Goal: Task Accomplishment & Management: Manage account settings

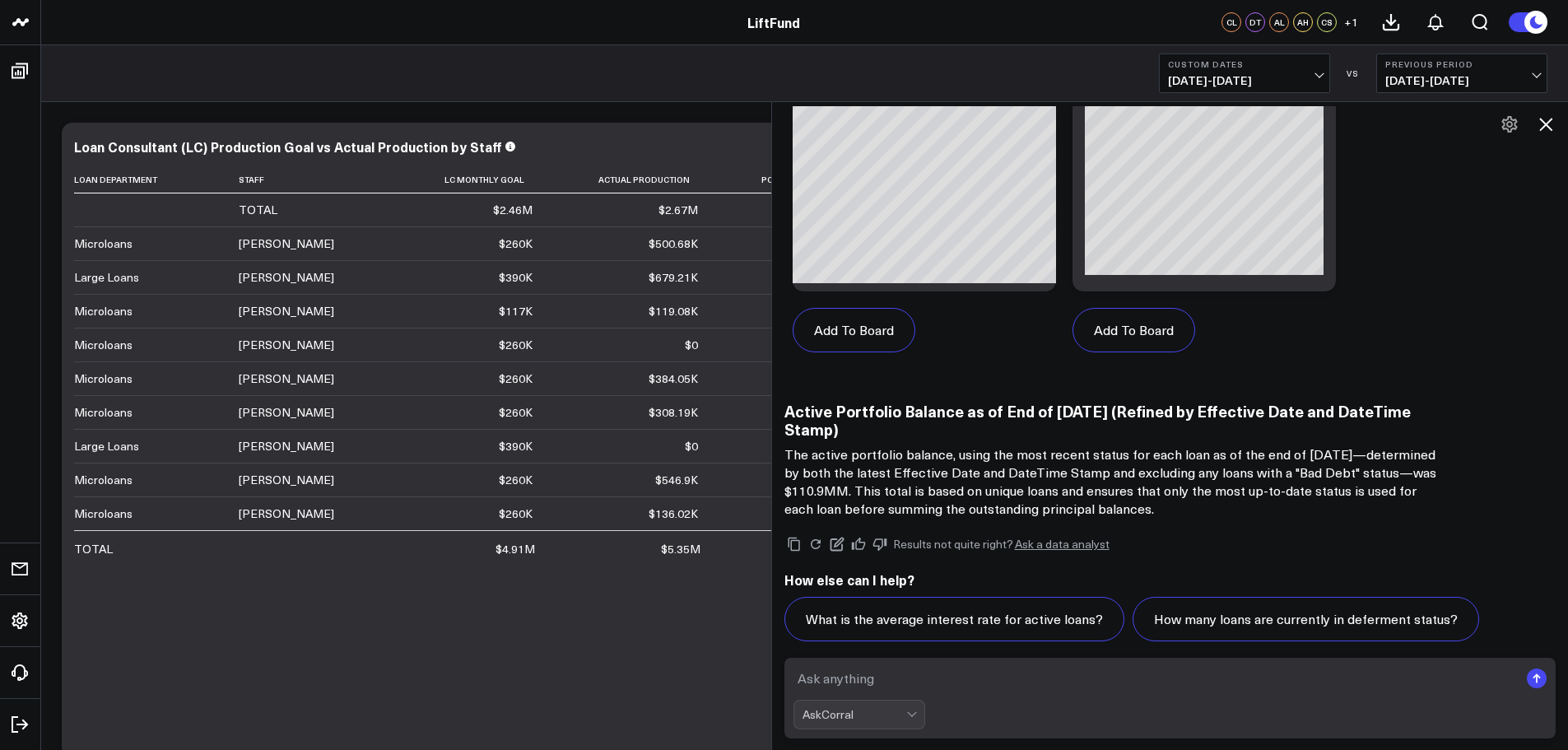
scroll to position [6100, 0]
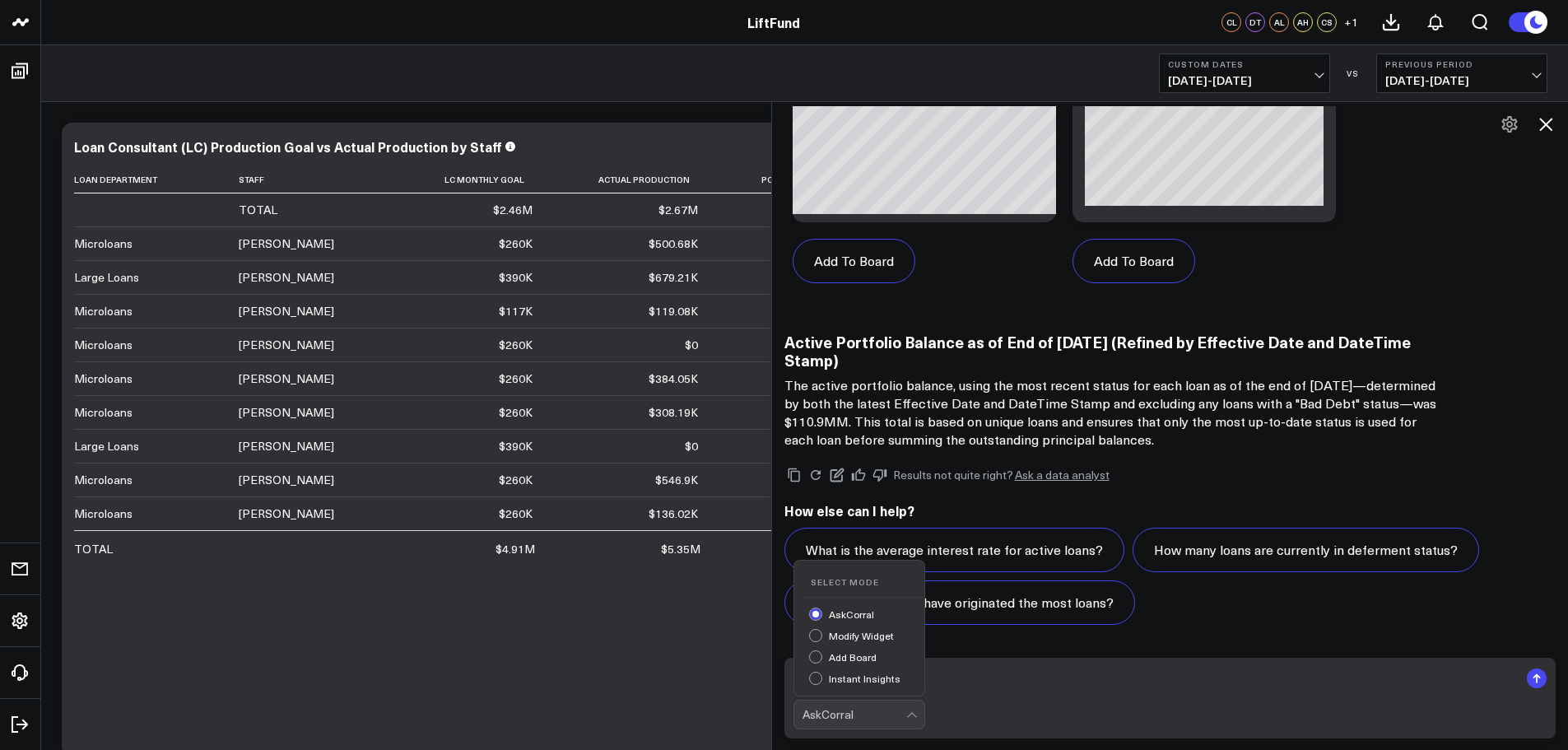
click at [906, 716] on div "AskCorral" at bounding box center [854, 715] width 103 height 13
click at [883, 636] on div "Modify Widget" at bounding box center [866, 638] width 115 height 18
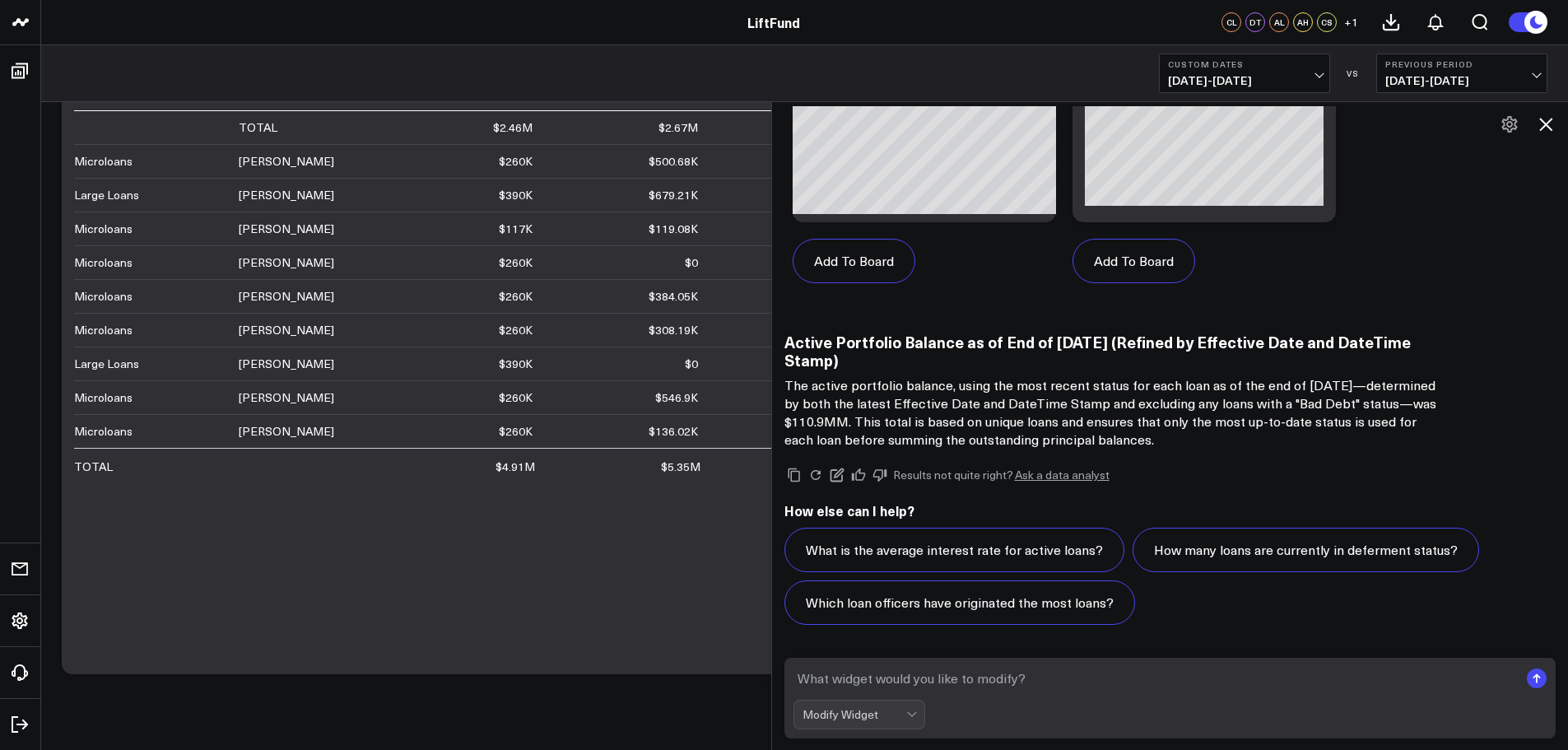
scroll to position [0, 0]
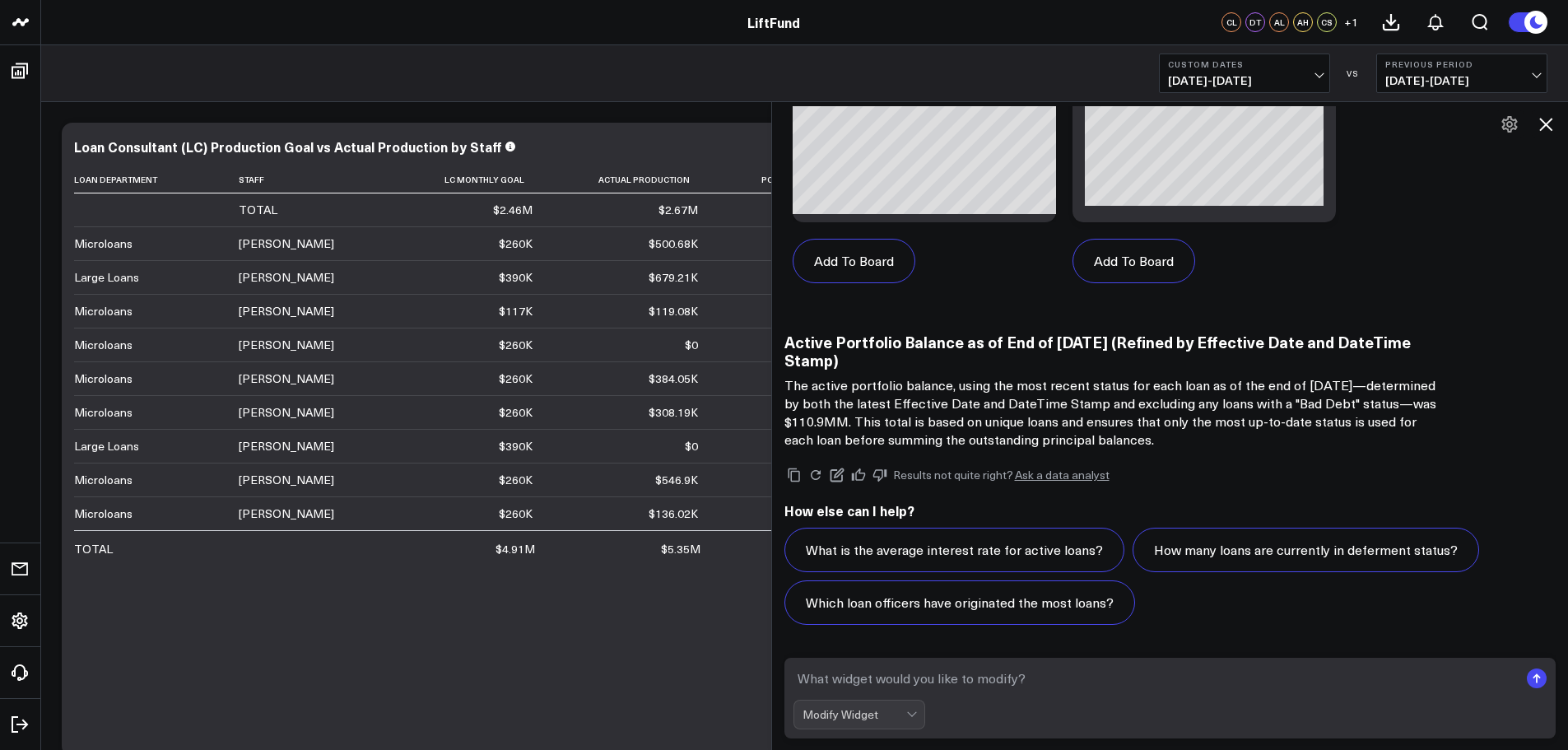
click at [902, 715] on div "Modify Widget" at bounding box center [854, 715] width 103 height 13
click at [848, 614] on div "AskCorral" at bounding box center [866, 616] width 115 height 18
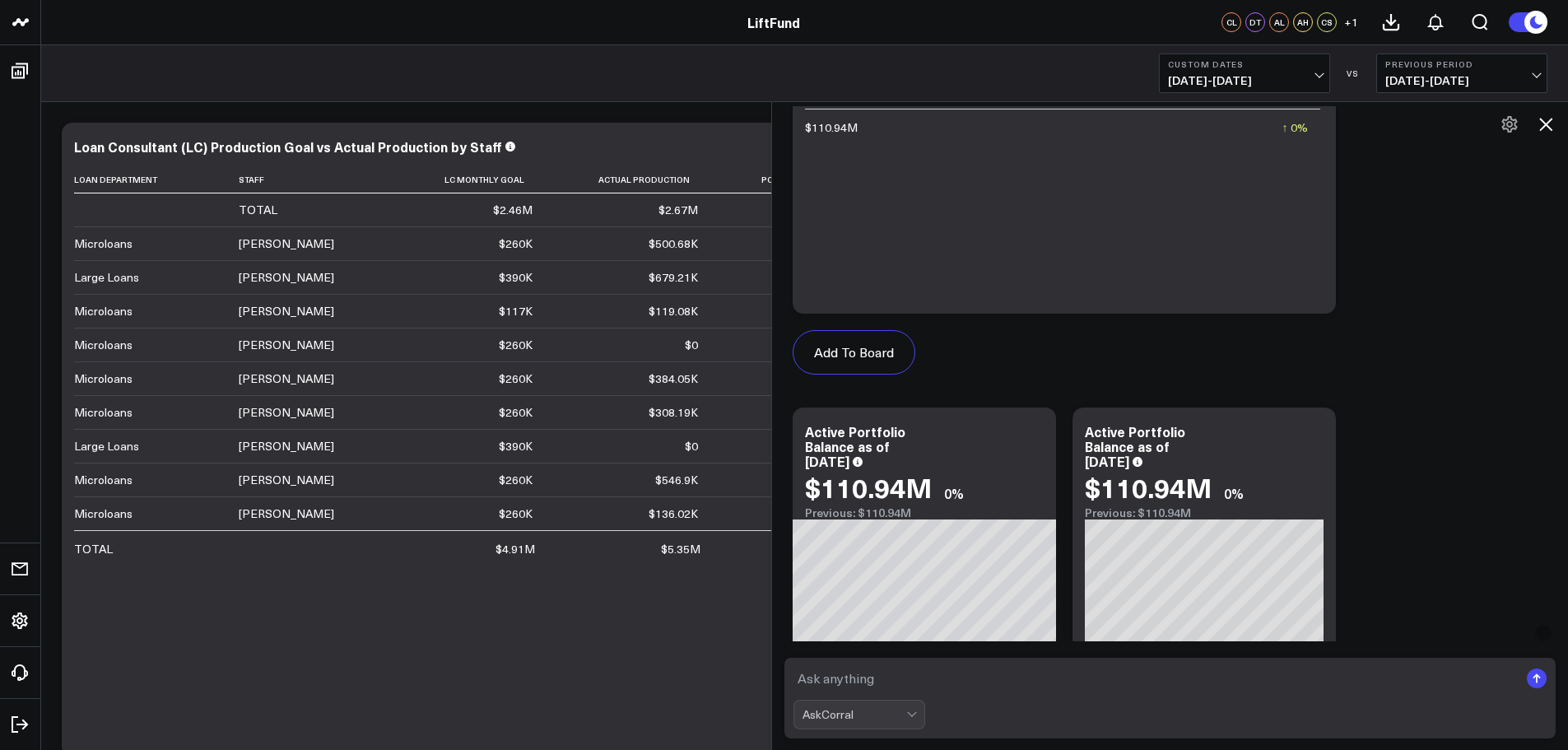
scroll to position [5194, 0]
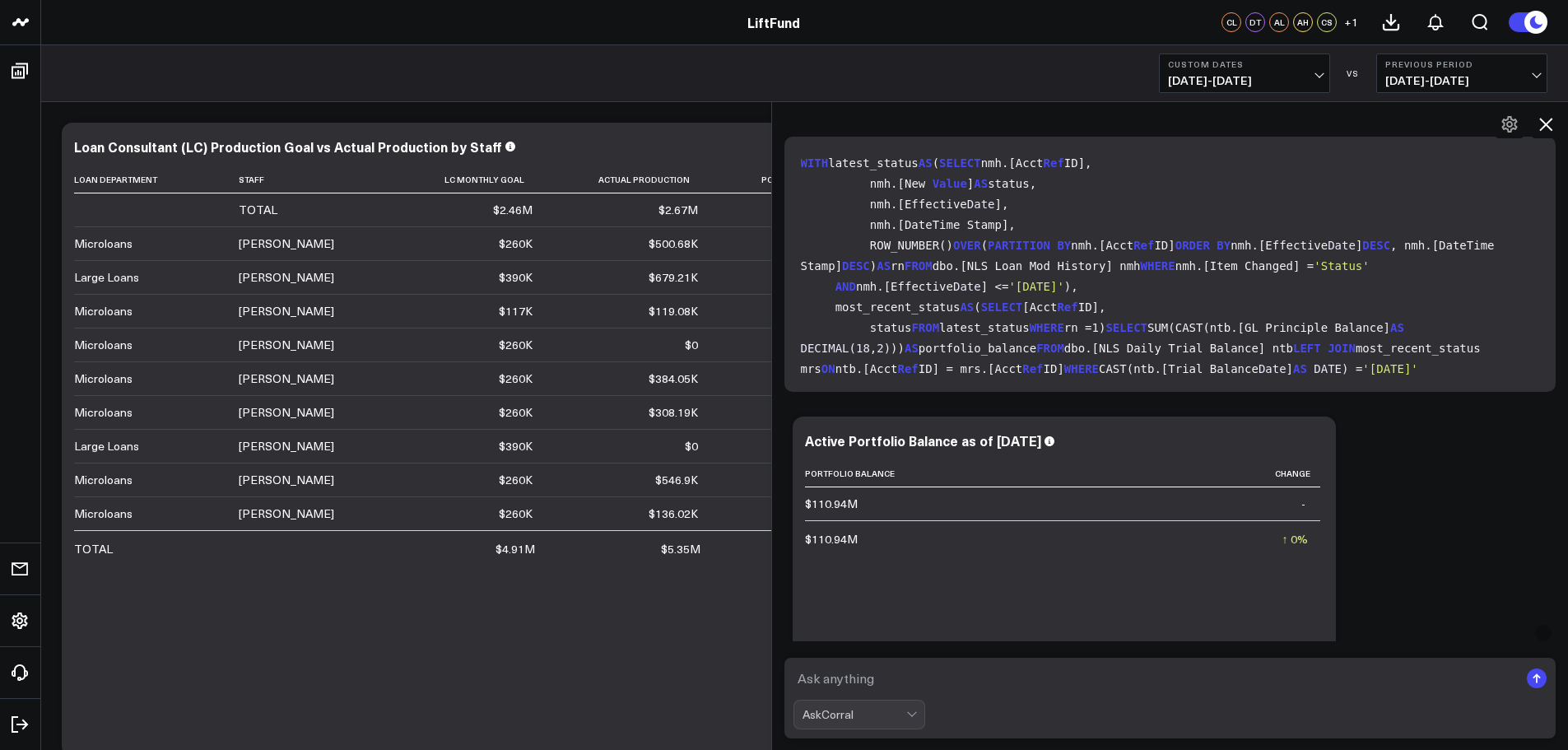
click at [1436, 216] on code "WITH latest_status AS ( SELECT nmh.[Acct Ref ID], nmh.[ New Value ] AS status, …" at bounding box center [1173, 298] width 746 height 288
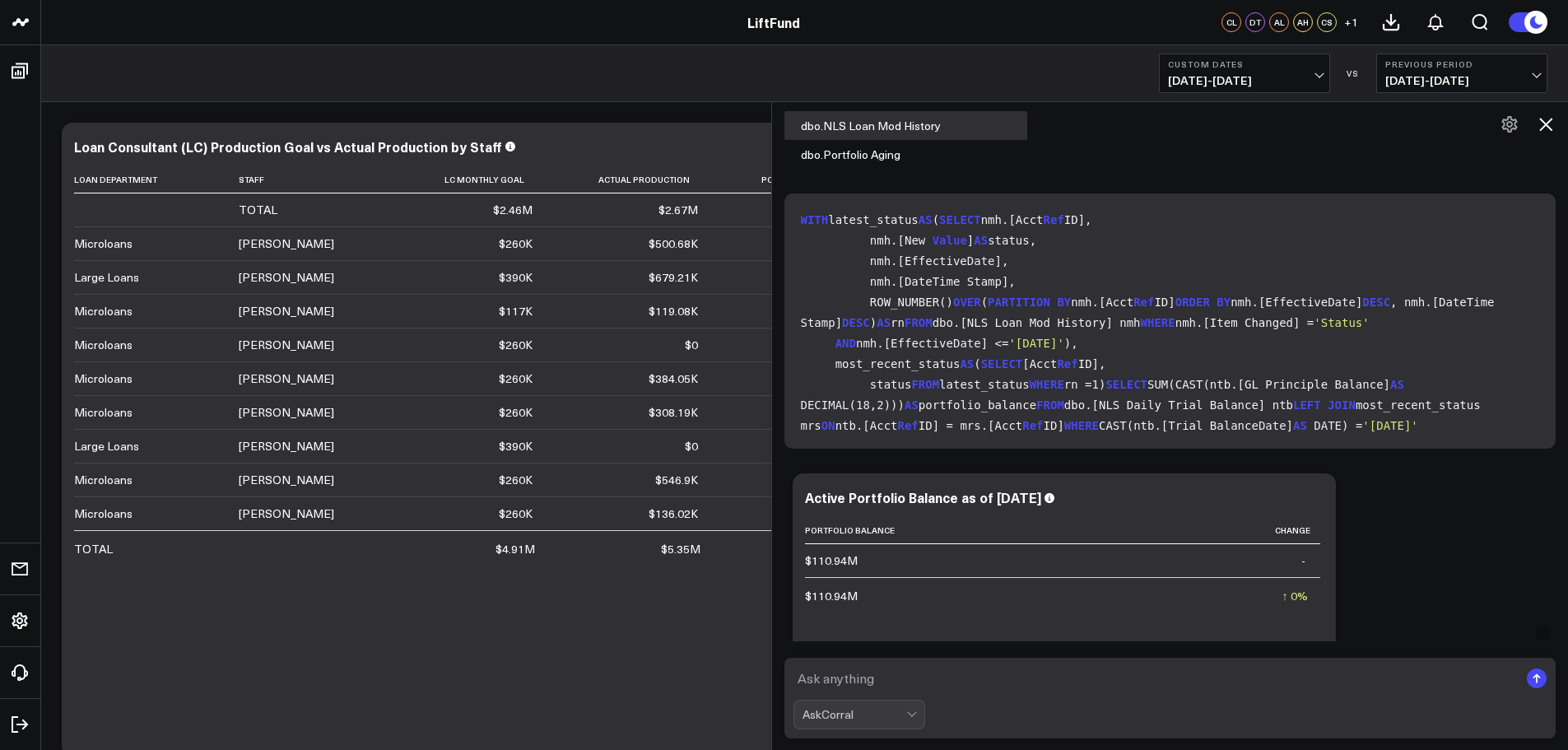
scroll to position [5112, 0]
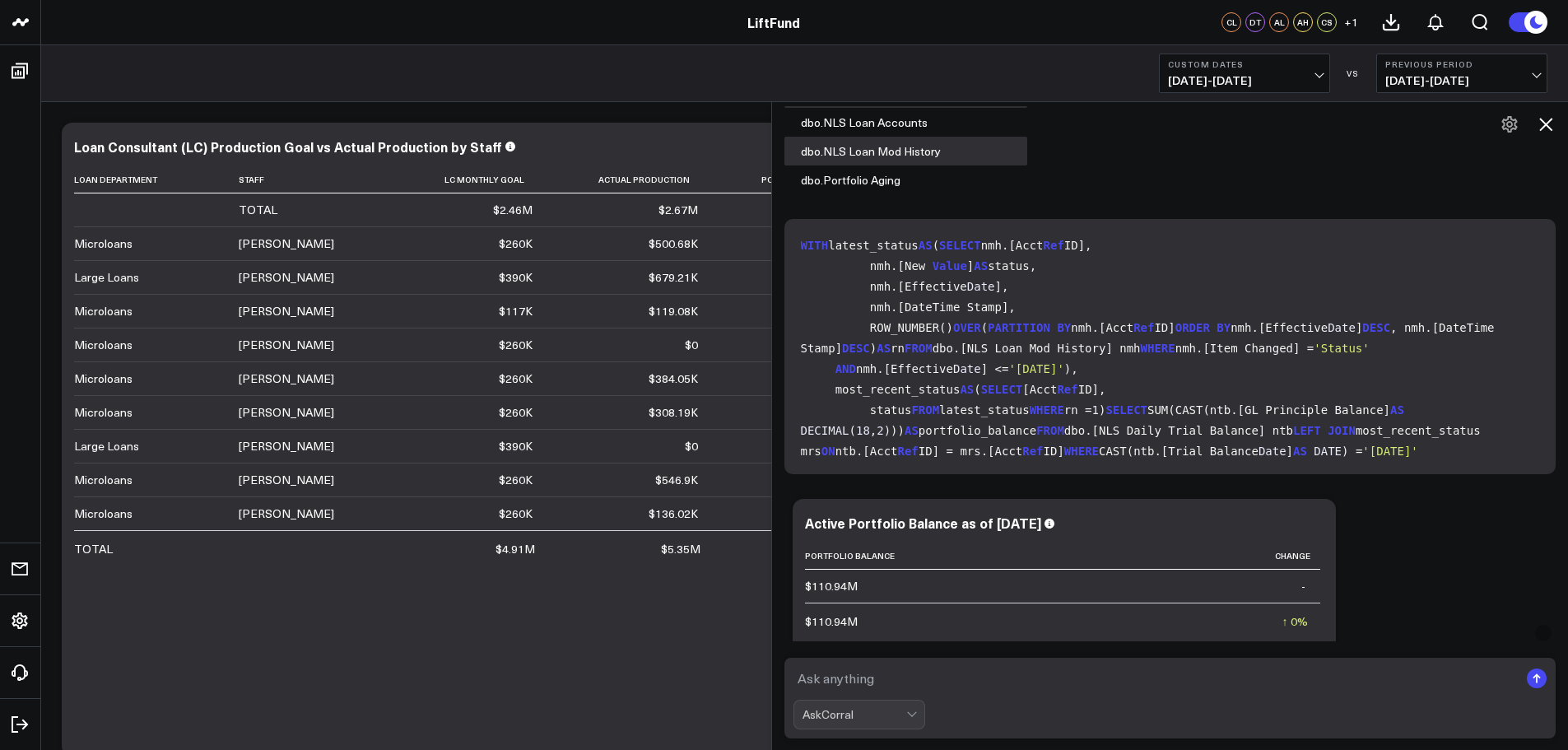
click at [1056, 244] on code "WITH latest_status AS ( SELECT nmh.[Acct Ref ID], nmh.[ New Value ] AS status, …" at bounding box center [1173, 380] width 746 height 288
click at [1131, 415] on code "WITH latest_status AS ( SELECT nmh.[Acct Ref ID], nmh.[ New Value ] AS status, …" at bounding box center [1173, 380] width 746 height 288
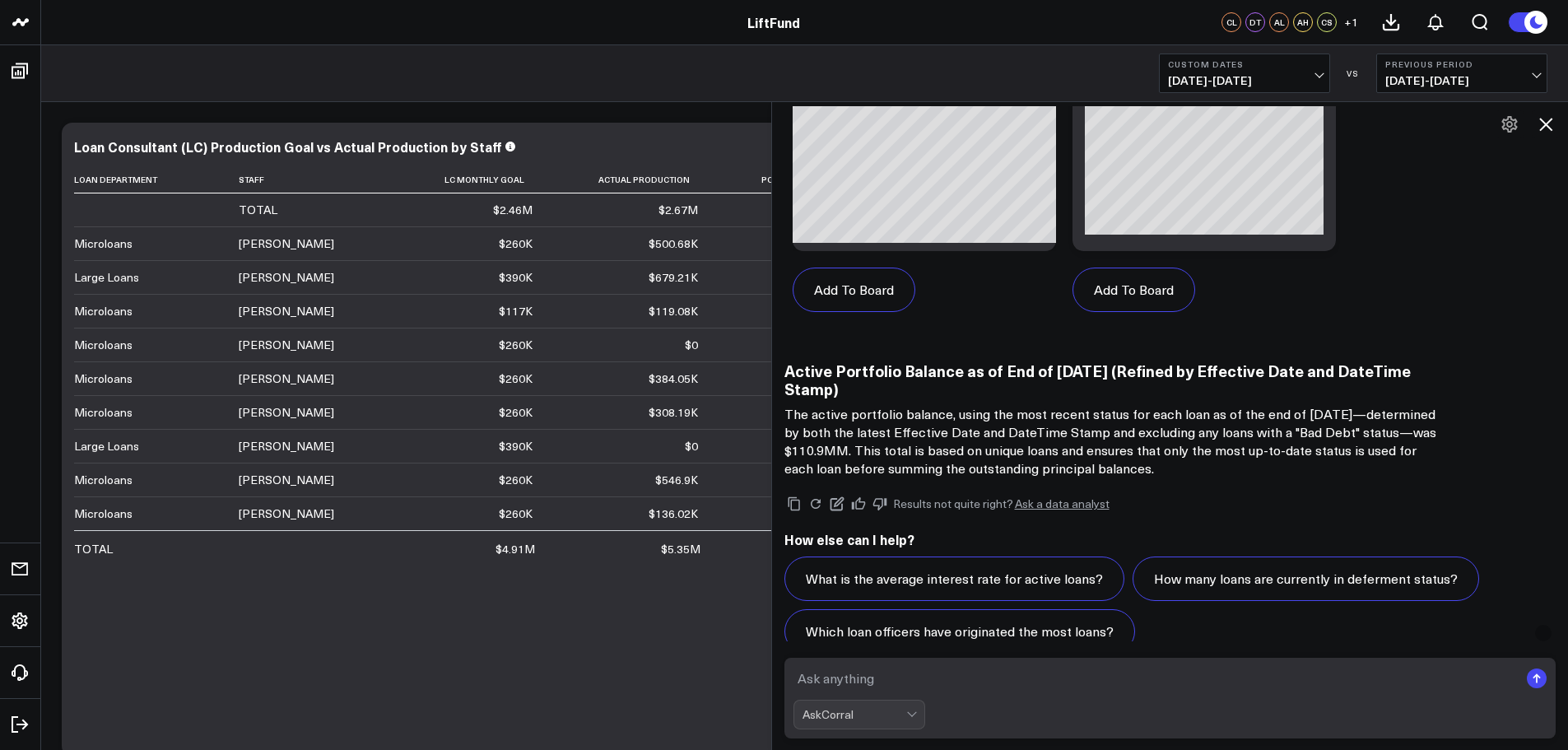
scroll to position [6100, 0]
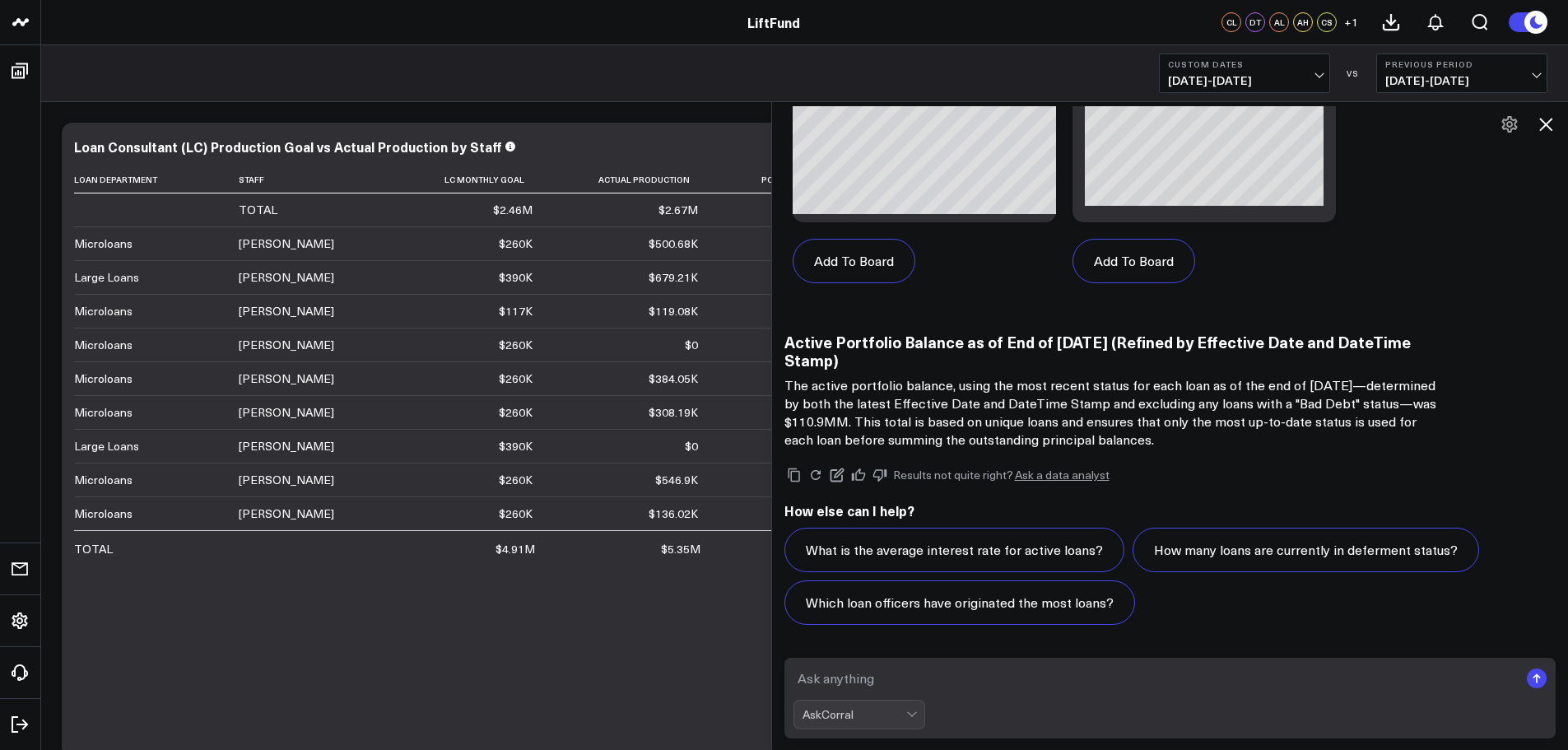
click at [996, 672] on textarea at bounding box center [1156, 678] width 726 height 30
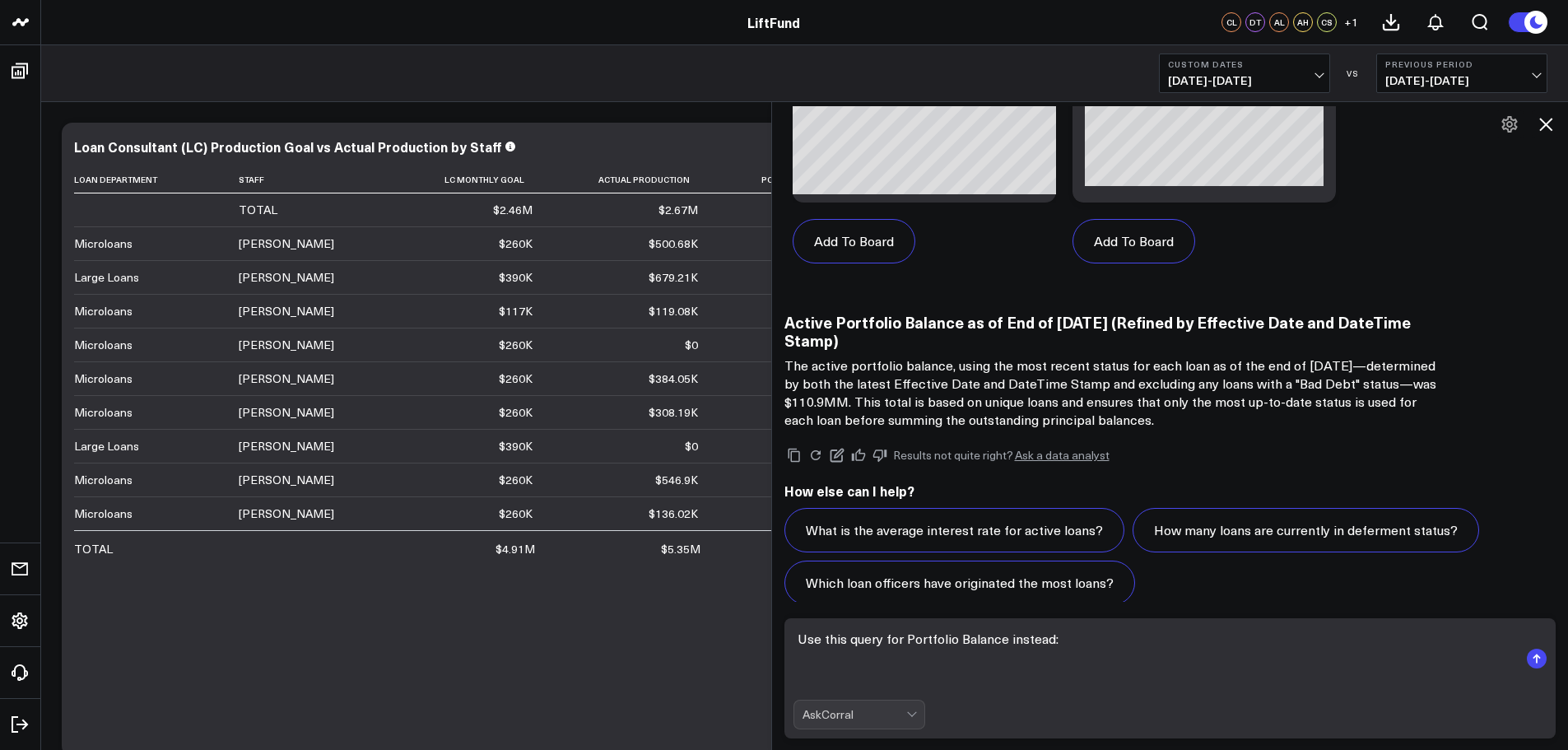
scroll to position [6139, 0]
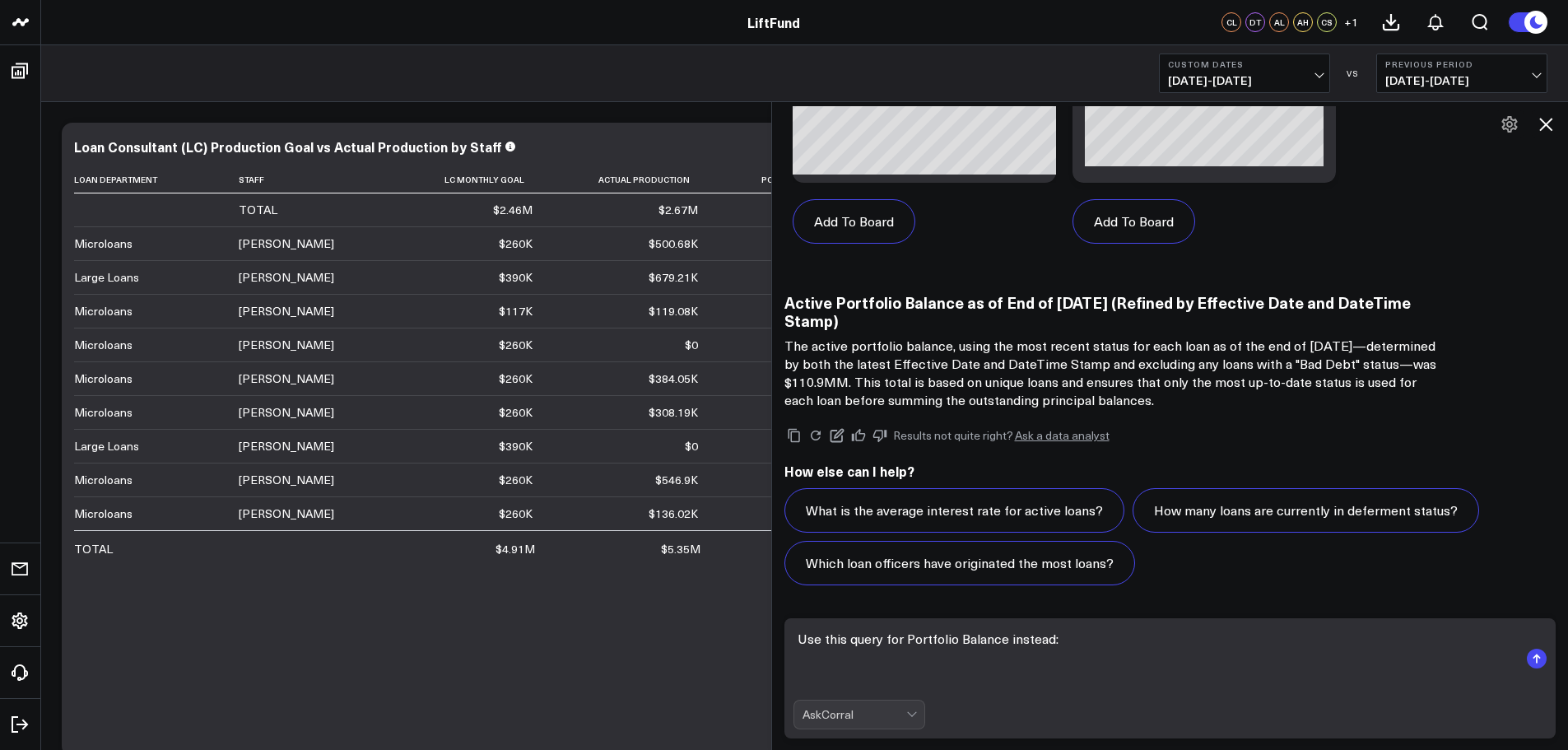
paste textarea "WITH AsOfDate AS ( SELECT EOMONTH(DATEADD(MONTH, -1, GETDATE())) AS as_of_date …"
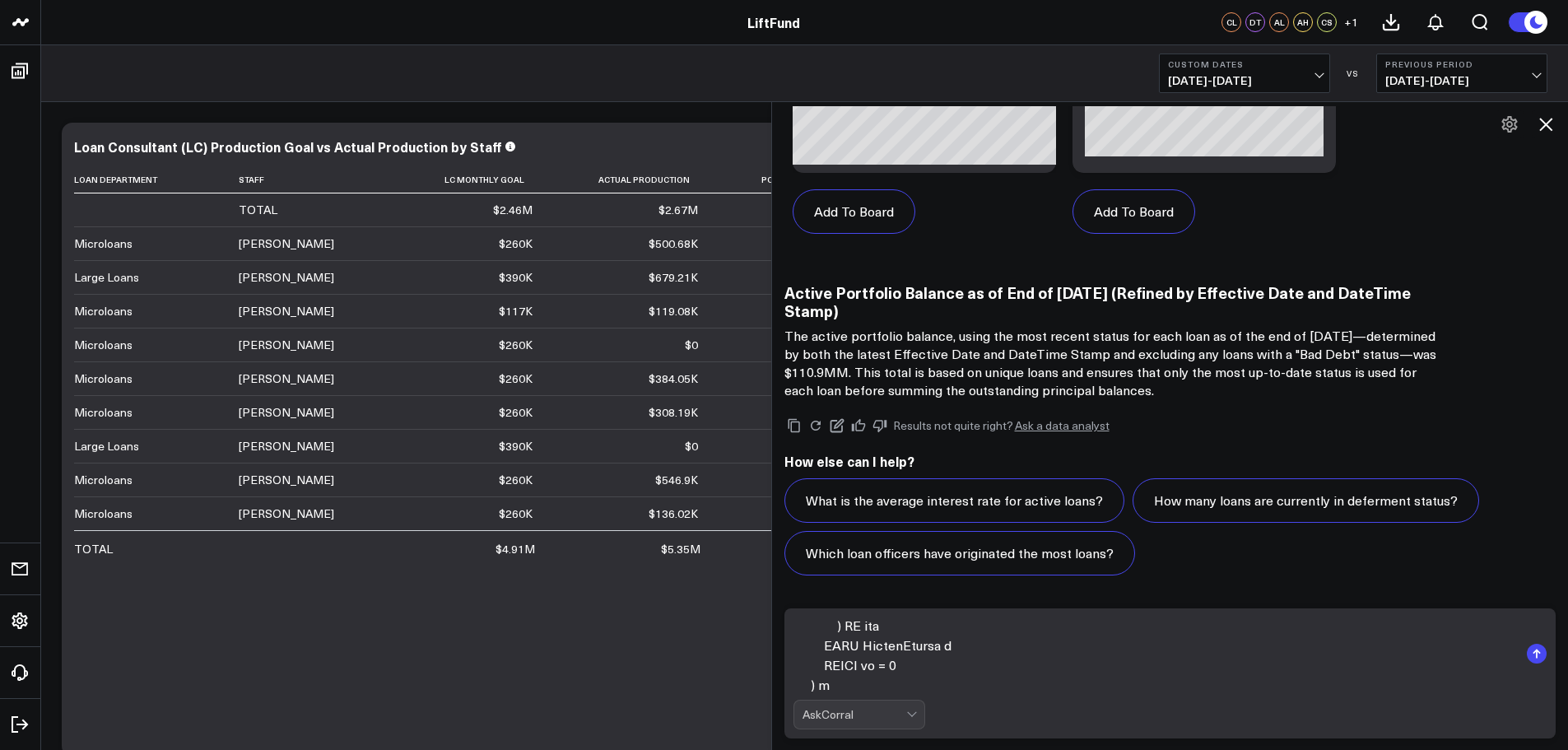
scroll to position [840, 0]
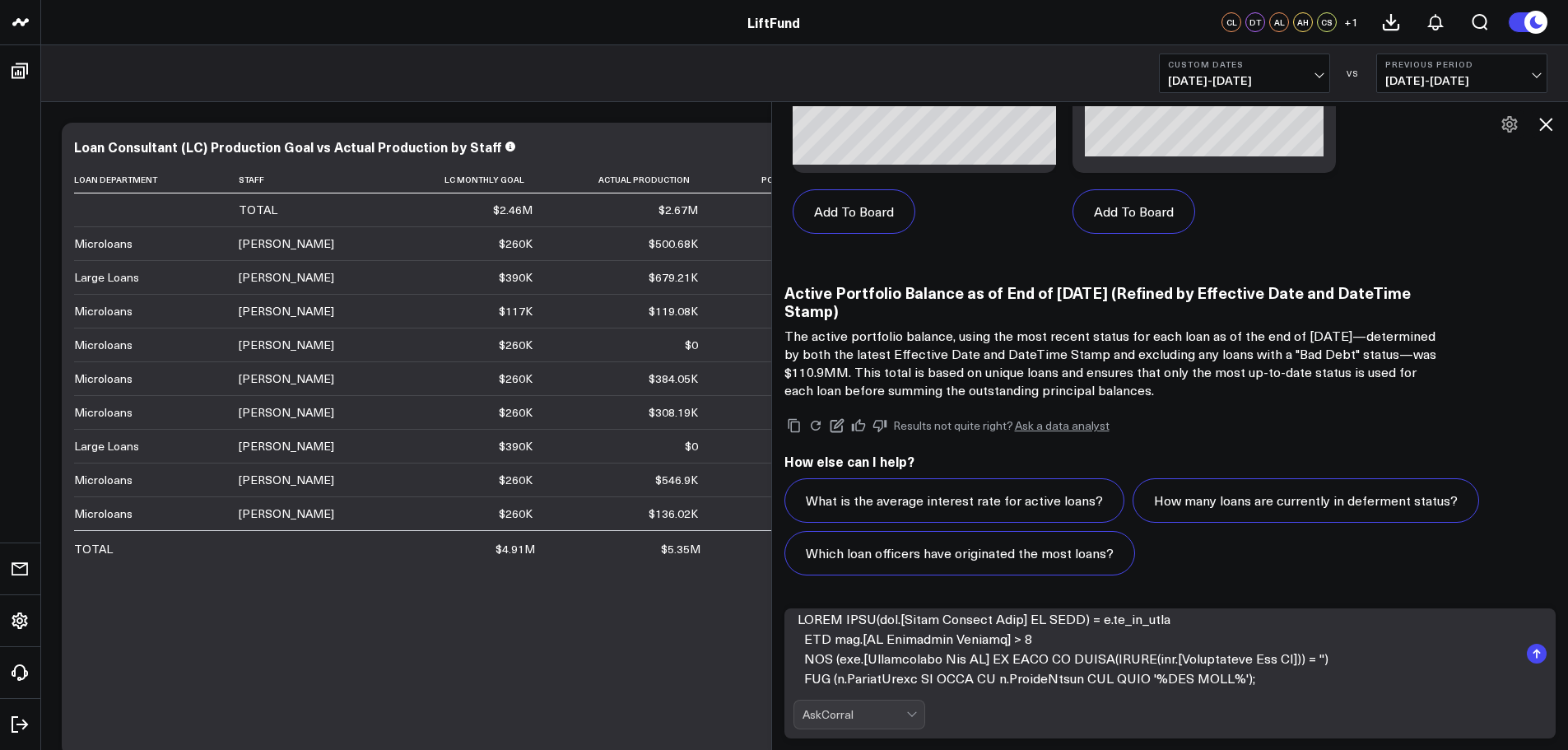
type textarea "Use this query for Portfolio Balance instead: WITH AsOfDate AS ( SELECT EOMONTH…"
click at [1533, 650] on rect "submit" at bounding box center [1537, 654] width 20 height 20
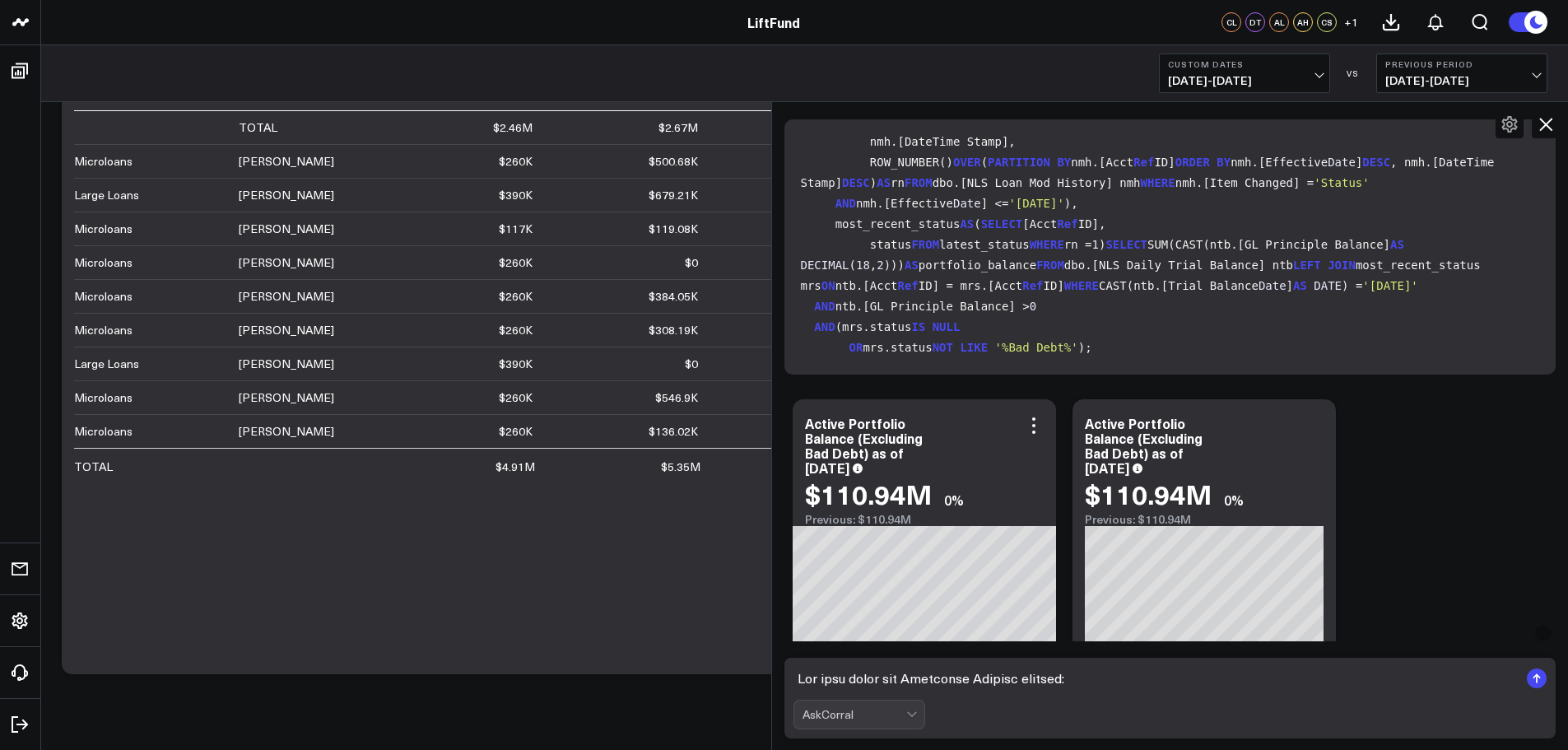
scroll to position [7115, 0]
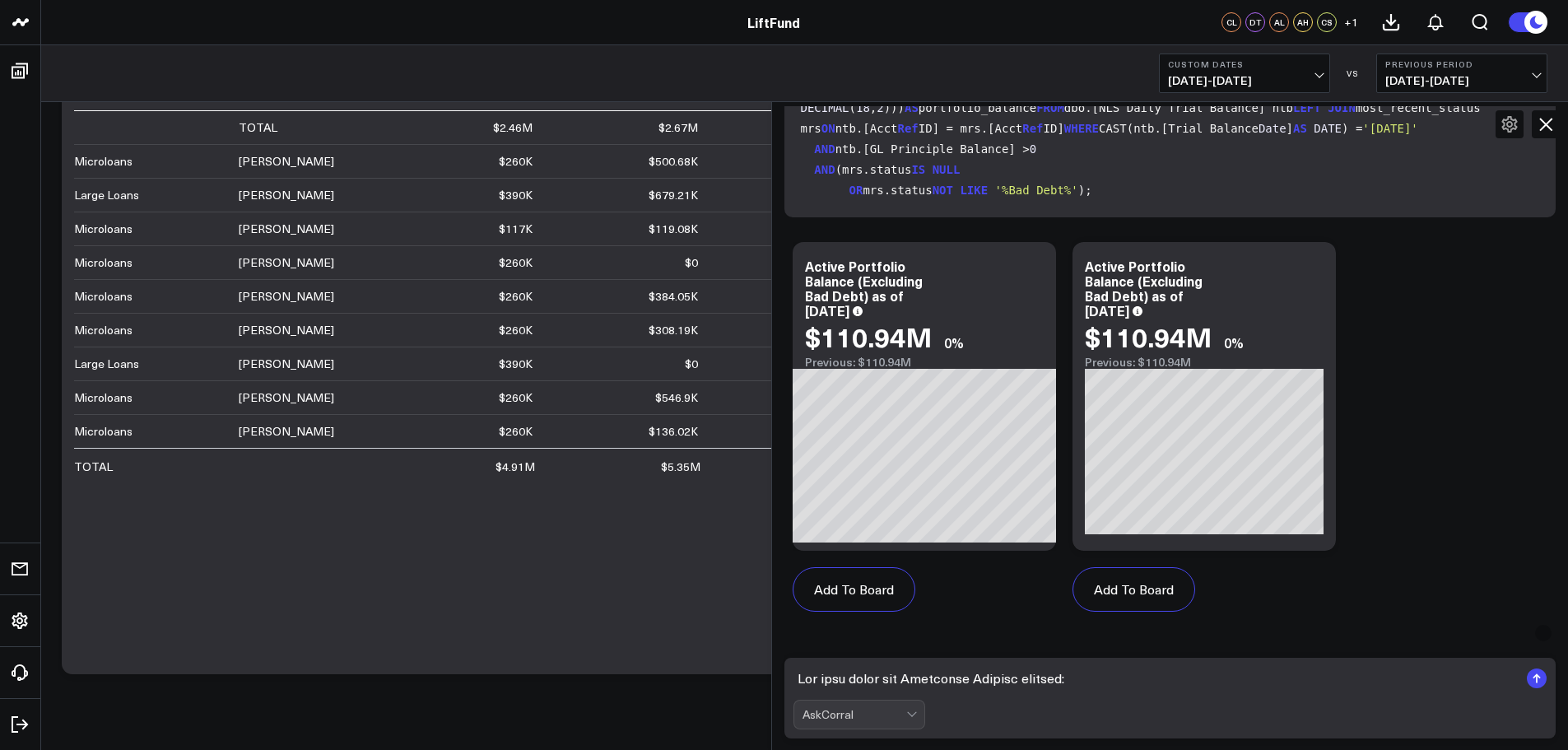
click at [896, 678] on textarea at bounding box center [1156, 678] width 726 height 30
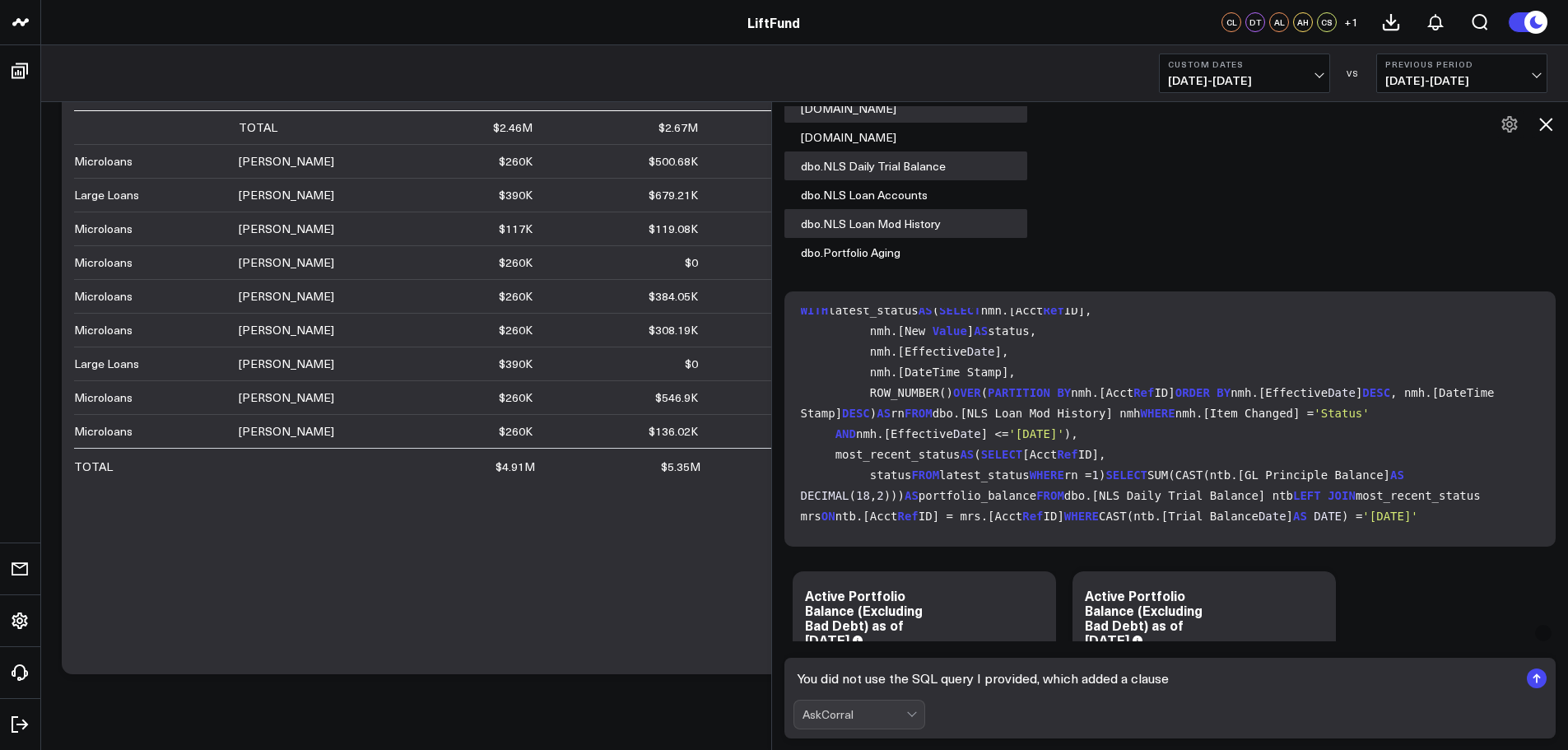
scroll to position [0, 0]
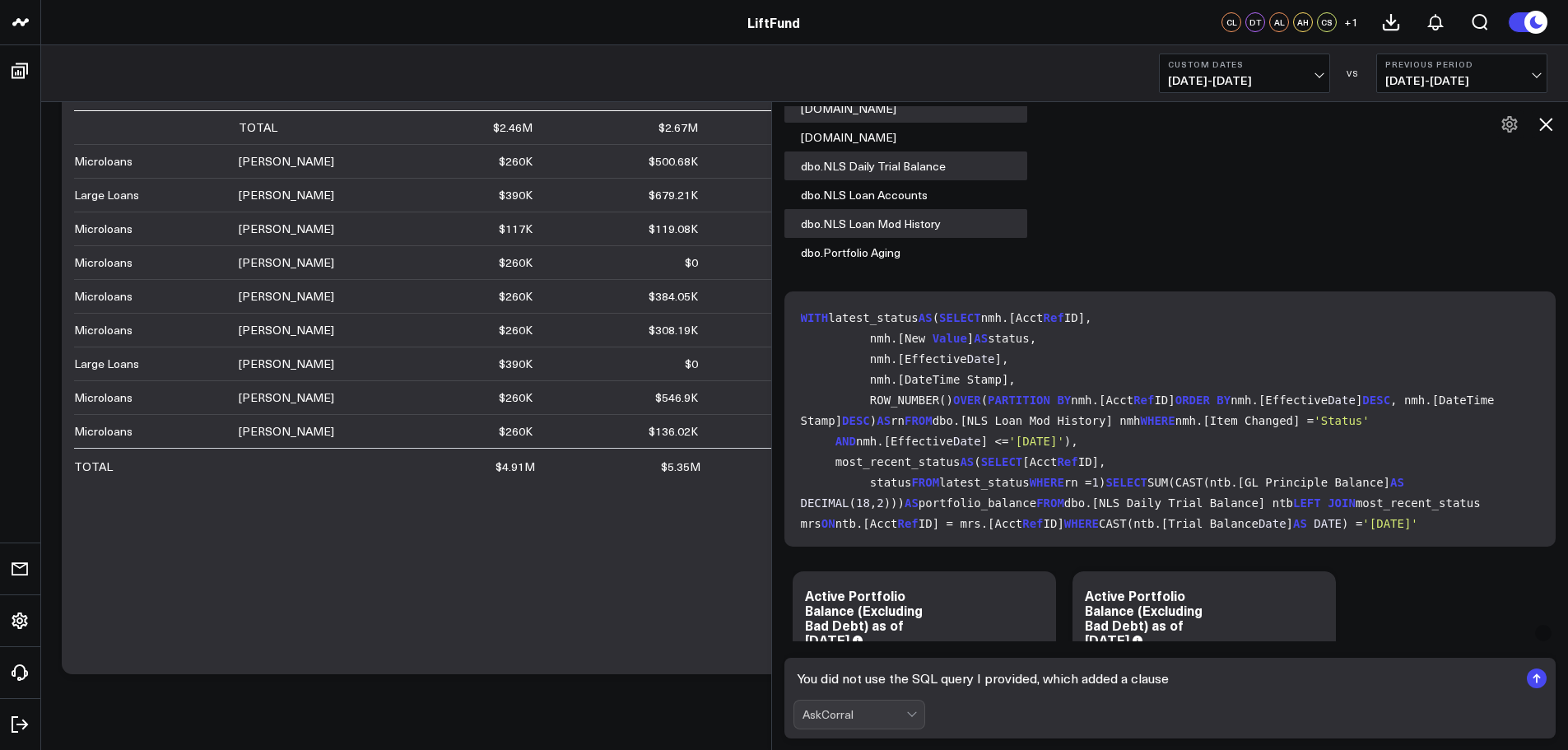
click at [1396, 391] on code "WITH latest_status AS ( SELECT nmh.[Acct Ref ID], nmh.[ New Value ] AS status, …" at bounding box center [1173, 452] width 746 height 288
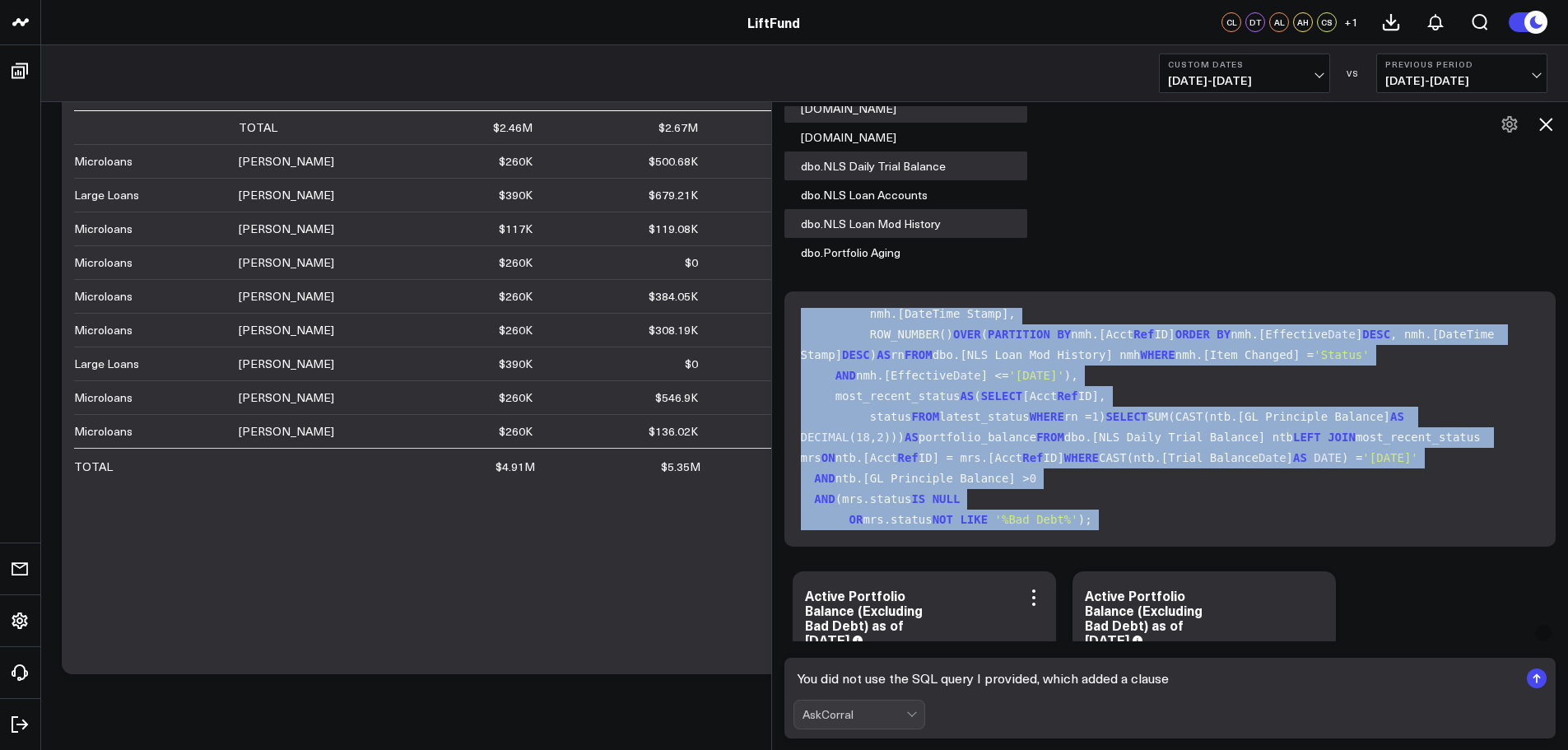
scroll to position [231, 0]
drag, startPoint x: 809, startPoint y: 314, endPoint x: 1037, endPoint y: 582, distance: 351.9
click at [1037, 582] on div "Here are the tables I found to answer your question: dbo.Loans dbo.loans dbo.NL…" at bounding box center [1171, 573] width 772 height 1065
copy div "WITH latest_status AS ( SELECT nmh.[Acct Ref ID], nmh.[ New Value ] AS status, …"
click at [1215, 678] on textarea "You did not use the SQL query I provided, which added a clause" at bounding box center [1156, 678] width 726 height 30
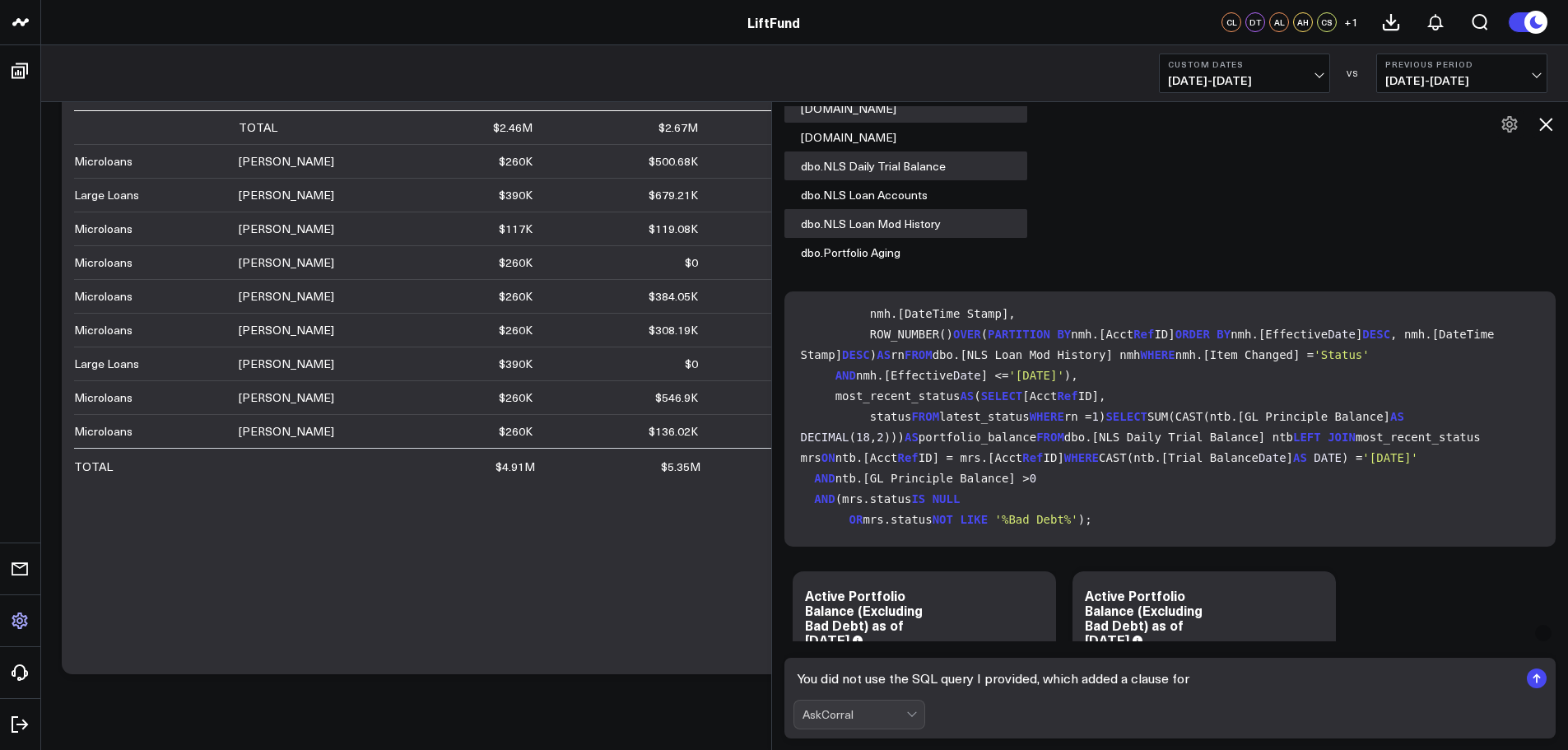
type textarea "You did not use the SQL query I provided, which added a clause for"
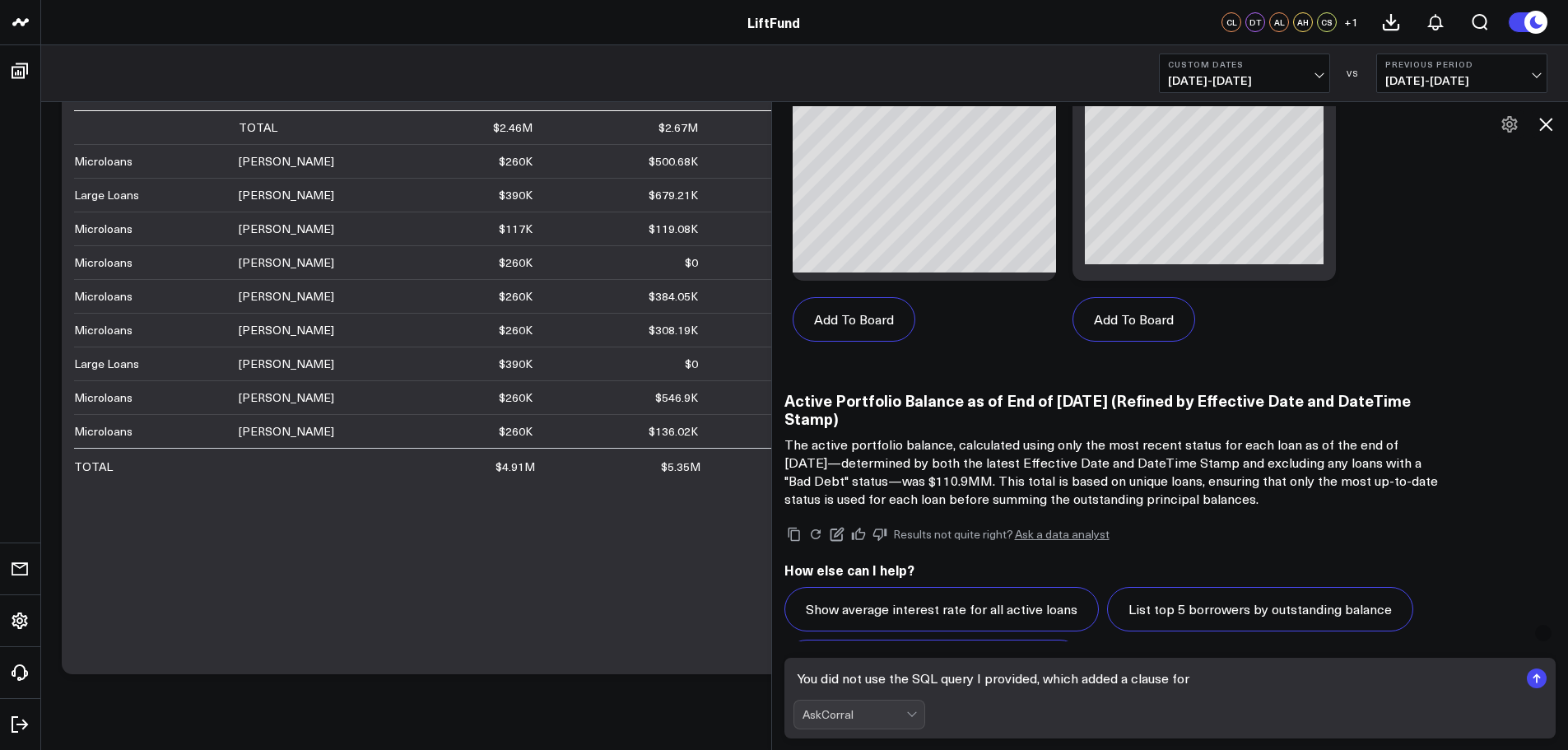
scroll to position [7444, 0]
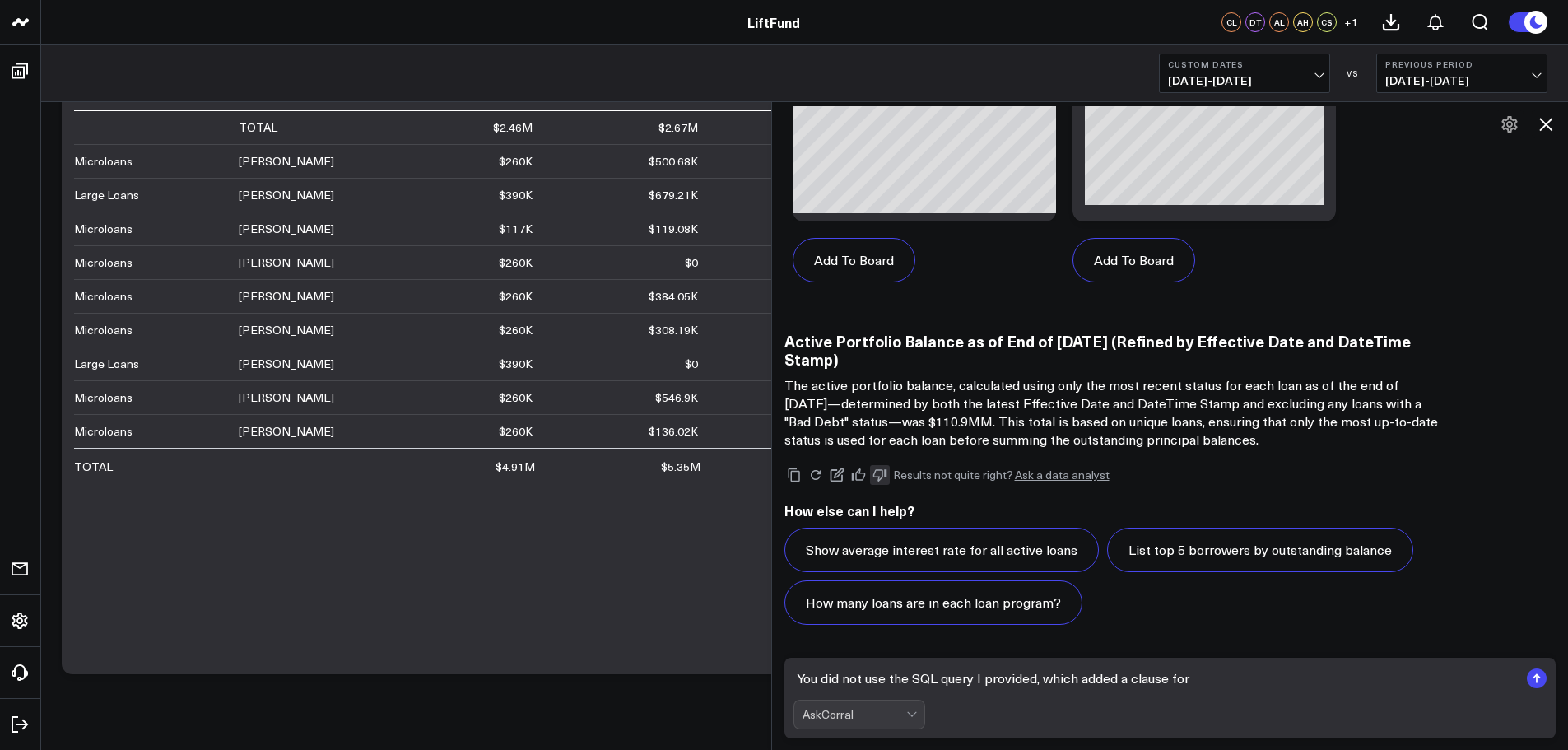
click at [886, 473] on icon at bounding box center [880, 475] width 15 height 15
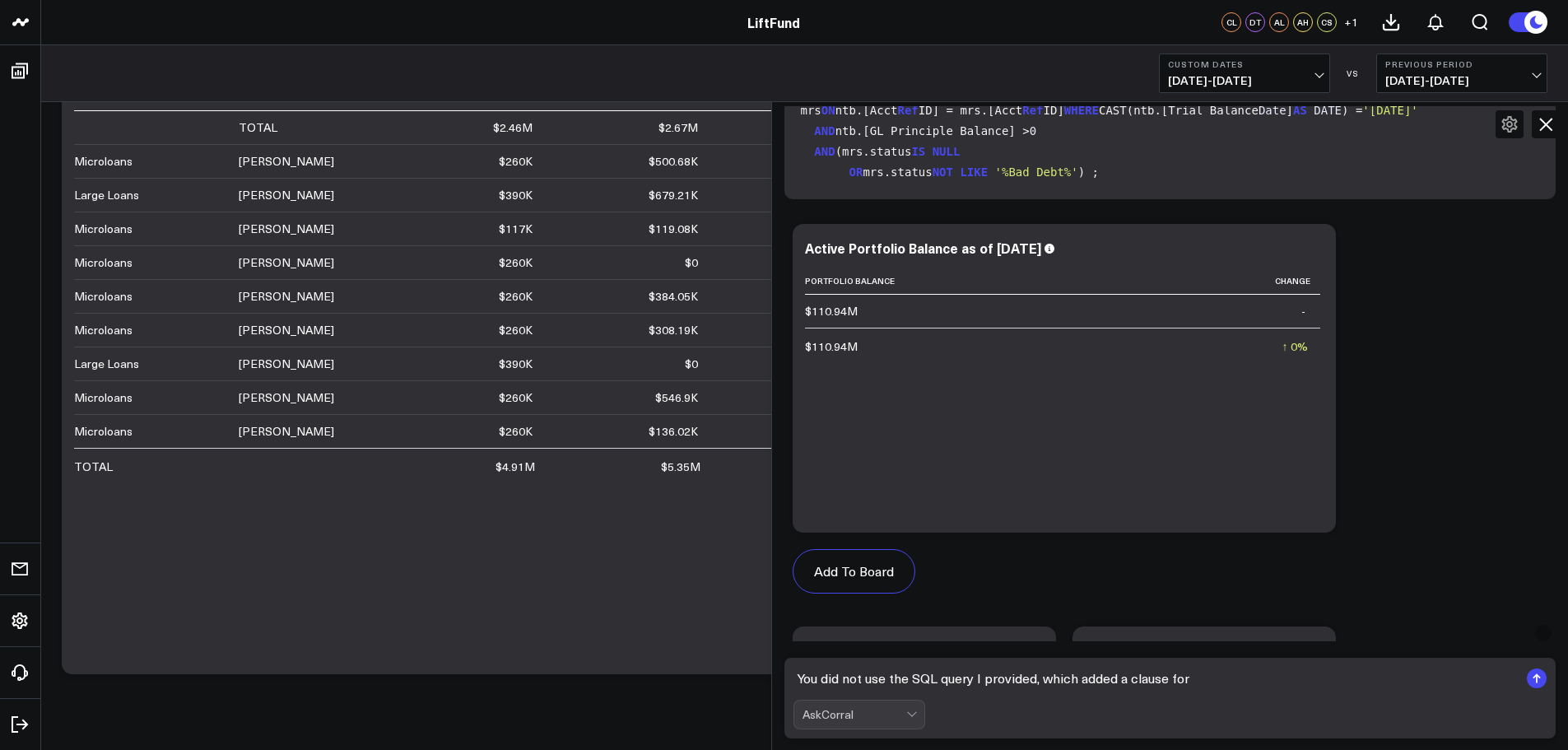
scroll to position [5386, 0]
click at [1316, 244] on icon at bounding box center [1314, 251] width 20 height 20
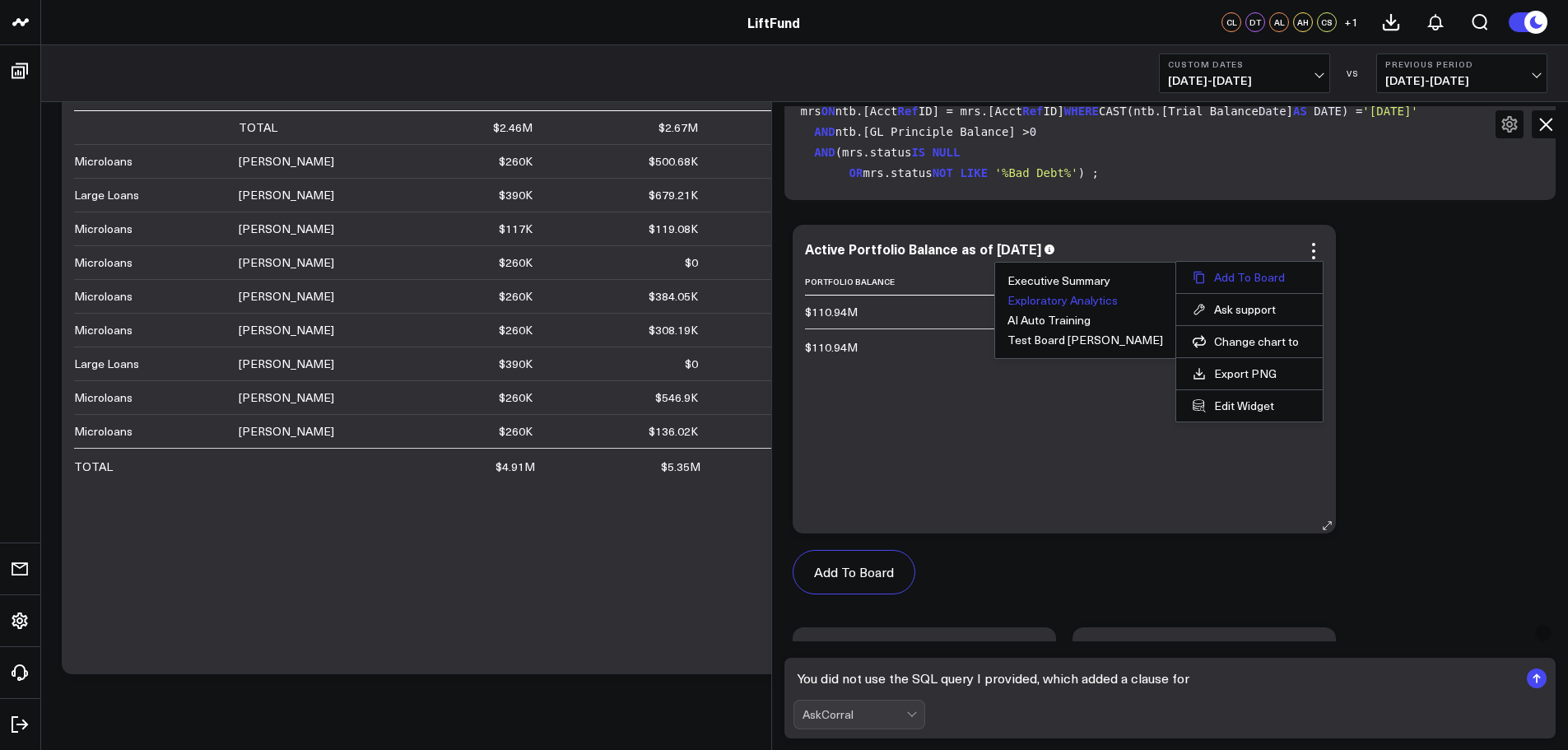
click at [1277, 271] on button "Add To Board" at bounding box center [1250, 278] width 113 height 15
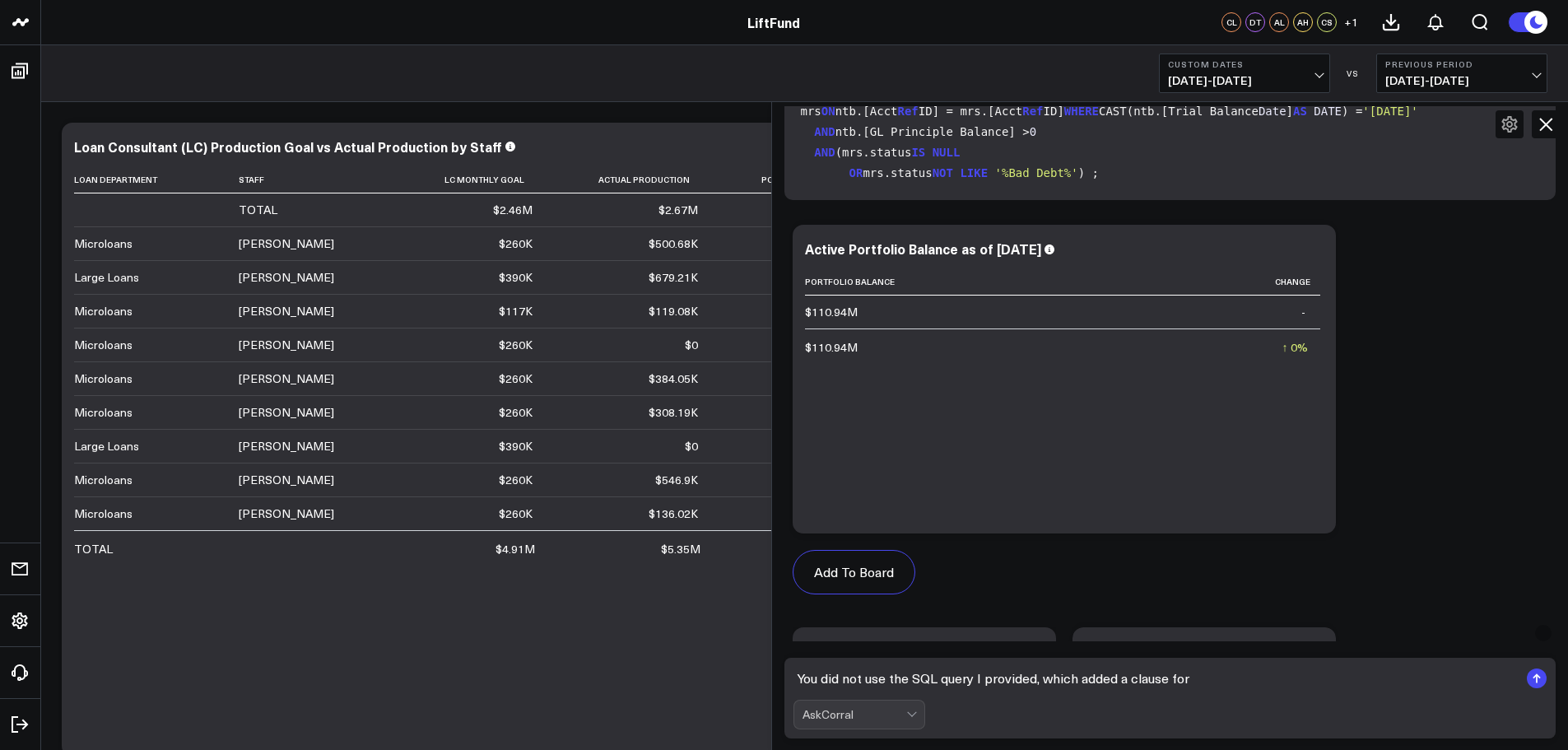
scroll to position [113, 0]
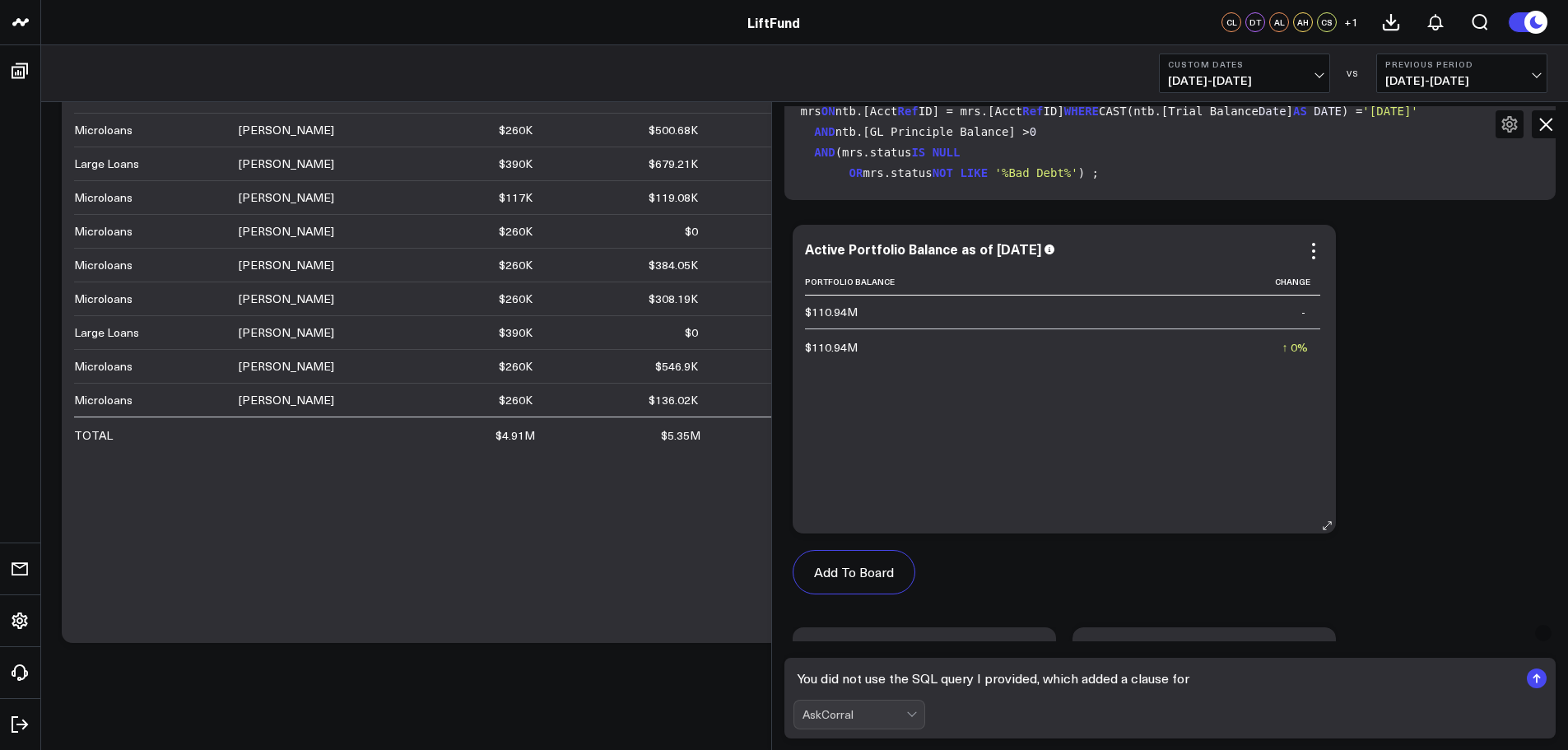
click at [1315, 240] on div "Active Portfolio Balance as of 2025-08-31 Portfolio Balance Change $110.94M - $…" at bounding box center [1064, 379] width 543 height 308
click at [1316, 248] on icon at bounding box center [1314, 251] width 20 height 20
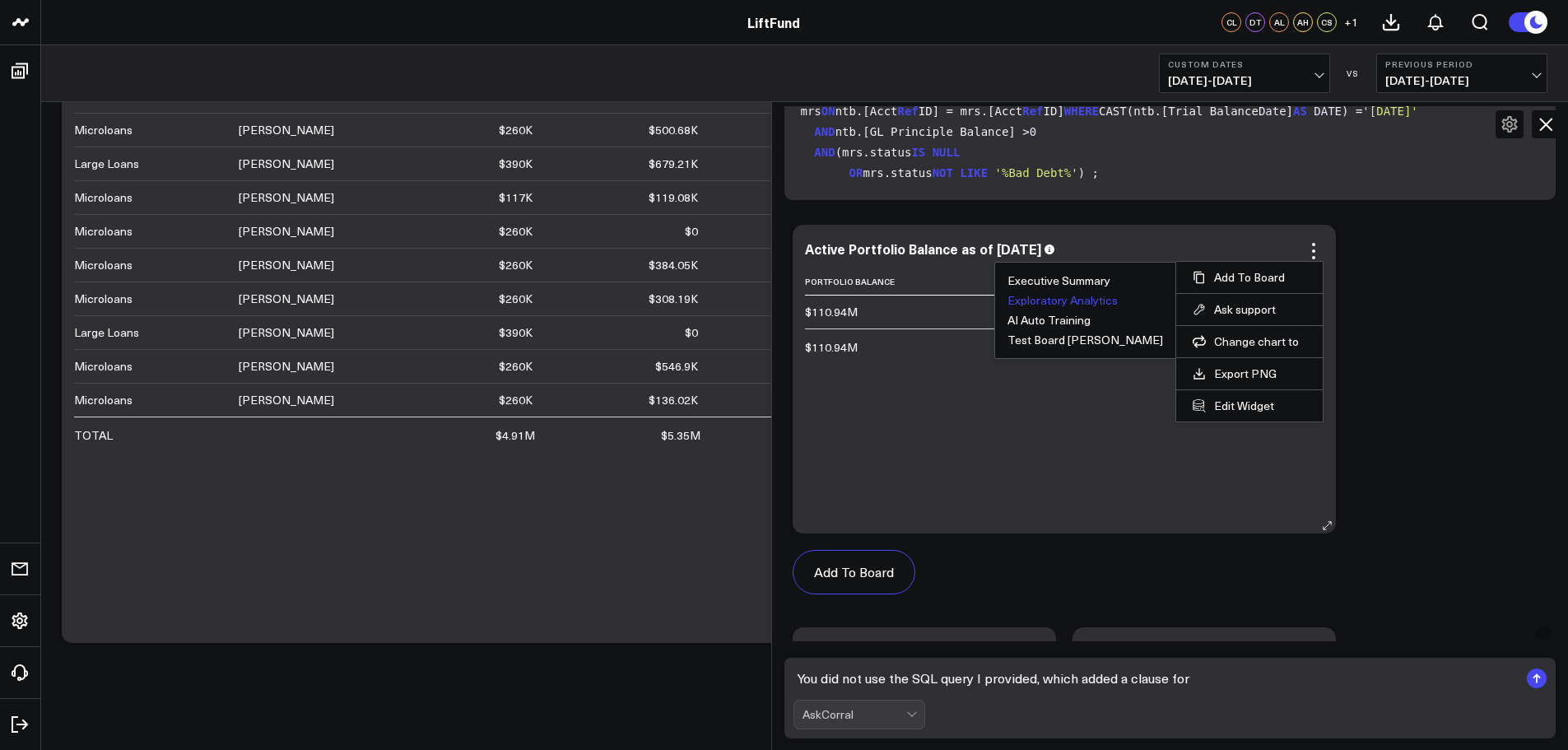
click at [1118, 301] on button "Exploratory Analytics" at bounding box center [1062, 301] width 110 height 12
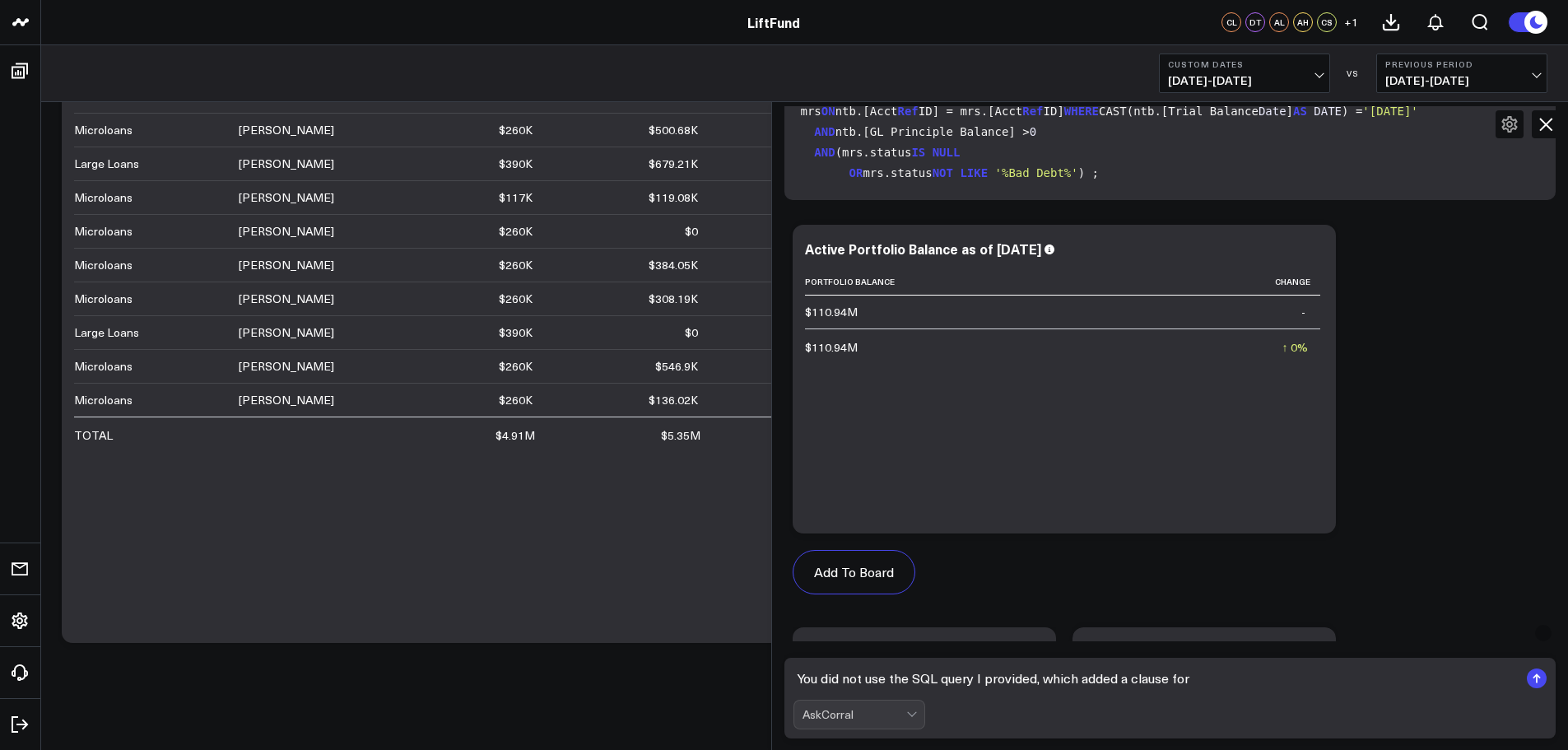
click at [1025, 354] on td "↑ 0% Previous $110.94M" at bounding box center [1145, 346] width 351 height 35
click at [1547, 122] on icon at bounding box center [1546, 124] width 13 height 13
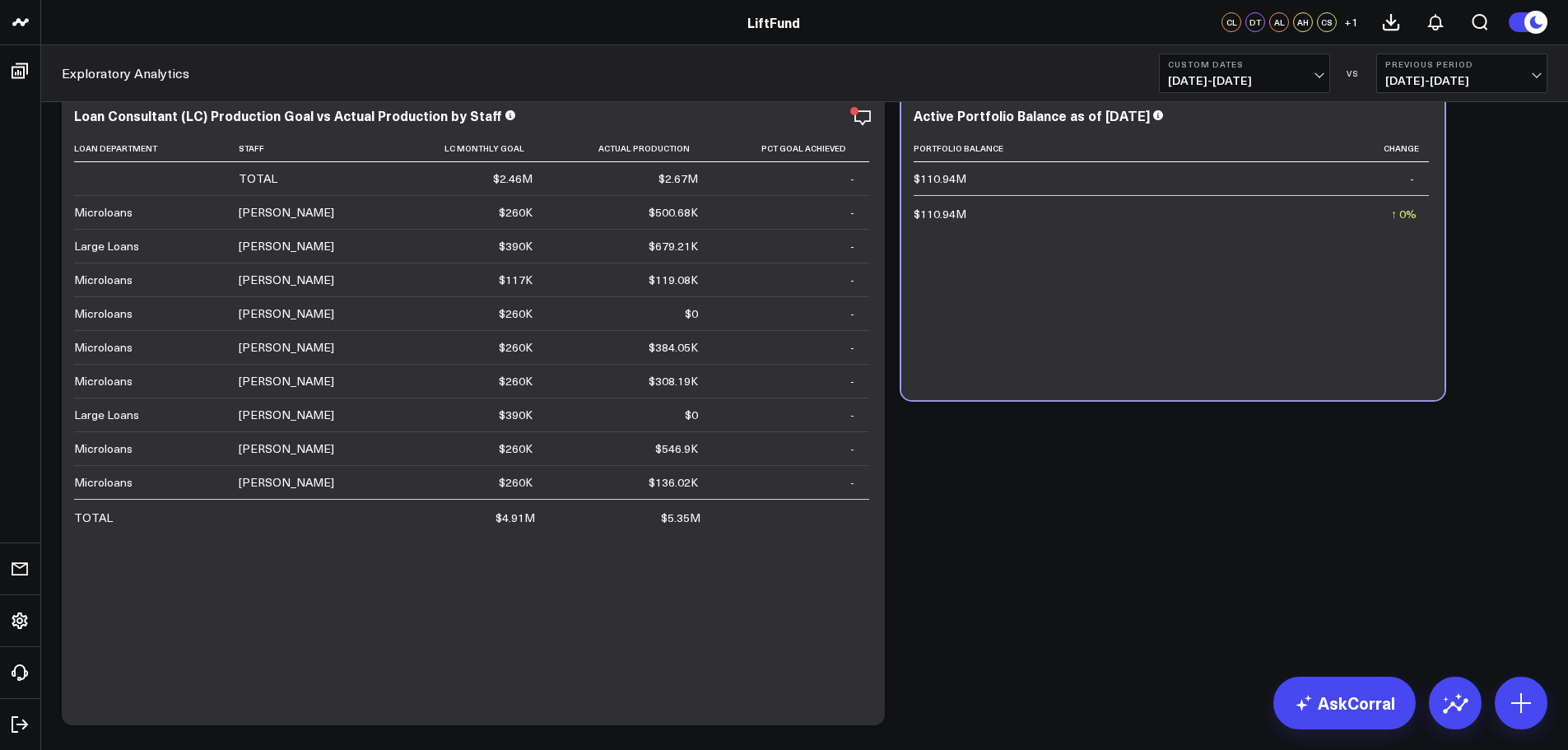
scroll to position [0, 0]
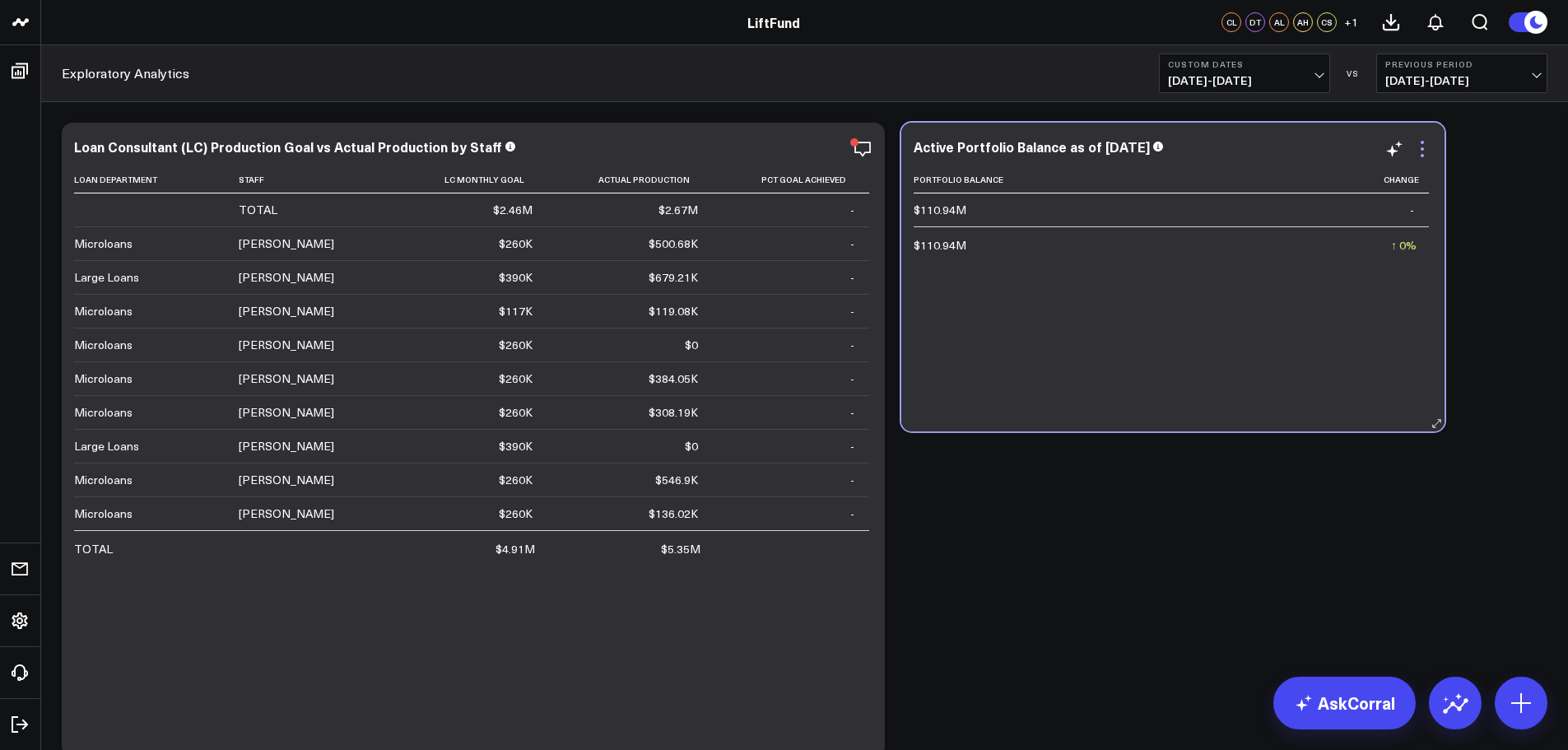
click at [1426, 153] on icon at bounding box center [1422, 149] width 20 height 20
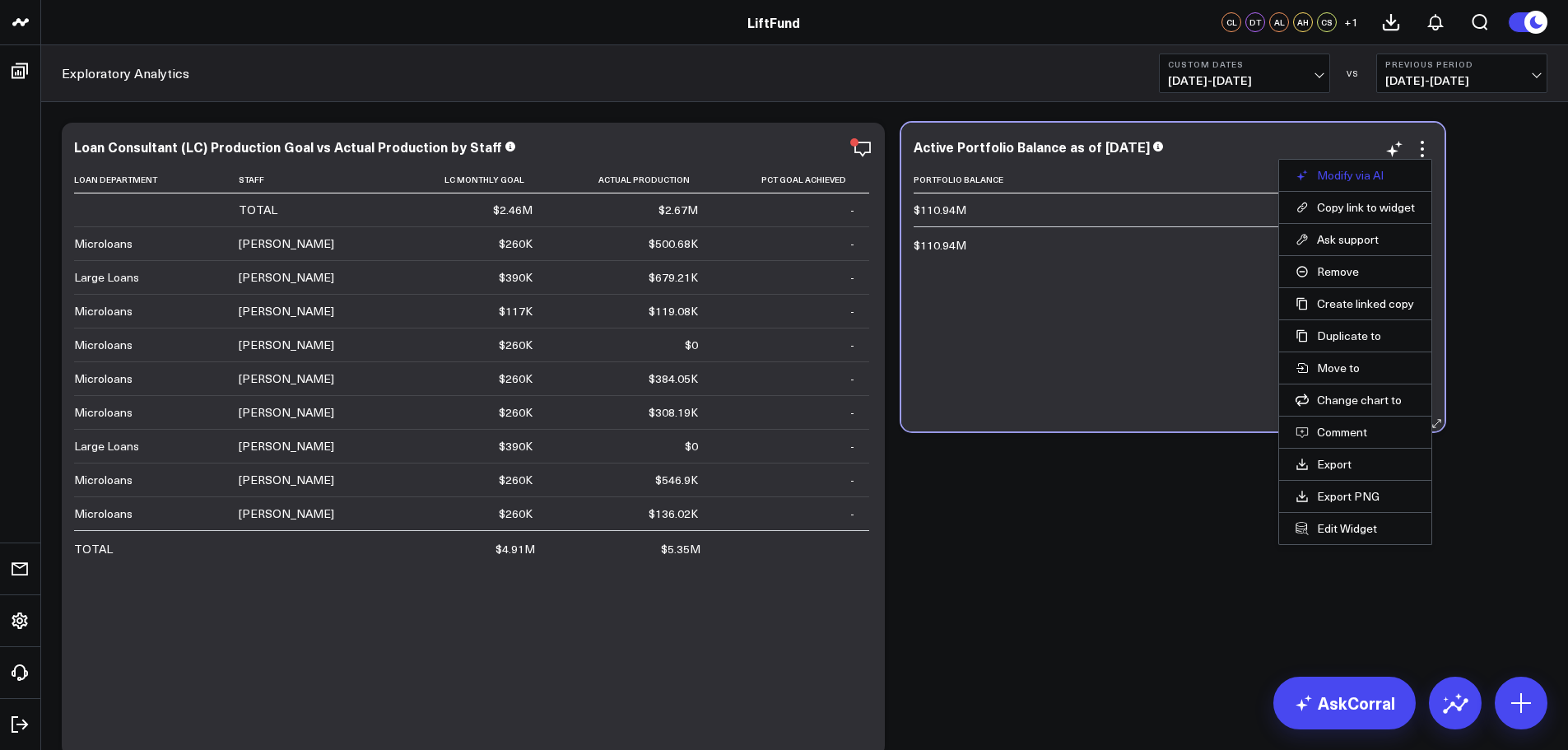
click at [1375, 168] on button "Modify via AI" at bounding box center [1355, 176] width 119 height 15
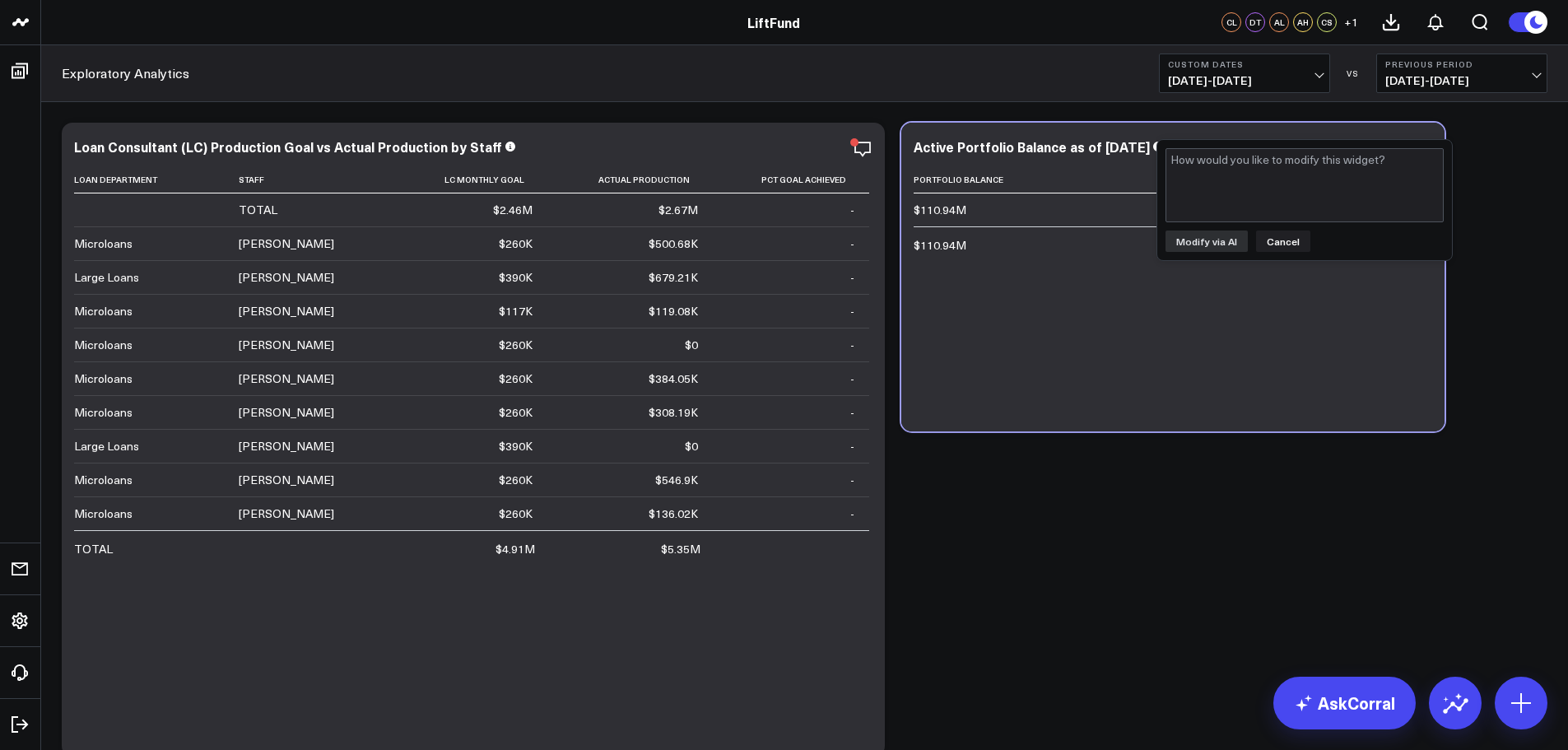
click at [1293, 252] on div "Modify via AI Cancel" at bounding box center [1305, 200] width 295 height 120
click at [1283, 245] on button "Cancel" at bounding box center [1283, 242] width 54 height 22
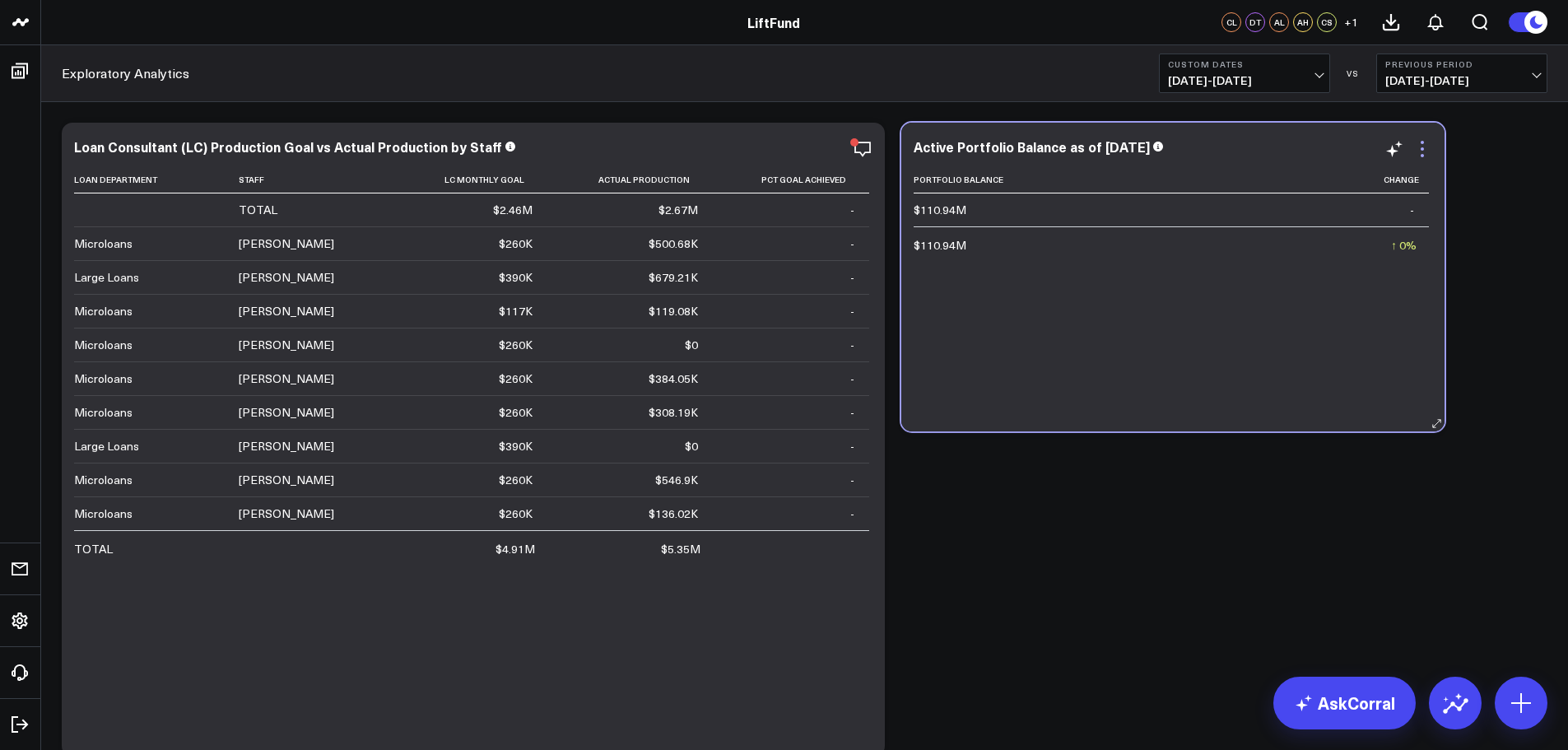
click at [1426, 157] on icon at bounding box center [1422, 149] width 20 height 20
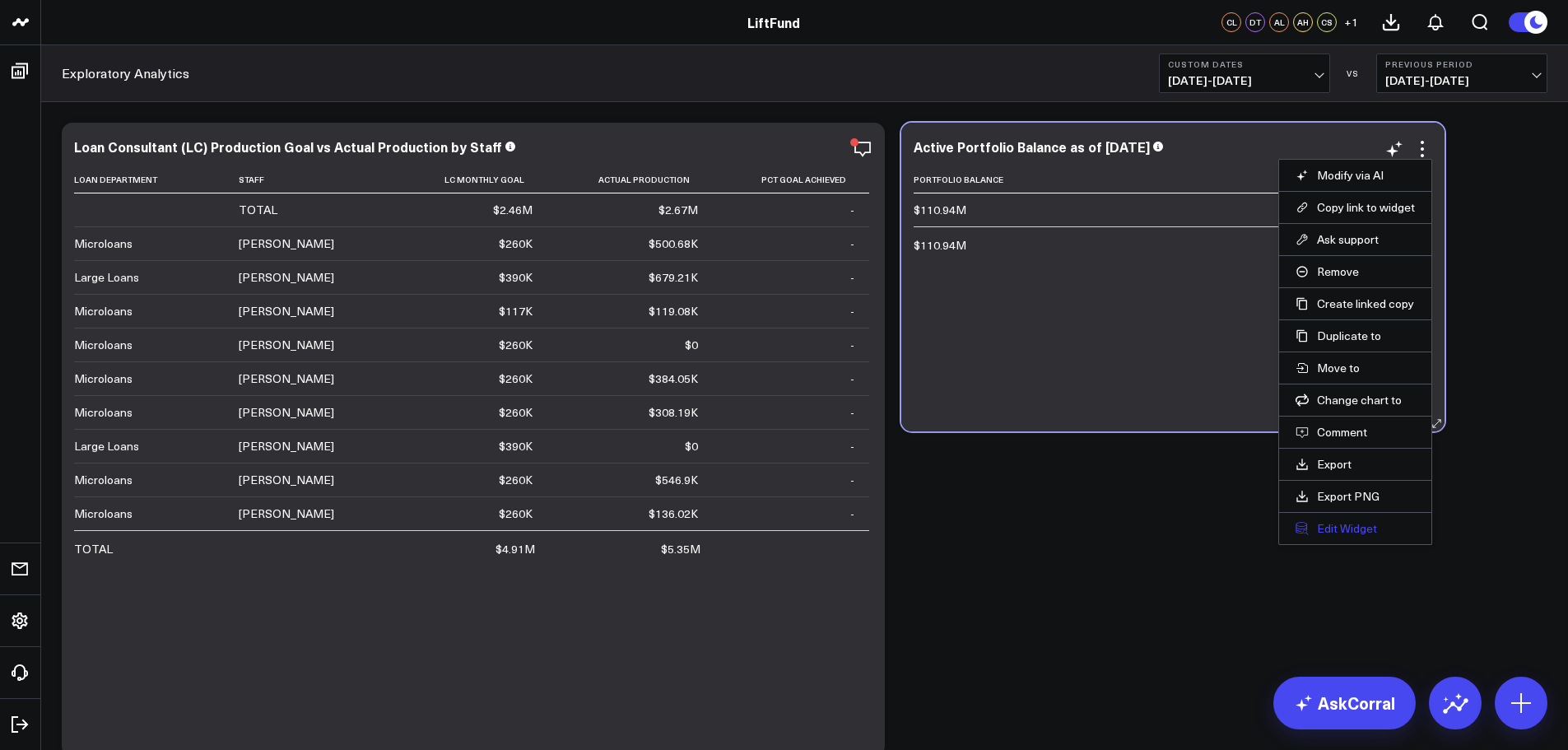
click at [1346, 528] on button "Edit Widget" at bounding box center [1355, 528] width 119 height 15
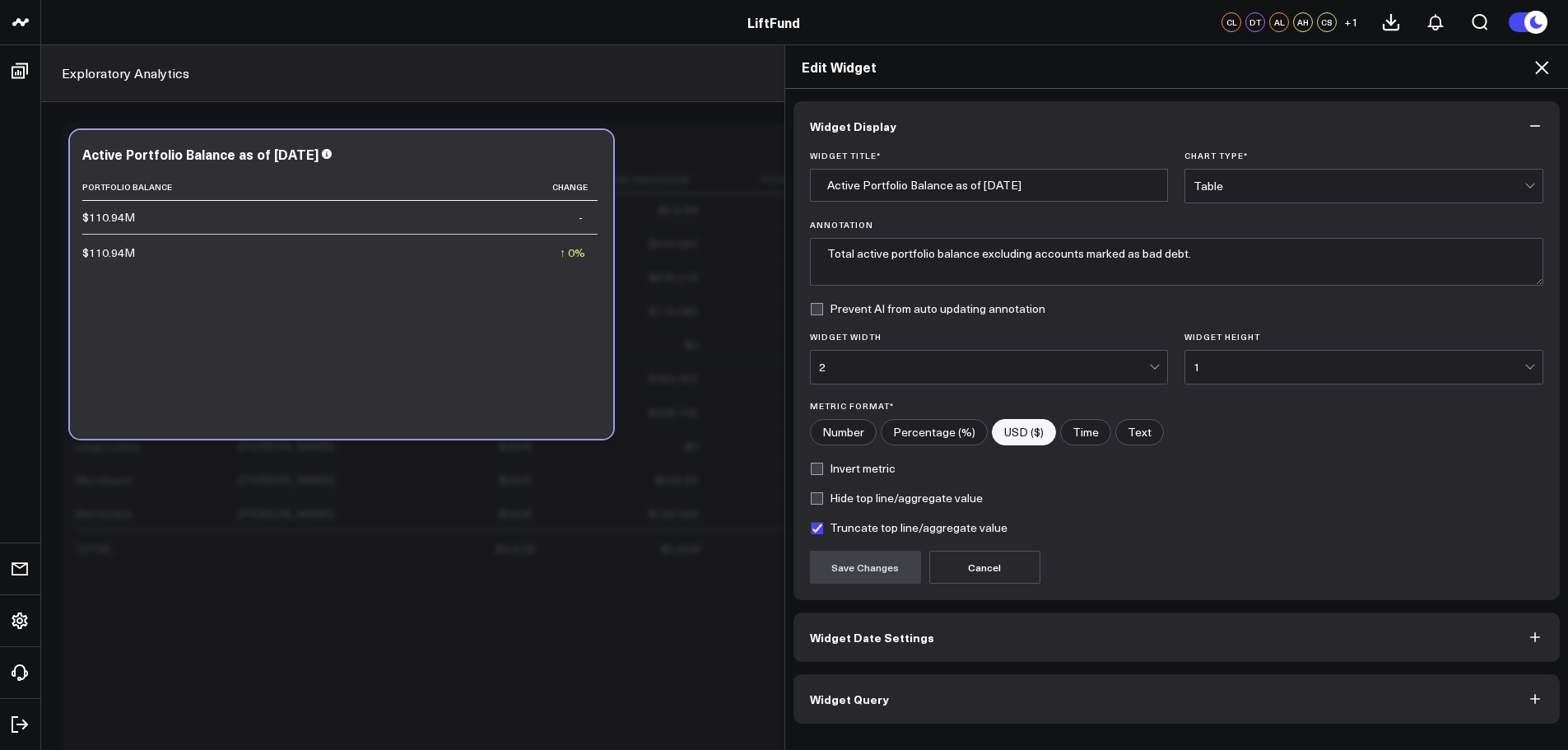
click at [855, 698] on span "Widget Query" at bounding box center [849, 699] width 79 height 13
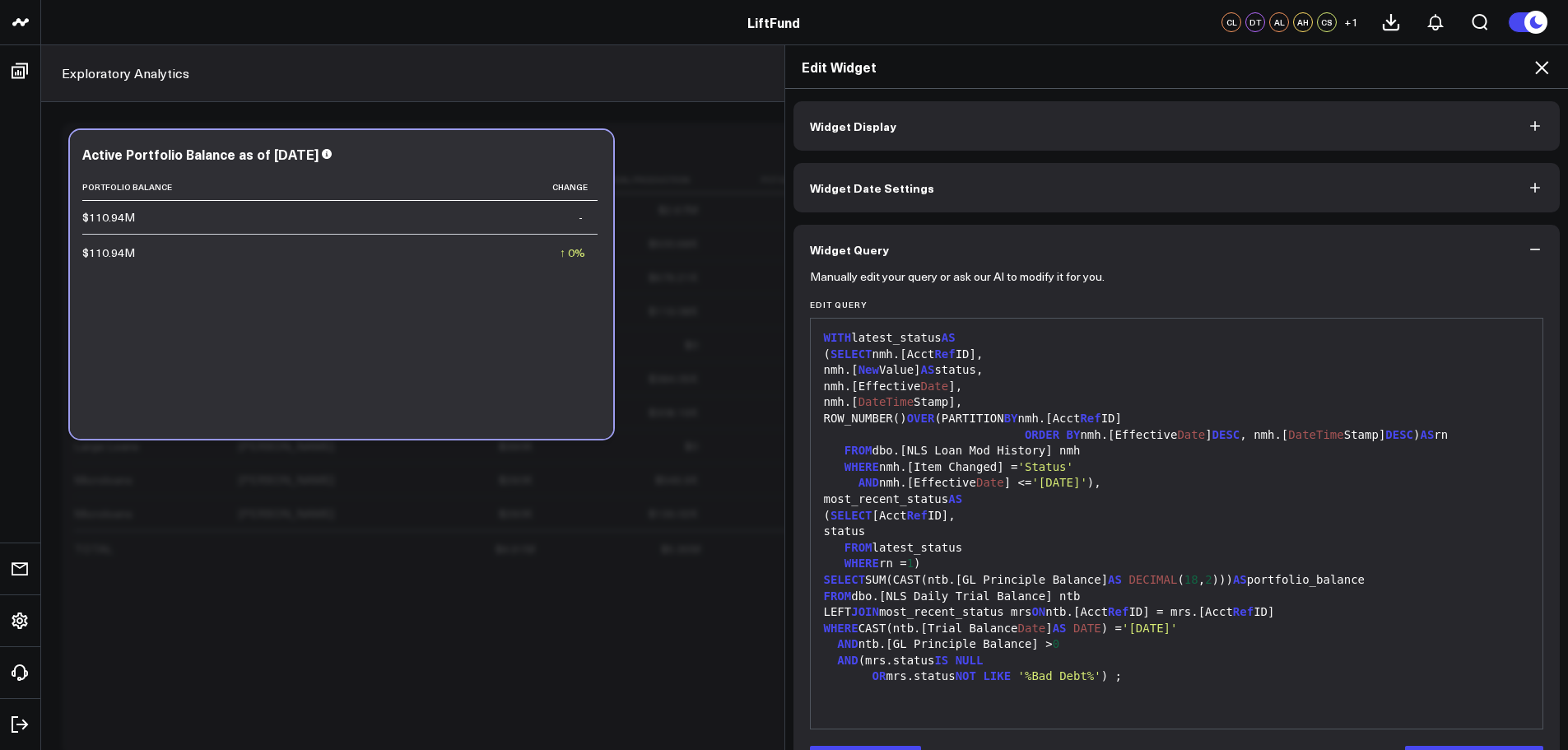
click at [955, 503] on div "most_recent_status AS" at bounding box center [1177, 500] width 717 height 17
click at [883, 532] on div "status" at bounding box center [1177, 532] width 717 height 17
click at [870, 349] on span "SELECT" at bounding box center [851, 354] width 42 height 13
click at [915, 356] on div "( SELECT nmh.[Acct Ref ID]," at bounding box center [1177, 355] width 717 height 17
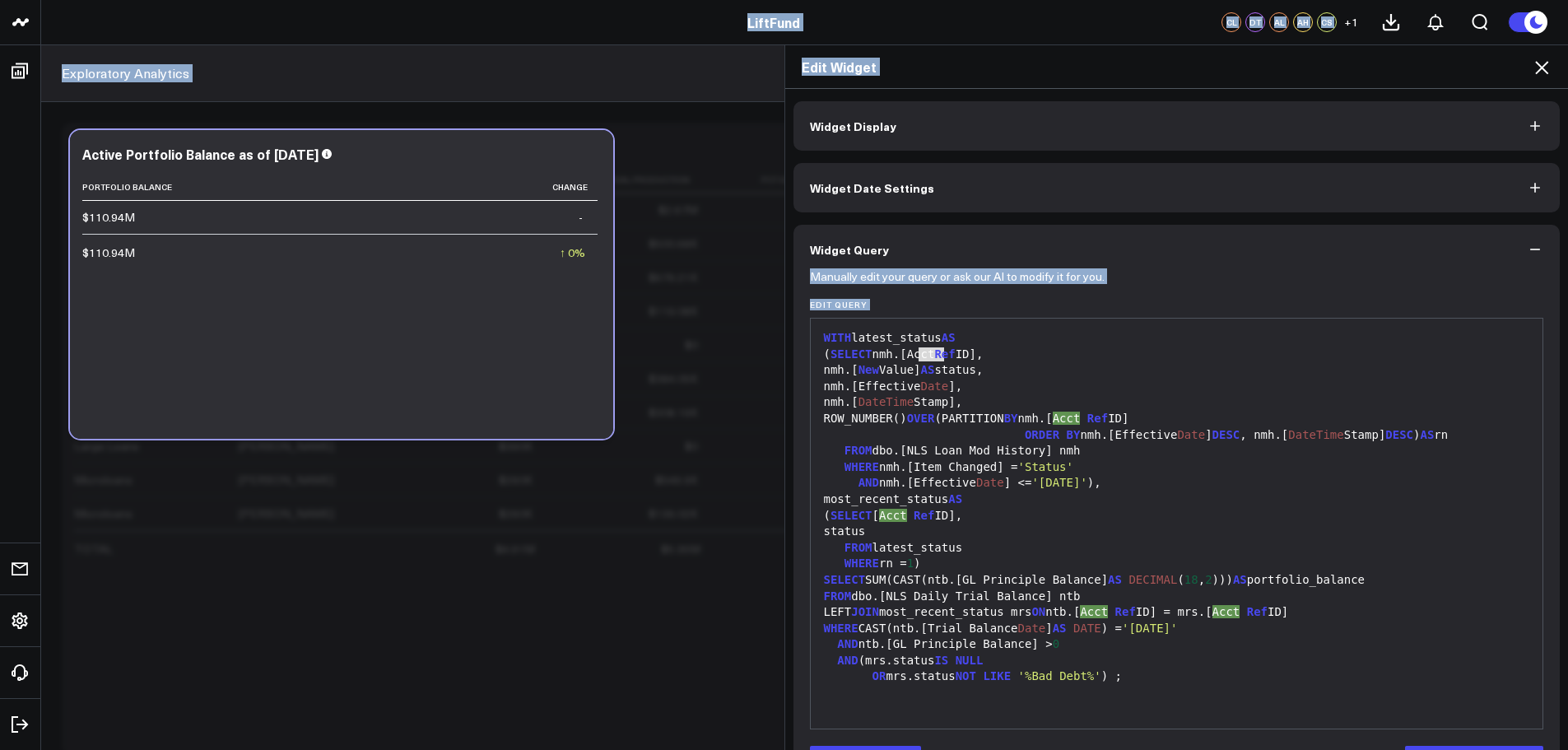
click at [1092, 513] on div "( SELECT [ Acct Ref ID]," at bounding box center [1177, 517] width 717 height 17
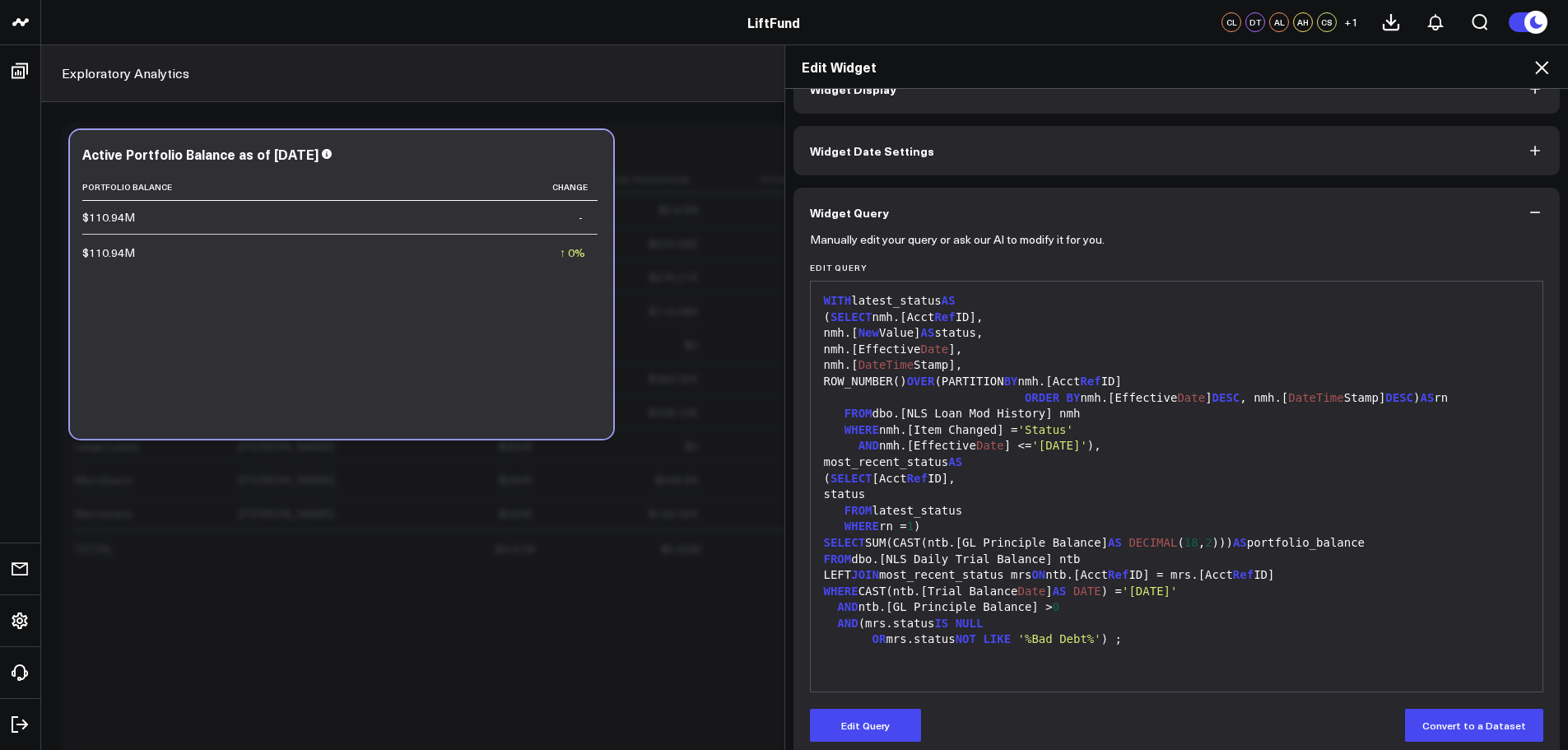
scroll to position [57, 0]
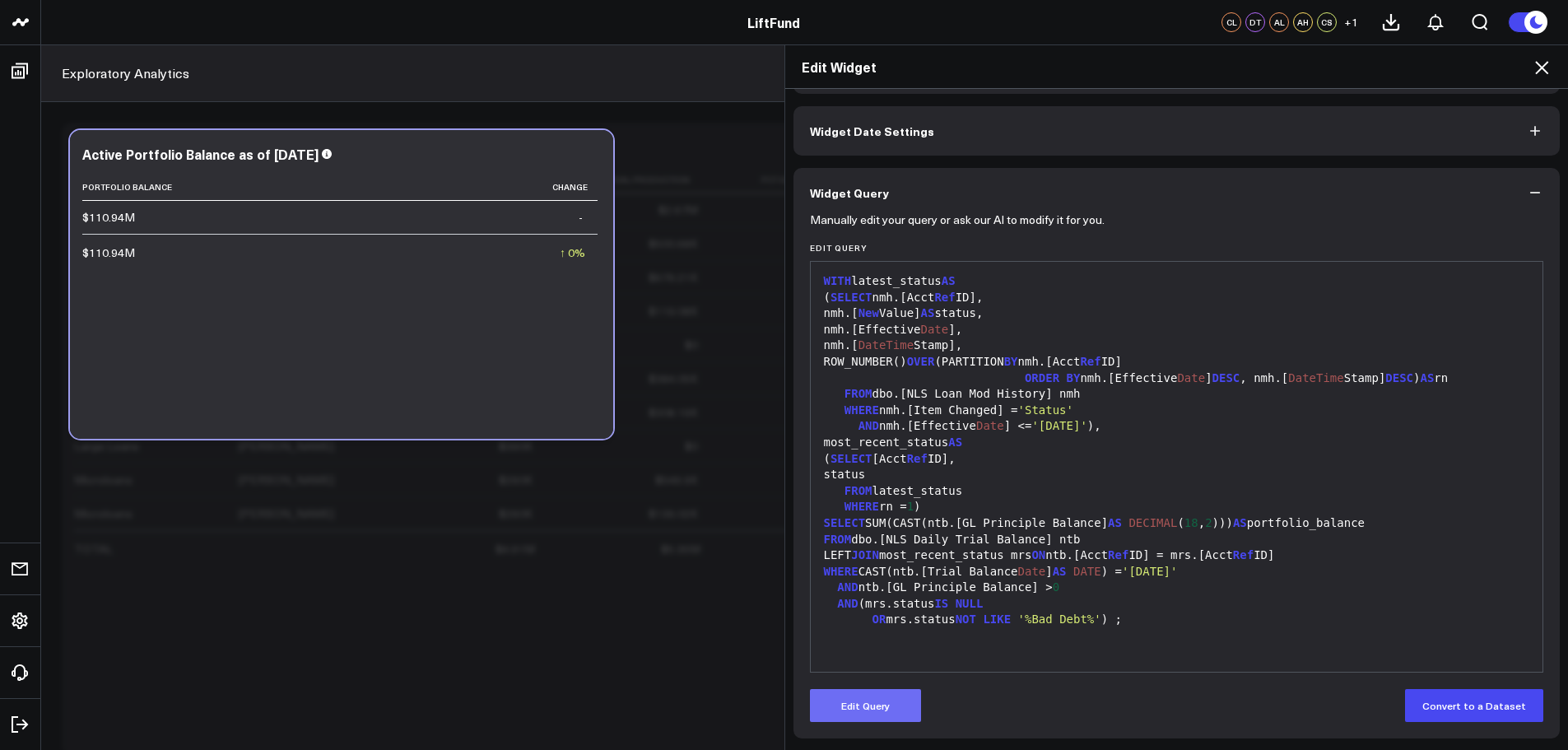
click at [864, 718] on button "Edit Query" at bounding box center [865, 706] width 111 height 33
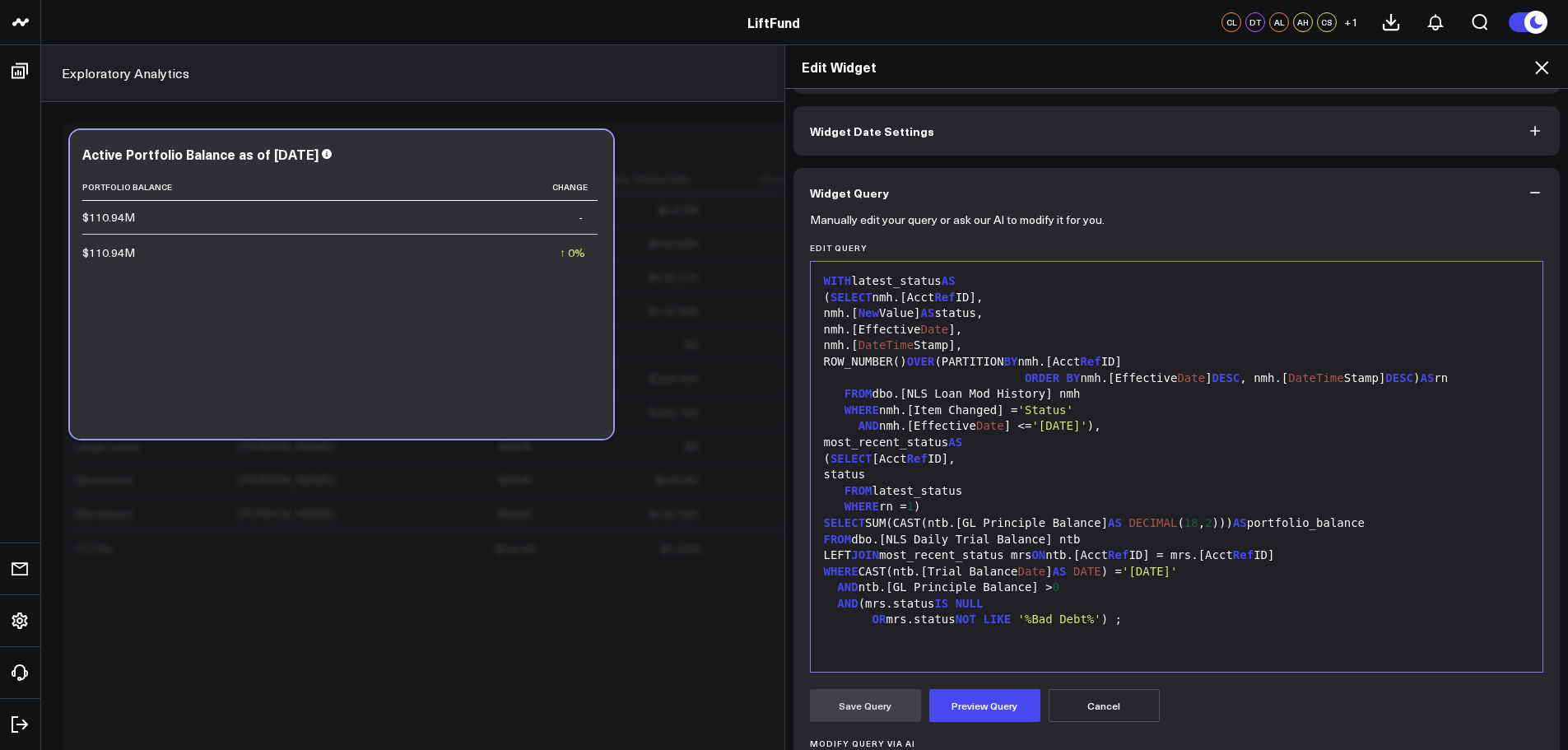
click at [981, 460] on div "( SELECT [Acct Ref ID]," at bounding box center [1177, 459] width 717 height 17
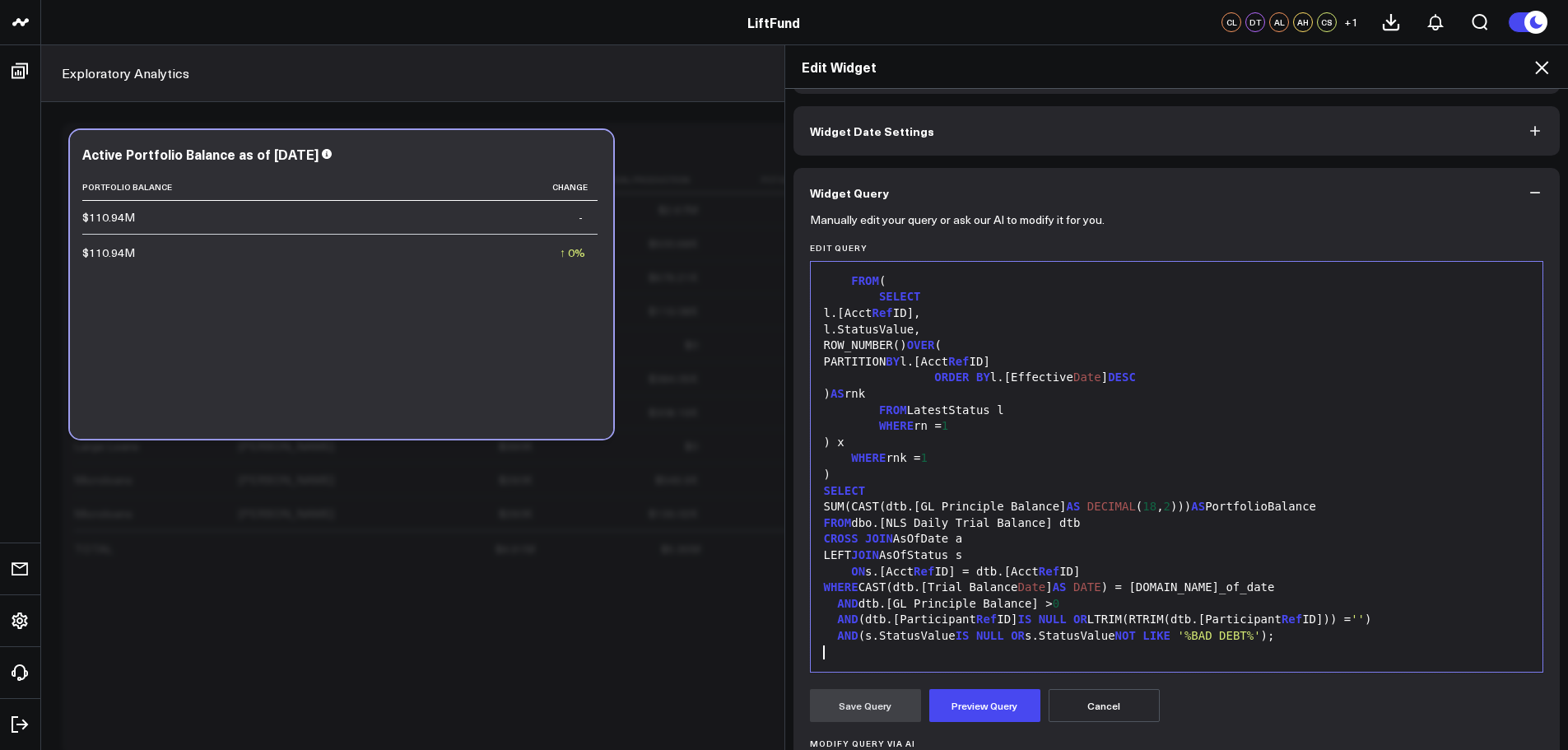
scroll to position [0, 0]
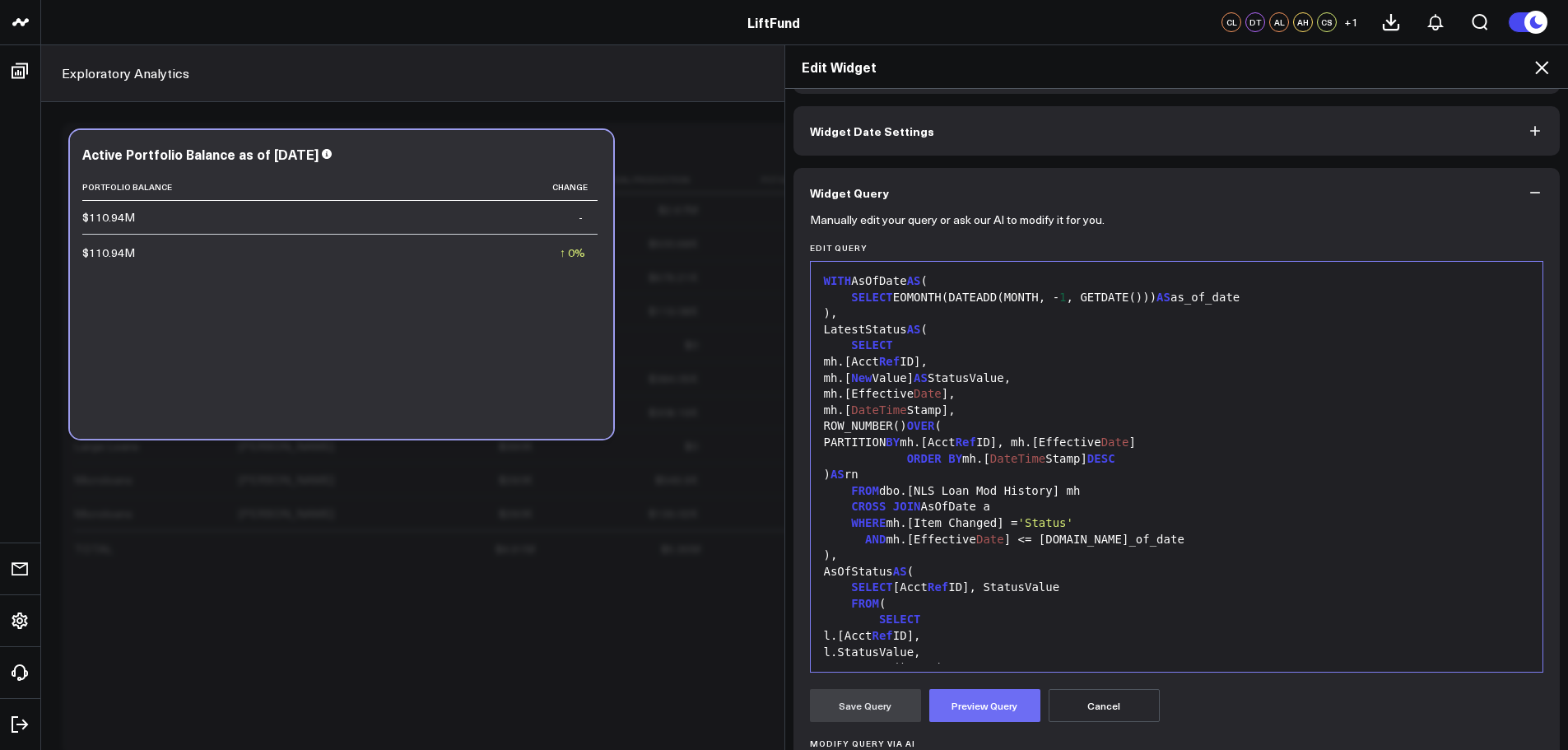
click at [991, 702] on button "Preview Query" at bounding box center [984, 706] width 111 height 33
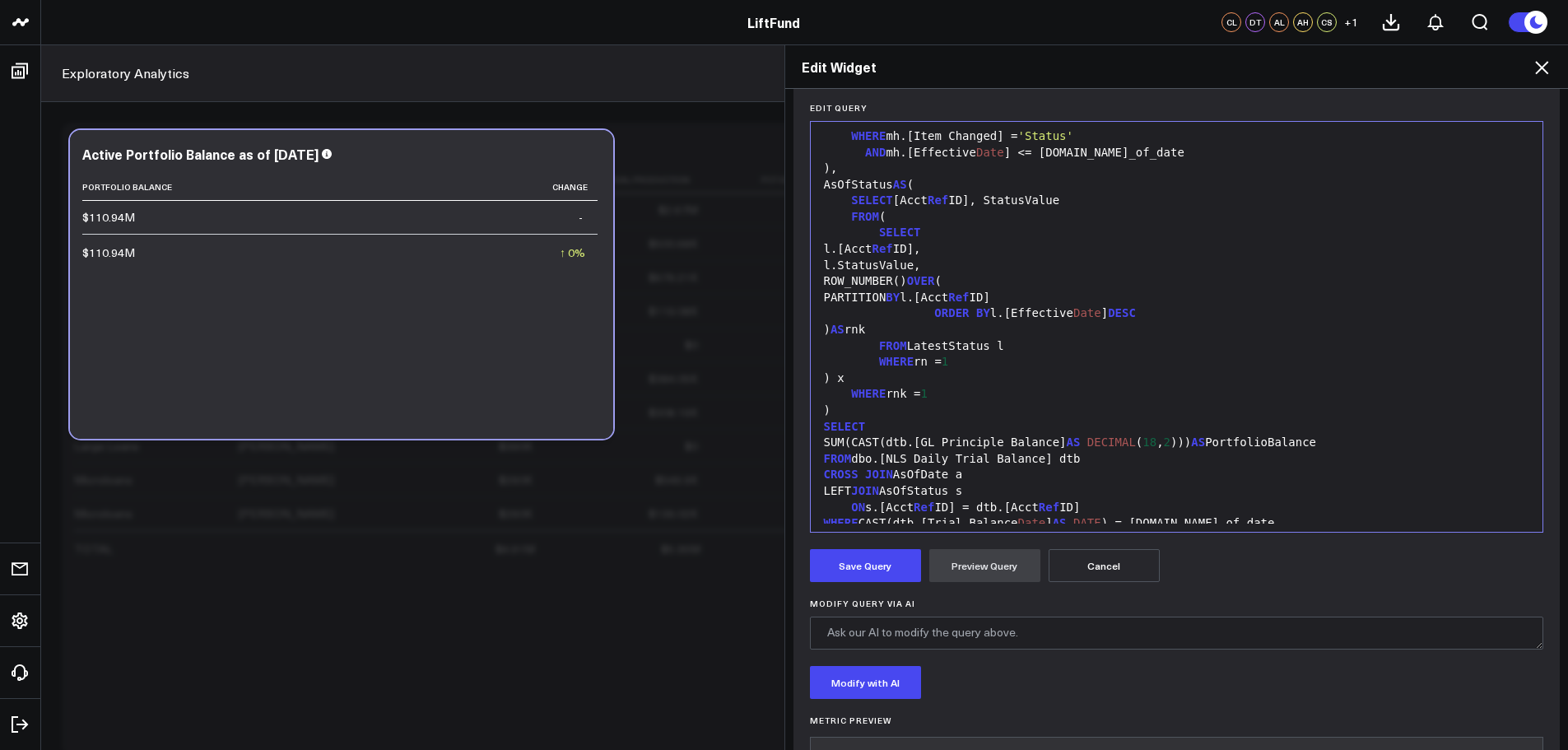
scroll to position [330, 0]
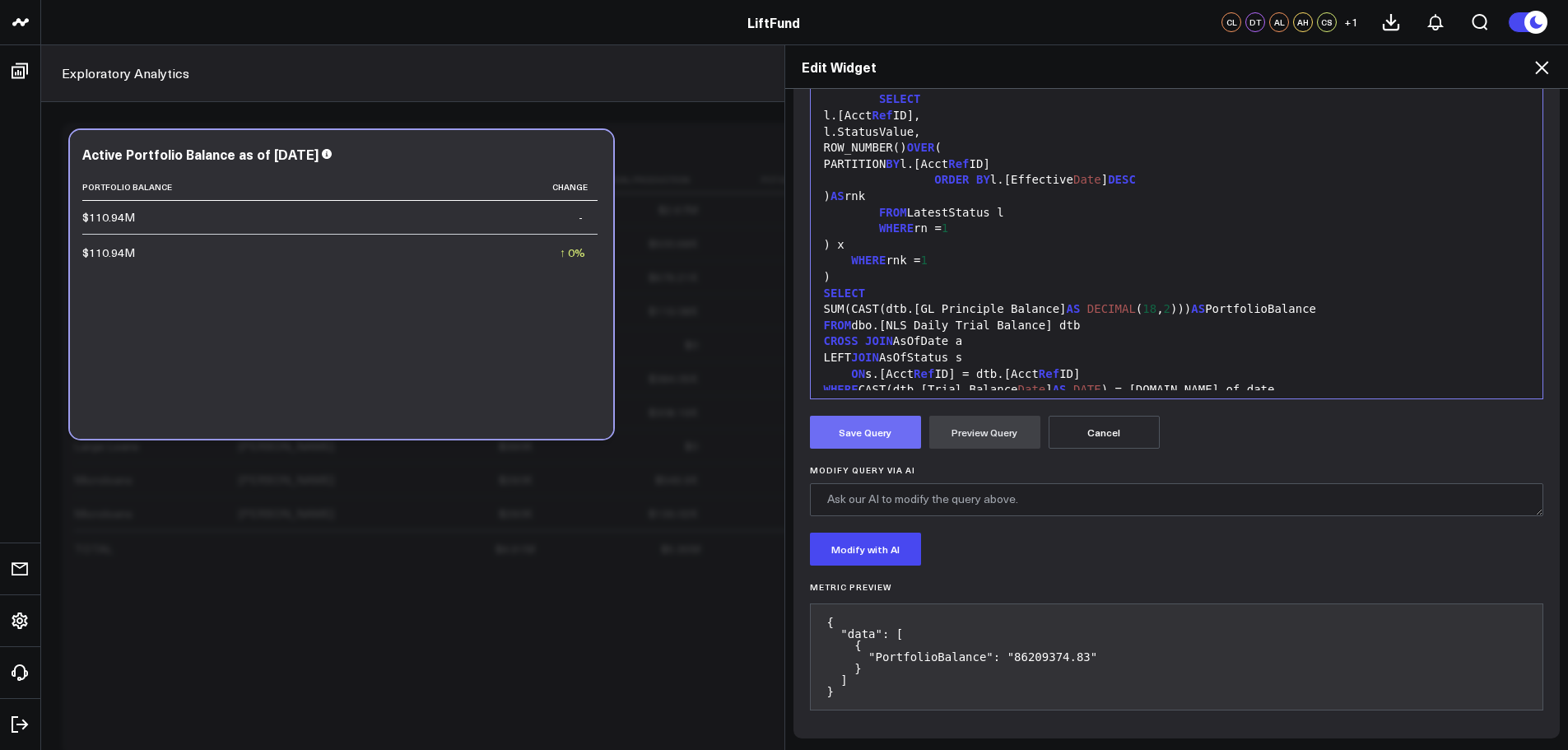
click at [871, 432] on button "Save Query" at bounding box center [865, 432] width 111 height 33
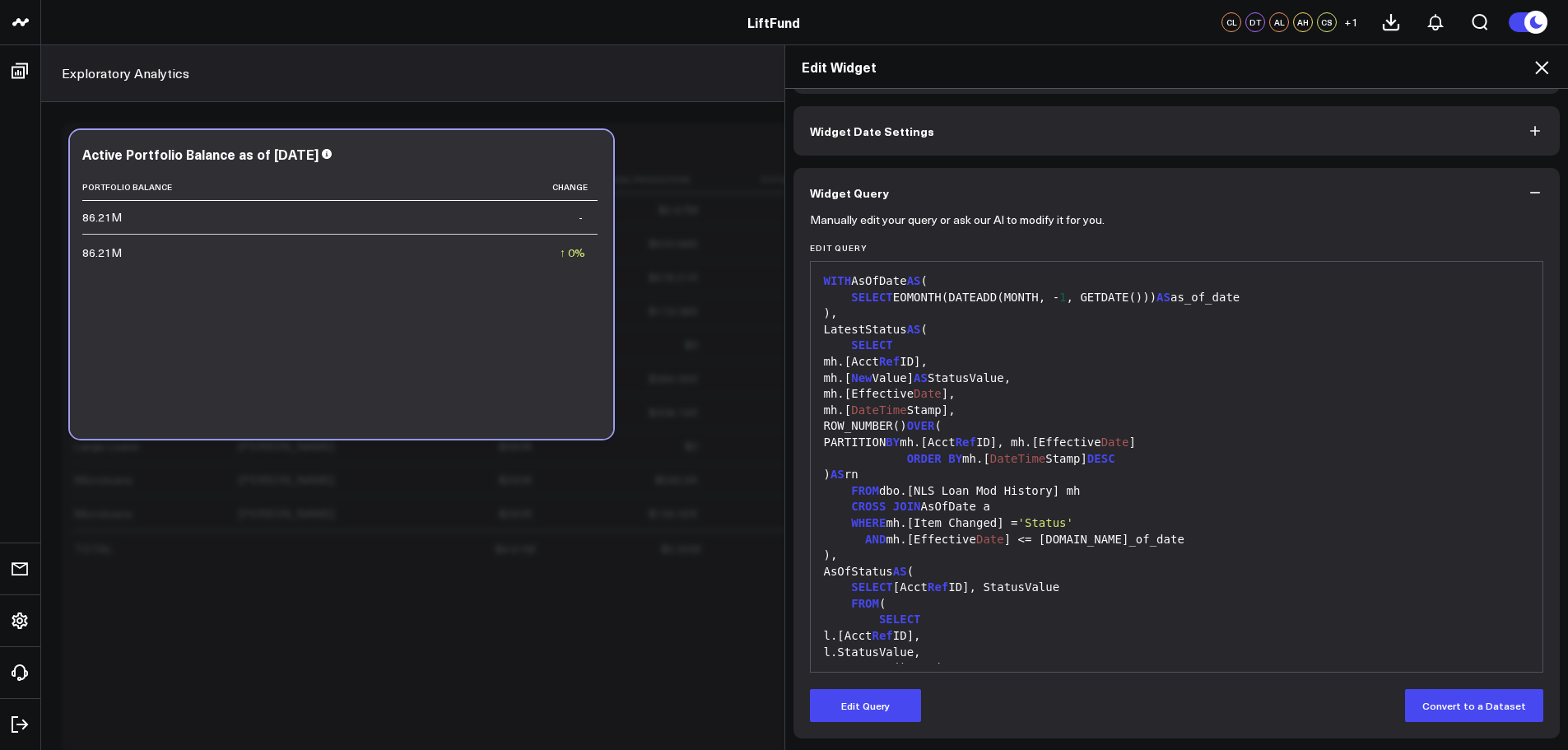
scroll to position [0, 0]
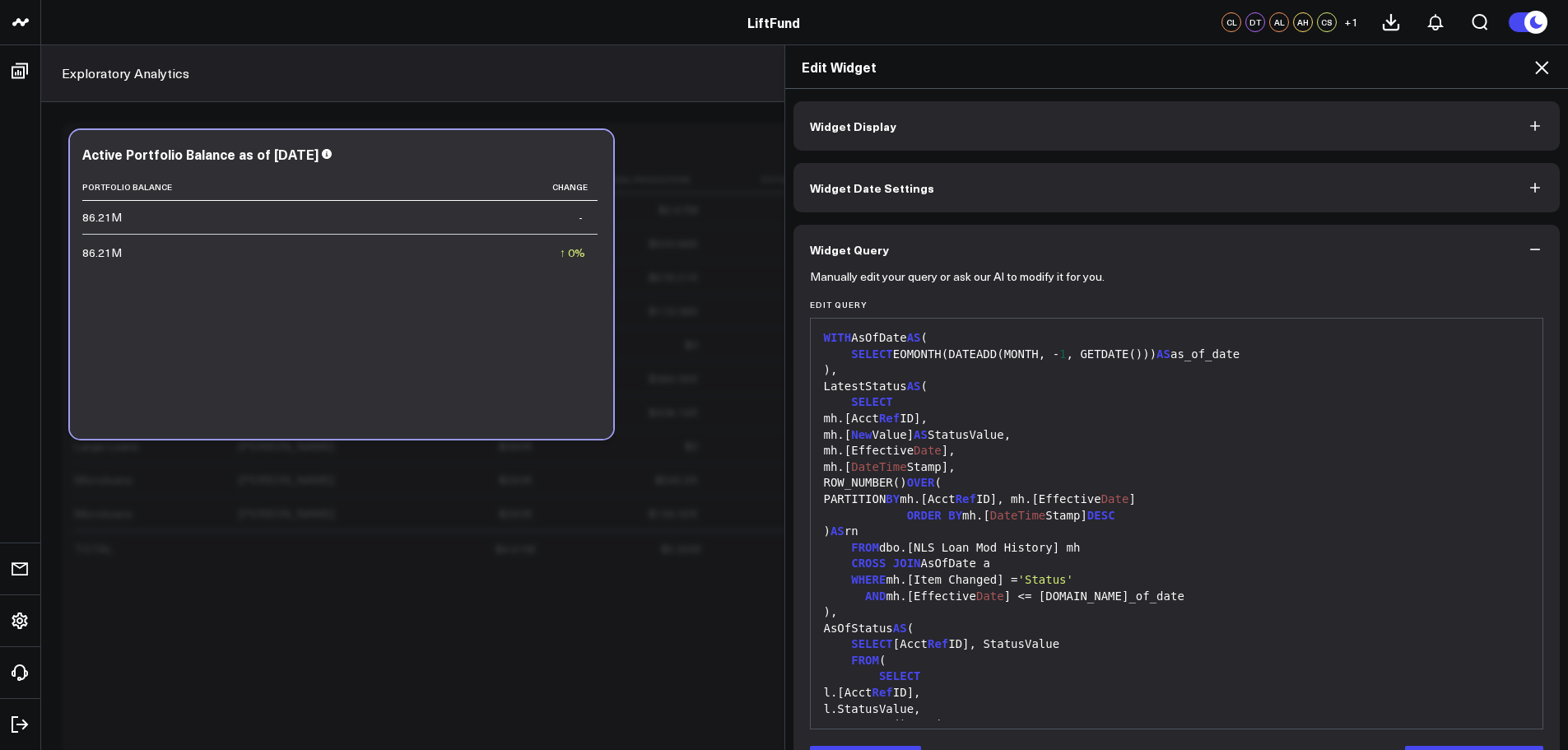
click at [1137, 132] on button "Widget Display" at bounding box center [1176, 126] width 767 height 49
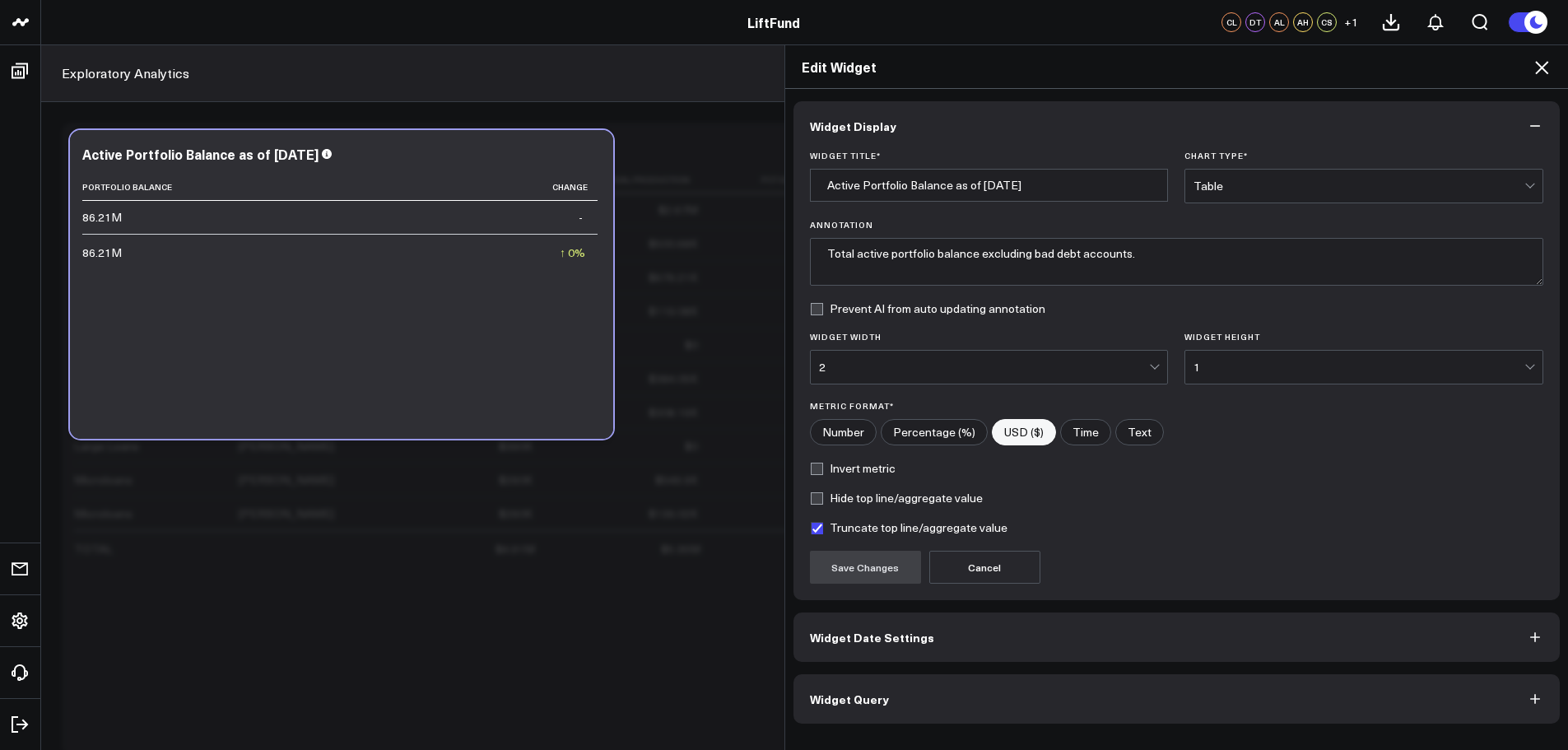
click at [1255, 184] on div "Table" at bounding box center [1359, 186] width 331 height 13
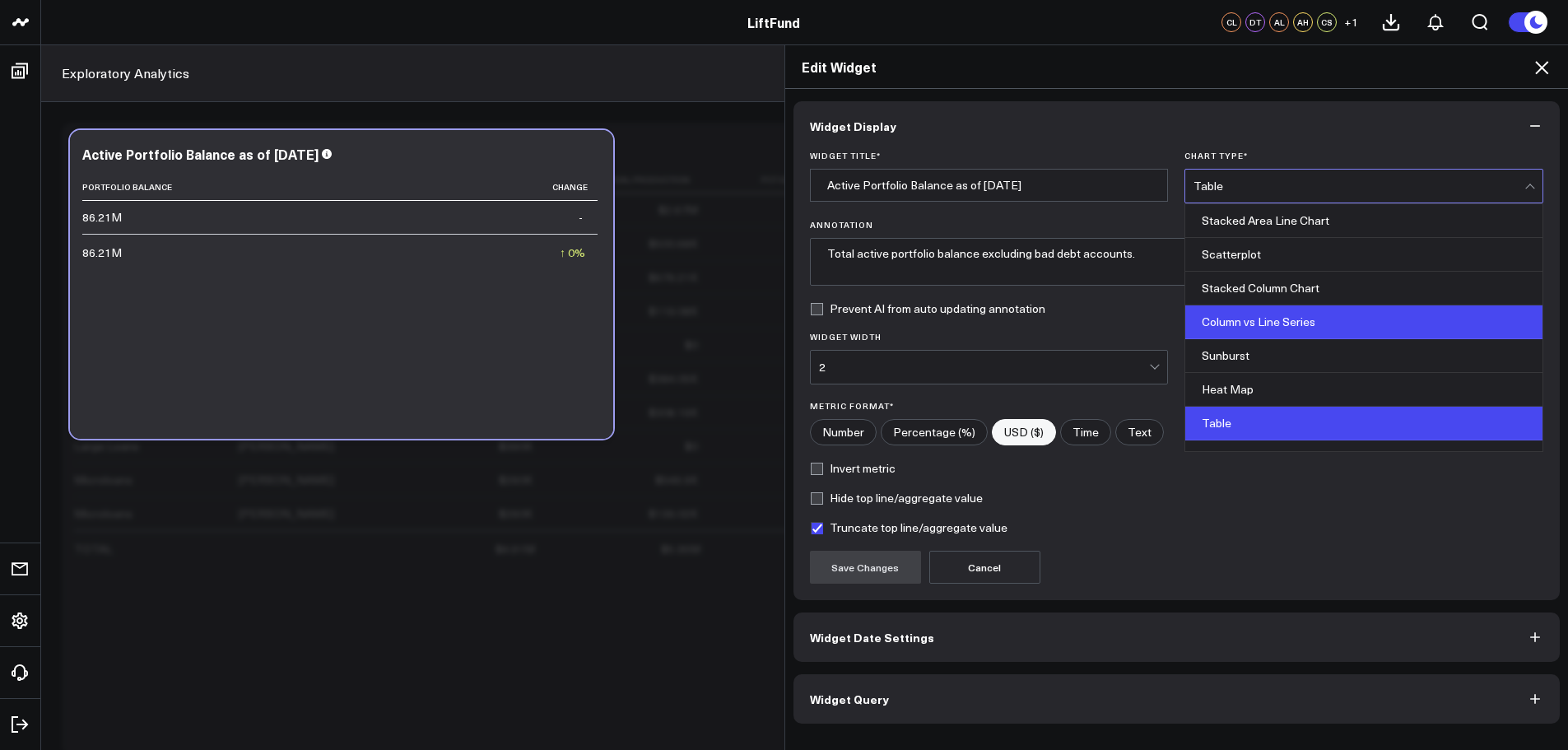
scroll to position [663, 0]
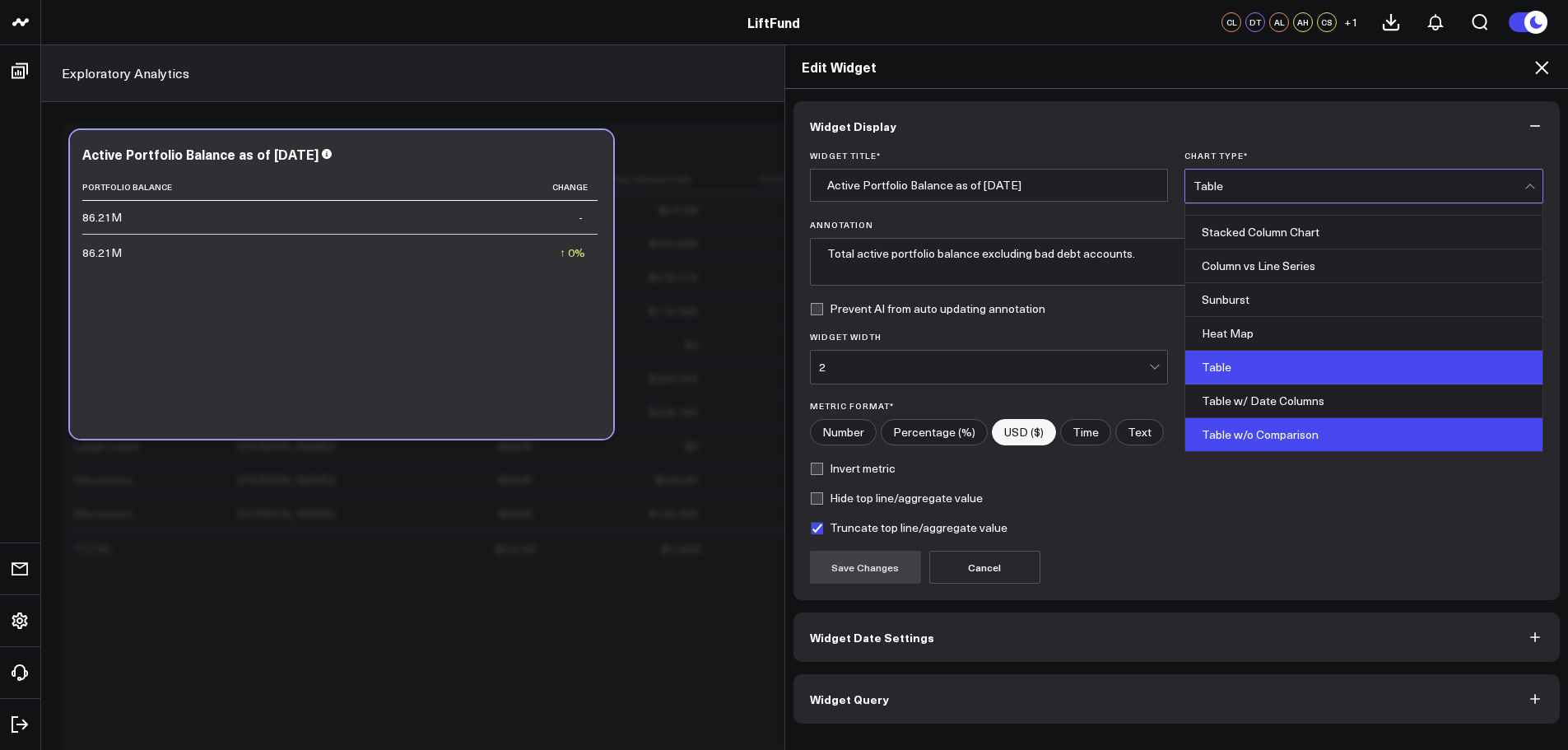
click at [1285, 428] on div "Table w/o Comparison" at bounding box center [1364, 435] width 357 height 33
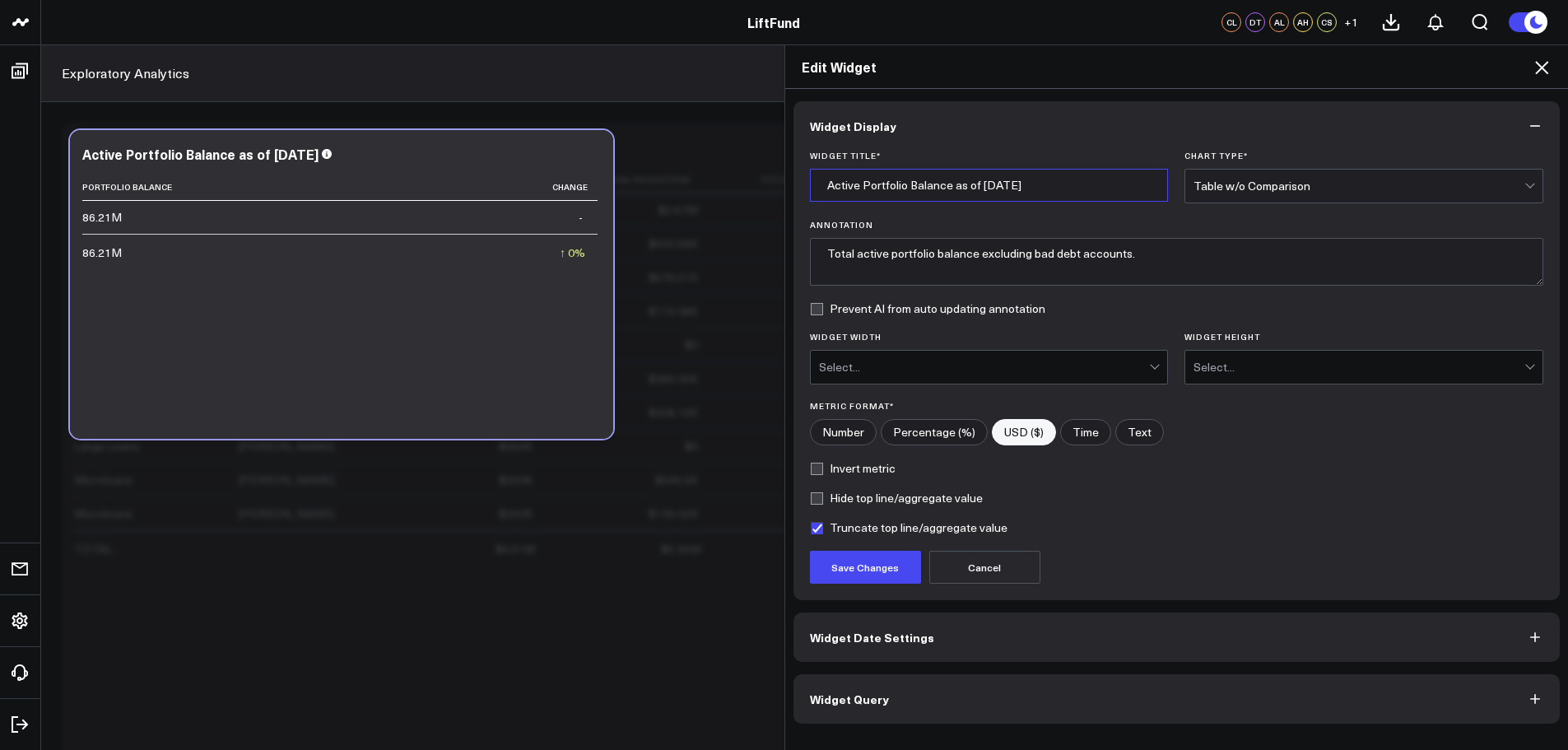
drag, startPoint x: 975, startPoint y: 184, endPoint x: 1076, endPoint y: 183, distance: 101.0
click at [1076, 183] on input "Active Portfolio Balance as of 2025-08-31" at bounding box center [989, 186] width 359 height 33
type input "Active Portfolio Balance as of Last Month"
click at [883, 568] on button "Save Changes" at bounding box center [865, 568] width 111 height 33
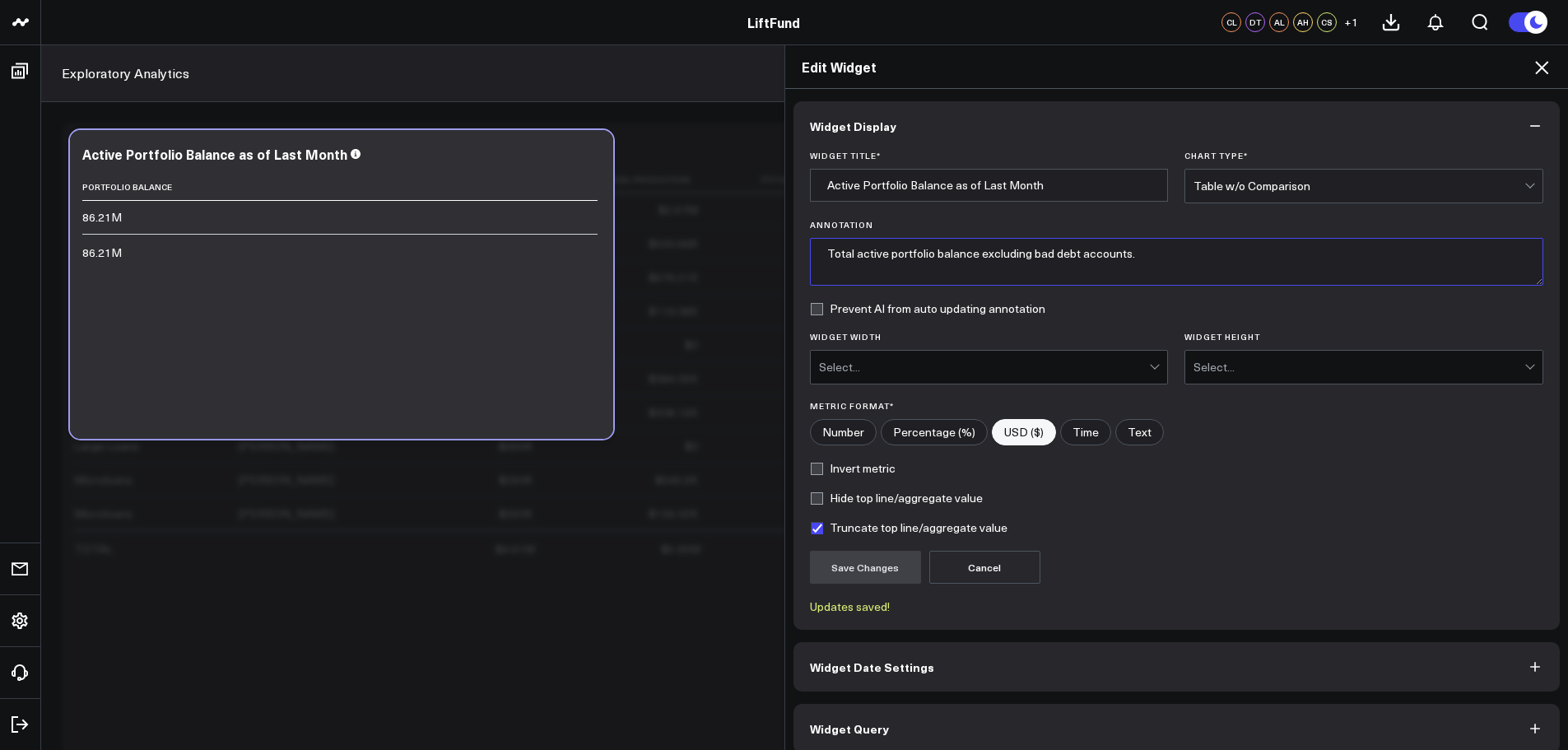
drag, startPoint x: 971, startPoint y: 253, endPoint x: 1122, endPoint y: 249, distance: 151.1
click at [1122, 248] on textarea "Total active portfolio balance excluding bad debt accounts." at bounding box center [1176, 262] width 734 height 48
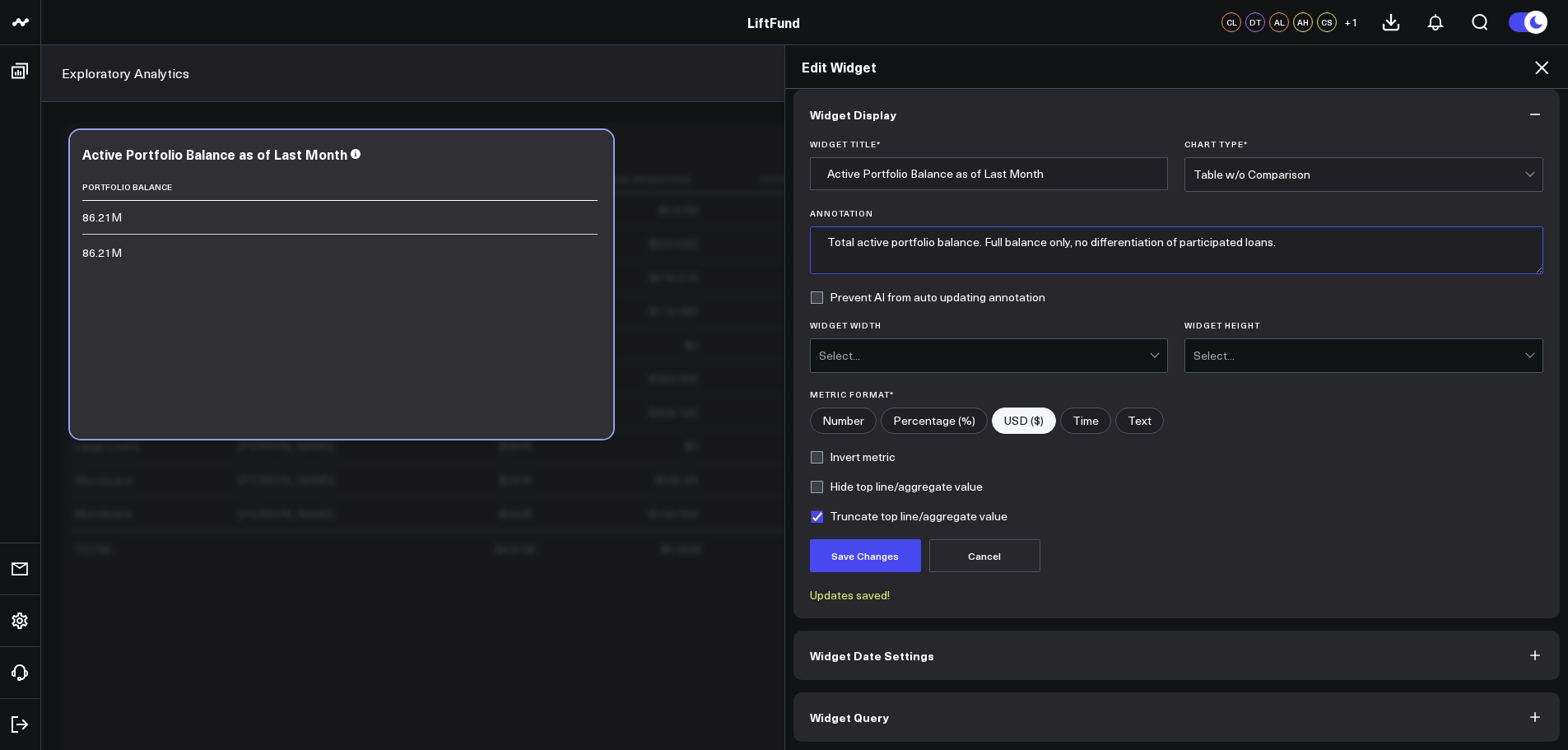
scroll to position [15, 0]
type textarea "Total active portfolio balance. Full balance only, no differentiation of partic…"
click at [1159, 641] on button "Widget Date Settings" at bounding box center [1176, 652] width 767 height 49
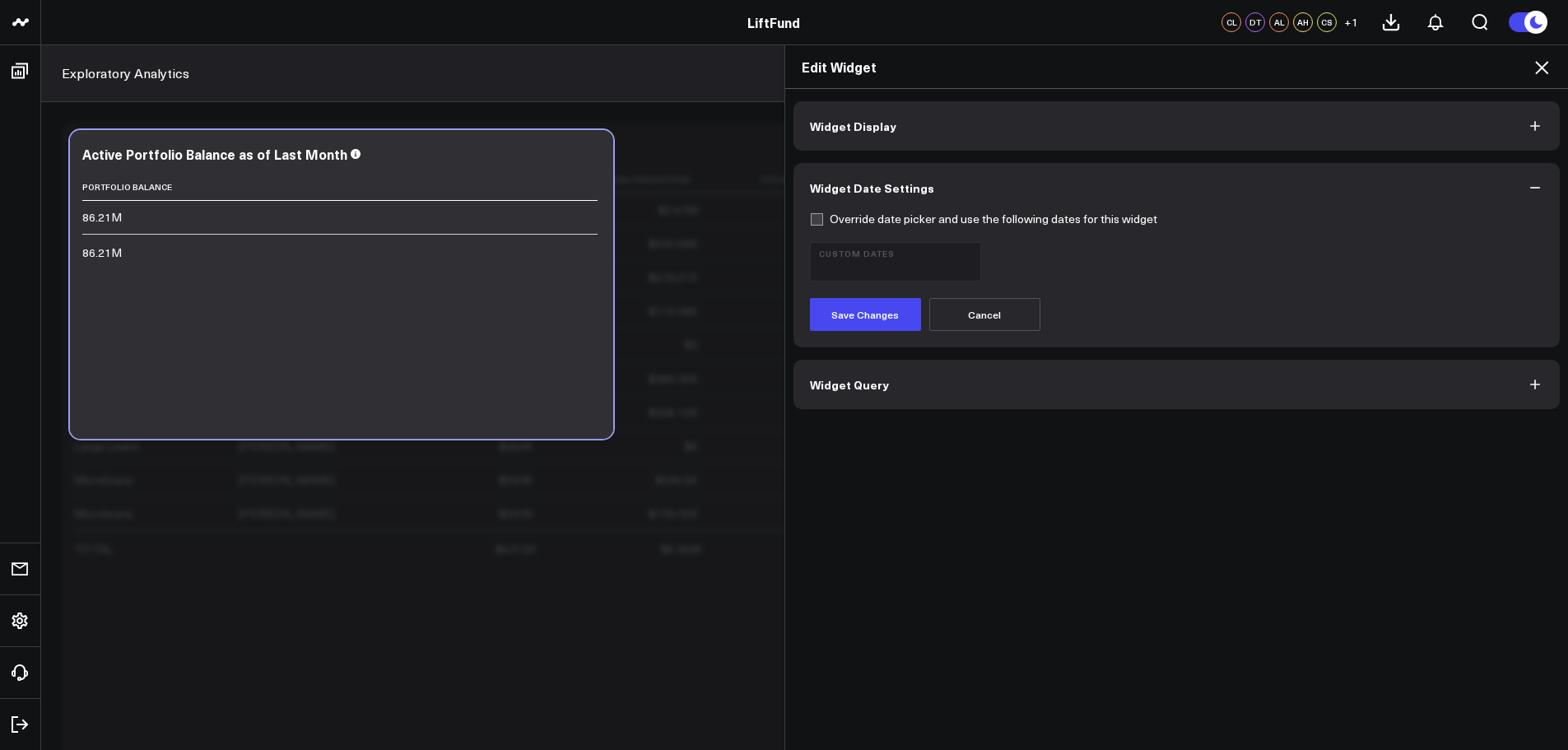
click at [1099, 398] on button "Widget Query" at bounding box center [1176, 384] width 767 height 49
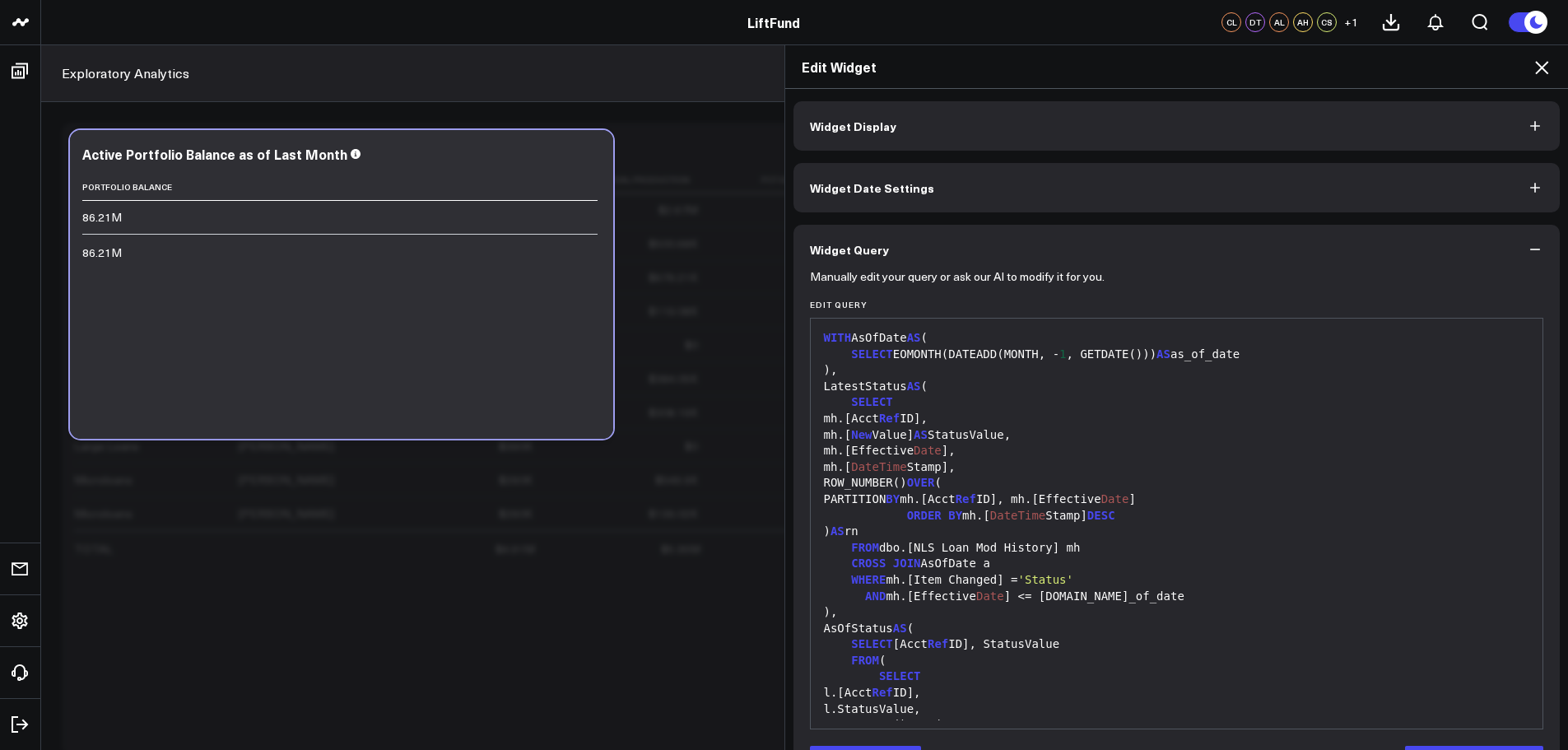
click at [986, 131] on button "Widget Display" at bounding box center [1176, 126] width 767 height 49
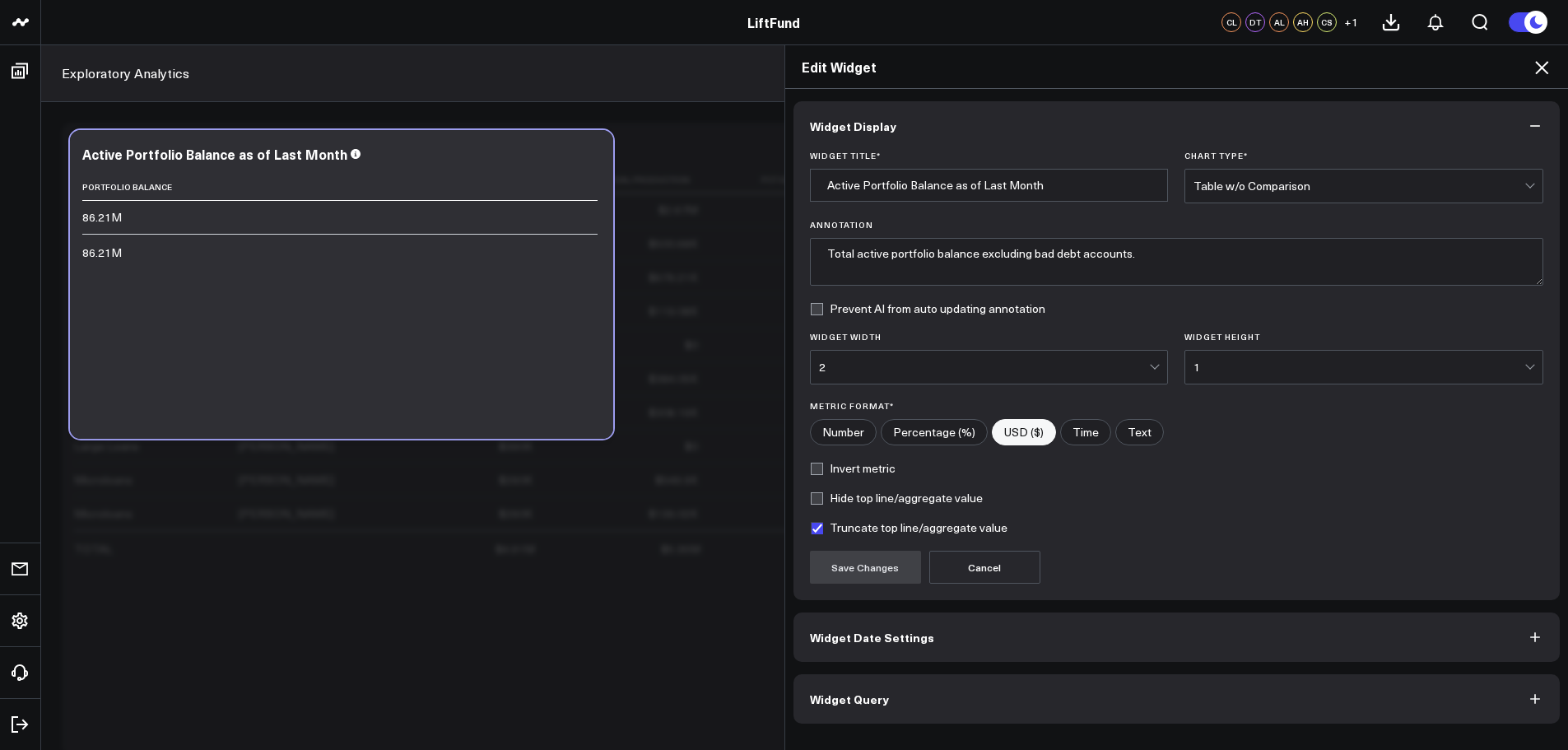
click at [1539, 72] on icon at bounding box center [1542, 68] width 13 height 13
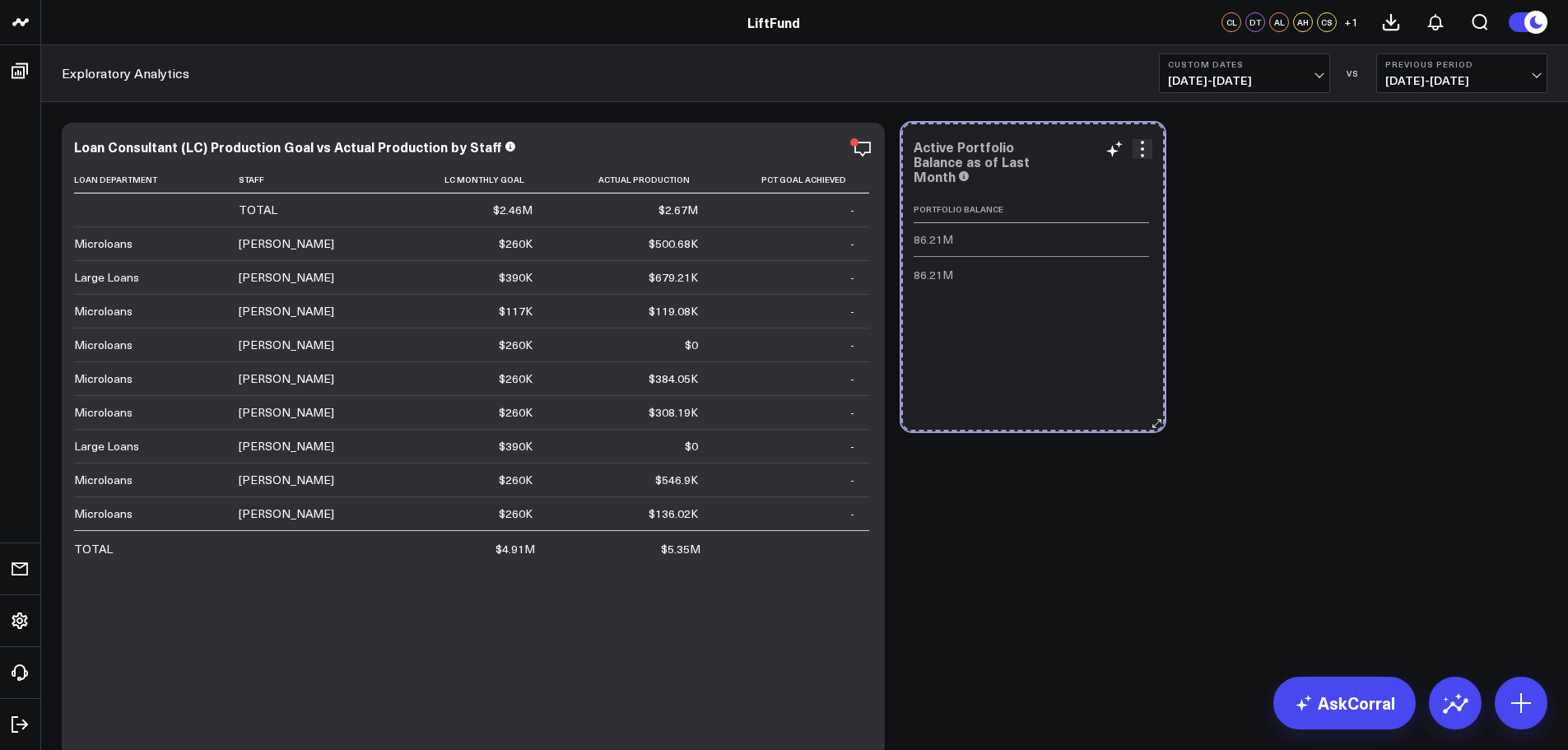
drag, startPoint x: 1439, startPoint y: 420, endPoint x: 1138, endPoint y: 415, distance: 301.0
click at [1138, 415] on div "Active Portfolio Balance as of Last Month Portfolio Balance 86.21M 86.21M So so…" at bounding box center [1033, 277] width 263 height 308
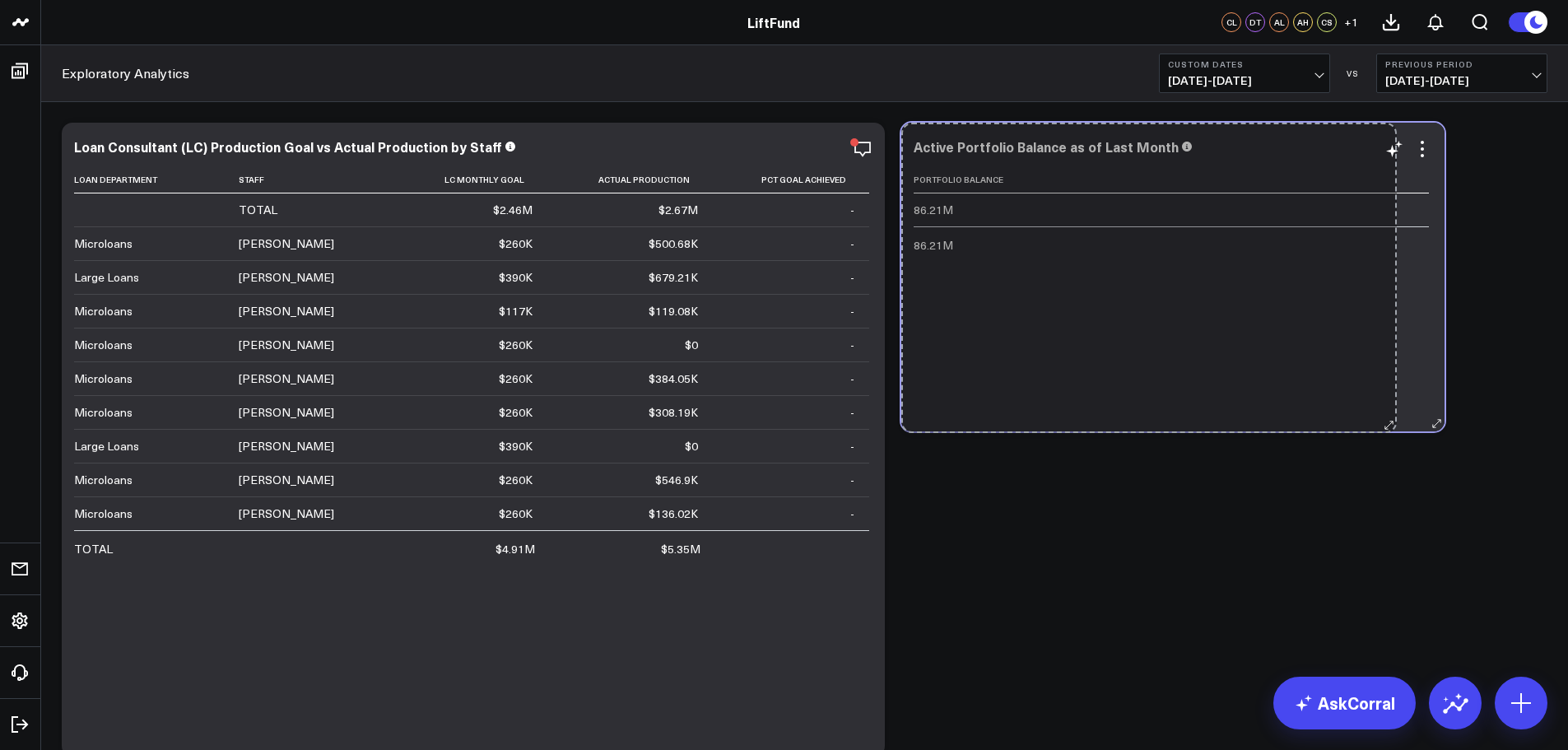
drag, startPoint x: 1157, startPoint y: 427, endPoint x: 1390, endPoint y: 428, distance: 233.0
click at [1390, 428] on div "Active Portfolio Balance as of Last Month Portfolio Balance 86.21M 86.21M So so…" at bounding box center [1173, 277] width 543 height 308
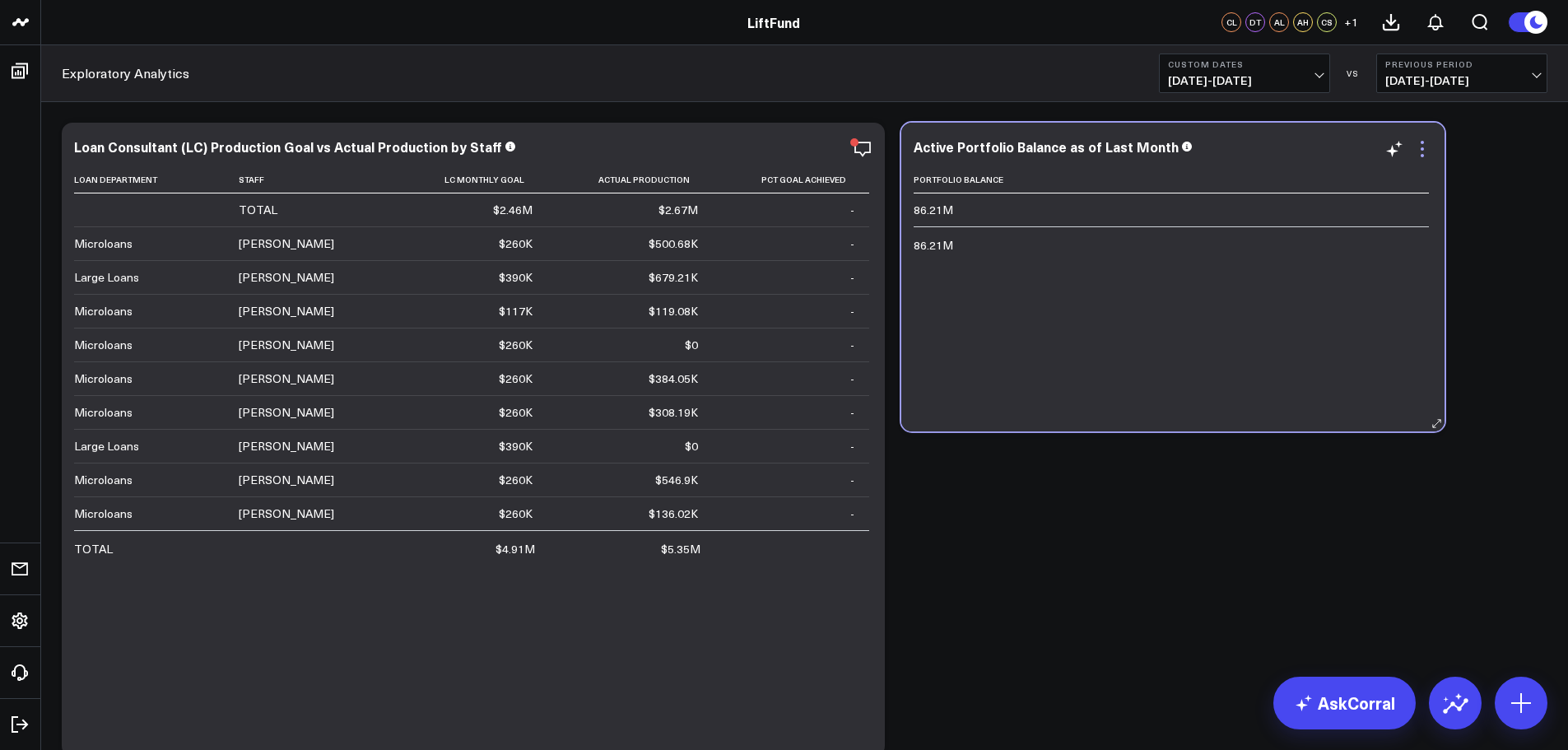
click at [1425, 155] on icon at bounding box center [1422, 149] width 20 height 20
click at [1135, 493] on div "Modify via AI Copy link to widget Ask support Remove Create linked copy Executi…" at bounding box center [804, 439] width 1502 height 650
click at [1426, 155] on icon at bounding box center [1422, 149] width 20 height 20
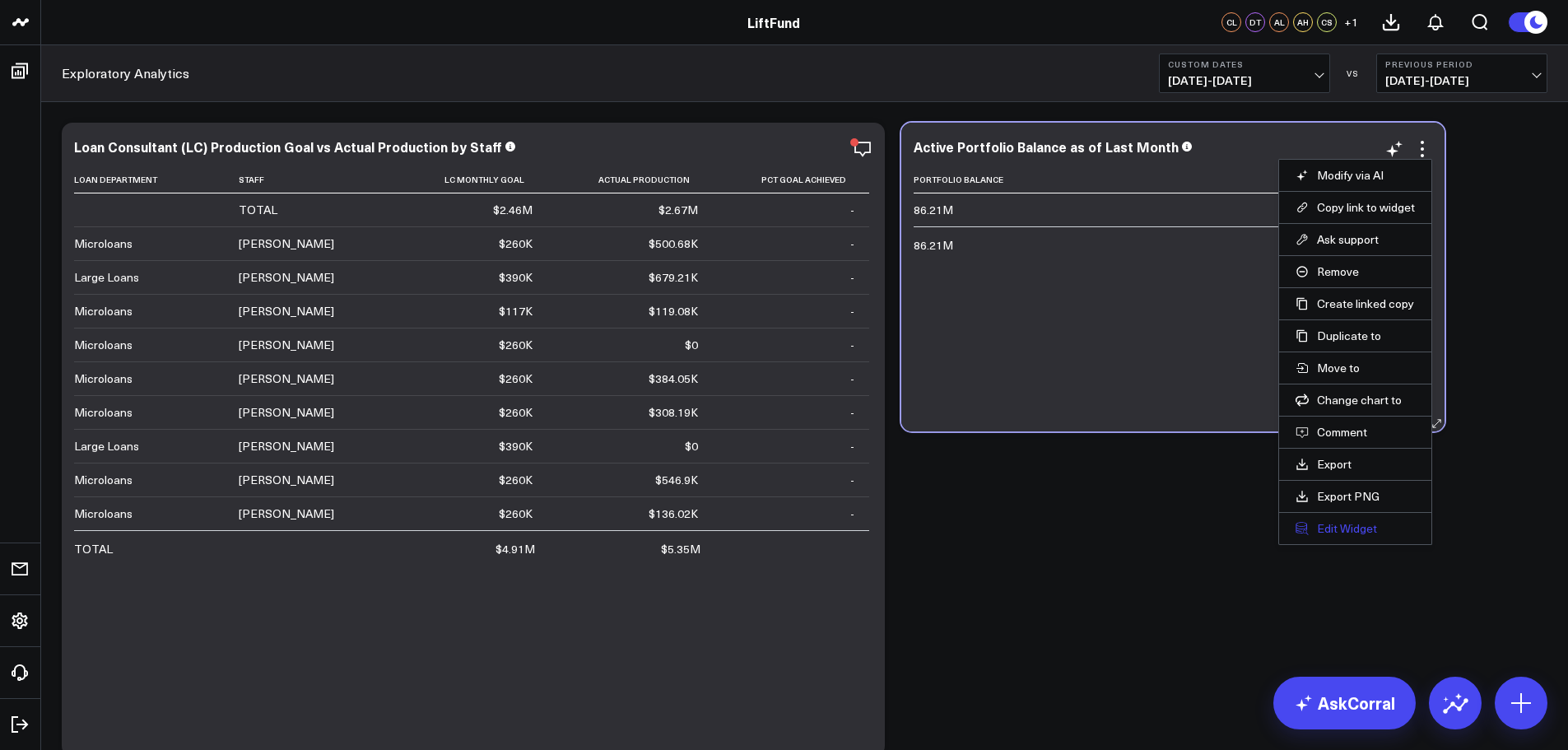
click at [1370, 525] on button "Edit Widget" at bounding box center [1355, 528] width 119 height 15
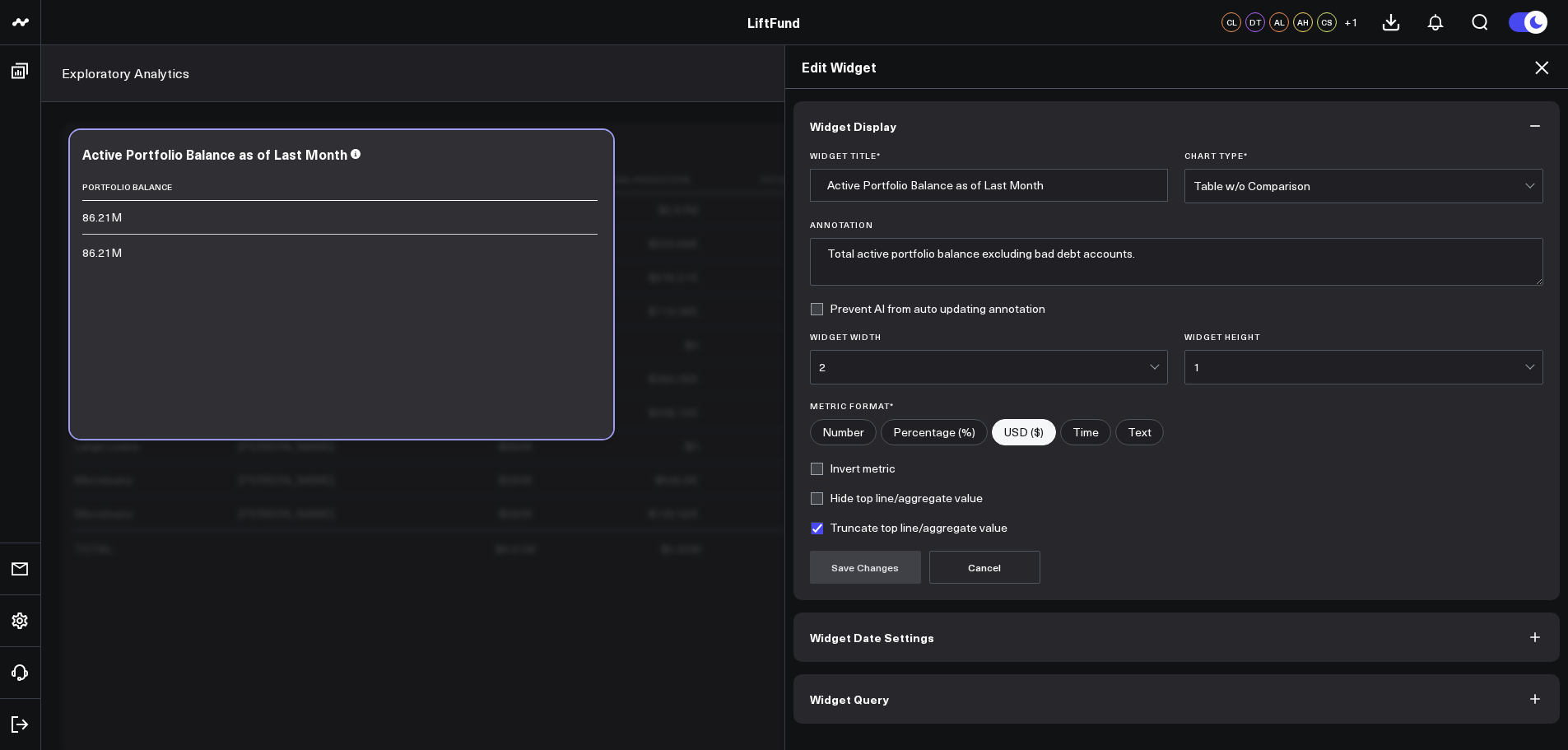
click at [884, 632] on span "Widget Date Settings" at bounding box center [871, 638] width 124 height 13
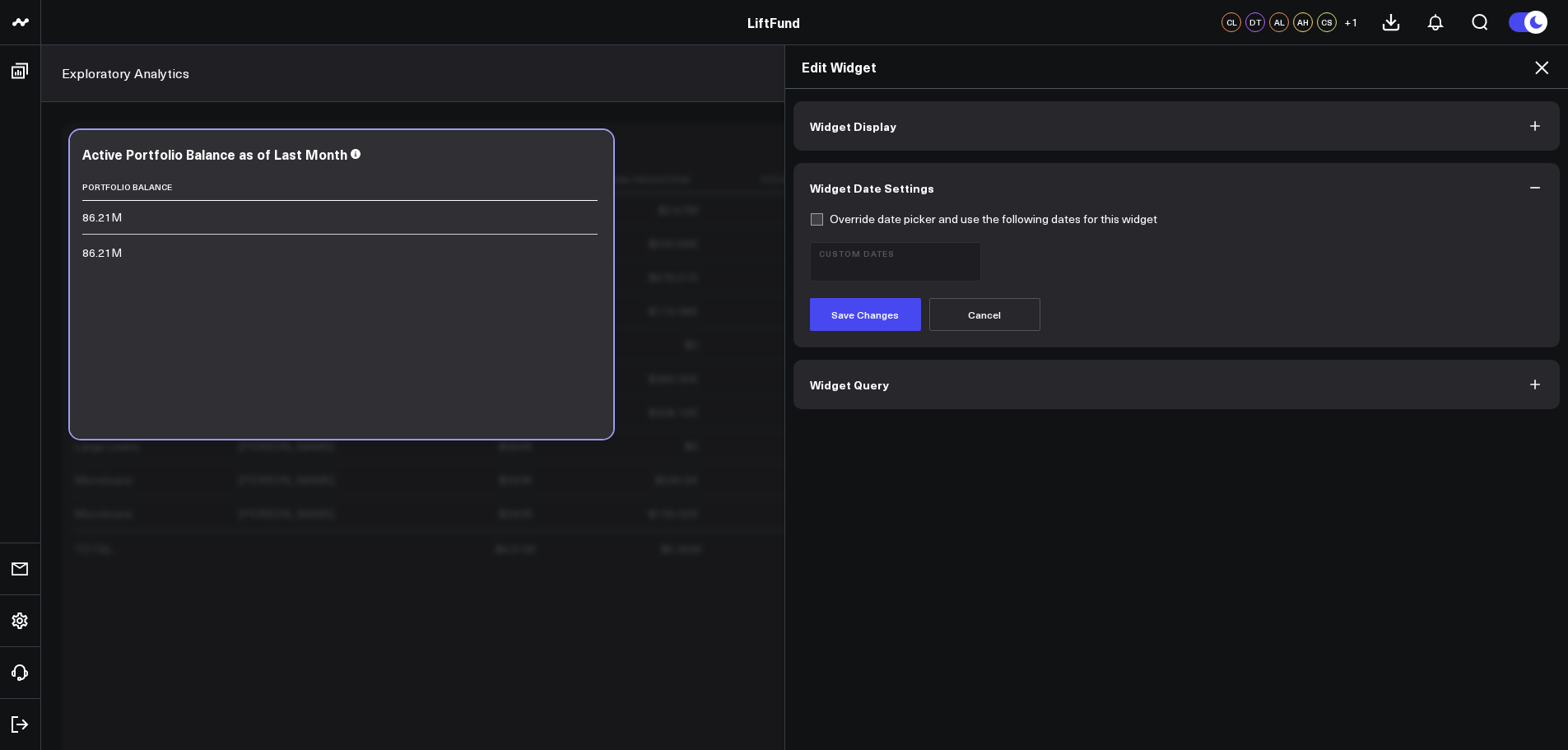
click at [890, 132] on button "Widget Display" at bounding box center [1176, 126] width 767 height 49
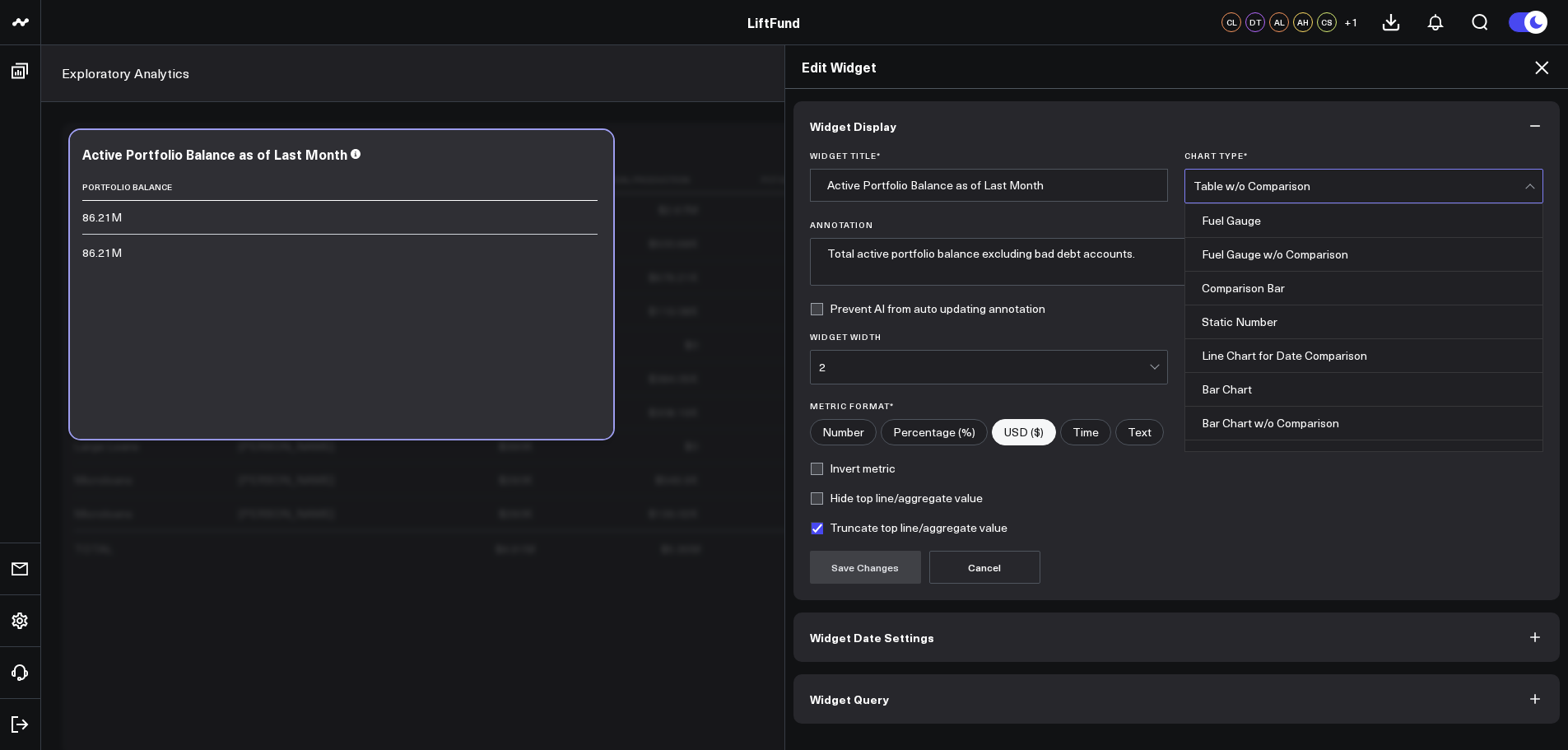
click at [1441, 177] on div "Table w/o Comparison" at bounding box center [1359, 187] width 331 height 33
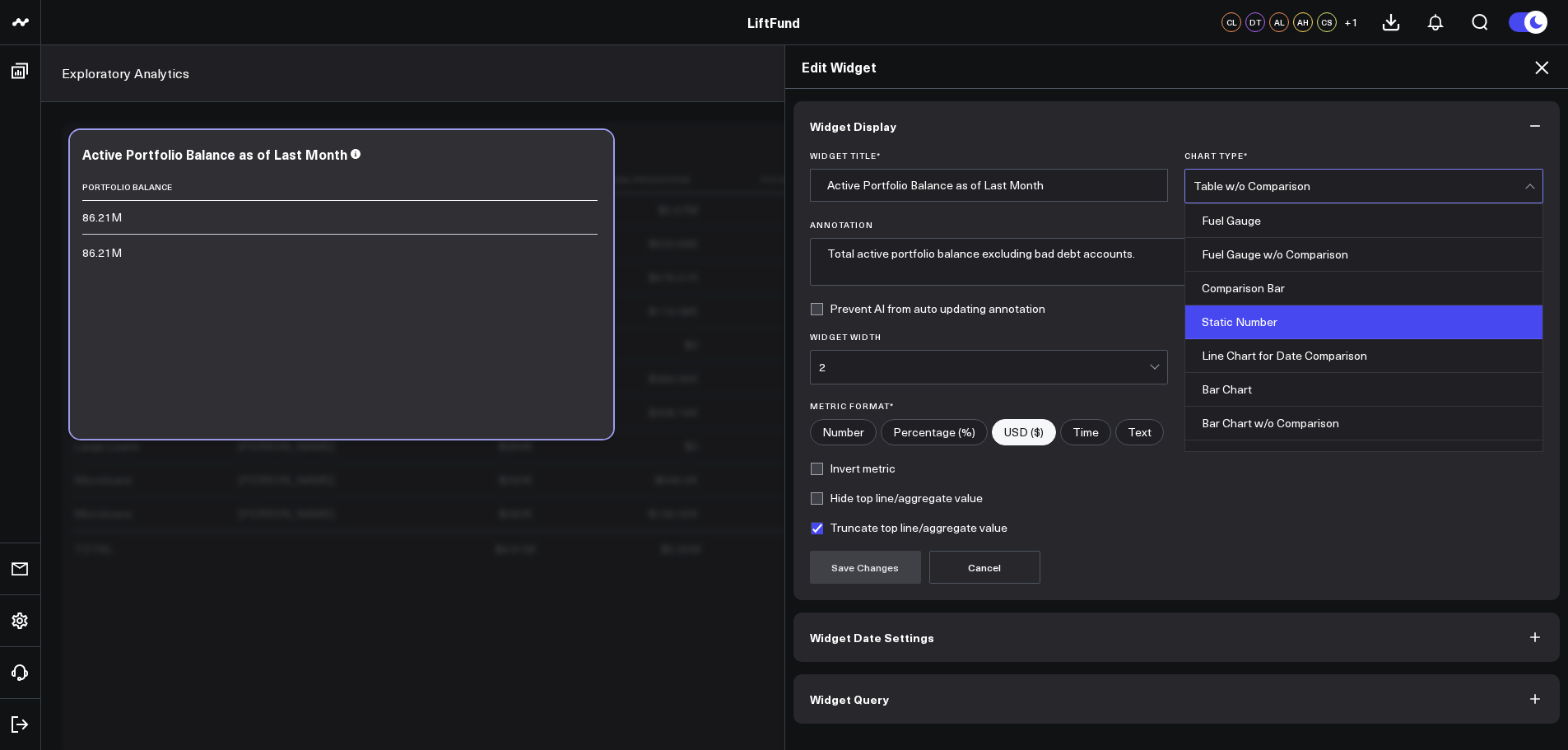
click at [1294, 327] on div "Static Number" at bounding box center [1364, 322] width 357 height 34
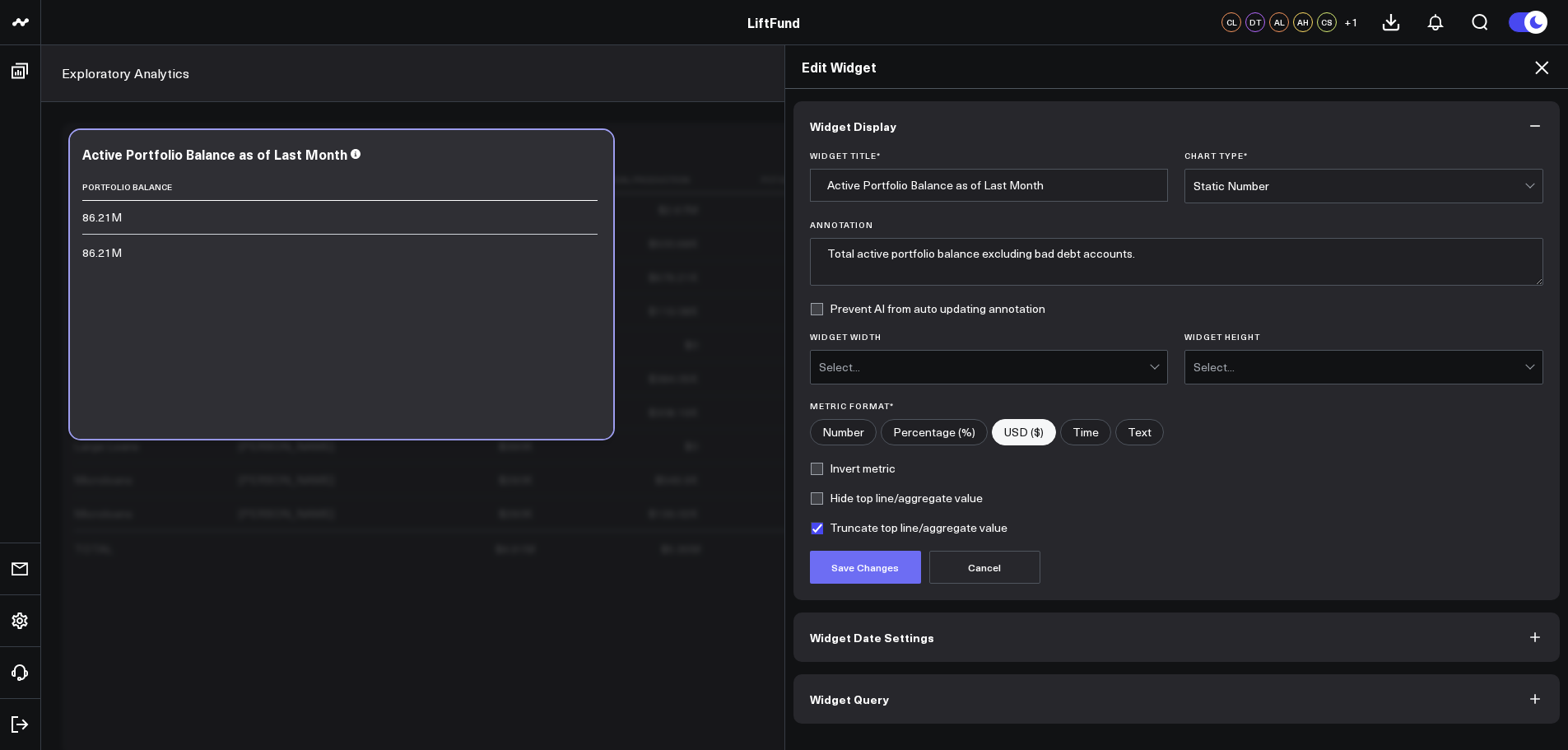
click at [867, 563] on button "Save Changes" at bounding box center [865, 568] width 111 height 33
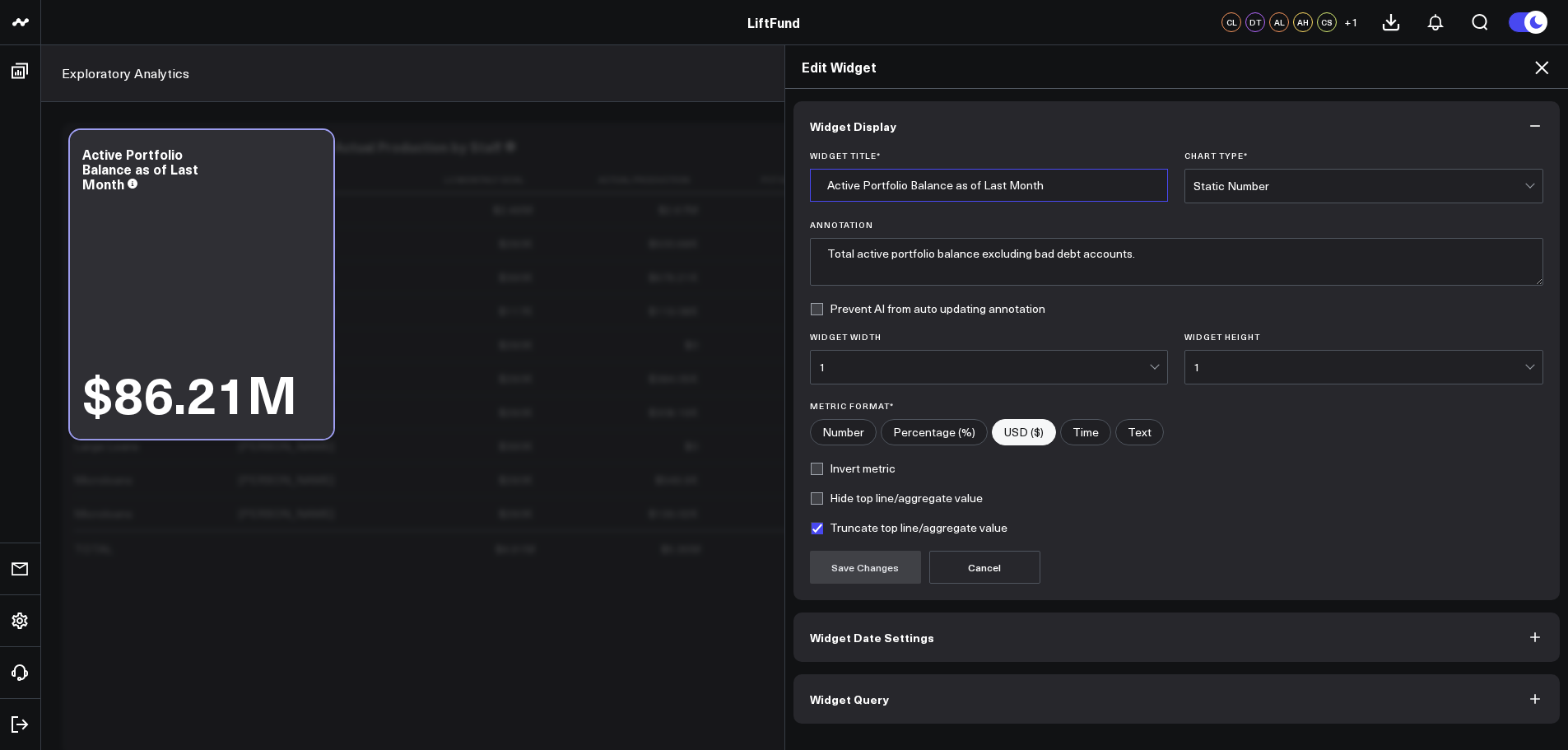
drag, startPoint x: 977, startPoint y: 183, endPoint x: 817, endPoint y: 186, distance: 160.0
click at [817, 186] on input "Active Portfolio Balance as of Last Month" at bounding box center [989, 186] width 359 height 33
click at [1041, 258] on textarea "Total active portfolio balance excluding bad debt accounts." at bounding box center [1176, 262] width 734 height 48
click at [1538, 65] on icon at bounding box center [1542, 68] width 20 height 20
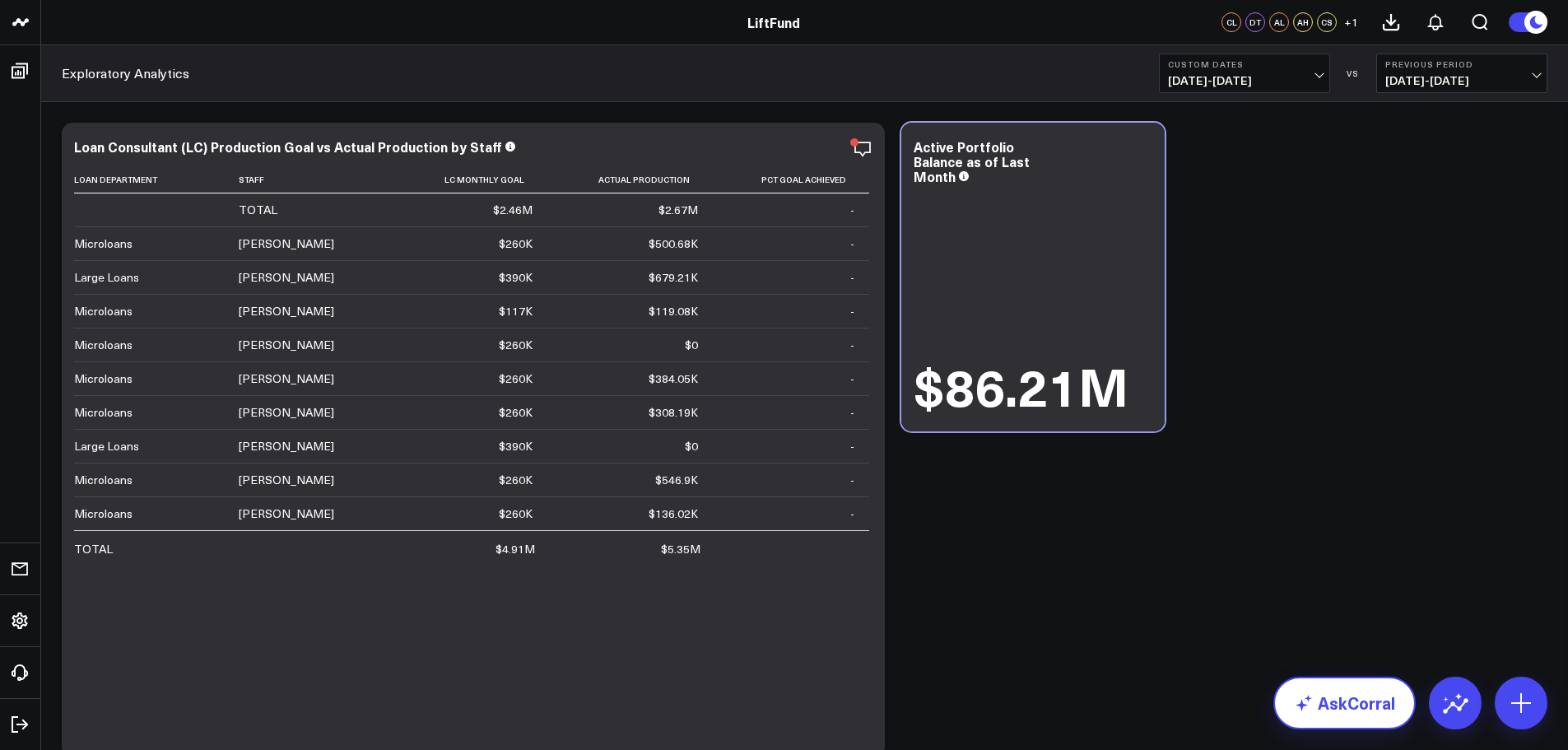
click at [1330, 699] on link "AskCorral" at bounding box center [1344, 702] width 142 height 52
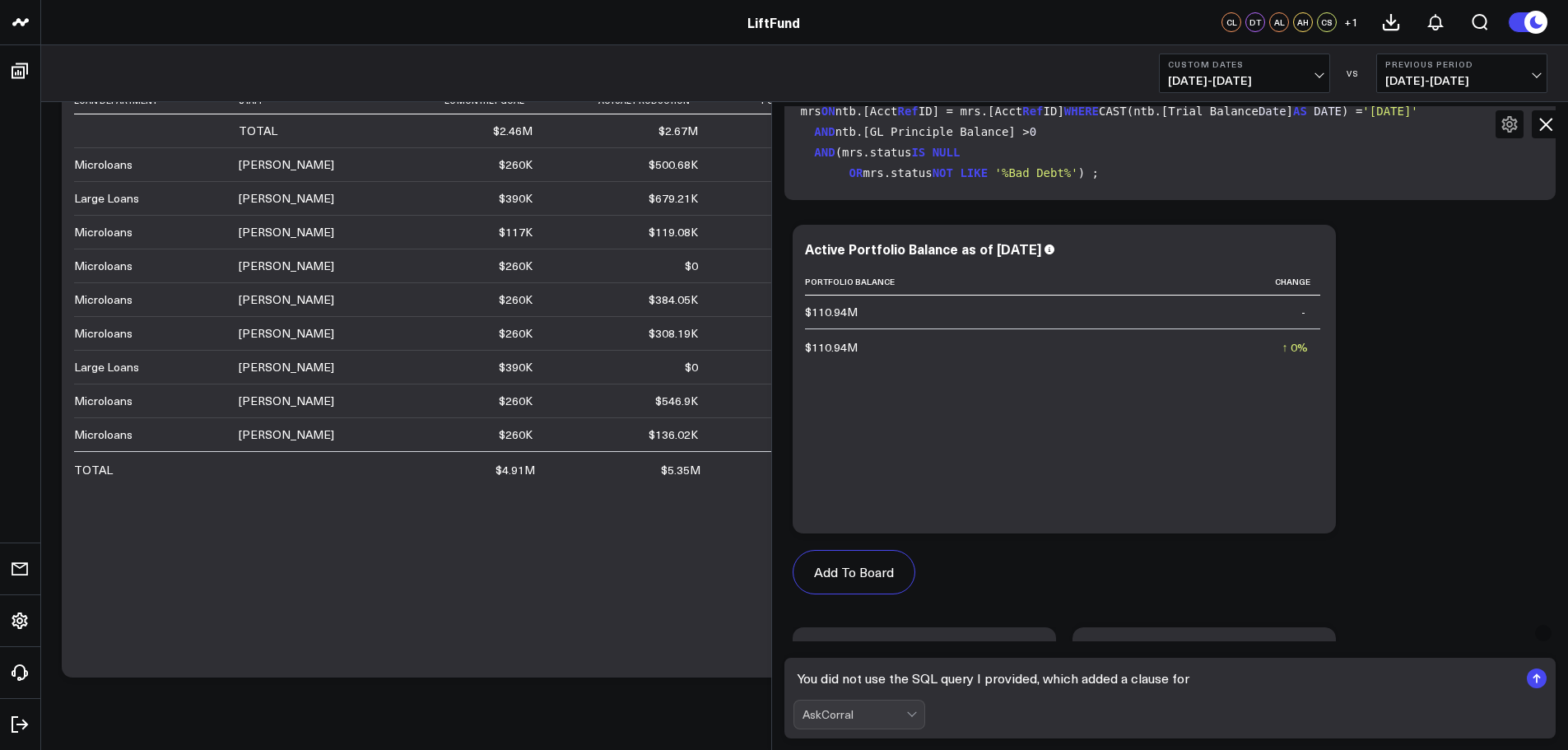
scroll to position [113, 0]
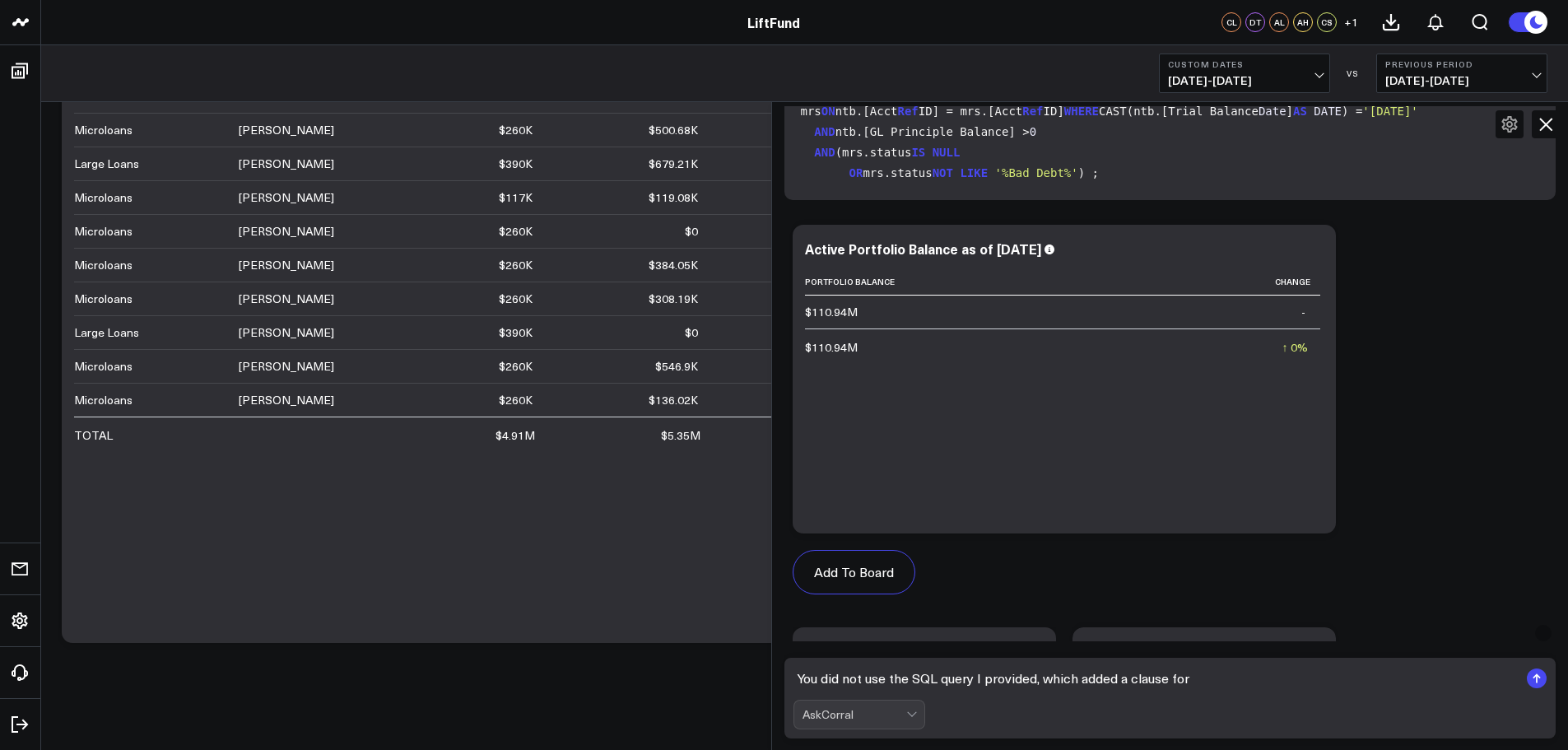
click at [1544, 118] on icon at bounding box center [1546, 124] width 20 height 20
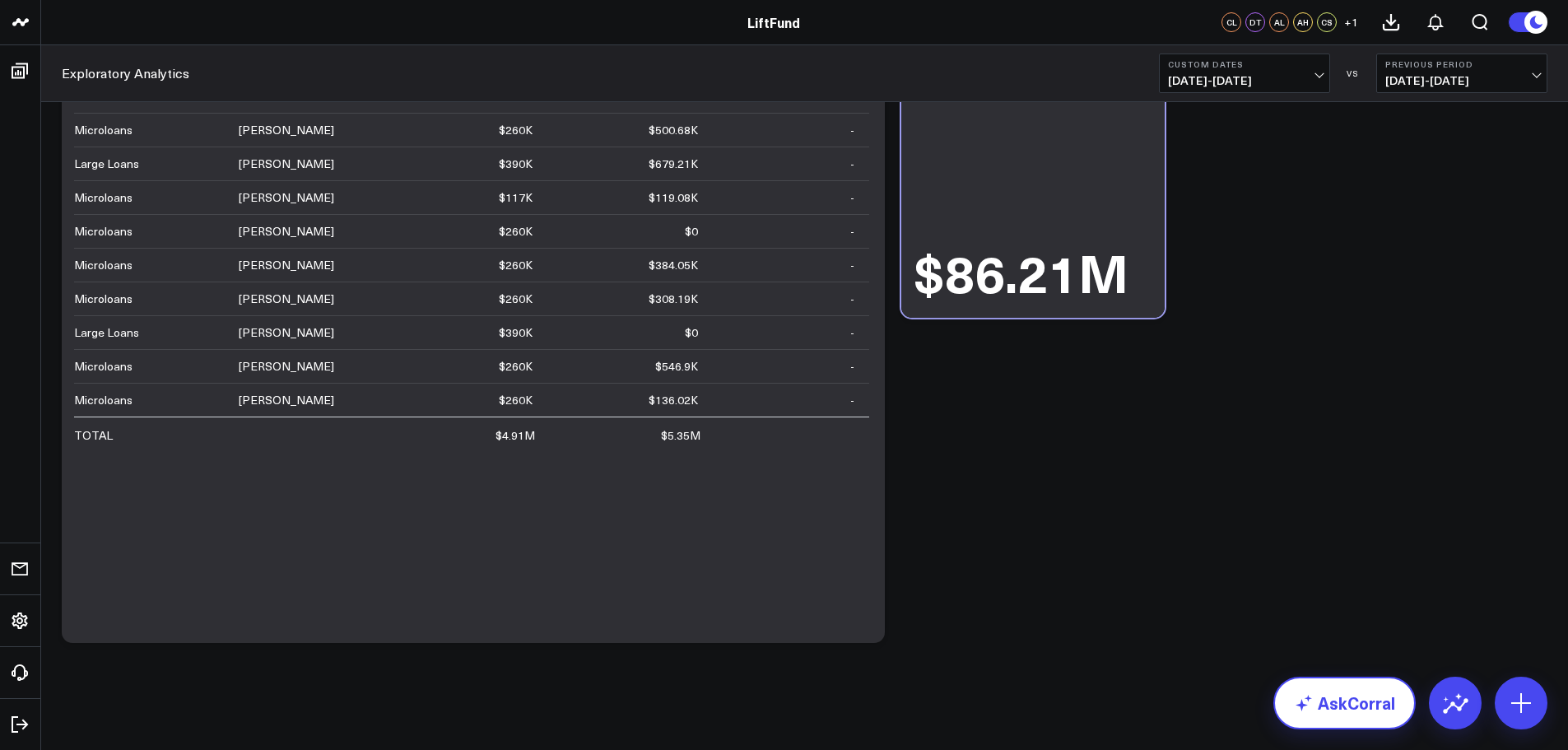
click at [1372, 710] on link "AskCorral" at bounding box center [1344, 702] width 142 height 52
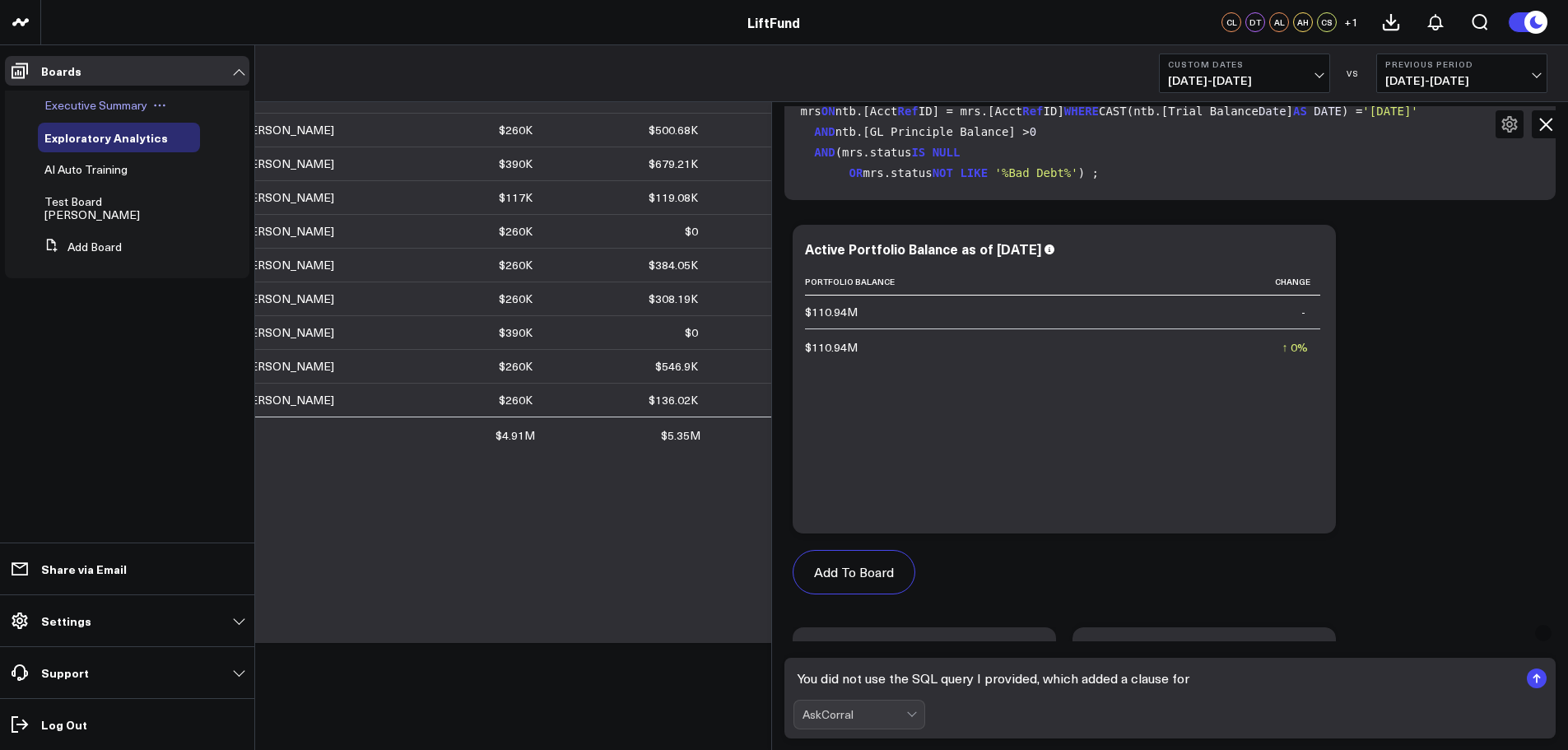
click at [67, 103] on span "Executive Summary" at bounding box center [95, 105] width 102 height 16
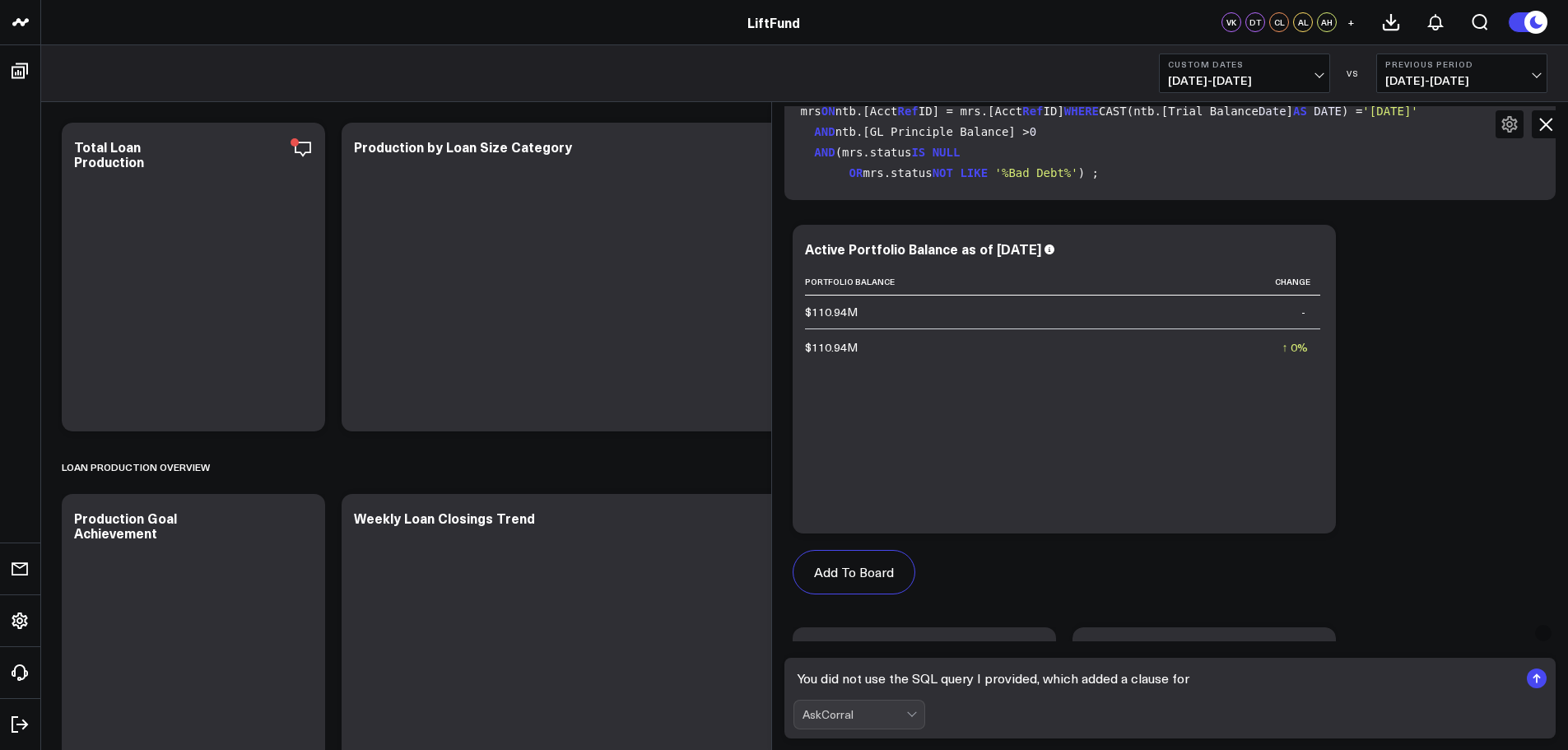
click at [1544, 123] on icon at bounding box center [1546, 124] width 13 height 13
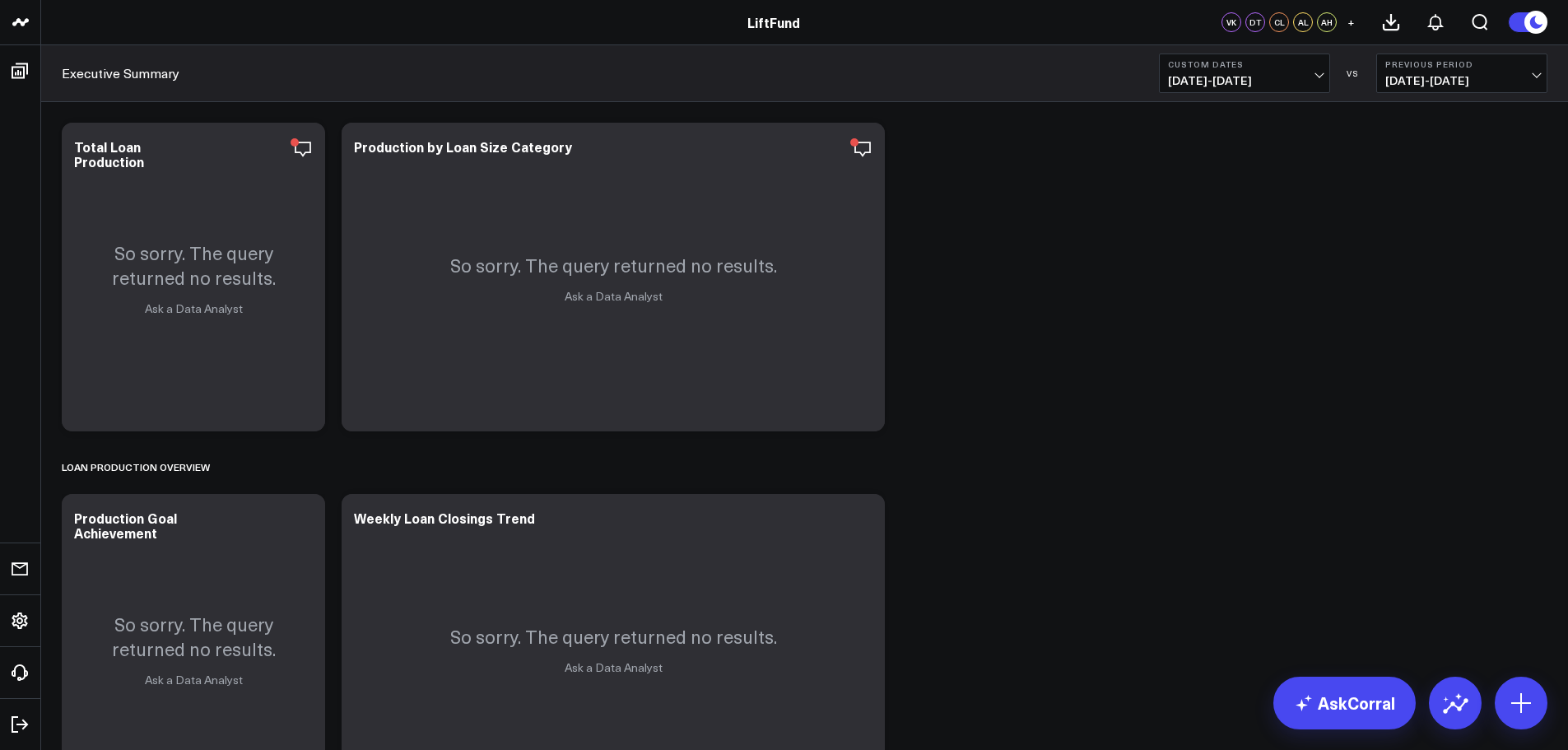
click at [1317, 66] on b "Custom Dates" at bounding box center [1245, 64] width 153 height 10
click at [1210, 424] on link "MTD" at bounding box center [1245, 430] width 170 height 32
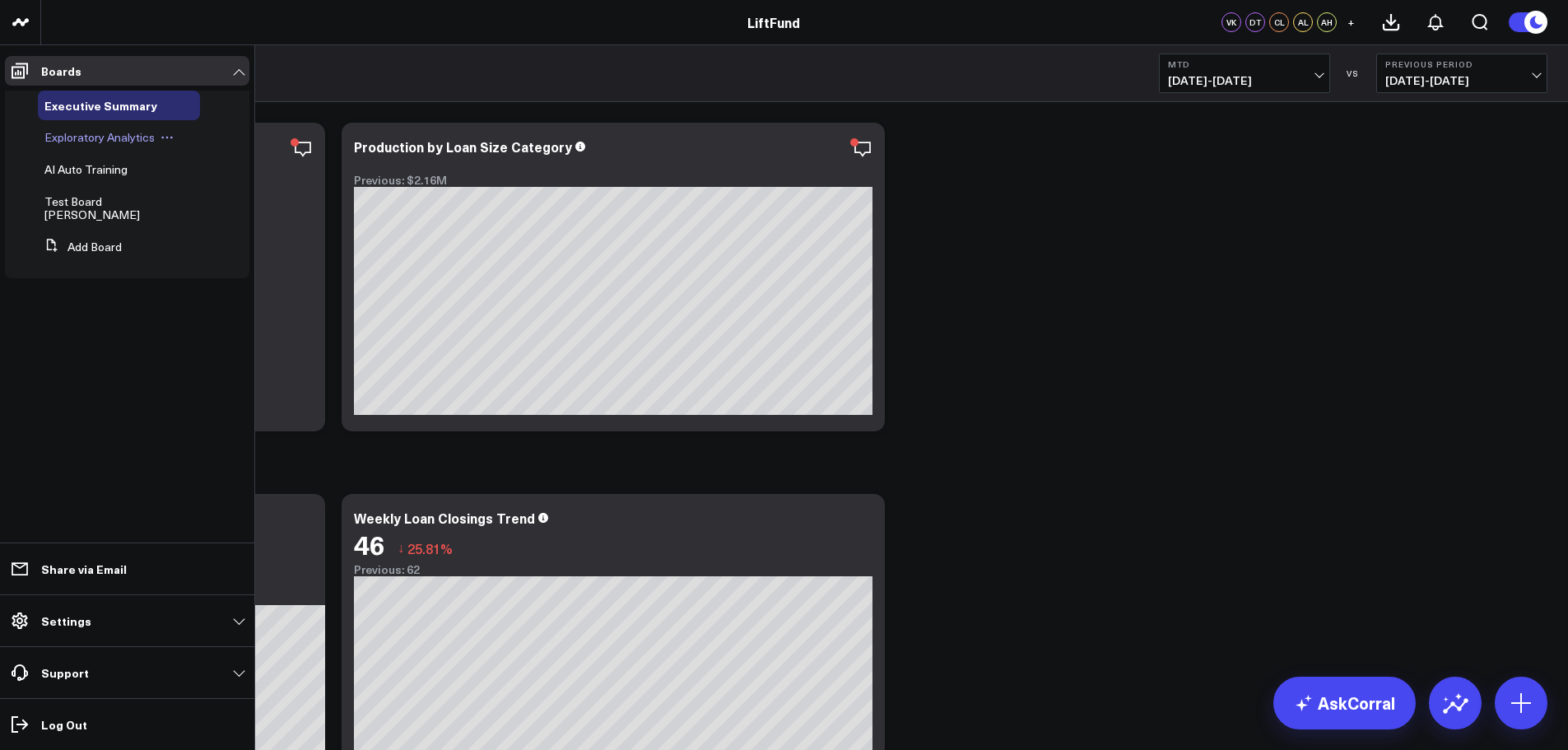
click at [60, 134] on span "Exploratory Analytics" at bounding box center [99, 137] width 110 height 16
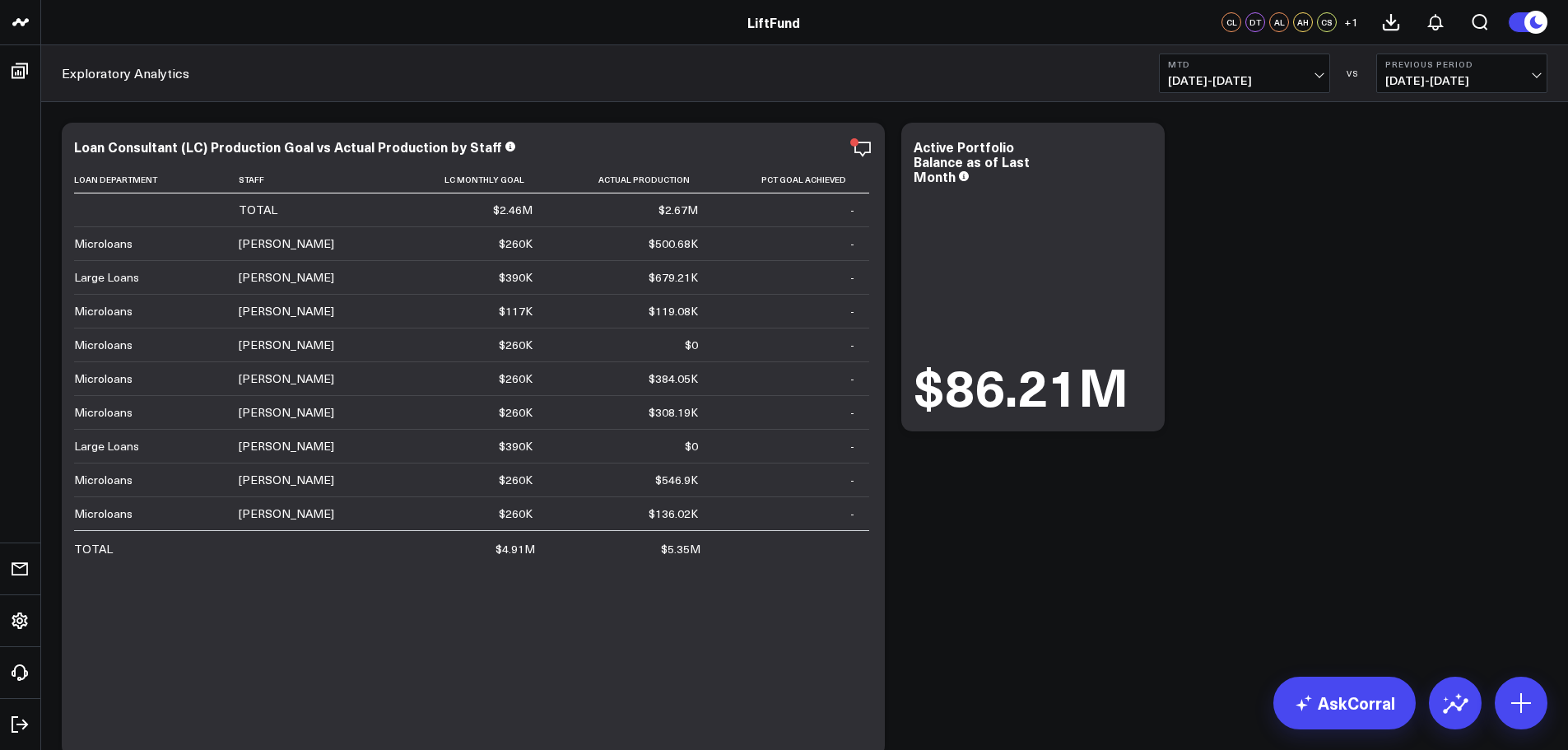
click at [1313, 72] on button "MTD 09/01/25 - 09/25/25" at bounding box center [1244, 72] width 171 height 39
click at [1196, 329] on link "Last Month" at bounding box center [1245, 333] width 170 height 32
click at [1146, 151] on icon at bounding box center [1142, 149] width 20 height 20
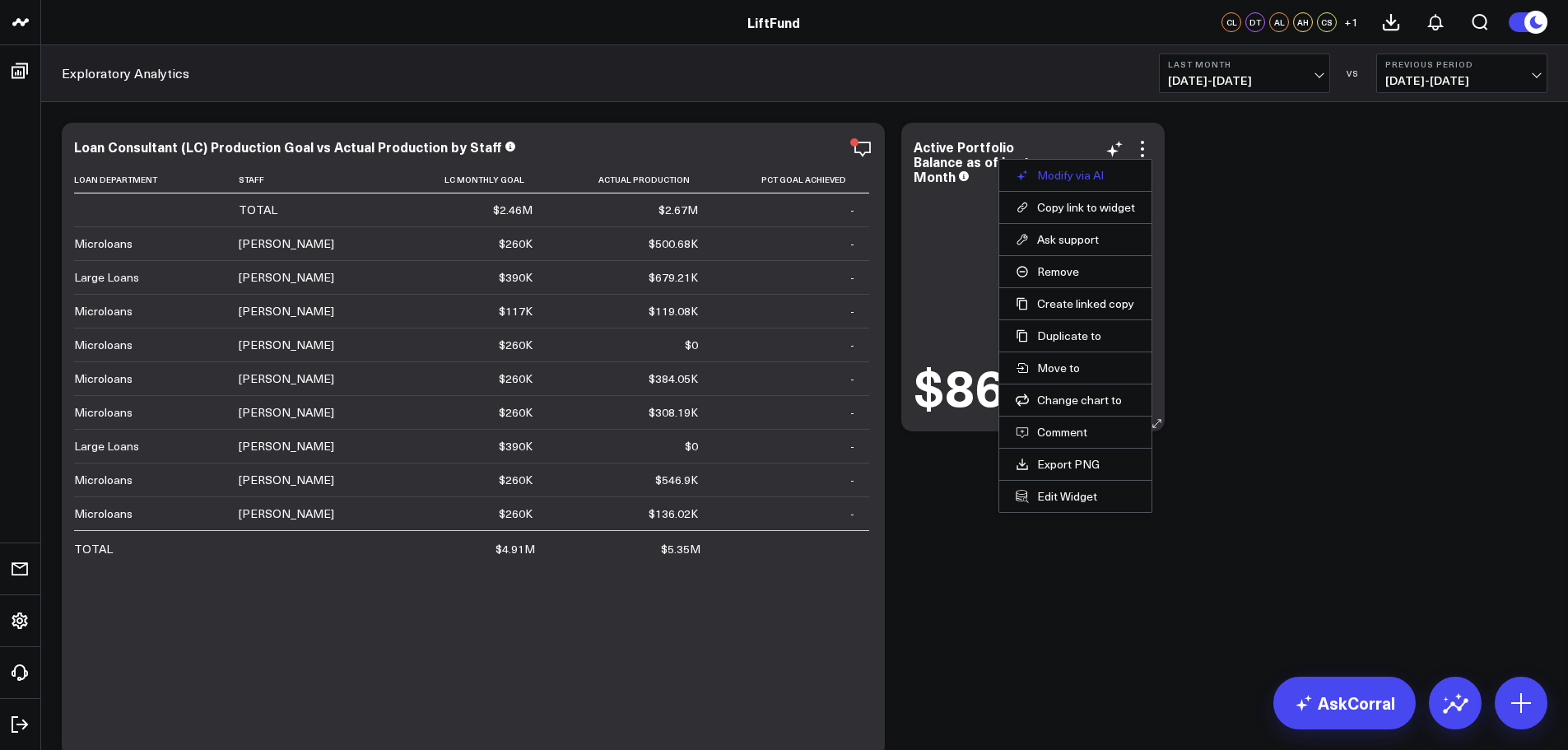
click at [1078, 178] on button "Modify via AI" at bounding box center [1075, 176] width 119 height 15
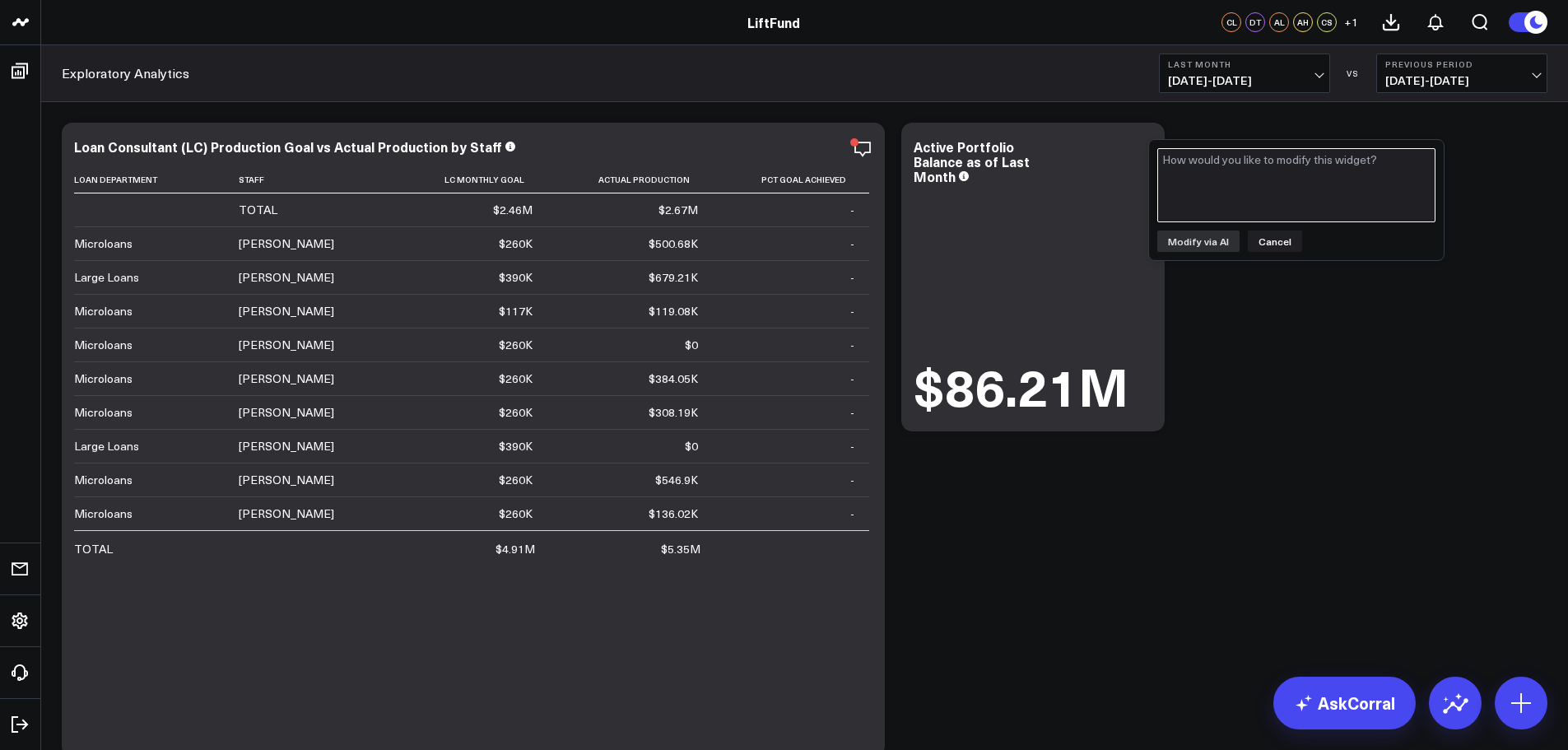
click at [1231, 168] on textarea at bounding box center [1296, 185] width 278 height 74
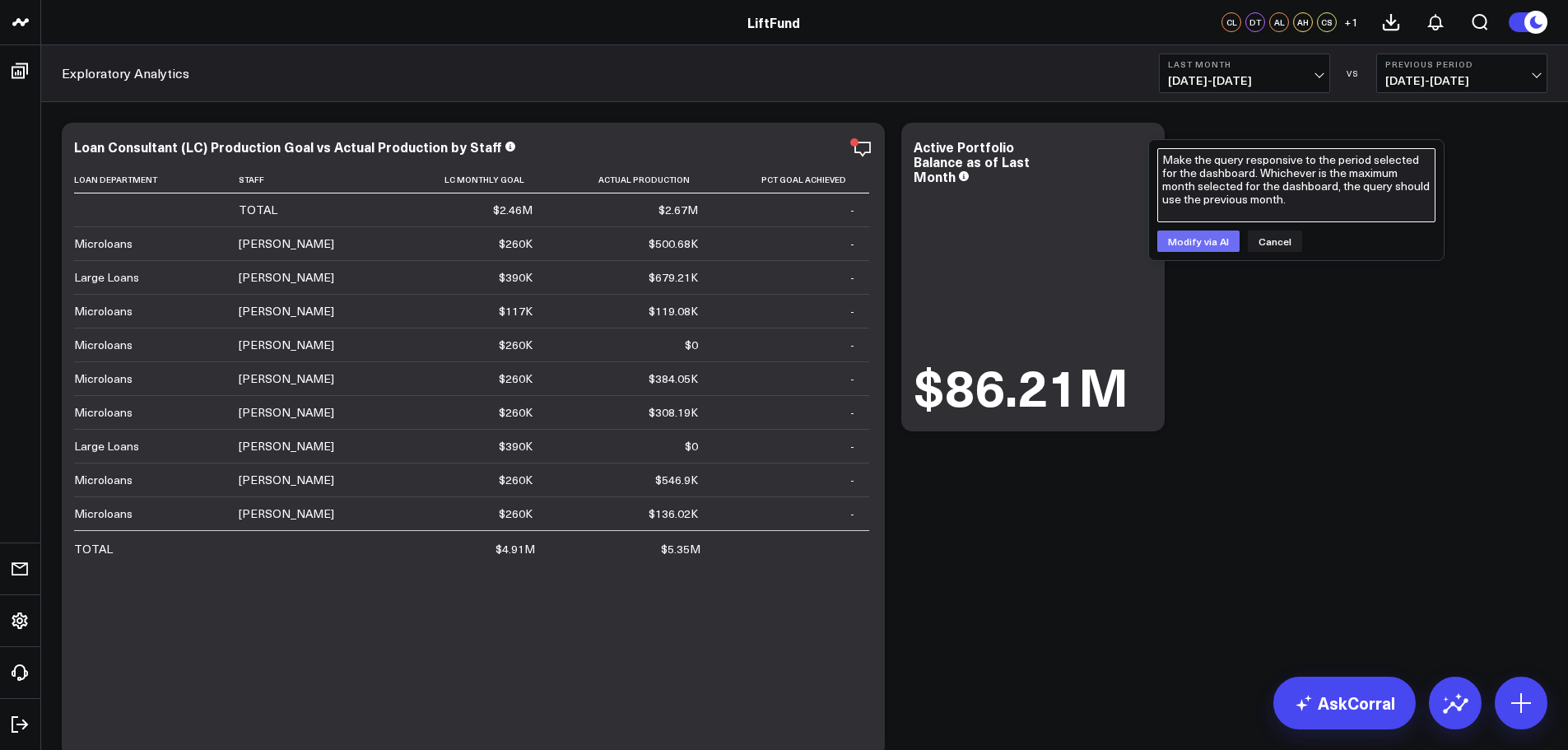
type textarea "Make the query responsive to the period selected for the dashboard. Whichever i…"
click at [1208, 247] on button "Modify via AI" at bounding box center [1198, 242] width 82 height 22
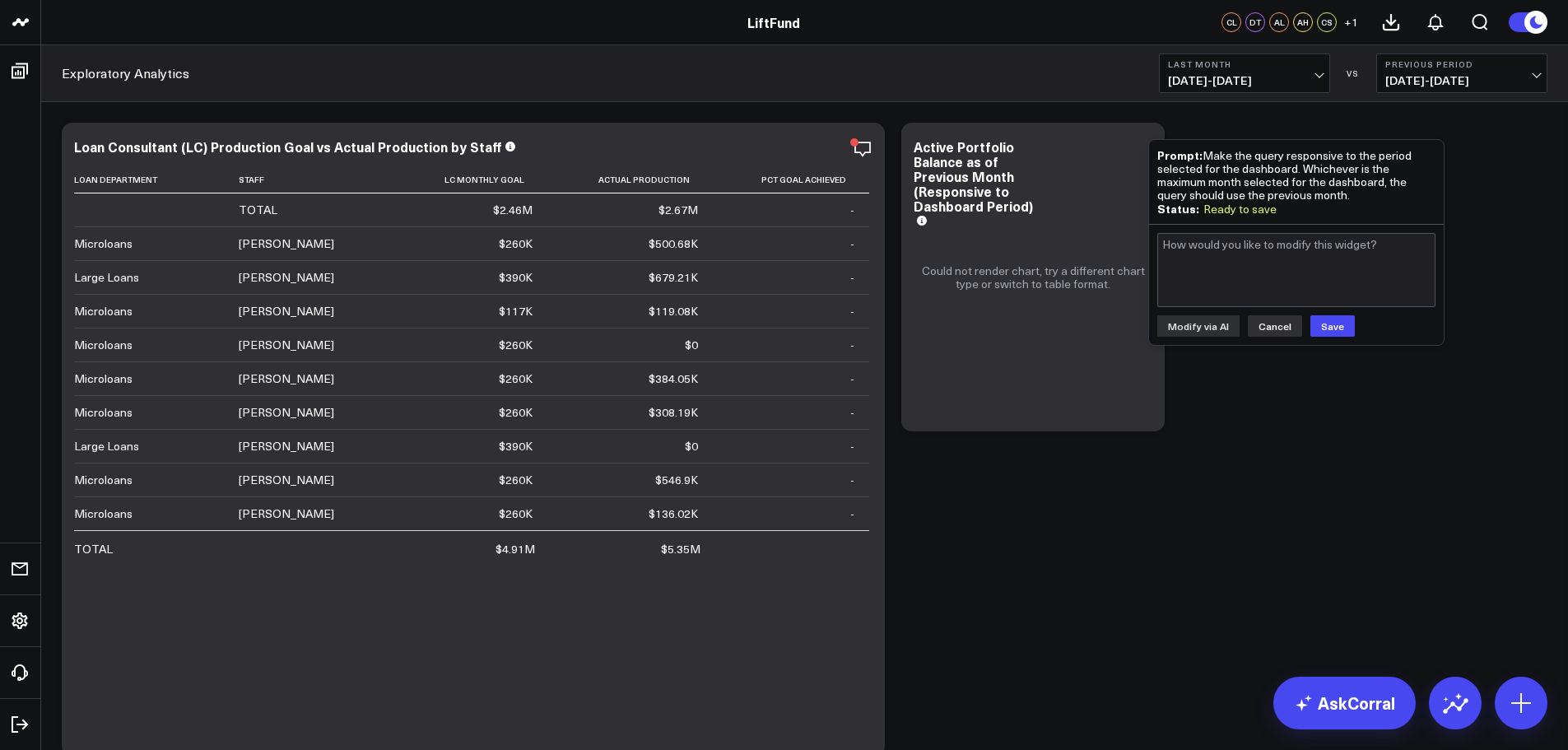
click at [1273, 322] on button "Cancel" at bounding box center [1275, 326] width 54 height 22
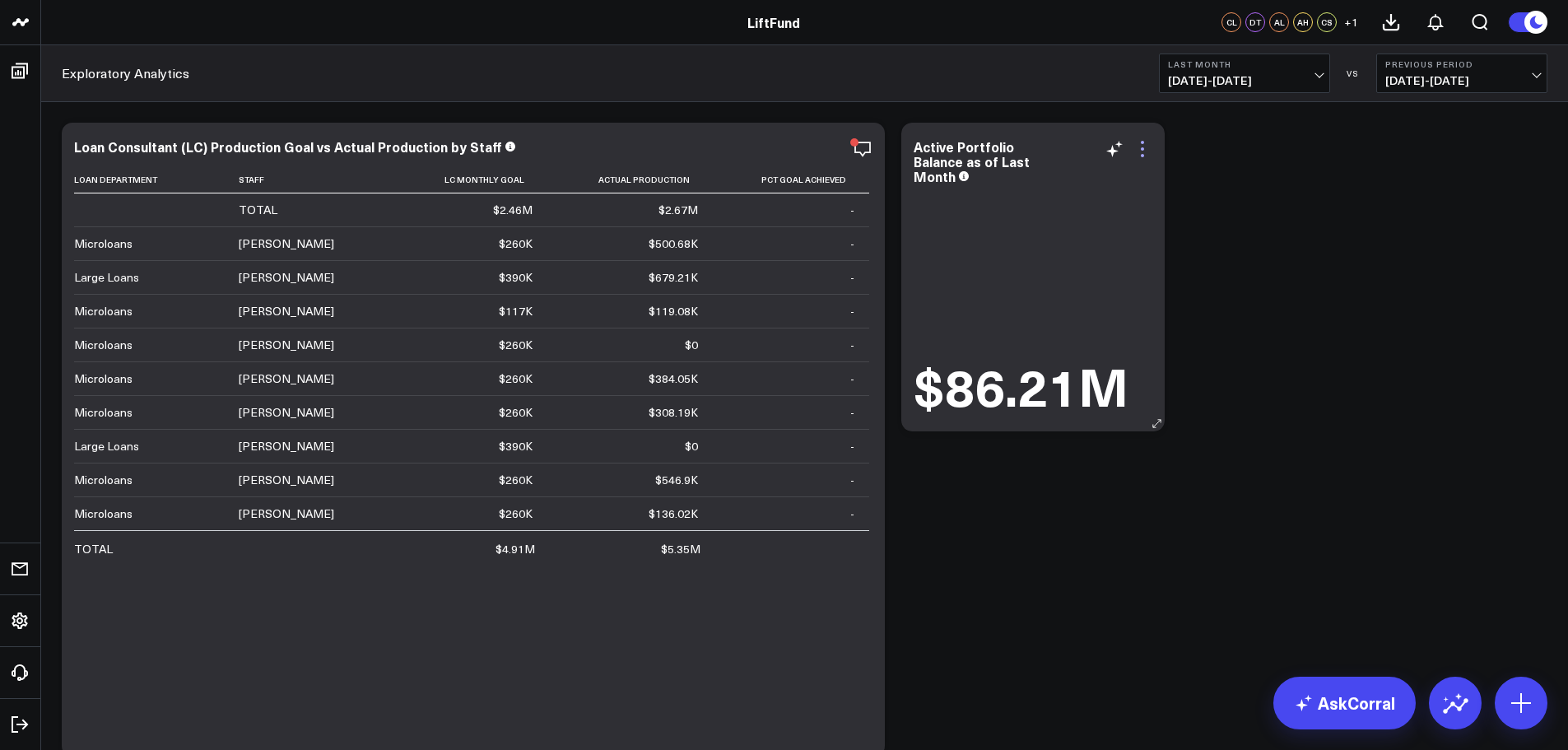
click at [1144, 158] on icon at bounding box center [1142, 149] width 20 height 20
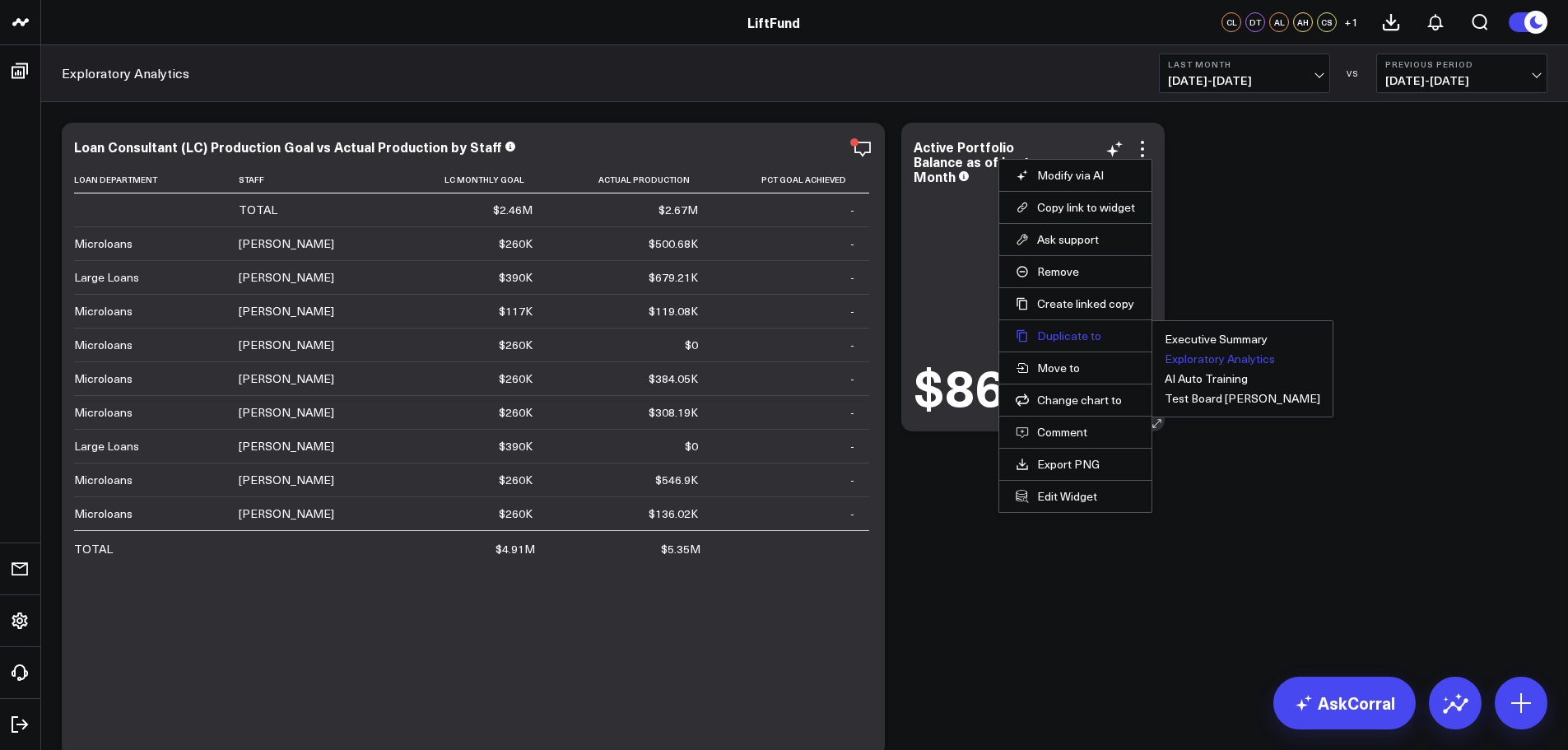
click at [1086, 341] on button "Duplicate to" at bounding box center [1075, 336] width 119 height 15
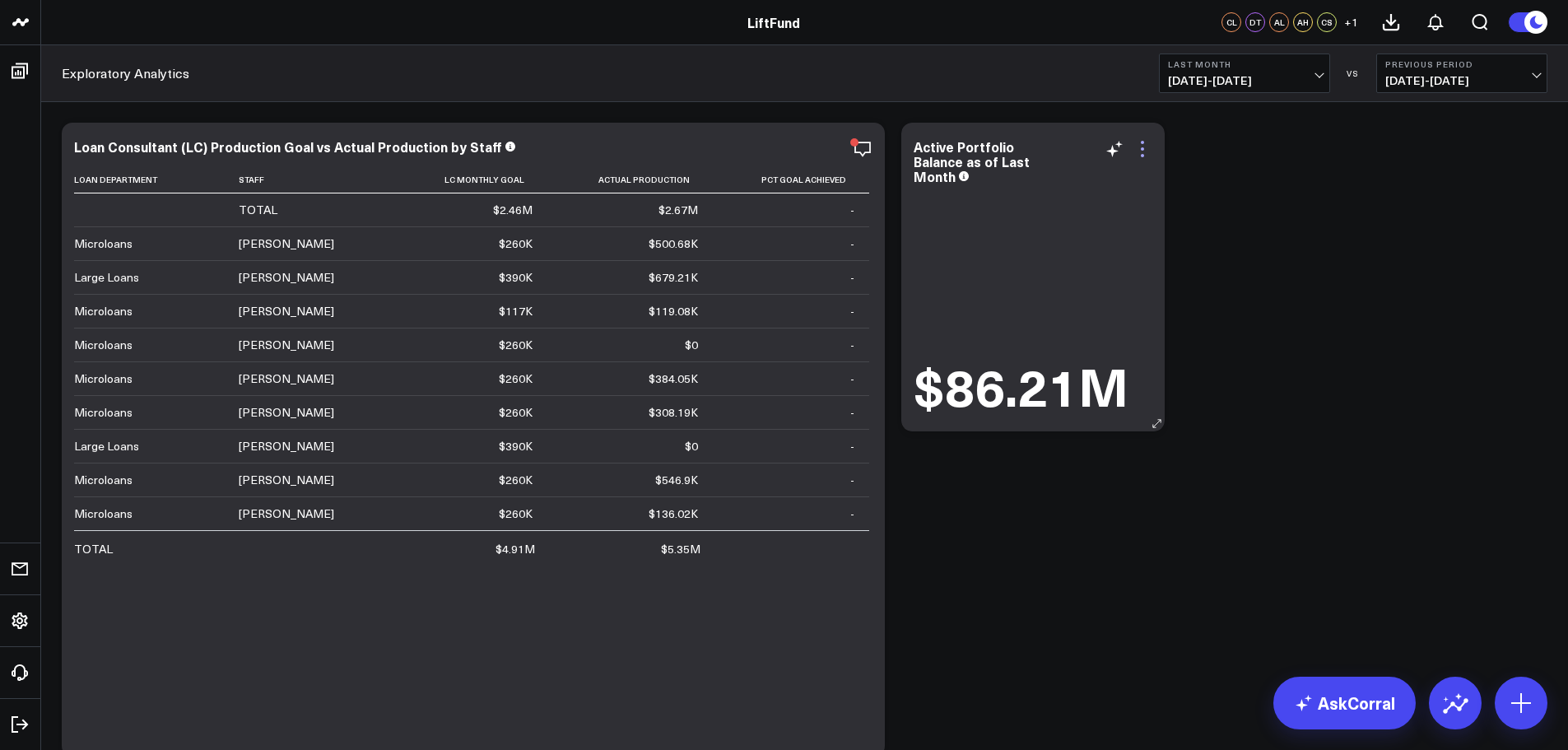
click at [1142, 146] on icon at bounding box center [1142, 149] width 20 height 20
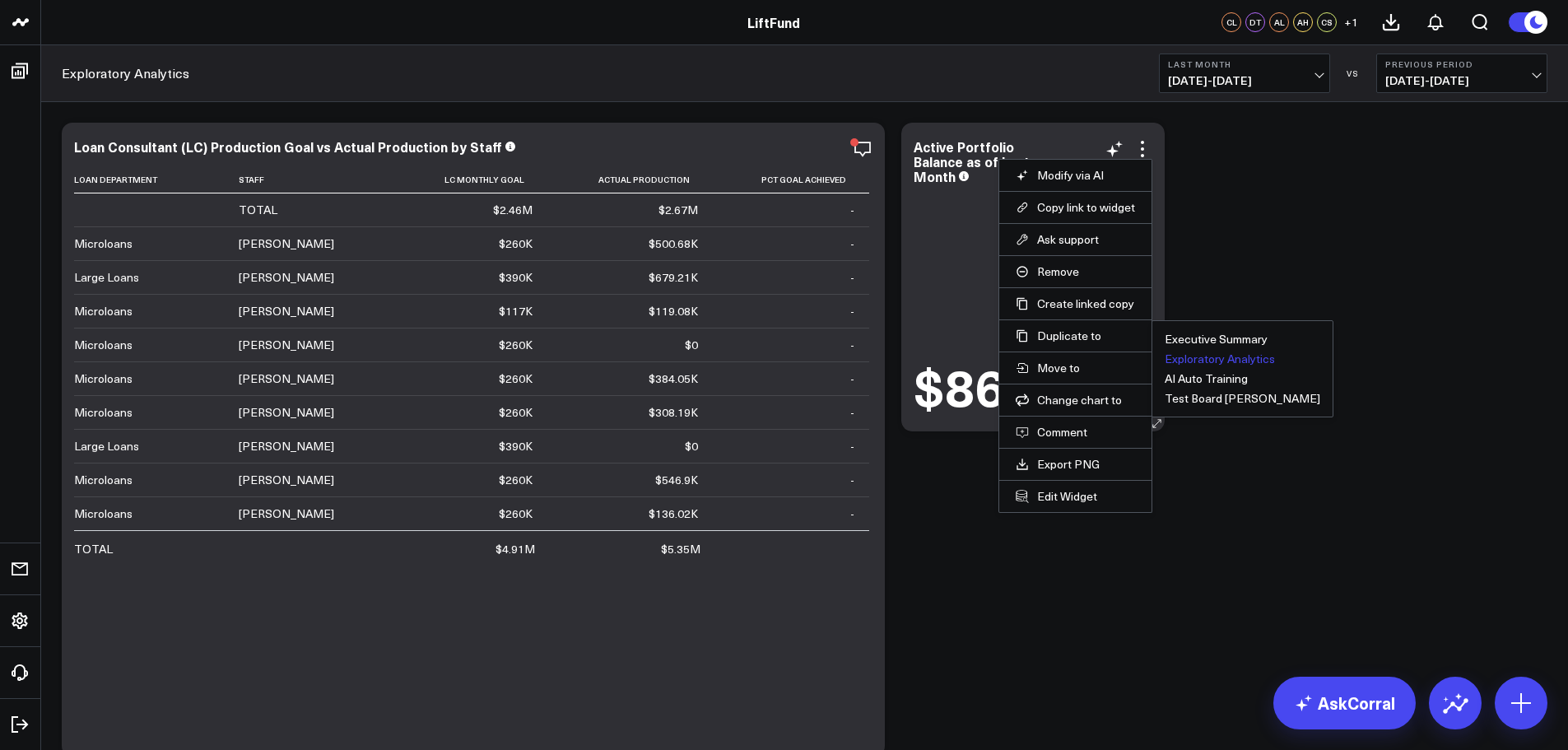
click at [1191, 357] on button "Exploratory Analytics" at bounding box center [1220, 359] width 110 height 12
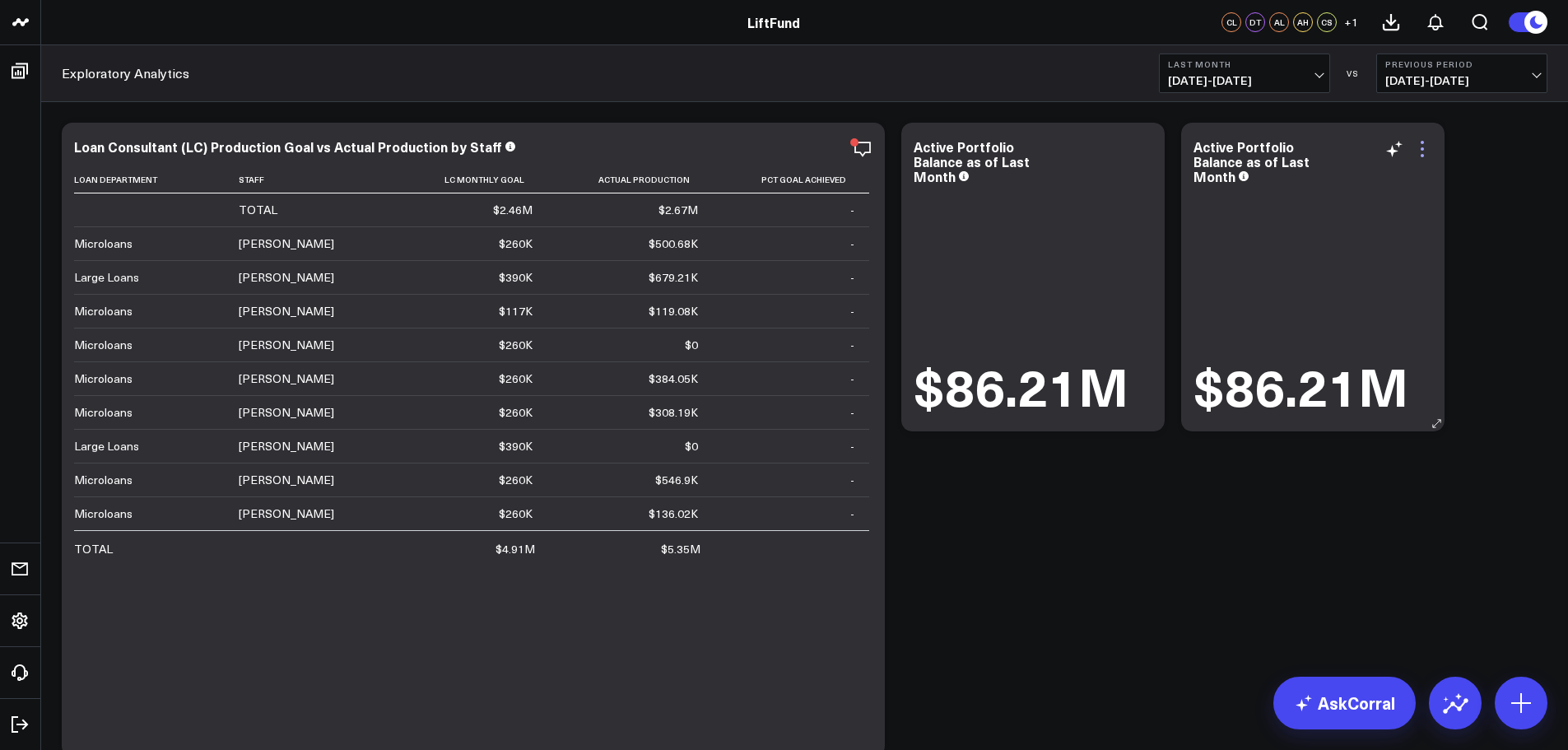
click at [1426, 152] on icon at bounding box center [1422, 149] width 20 height 20
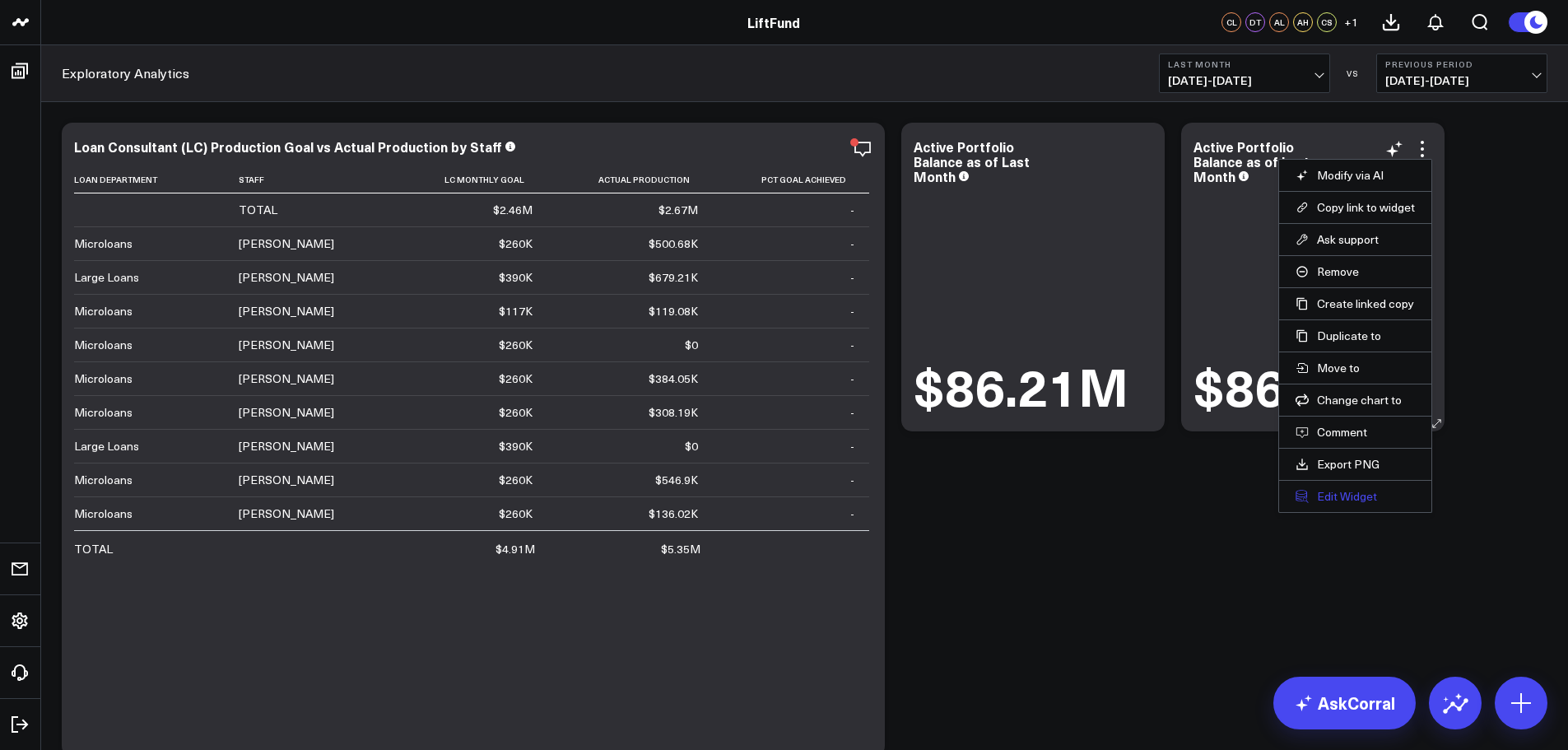
click at [1328, 499] on button "Edit Widget" at bounding box center [1355, 497] width 119 height 15
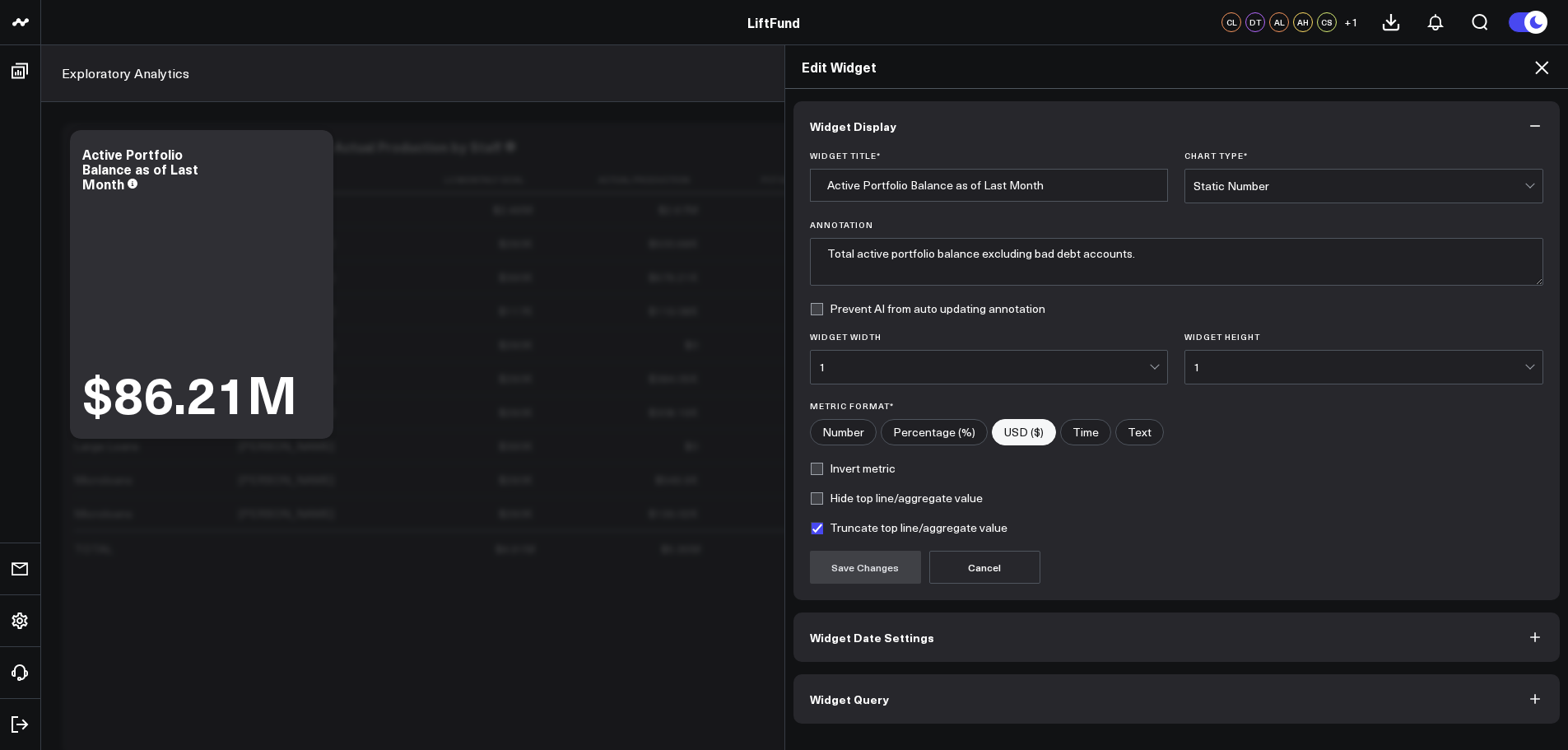
click at [932, 711] on button "Widget Query" at bounding box center [1176, 698] width 767 height 49
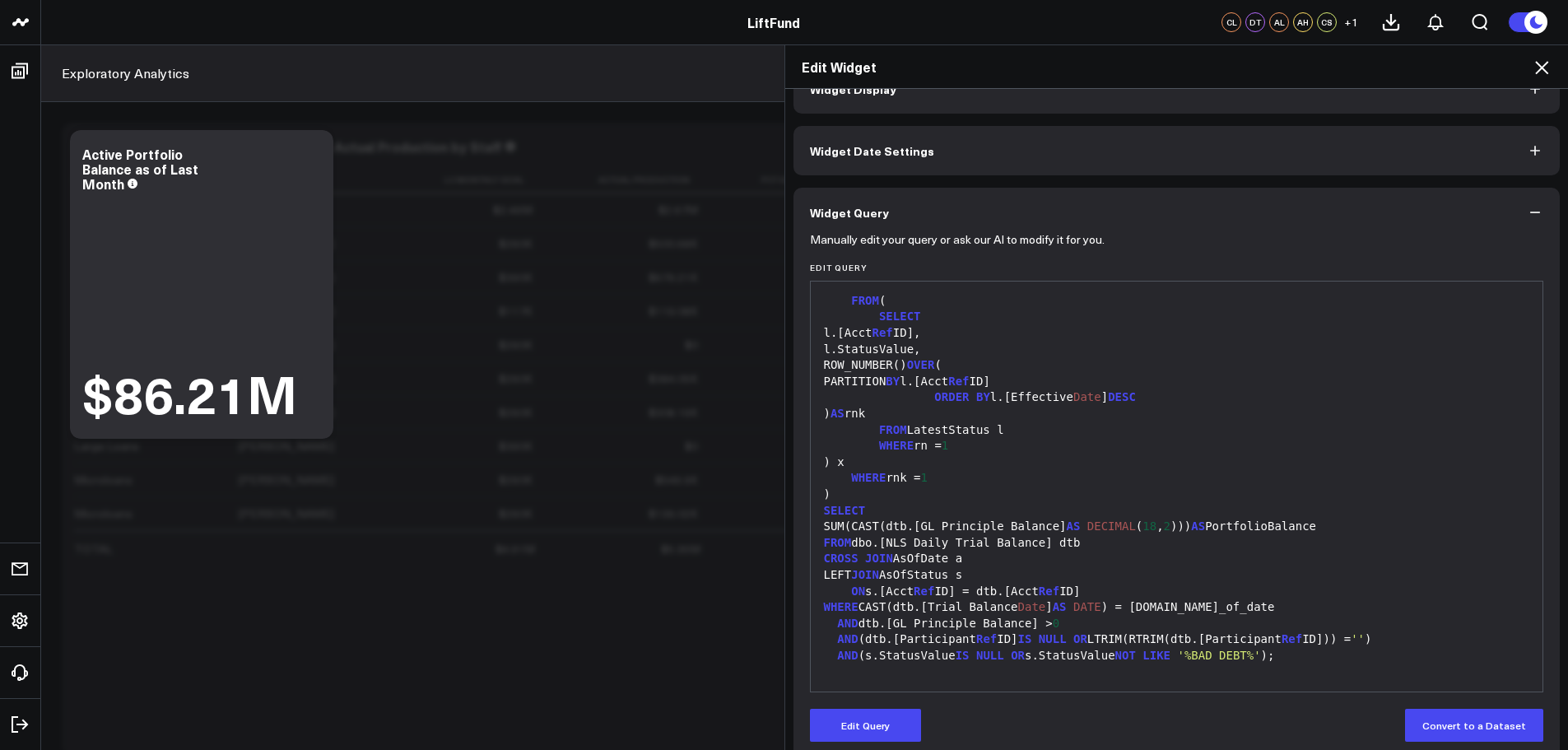
scroll to position [57, 0]
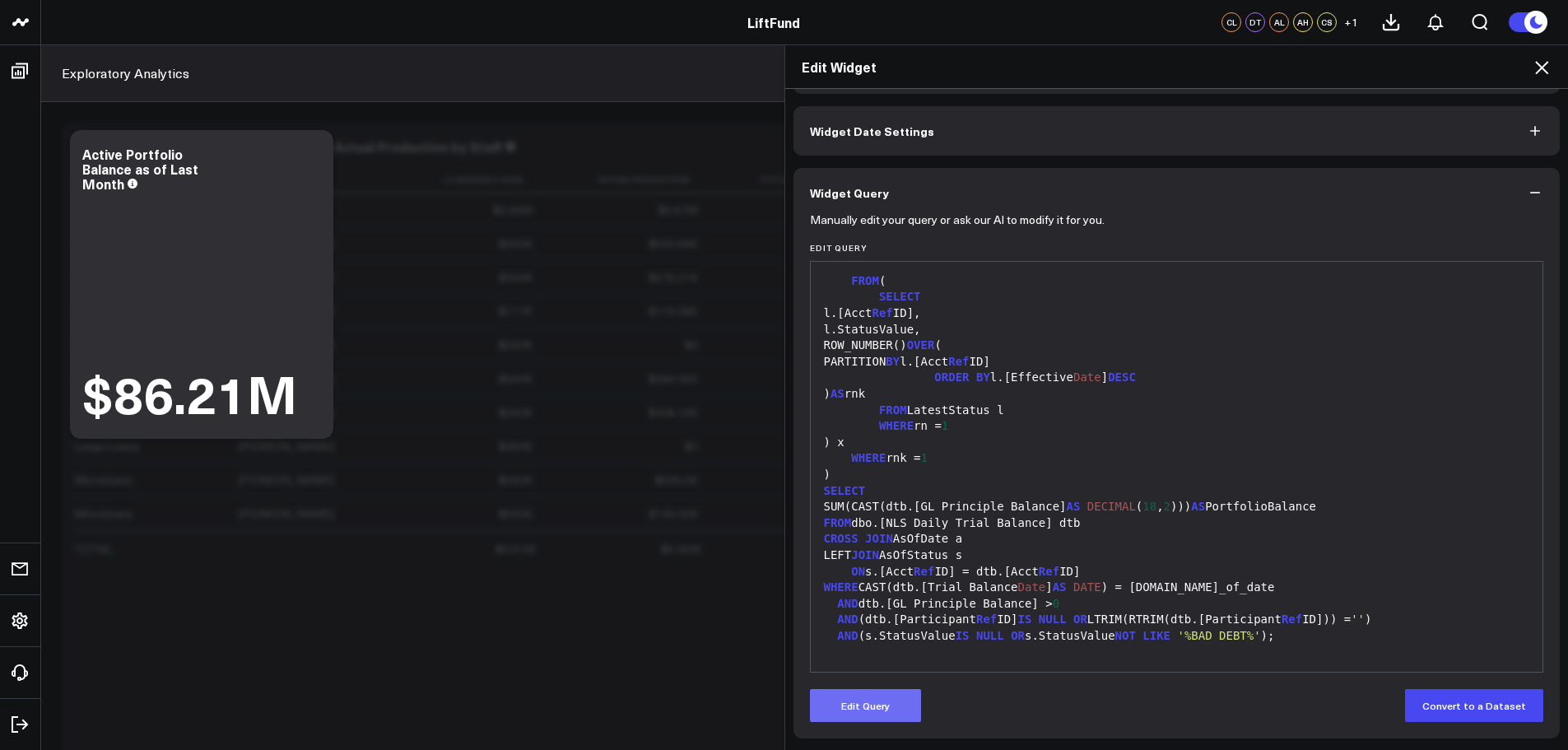
click at [885, 709] on button "Edit Query" at bounding box center [865, 706] width 111 height 33
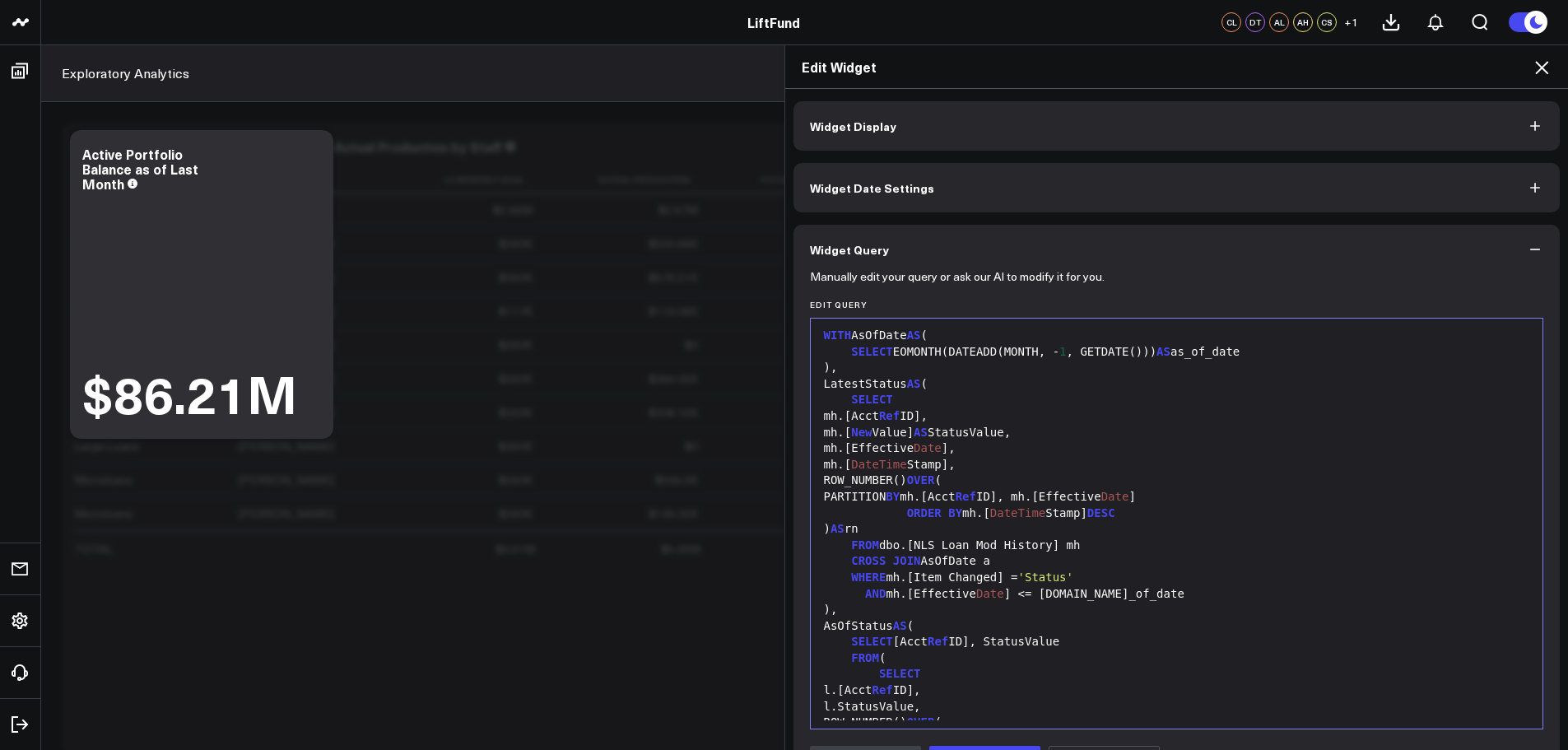
scroll to position [0, 0]
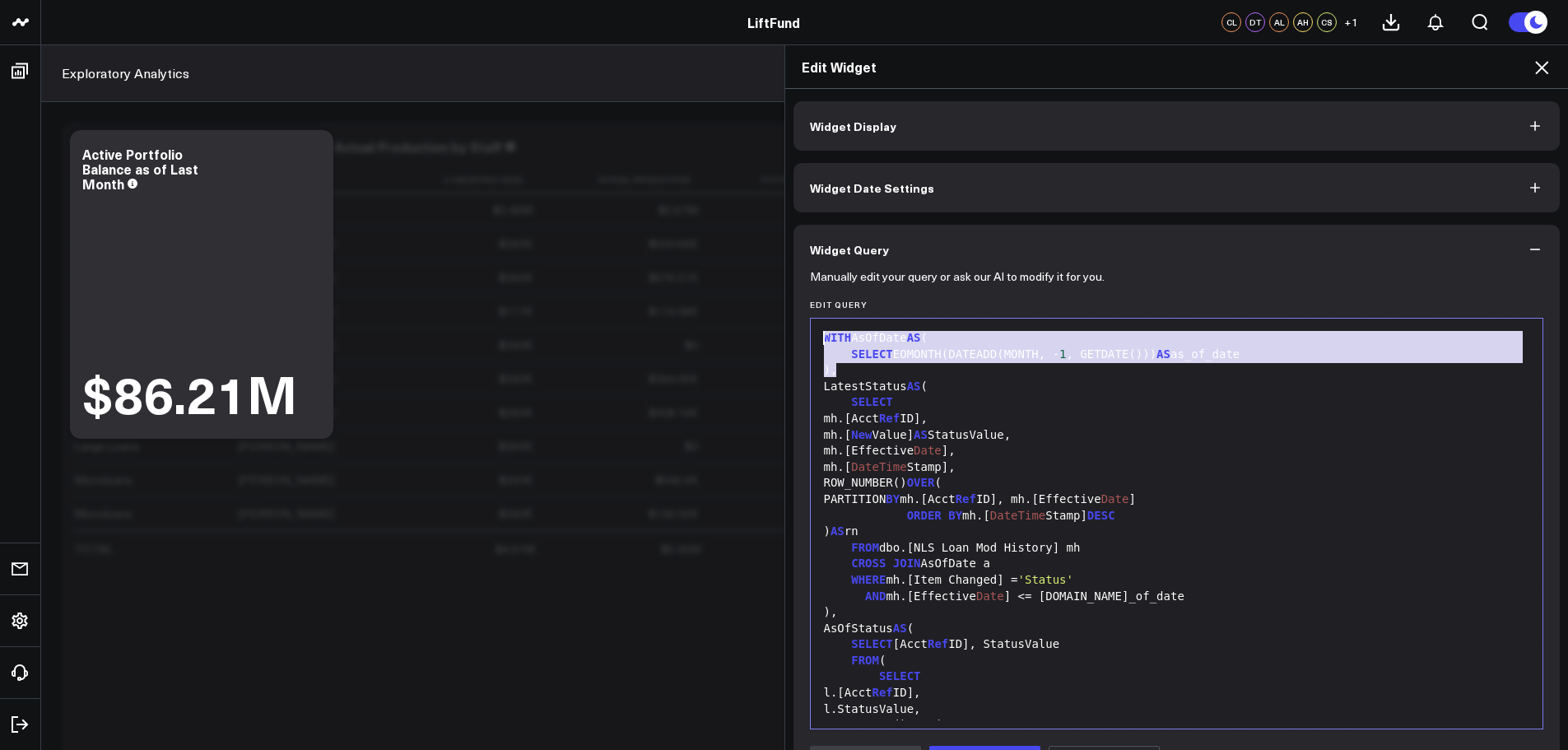
drag, startPoint x: 834, startPoint y: 371, endPoint x: 808, endPoint y: 336, distance: 43.6
click at [810, 336] on div "99 1 2 3 4 5 6 7 8 9 10 11 12 13 14 15 16 17 18 19 20 21 22 23 24 25 26 27 28 2…" at bounding box center [1176, 523] width 734 height 412
copy div "WITH AsOfDate AS ( SELECT EOMONTH(DATEADD(MONTH, - 1 , GETDATE())) AS as_of_dat…"
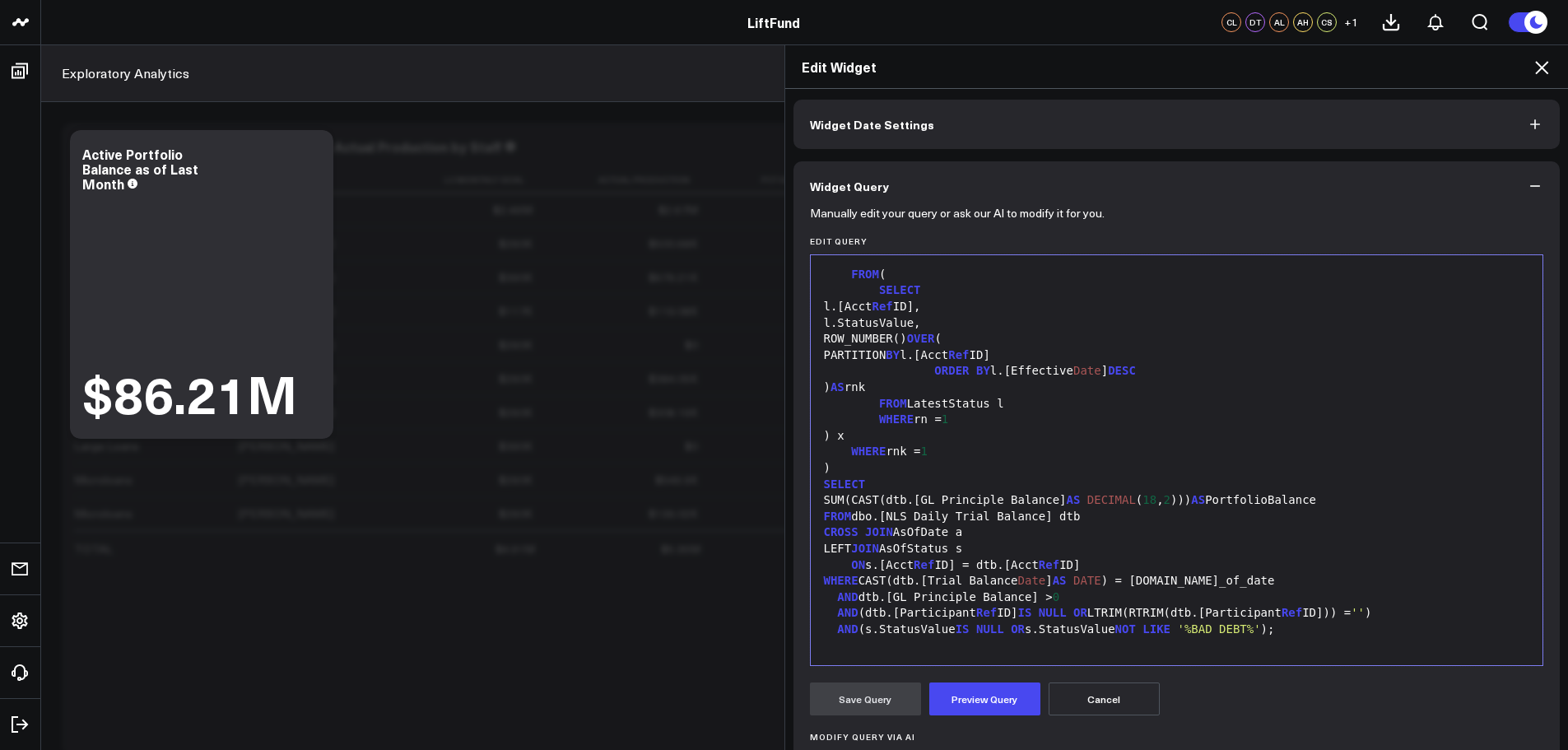
scroll to position [165, 0]
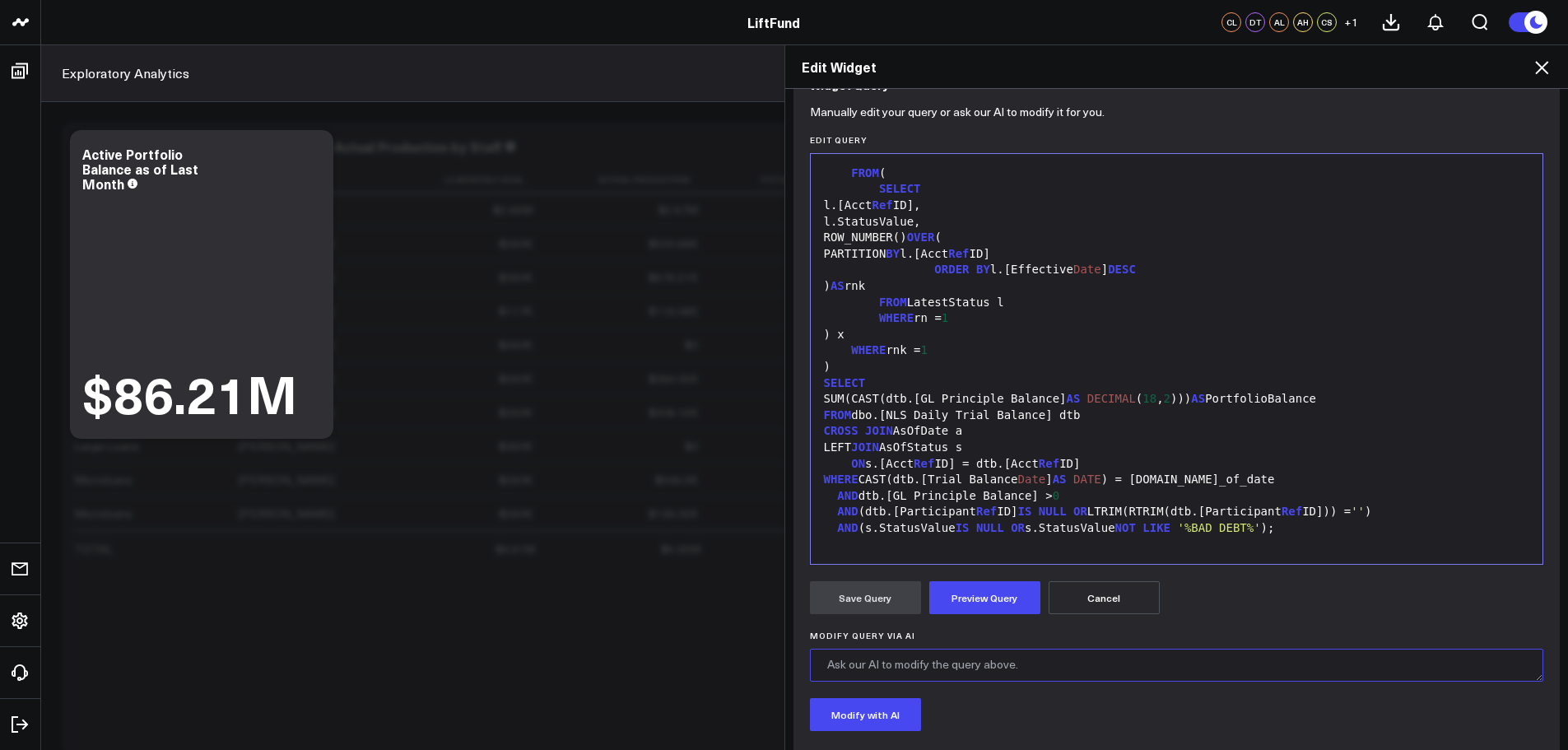
click at [963, 663] on textarea "Modify Query via AI" at bounding box center [1176, 666] width 734 height 33
type textarea "The query currently sets the as_of_date as last month. Update it so that it is …"
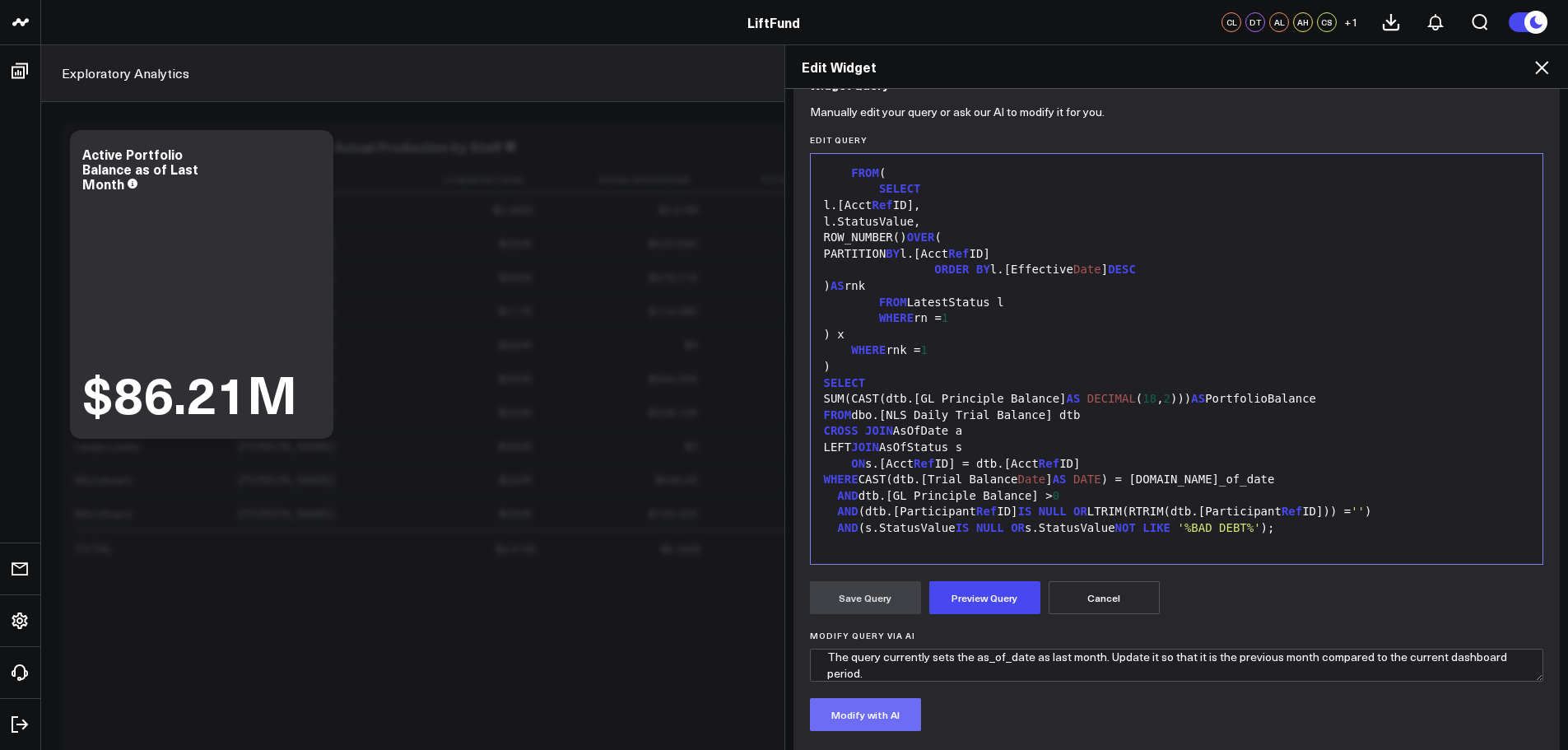
click at [906, 708] on button "Modify with AI" at bounding box center [865, 715] width 111 height 33
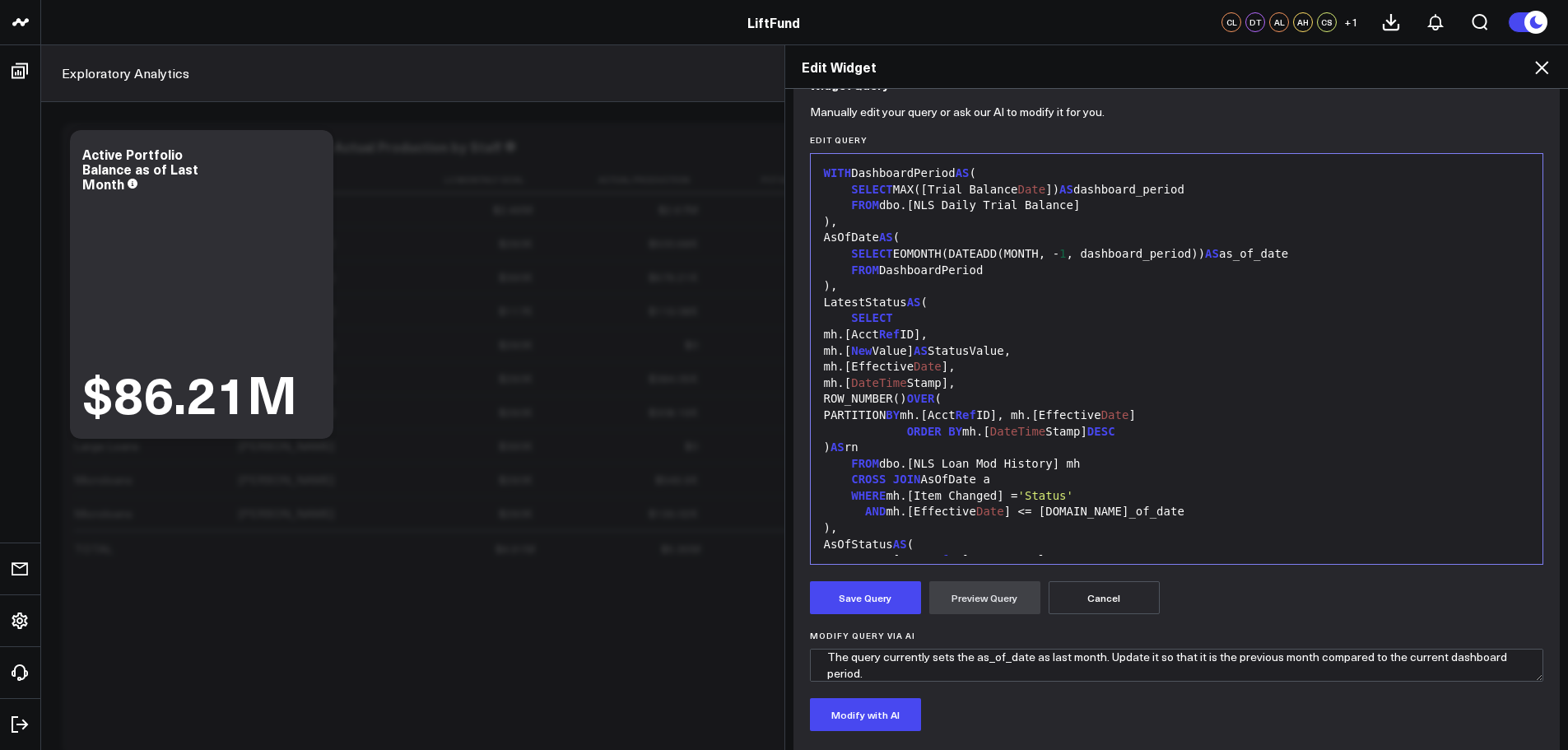
scroll to position [0, 0]
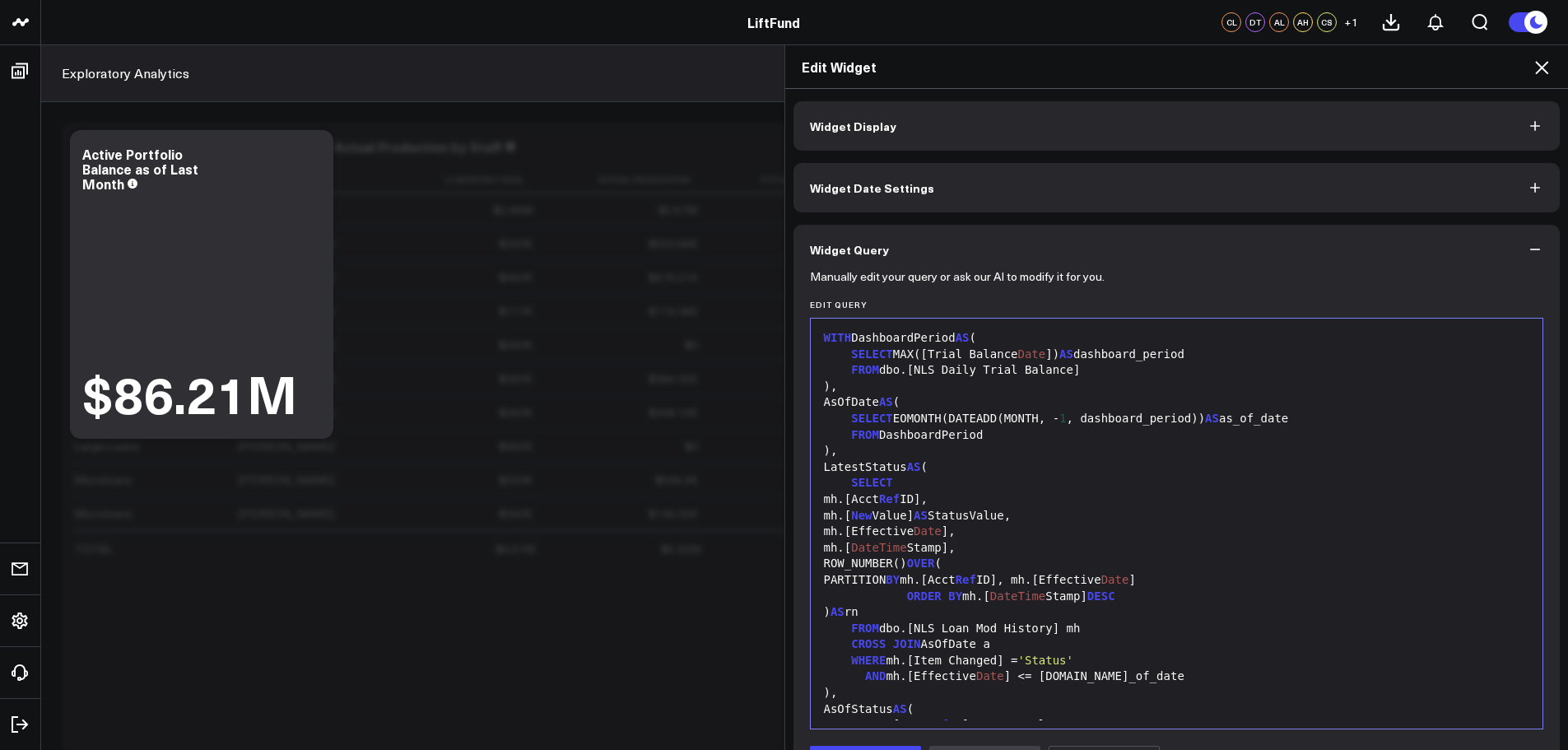
click at [1546, 65] on icon at bounding box center [1542, 68] width 13 height 13
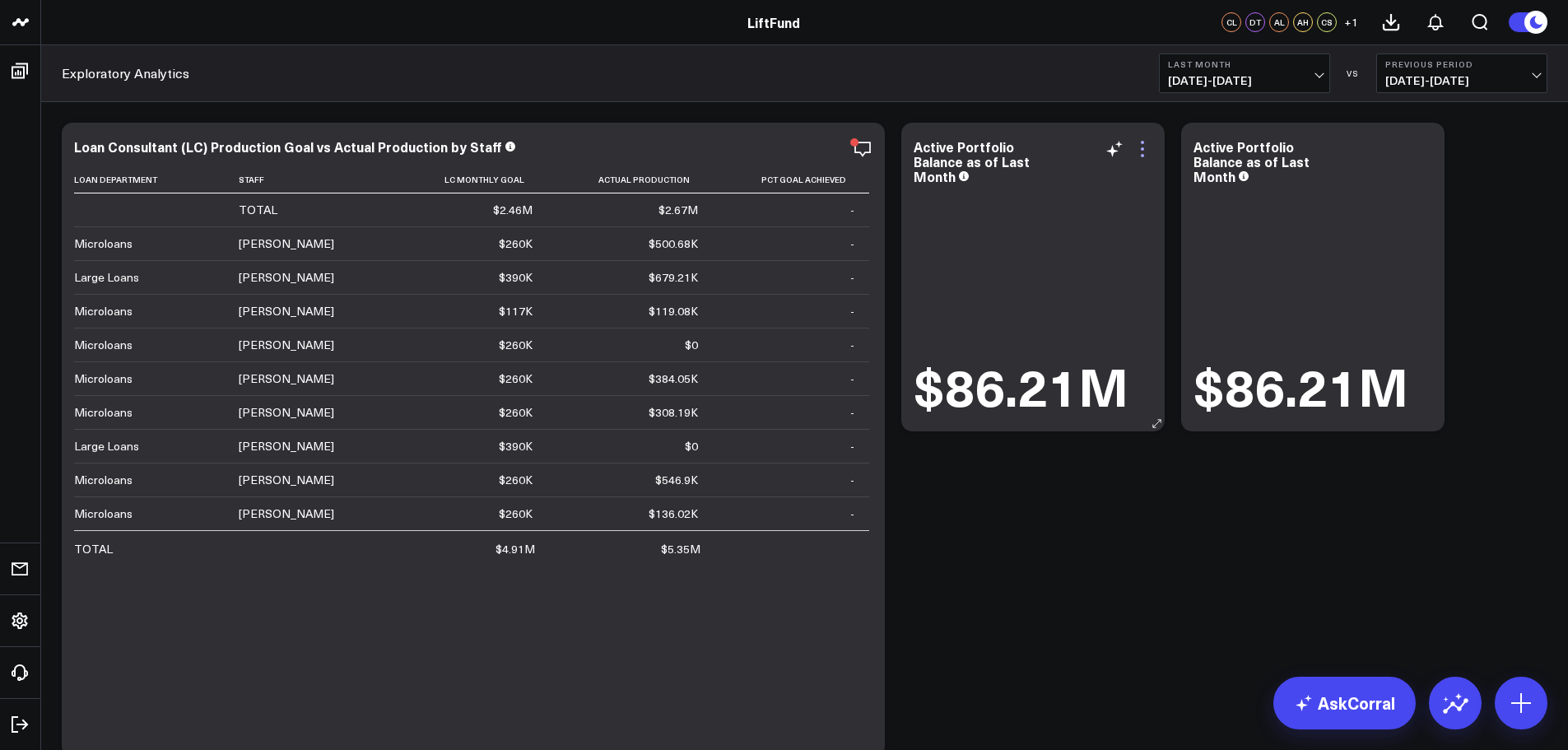
click at [1141, 153] on icon at bounding box center [1142, 149] width 20 height 20
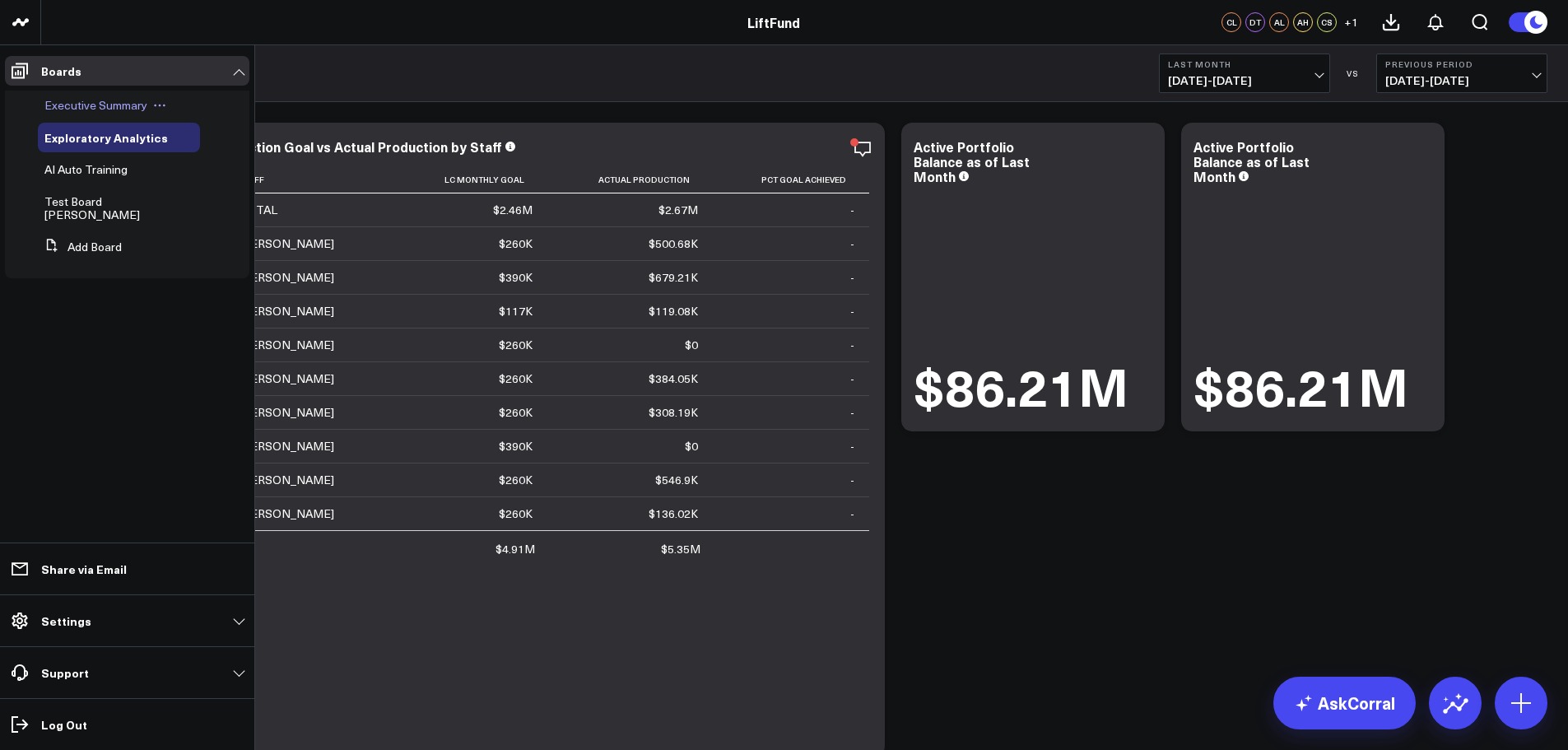
click at [54, 98] on span "Executive Summary" at bounding box center [95, 105] width 102 height 16
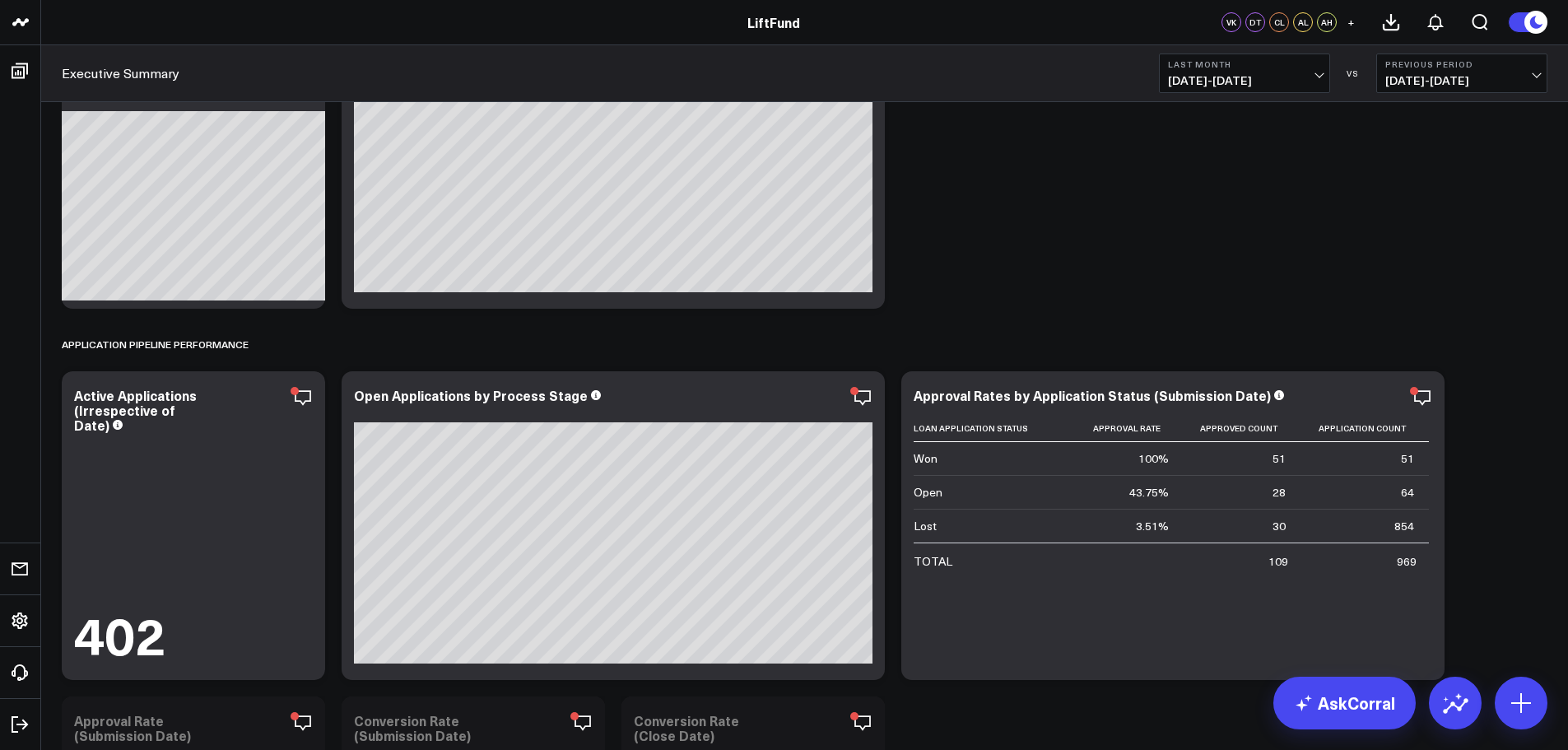
scroll to position [3968, 0]
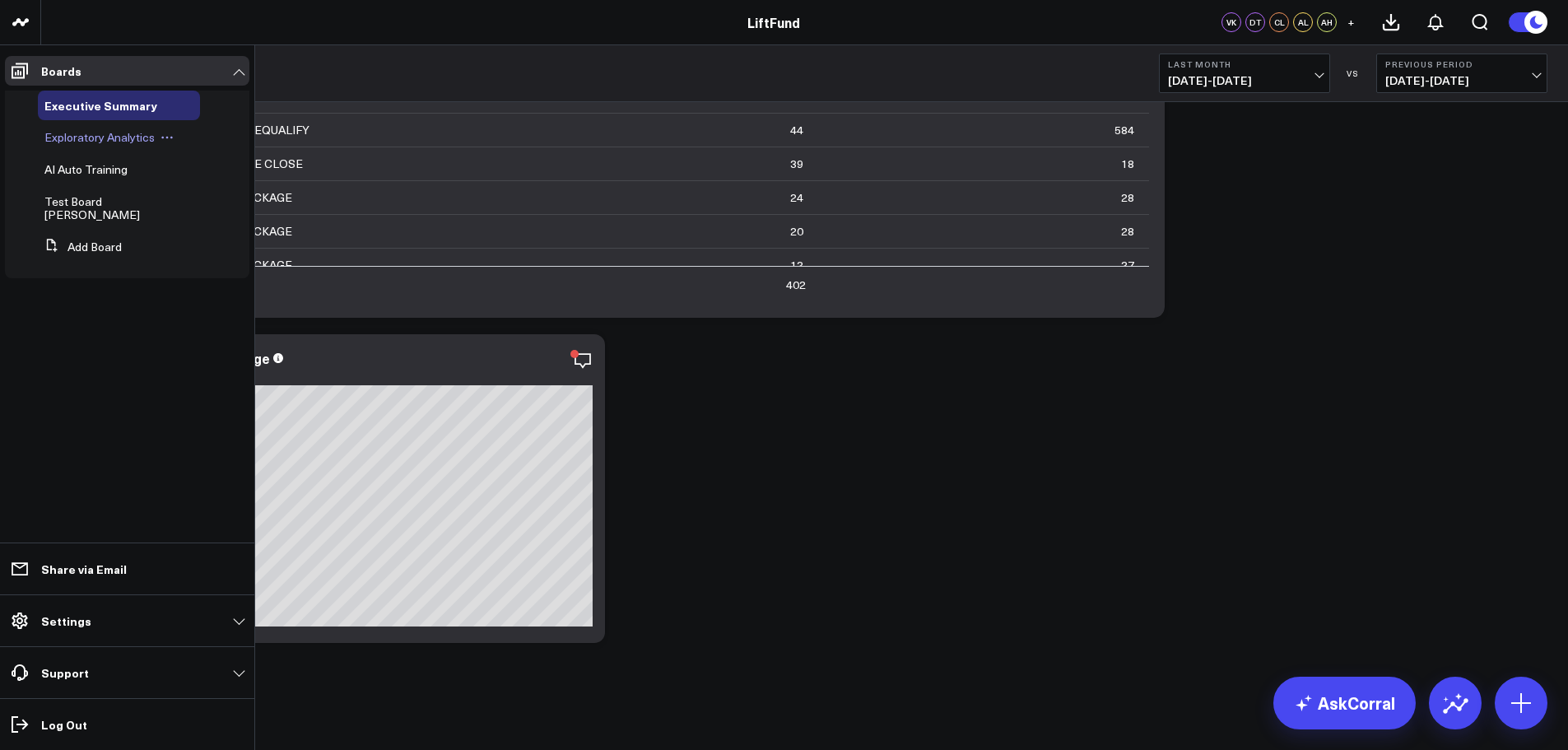
click at [99, 136] on span "Exploratory Analytics" at bounding box center [99, 137] width 110 height 16
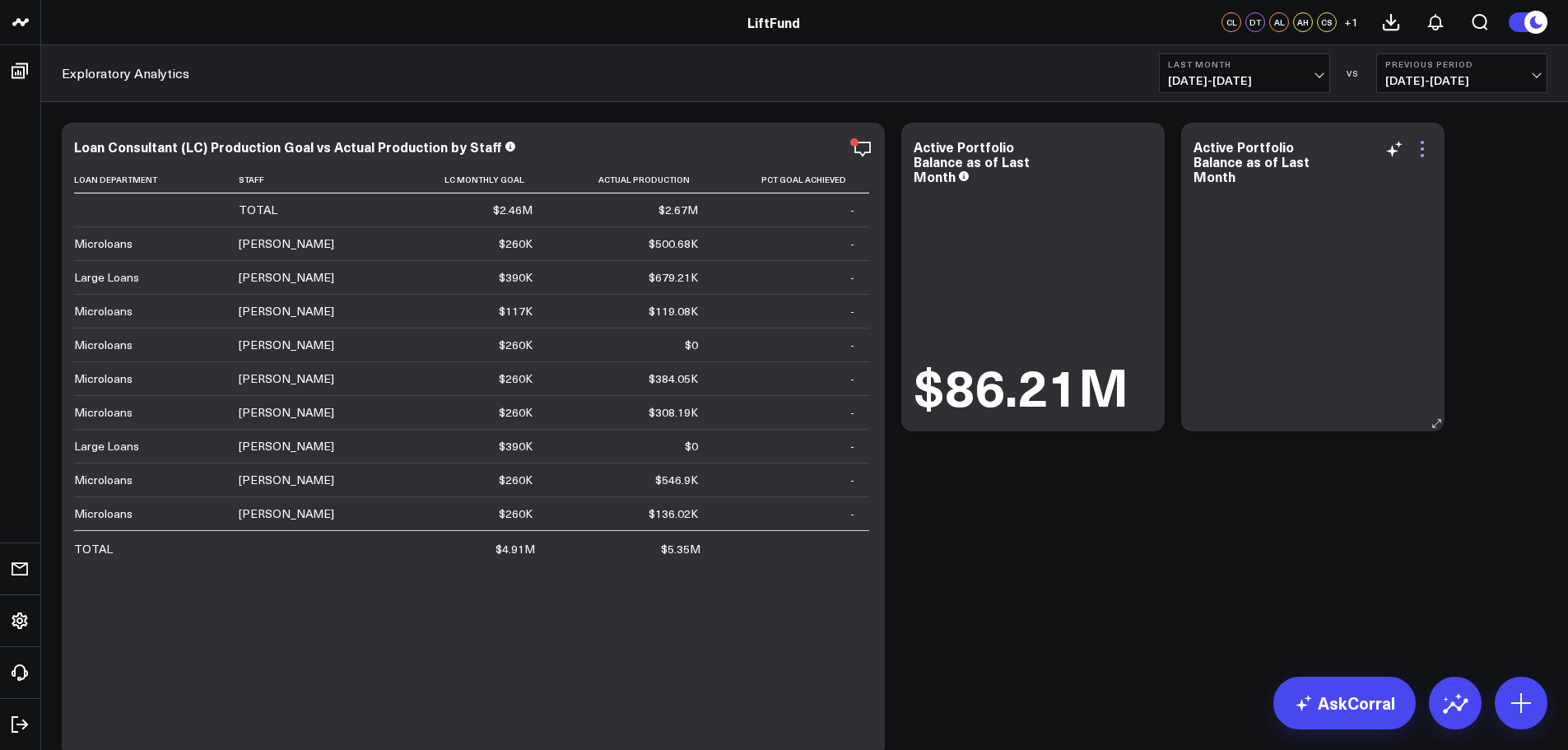
click at [1420, 153] on icon at bounding box center [1422, 149] width 20 height 20
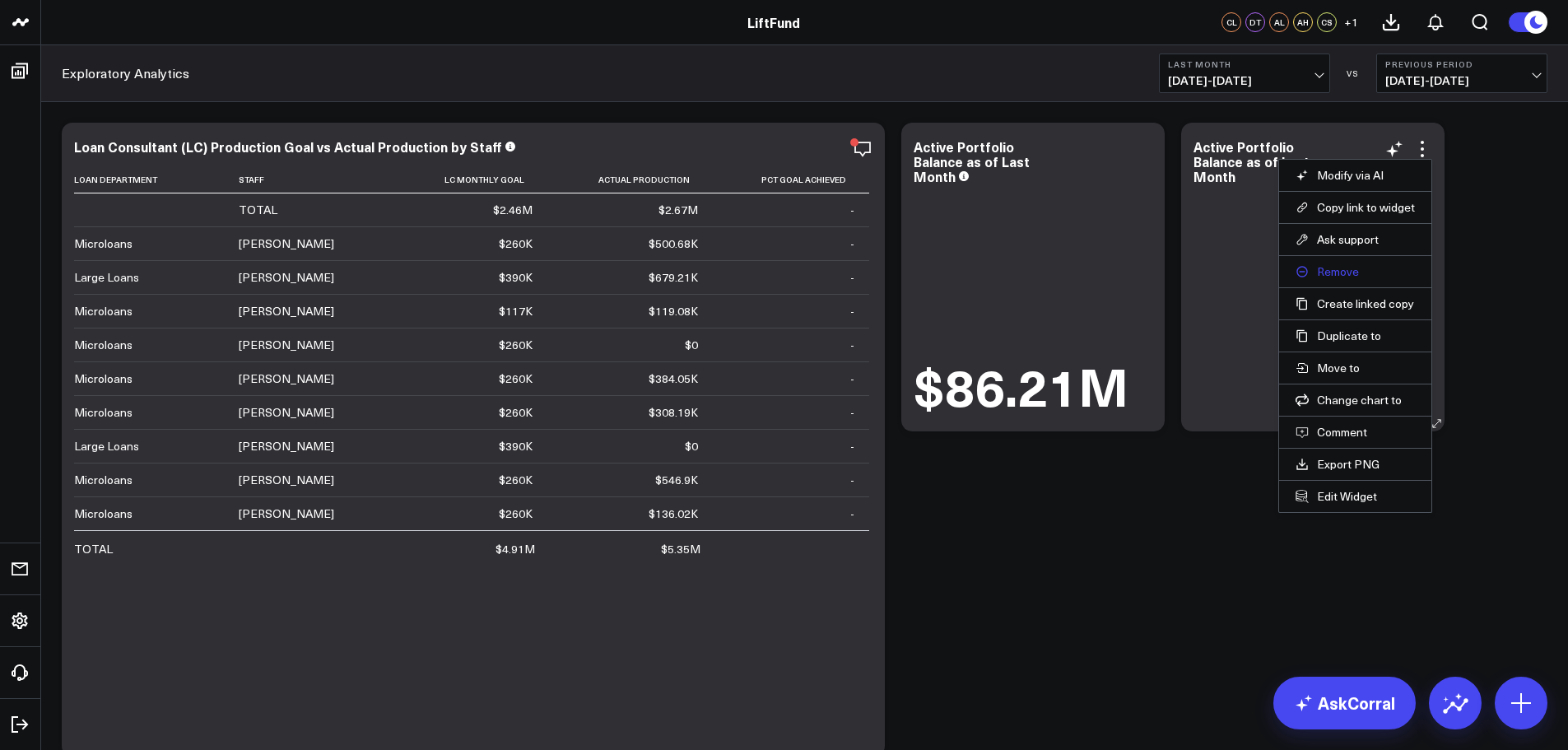
click at [1329, 272] on button "Remove" at bounding box center [1355, 272] width 119 height 15
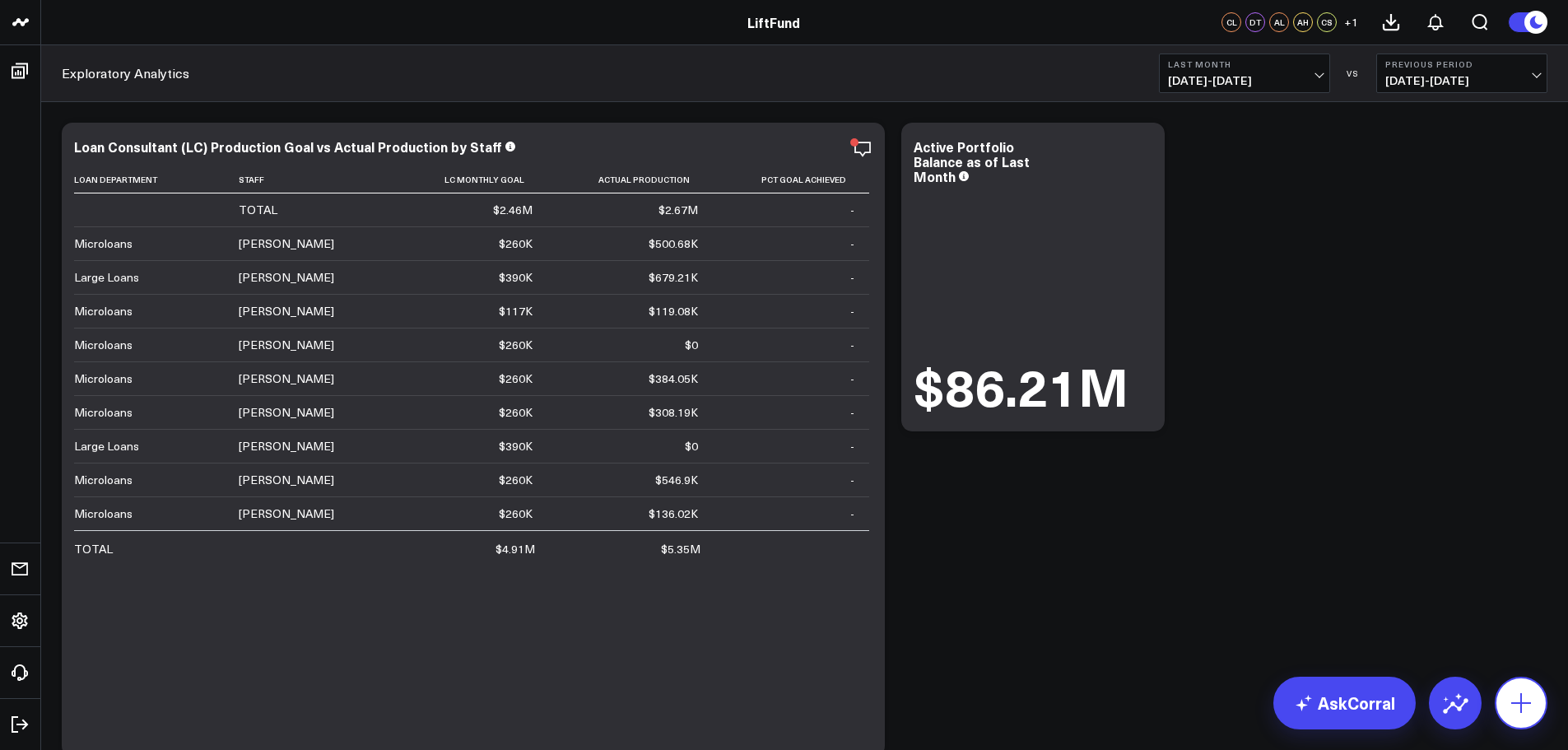
click at [1534, 702] on icon at bounding box center [1521, 703] width 27 height 27
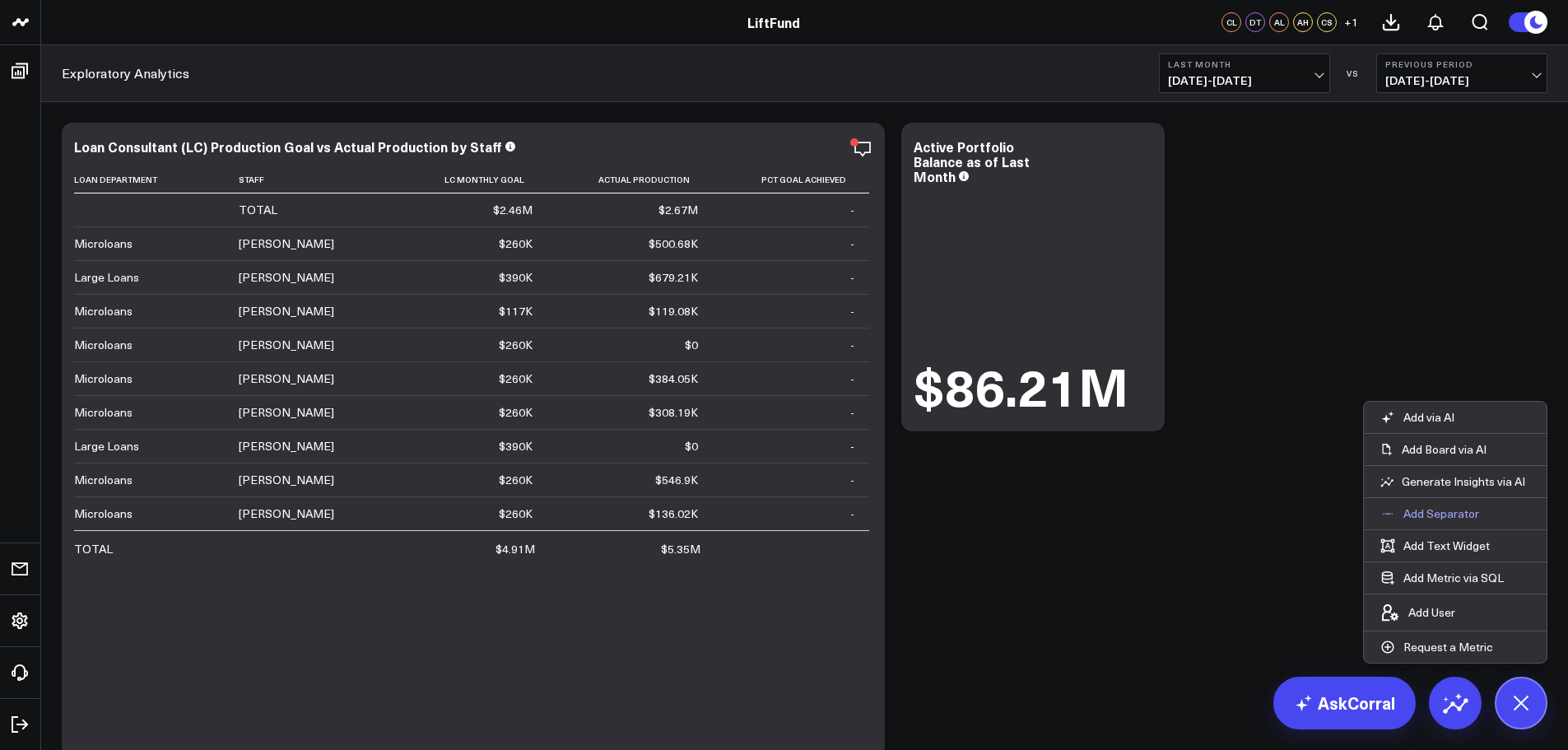
click at [1421, 508] on p "Add Separator" at bounding box center [1441, 514] width 76 height 15
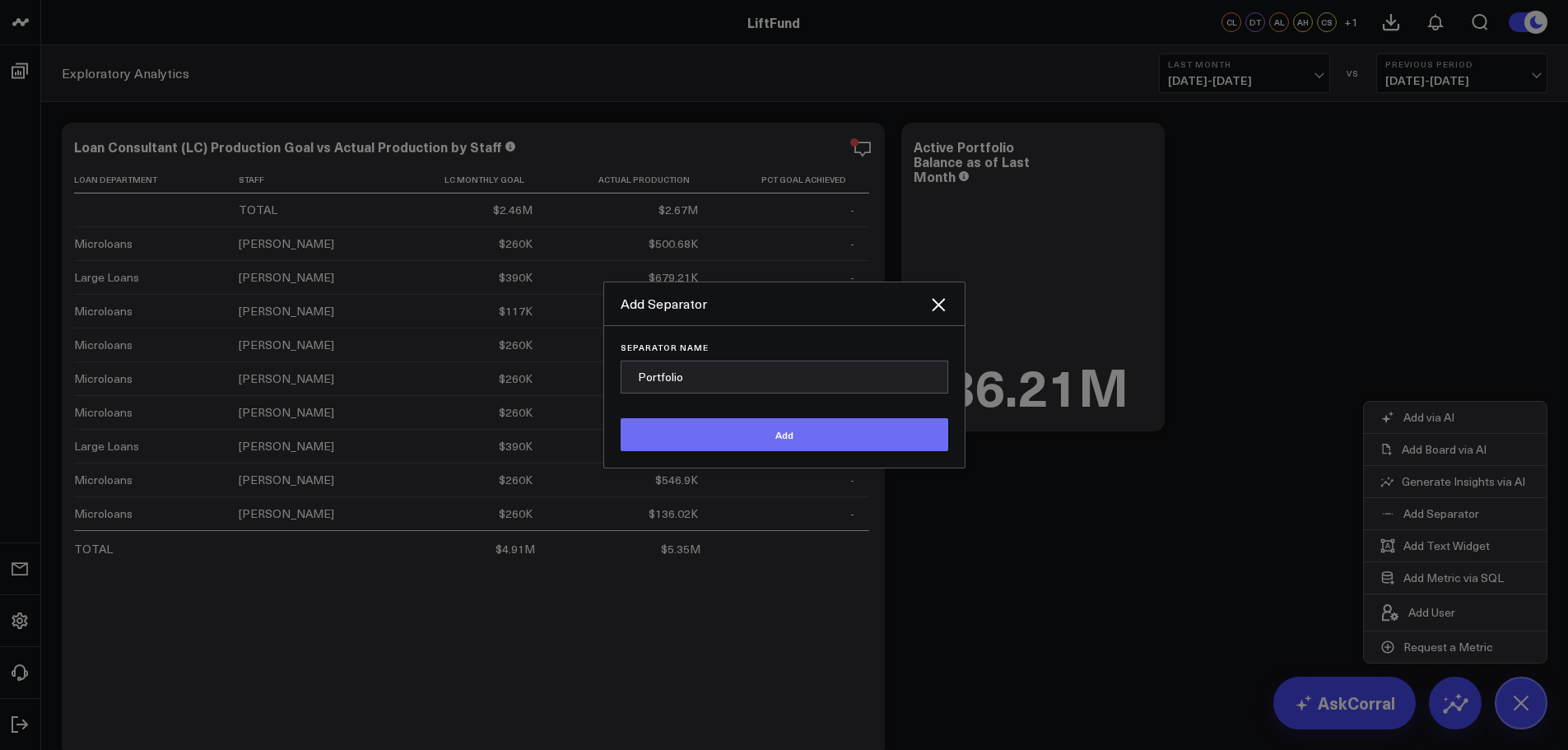
type input "Portfolio"
click at [776, 442] on button "Add" at bounding box center [784, 435] width 327 height 33
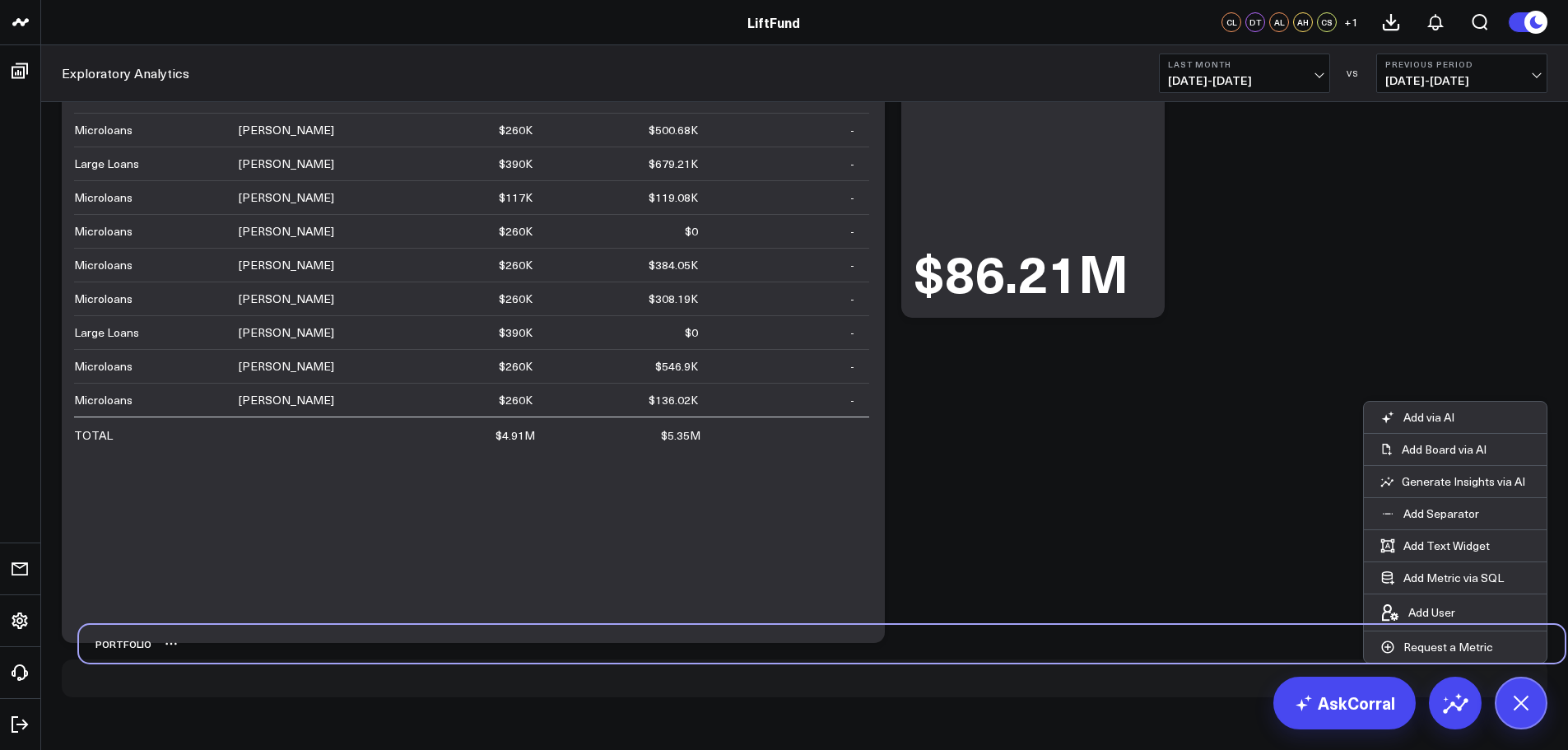
scroll to position [119, 0]
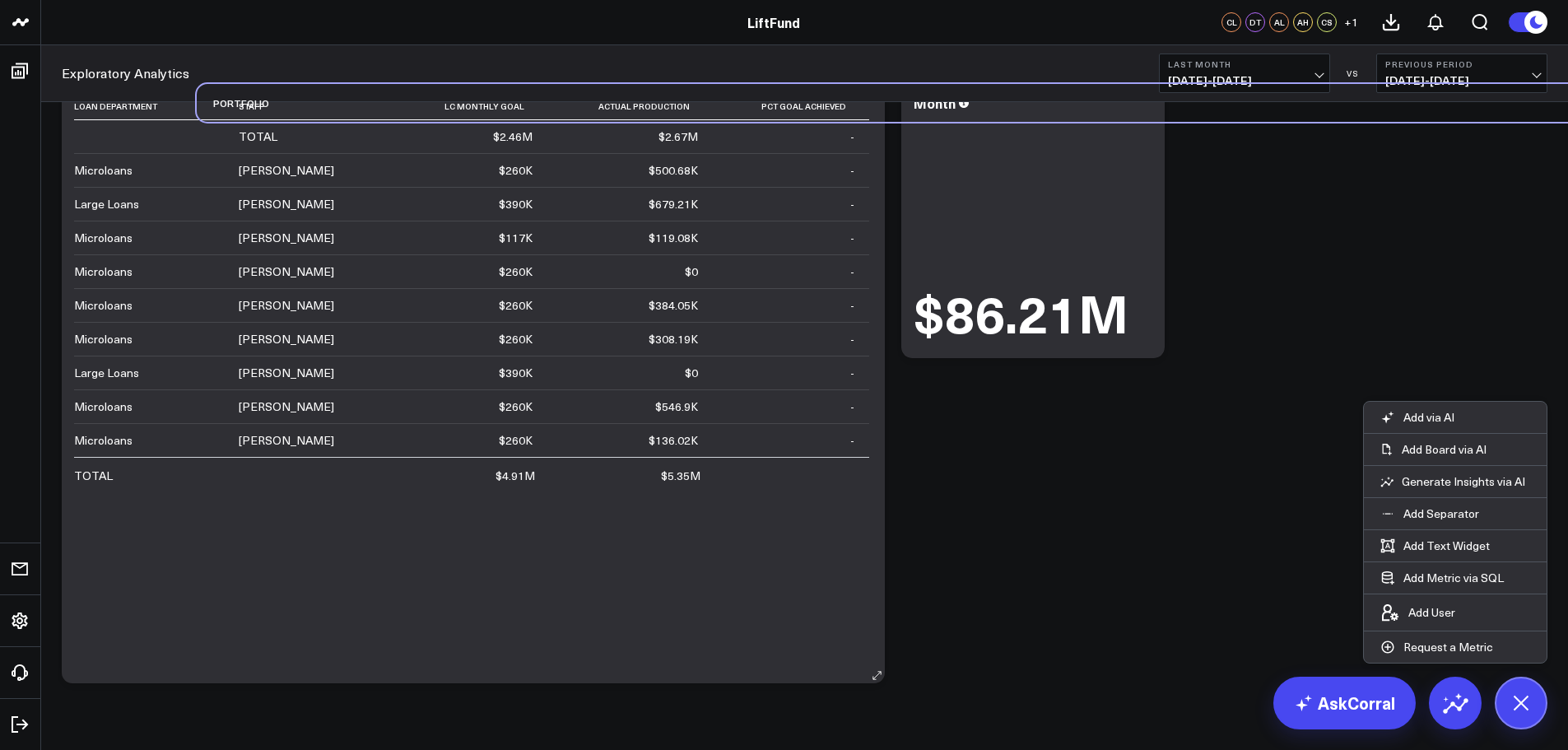
drag, startPoint x: 103, startPoint y: 688, endPoint x: 232, endPoint y: 131, distance: 571.7
click at [232, 131] on div "Modify via AI Copy link to widget Ask support Remove Create linked copy Executi…" at bounding box center [804, 343] width 1502 height 697
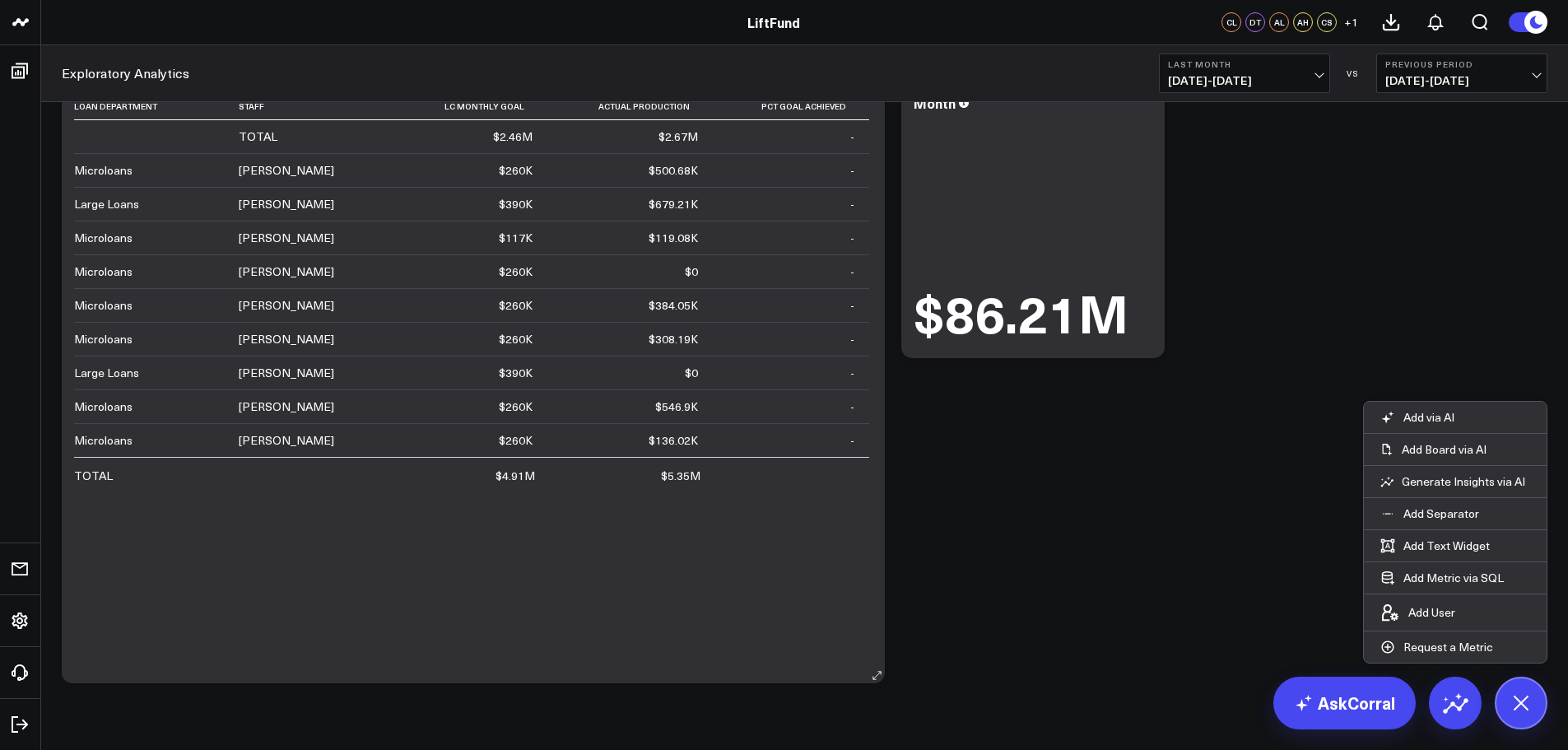
scroll to position [0, 0]
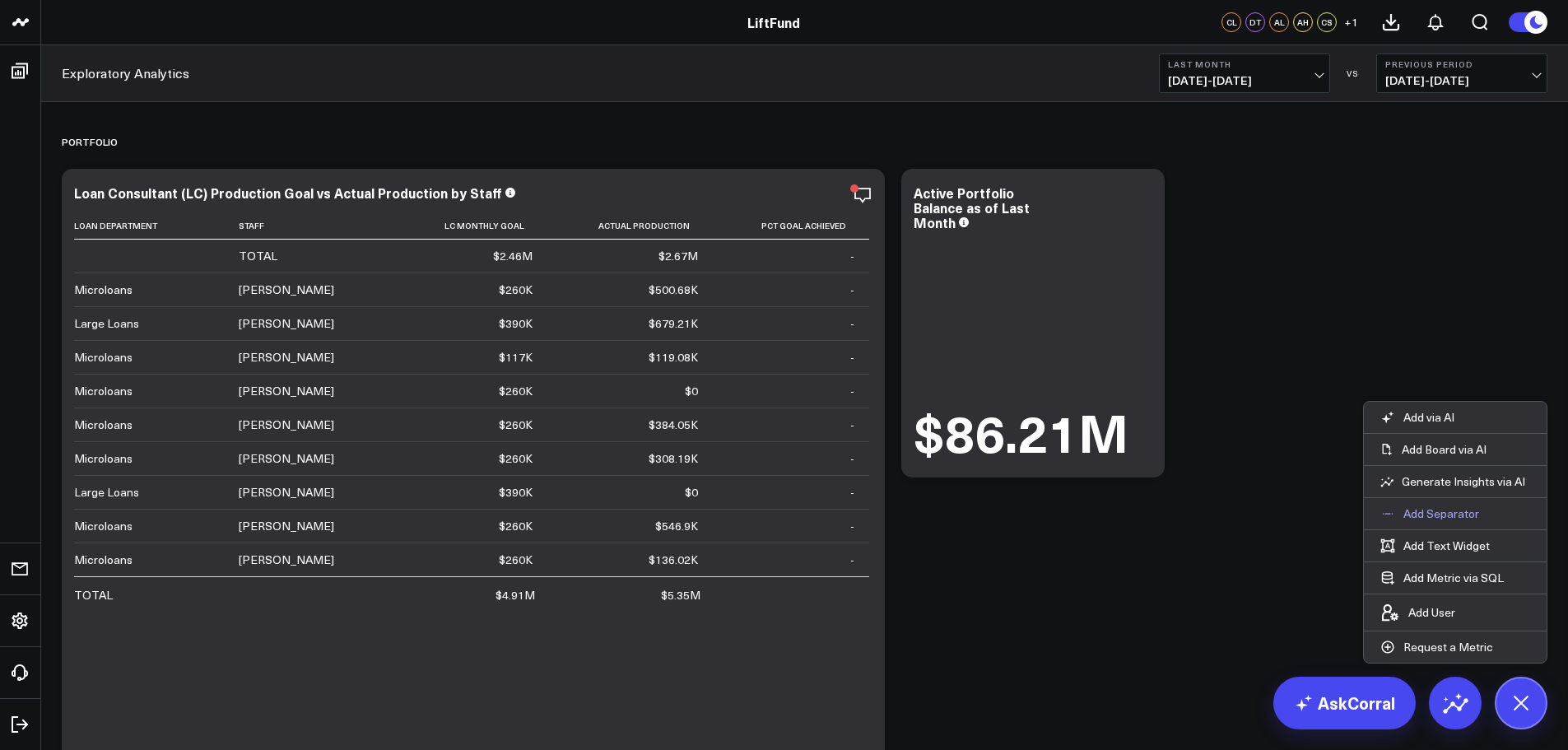
click at [1443, 512] on p "Add Separator" at bounding box center [1441, 514] width 76 height 15
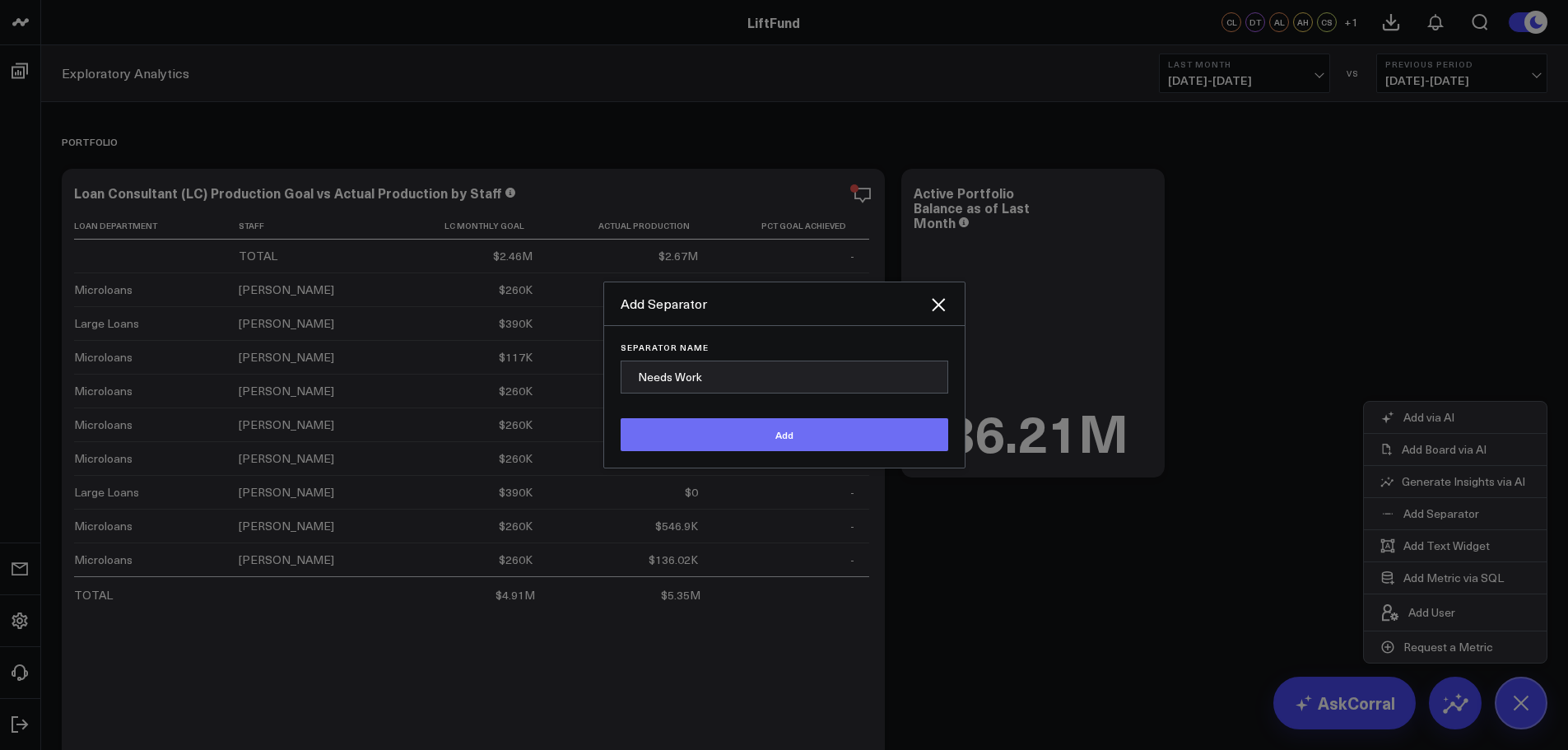
type input "Needs Work"
click at [769, 442] on button "Add" at bounding box center [784, 435] width 327 height 33
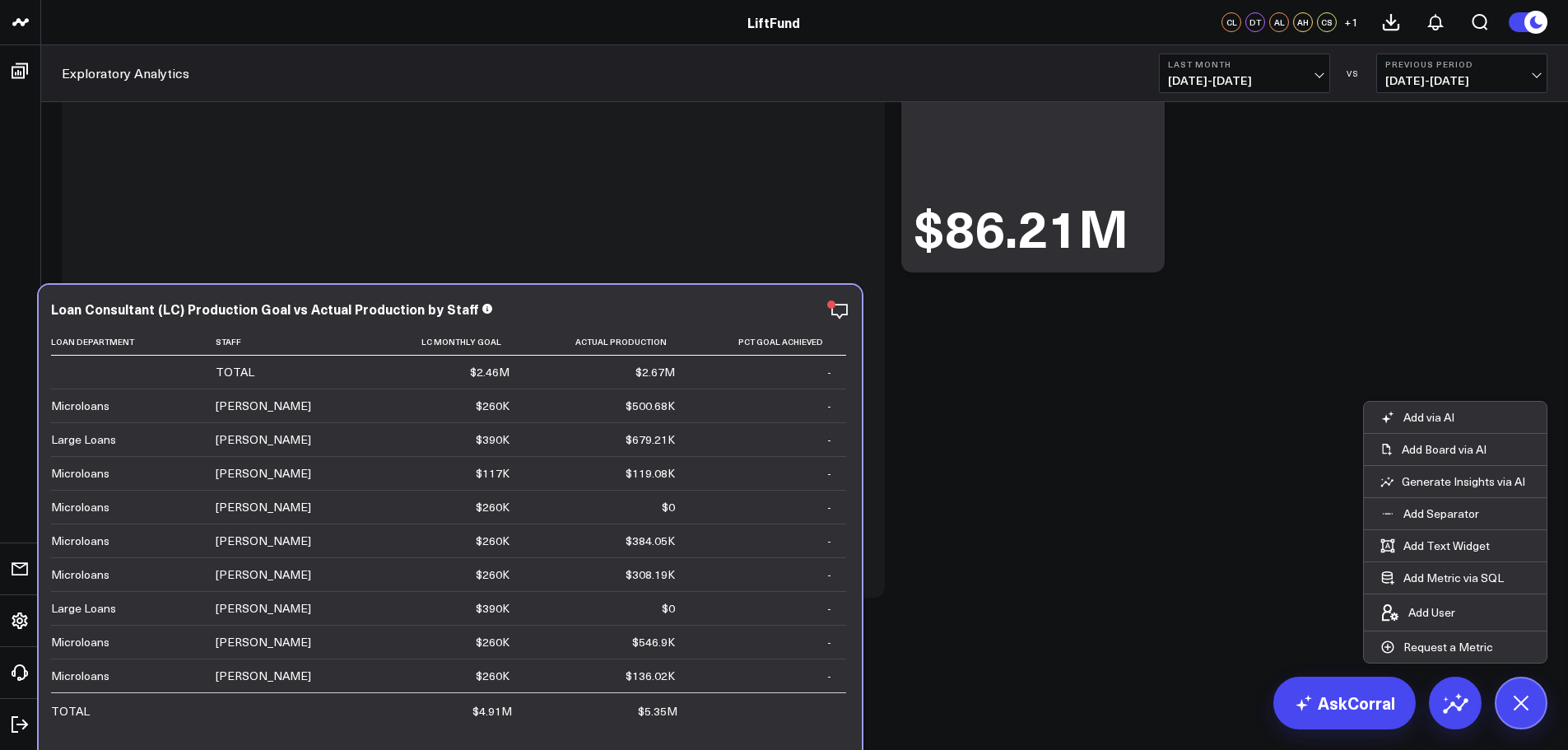
scroll to position [206, 0]
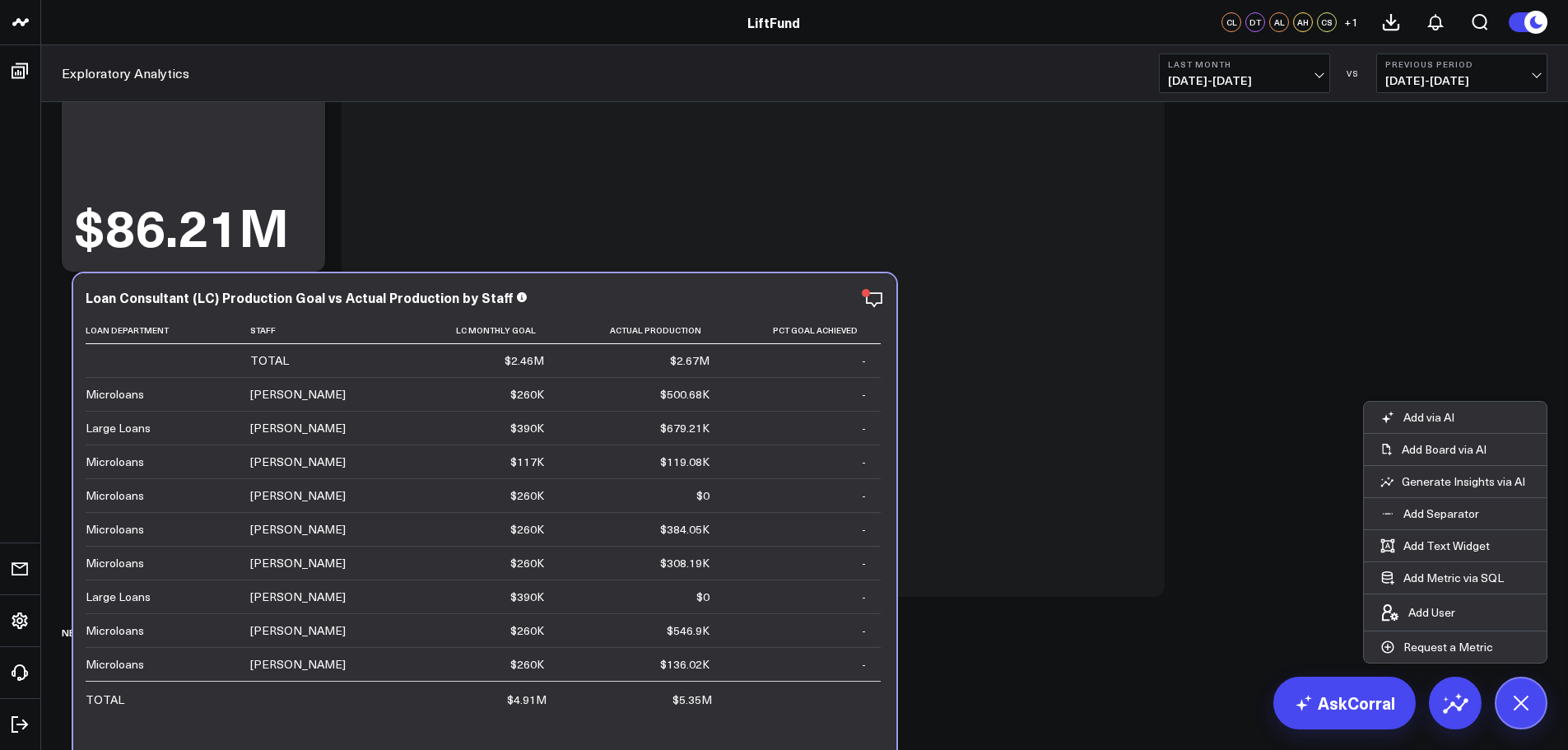
drag, startPoint x: 317, startPoint y: 522, endPoint x: 321, endPoint y: 778, distance: 256.0
click at [321, 749] on html "LiftFund LiftFund CL DT AL AH CS + 1 Exploratory Analytics Last Month 08/01/25 …" at bounding box center [784, 272] width 1568 height 956
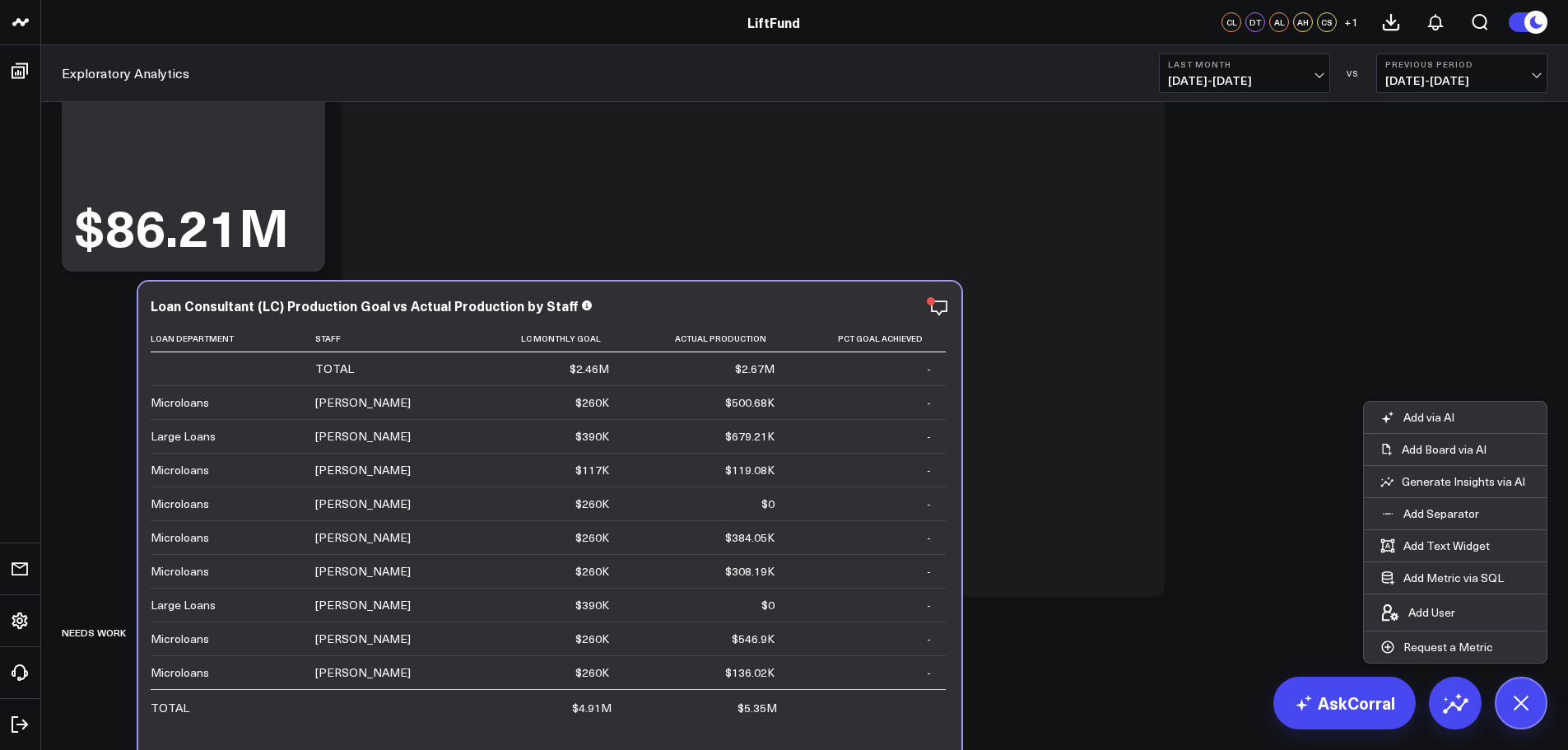
drag, startPoint x: 559, startPoint y: 470, endPoint x: 345, endPoint y: 774, distance: 371.8
click at [345, 749] on html "LiftFund LiftFund CL DT AL AH CS + 1 Exploratory Analytics Last Month 08/01/25 …" at bounding box center [784, 272] width 1568 height 956
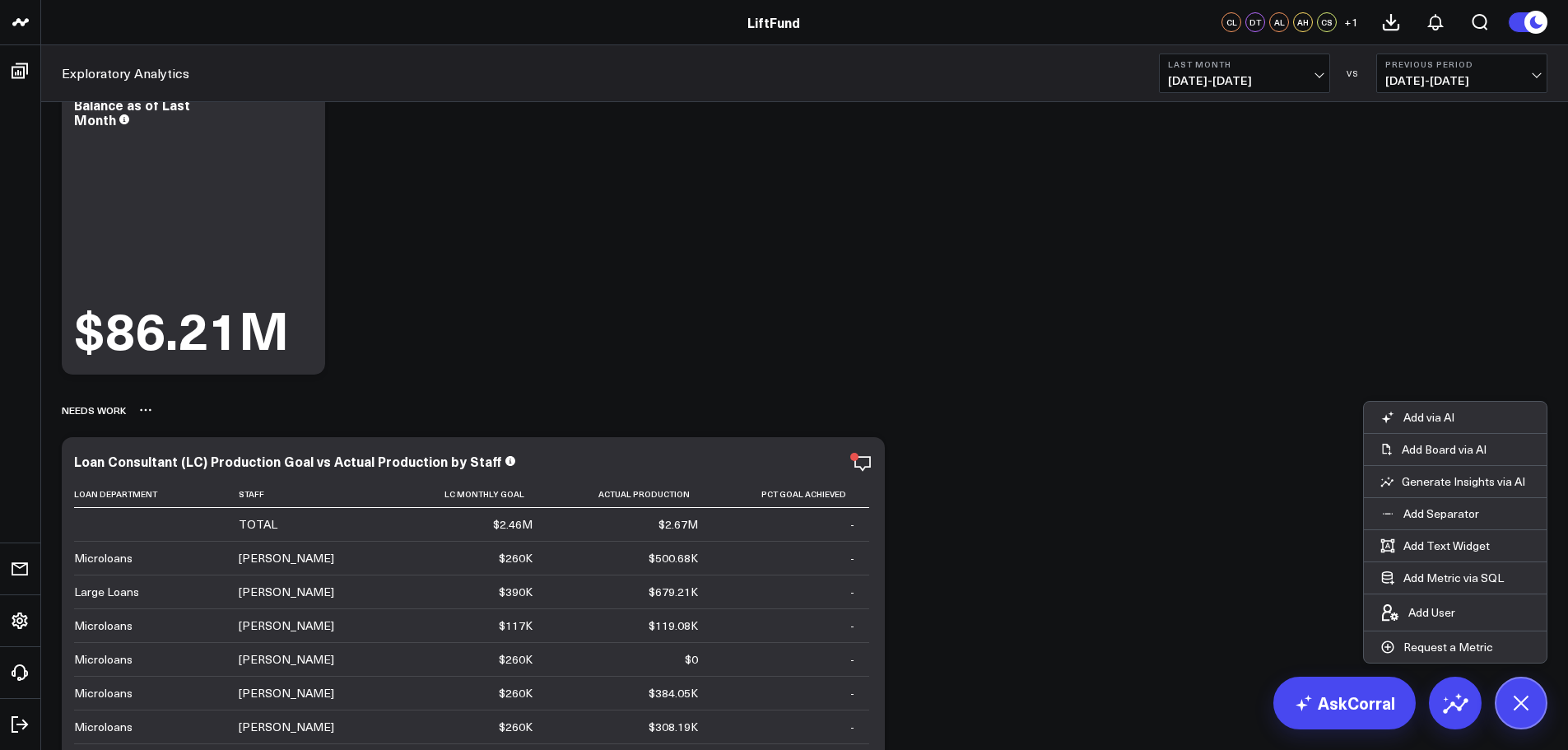
scroll to position [0, 0]
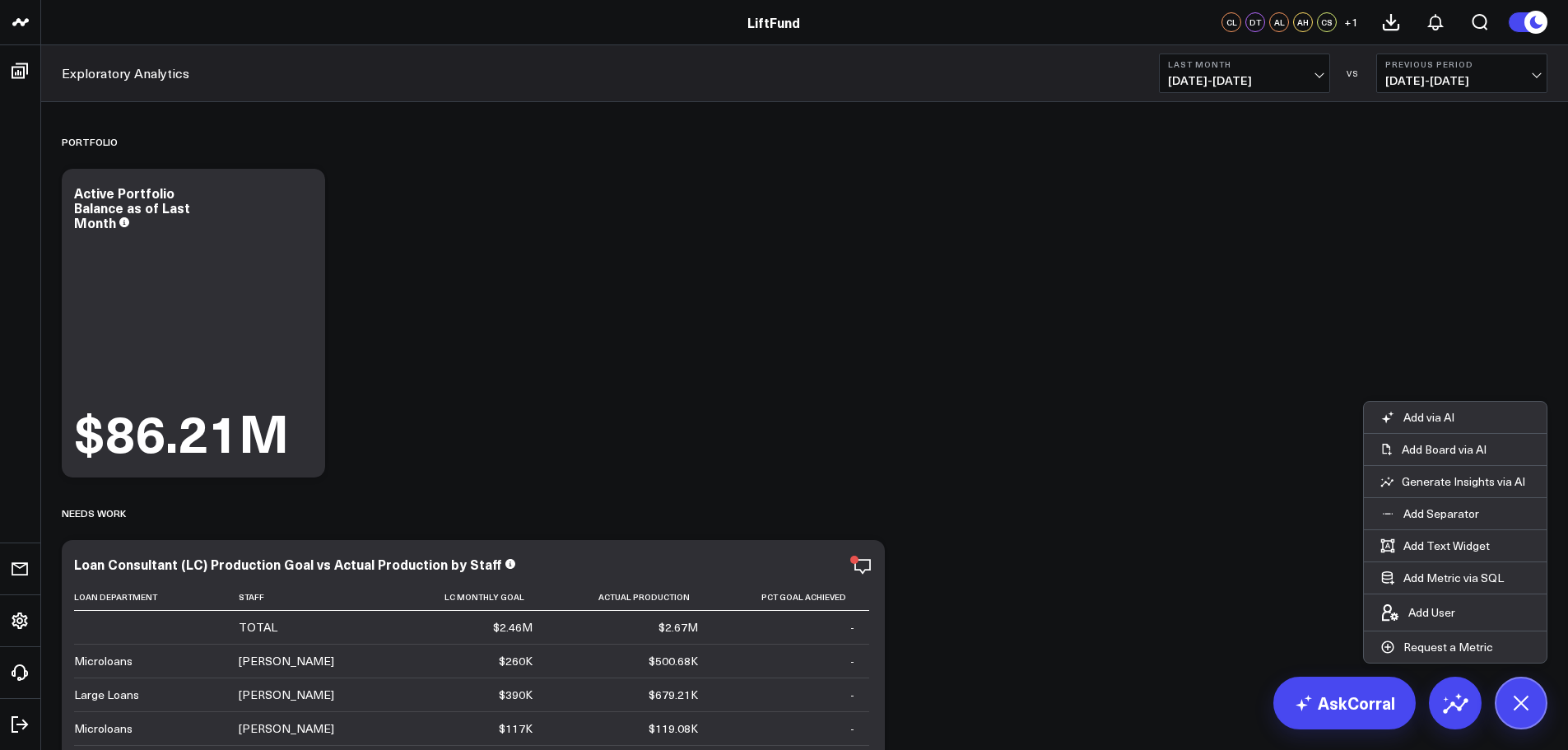
click at [1322, 68] on button "Last Month 08/01/25 - 08/31/25" at bounding box center [1244, 72] width 171 height 39
click at [1253, 422] on link "MTD" at bounding box center [1245, 430] width 170 height 32
click at [1351, 698] on link "AskCorral" at bounding box center [1344, 702] width 142 height 52
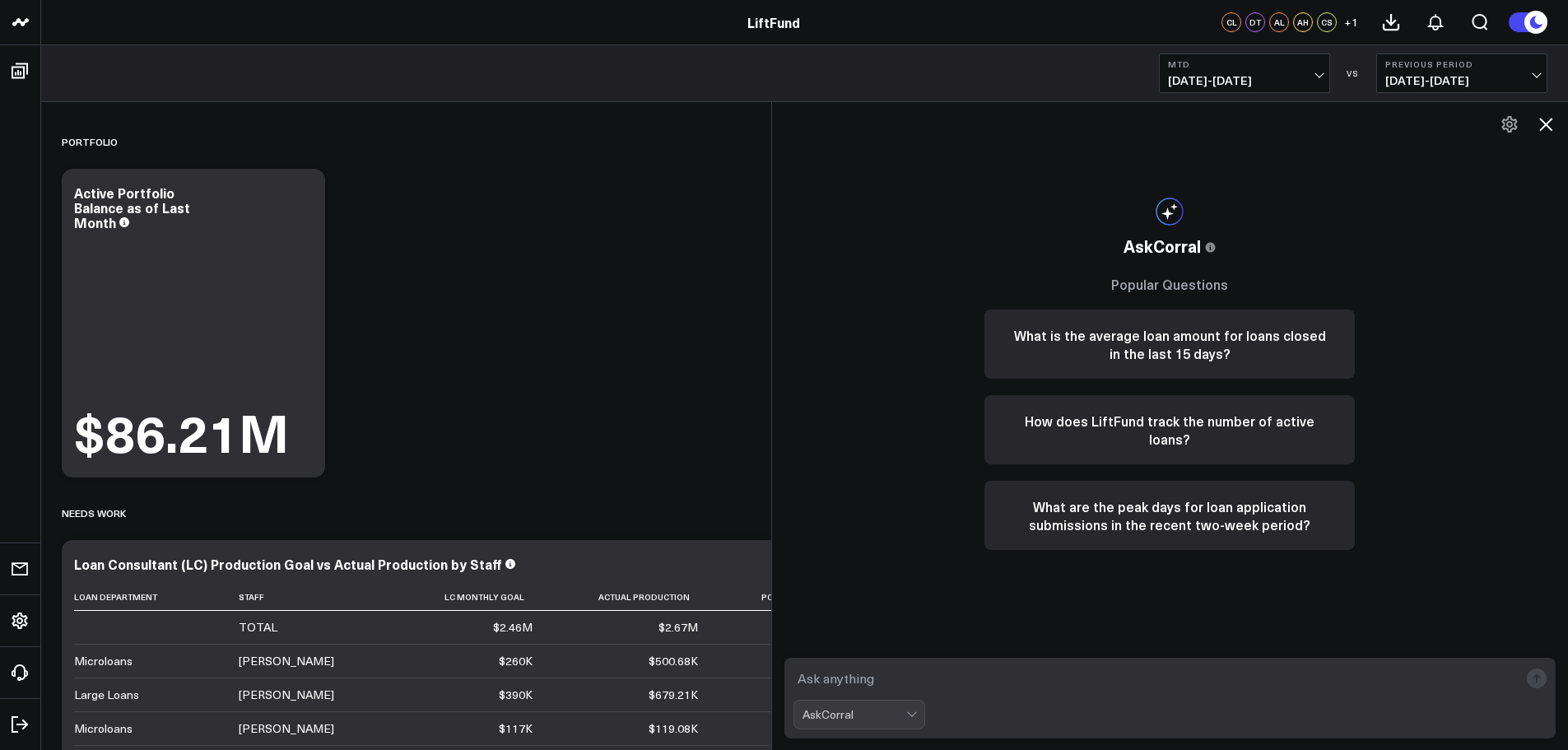
click at [812, 686] on textarea at bounding box center [1156, 678] width 726 height 30
type textarea "On this dashboard, I have a widget, "Active Portfolio Balance as of Last Month.…"
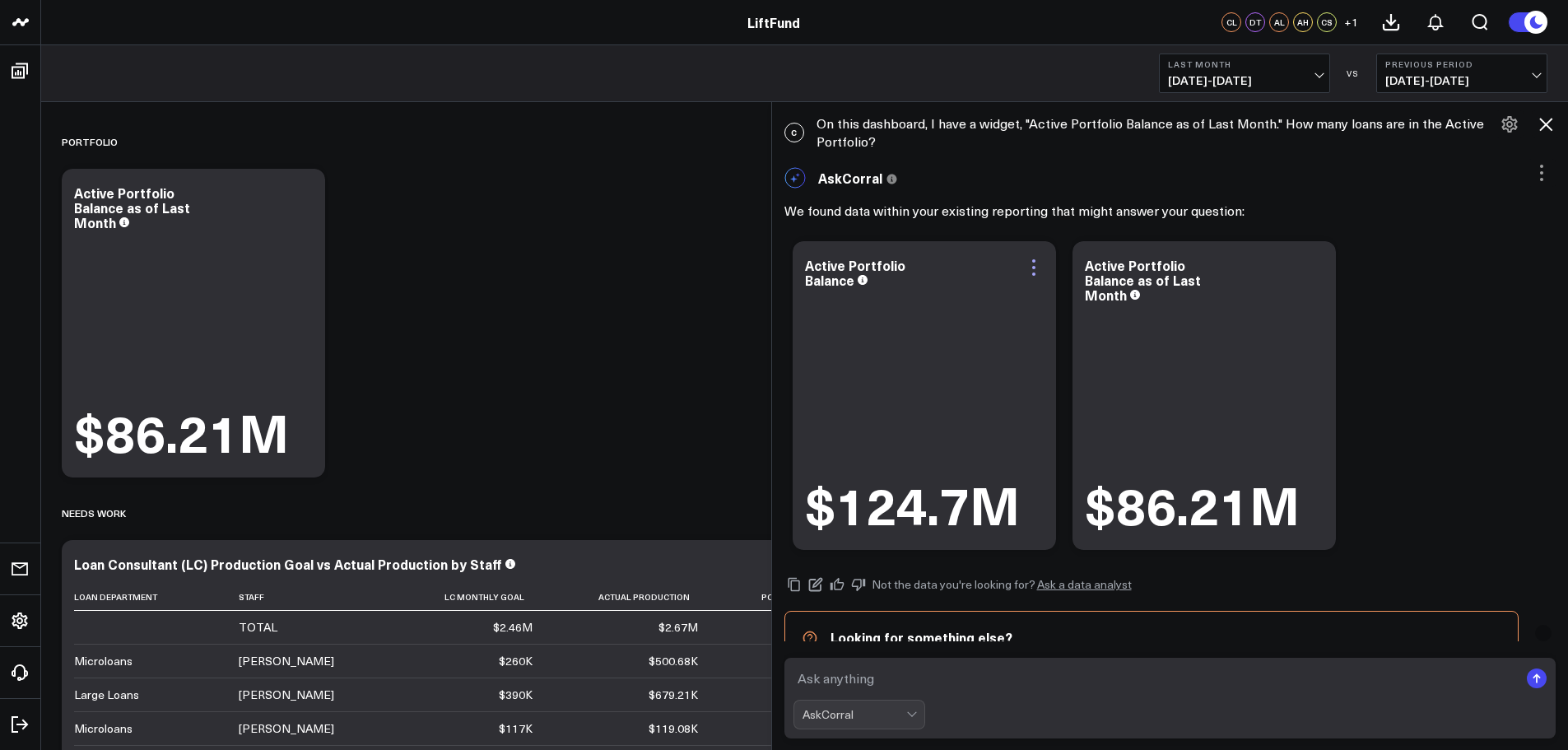
click at [1036, 264] on icon at bounding box center [1034, 268] width 20 height 20
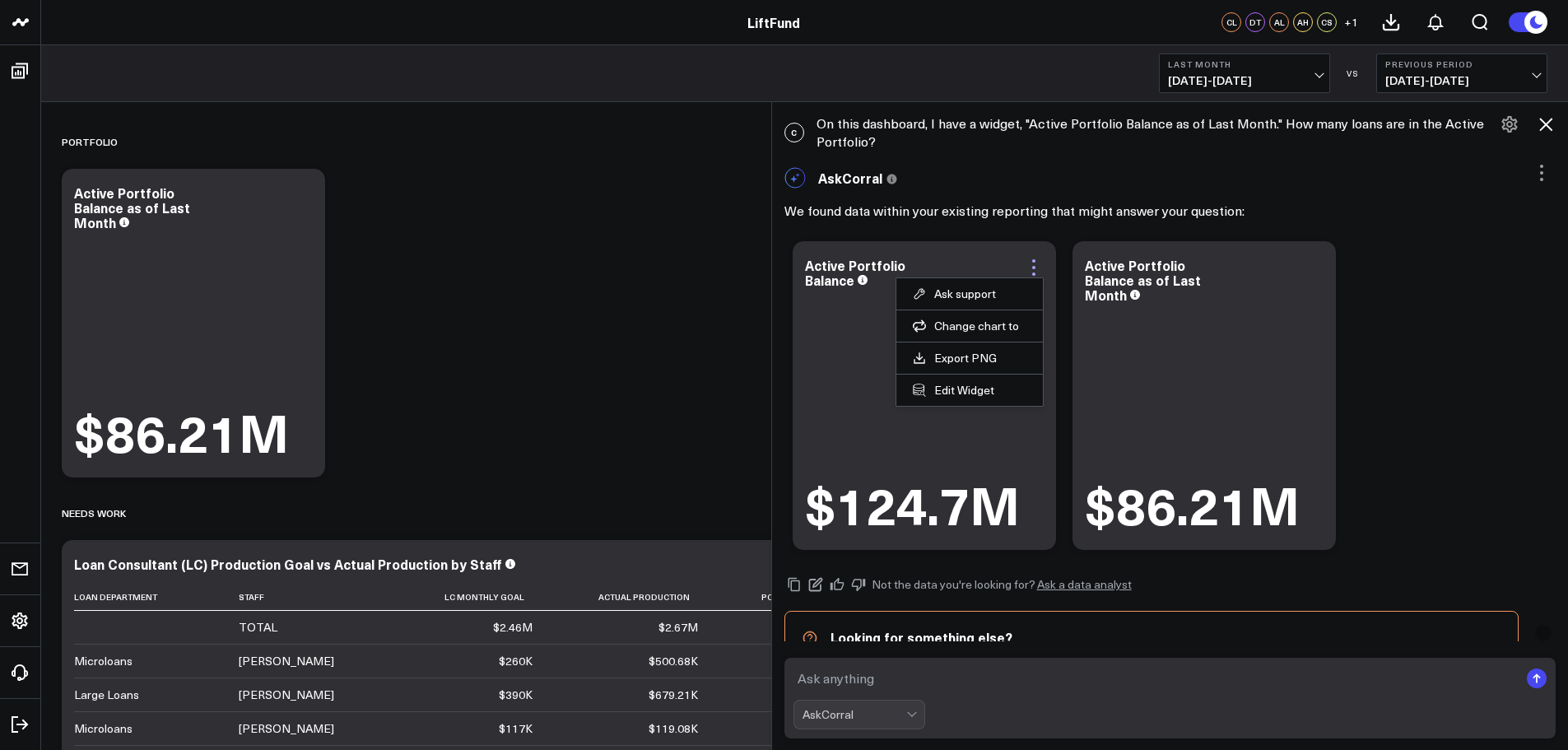
click at [1036, 264] on icon at bounding box center [1034, 268] width 20 height 20
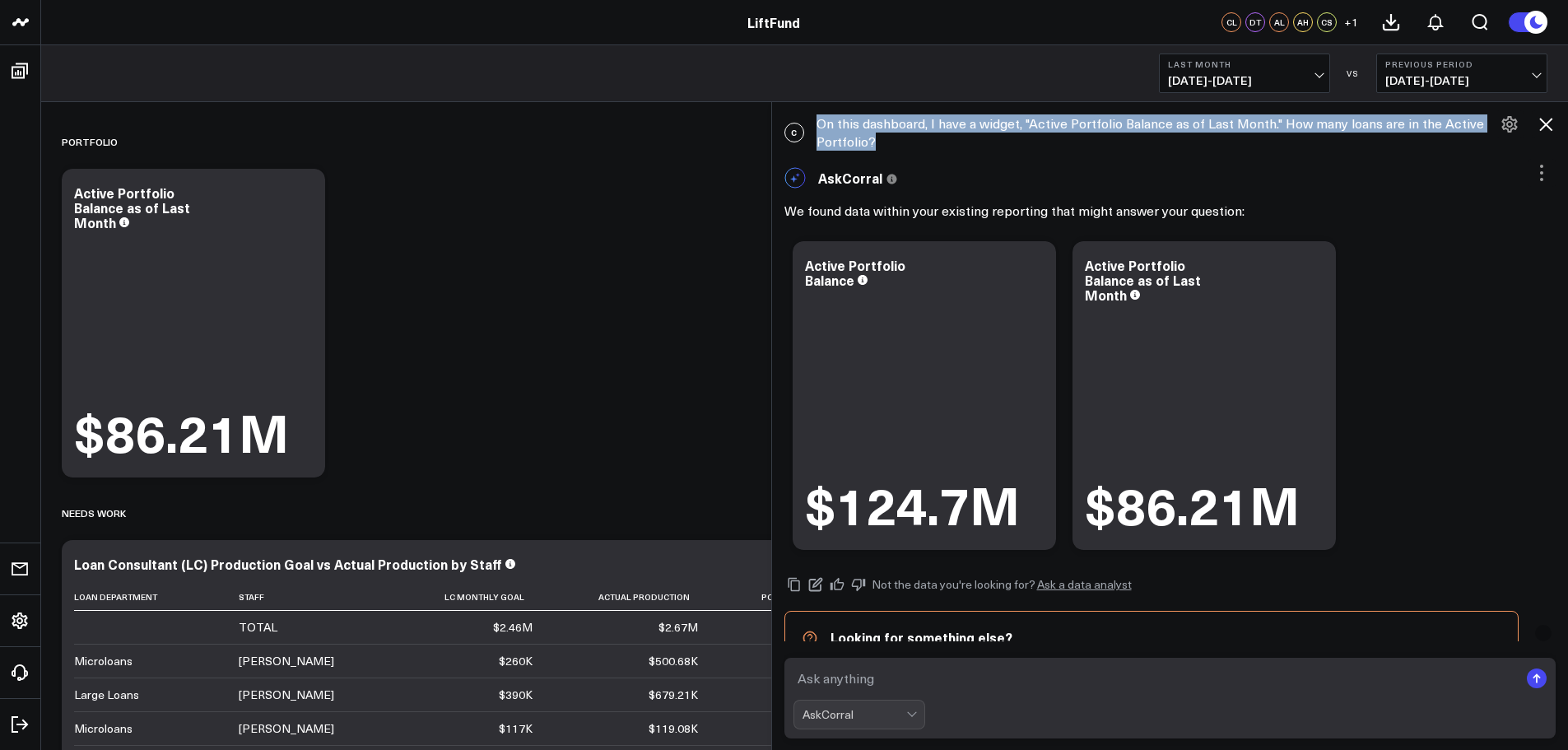
drag, startPoint x: 873, startPoint y: 141, endPoint x: 821, endPoint y: 127, distance: 53.9
click at [821, 127] on div "C On this dashboard, I have a widget, "Active Portfolio Balance as of Last Mont…" at bounding box center [1171, 132] width 796 height 52
click at [1262, 179] on div "AskCorral This feature is experimental, yet powerful. Always check your answers…" at bounding box center [1171, 178] width 772 height 38
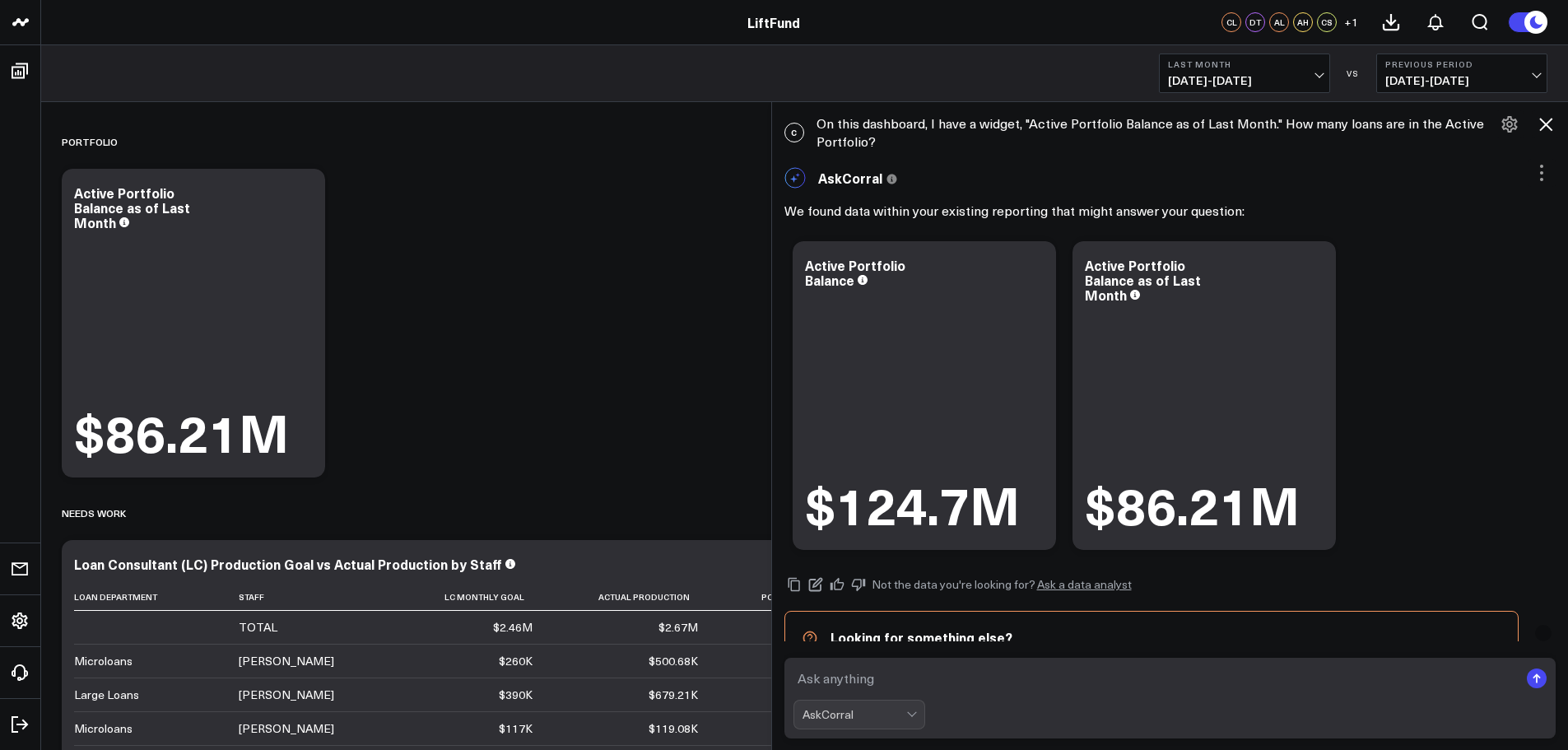
click at [490, 378] on div "Modify via AI Copy link to widget Ask support Remove Create linked copy Executi…" at bounding box center [804, 648] width 1502 height 1068
drag, startPoint x: 867, startPoint y: 578, endPoint x: 874, endPoint y: 586, distance: 10.6
click at [866, 578] on icon at bounding box center [859, 585] width 15 height 15
click at [899, 678] on textarea at bounding box center [1156, 678] width 726 height 30
type textarea "B"
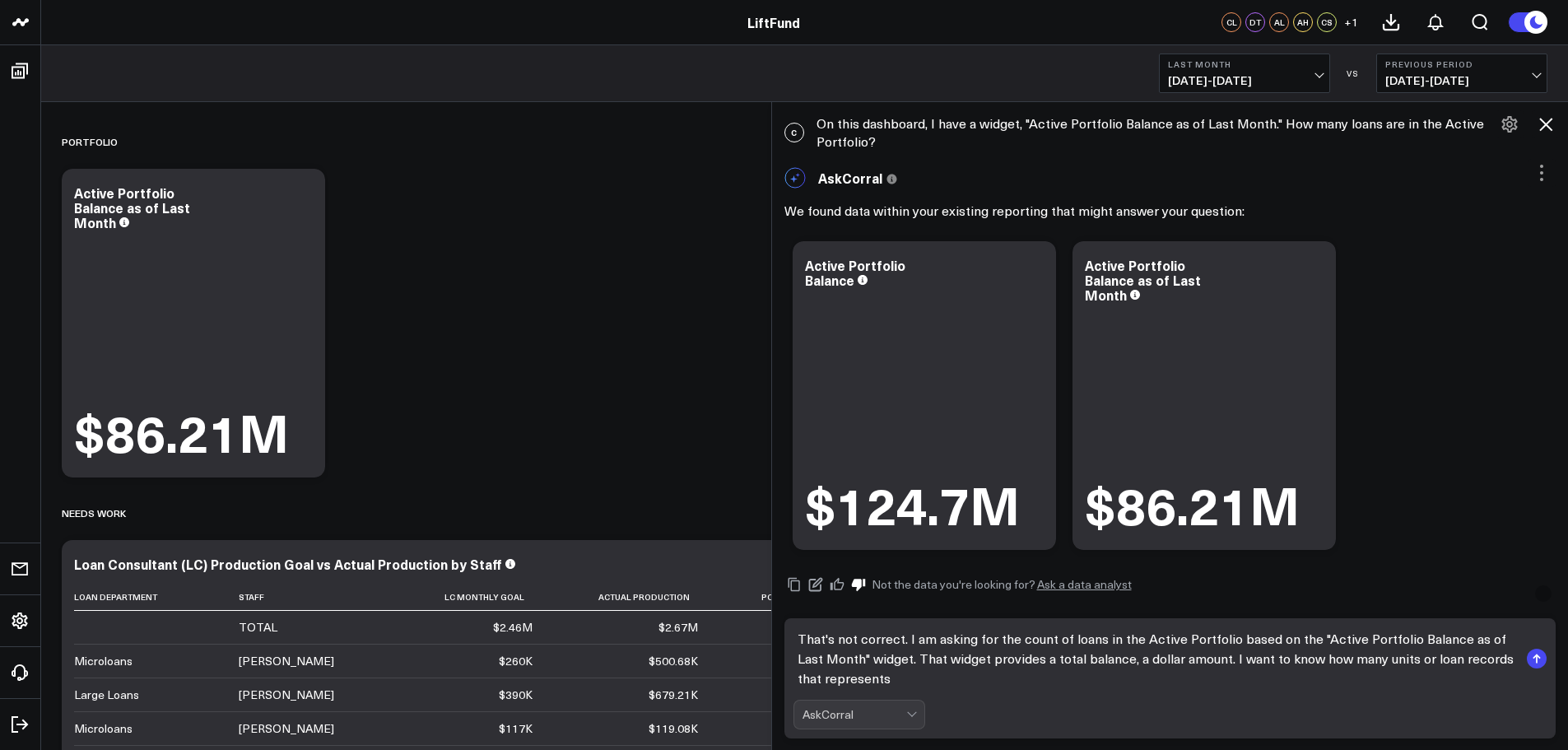
type textarea "That's not correct. I am asking for the count of loans in the Active Portfolio …"
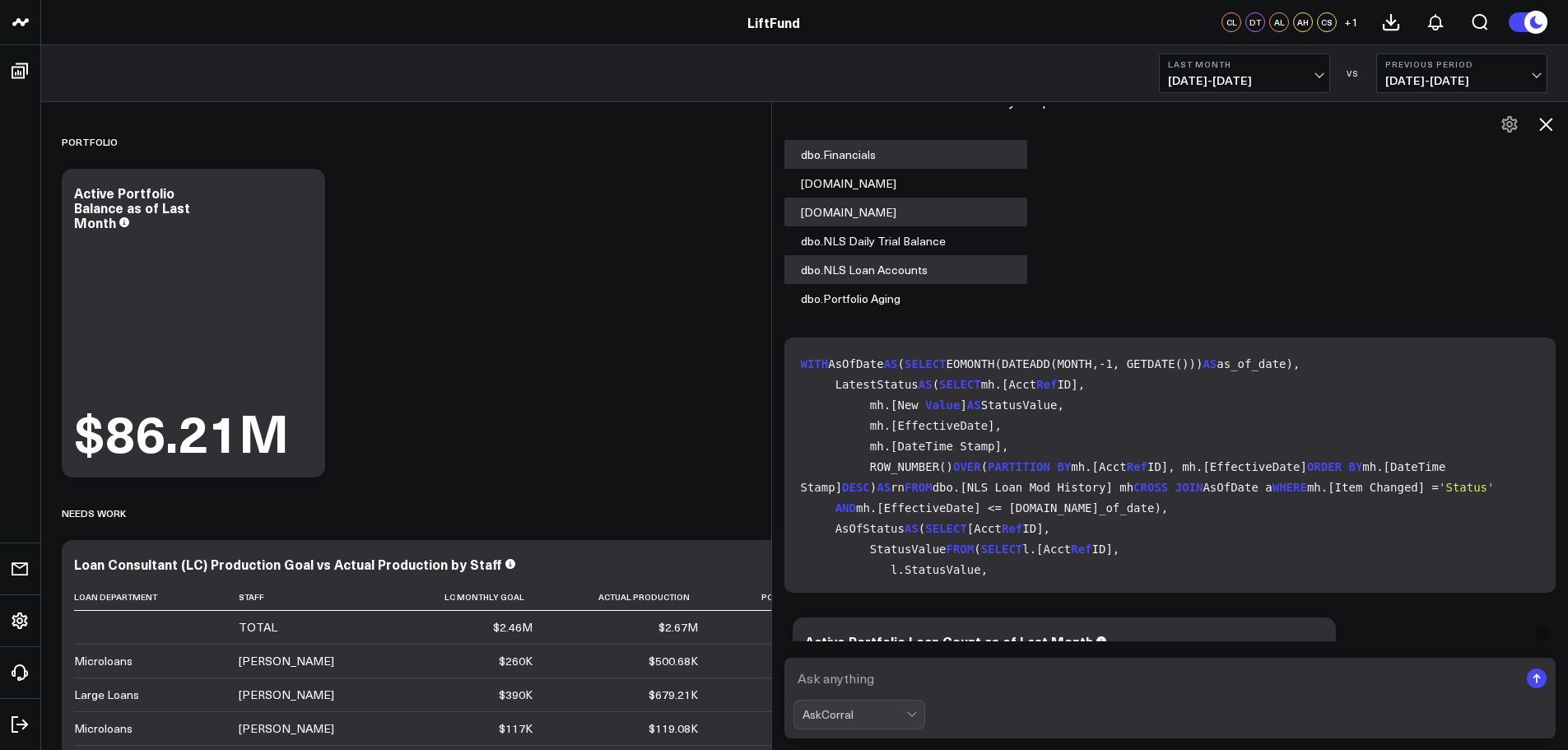
scroll to position [358, 0]
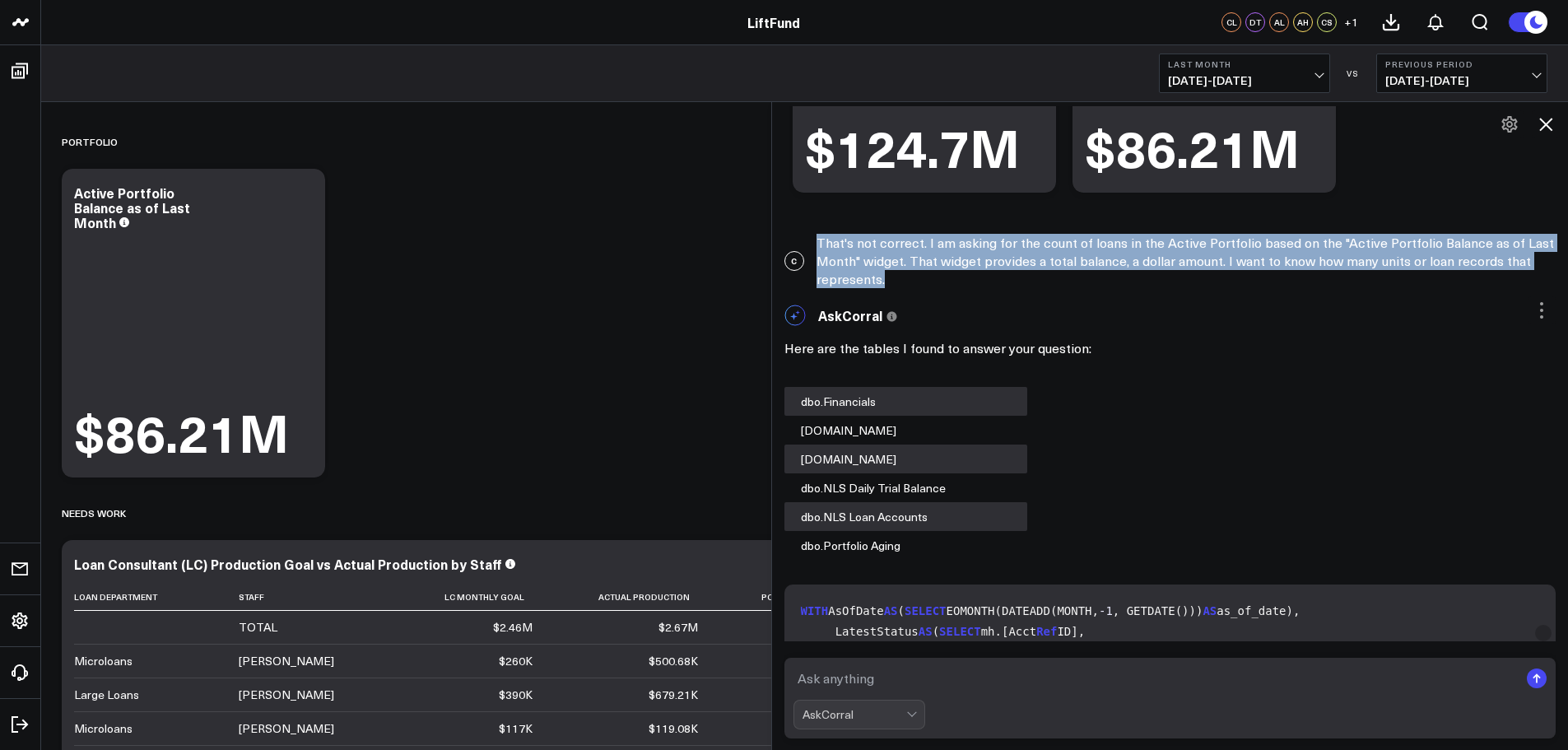
drag, startPoint x: 898, startPoint y: 280, endPoint x: 823, endPoint y: 247, distance: 81.9
click at [823, 247] on div "C That's not correct. I am asking for the count of loans in the Active Portfoli…" at bounding box center [1171, 261] width 796 height 71
copy div "That's not correct. I am asking for the count of loans in the Active Portfolio …"
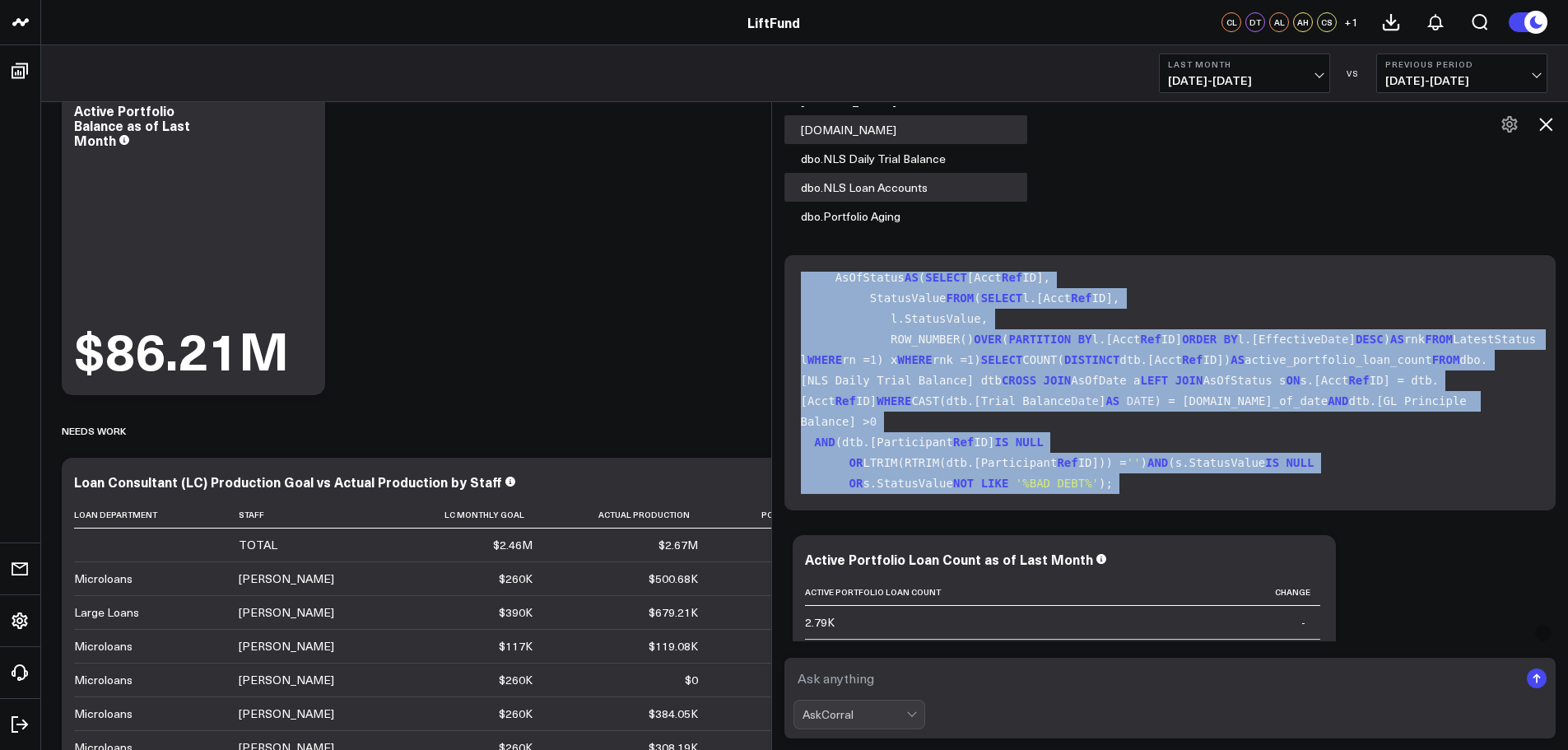
scroll to position [478, 0]
drag, startPoint x: 808, startPoint y: 280, endPoint x: 1126, endPoint y: 494, distance: 383.3
click at [1126, 494] on div "WITH AsOfDate AS ( SELECT EOMONTH(DATEADD(MONTH, -1 , GETDATE())) AS as_of_date…" at bounding box center [1171, 382] width 772 height 255
copy code "WITH AsOfDate AS ( SELECT EOMONTH(DATEADD(MONTH, -1 , GETDATE())) AS as_of_date…"
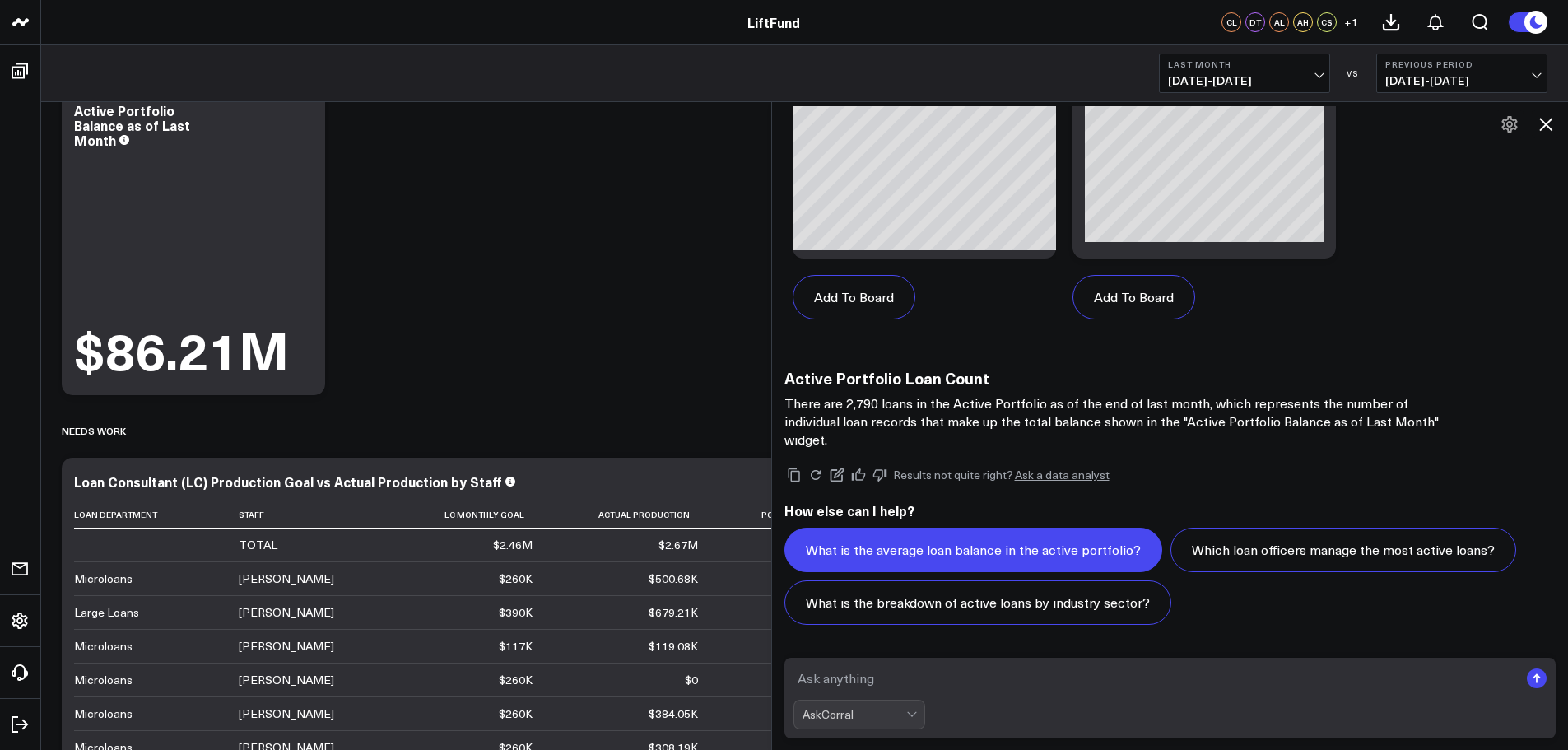
scroll to position [531, 0]
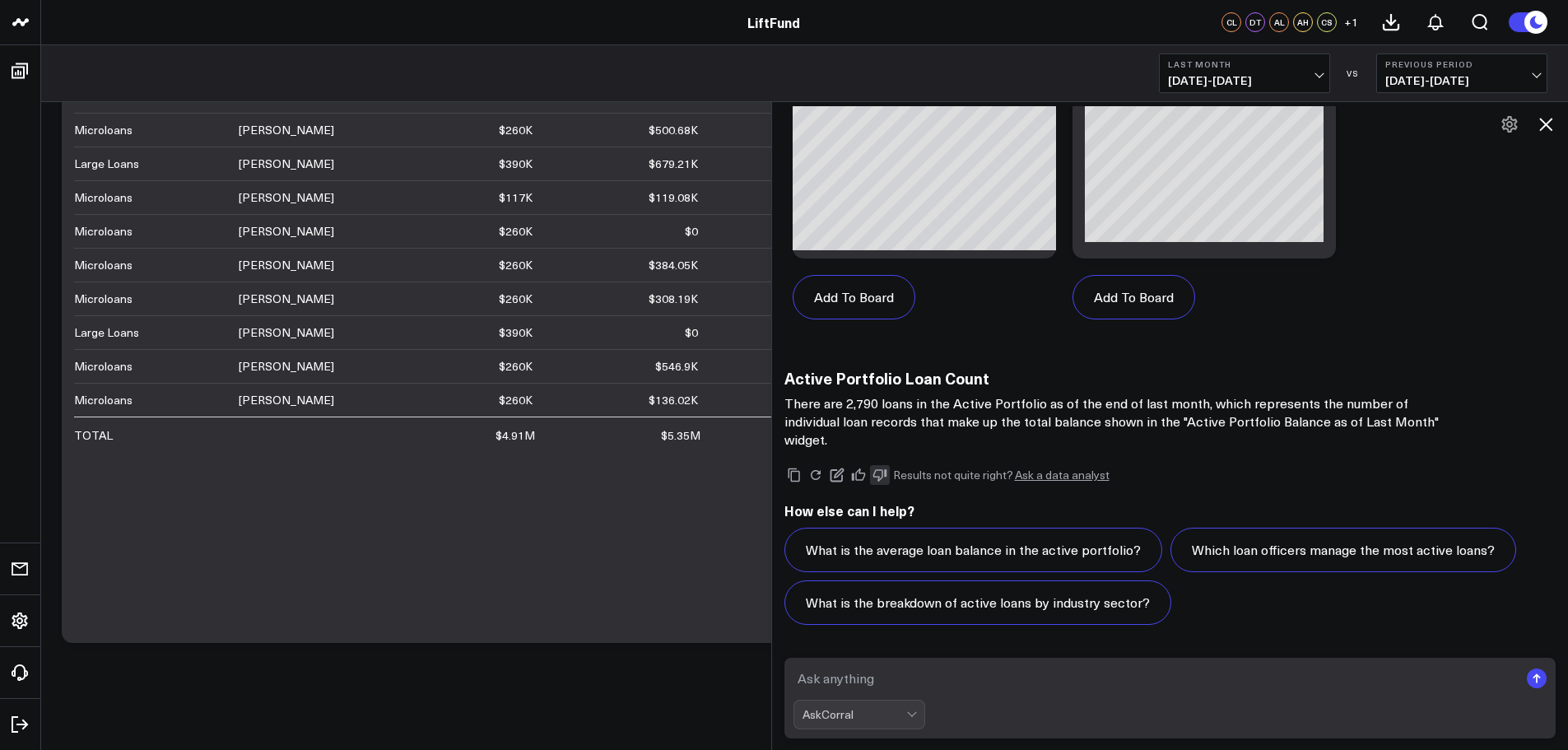
drag, startPoint x: 865, startPoint y: 471, endPoint x: 881, endPoint y: 470, distance: 16.0
click at [865, 471] on icon at bounding box center [858, 474] width 14 height 12
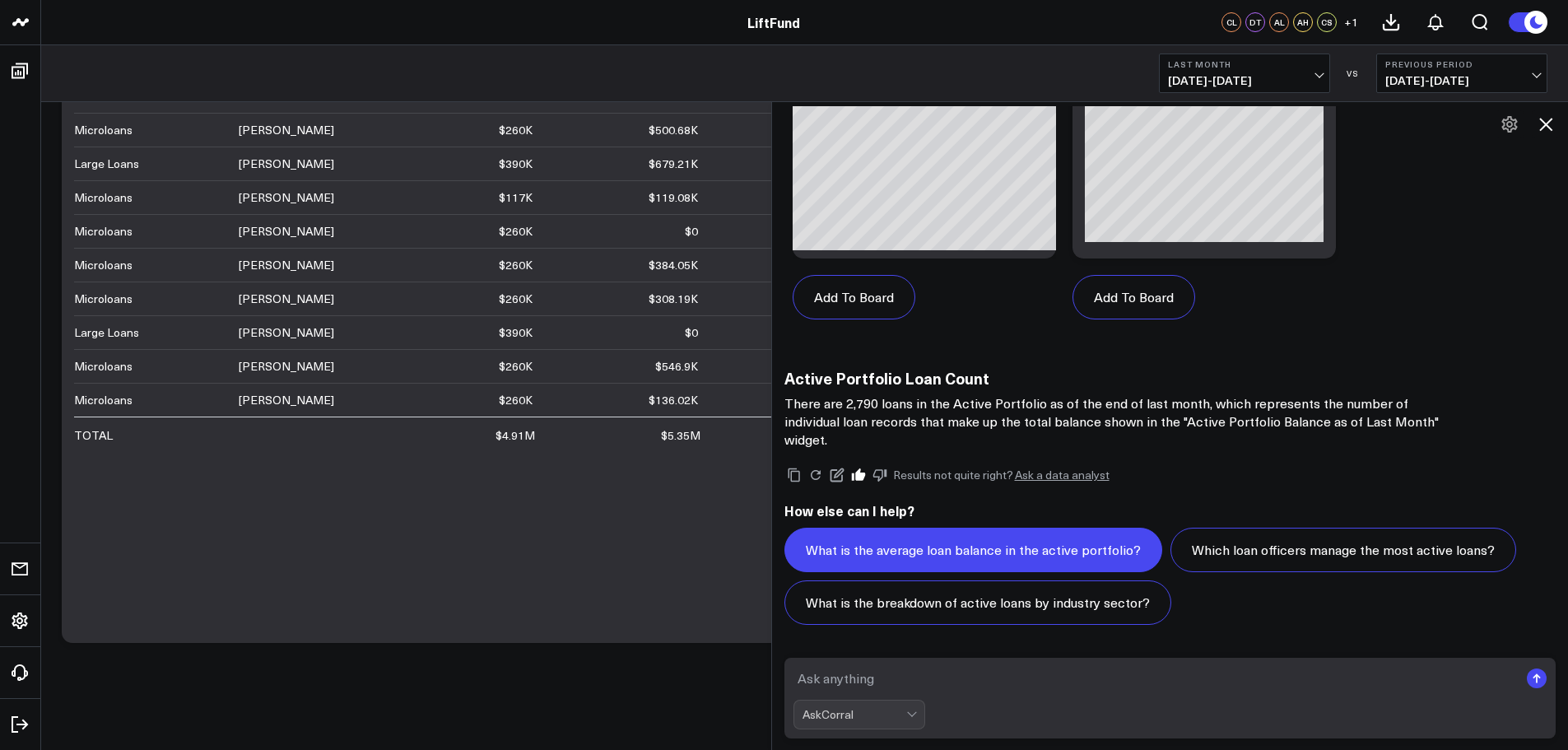
click at [940, 566] on button "What is the average loan balance in the active portfolio?" at bounding box center [973, 549] width 377 height 44
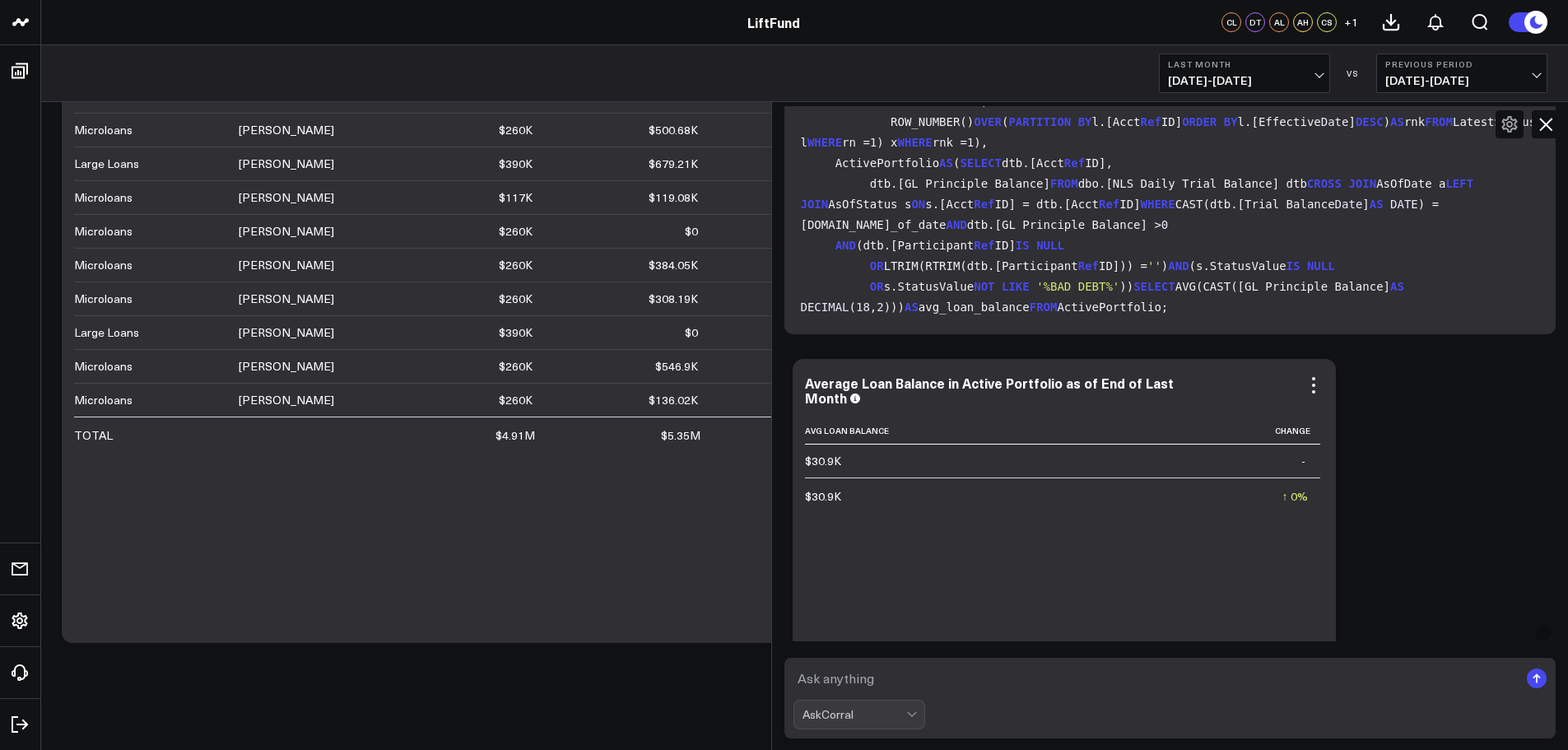
scroll to position [2273, 0]
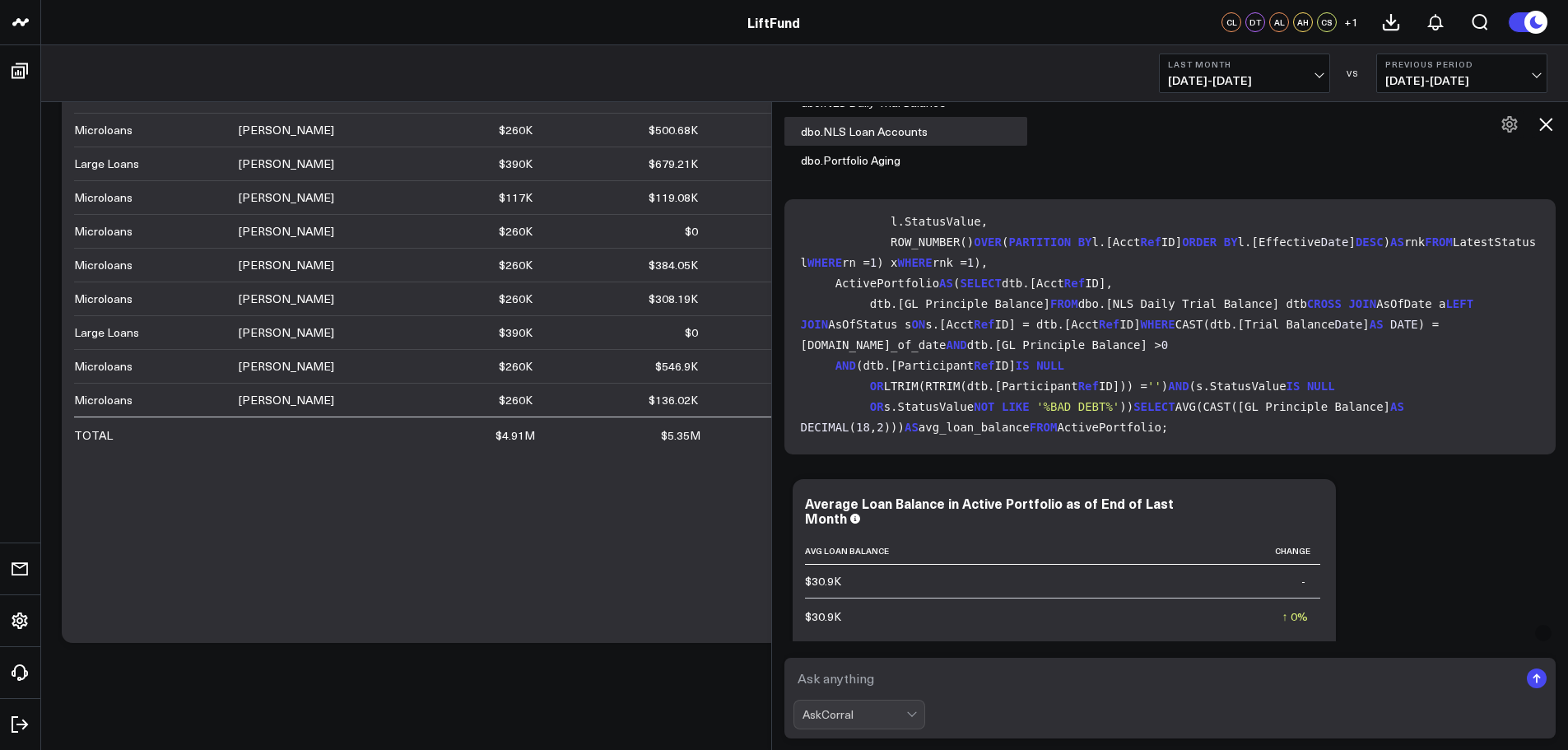
drag, startPoint x: 1317, startPoint y: 406, endPoint x: 796, endPoint y: 406, distance: 521.0
click at [796, 406] on div "WITH AsOfDate AS ( SELECT EOMONTH(DATEADD(MONTH, -1 , GETDATE())) AS as_of_date…" at bounding box center [1171, 327] width 772 height 255
copy code "SELECT AVG(CAST([GL Principle Balance] AS DECIMAL ( 18 , 2 ))) AS avg_loan_bala…"
click at [422, 552] on div "Loan Department Staff Lc Monthly Goal Actual Production Pct Goal Achieved TOTAL…" at bounding box center [473, 339] width 798 height 574
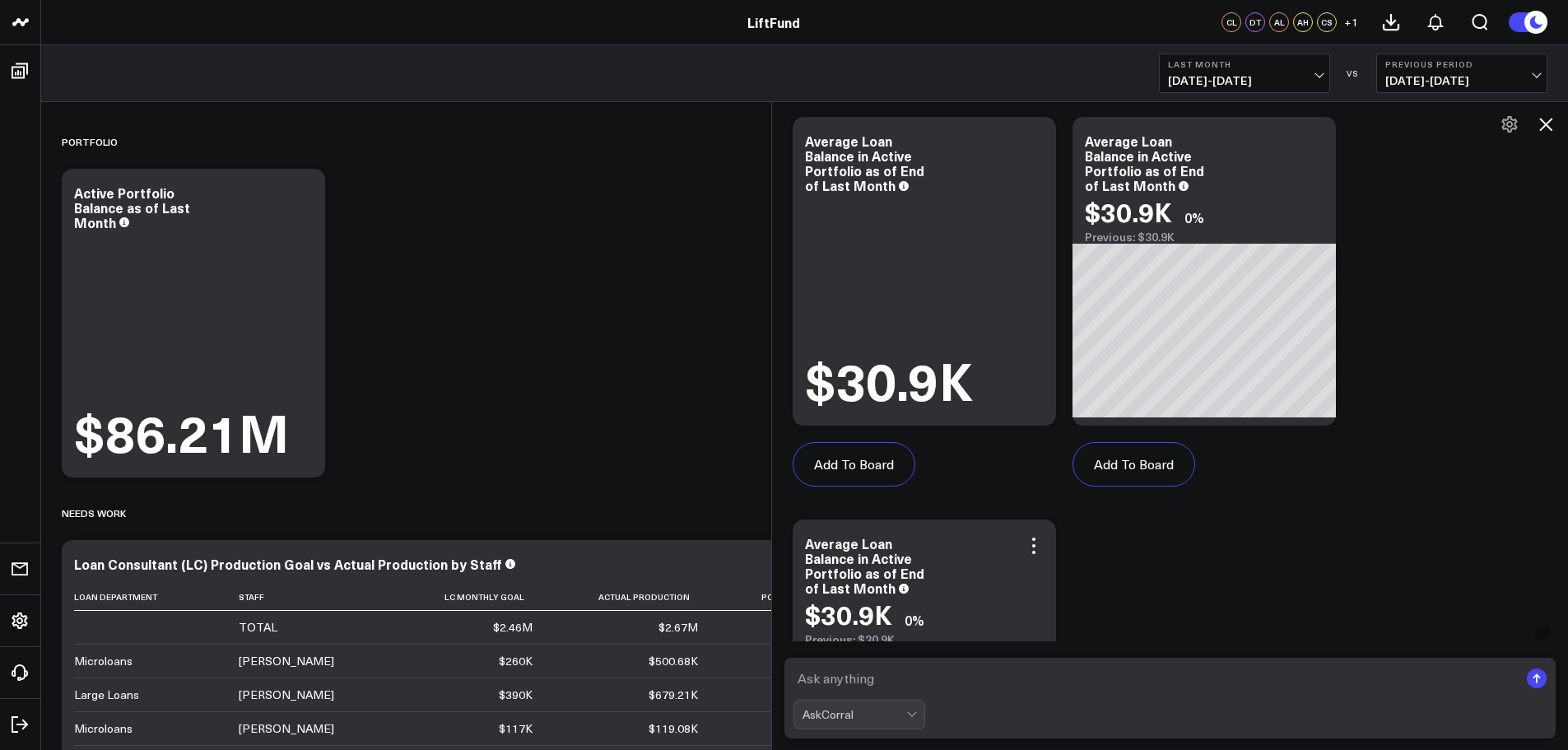
scroll to position [3179, 0]
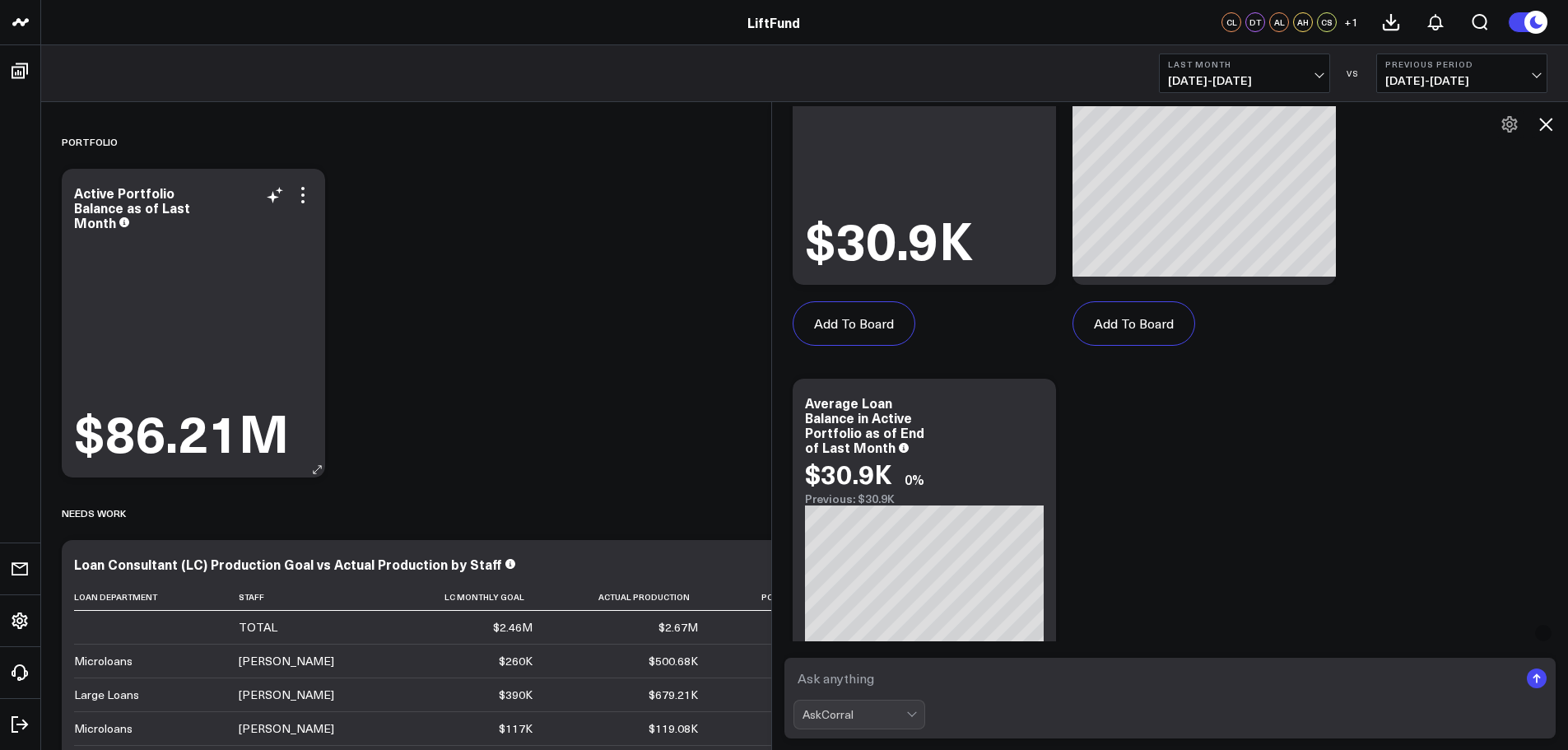
click at [249, 247] on div "$86.21M" at bounding box center [193, 348] width 239 height 228
click at [299, 195] on icon at bounding box center [303, 195] width 20 height 20
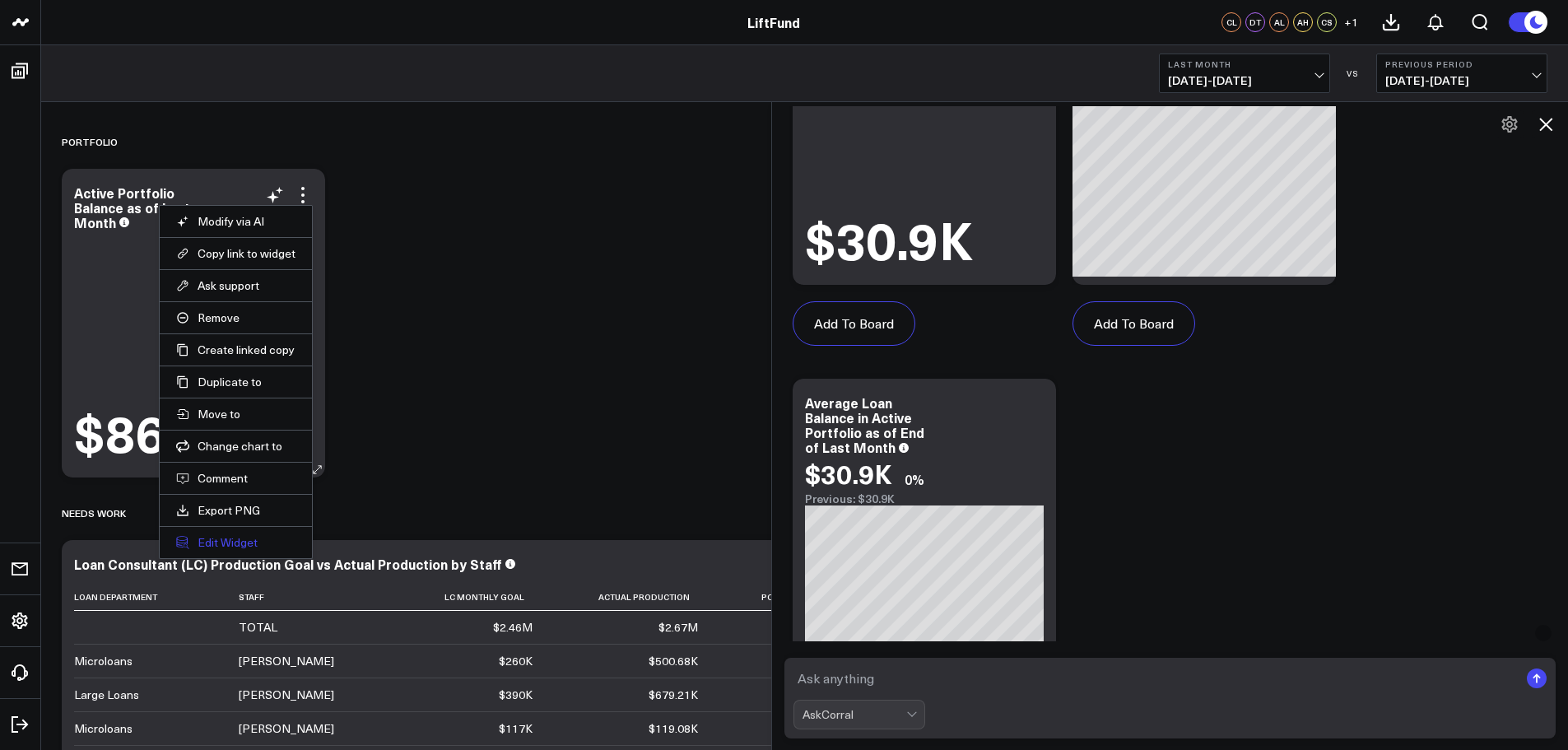
click at [261, 538] on button "Edit Widget" at bounding box center [235, 542] width 119 height 15
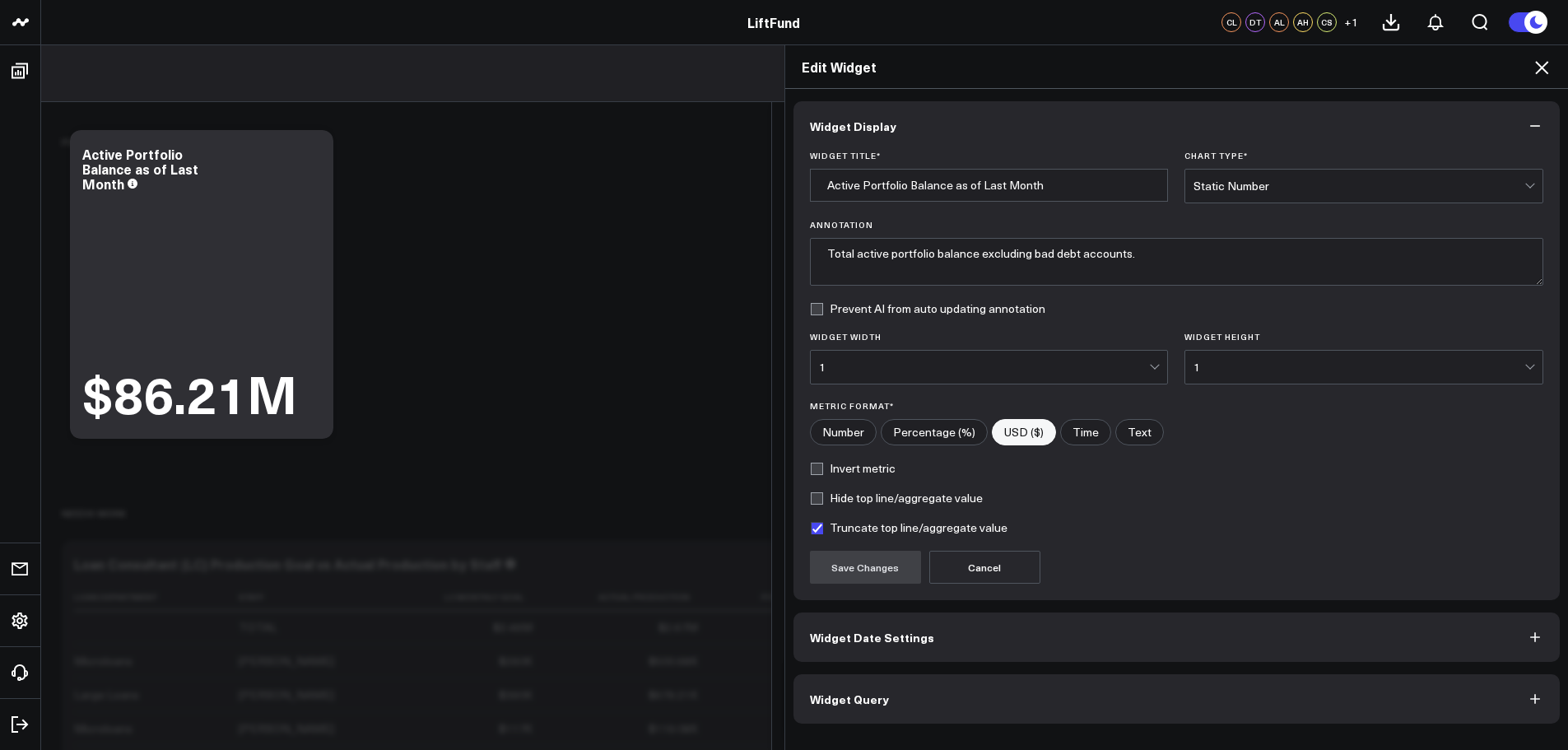
click at [916, 692] on button "Widget Query" at bounding box center [1176, 698] width 767 height 49
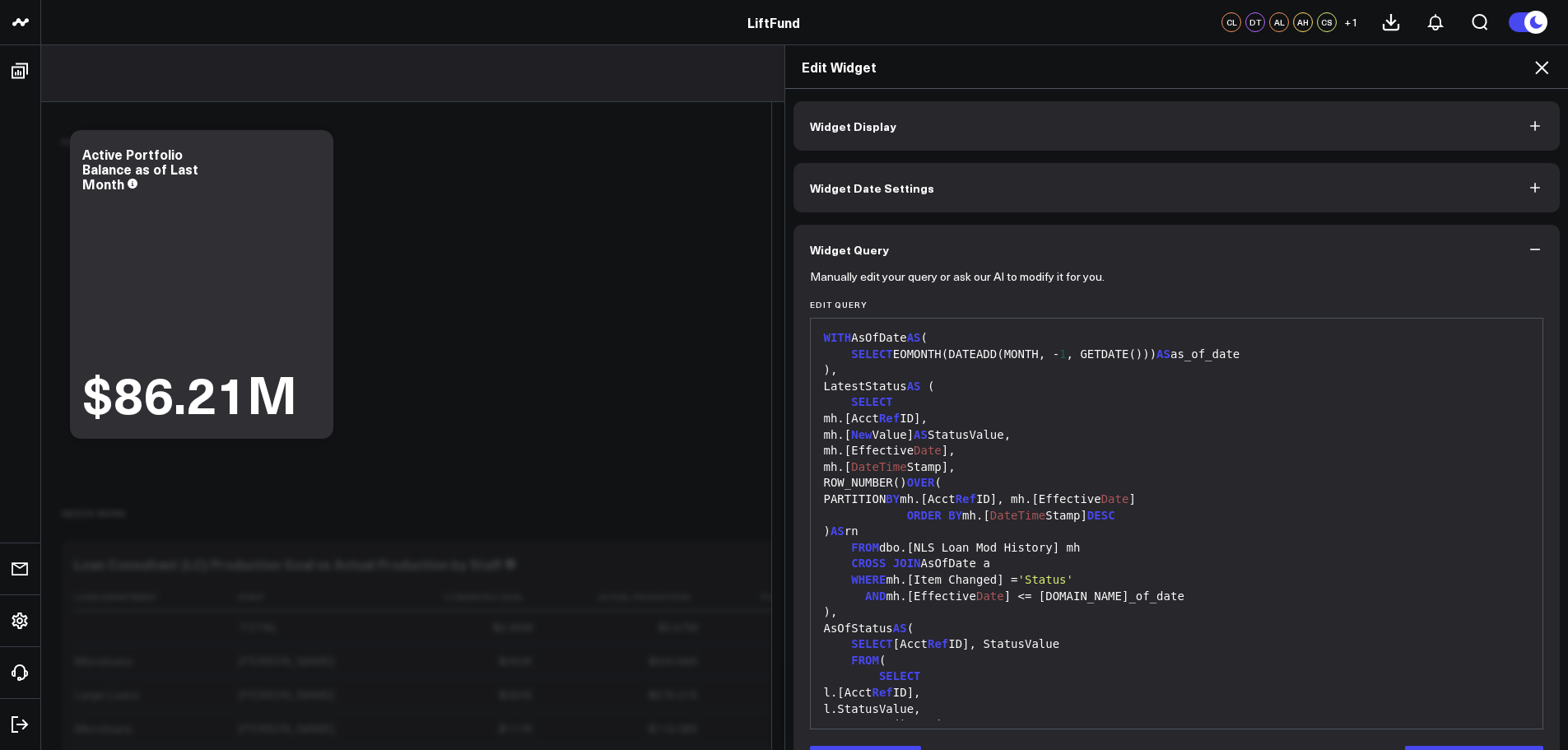
click at [996, 392] on div "LatestStatus AS (" at bounding box center [1177, 387] width 717 height 17
click at [903, 479] on div "ROW_NUMBER() OVER (" at bounding box center [1177, 483] width 717 height 17
click at [1001, 497] on div "PARTITION BY mh.[Acct Ref ID], mh.[Effective Date ]" at bounding box center [1177, 500] width 717 height 17
click at [1001, 497] on div "PARTITION BY mh. [ Acct Ref ID ] , mh.[Effective Date ]" at bounding box center [1177, 500] width 717 height 17
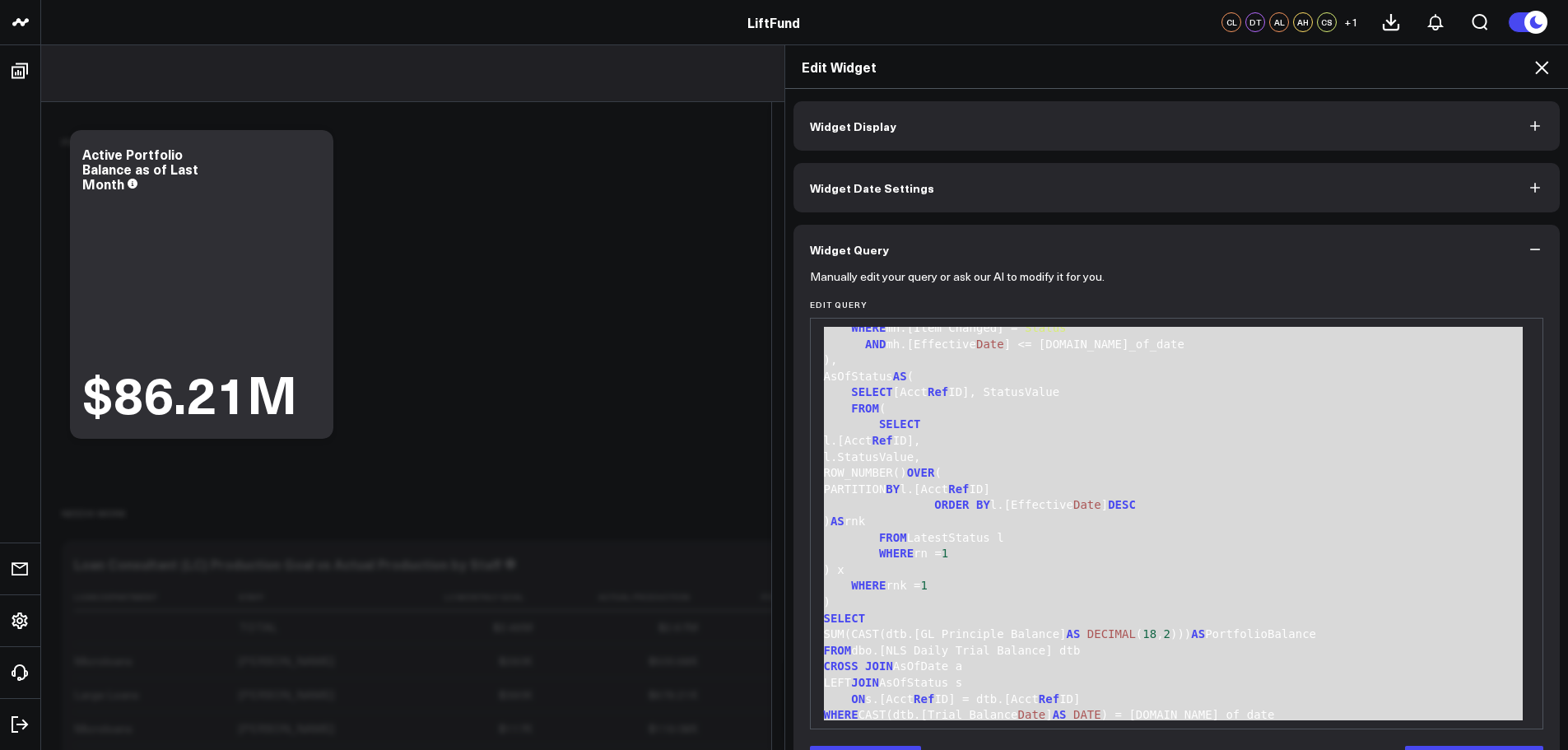
scroll to position [322, 0]
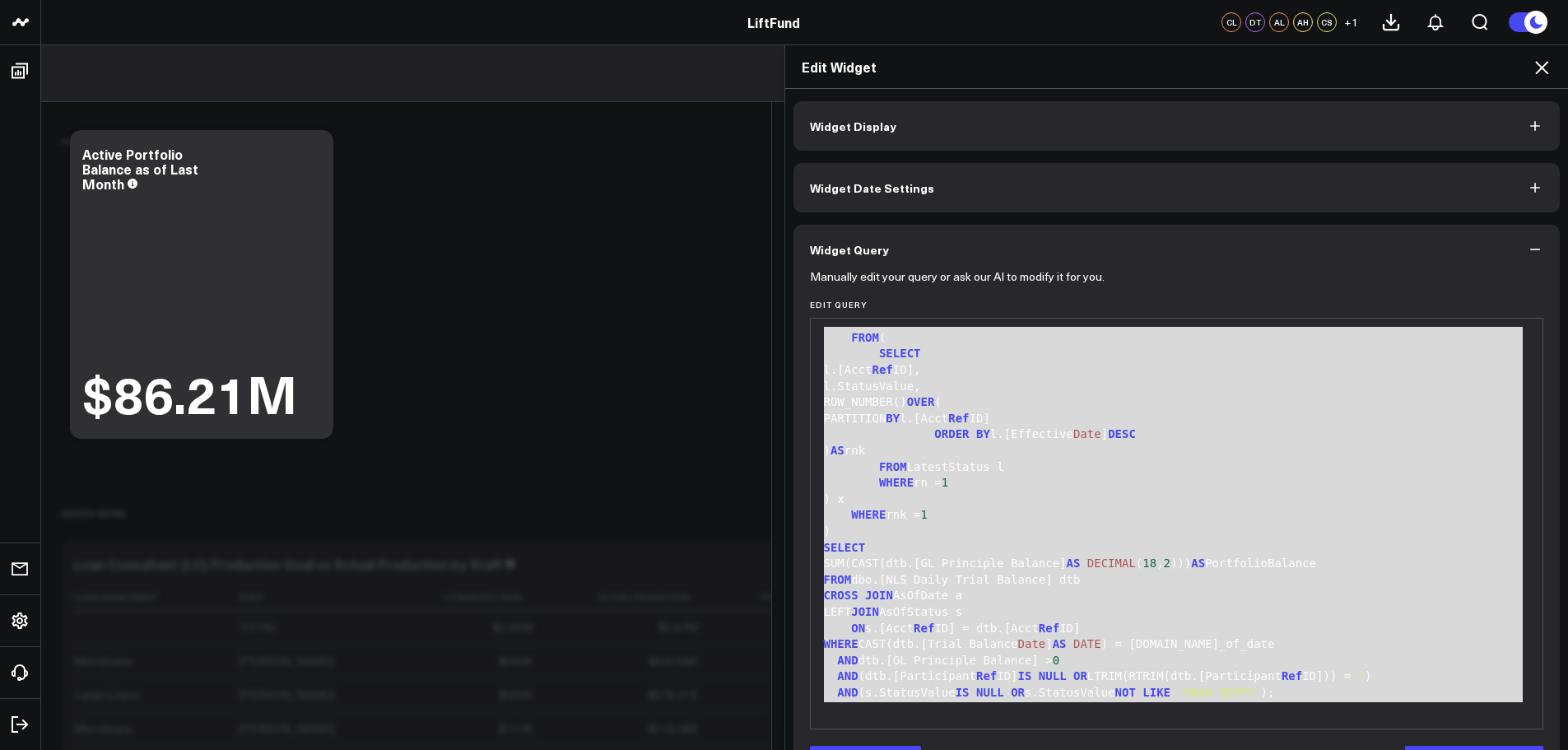
drag, startPoint x: 820, startPoint y: 332, endPoint x: 1061, endPoint y: 748, distance: 480.8
click at [1061, 748] on form "Manually edit your query or ask our AI to modify it for you. Edit Query 99 1 2 …" at bounding box center [1176, 527] width 734 height 505
copy div "WITH AsOfDate AS ( SELECT EOMONTH(DATEADD(MONTH, - 1 , GETDATE())) AS as_of_dat…"
drag, startPoint x: 1532, startPoint y: 61, endPoint x: 1580, endPoint y: 82, distance: 52.4
click at [1532, 61] on icon at bounding box center [1542, 68] width 20 height 20
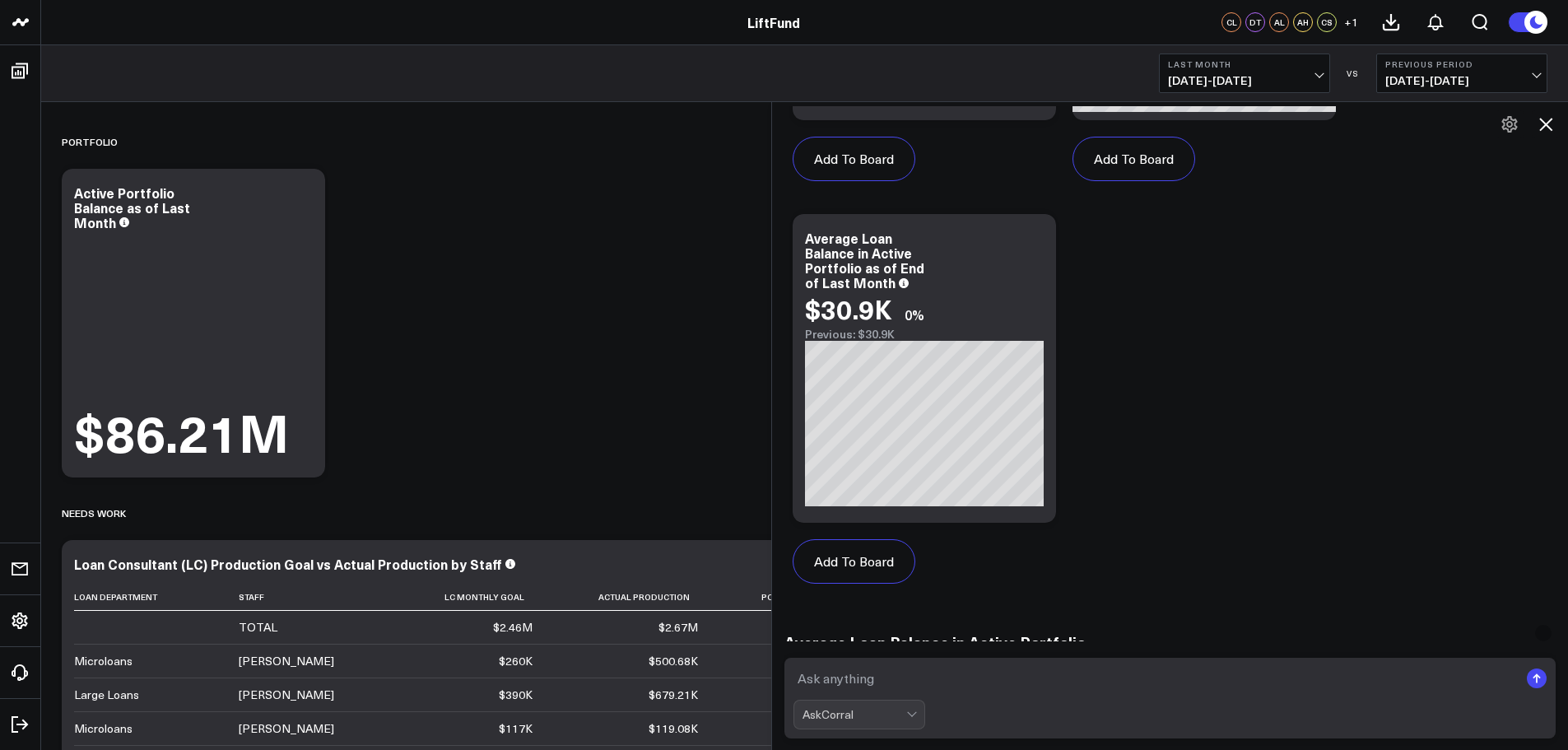
scroll to position [3014, 0]
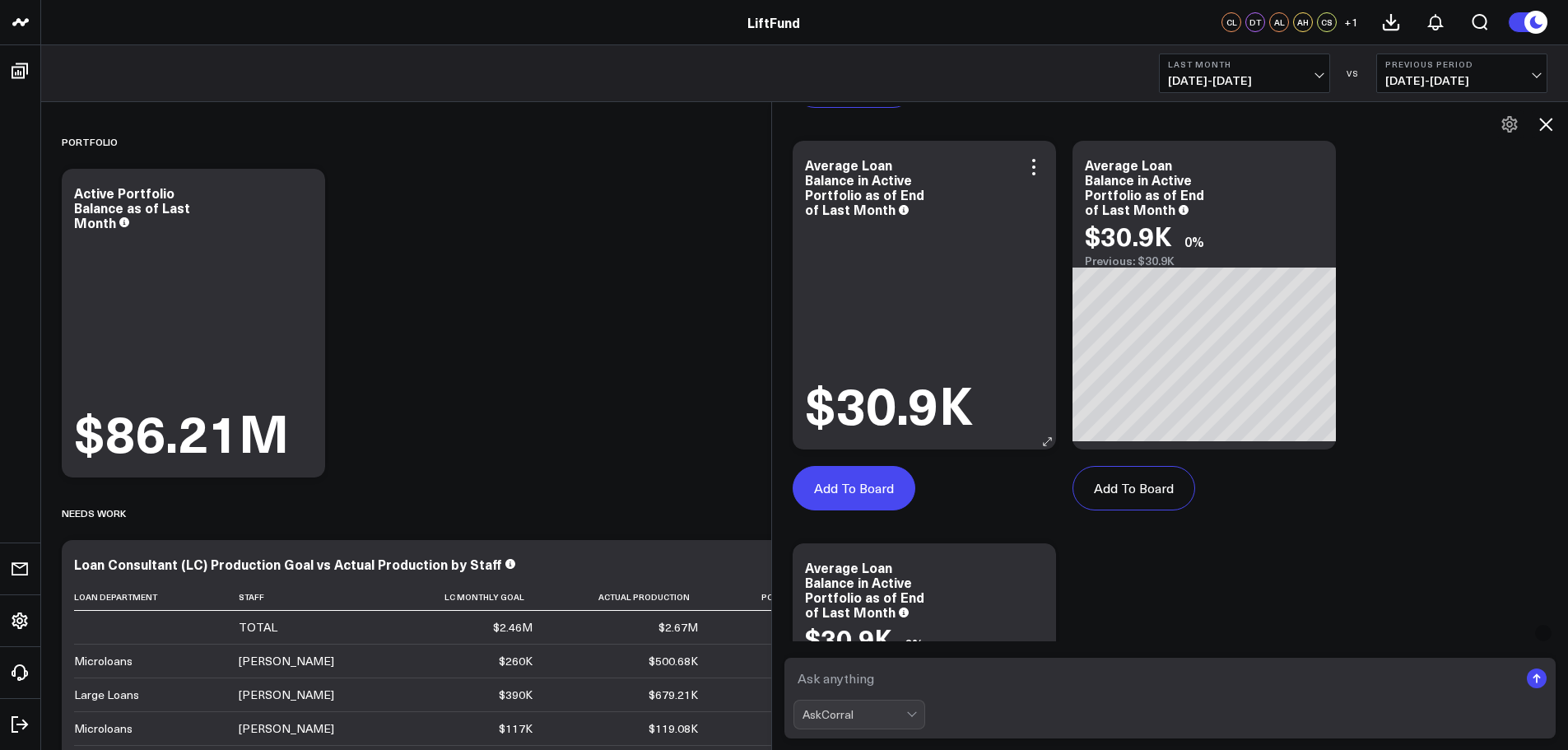
click at [881, 491] on button "Add To Board" at bounding box center [853, 488] width 122 height 44
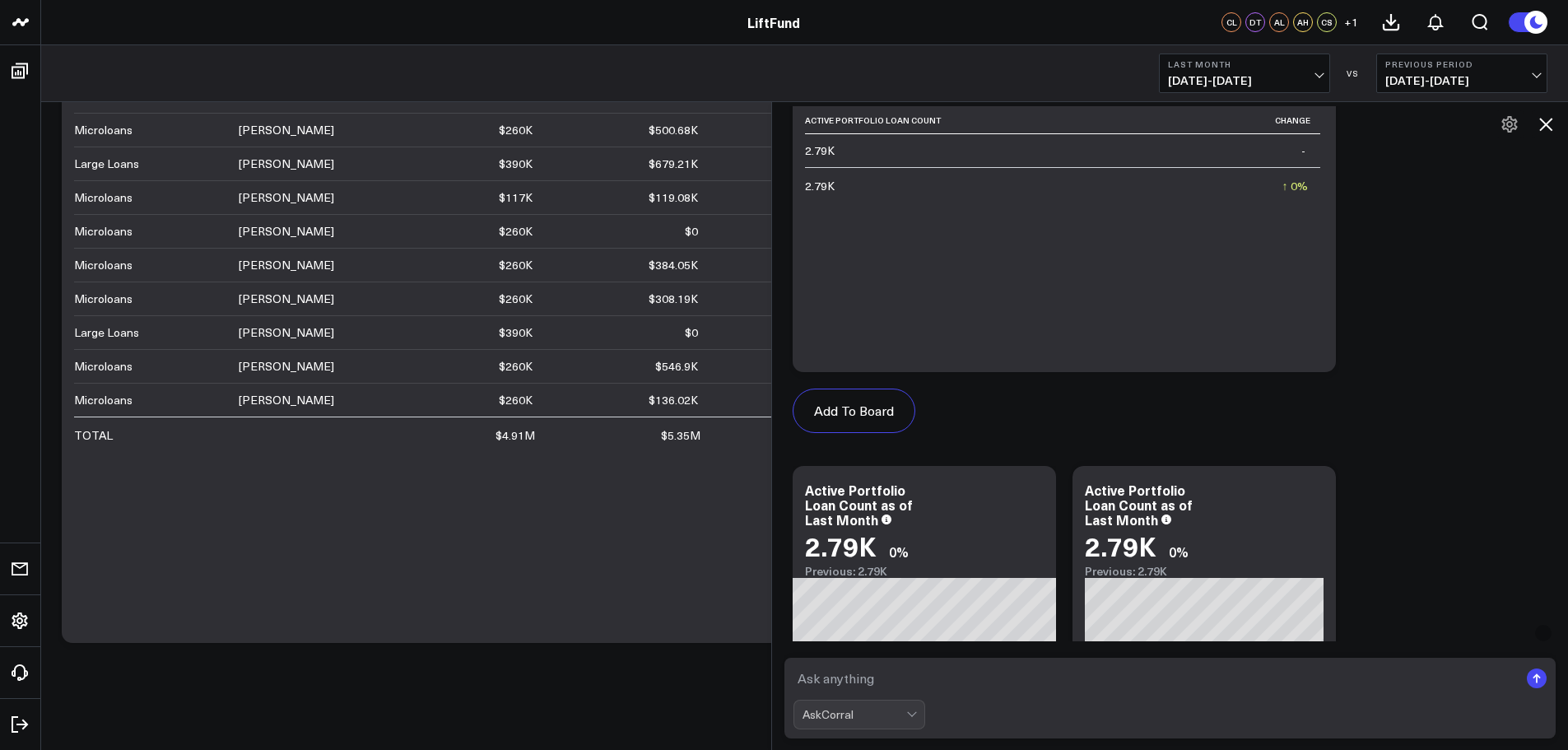
scroll to position [956, 0]
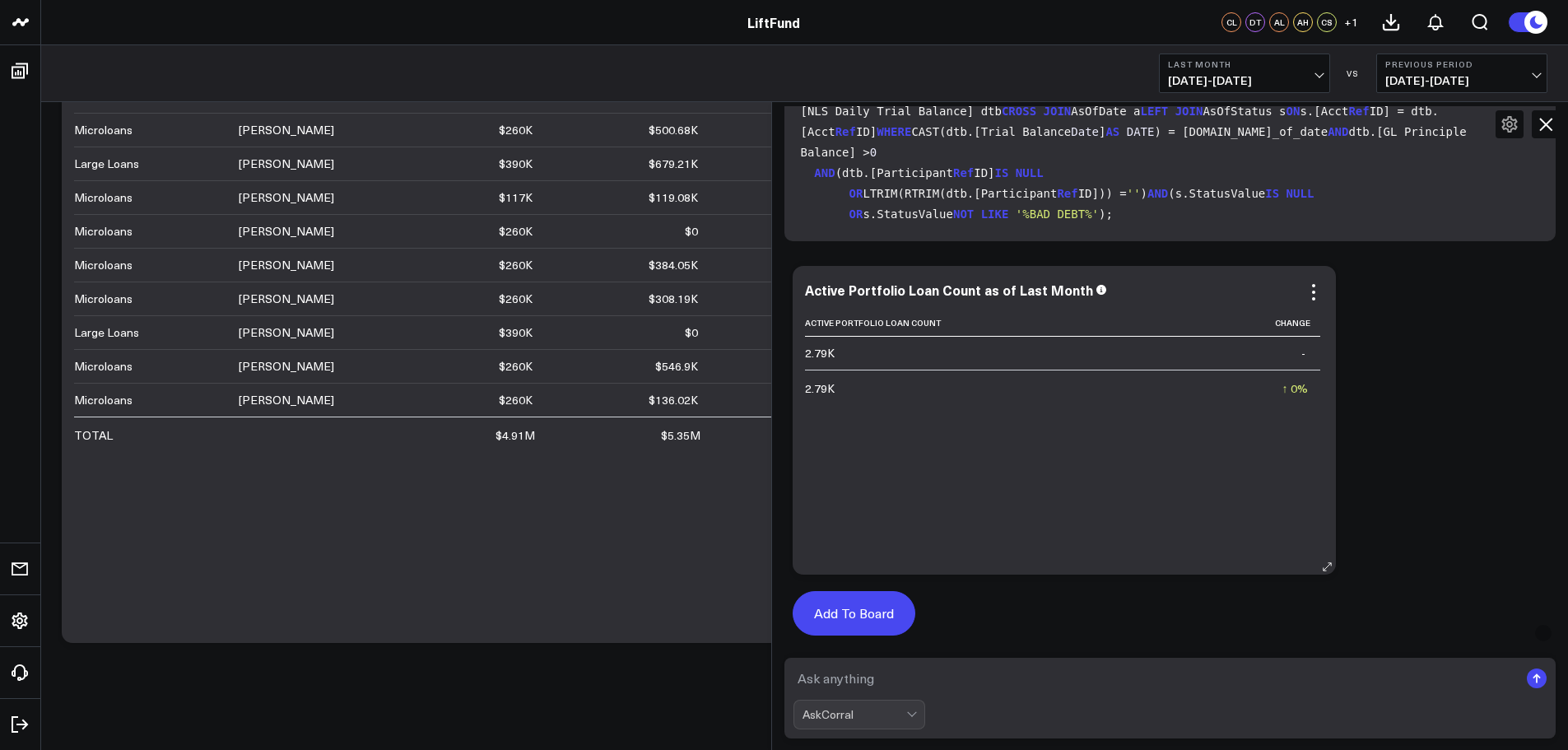
click at [855, 620] on button "Add To Board" at bounding box center [853, 612] width 122 height 44
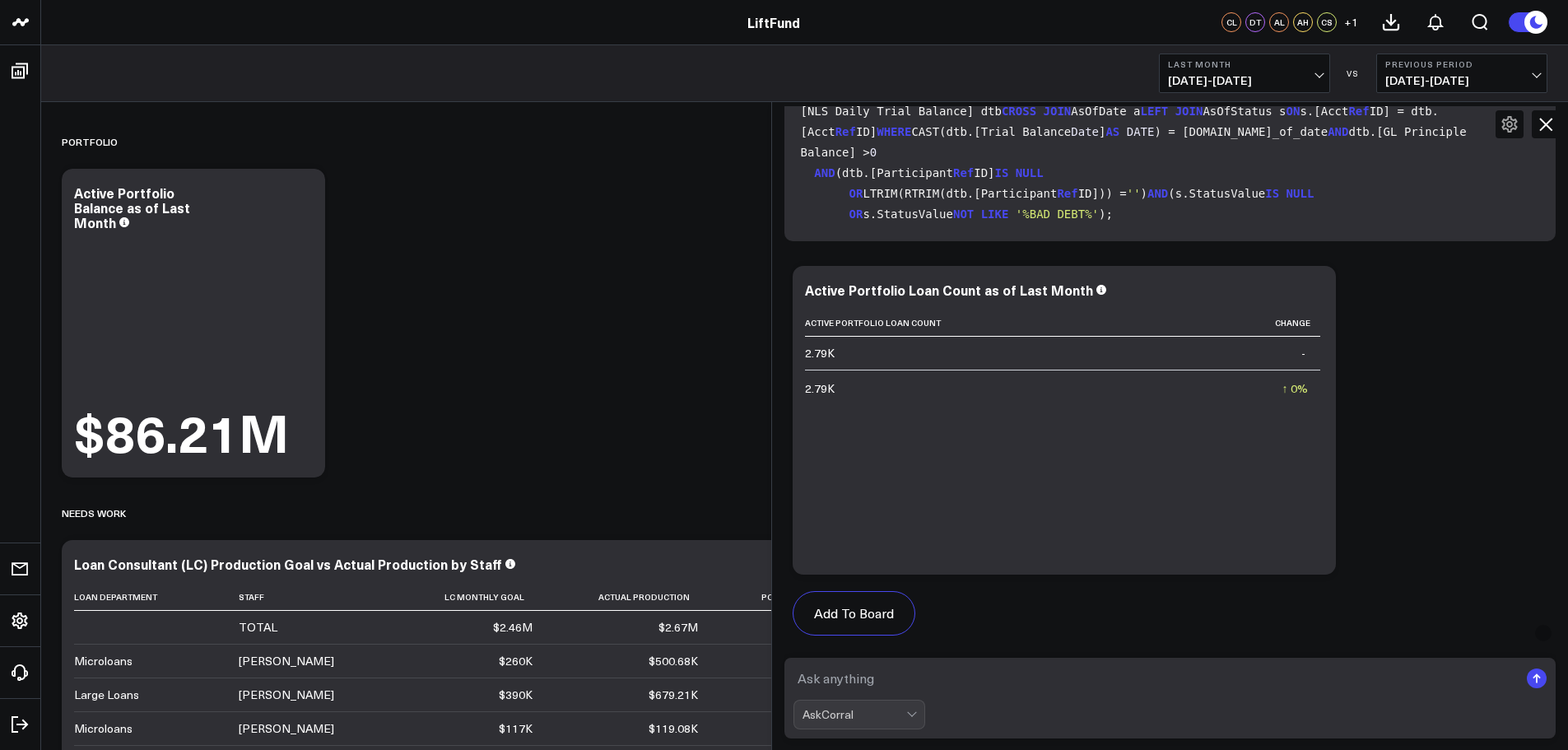
scroll to position [531, 0]
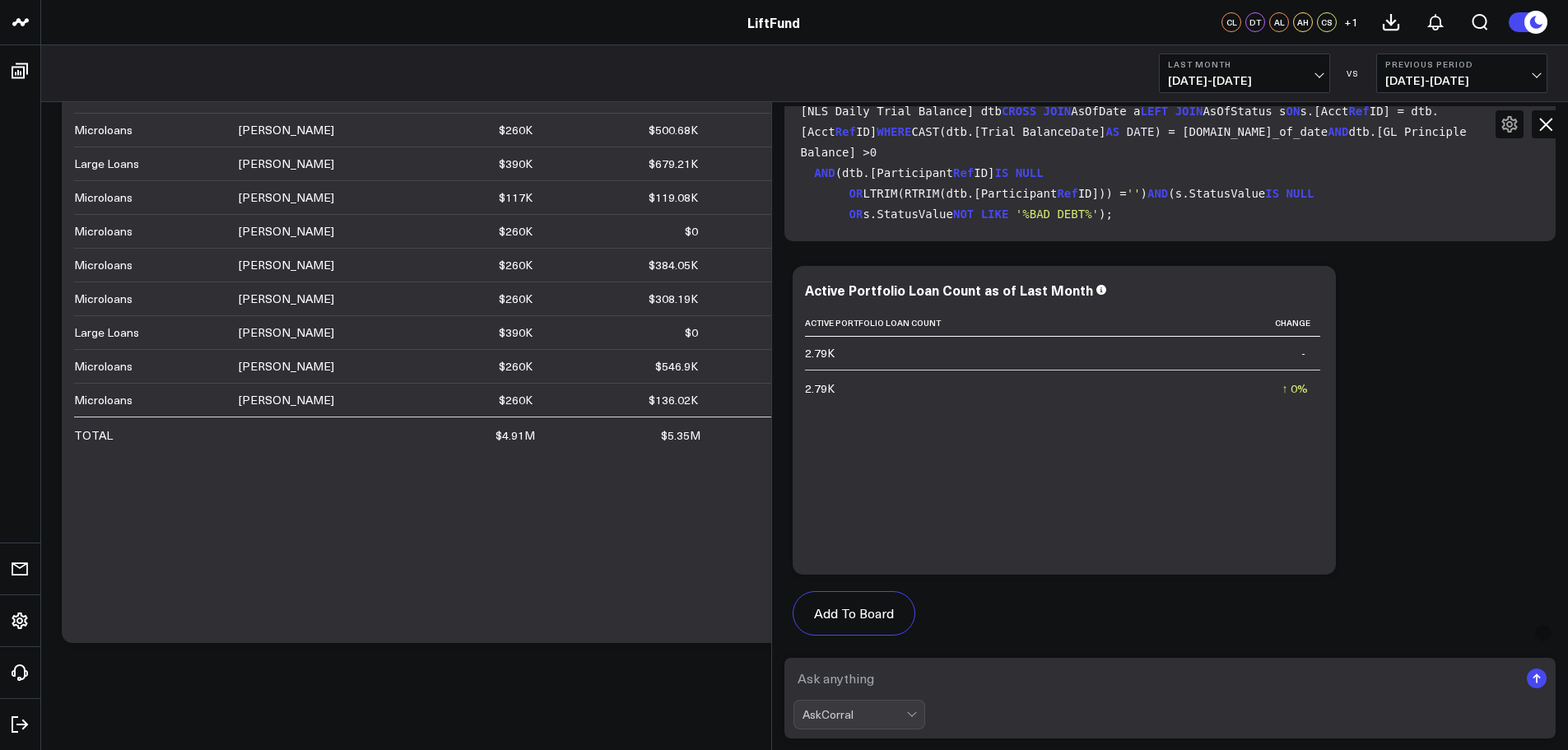
click at [589, 732] on div "Modify via AI Copy link to widget Ask support Remove Create linked copy Executi…" at bounding box center [804, 160] width 1527 height 1179
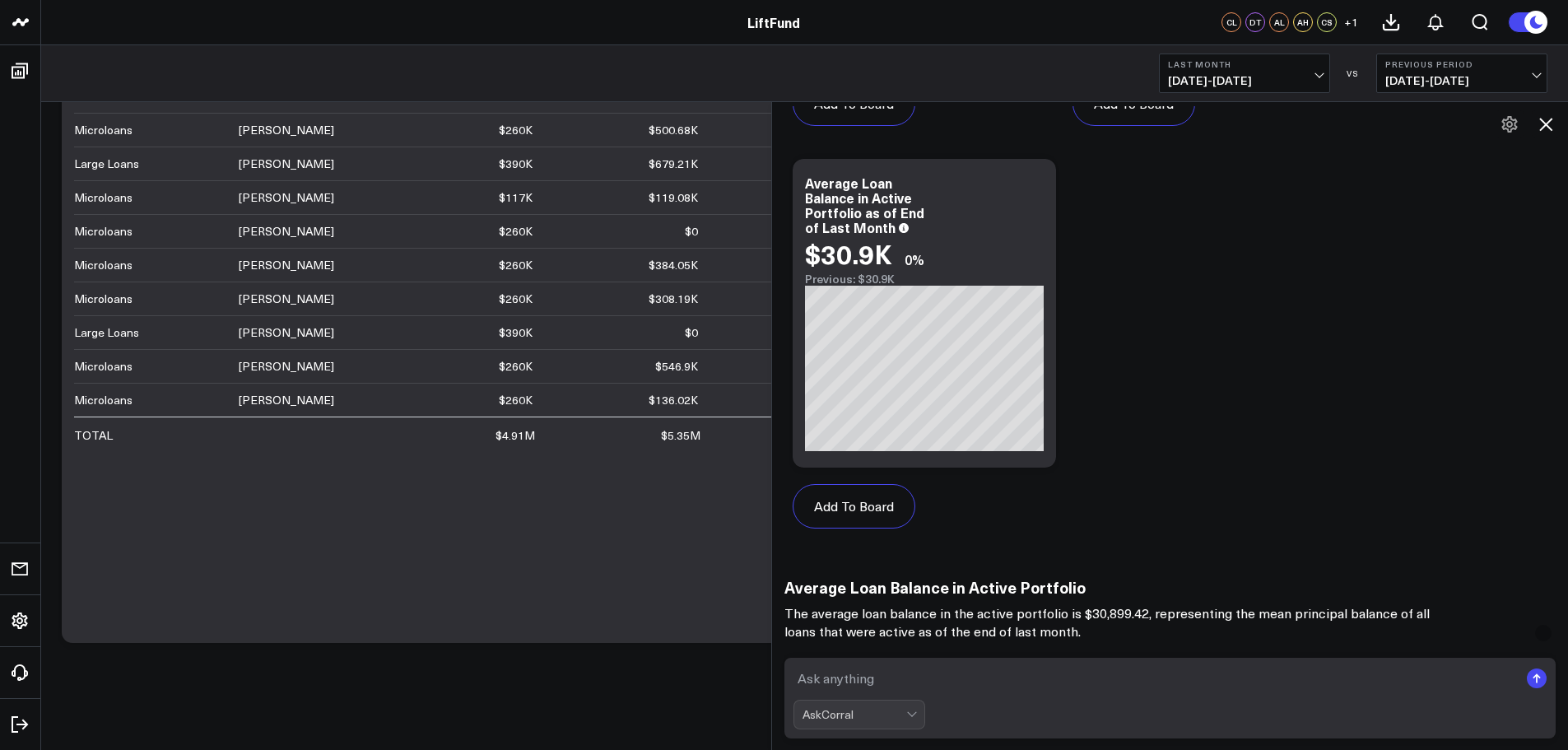
scroll to position [3591, 0]
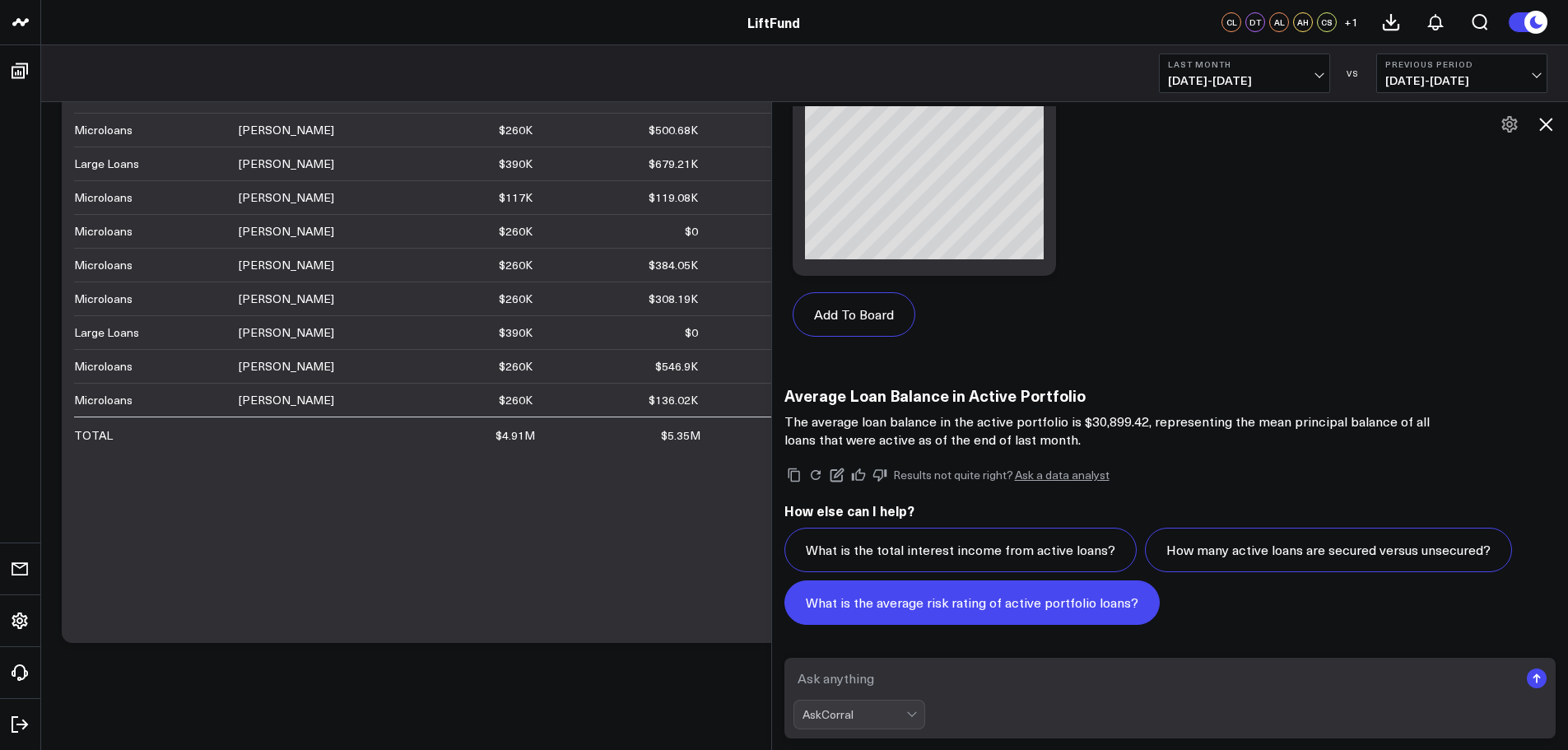
click at [981, 608] on button "What is the average risk rating of active portfolio loans?" at bounding box center [972, 602] width 376 height 44
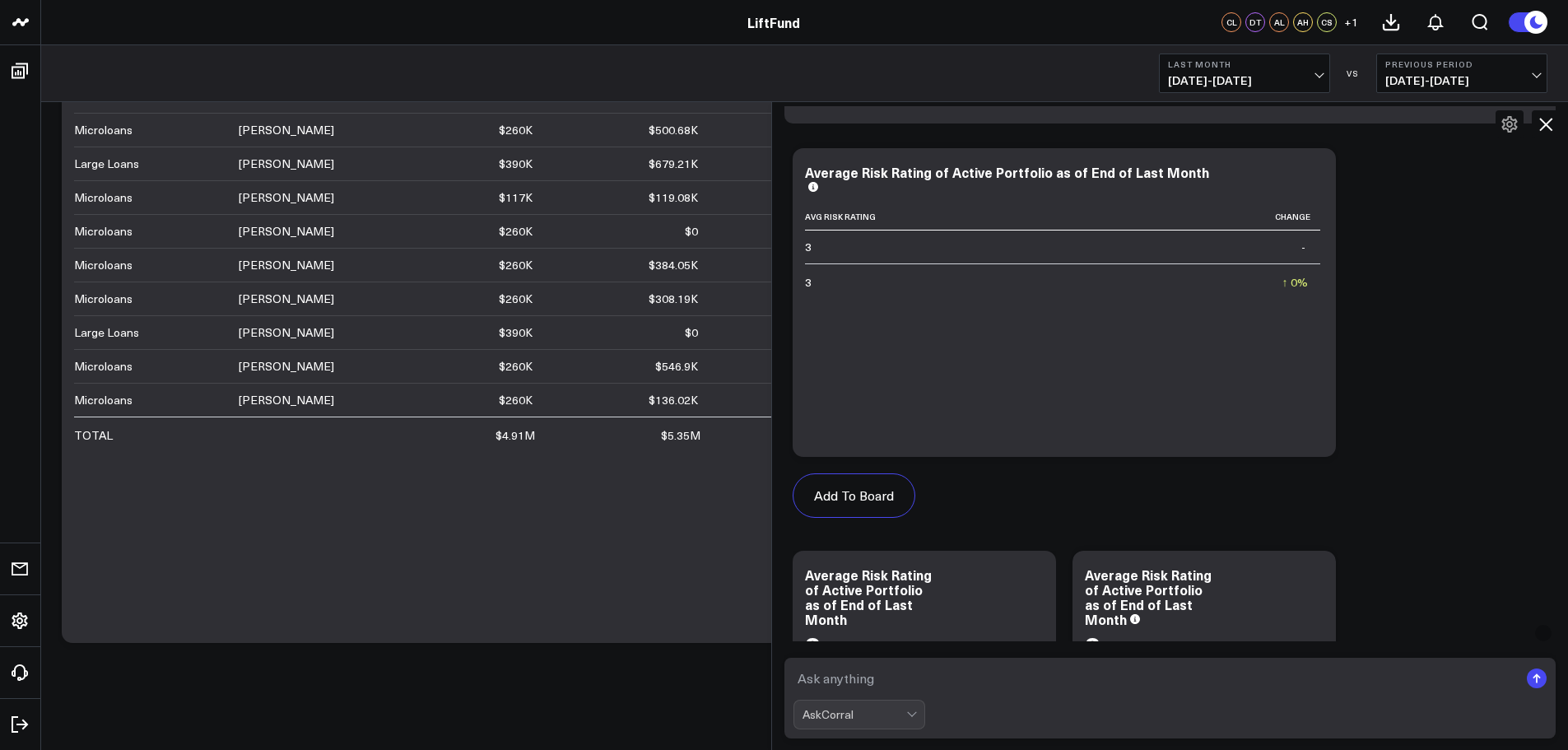
scroll to position [4143, 0]
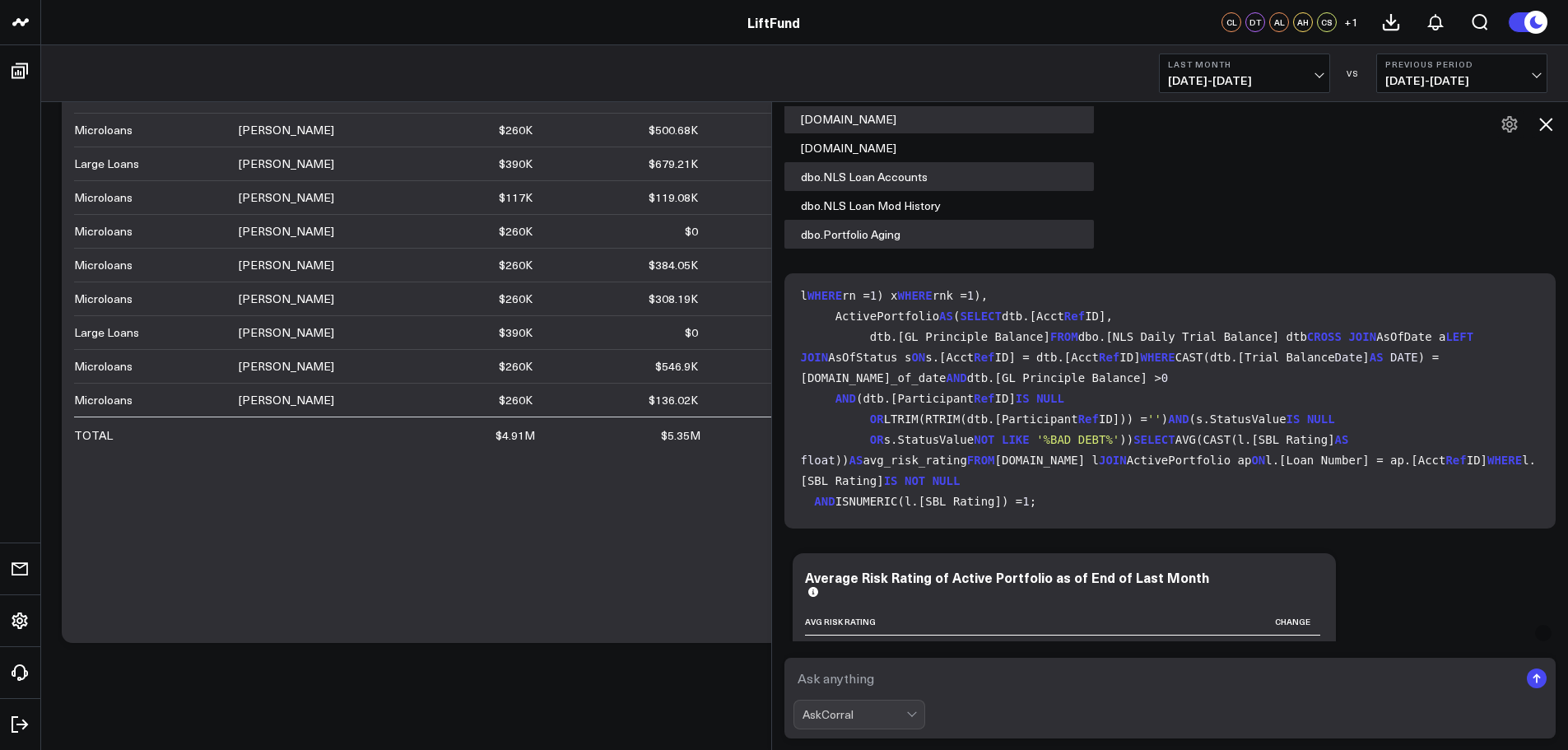
drag, startPoint x: 1528, startPoint y: 482, endPoint x: 1528, endPoint y: 458, distance: 24.0
click at [1528, 458] on code "WITH AsOfDate AS ( SELECT EOMONTH(DATEADD(MONTH, -1 , GETDATE())) AS as_of_date…" at bounding box center [1173, 275] width 746 height 473
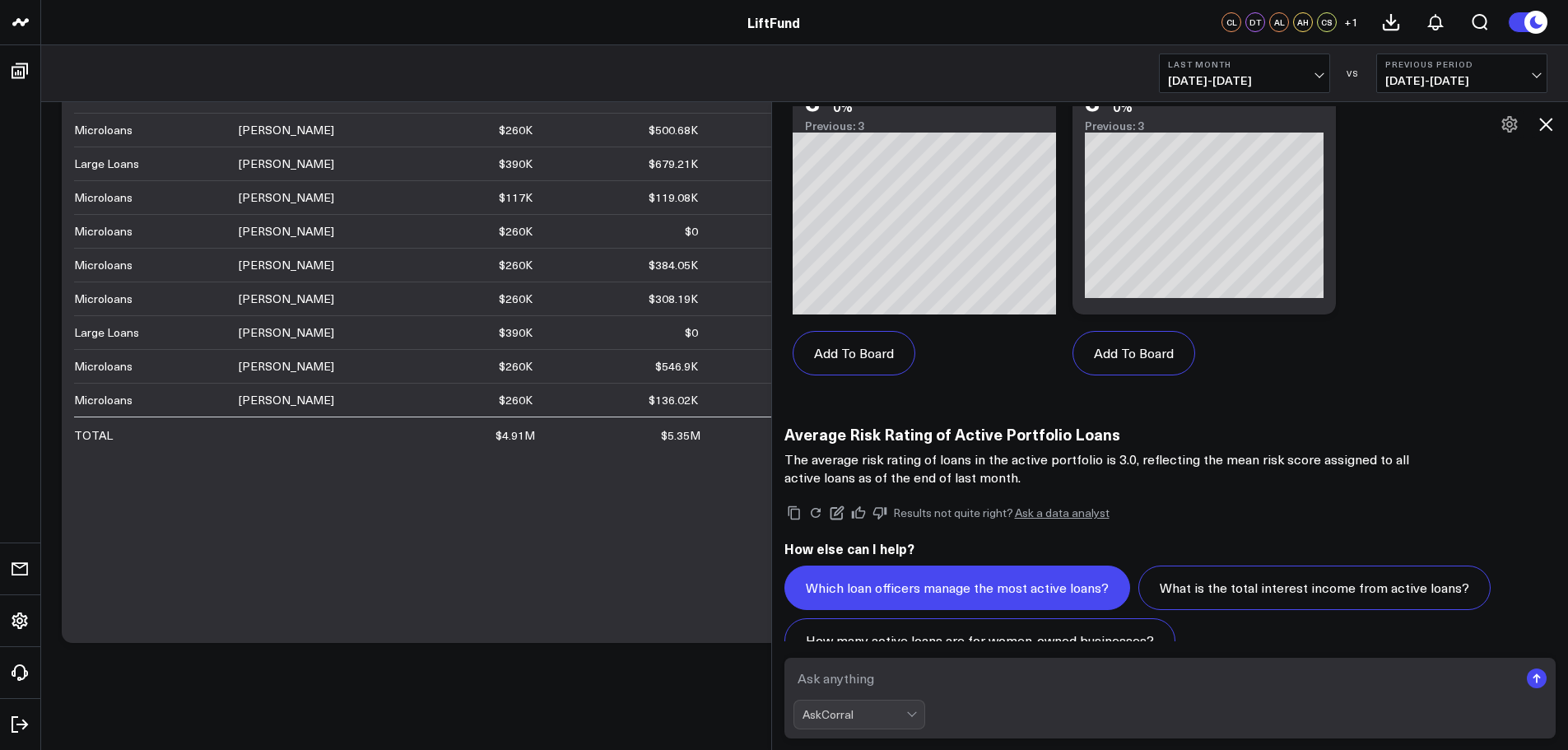
scroll to position [5132, 0]
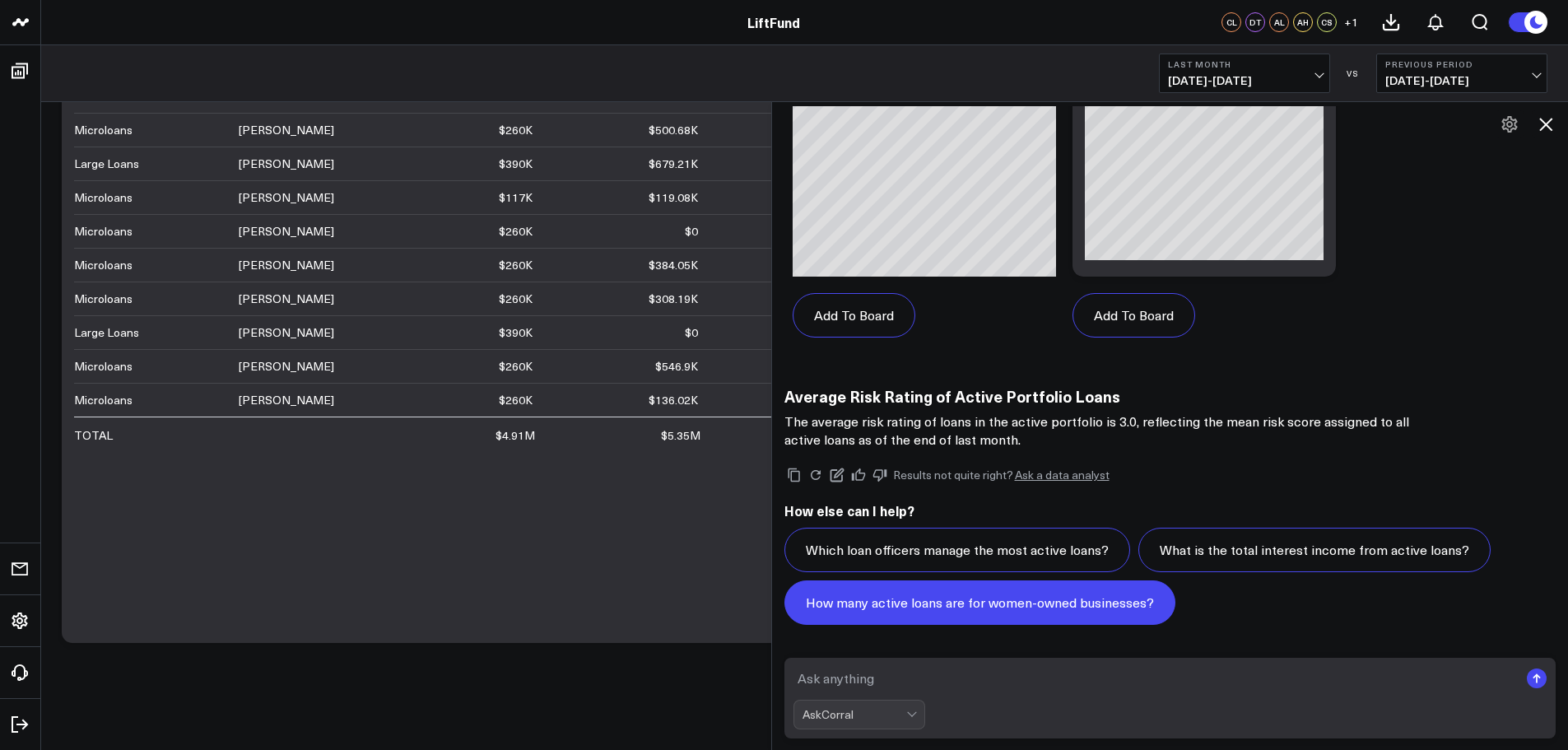
click at [1011, 612] on button "How many active loans are for women-owned businesses?" at bounding box center [980, 602] width 391 height 44
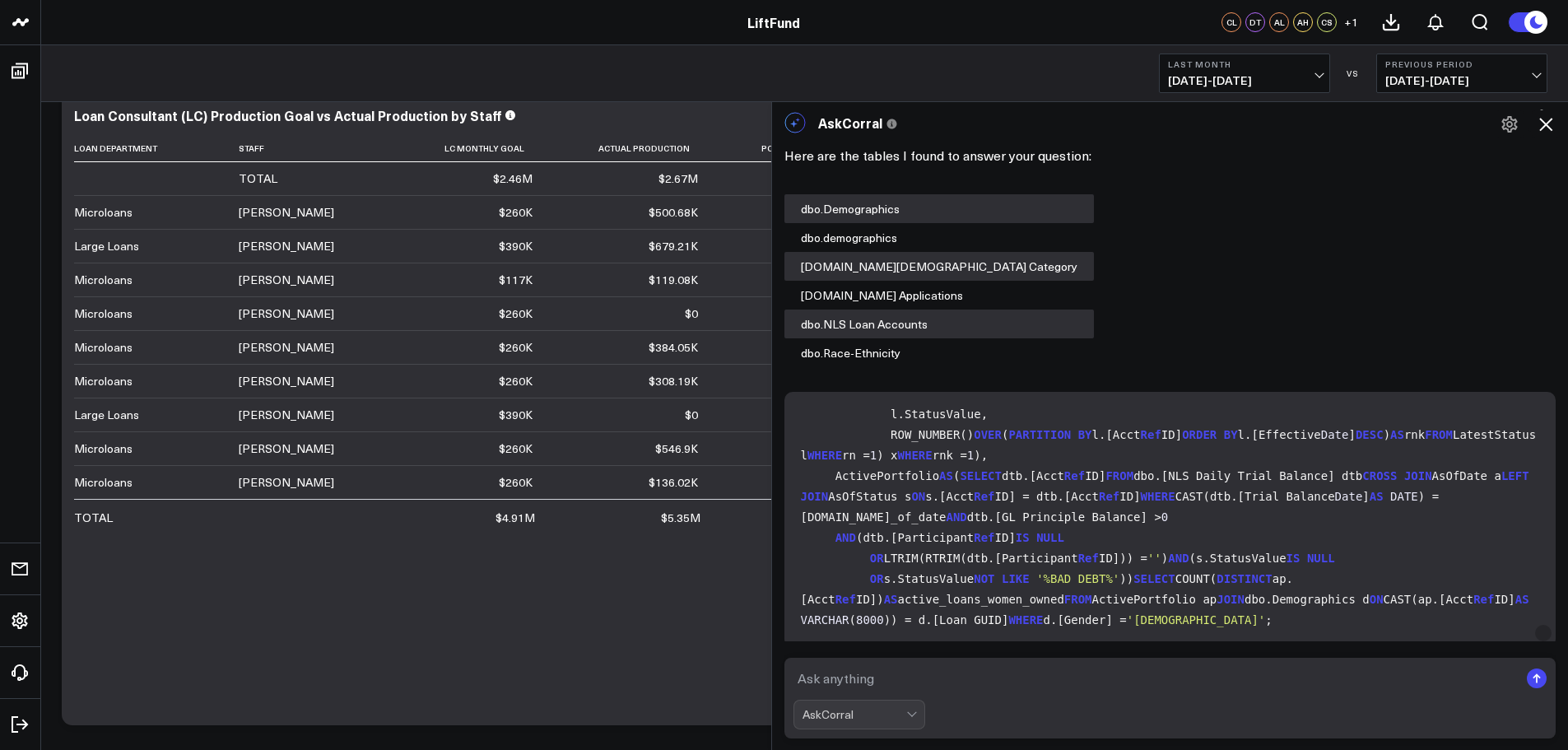
scroll to position [5784, 0]
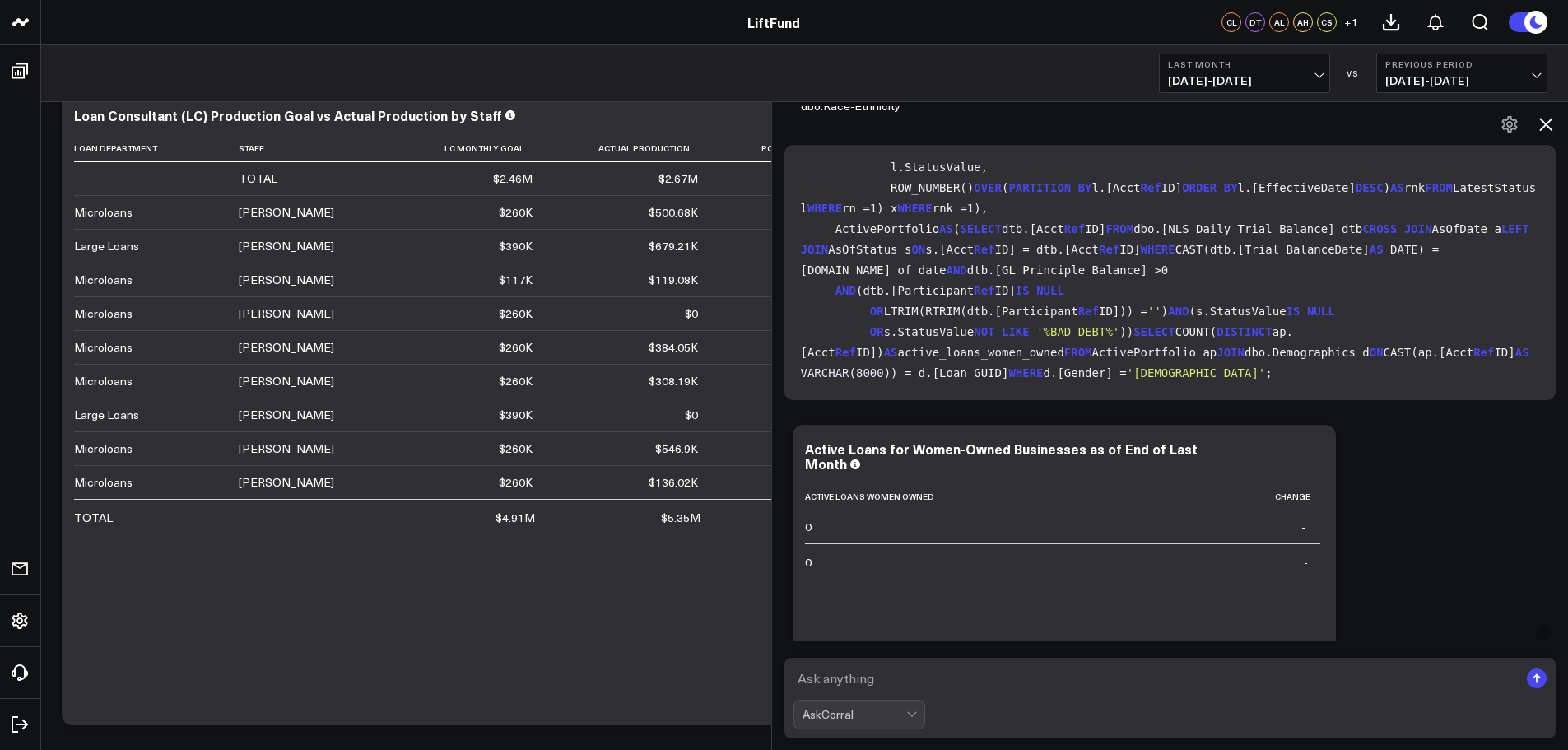
click at [829, 676] on textarea at bounding box center [1156, 678] width 726 height 30
type textarea "N"
type textarea "A"
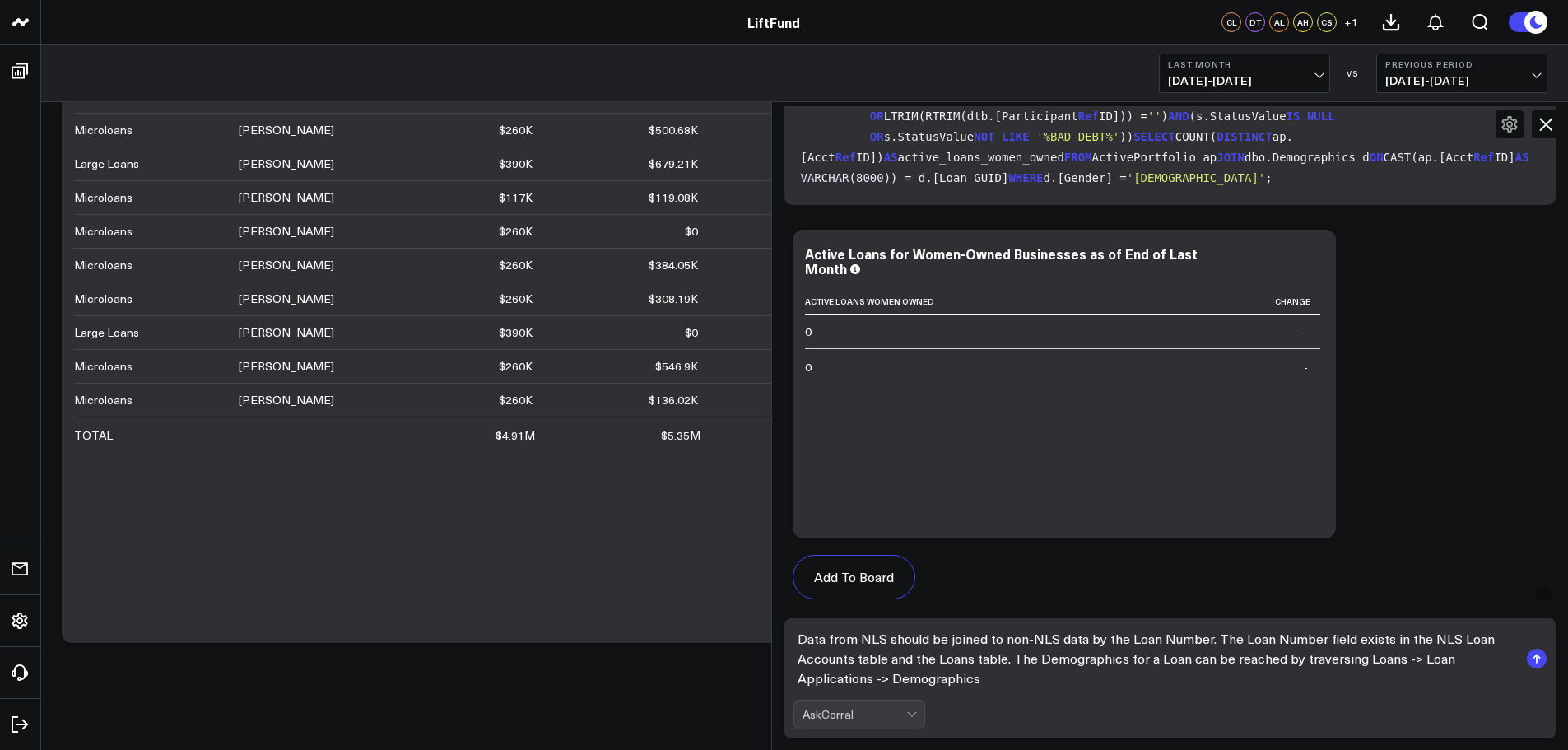
scroll to position [6032, 0]
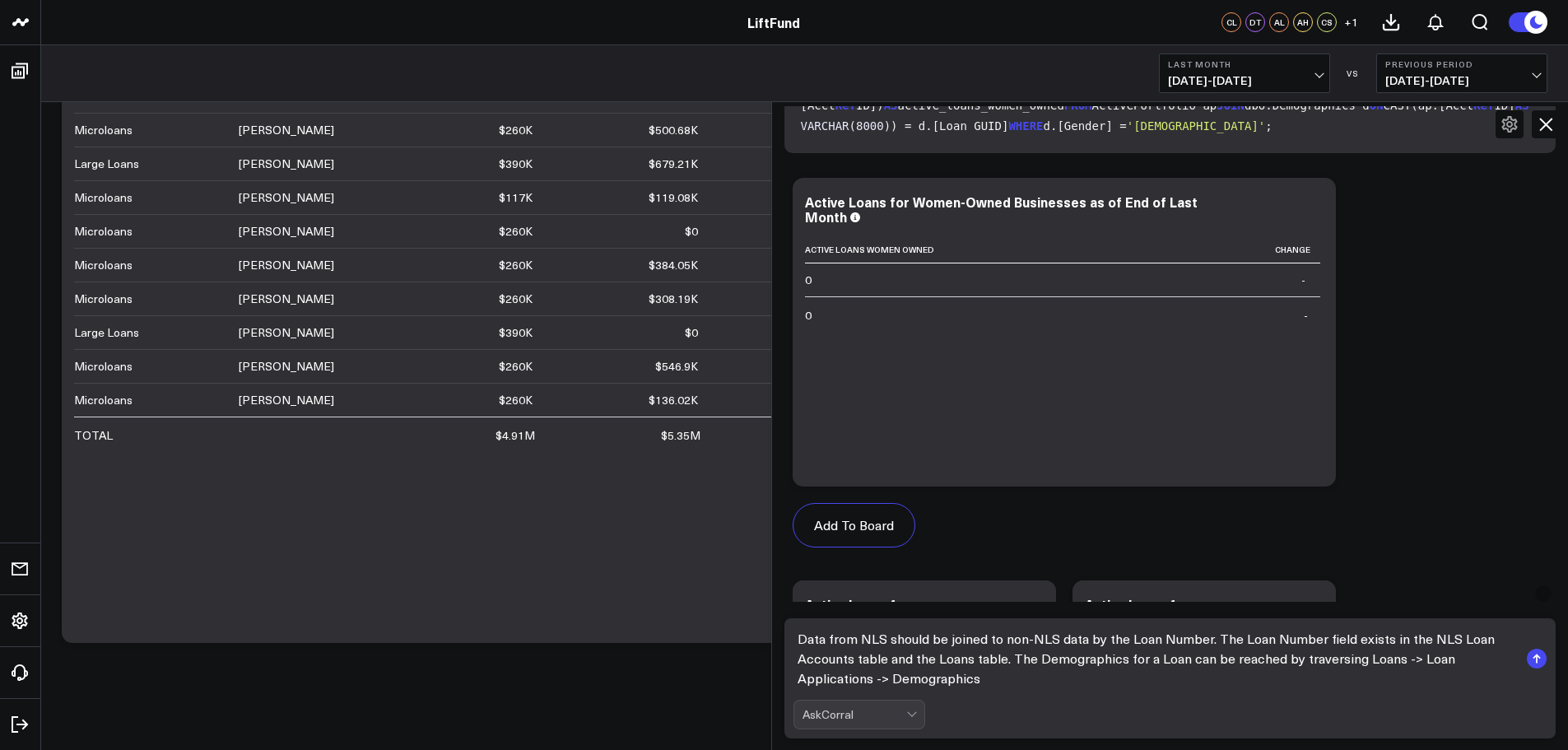
drag, startPoint x: 1011, startPoint y: 681, endPoint x: 812, endPoint y: 672, distance: 199.2
click at [812, 672] on textarea "Data from NLS should be joined to non-NLS data by the Loan Number. The Loan Num…" at bounding box center [1156, 658] width 726 height 69
click at [991, 671] on textarea "Data from NLS should be joined to non-NLS data by the Loan Number. The Loan Num…" at bounding box center [1156, 658] width 726 height 69
type textarea "Data from NLS should be joined to non-NLS data by the Loan Number. The Loan Num…"
drag, startPoint x: 998, startPoint y: 678, endPoint x: 752, endPoint y: 641, distance: 248.8
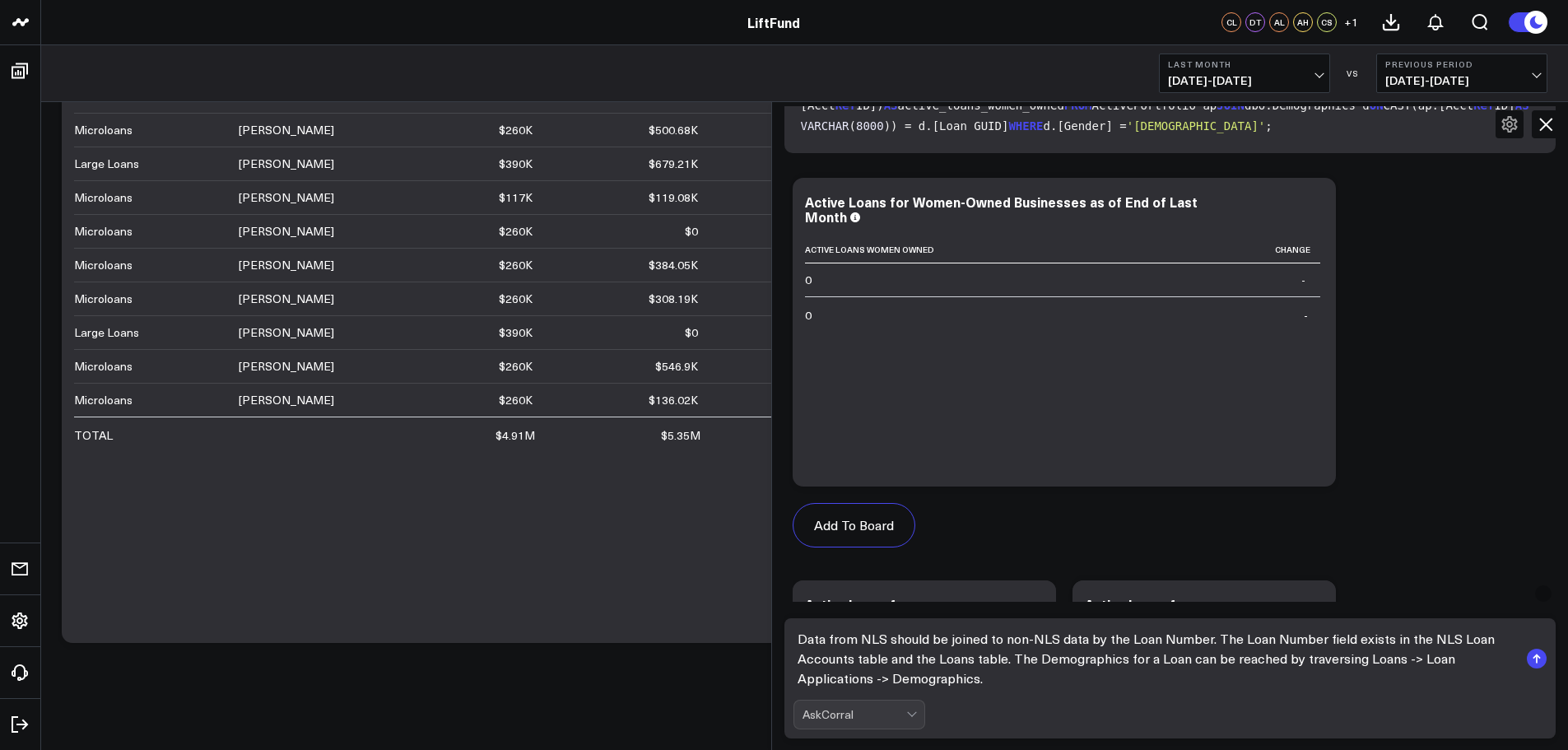
click at [752, 641] on body "LiftFund LiftFund CL DT AL AH CS + 1 Exploratory Analytics Last Month 08/01/25 …" at bounding box center [784, 109] width 1568 height 1281
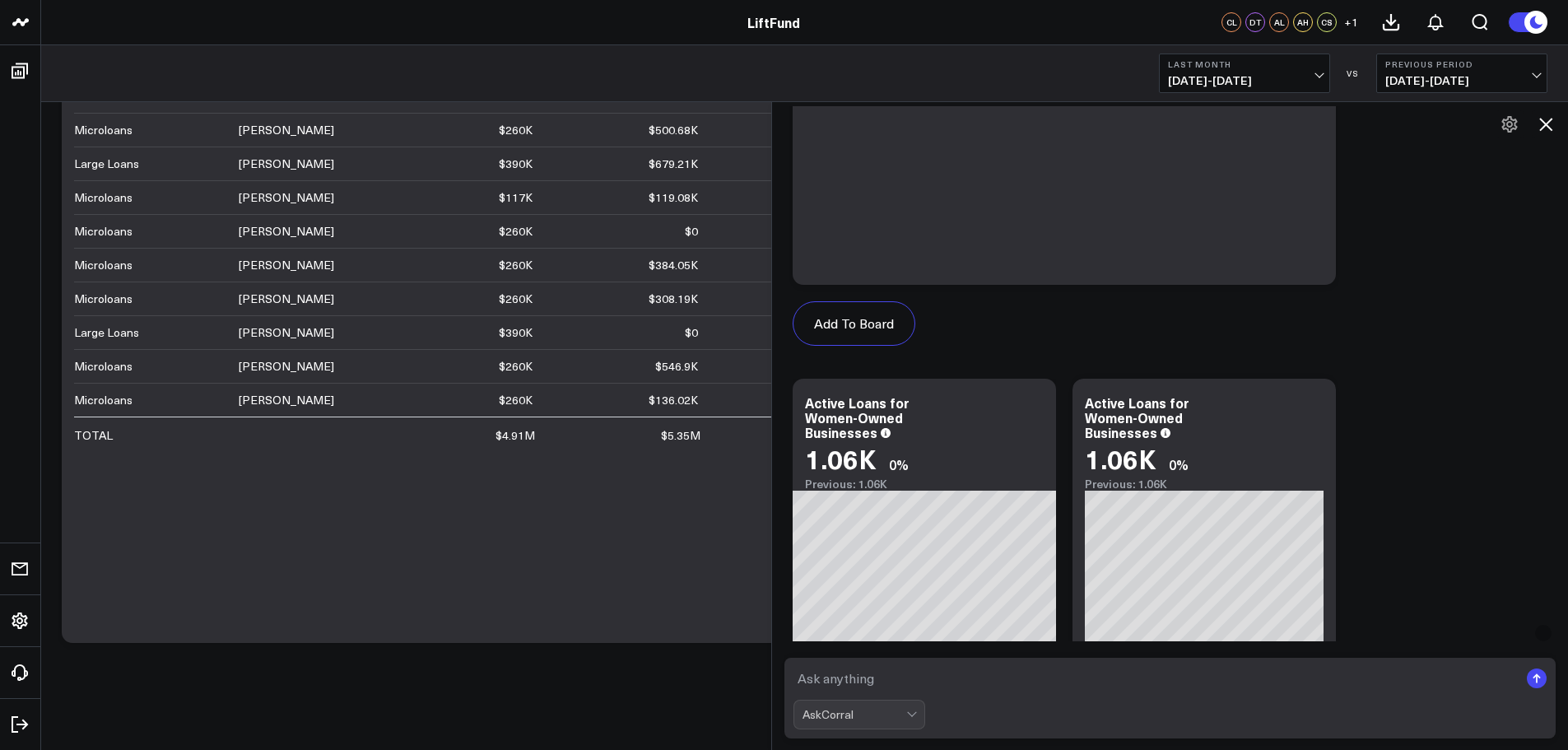
scroll to position [7509, 0]
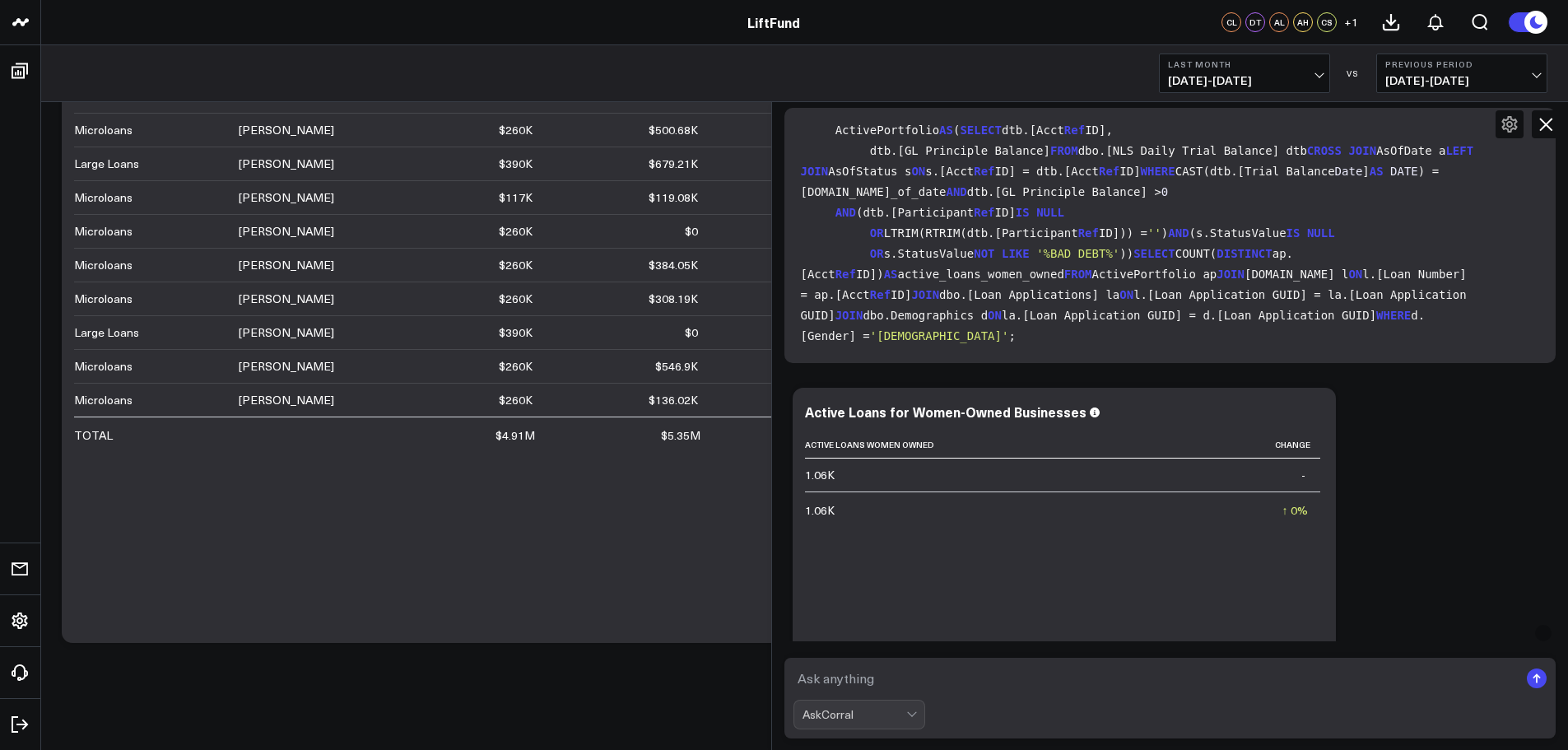
drag, startPoint x: 1165, startPoint y: 274, endPoint x: 799, endPoint y: 278, distance: 366.0
click at [799, 278] on div "WITH AsOfDate AS ( SELECT EOMONTH(DATEADD(MONTH, -1 , GETDATE())) AS as_of_date…" at bounding box center [1171, 235] width 772 height 255
copy code "JOIN dbo.Loans l ON l.[Loan Number] = ap.[Acct Ref ID]"
click at [875, 675] on textarea at bounding box center [1156, 678] width 726 height 30
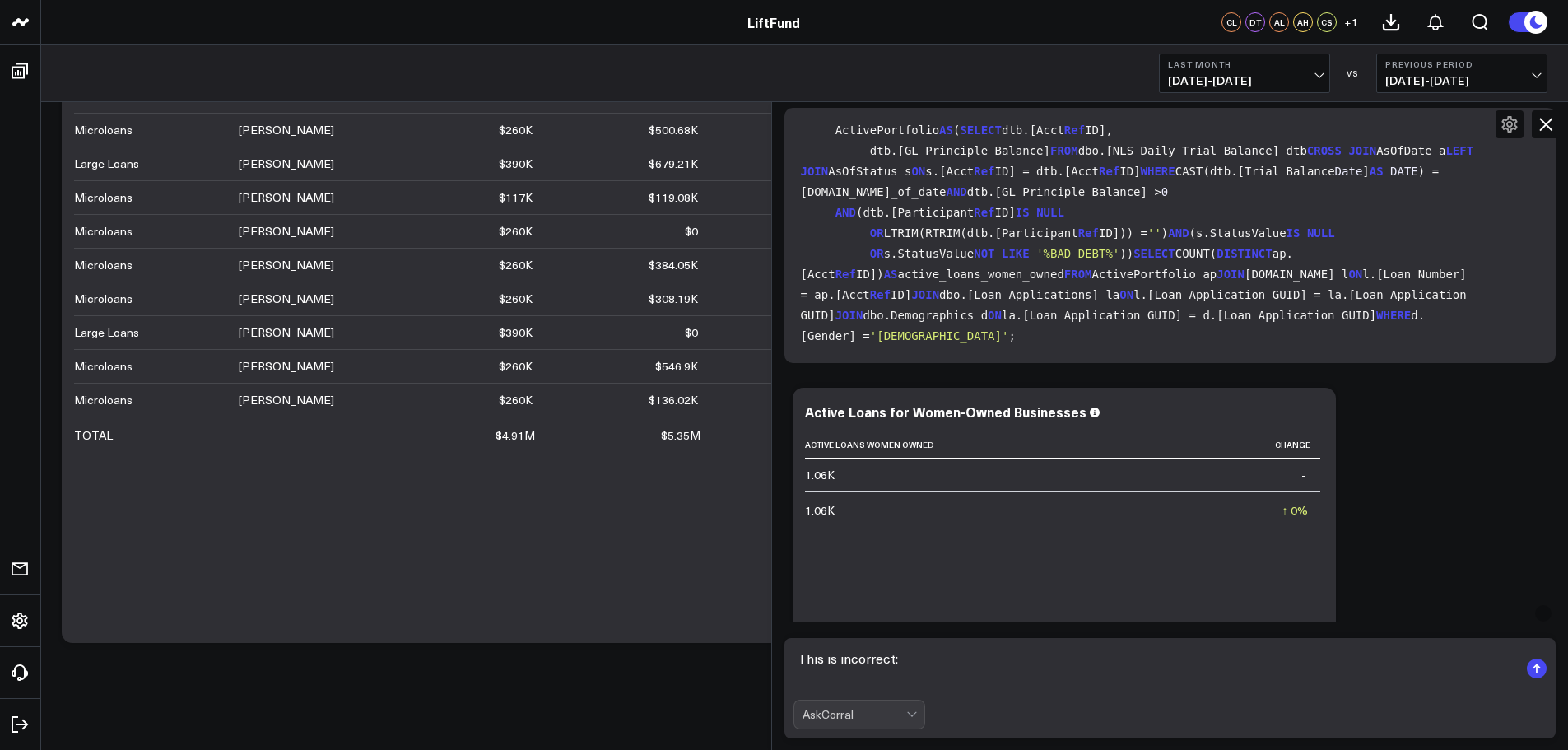
paste textarea "JOIN dbo.Loans l ON l.[Loan Number] = ap.[Acct Ref ID]"
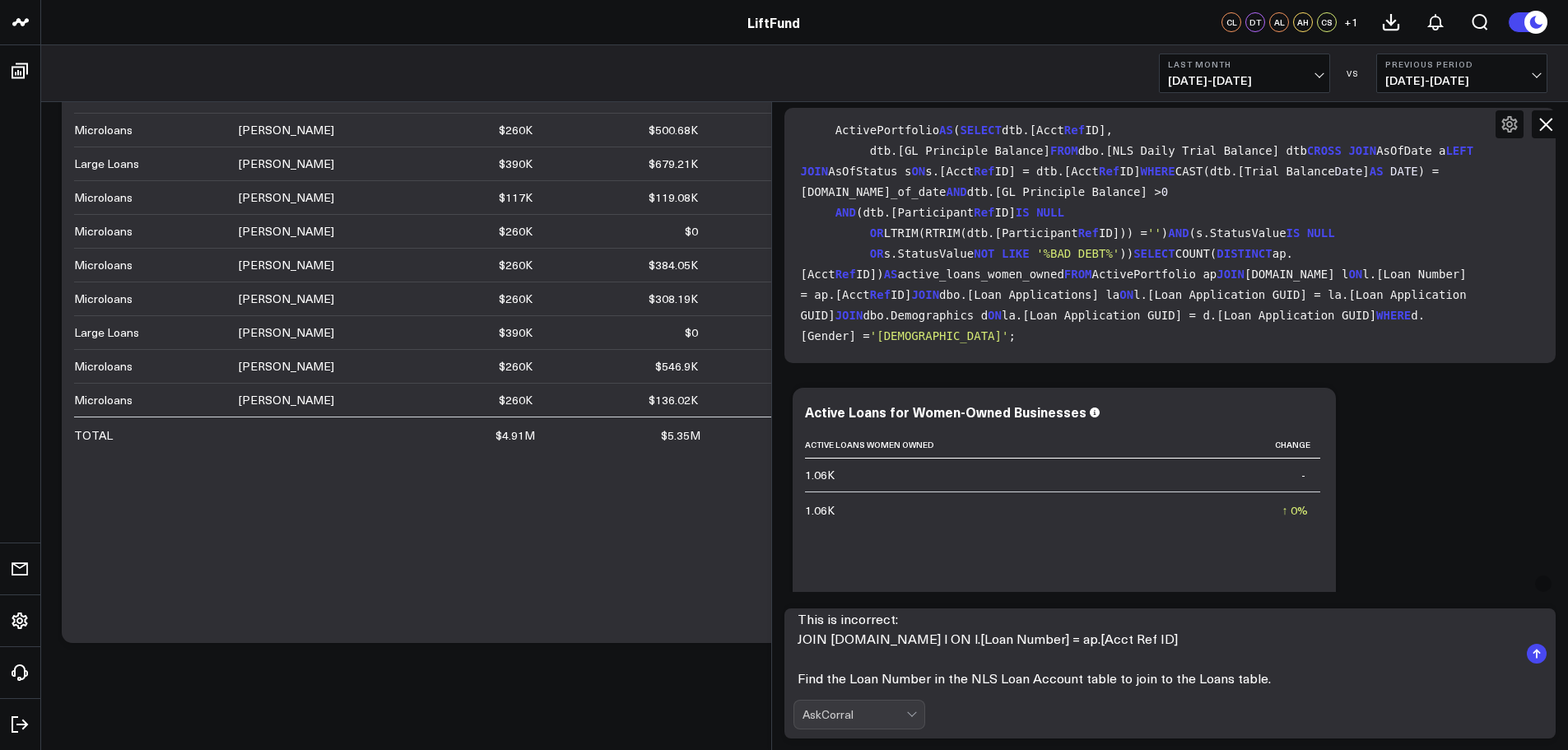
scroll to position [0, 0]
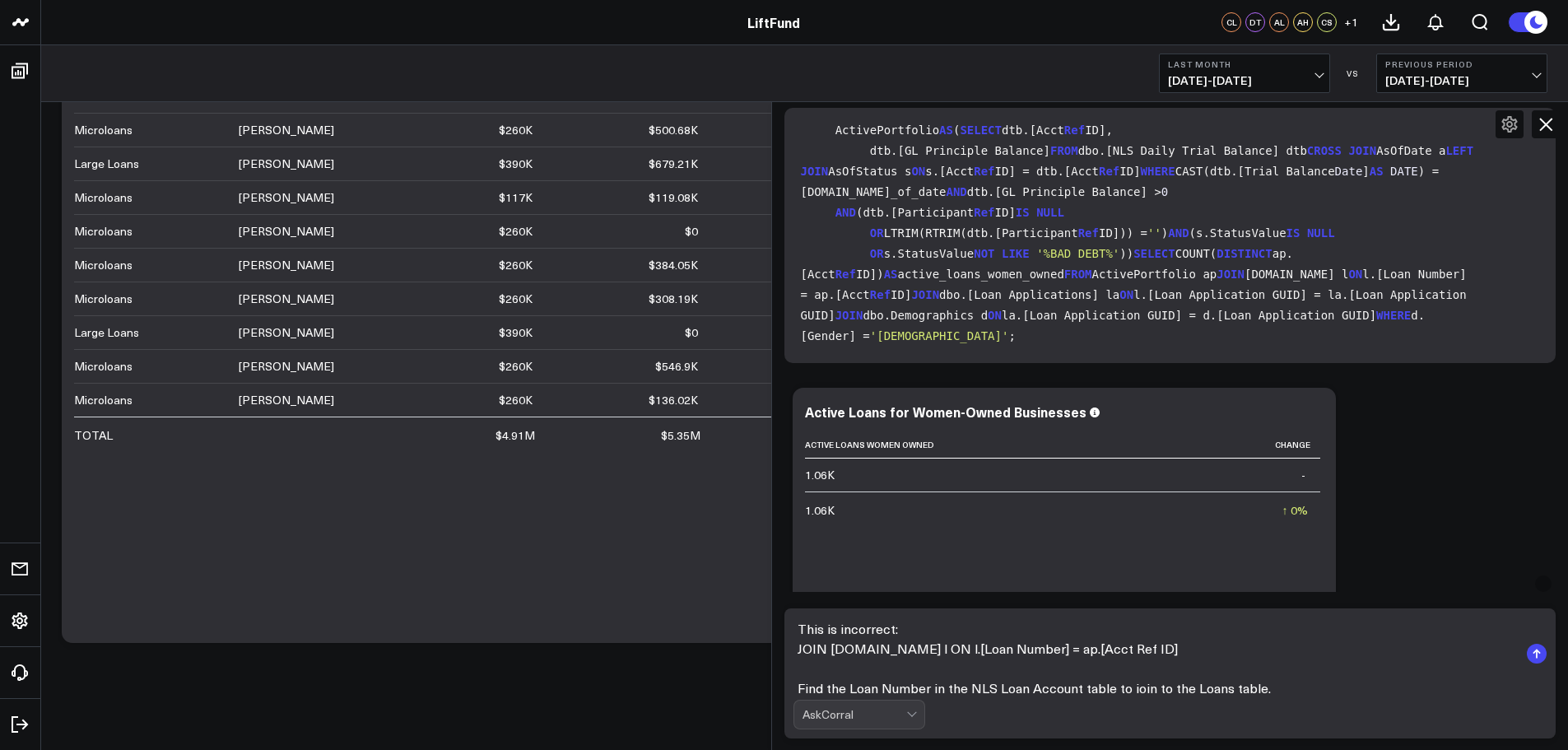
drag, startPoint x: 1289, startPoint y: 686, endPoint x: 765, endPoint y: 625, distance: 527.5
click at [765, 625] on body "LiftFund LiftFund CL DT AL AH CS + 1 Exploratory Analytics Last Month 08/01/25 …" at bounding box center [784, 109] width 1568 height 1281
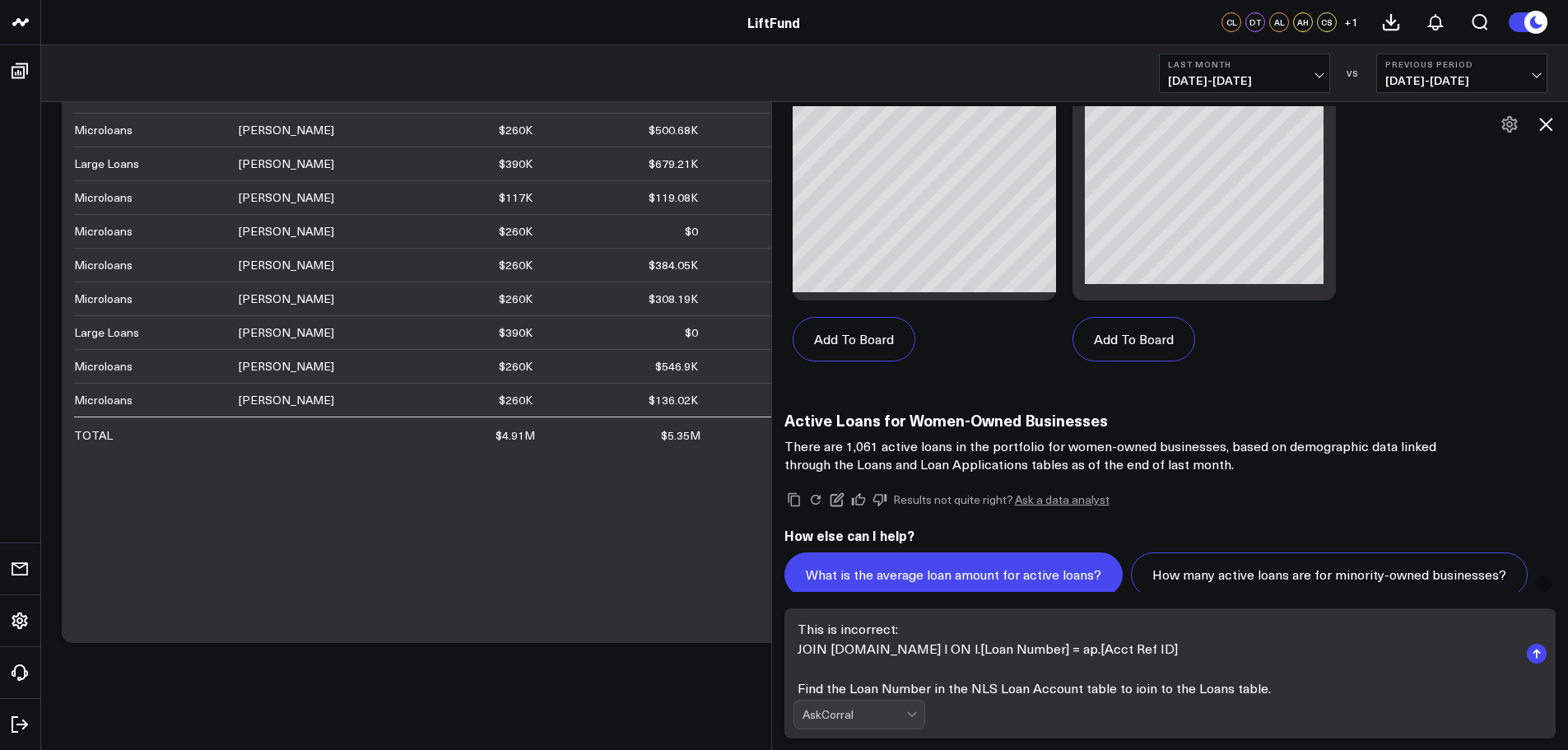
scroll to position [8382, 0]
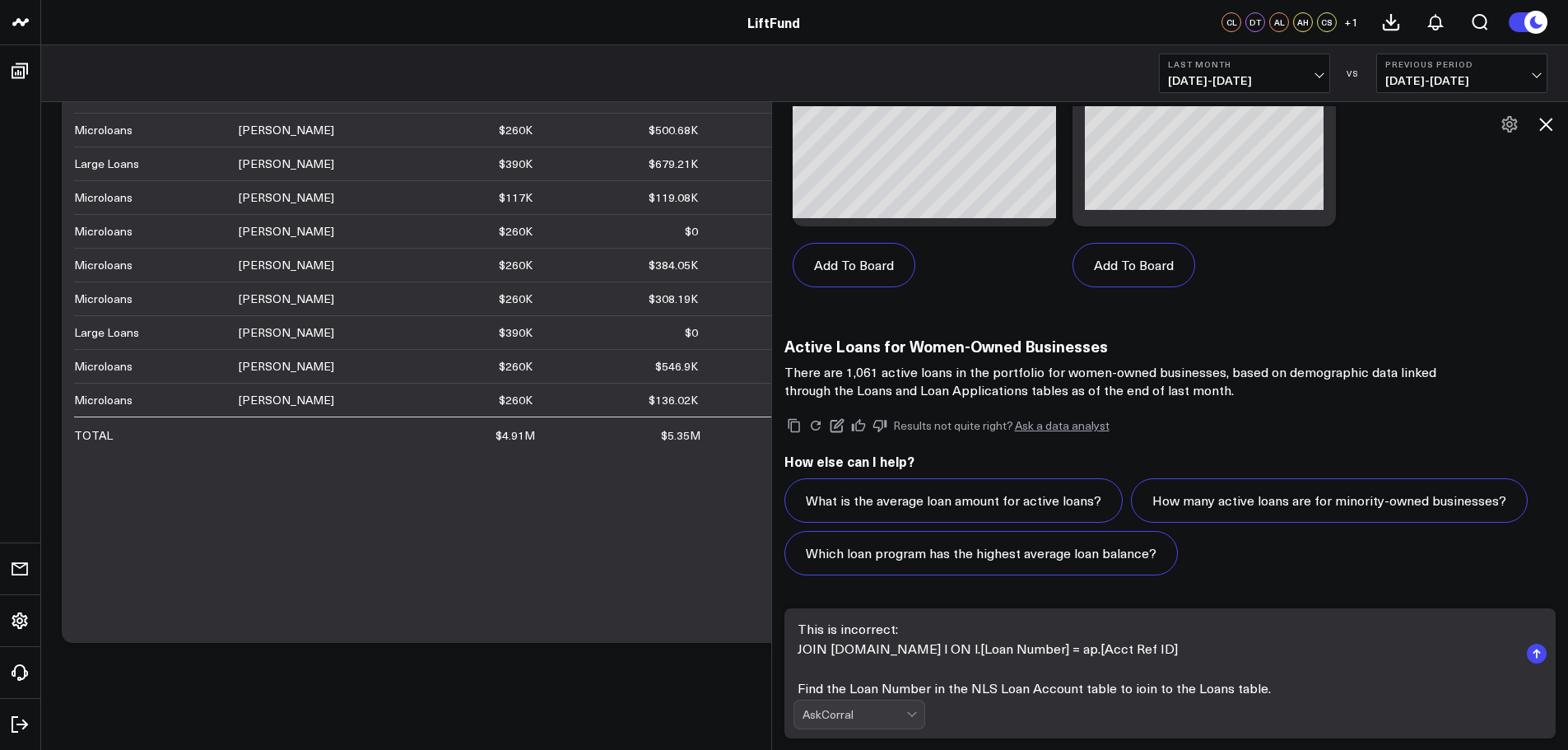
click at [1278, 668] on textarea "This is incorrect: JOIN dbo.Loans l ON l.[Loan Number] = ap.[Acct Ref ID] Find …" at bounding box center [1156, 653] width 726 height 79
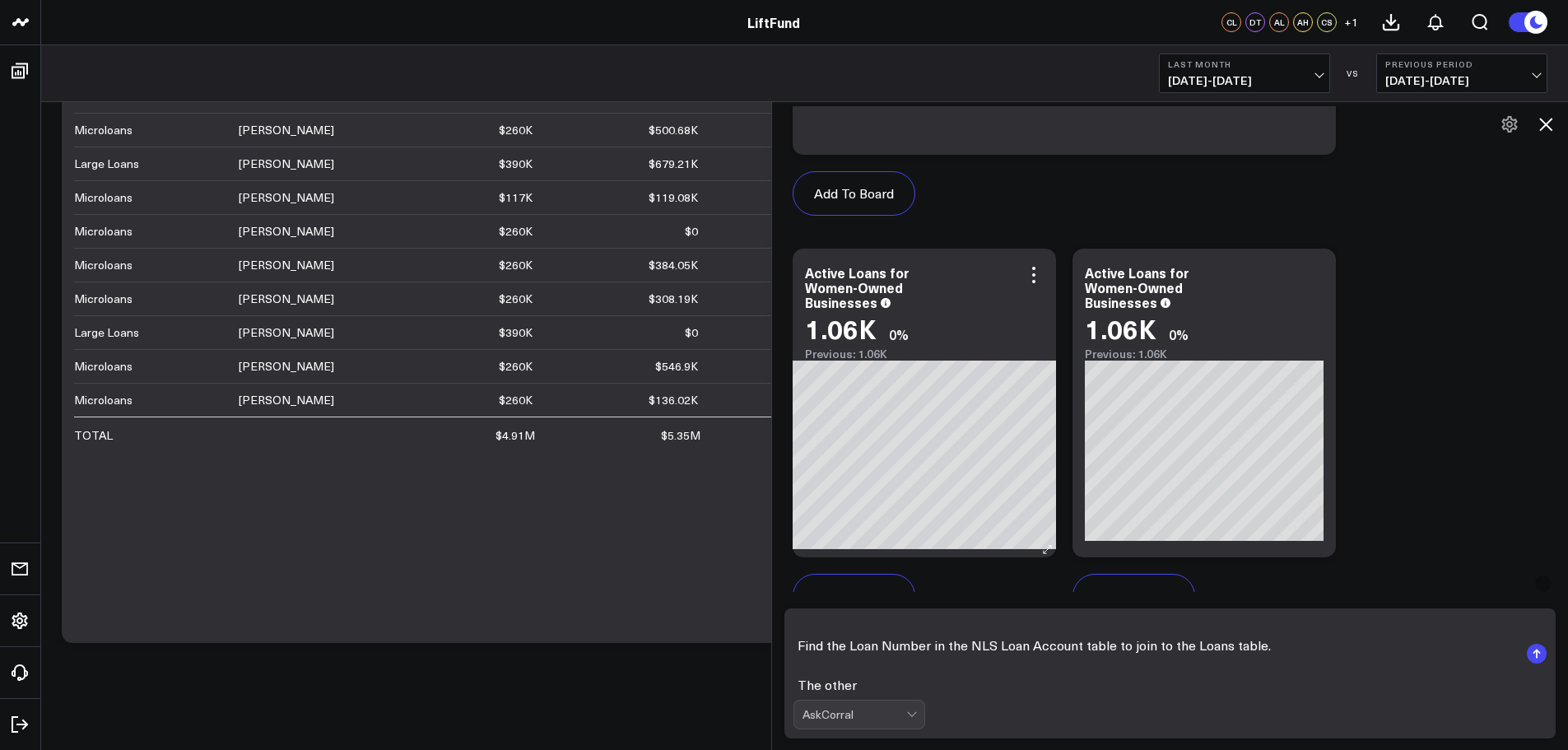
scroll to position [8135, 0]
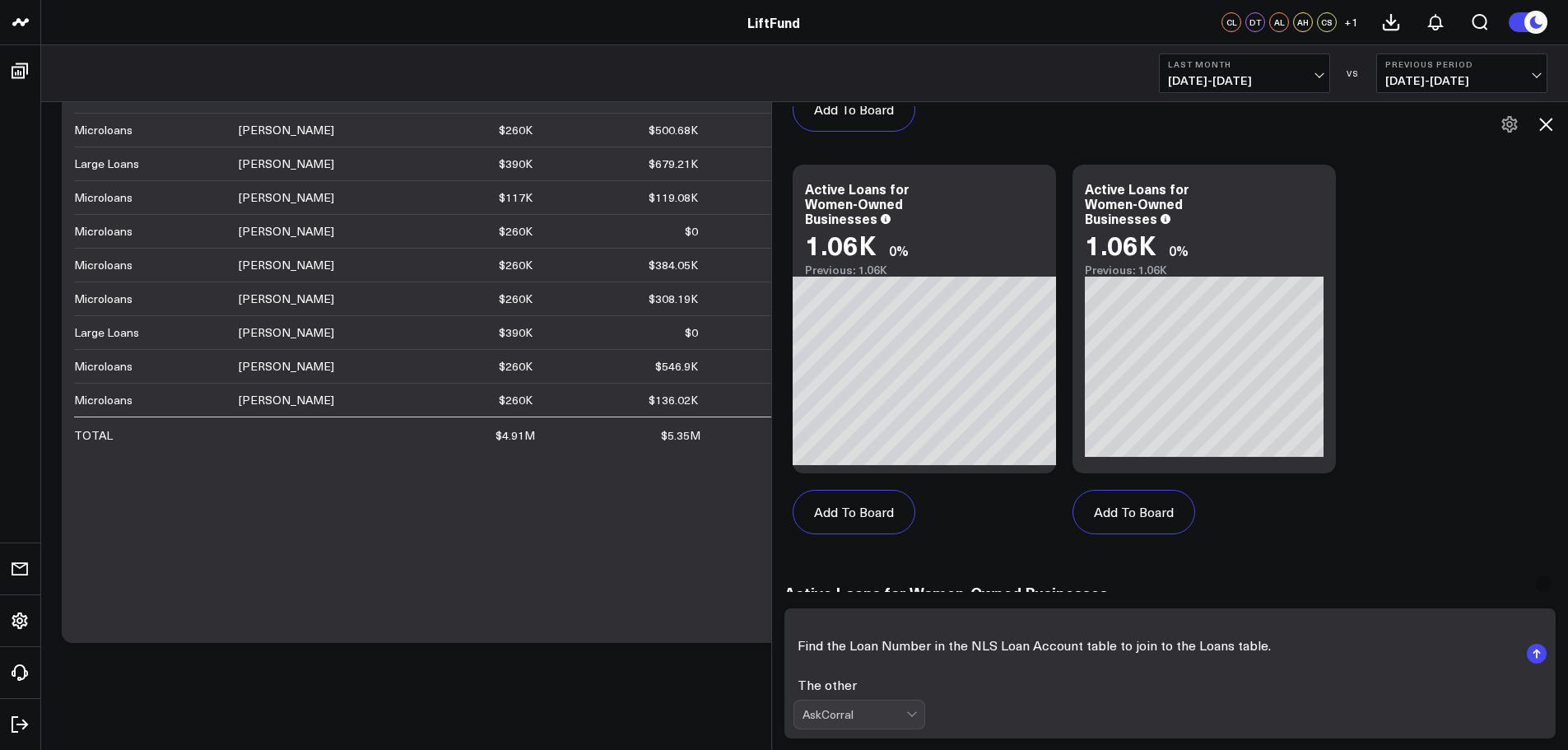
click at [1341, 645] on textarea "This is incorrect: JOIN dbo.Loans l ON l.[Loan Number] = ap.[Acct Ref ID] Find …" at bounding box center [1156, 653] width 726 height 79
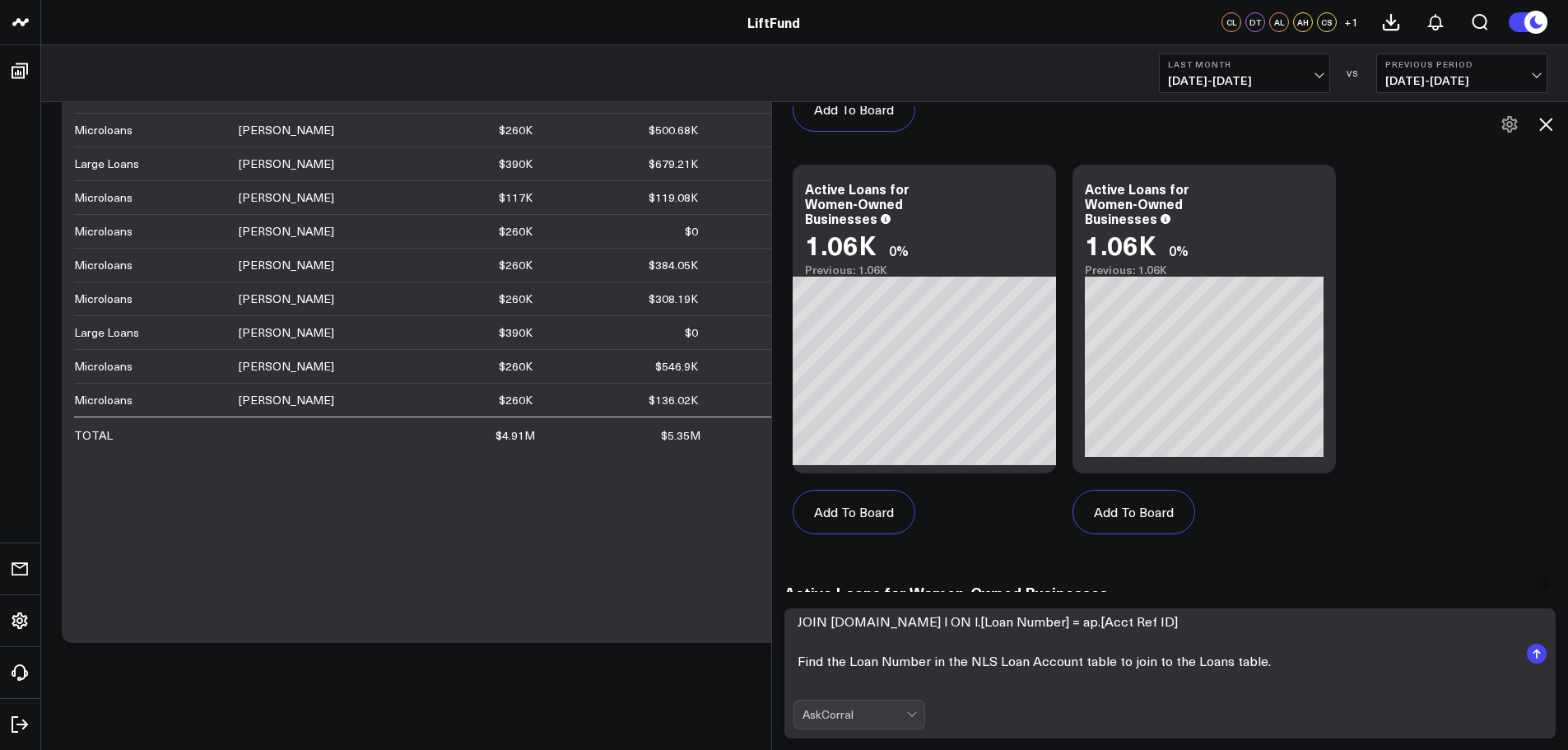
scroll to position [49, 0]
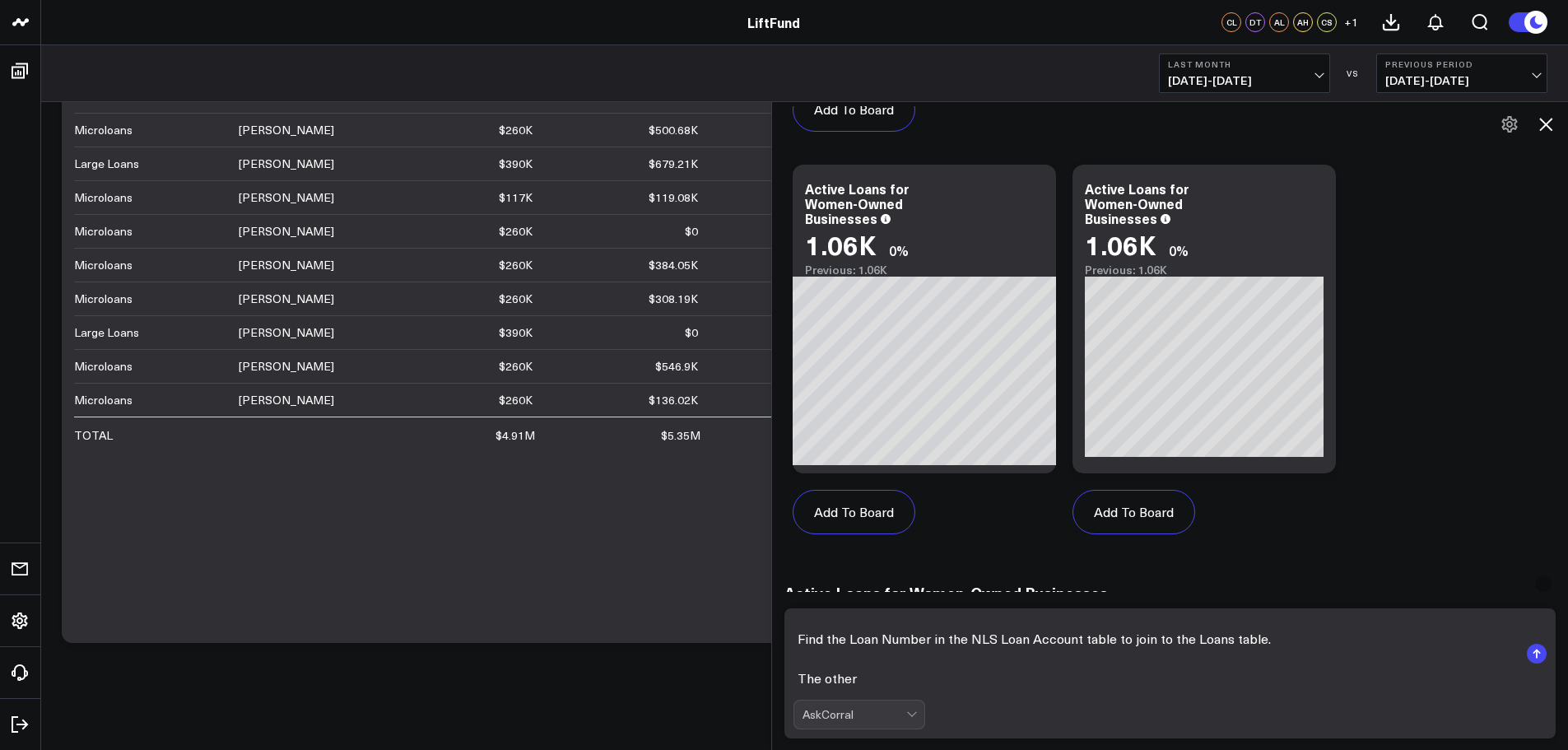
drag, startPoint x: 882, startPoint y: 678, endPoint x: 786, endPoint y: 677, distance: 96.0
click at [786, 677] on div "This is incorrect: JOIN dbo.Loans l ON l.[Loan Number] = ap.[Acct Ref ID] Find …" at bounding box center [1171, 673] width 796 height 155
type textarea "This is incorrect: JOIN dbo.Loans l ON l.[Loan Number] = ap.[Acct Ref ID] Find …"
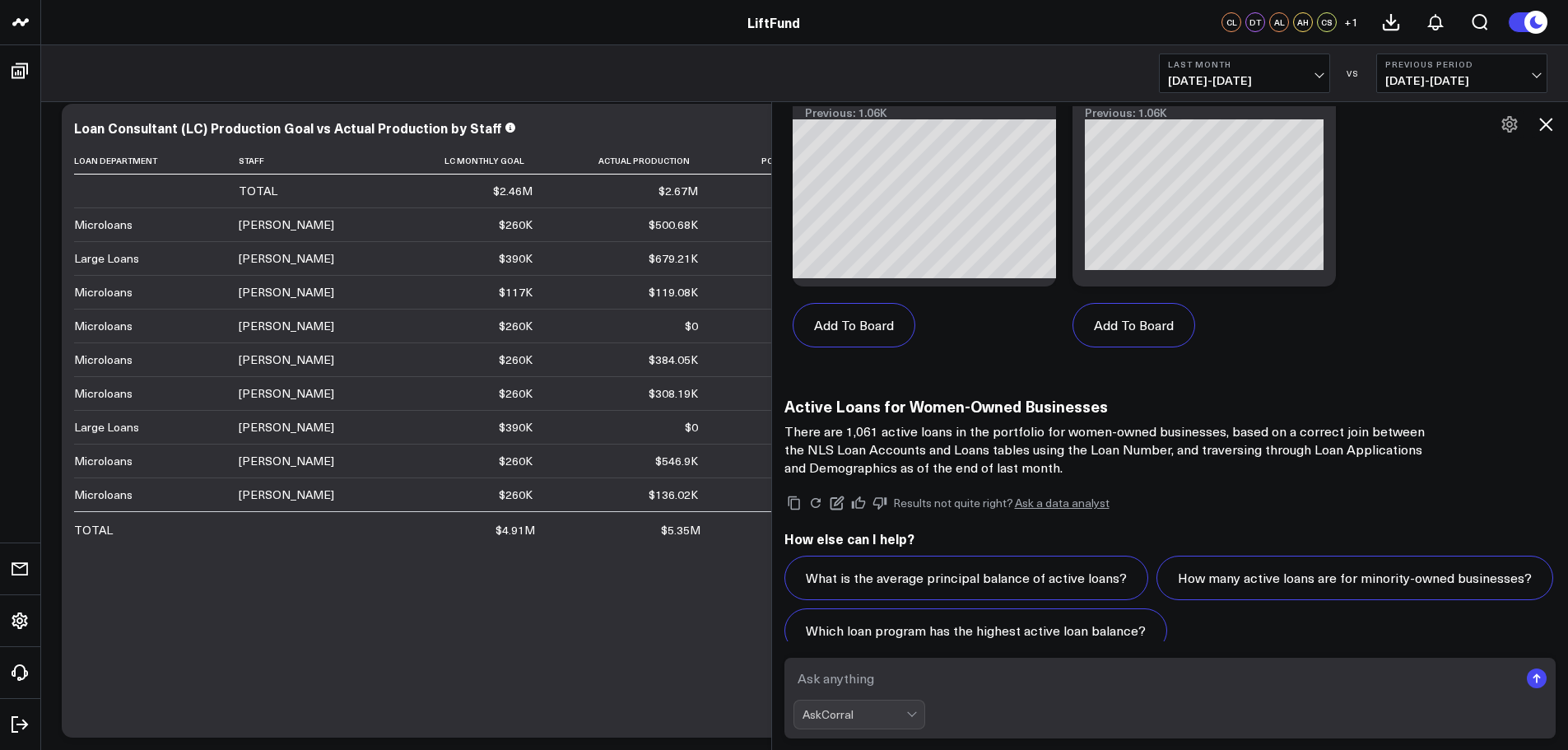
scroll to position [9938, 0]
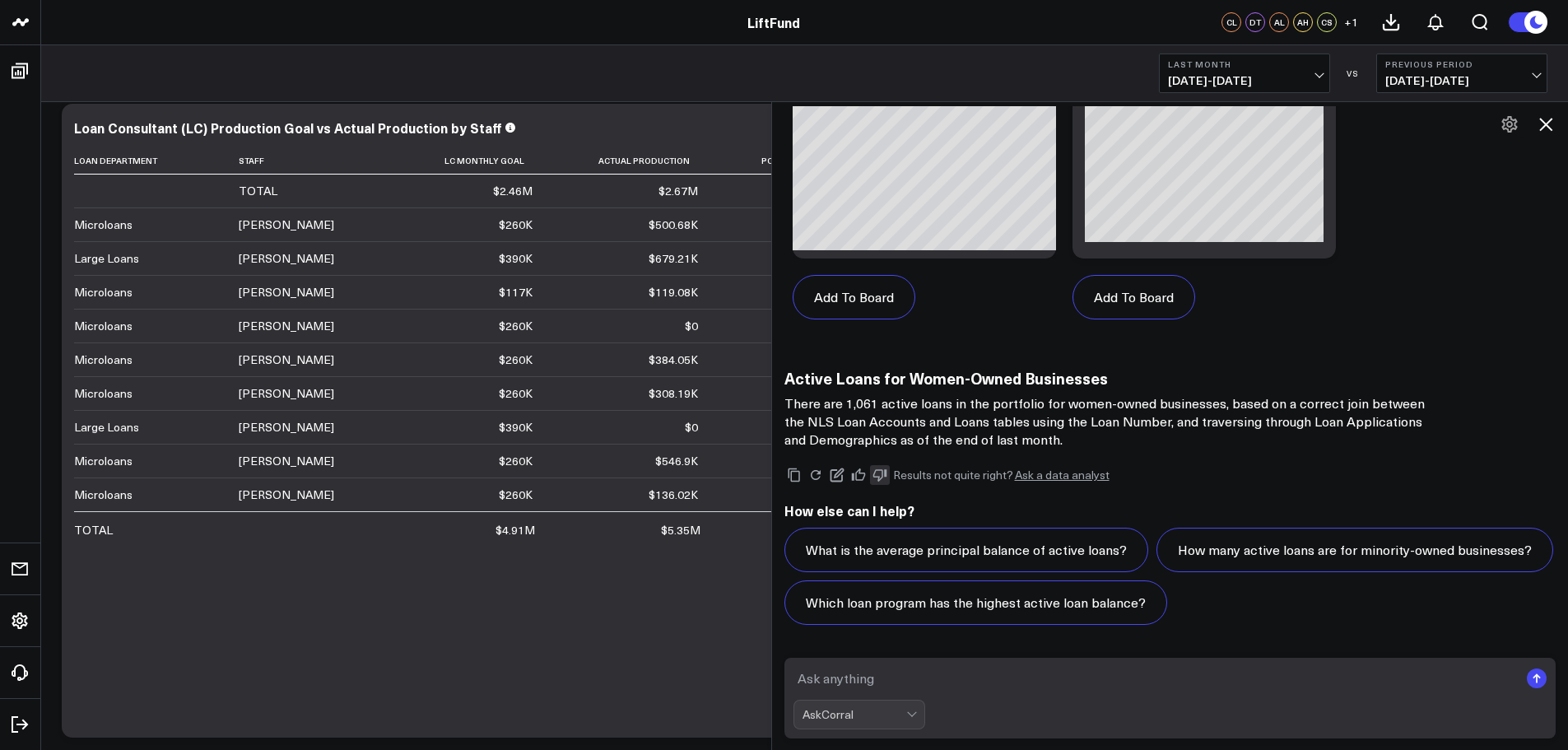
click at [887, 471] on icon at bounding box center [880, 475] width 15 height 15
click at [1541, 114] on icon at bounding box center [1546, 124] width 20 height 20
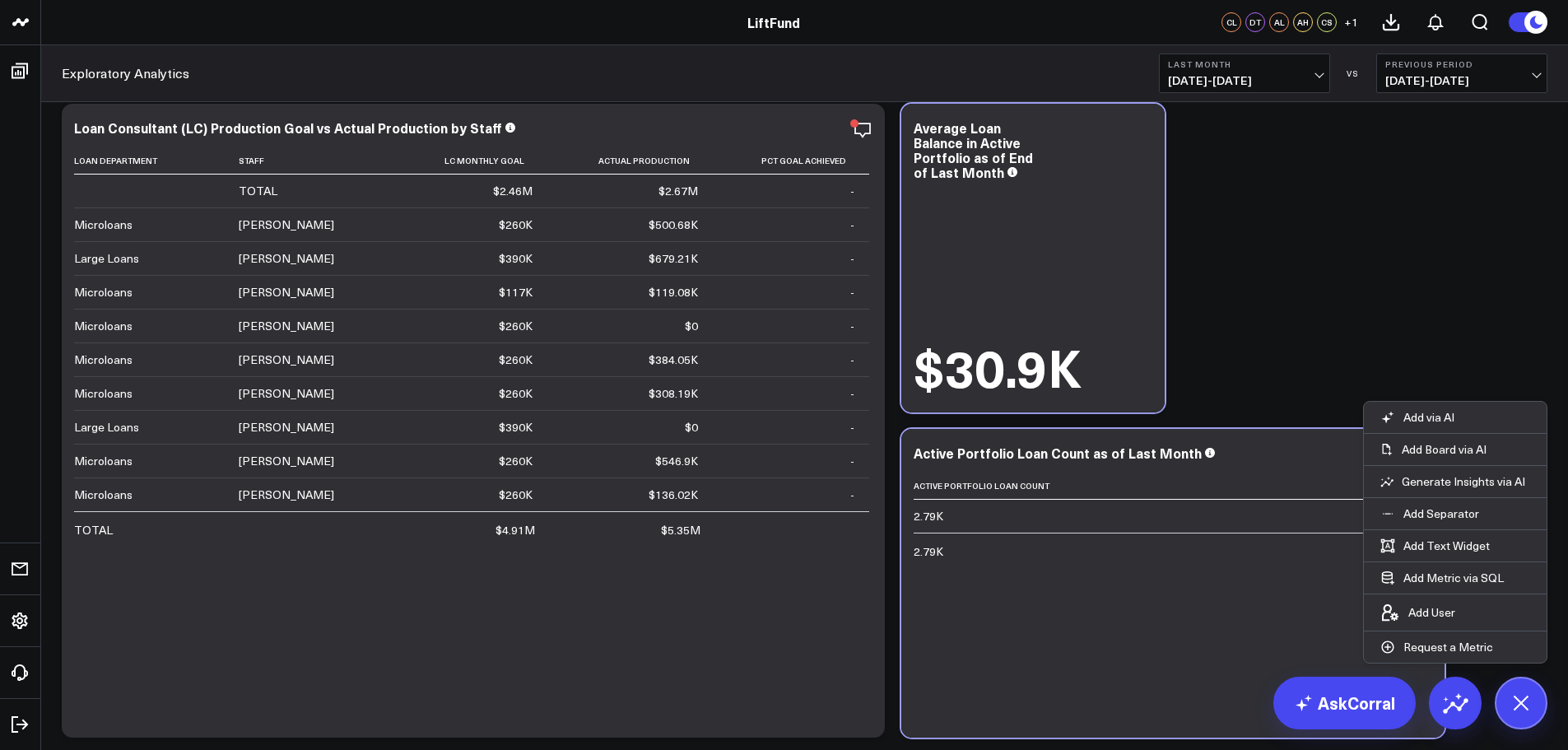
click at [1411, 287] on div "Modify via AI Copy link to widget Ask support Remove Create linked copy Executi…" at bounding box center [804, 212] width 1502 height 1068
click at [1527, 708] on icon at bounding box center [1521, 703] width 28 height 28
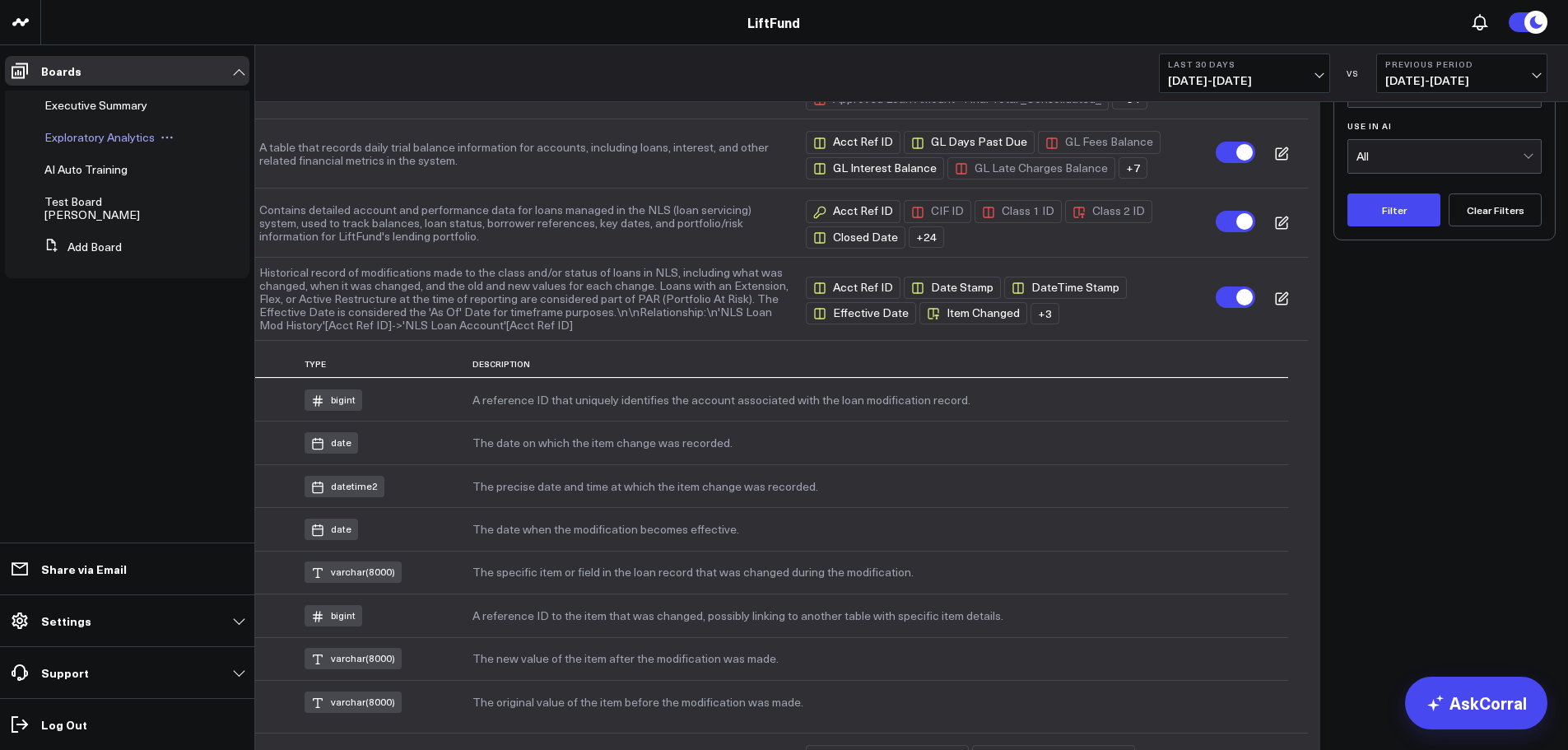
click at [80, 131] on span "Exploratory Analytics" at bounding box center [99, 137] width 110 height 16
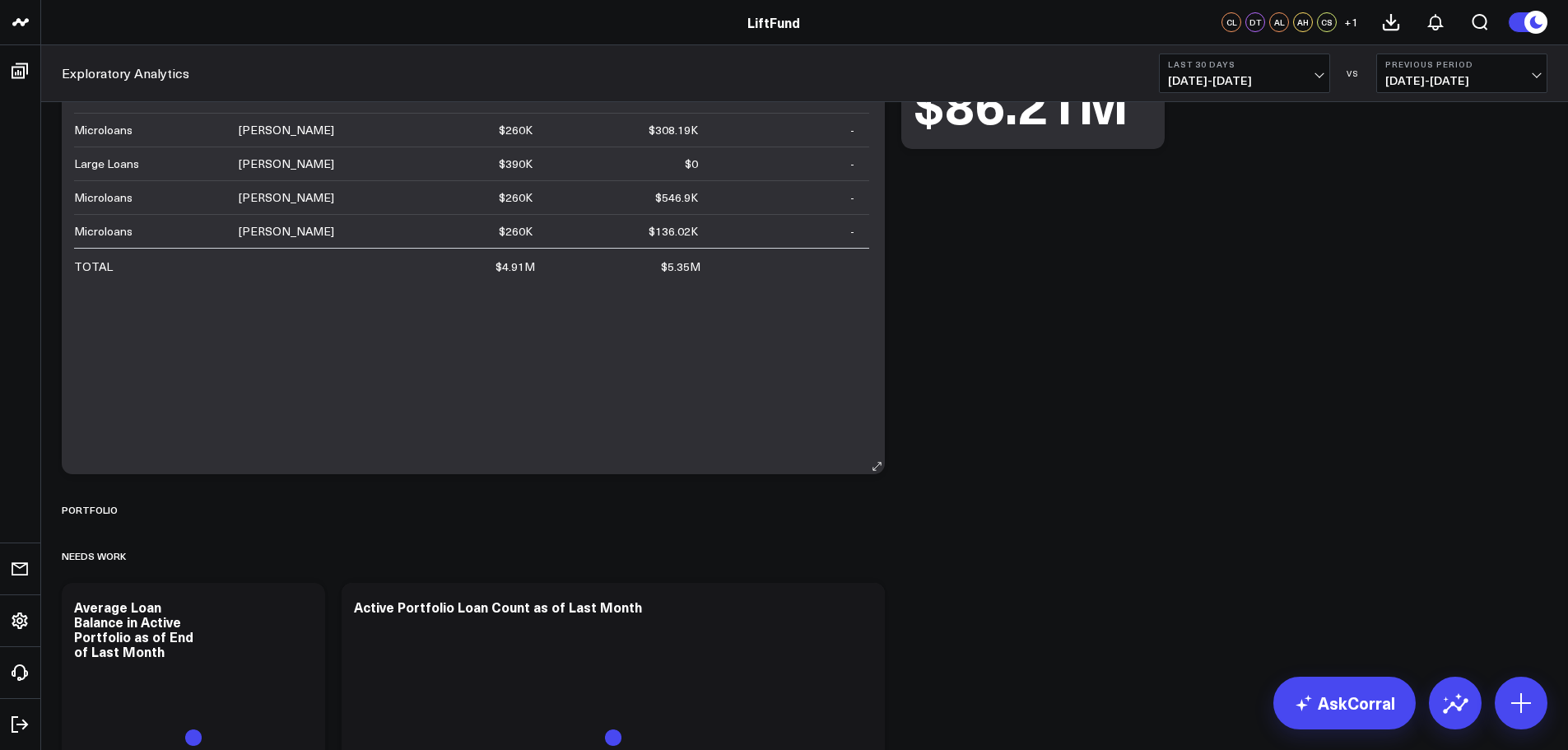
scroll to position [412, 0]
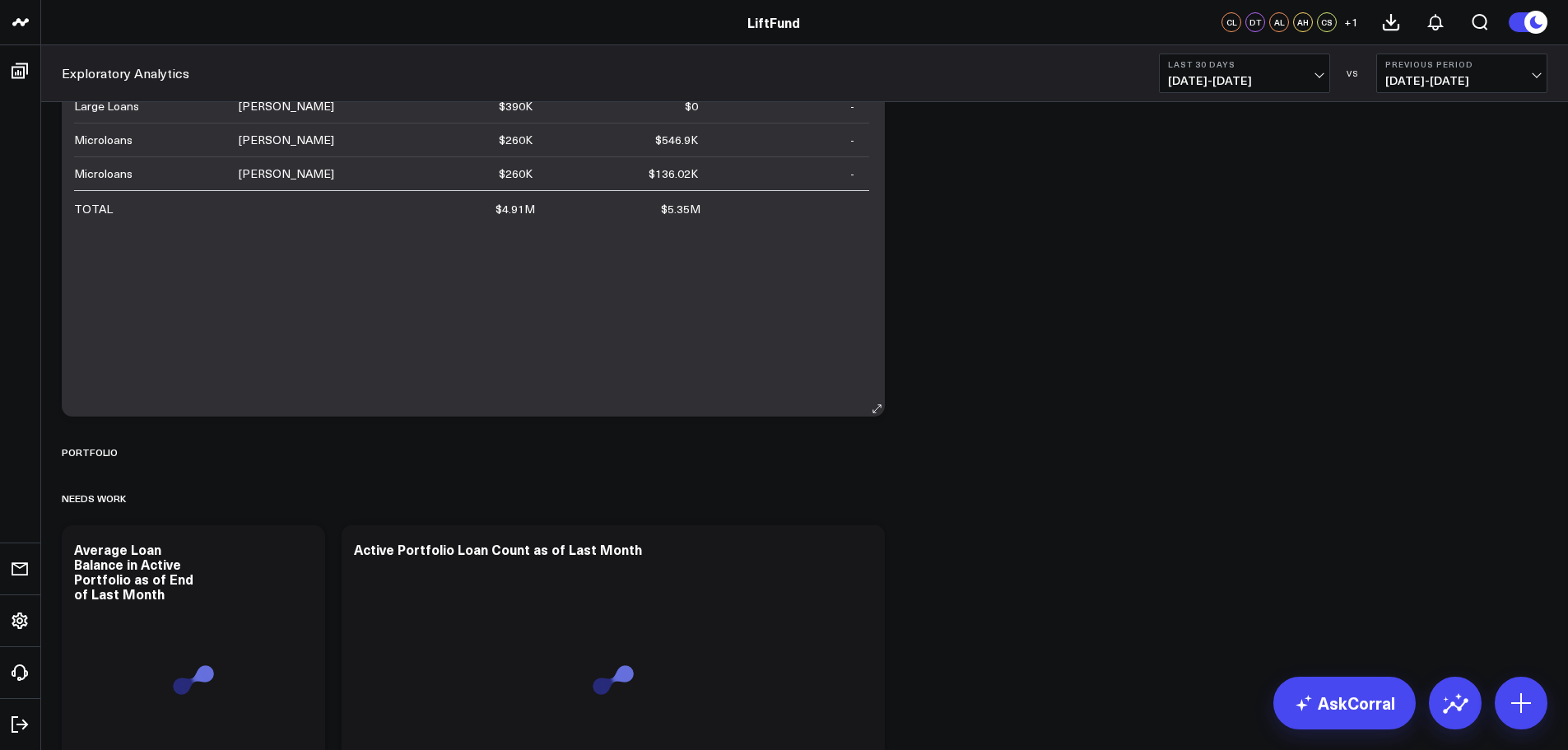
scroll to position [494, 0]
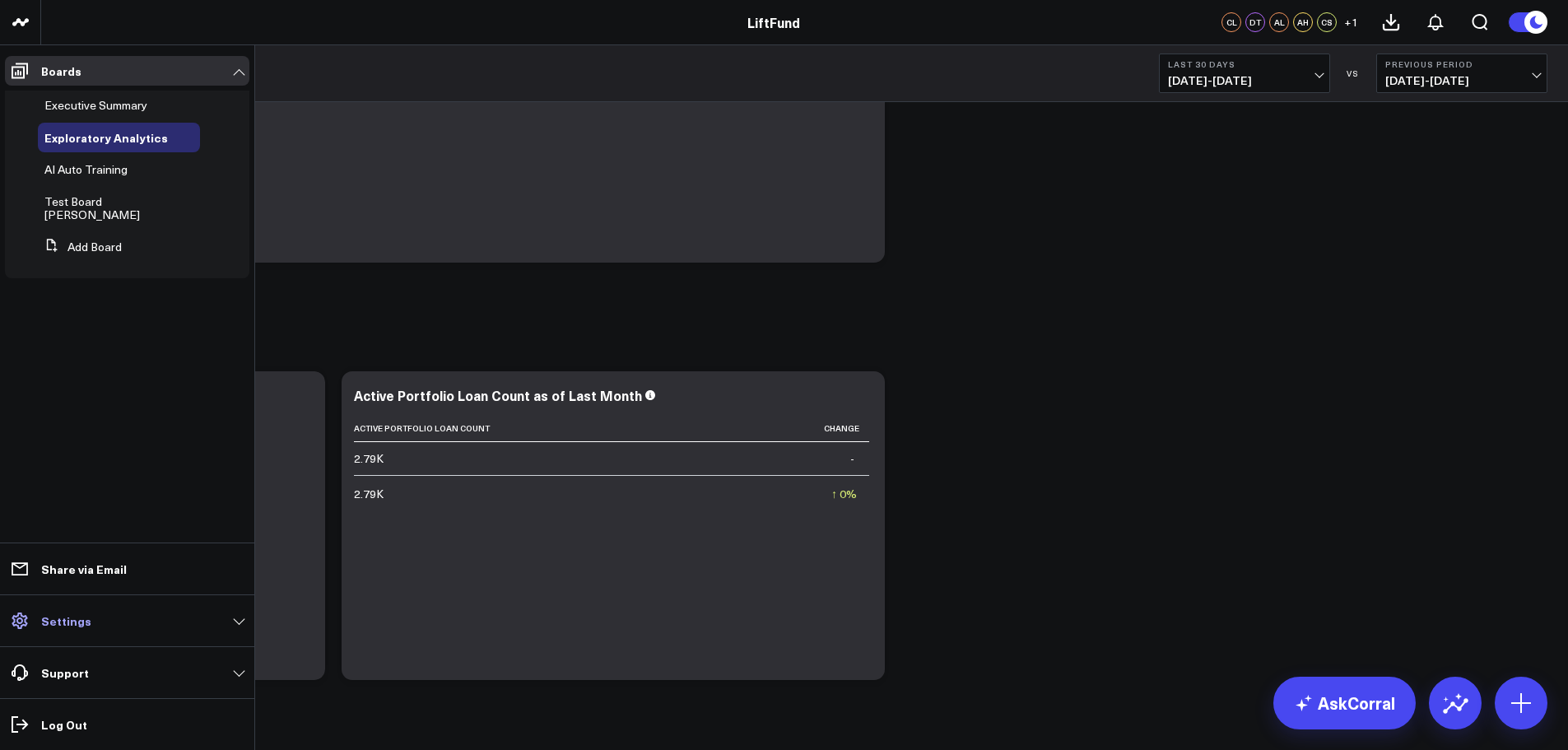
click at [22, 625] on icon at bounding box center [20, 621] width 20 height 20
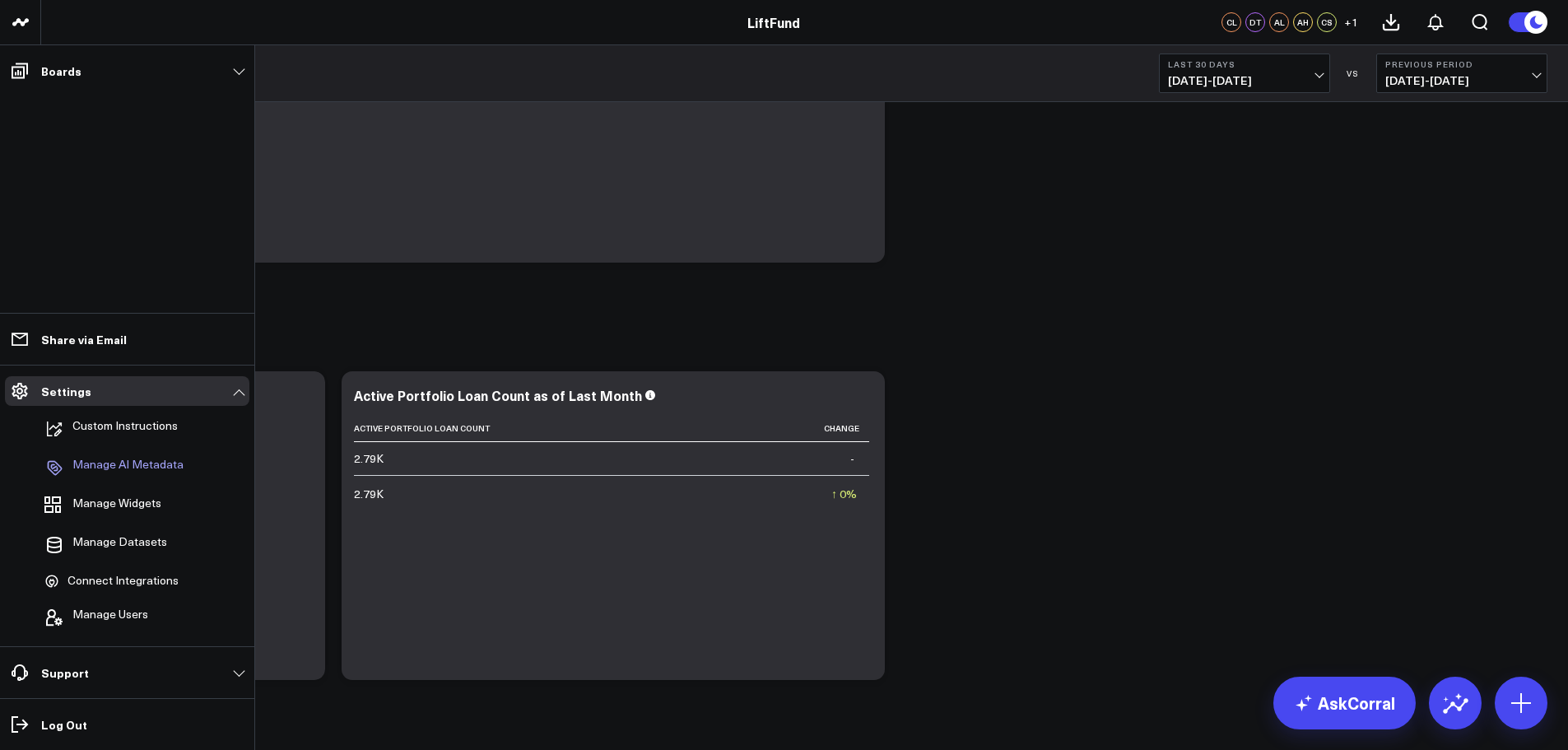
click at [122, 459] on p "Manage AI Metadata" at bounding box center [127, 468] width 111 height 20
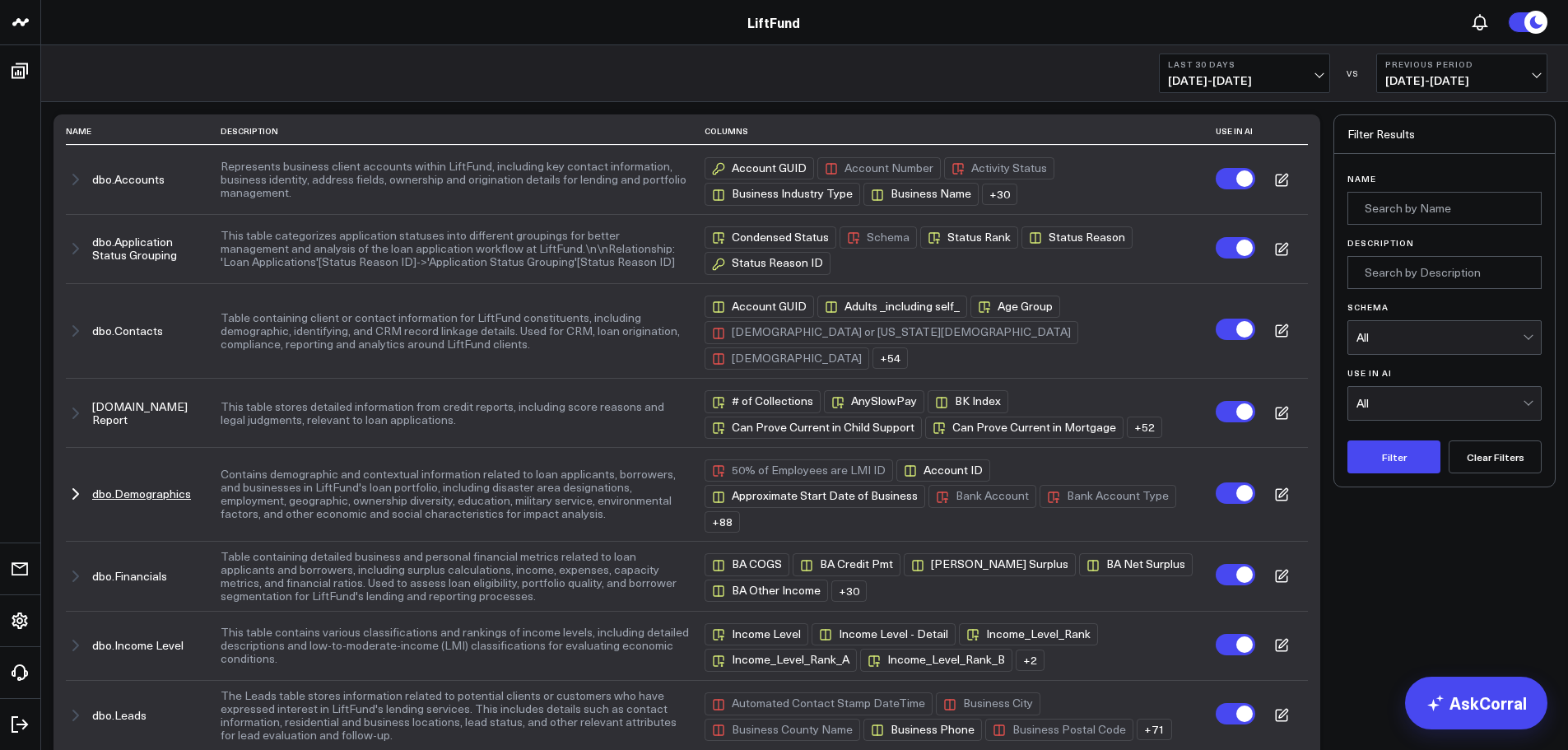
click at [77, 492] on icon "button" at bounding box center [76, 494] width 20 height 20
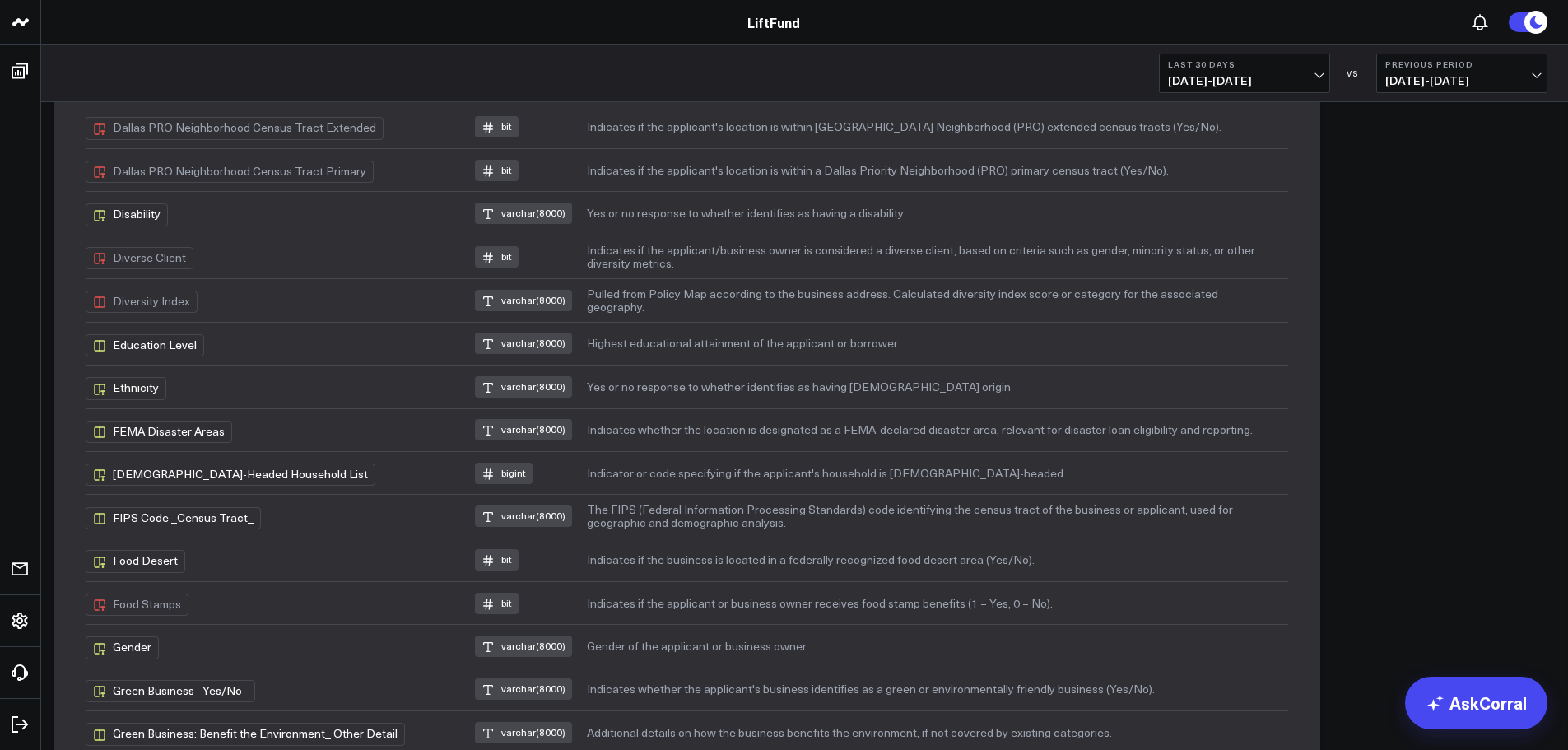
scroll to position [1235, 0]
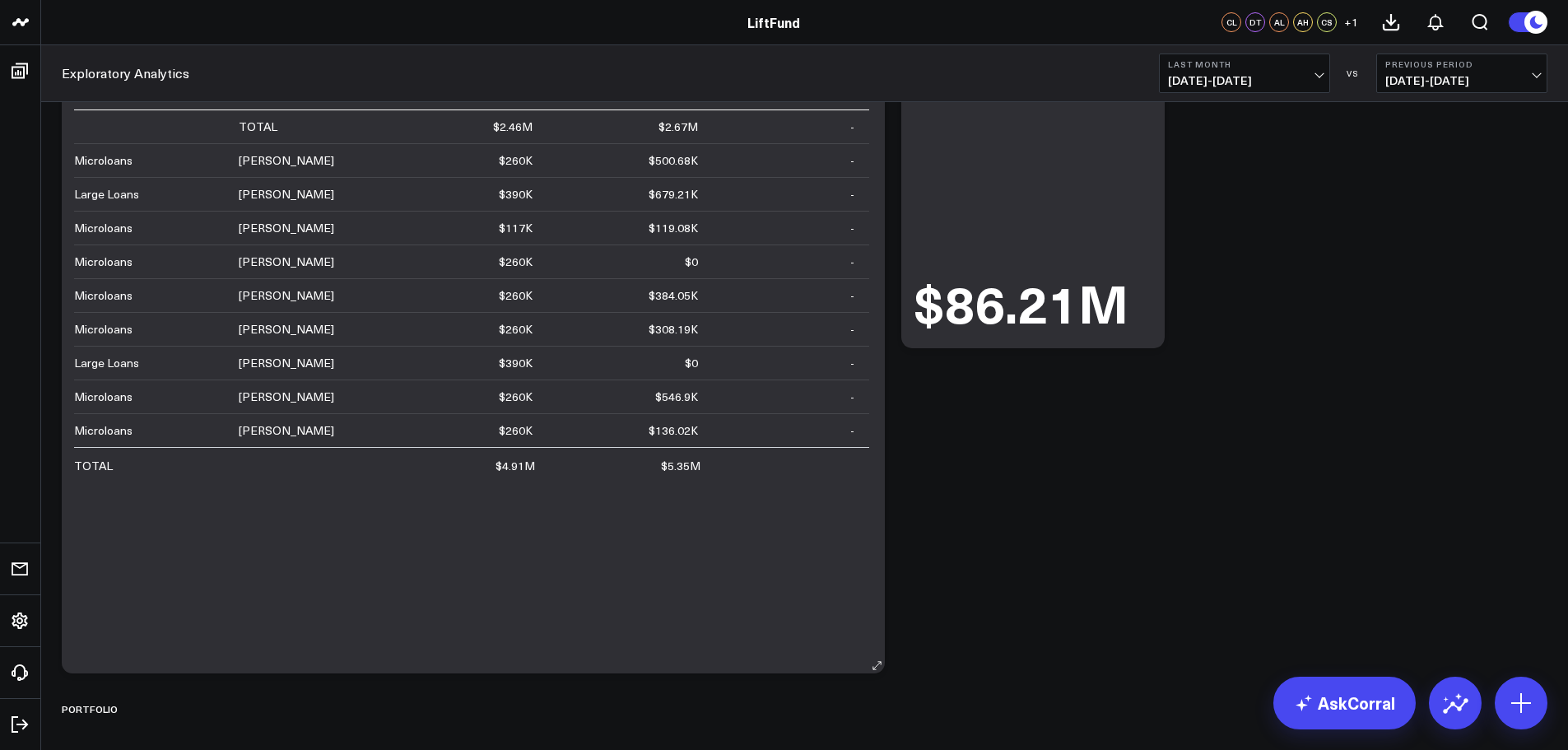
scroll to position [412, 0]
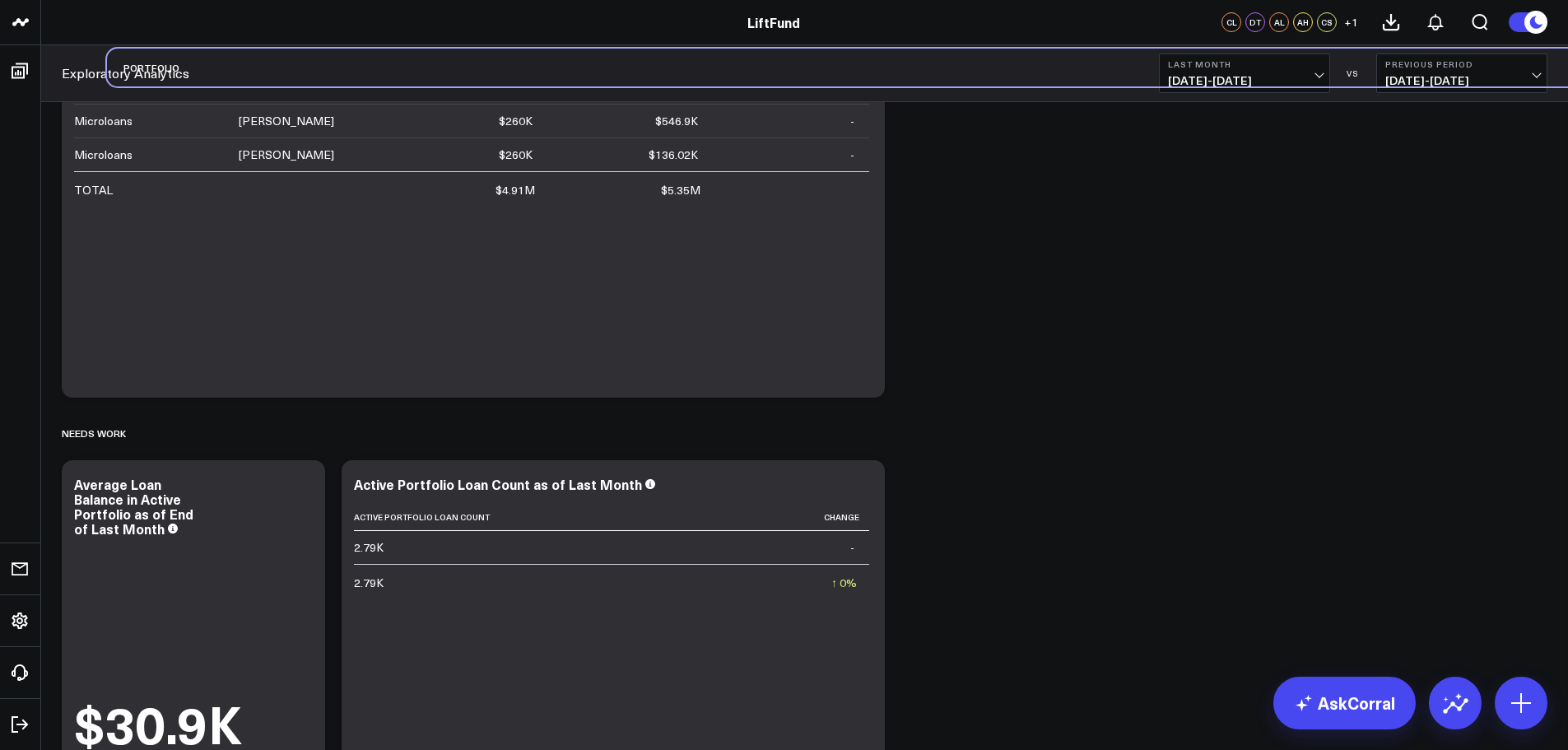
drag, startPoint x: 89, startPoint y: 388, endPoint x: 128, endPoint y: 87, distance: 303.5
click at [132, 82] on div "Portfolio" at bounding box center [142, 67] width 72 height 38
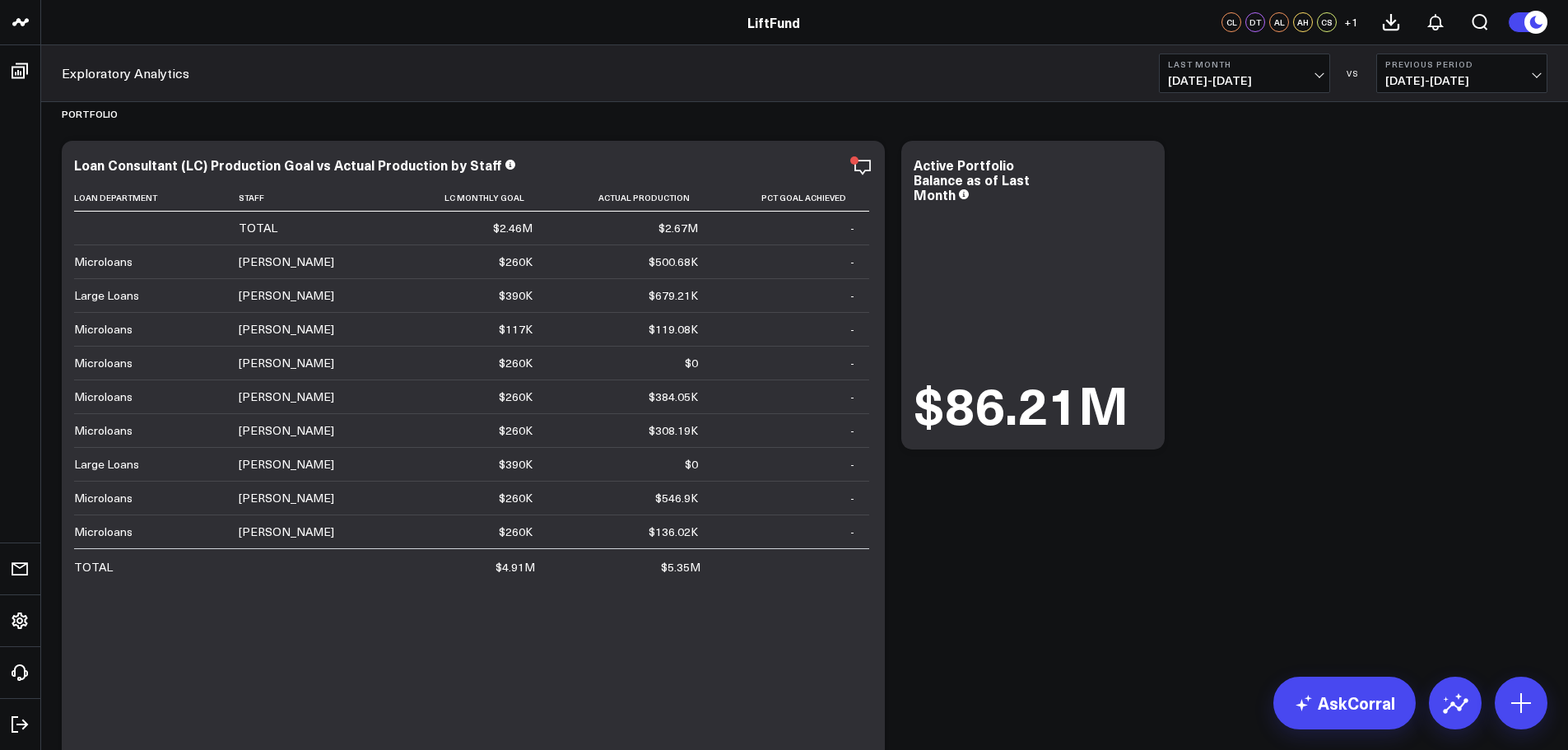
scroll to position [0, 0]
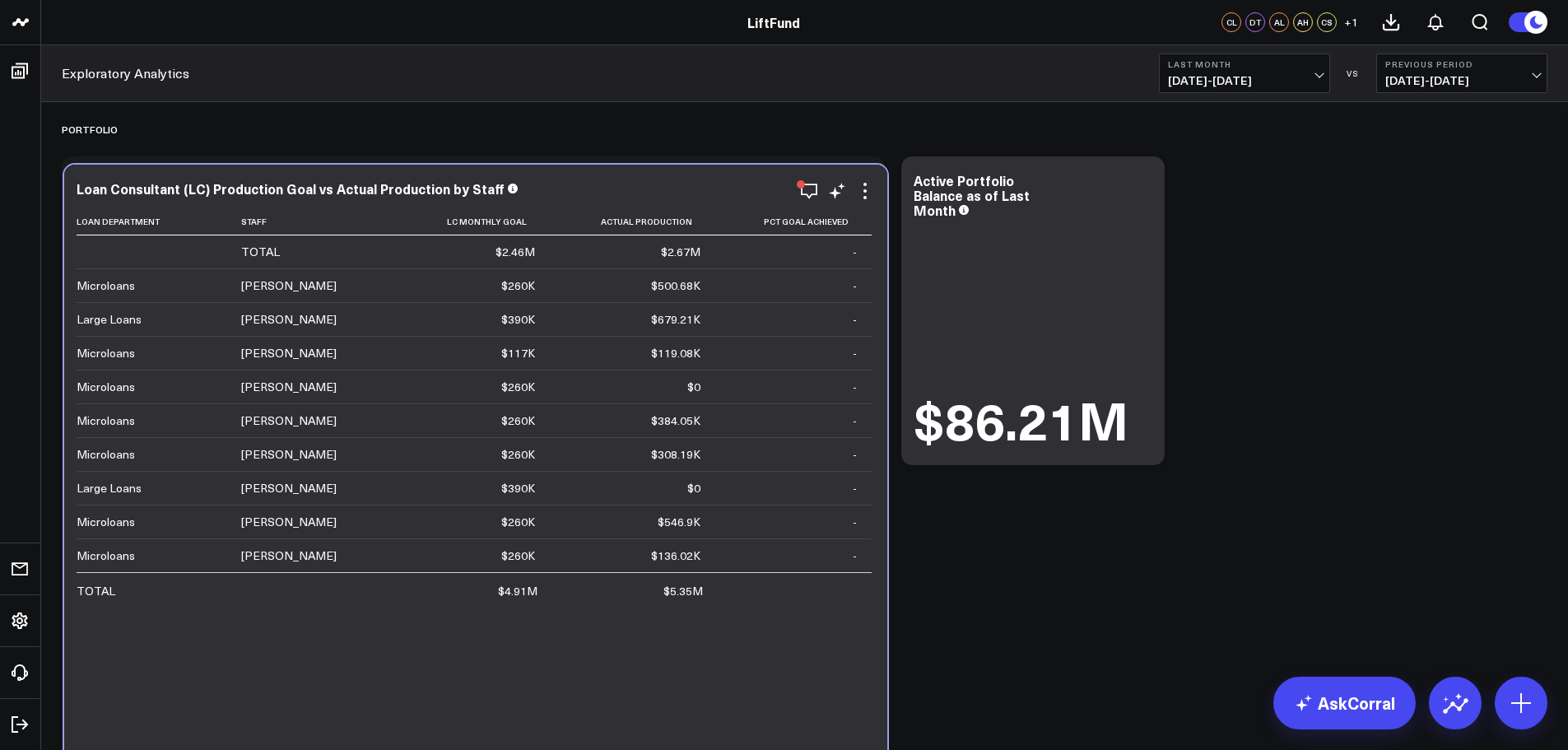
click at [591, 199] on div "Loan Consultant (LC) Production Goal vs Actual Production by Staff Loan Departm…" at bounding box center [476, 481] width 798 height 601
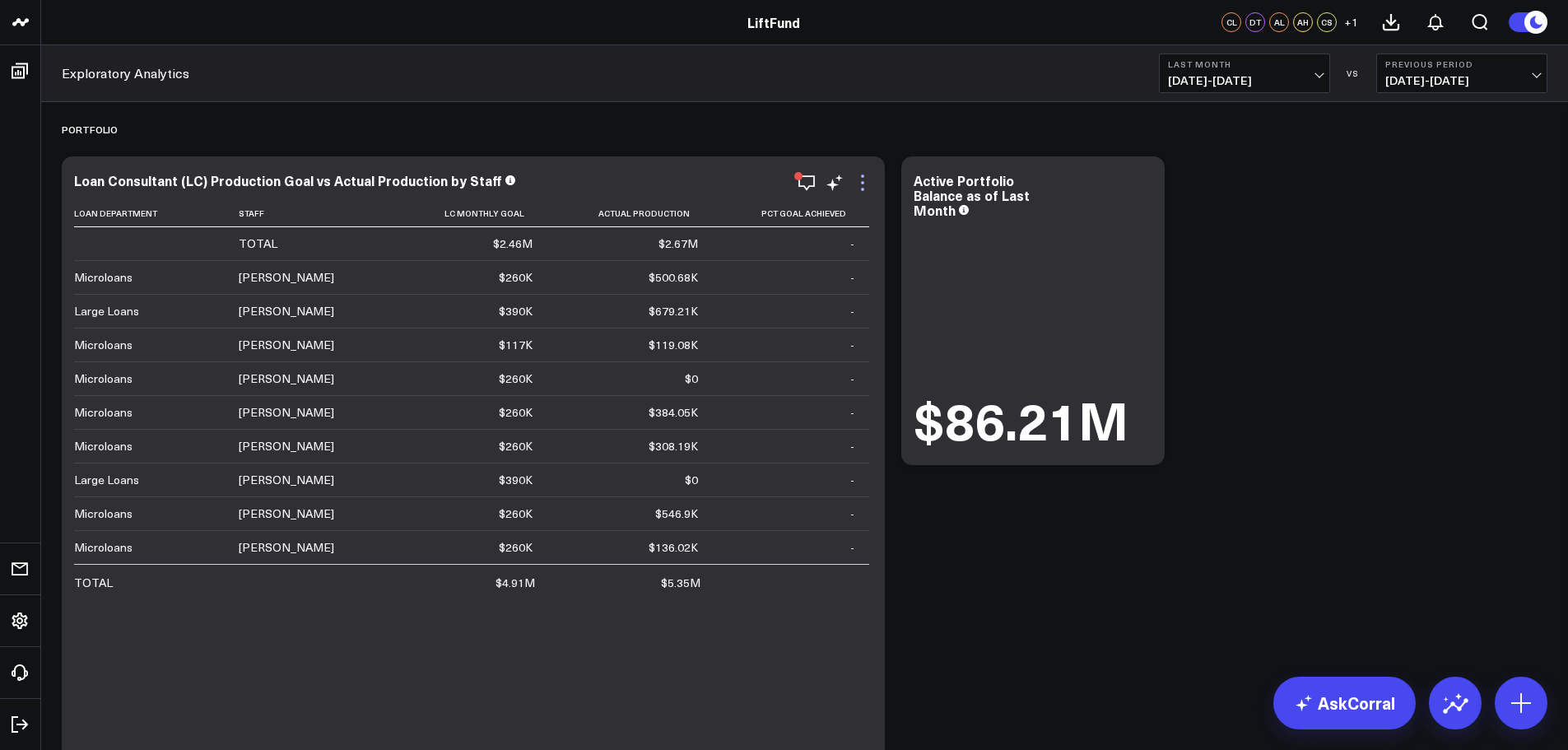
click at [863, 178] on icon at bounding box center [863, 182] width 20 height 20
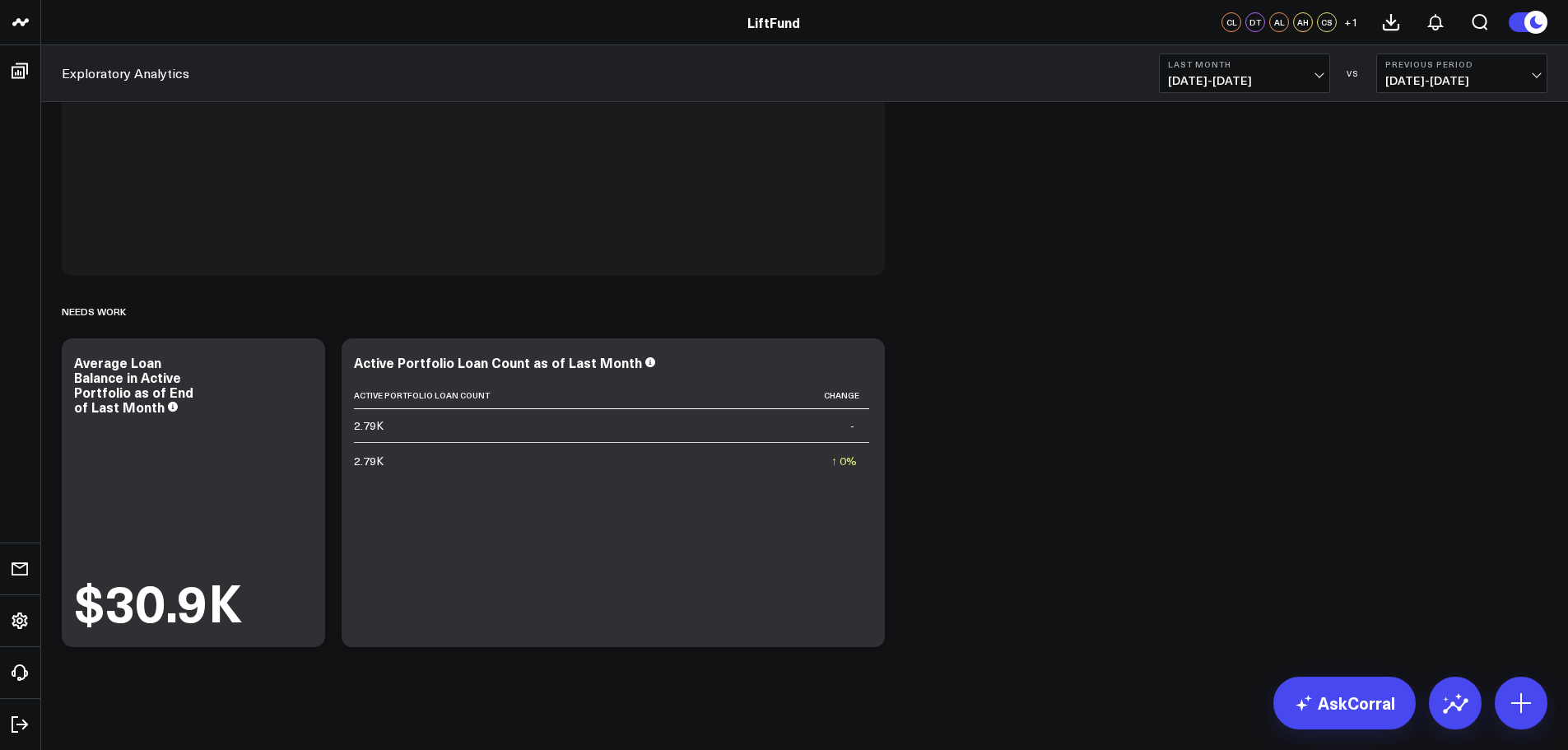
scroll to position [518, 0]
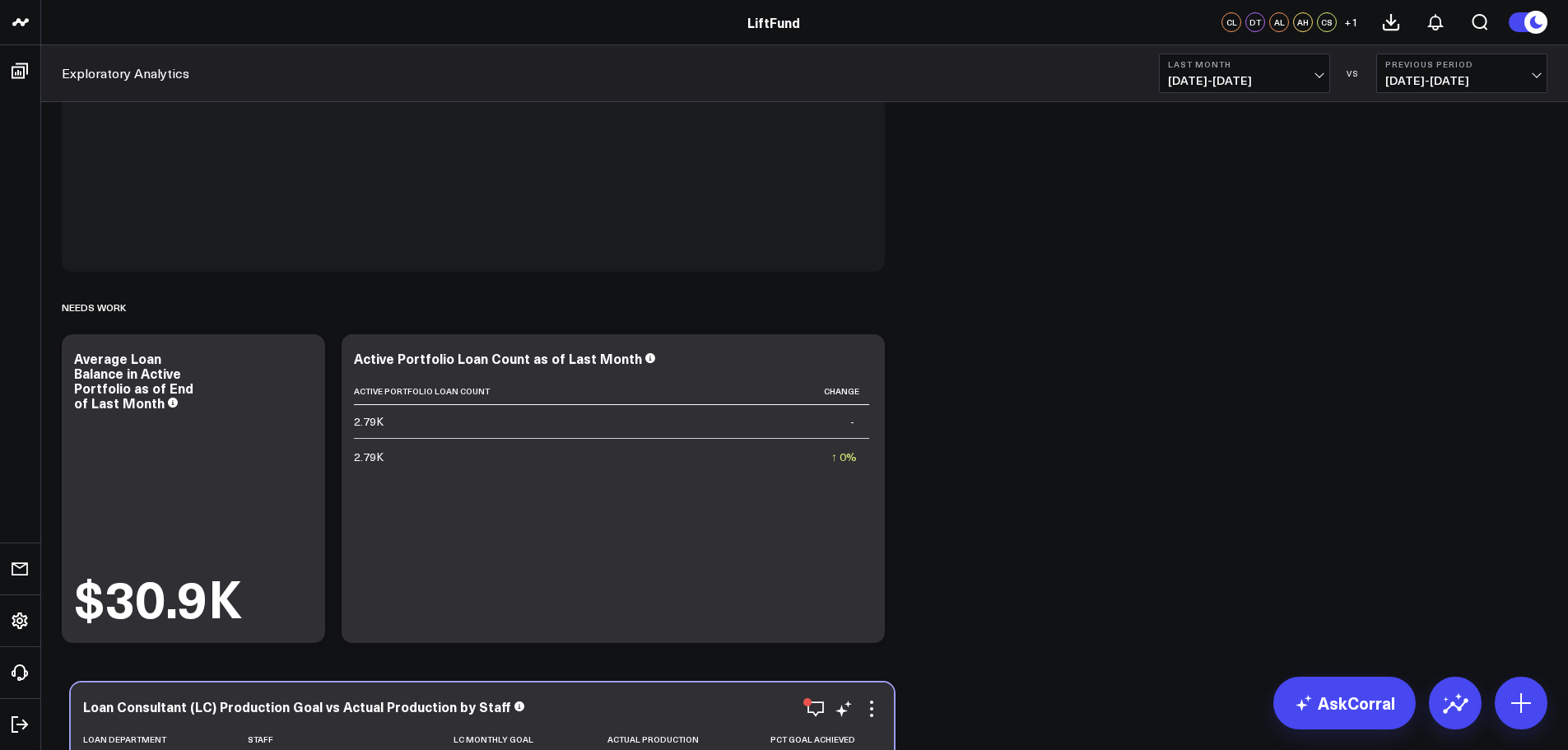
drag, startPoint x: 590, startPoint y: 173, endPoint x: 600, endPoint y: 698, distance: 525.1
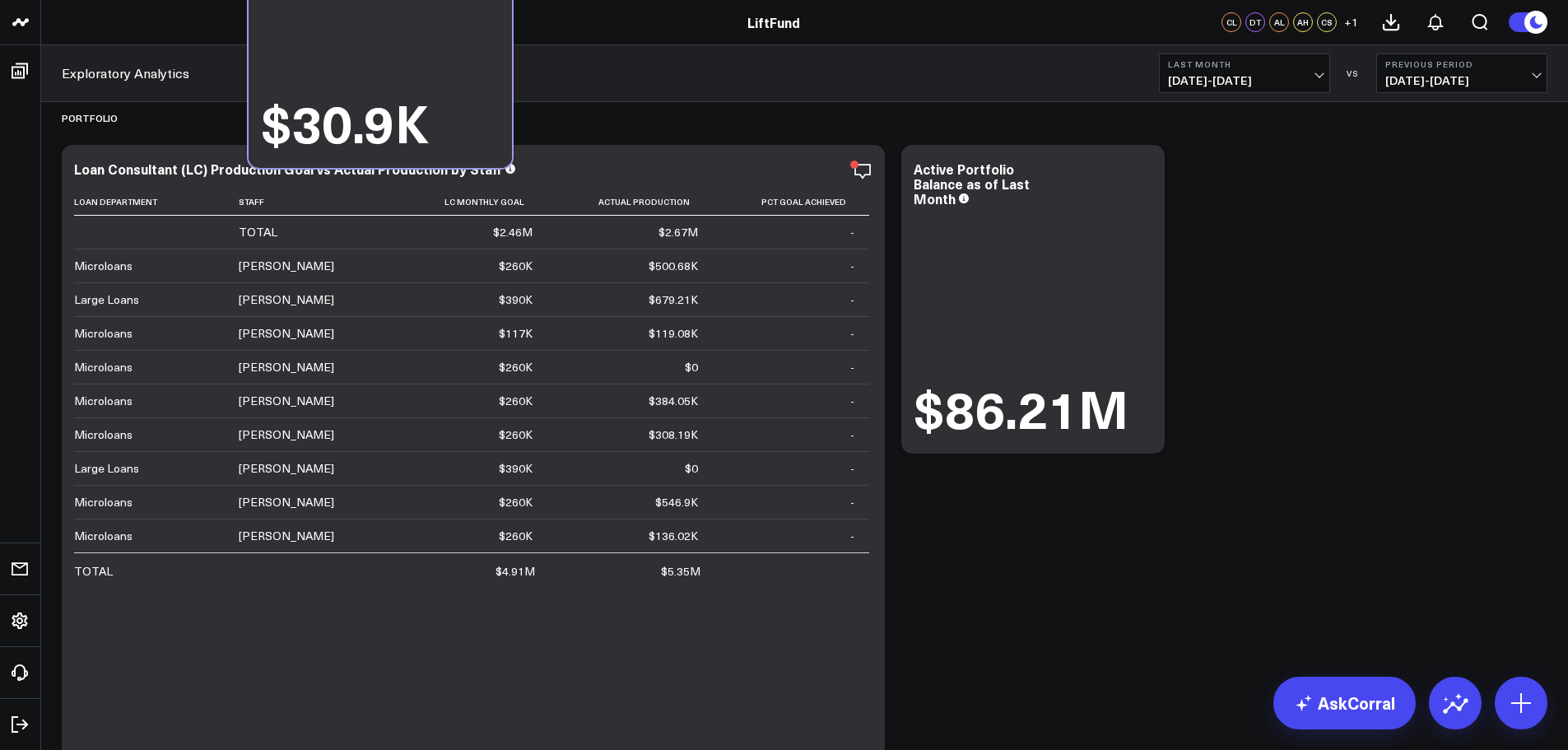
scroll to position [0, 0]
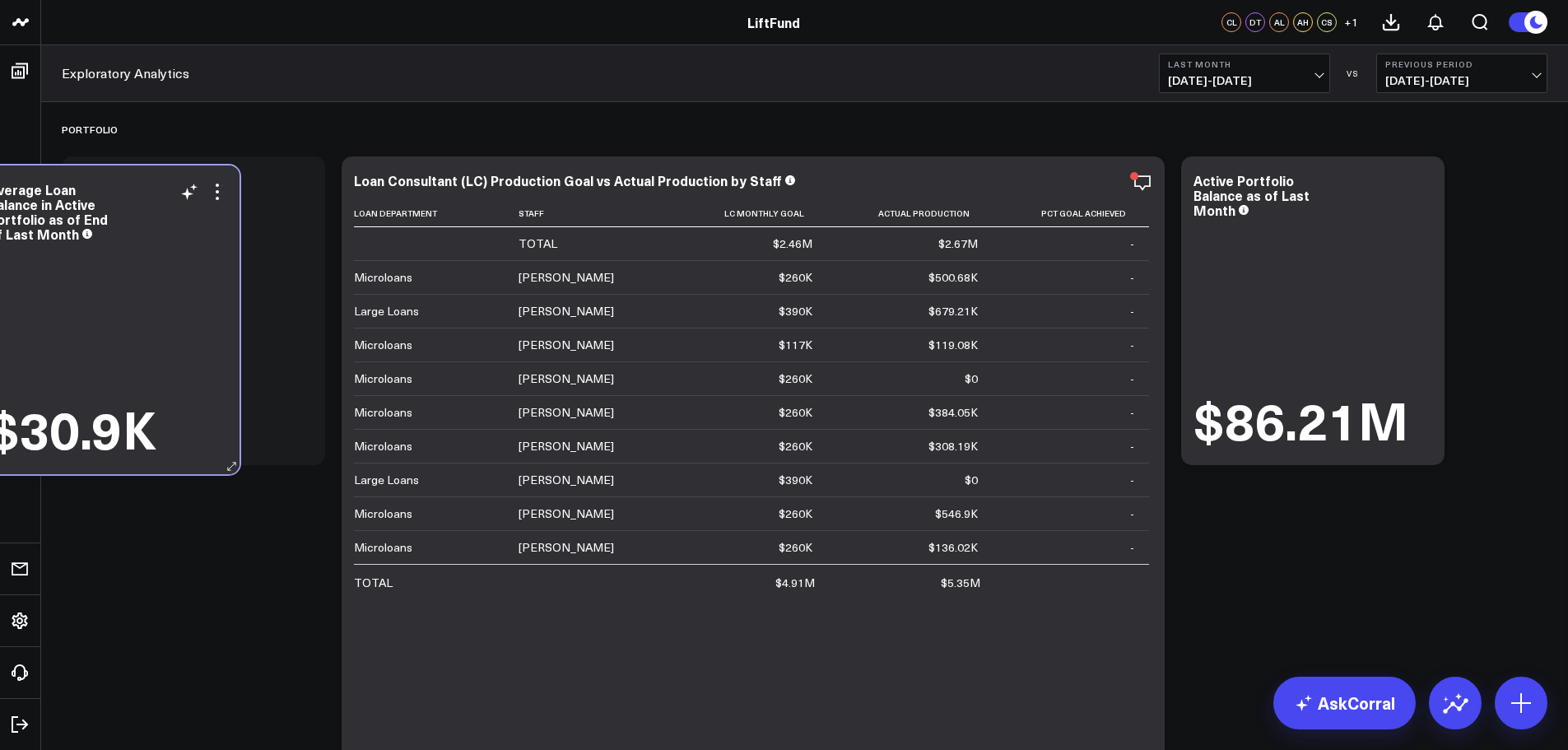
drag, startPoint x: 207, startPoint y: 450, endPoint x: 122, endPoint y: 282, distance: 188.3
click at [122, 282] on div "$30.9K" at bounding box center [107, 351] width 239 height 212
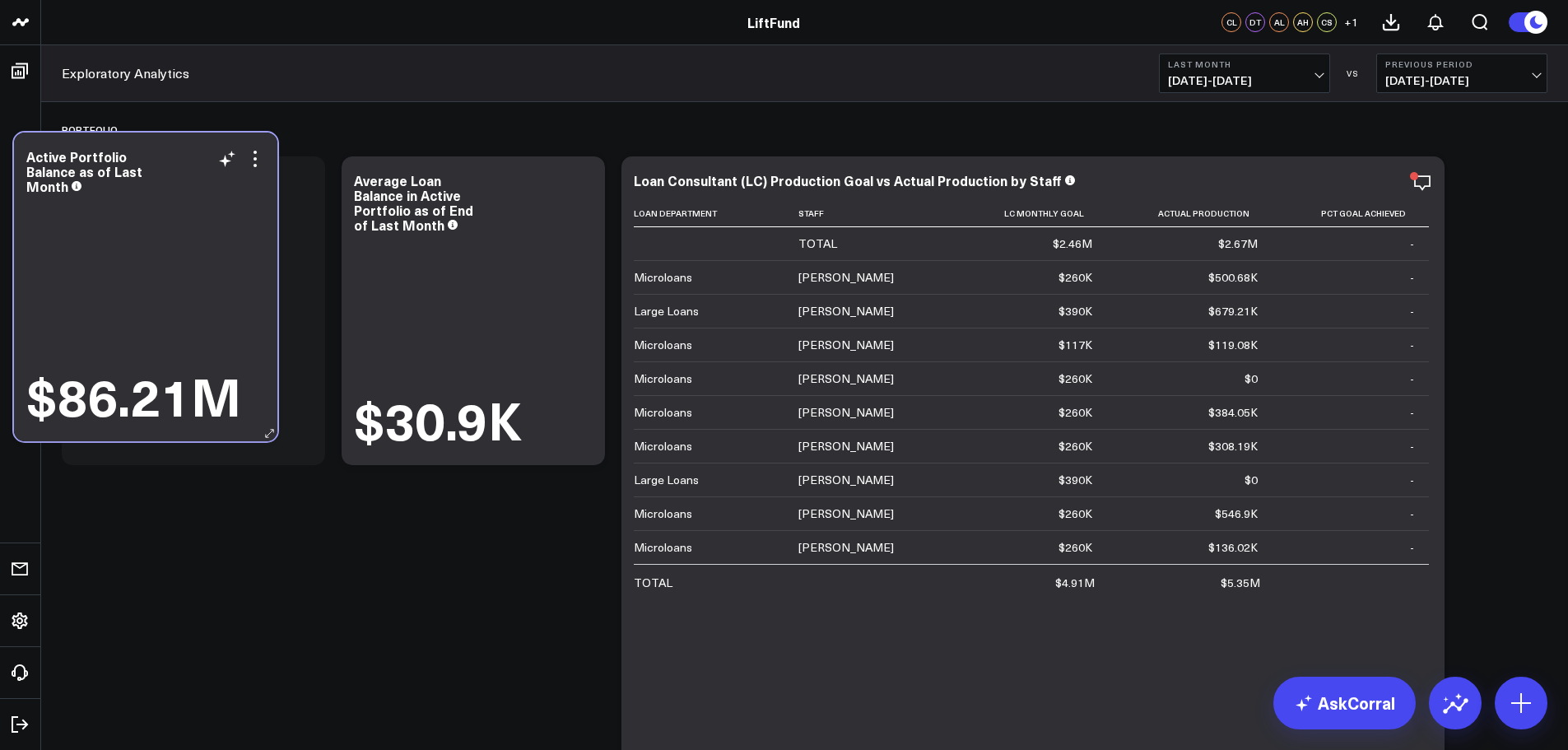
drag, startPoint x: 1348, startPoint y: 233, endPoint x: 189, endPoint y: 209, distance: 1159.2
click at [182, 209] on div "$86.21M" at bounding box center [146, 311] width 239 height 228
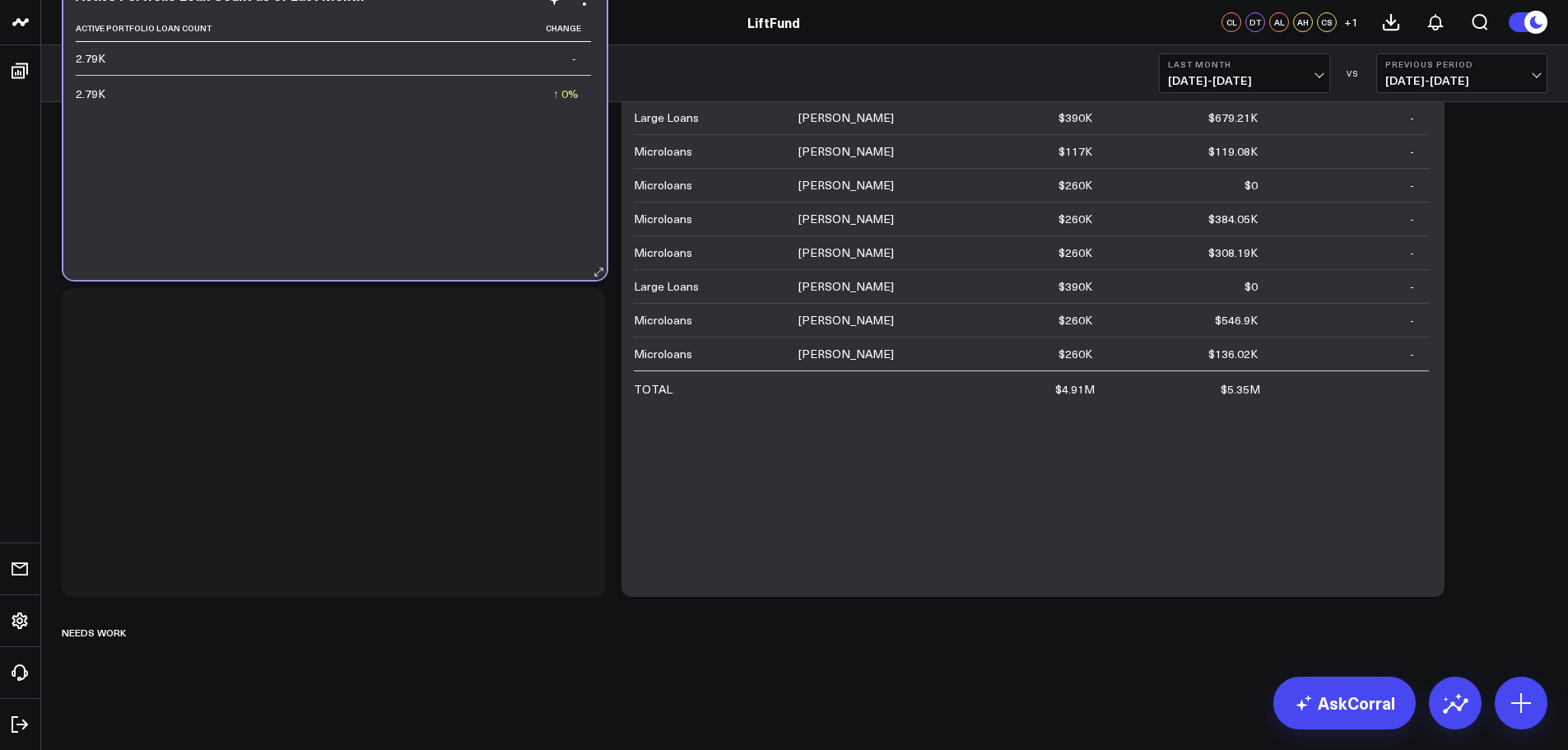
scroll to position [193, 0]
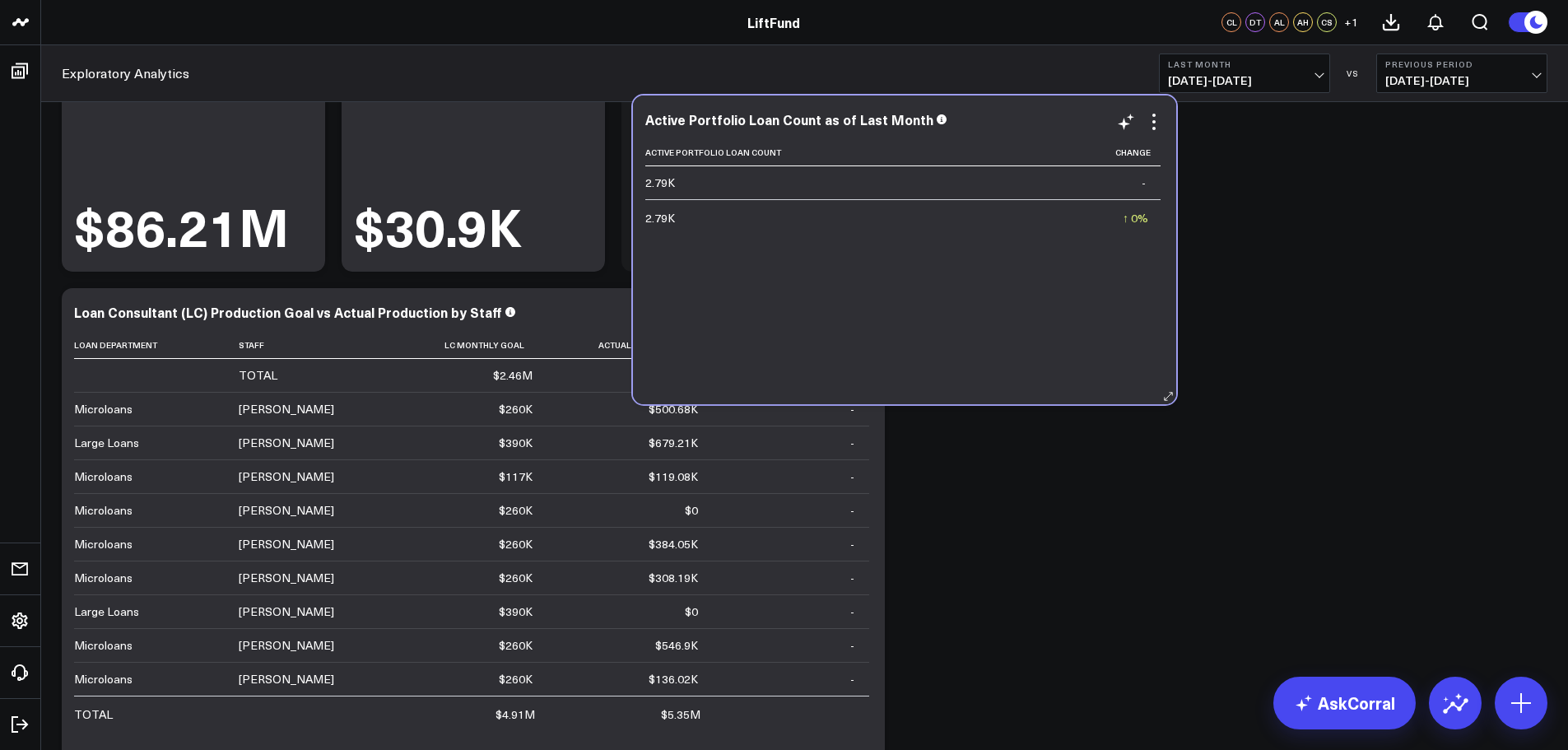
drag, startPoint x: 396, startPoint y: 633, endPoint x: 967, endPoint y: 288, distance: 667.1
click at [967, 288] on div "Active Portfolio Loan Count Change 2.79K - 2.79K ↑ 0% Previous 2.79K" at bounding box center [905, 263] width 518 height 248
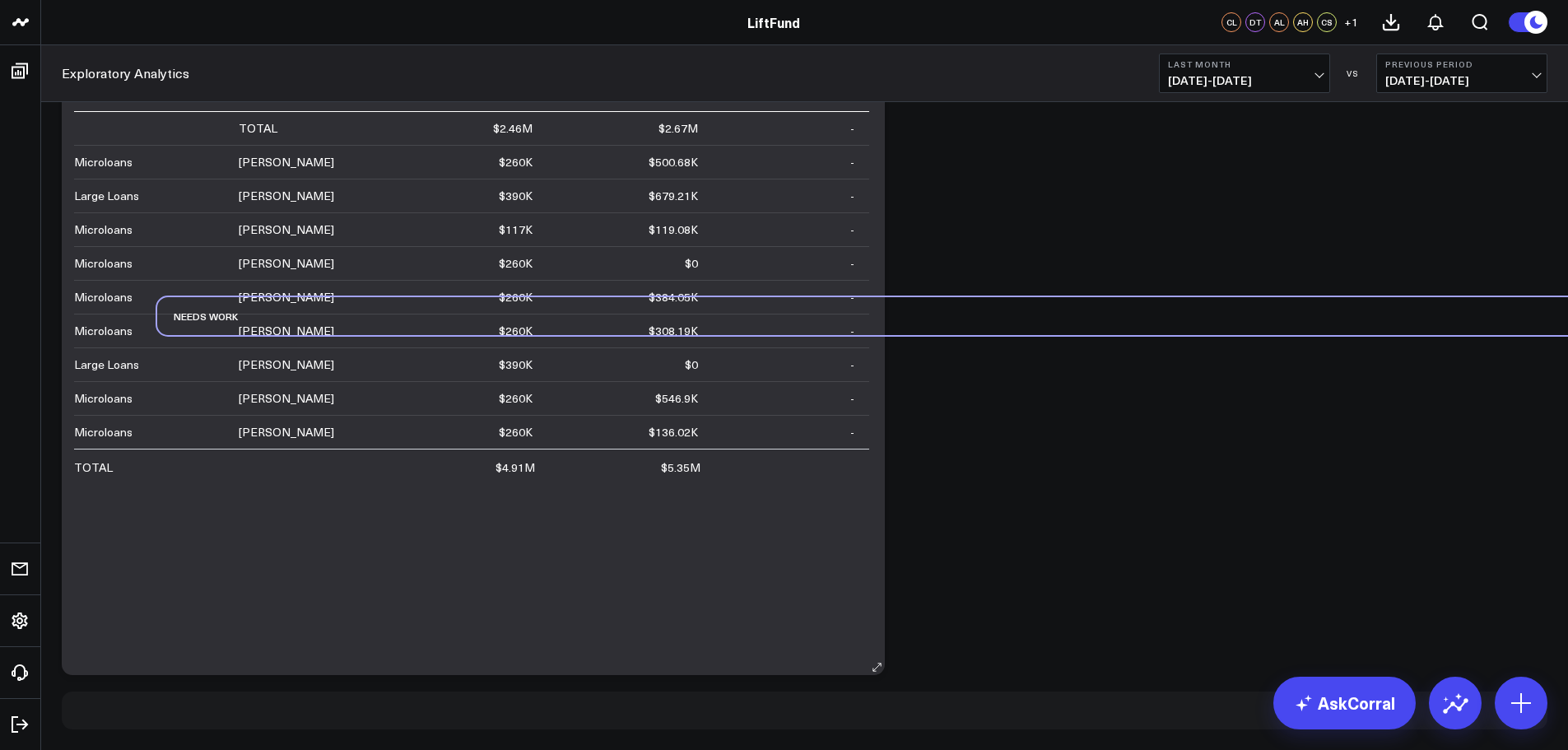
scroll to position [478, 0]
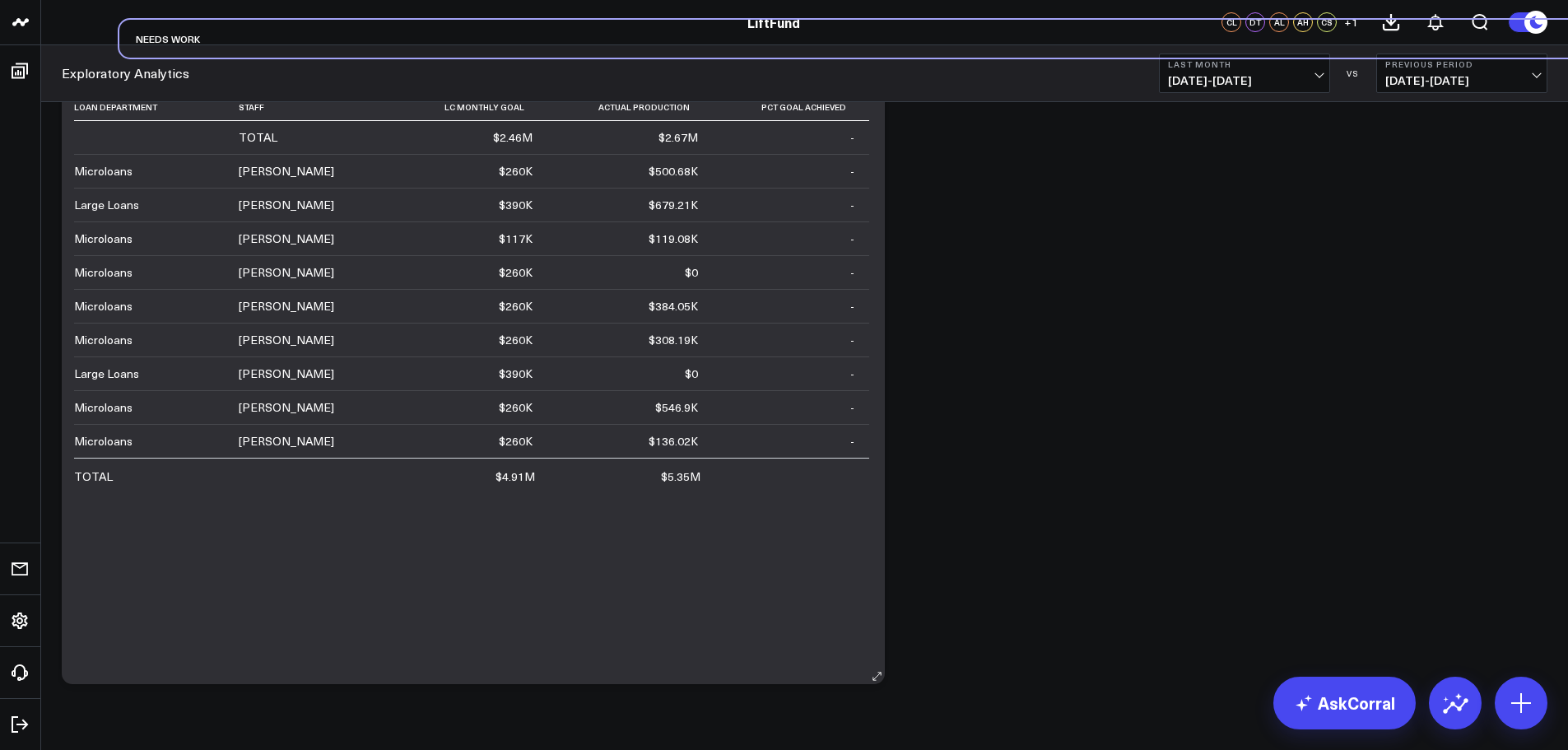
drag, startPoint x: 233, startPoint y: 724, endPoint x: 281, endPoint y: 116, distance: 609.9
click at [281, 116] on div "Portfolio Modify via AI Copy link to widget Ask support Remove Create linked co…" at bounding box center [804, 158] width 1502 height 1068
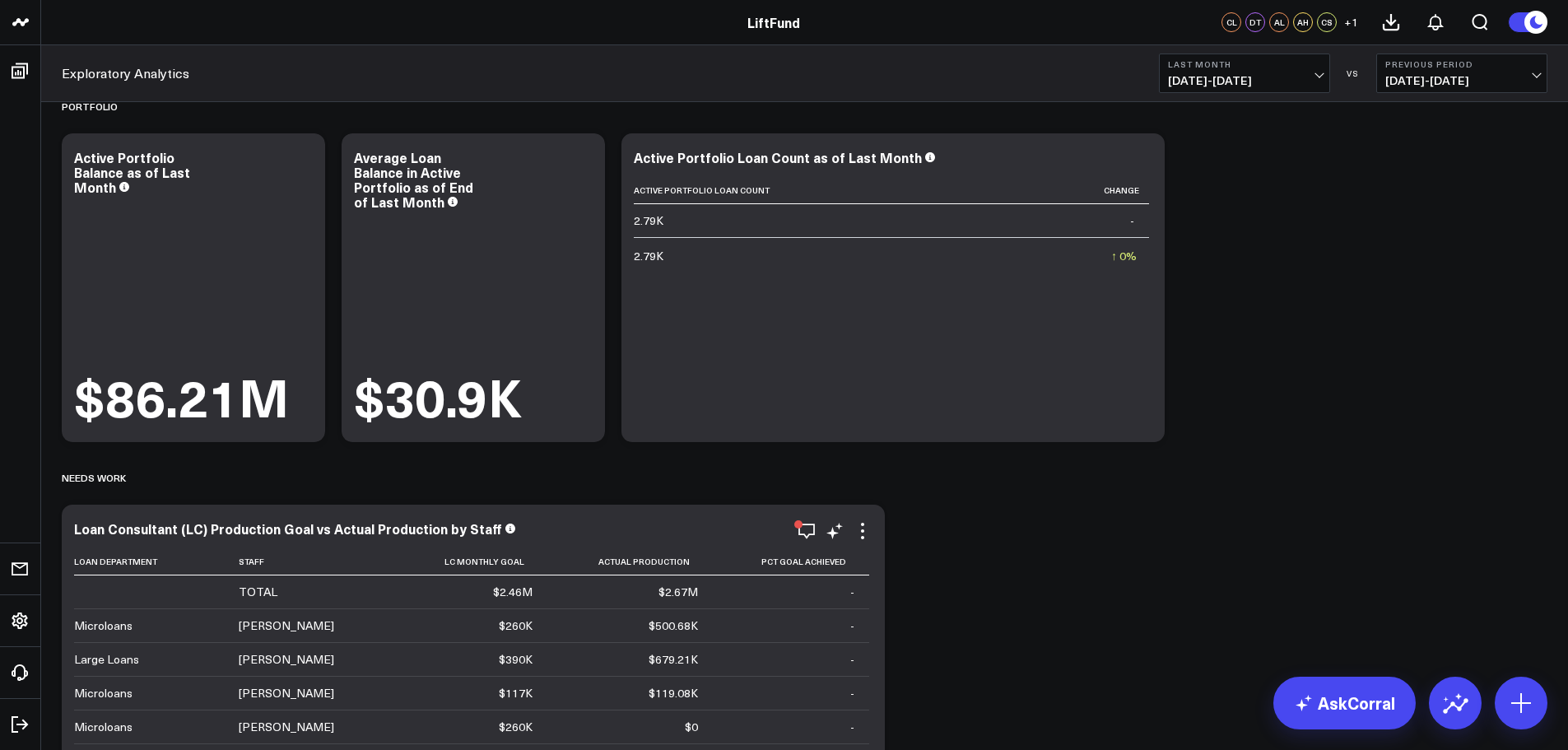
scroll to position [0, 0]
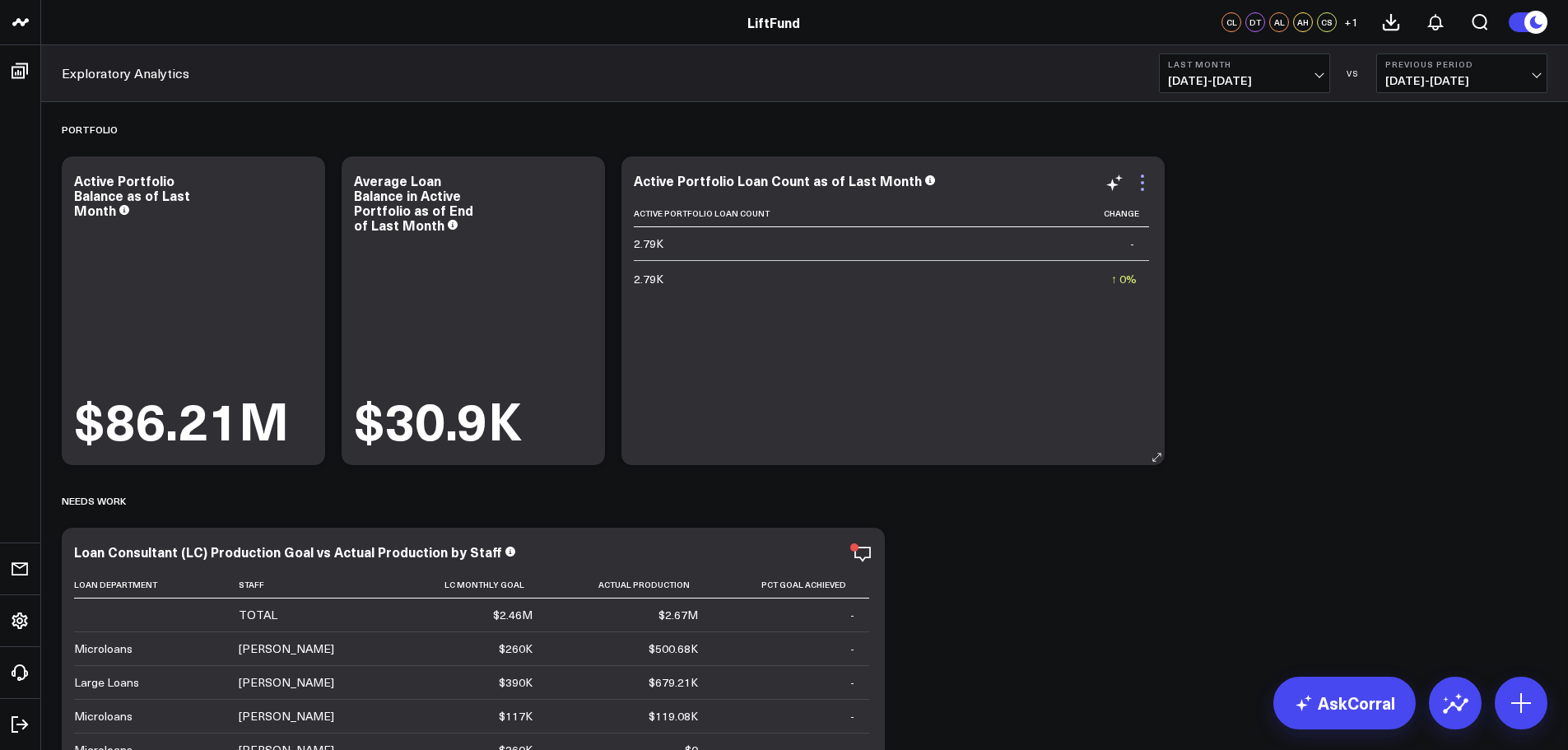
click at [1137, 186] on icon at bounding box center [1142, 182] width 20 height 20
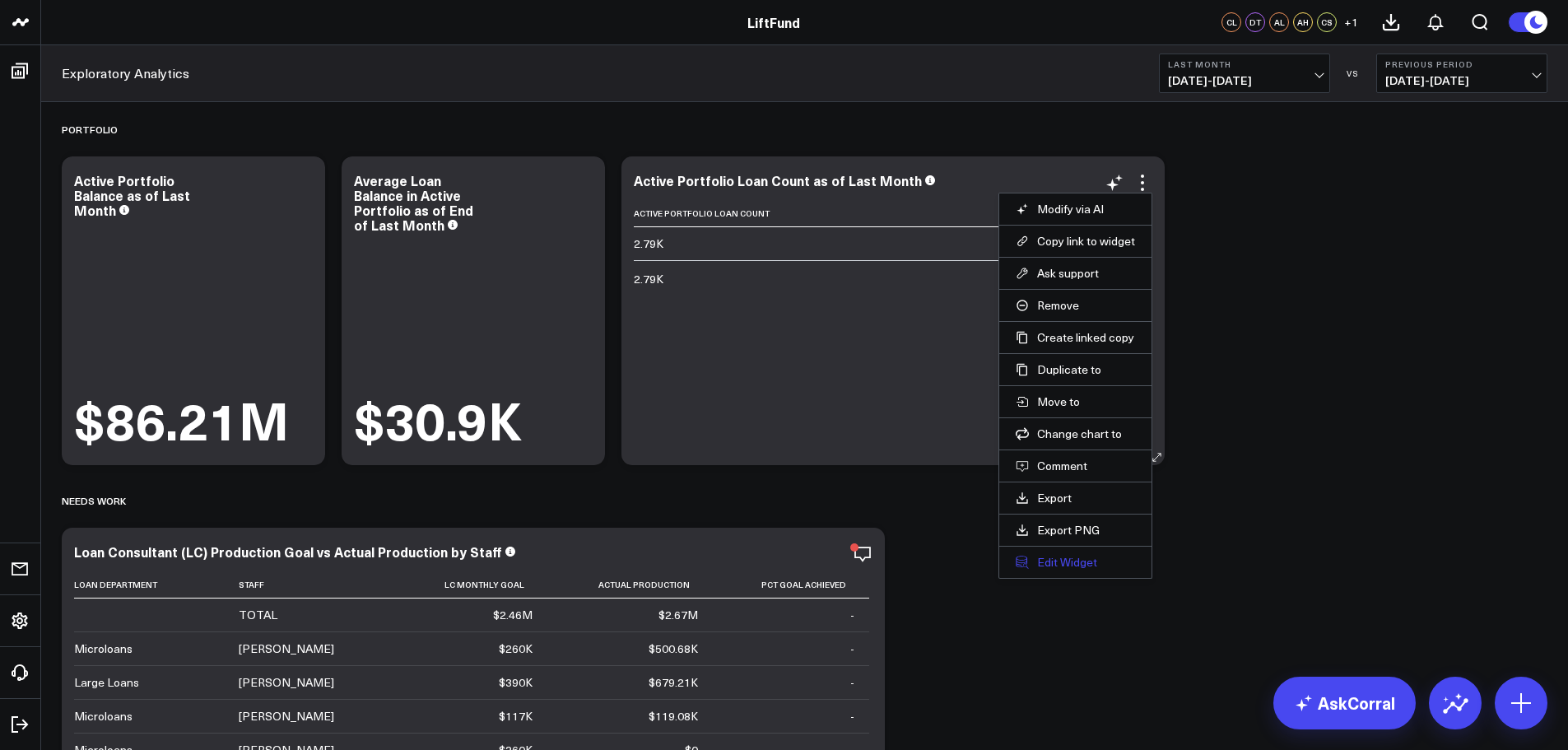
click at [1054, 558] on button "Edit Widget" at bounding box center [1075, 562] width 119 height 15
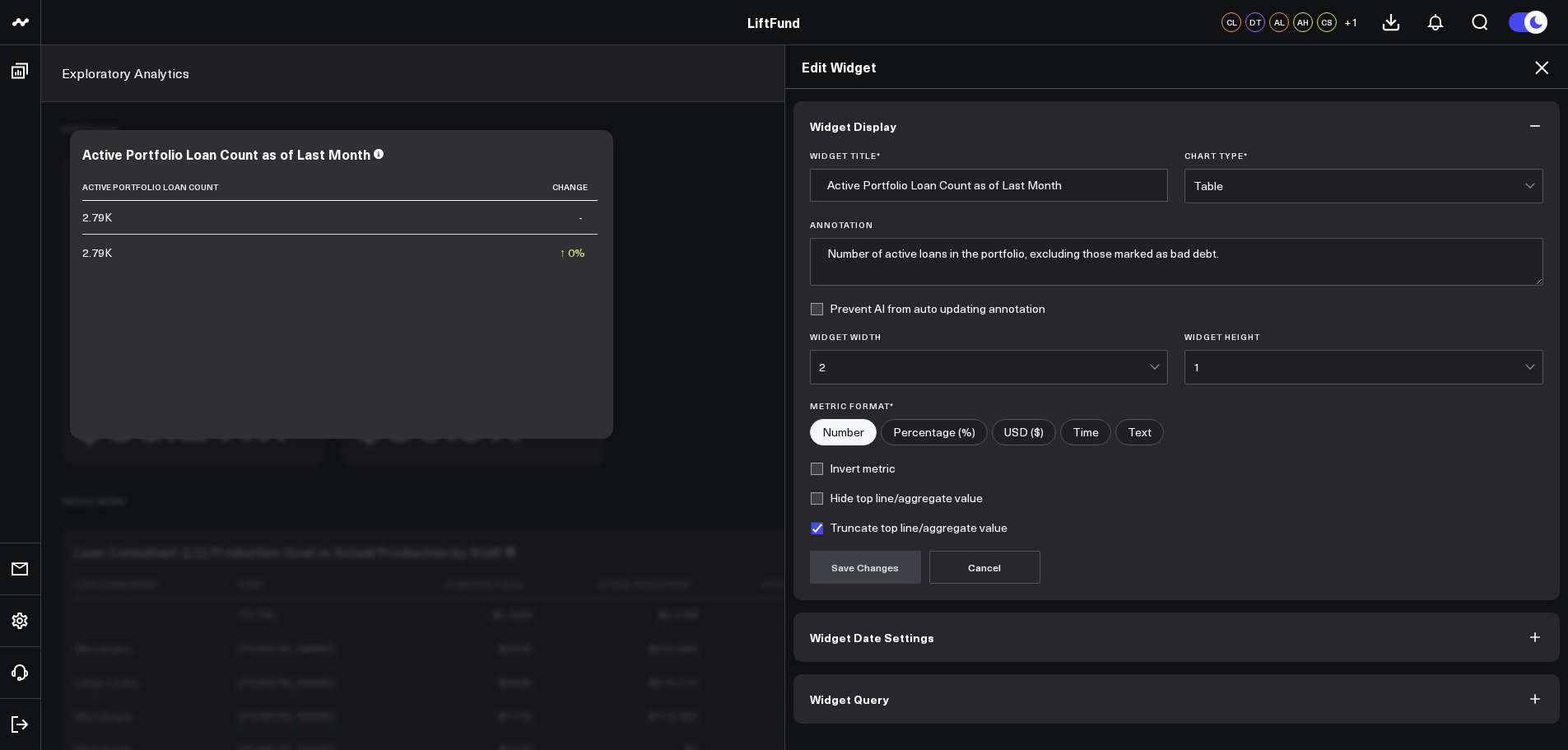
click at [1409, 180] on div "Table" at bounding box center [1359, 186] width 331 height 13
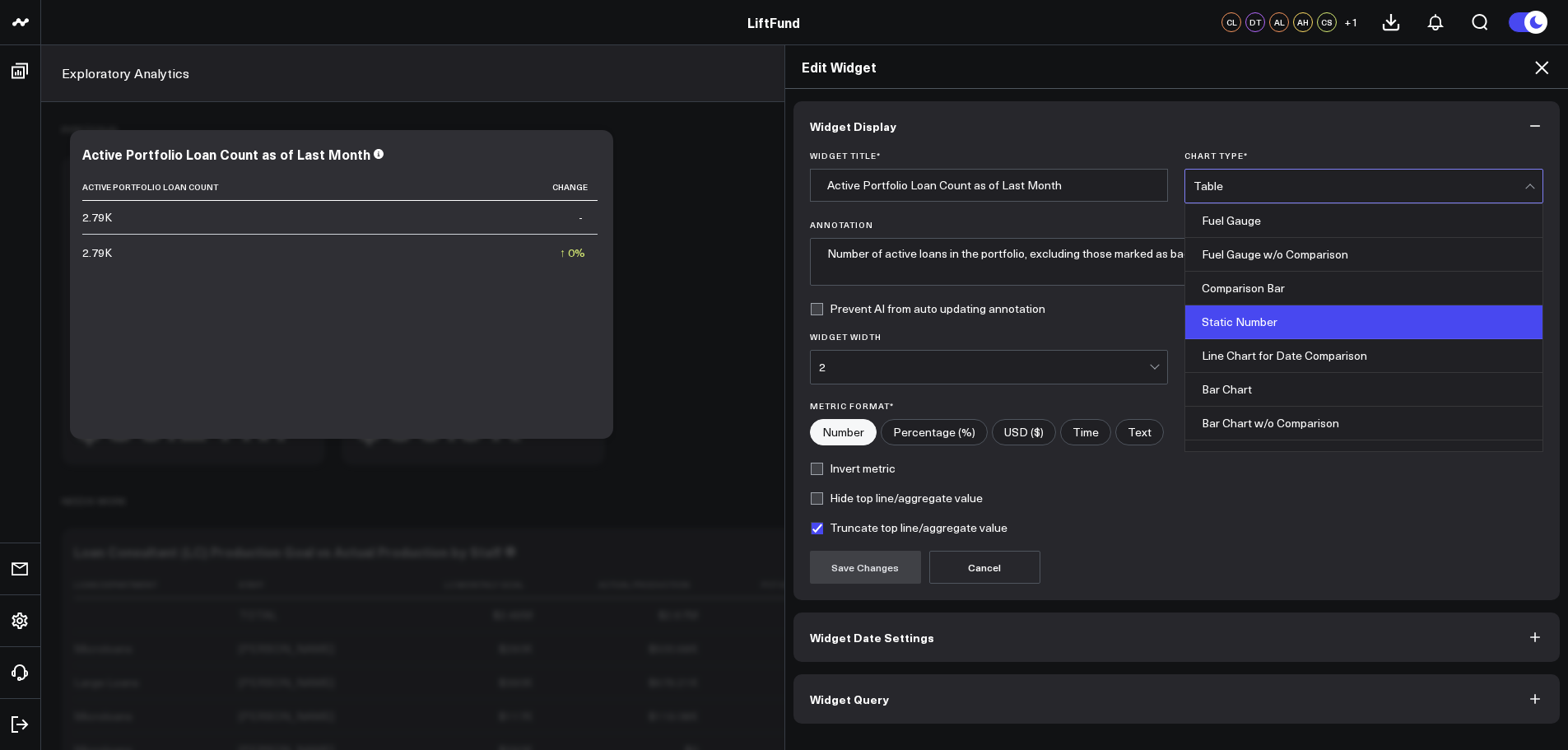
click at [1302, 314] on div "Static Number" at bounding box center [1364, 322] width 357 height 34
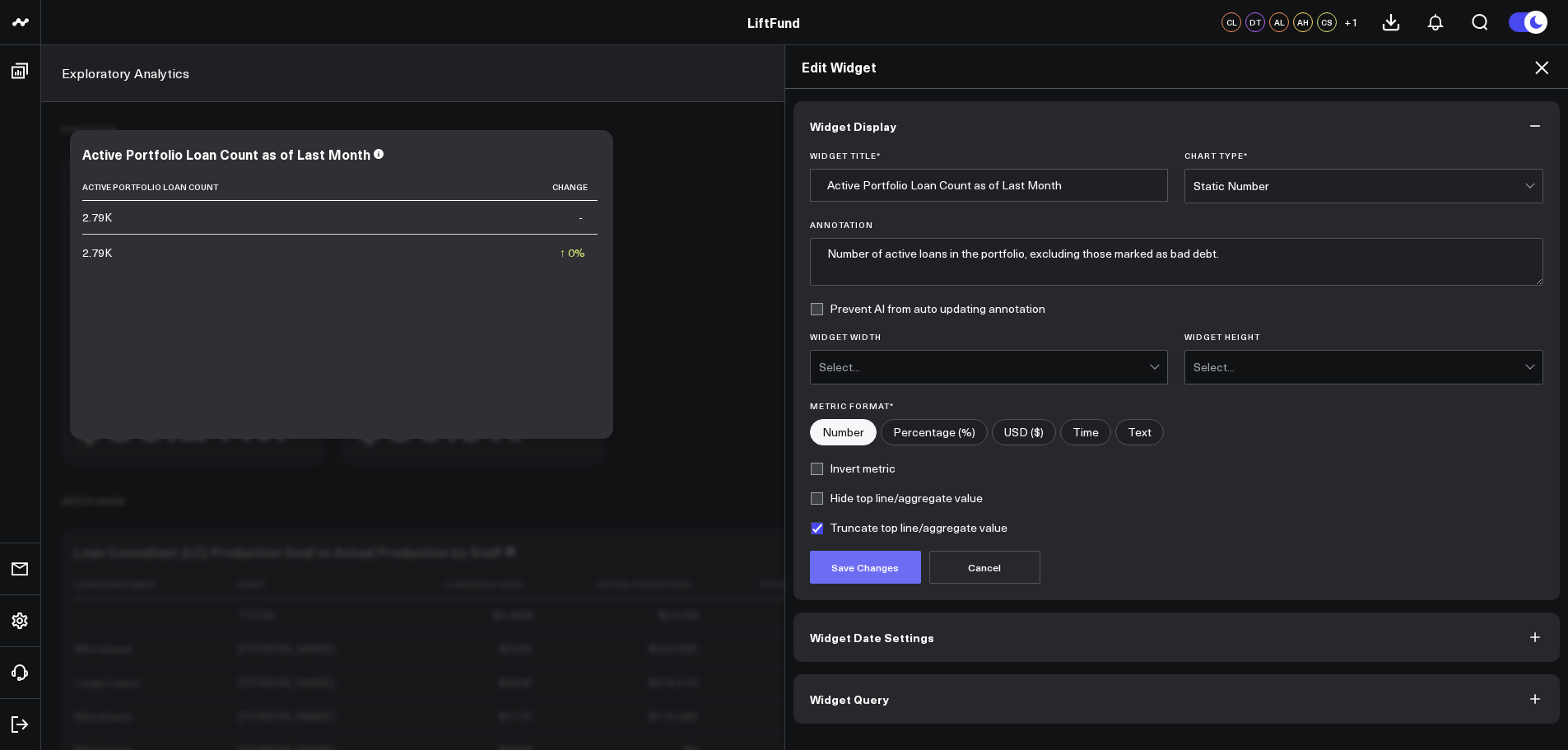
click at [851, 581] on button "Save Changes" at bounding box center [865, 568] width 111 height 33
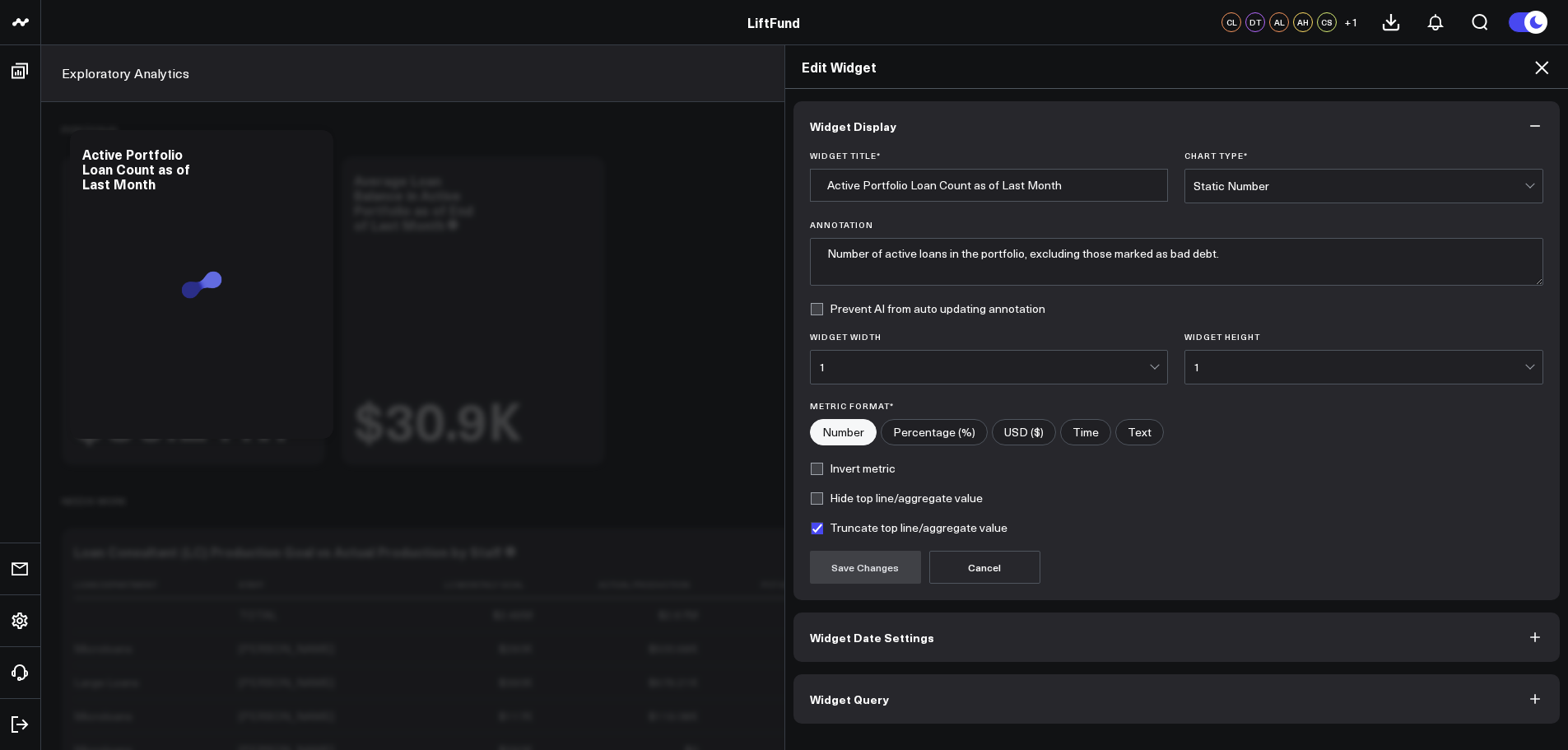
scroll to position [247, 0]
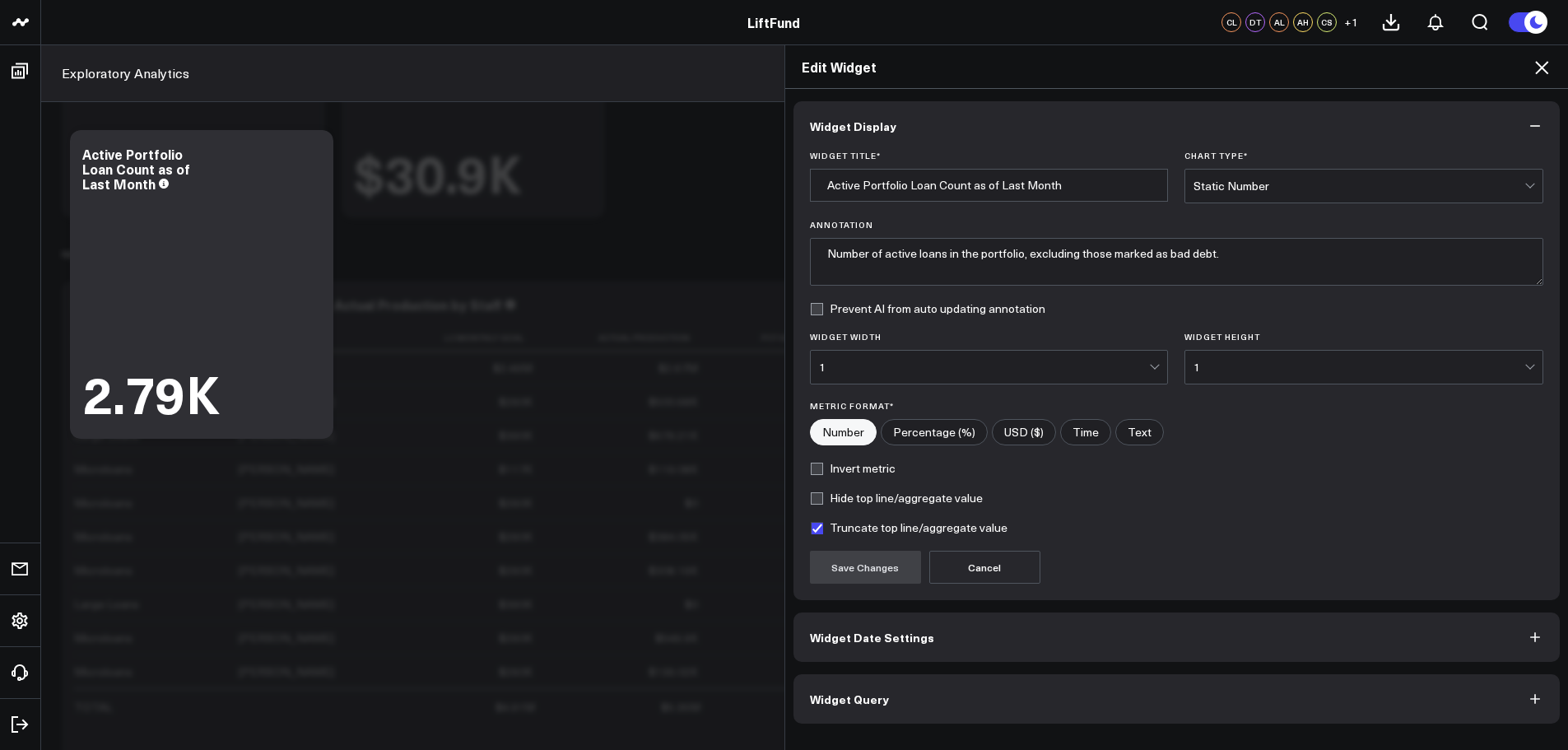
click at [1540, 71] on icon at bounding box center [1542, 68] width 13 height 13
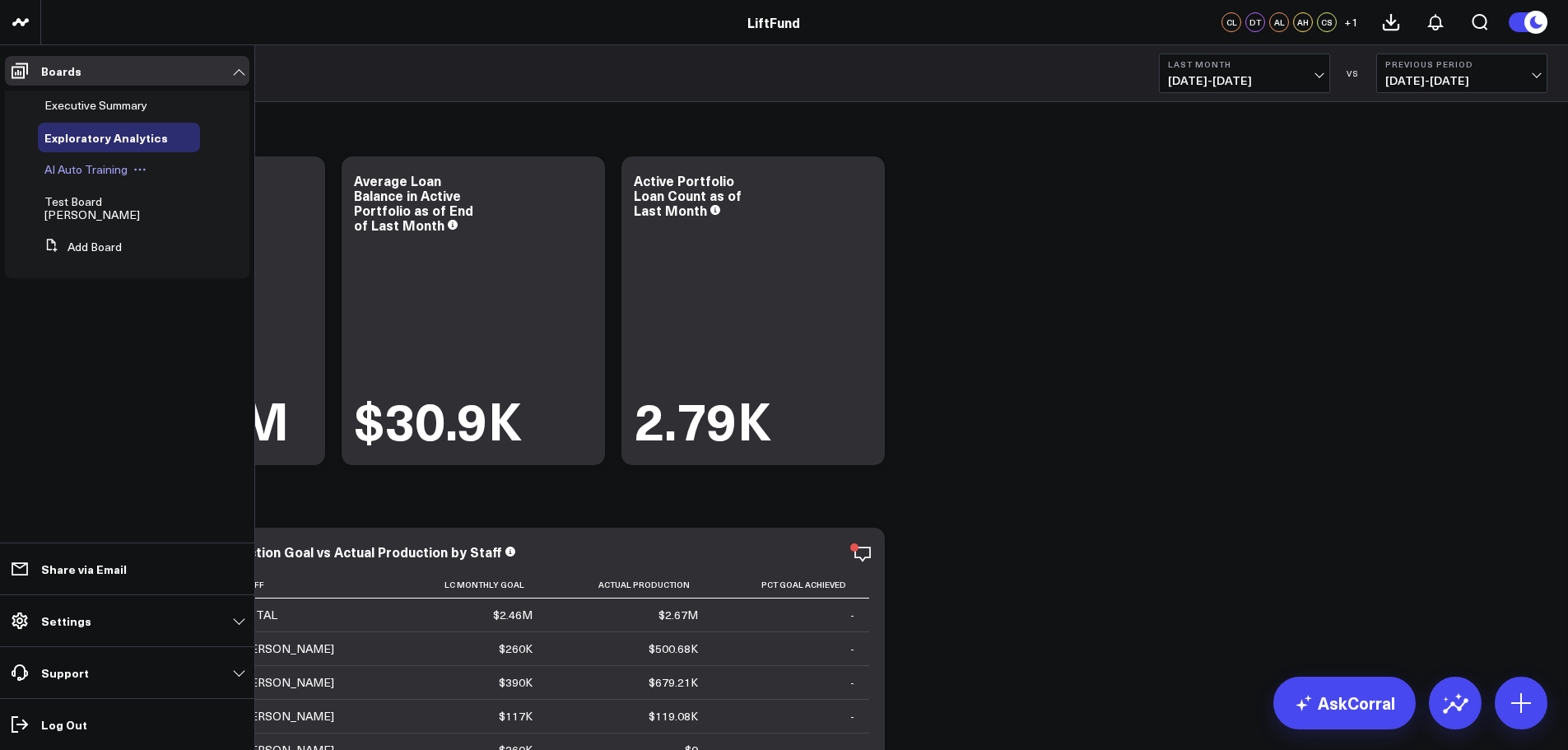
click at [107, 171] on span "AI Auto Training" at bounding box center [86, 169] width 83 height 16
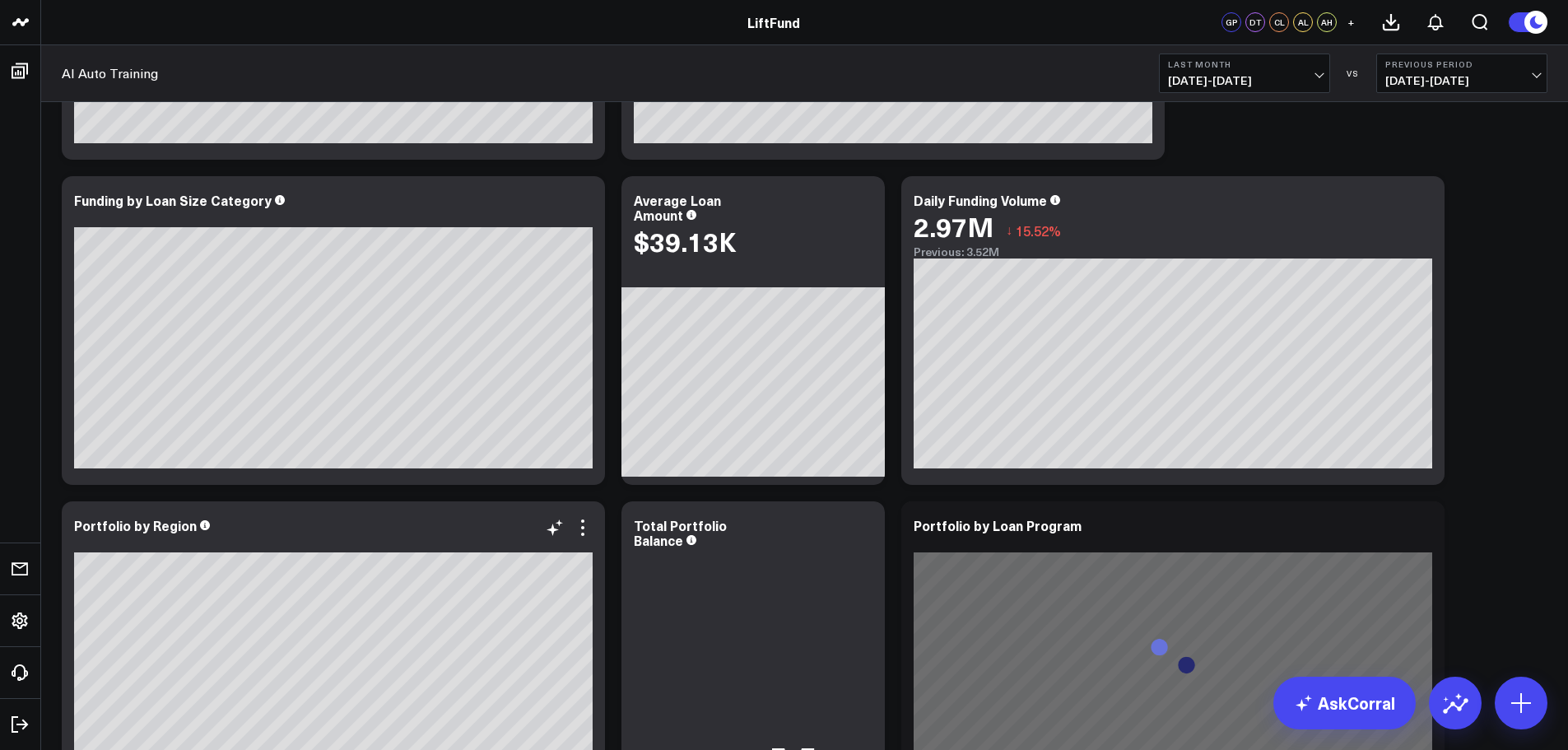
scroll to position [2470, 0]
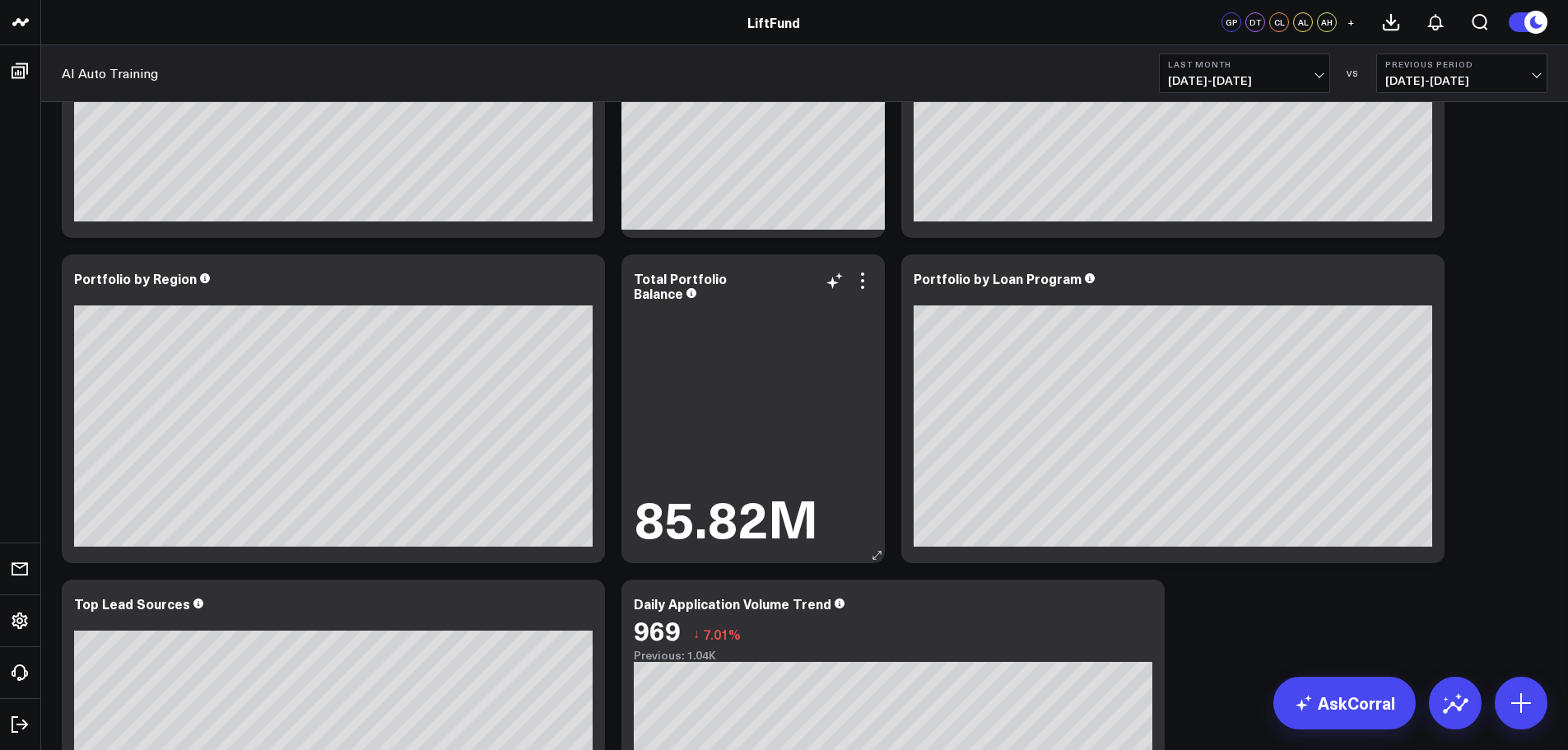
click at [861, 292] on div "Total Portfolio Balance" at bounding box center [753, 286] width 239 height 30
click at [865, 283] on icon at bounding box center [863, 281] width 20 height 20
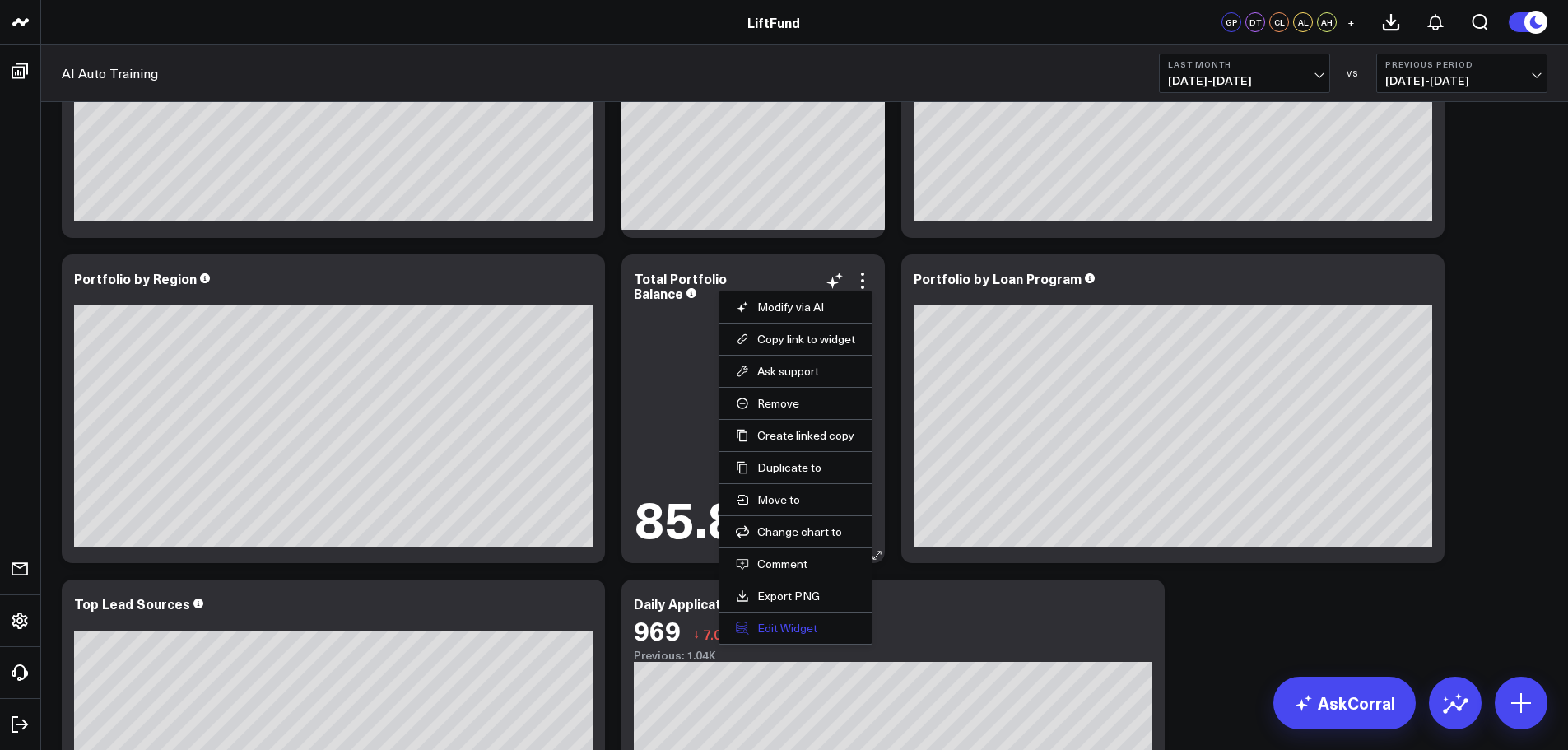
click at [782, 632] on button "Edit Widget" at bounding box center [795, 628] width 119 height 15
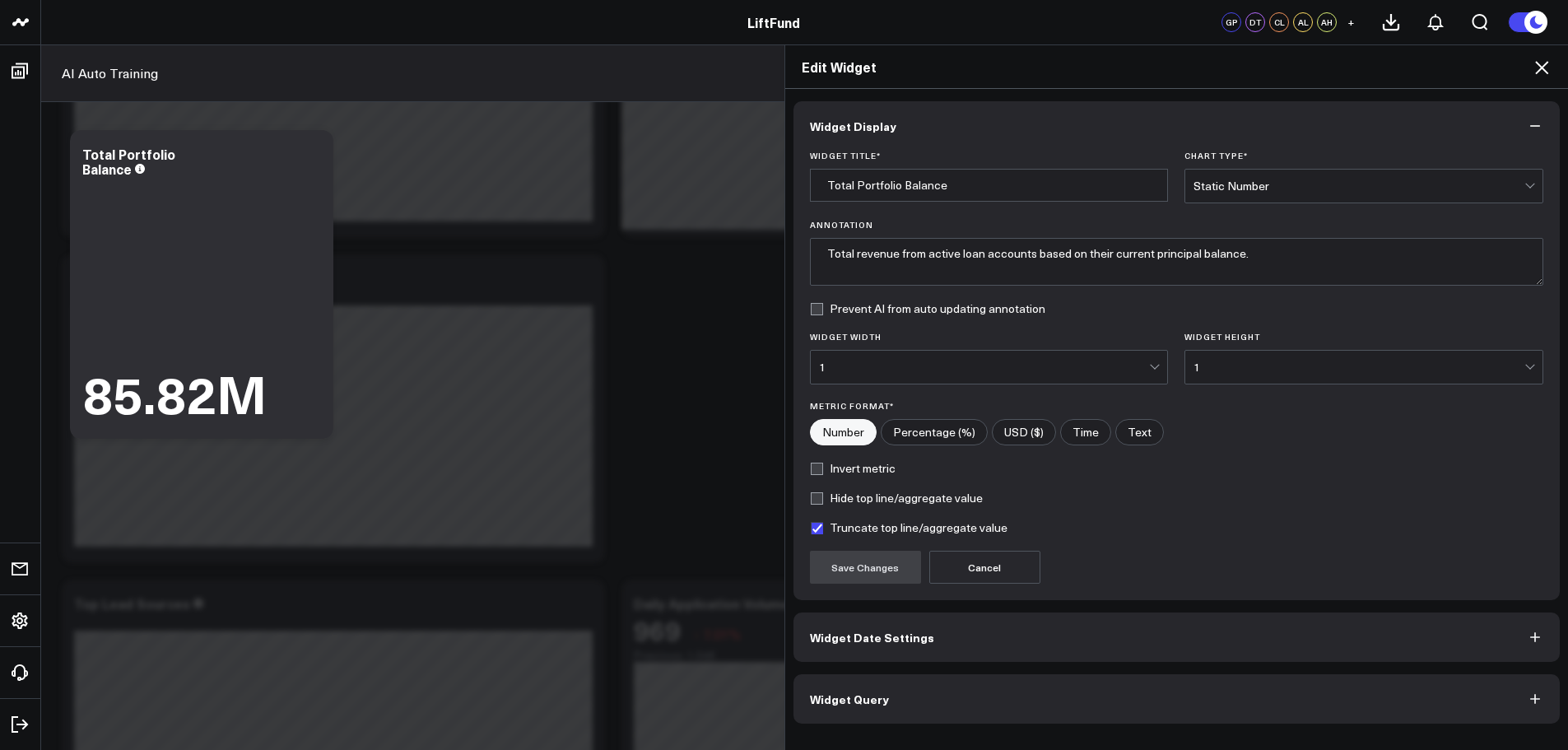
click at [938, 717] on button "Widget Query" at bounding box center [1176, 698] width 767 height 49
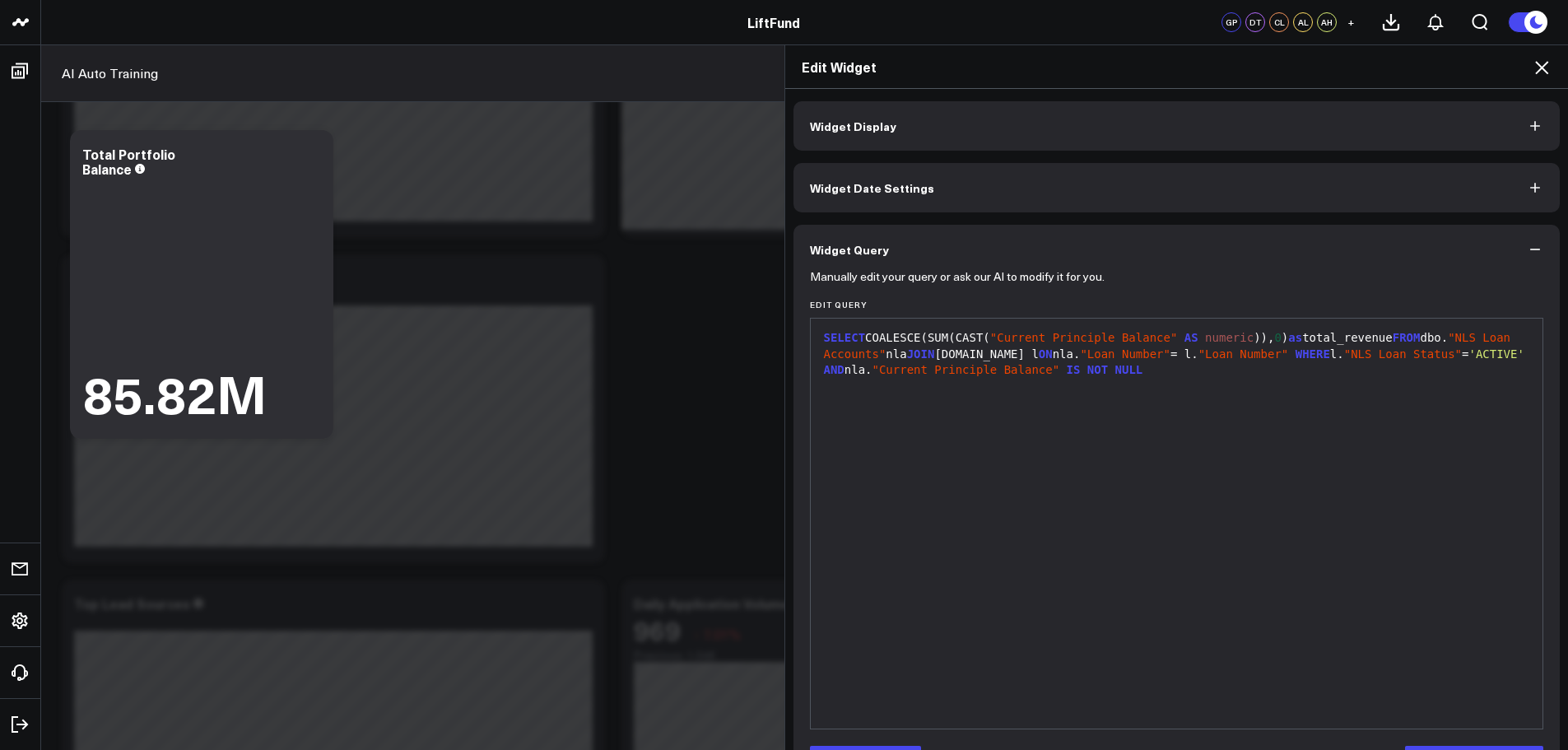
click at [1541, 69] on icon at bounding box center [1542, 68] width 13 height 13
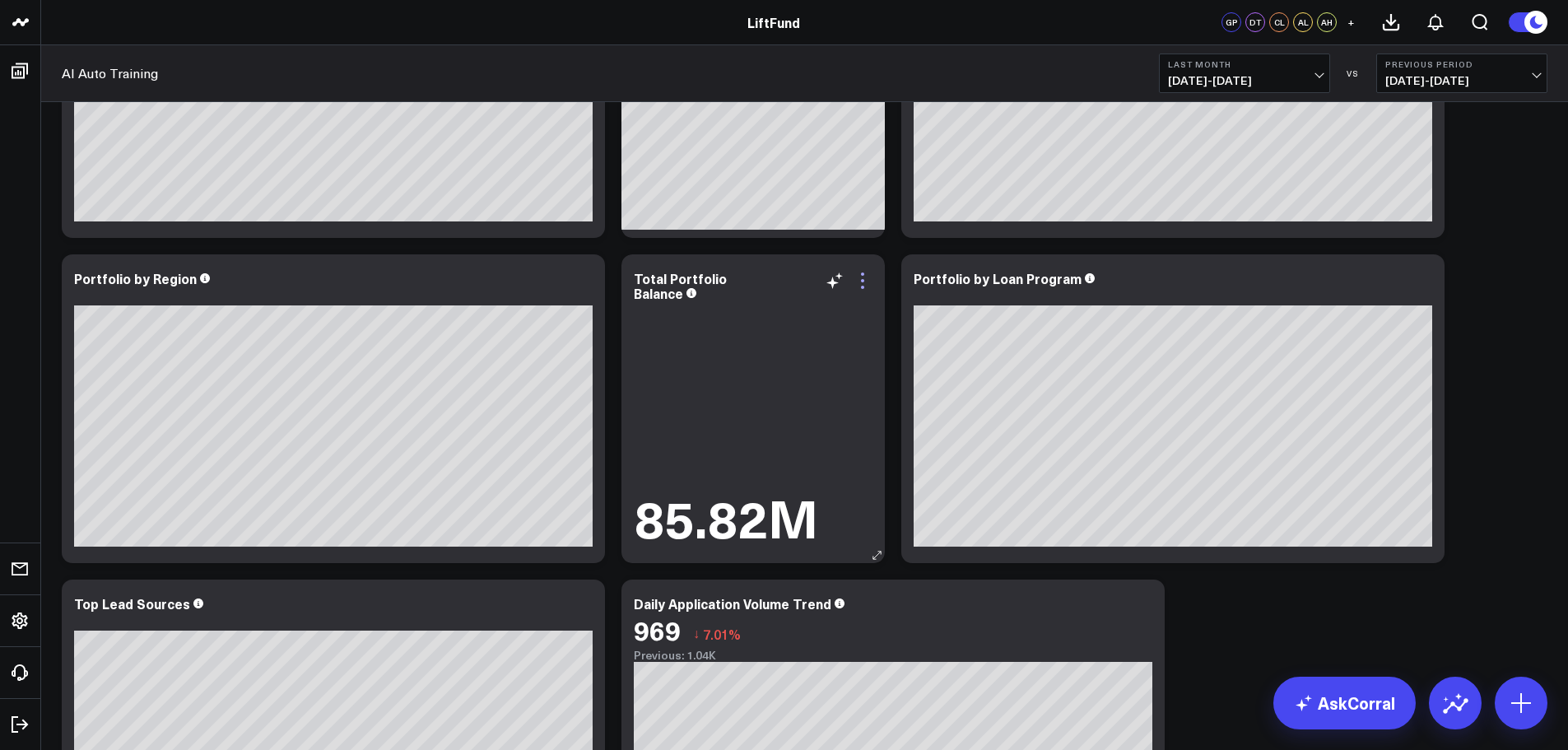
click at [866, 288] on icon at bounding box center [863, 281] width 20 height 20
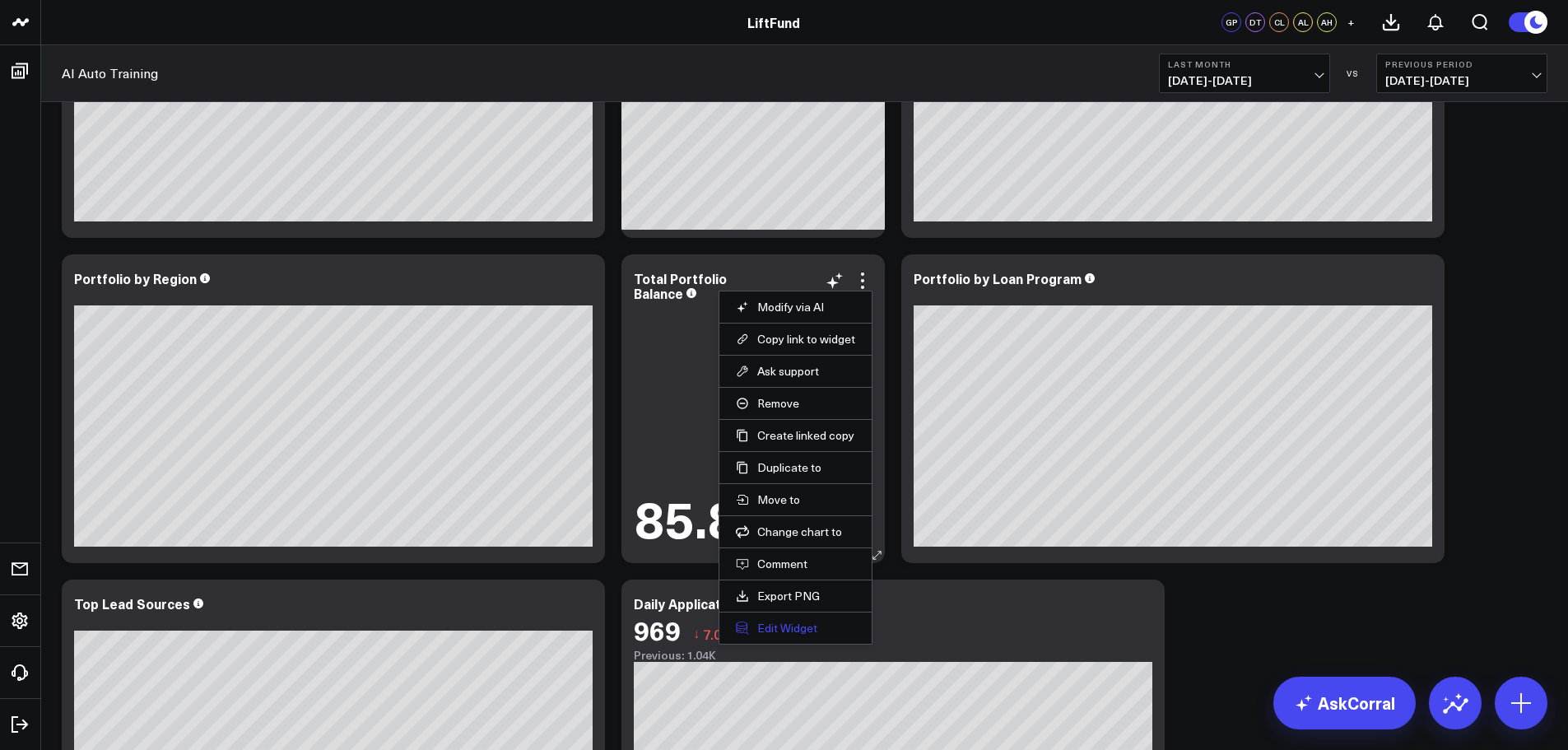
click at [786, 628] on button "Edit Widget" at bounding box center [795, 628] width 119 height 15
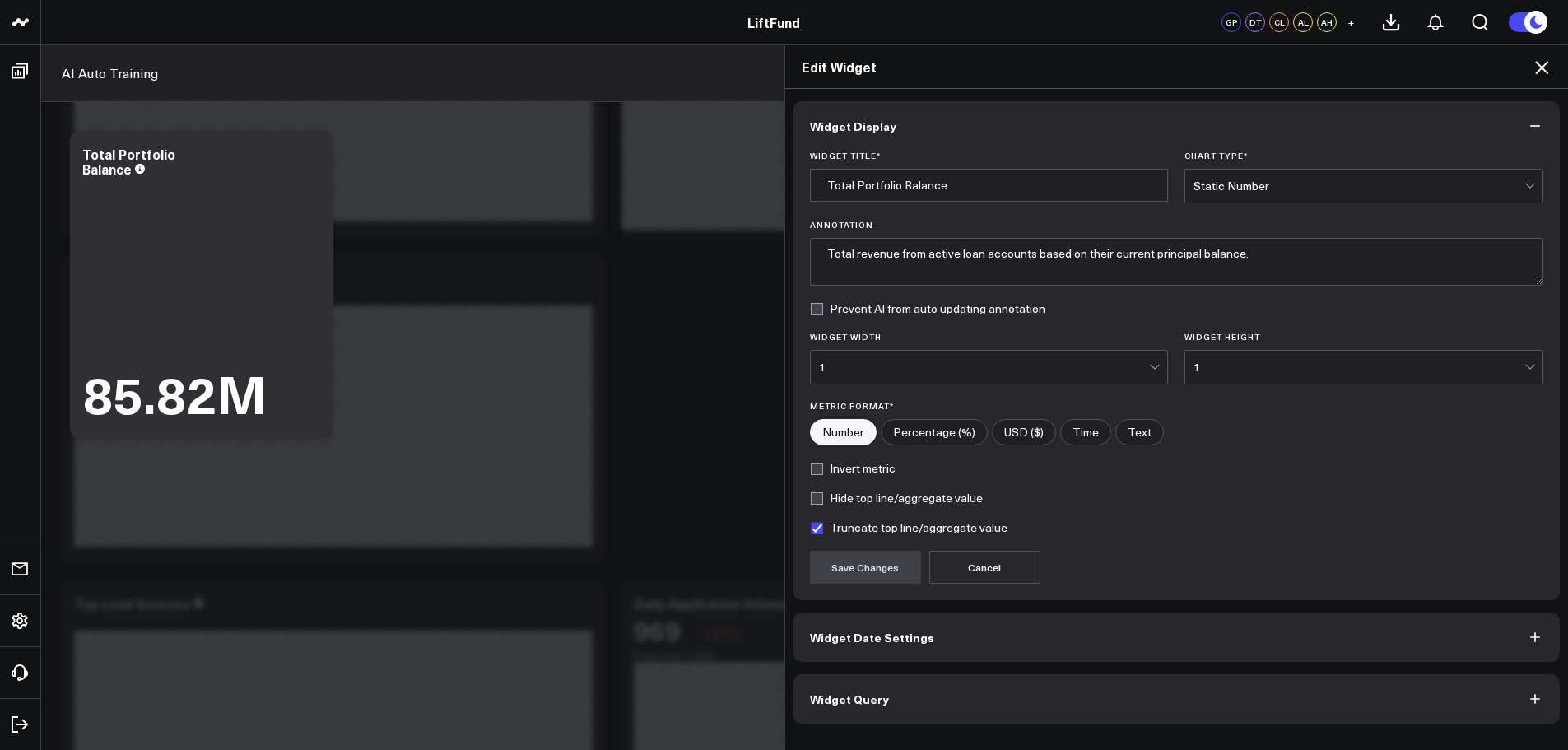
click at [901, 704] on button "Widget Query" at bounding box center [1176, 698] width 767 height 49
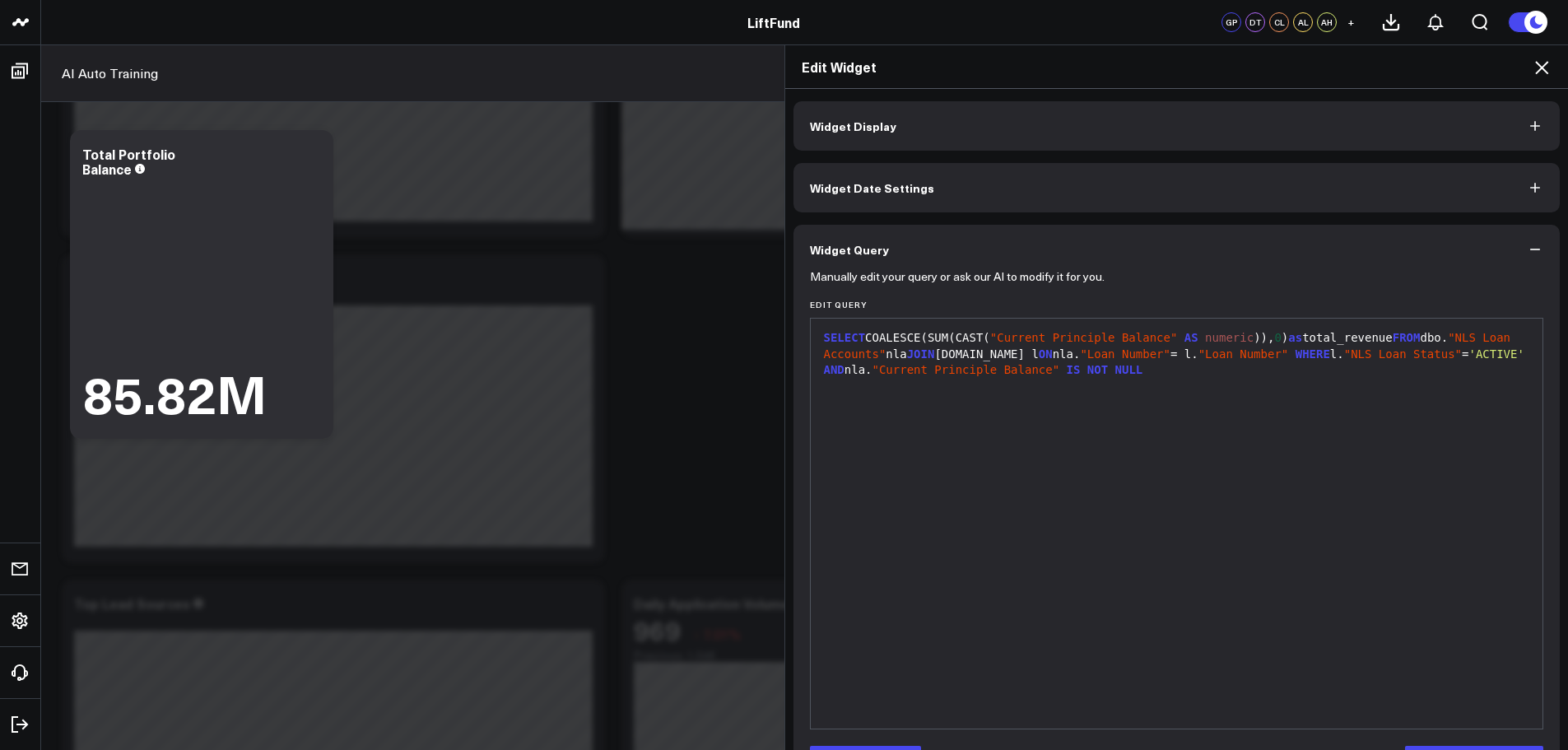
scroll to position [2715, 0]
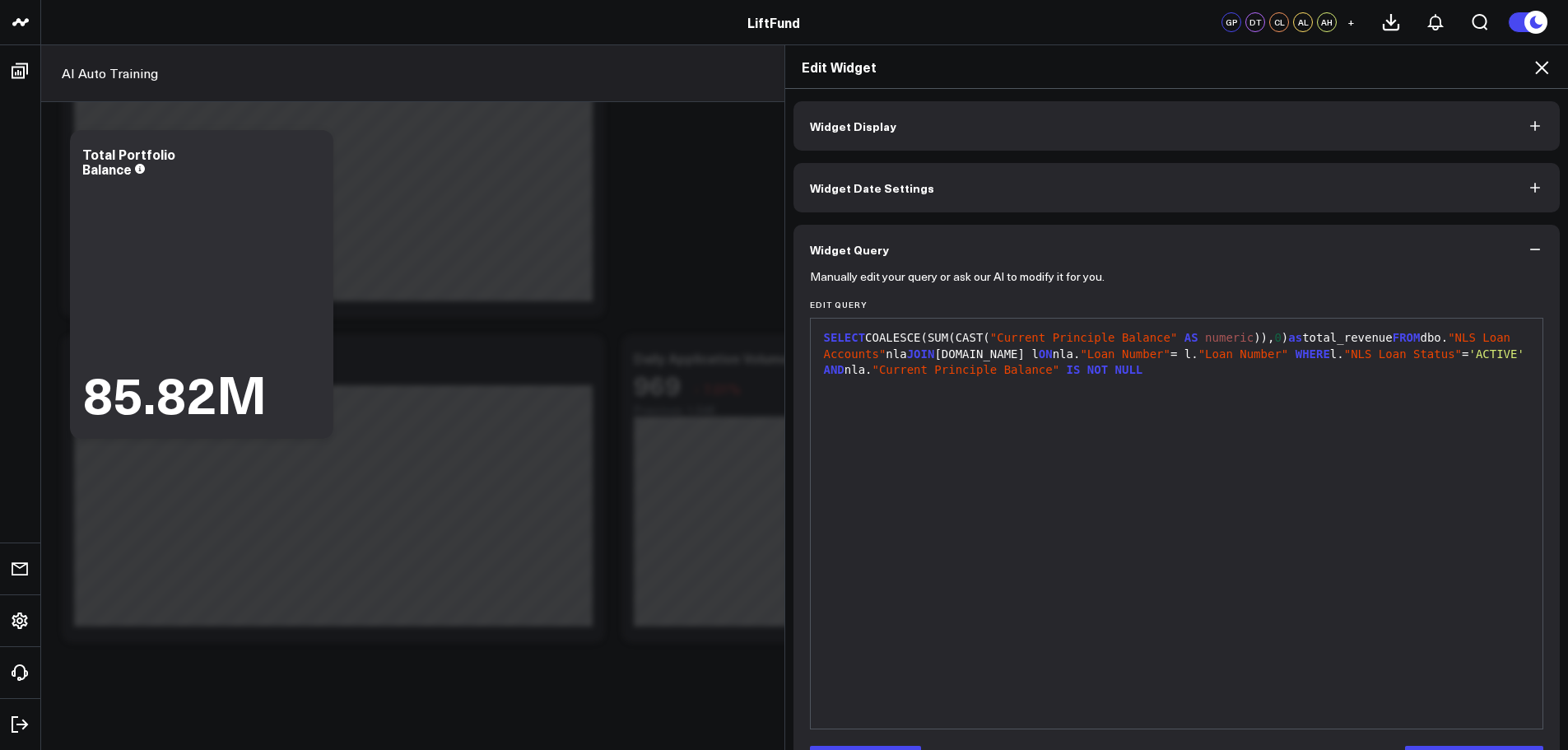
click at [1528, 247] on icon "button" at bounding box center [1536, 249] width 17 height 17
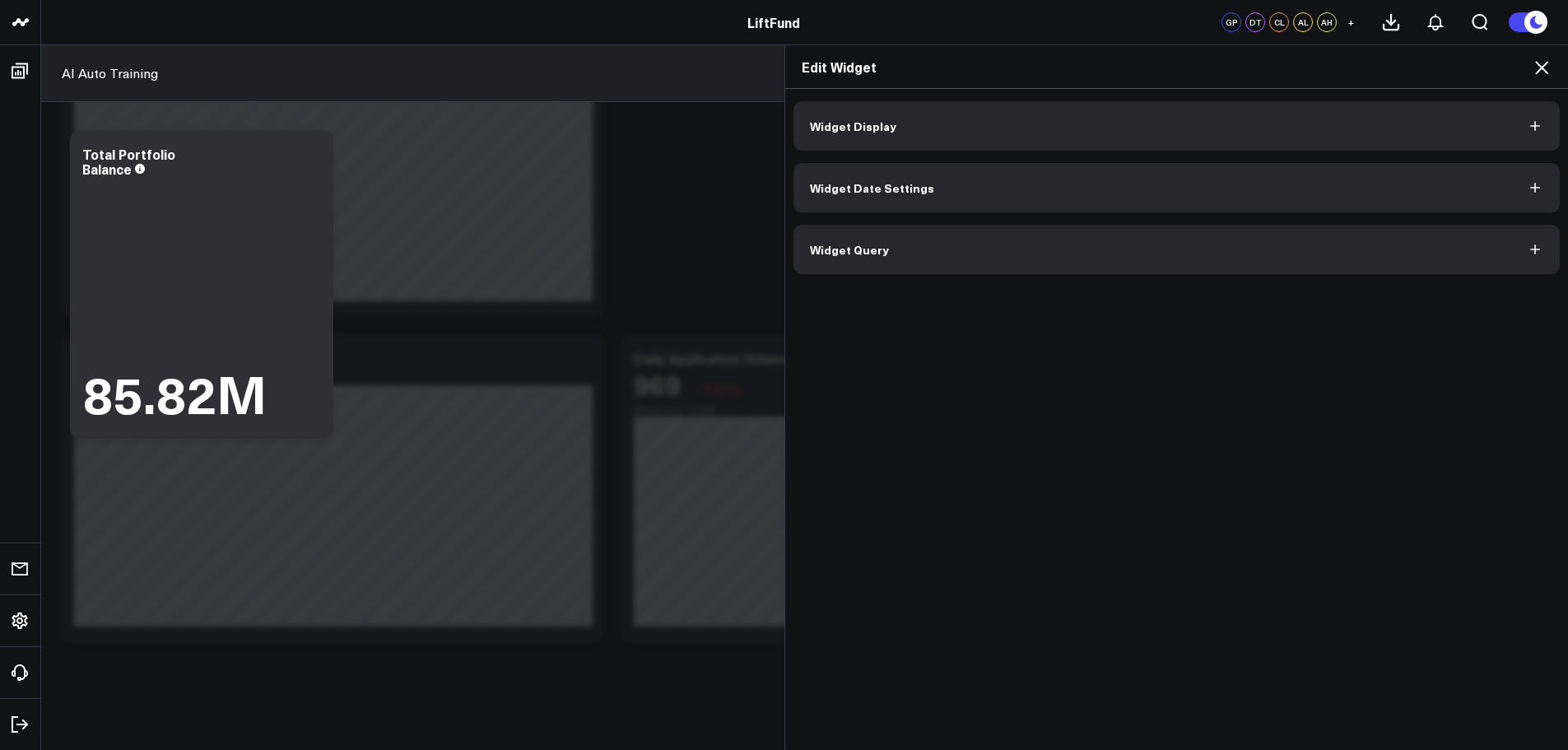
click at [1540, 66] on icon at bounding box center [1542, 68] width 13 height 13
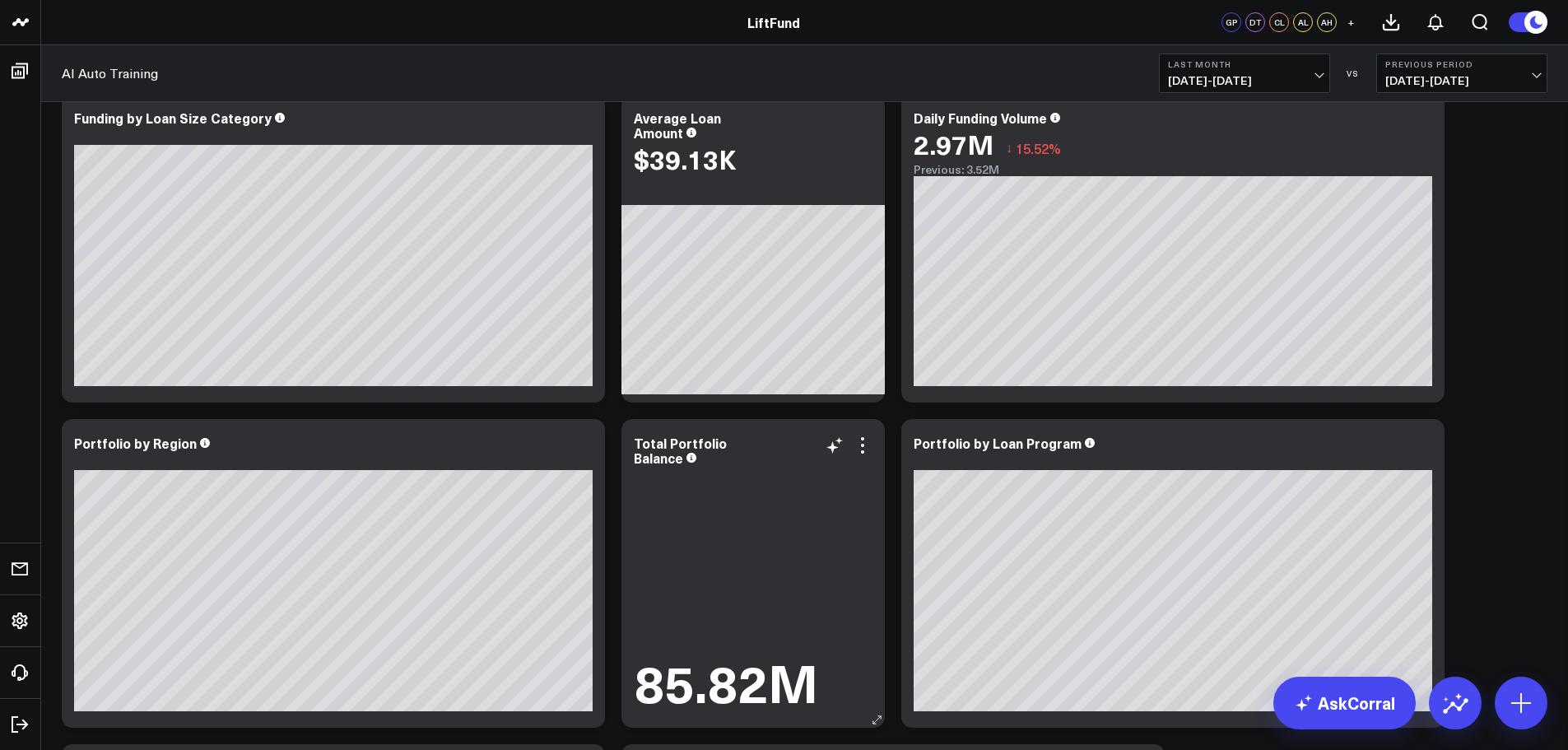
scroll to position [2303, 0]
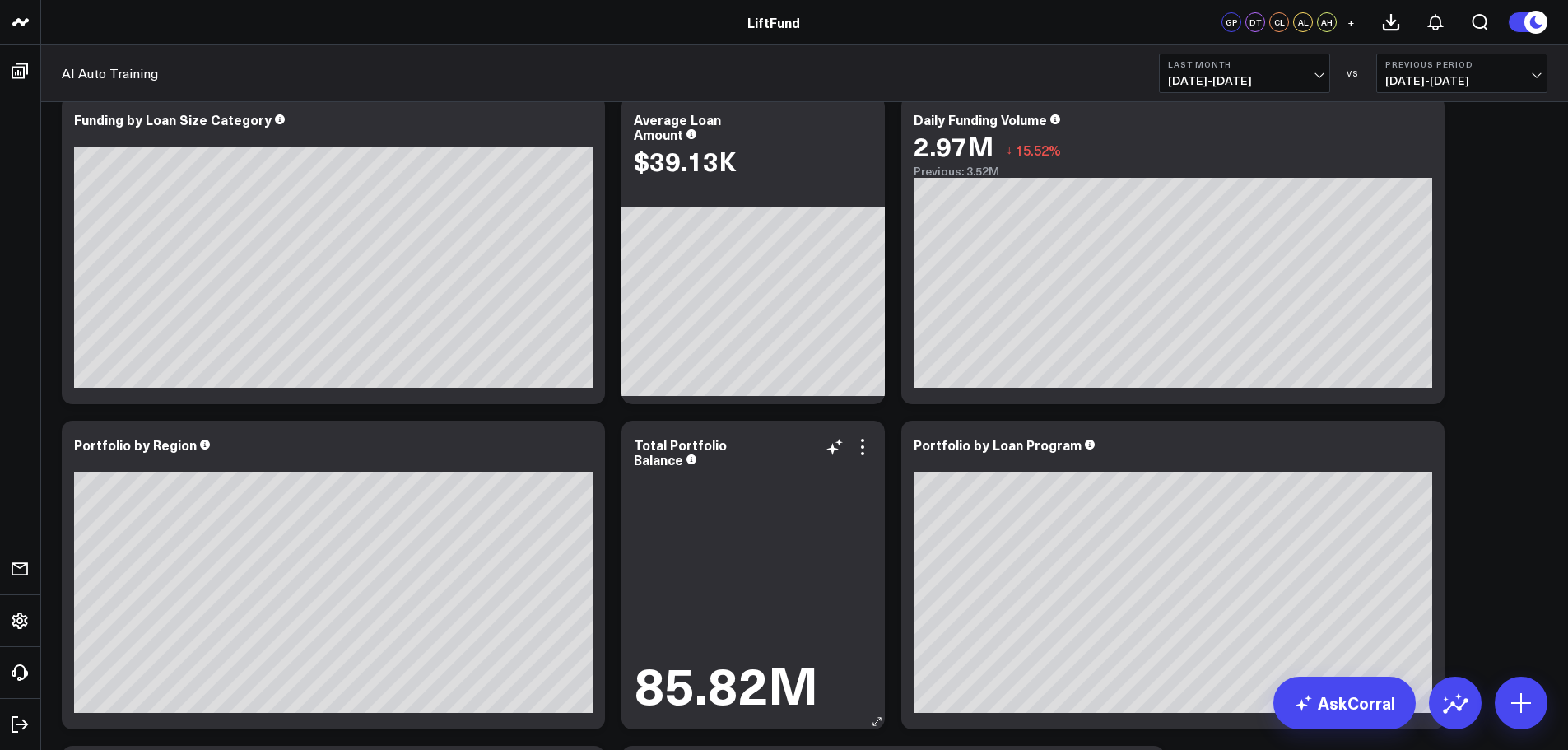
click at [862, 464] on div "Total Portfolio Balance" at bounding box center [753, 452] width 239 height 30
click at [862, 452] on icon at bounding box center [862, 453] width 3 height 3
drag, startPoint x: 760, startPoint y: 485, endPoint x: 875, endPoint y: 667, distance: 215.3
click at [0, 0] on button "Remove" at bounding box center [0, 0] width 0 height 0
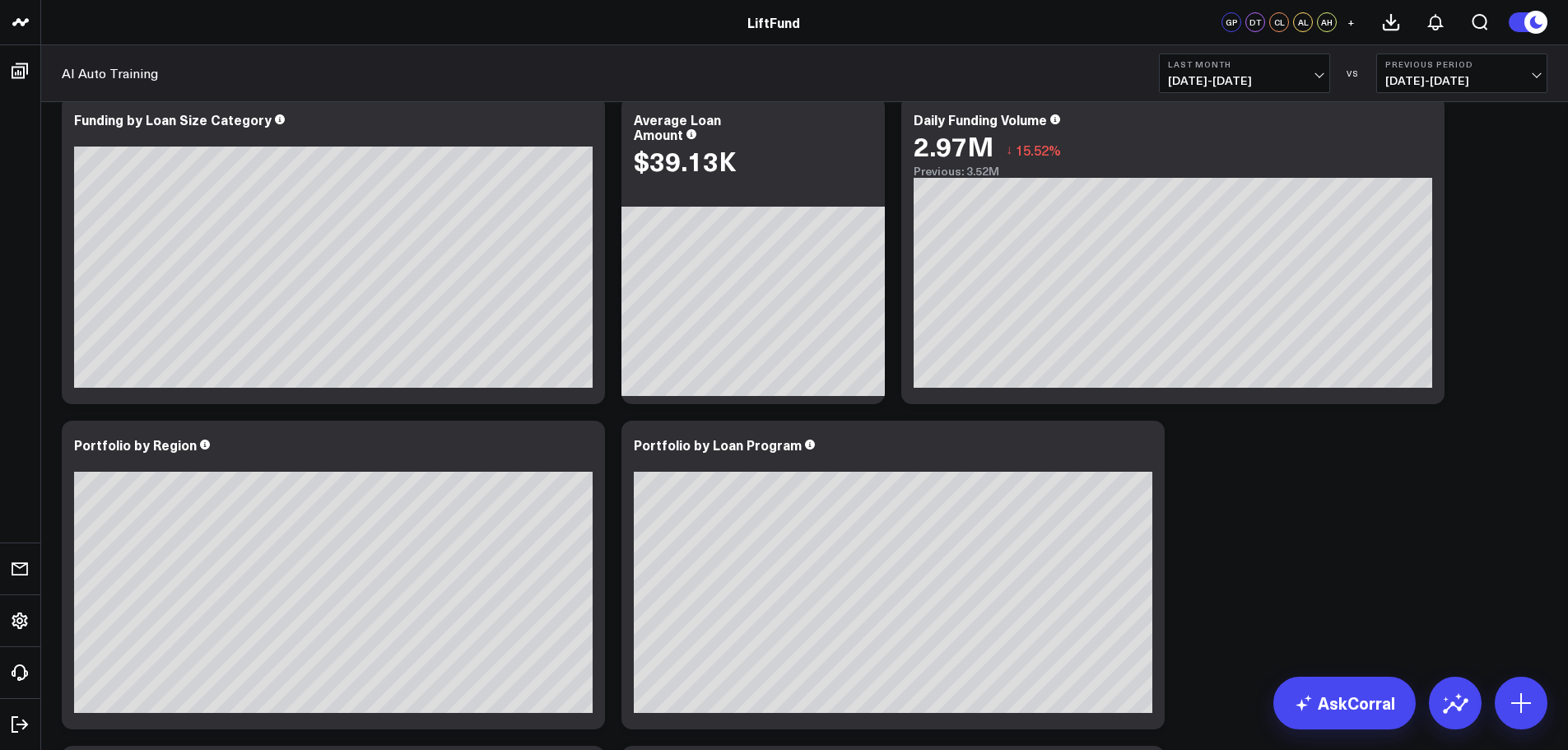
scroll to position [2551, 0]
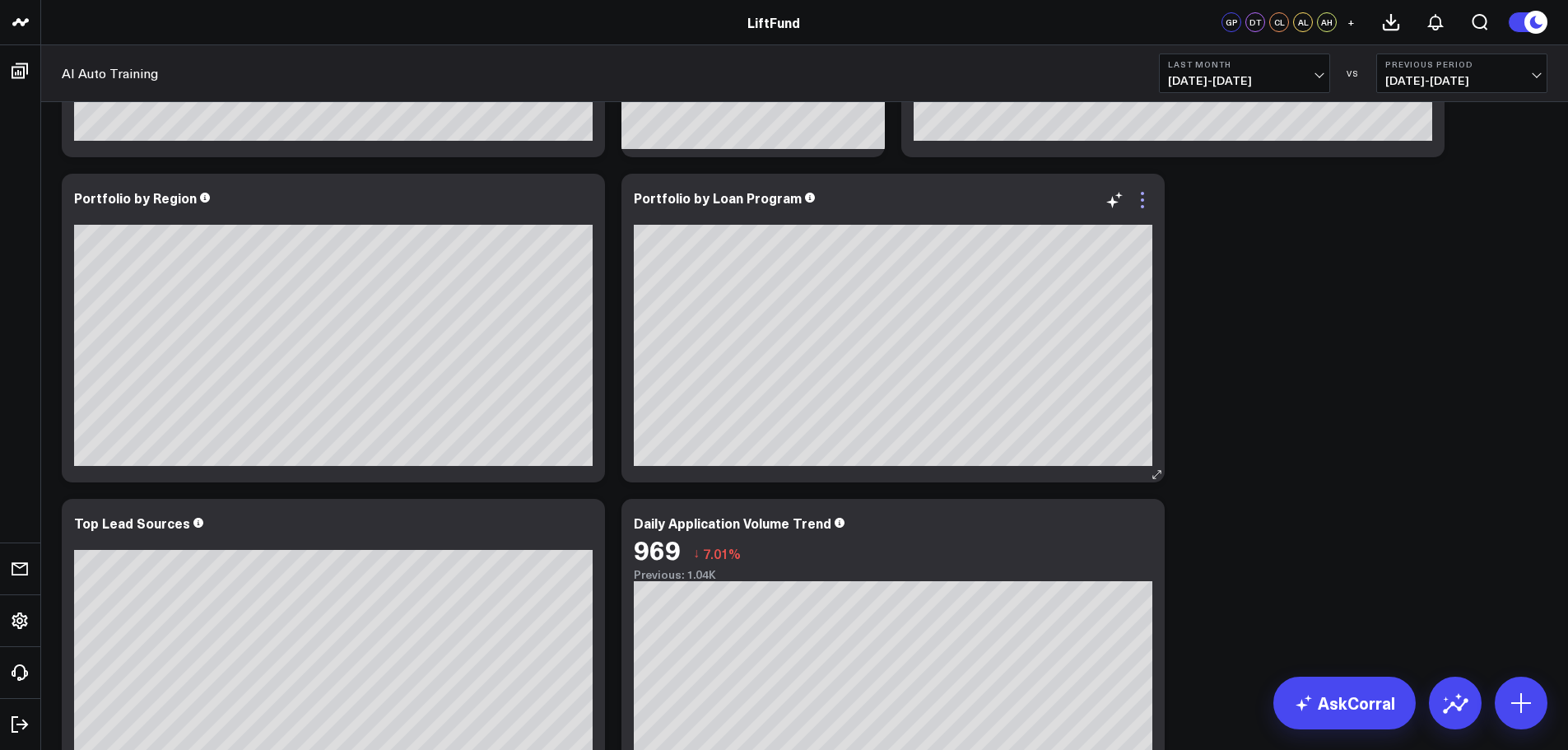
click at [1145, 201] on icon at bounding box center [1142, 200] width 20 height 20
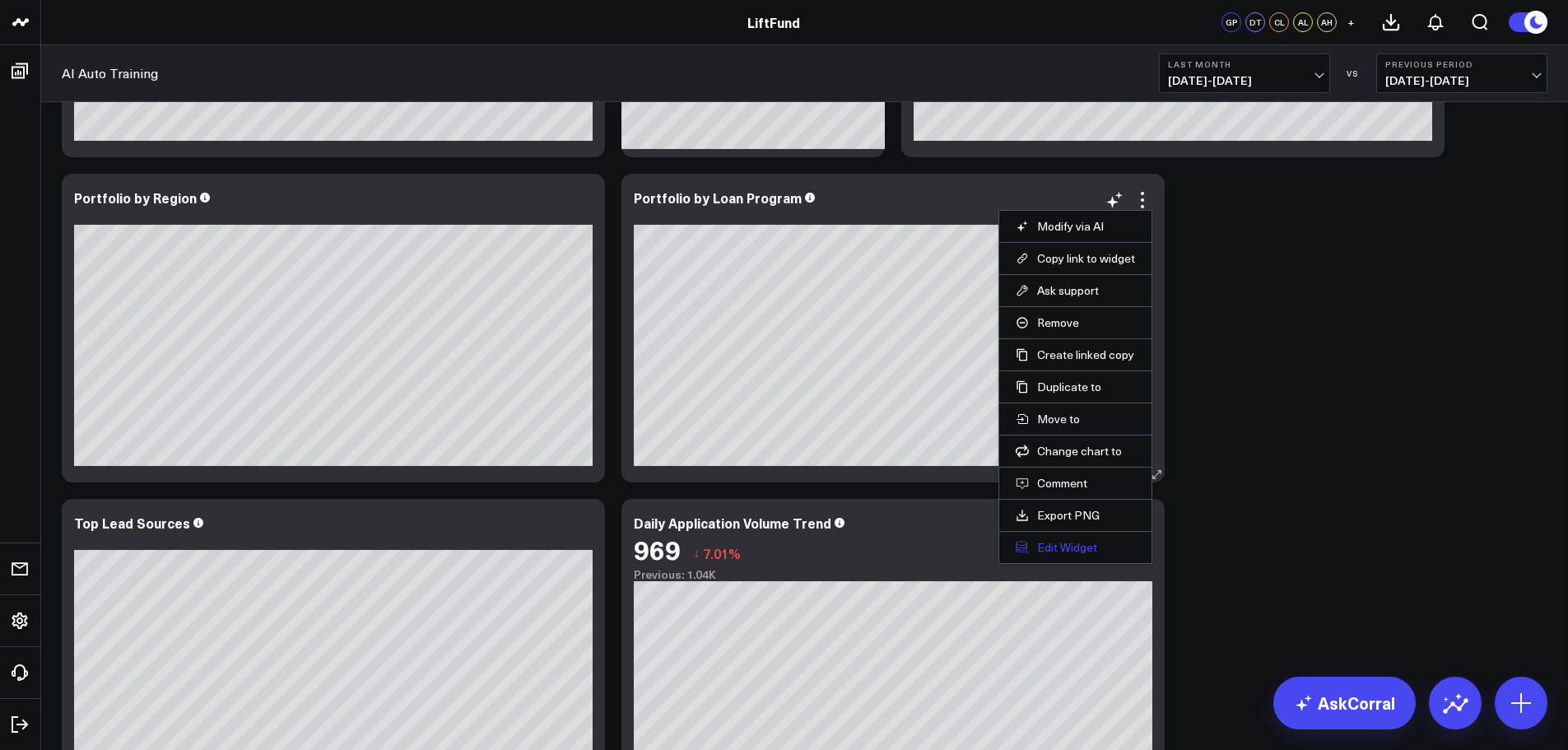
click at [1061, 553] on button "Edit Widget" at bounding box center [1075, 548] width 119 height 15
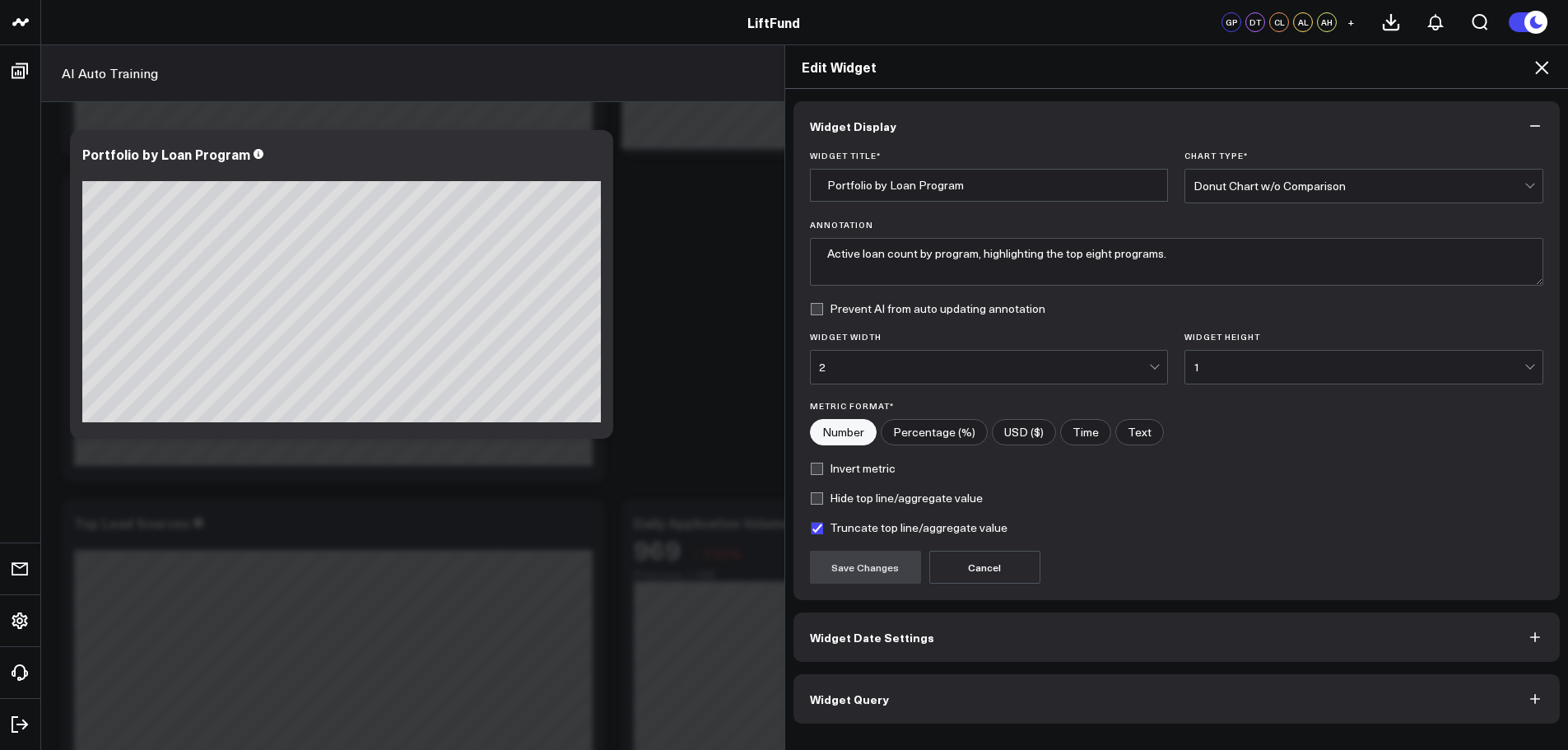
click at [935, 700] on button "Widget Query" at bounding box center [1176, 698] width 767 height 49
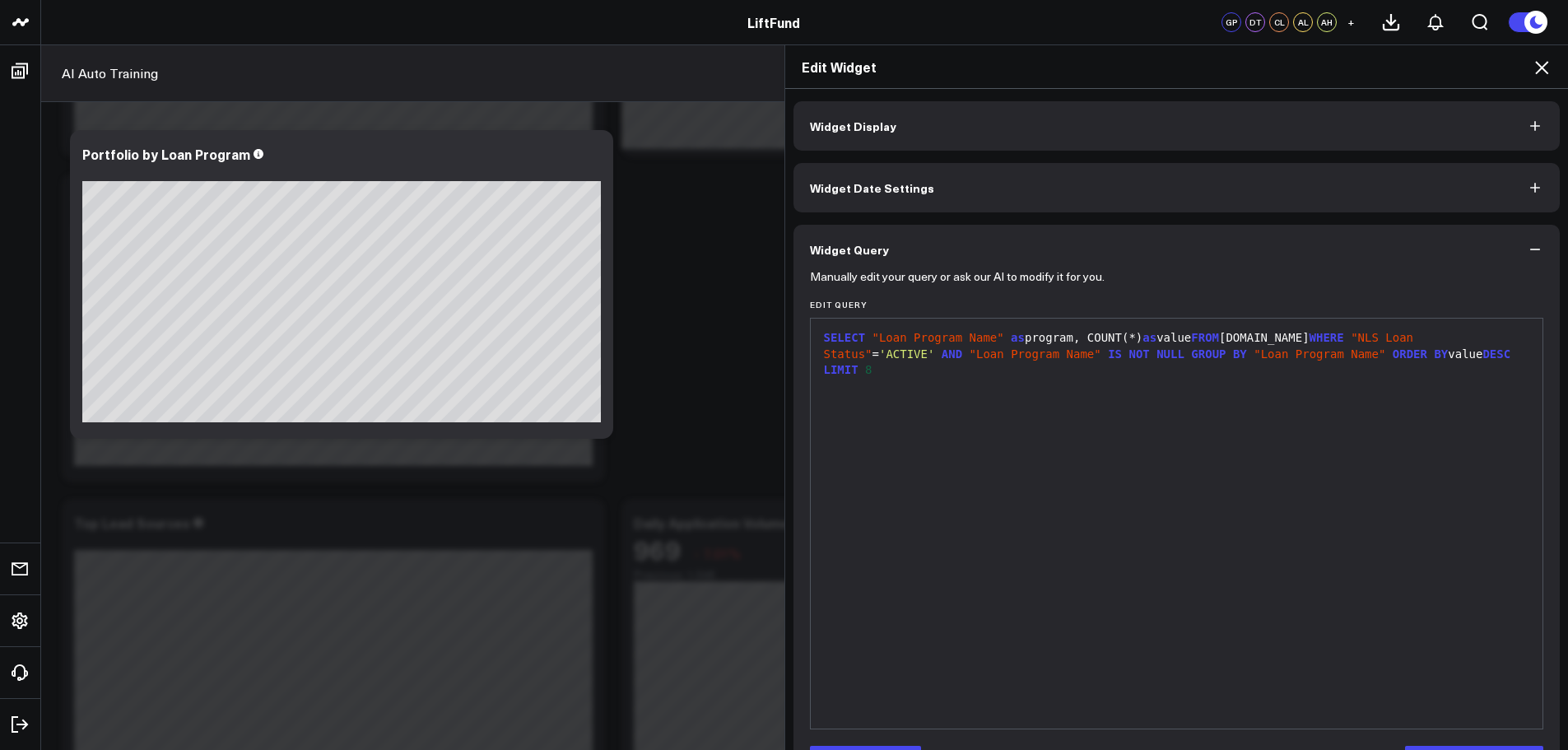
click at [1527, 252] on icon "button" at bounding box center [1536, 249] width 17 height 17
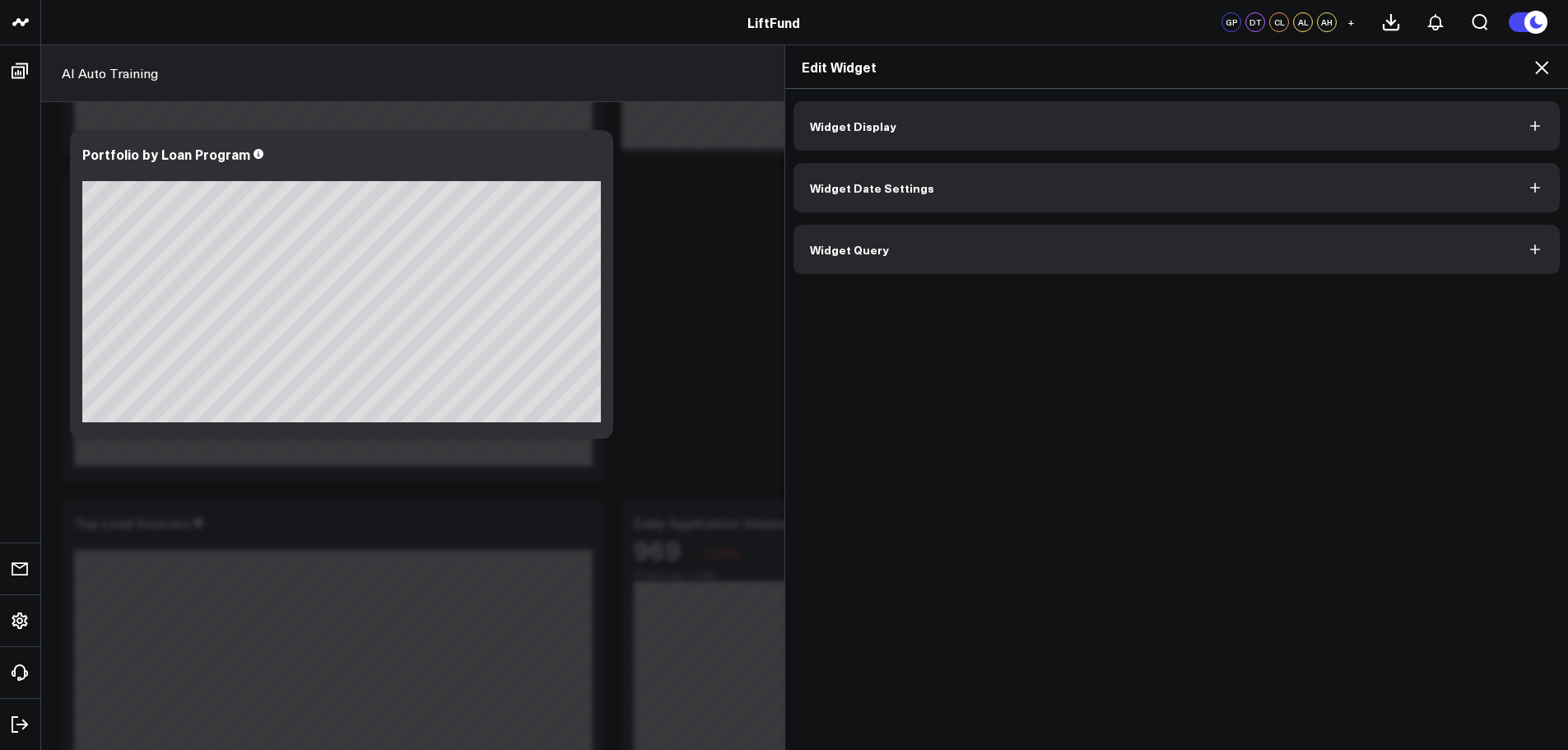
click at [1533, 58] on icon at bounding box center [1542, 68] width 20 height 20
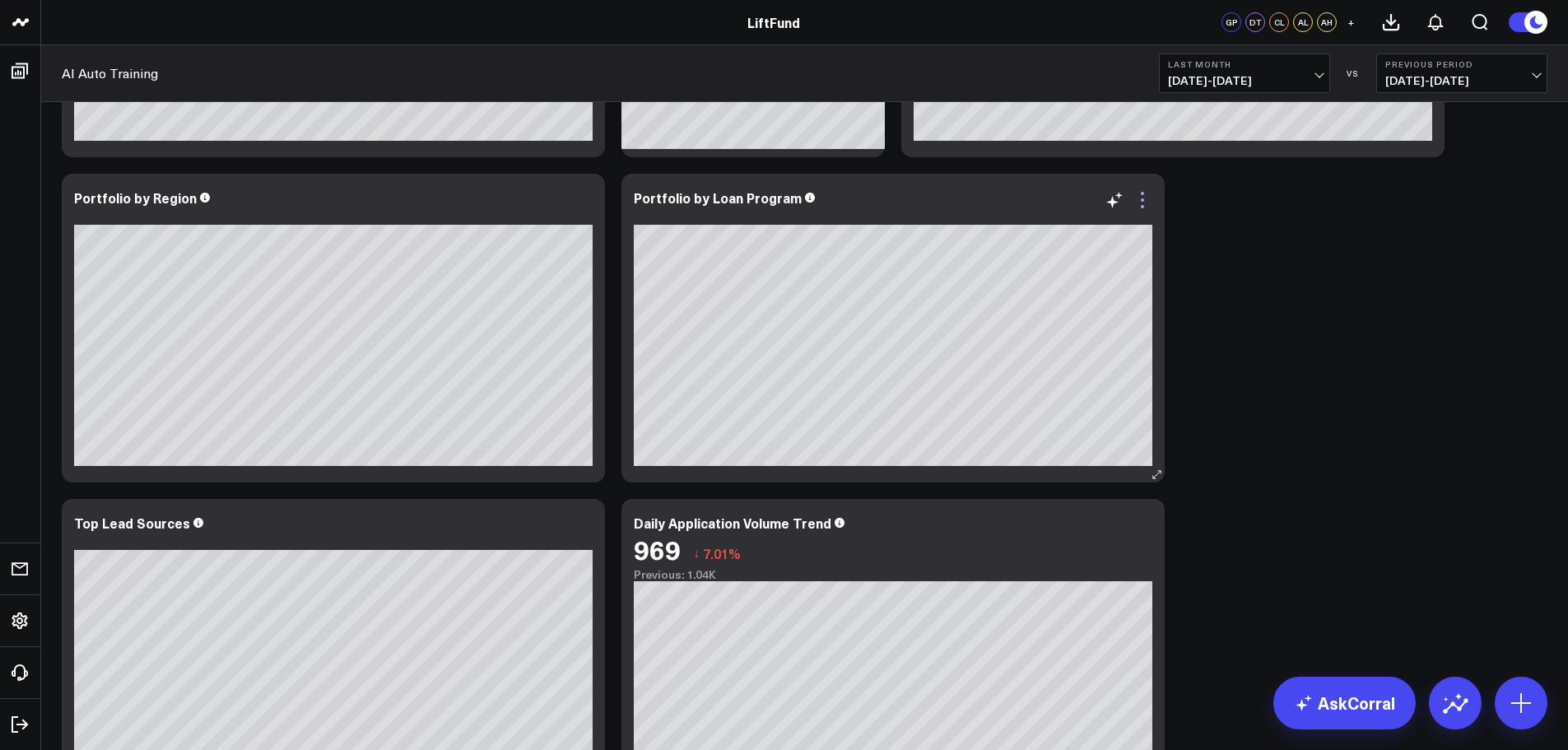
click at [1144, 196] on icon at bounding box center [1142, 200] width 20 height 20
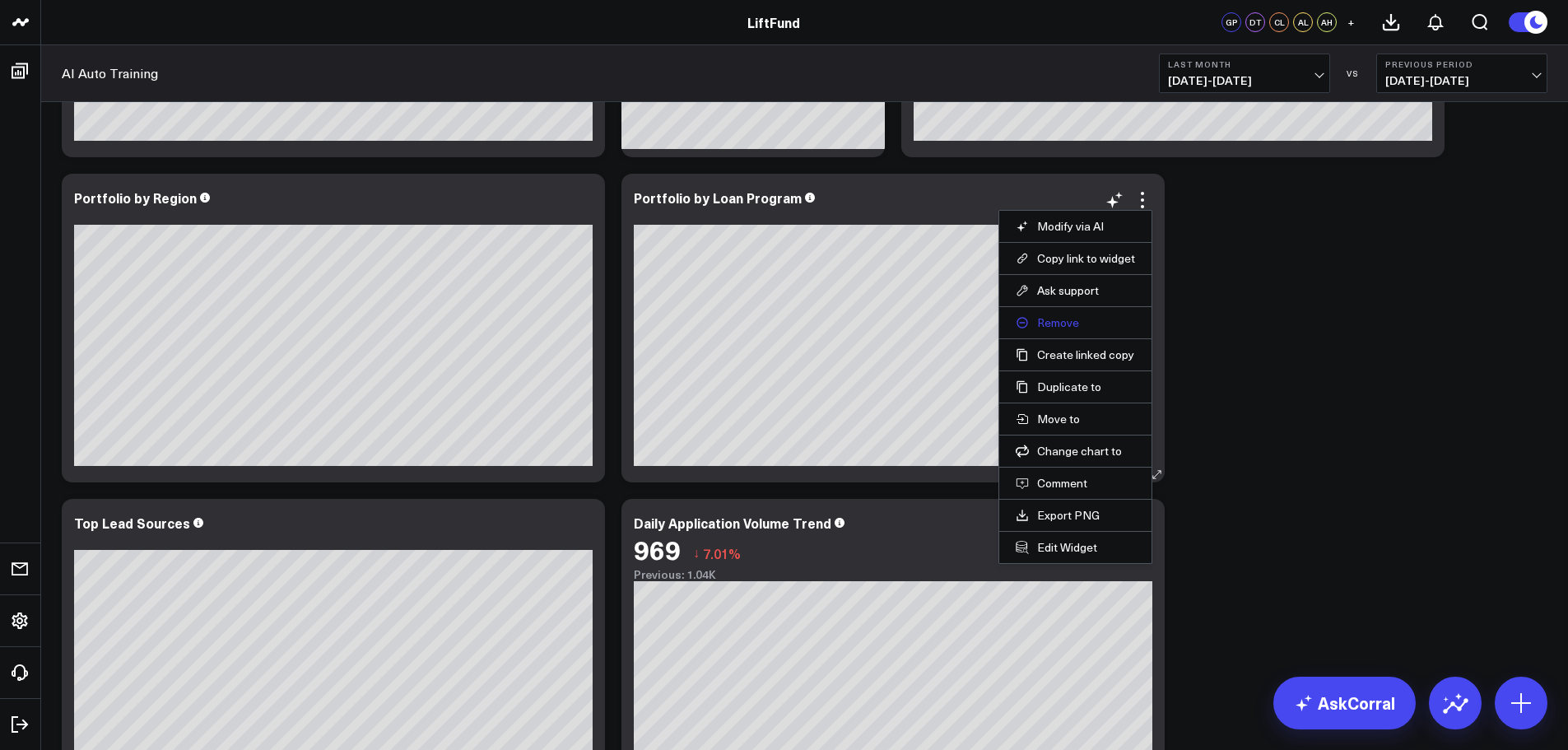
click at [1072, 322] on button "Remove" at bounding box center [1075, 322] width 119 height 15
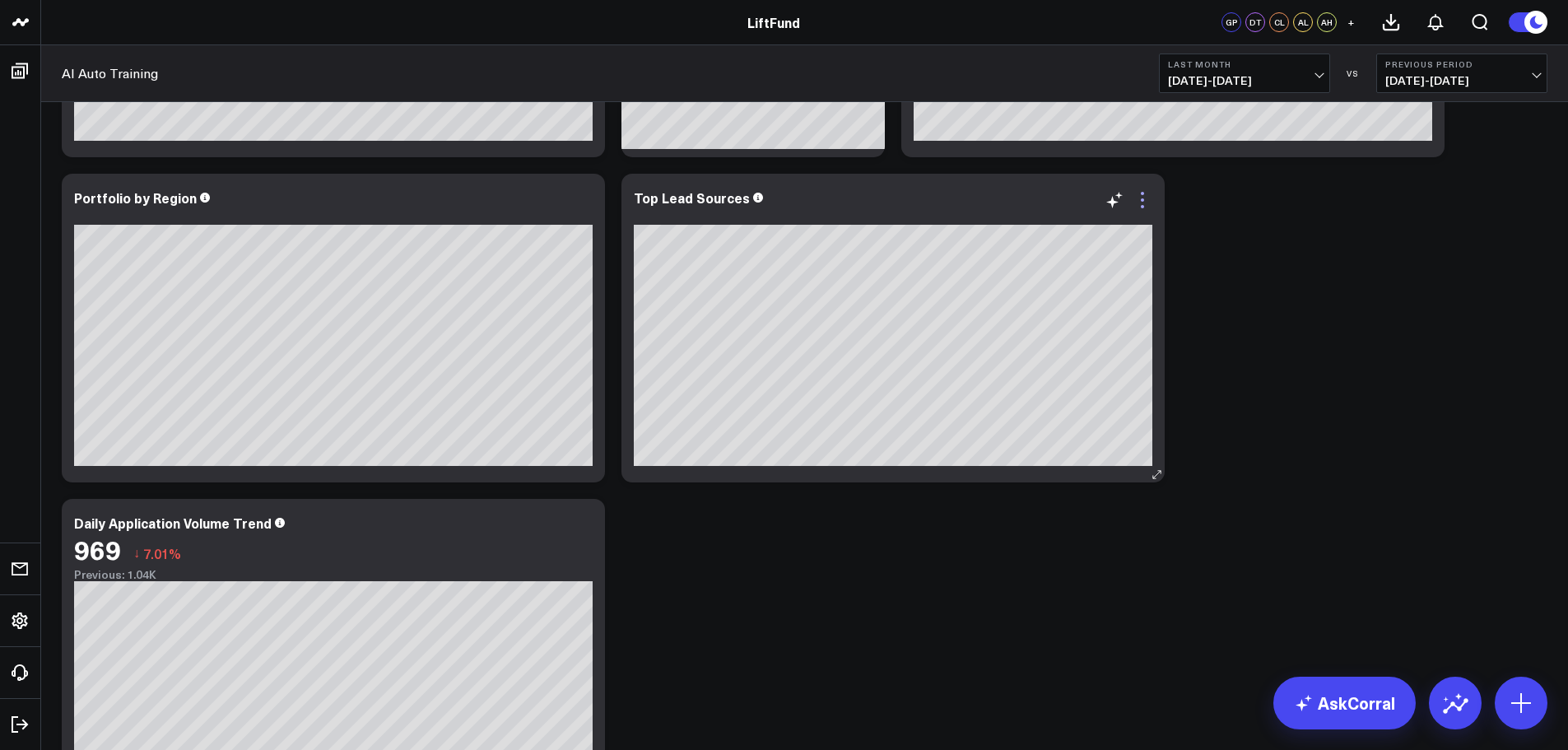
click at [1144, 202] on icon at bounding box center [1142, 200] width 20 height 20
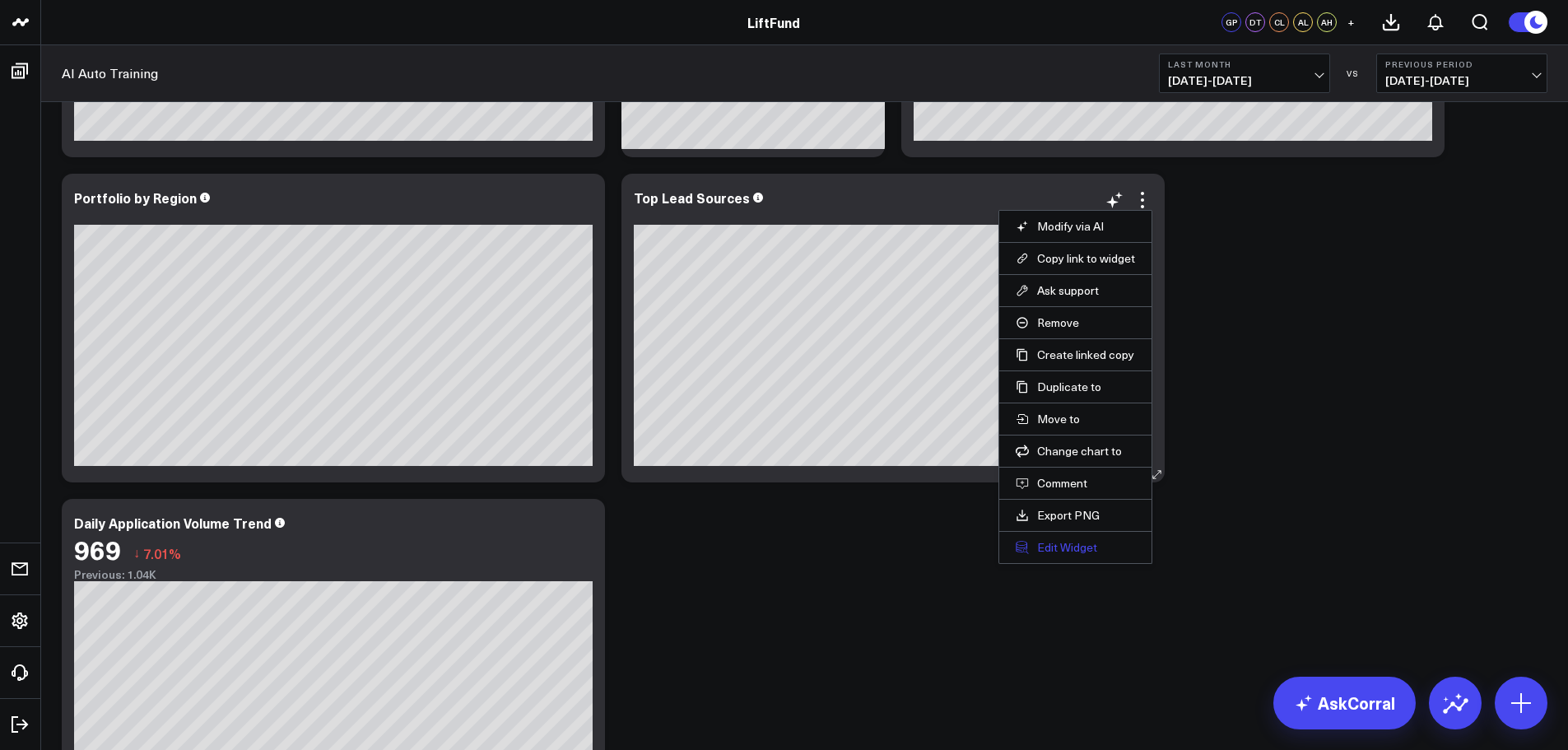
click at [1065, 554] on button "Edit Widget" at bounding box center [1075, 548] width 119 height 15
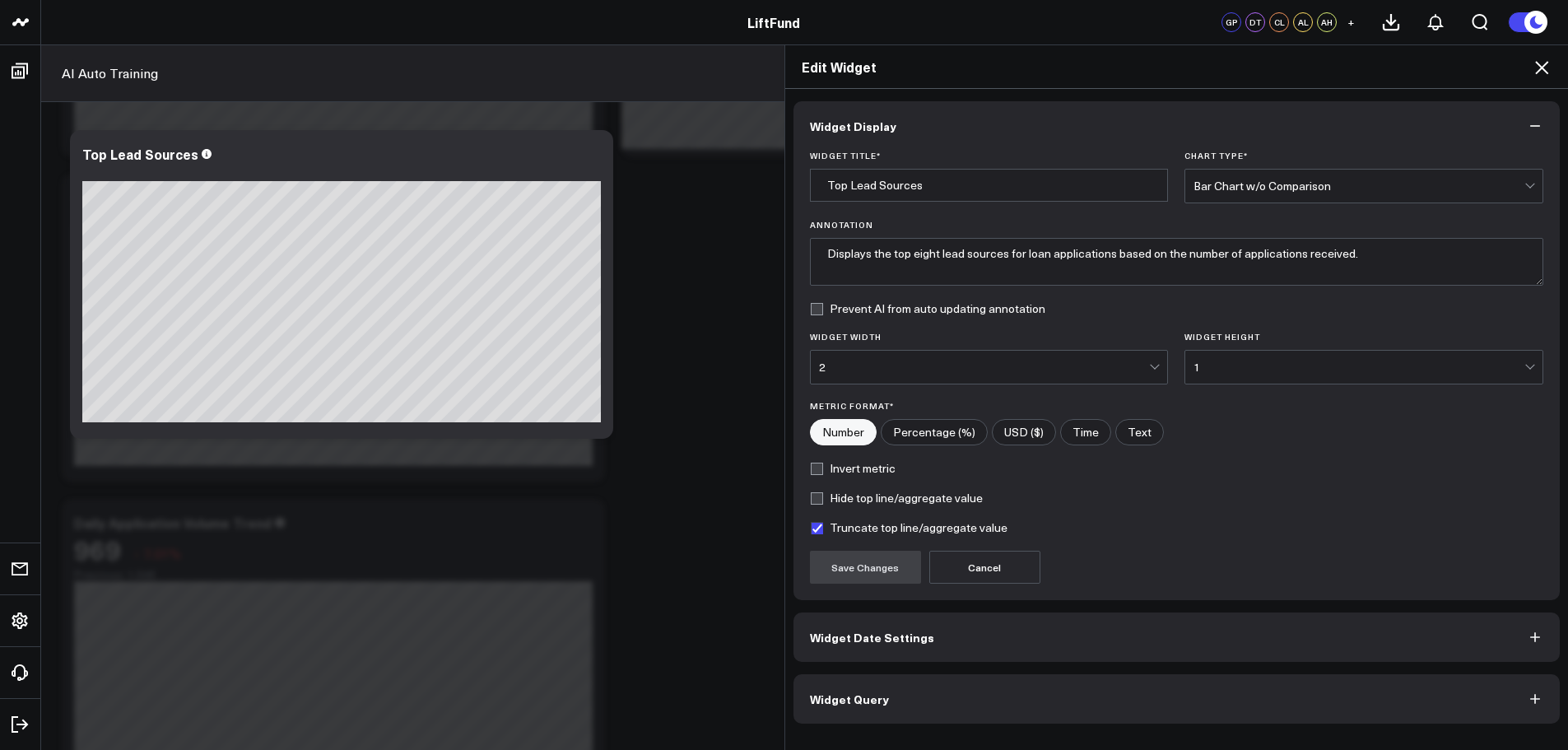
click at [937, 689] on button "Widget Query" at bounding box center [1176, 698] width 767 height 49
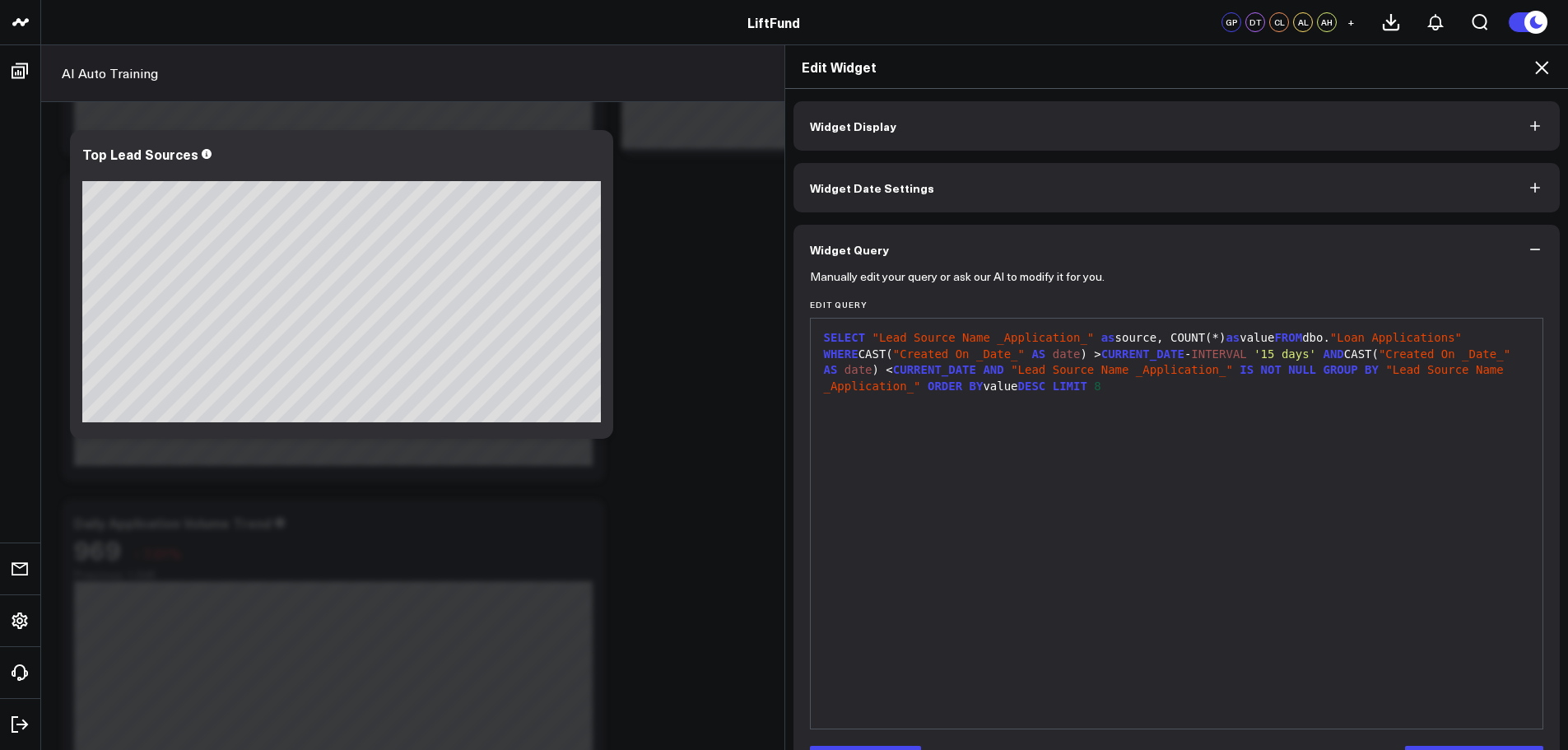
click at [1548, 62] on icon at bounding box center [1542, 68] width 20 height 20
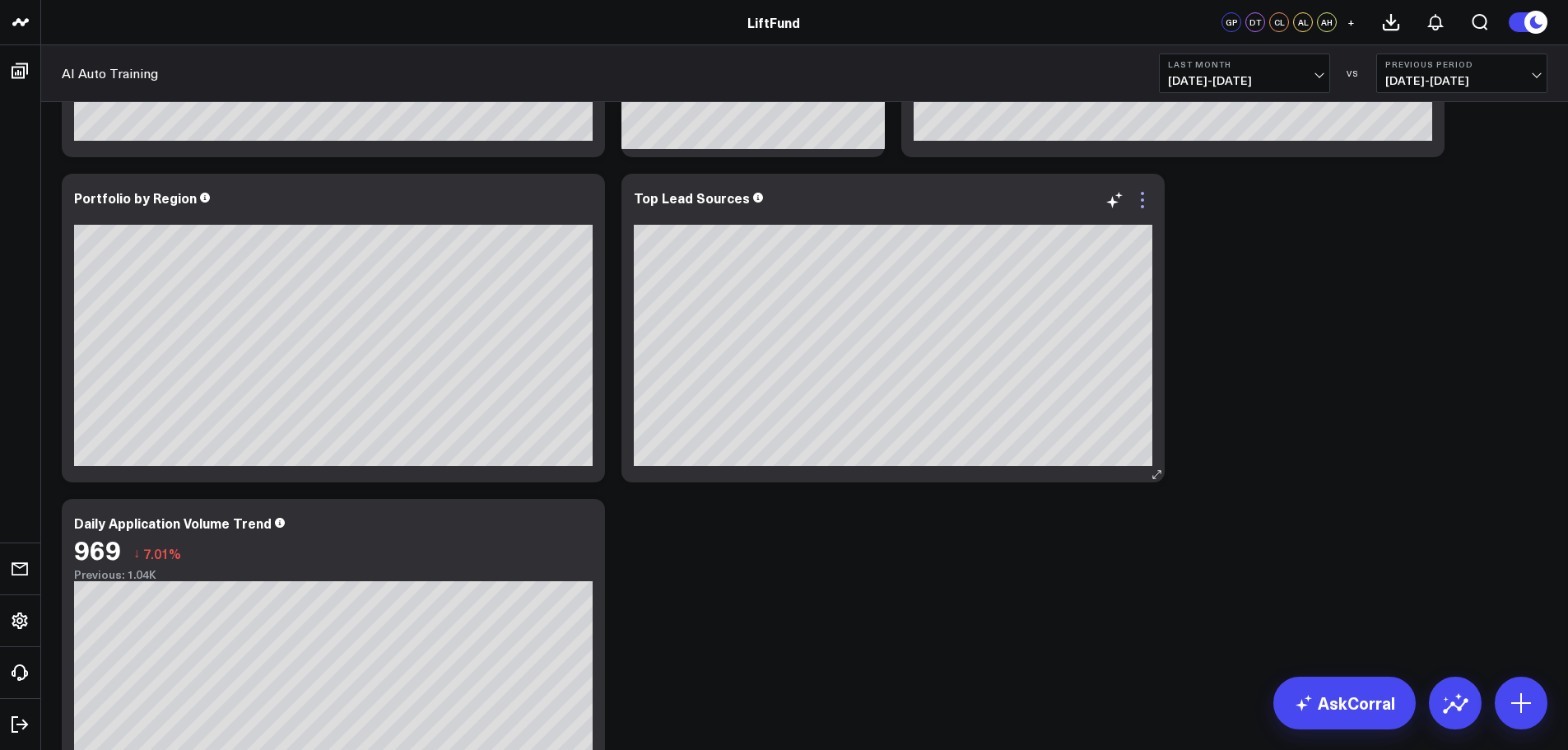
click at [1137, 202] on icon at bounding box center [1142, 200] width 20 height 20
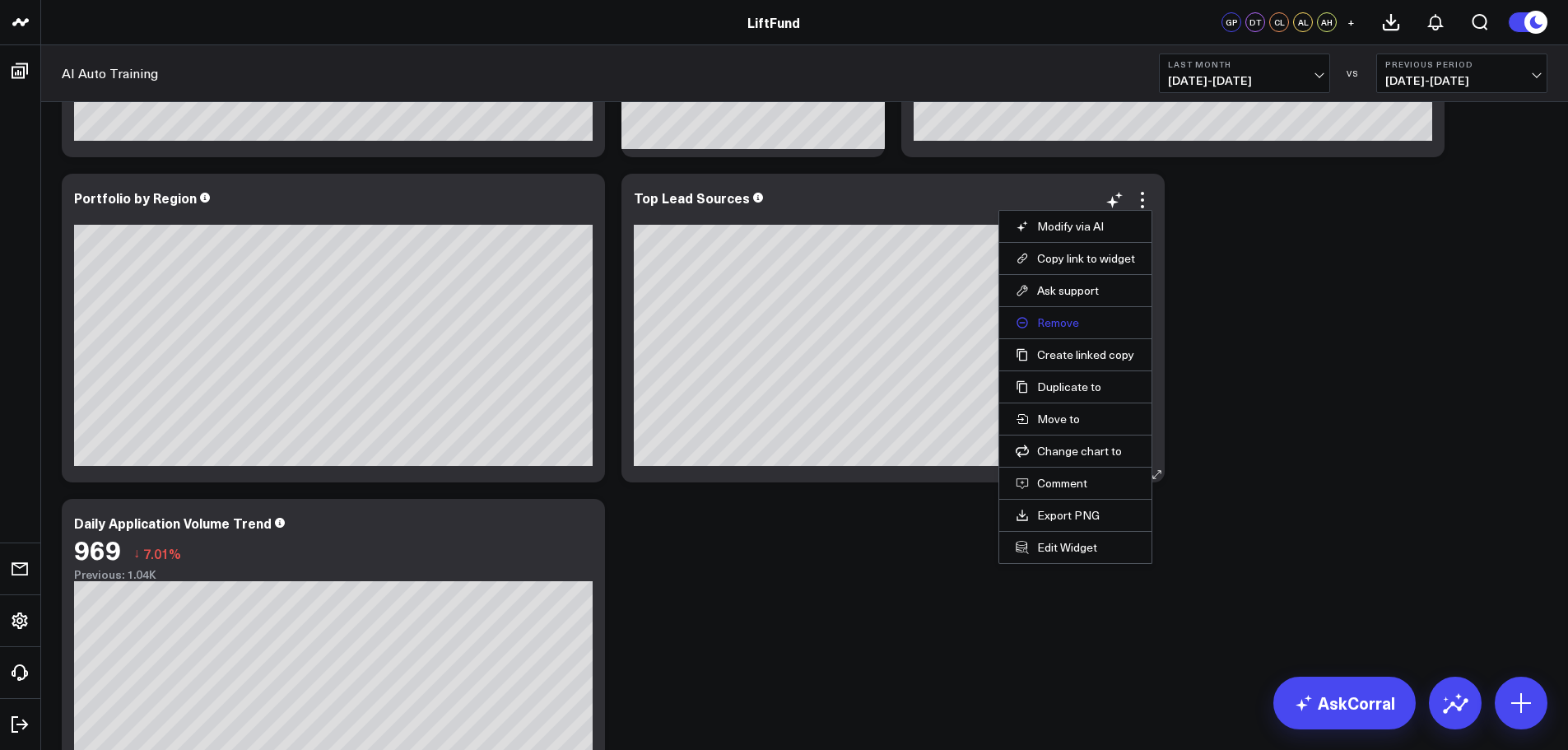
click at [1081, 316] on button "Remove" at bounding box center [1075, 322] width 119 height 15
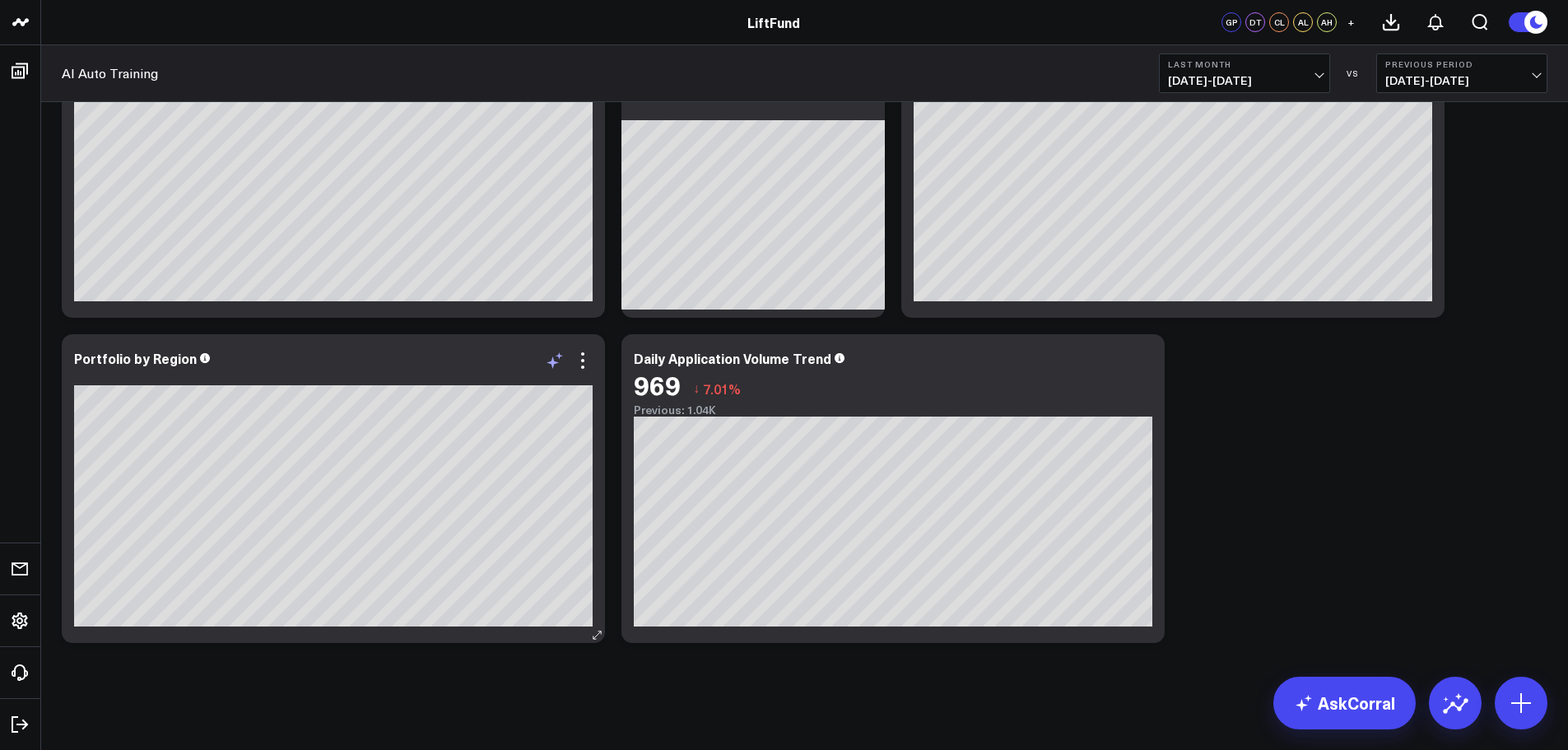
click at [458, 365] on div "Portfolio by Region" at bounding box center [333, 358] width 518 height 15
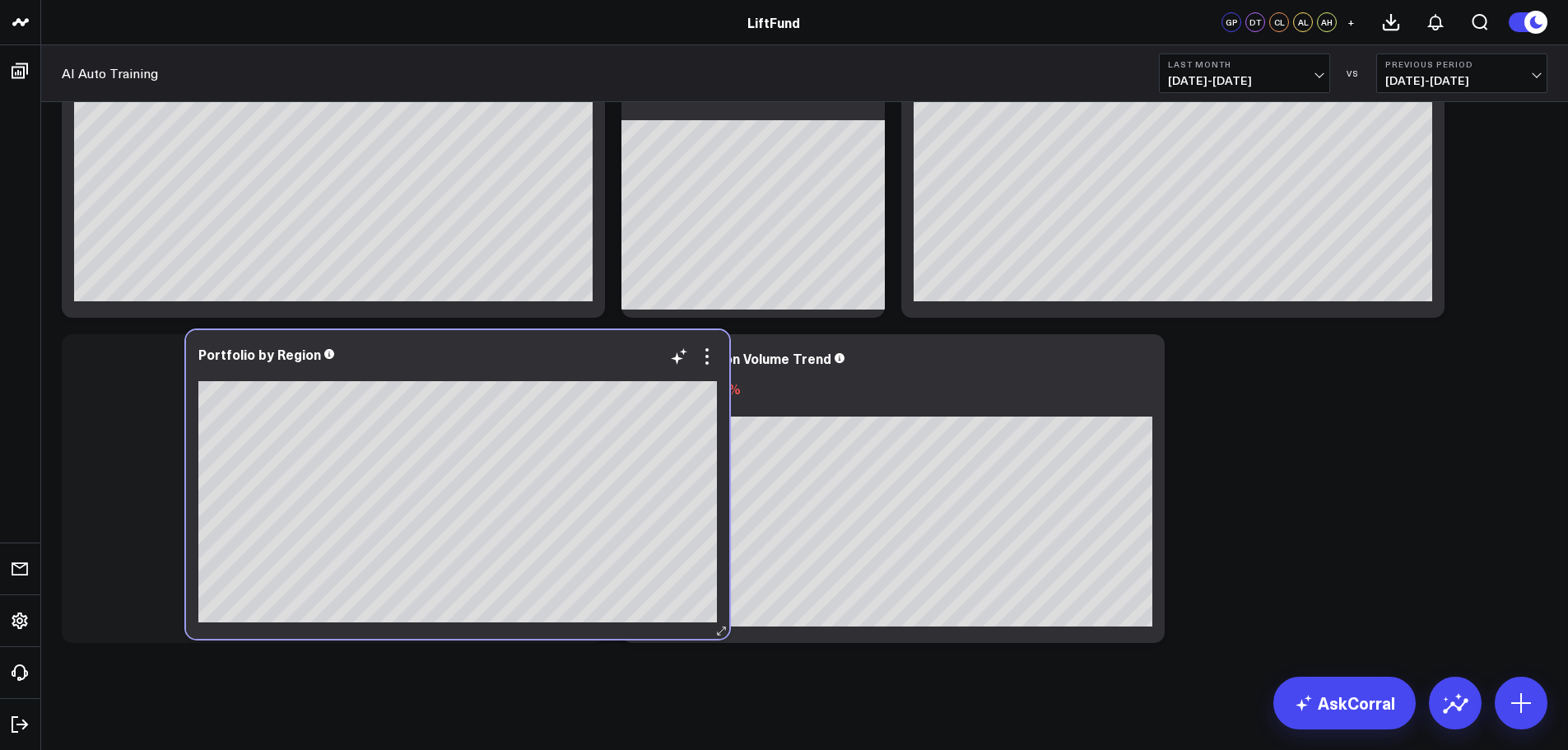
scroll to position [2390, 0]
click at [582, 361] on div "Portfolio by Region" at bounding box center [457, 354] width 518 height 15
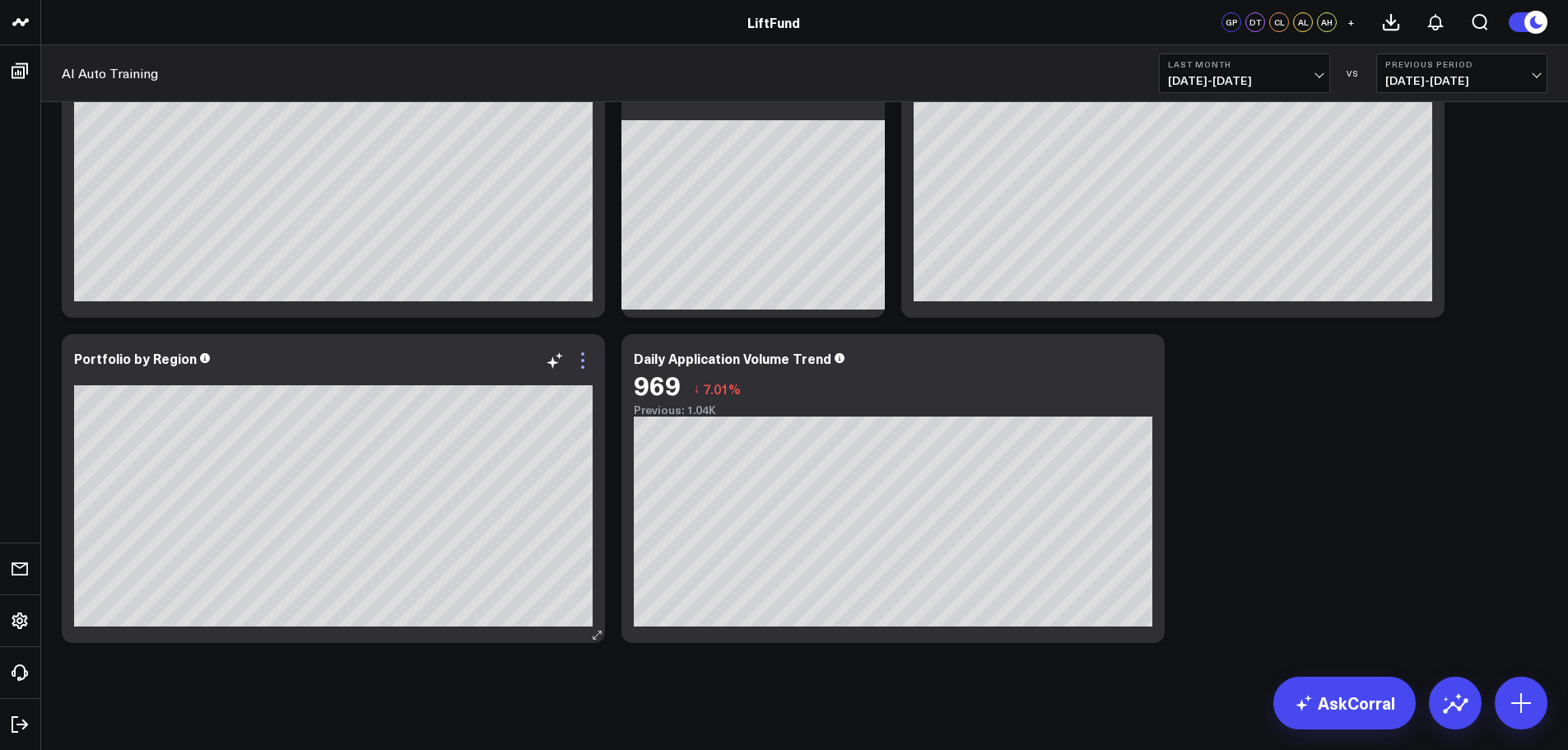
click at [585, 368] on icon at bounding box center [583, 361] width 20 height 20
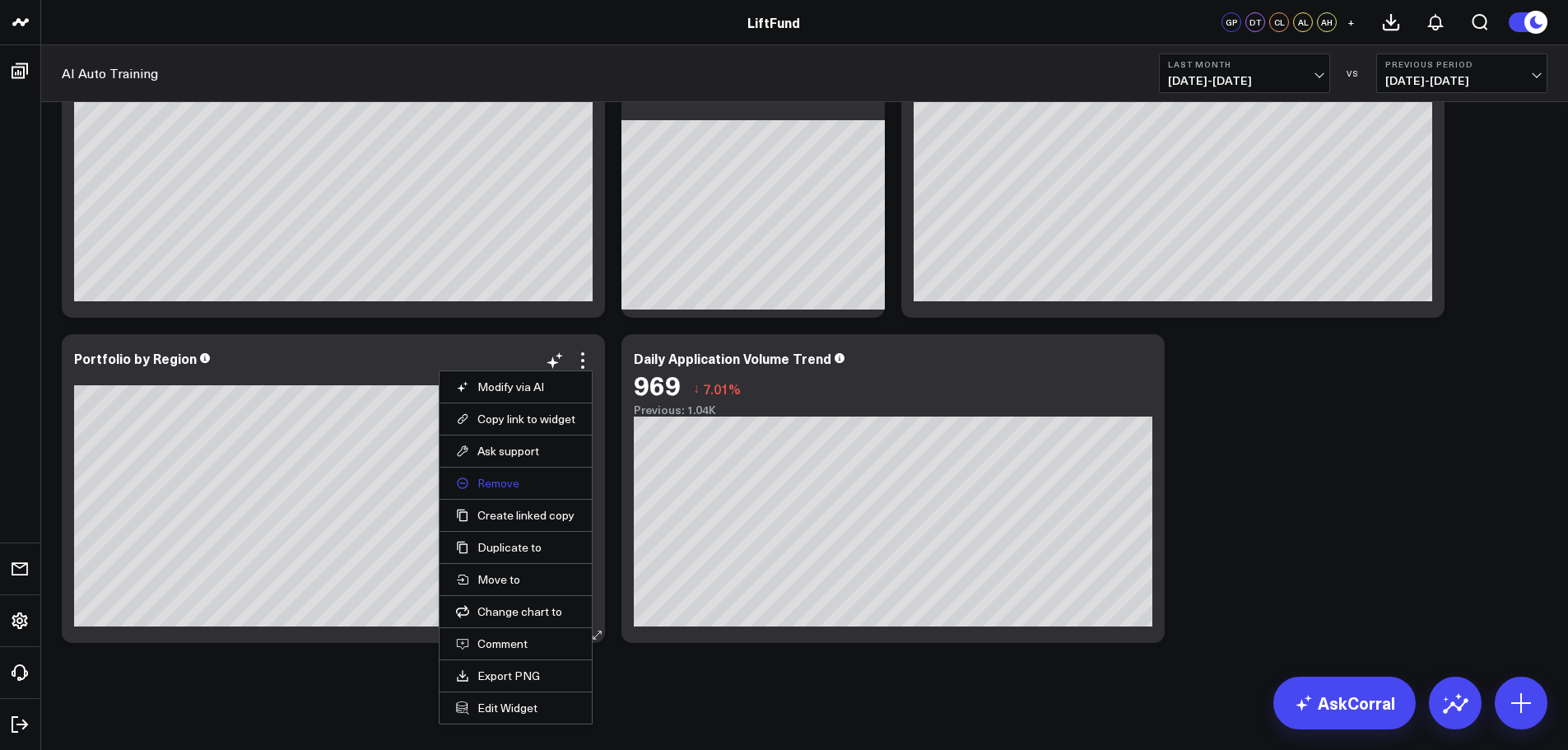
click at [512, 481] on button "Remove" at bounding box center [515, 483] width 119 height 15
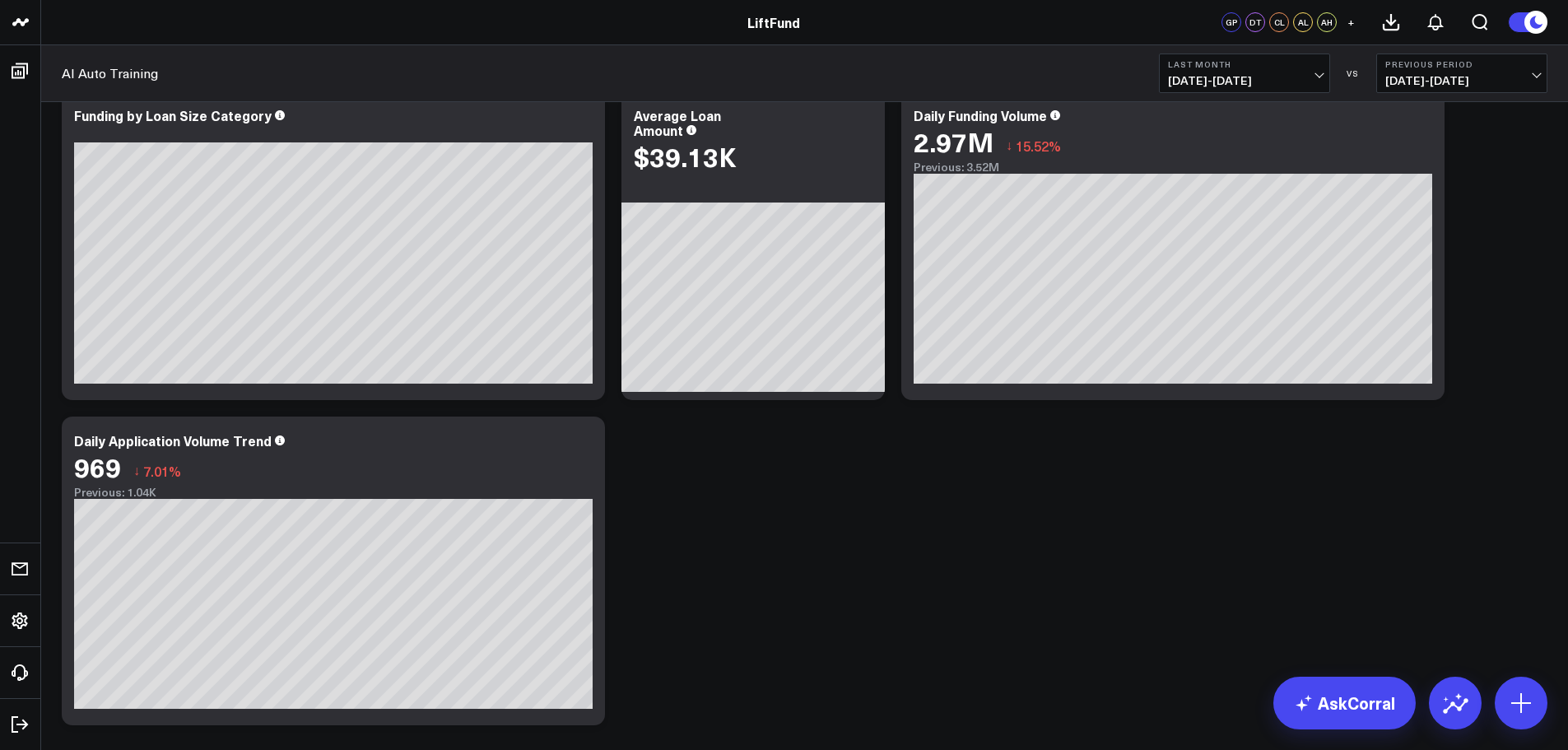
scroll to position [1978, 0]
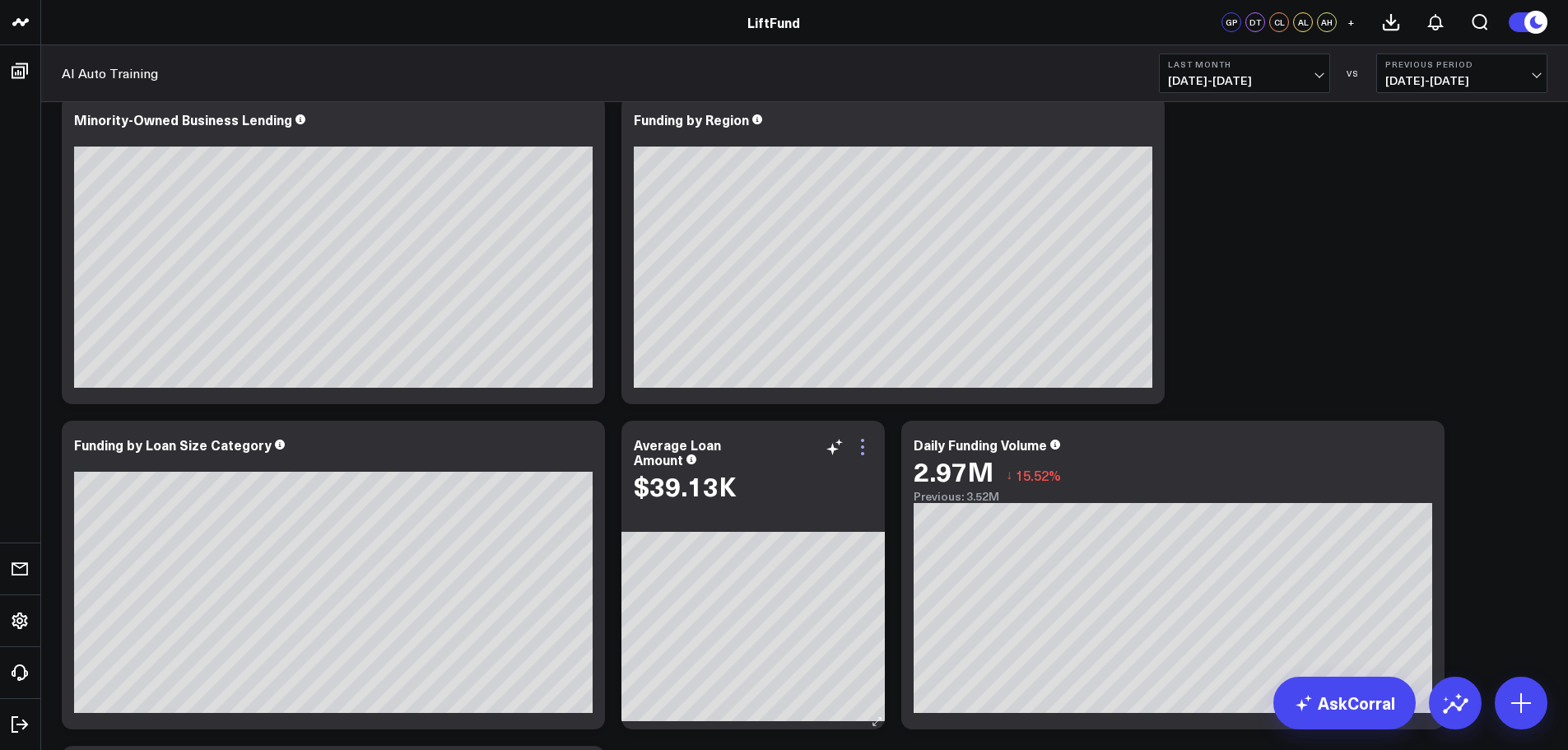
click at [857, 445] on icon at bounding box center [863, 448] width 20 height 20
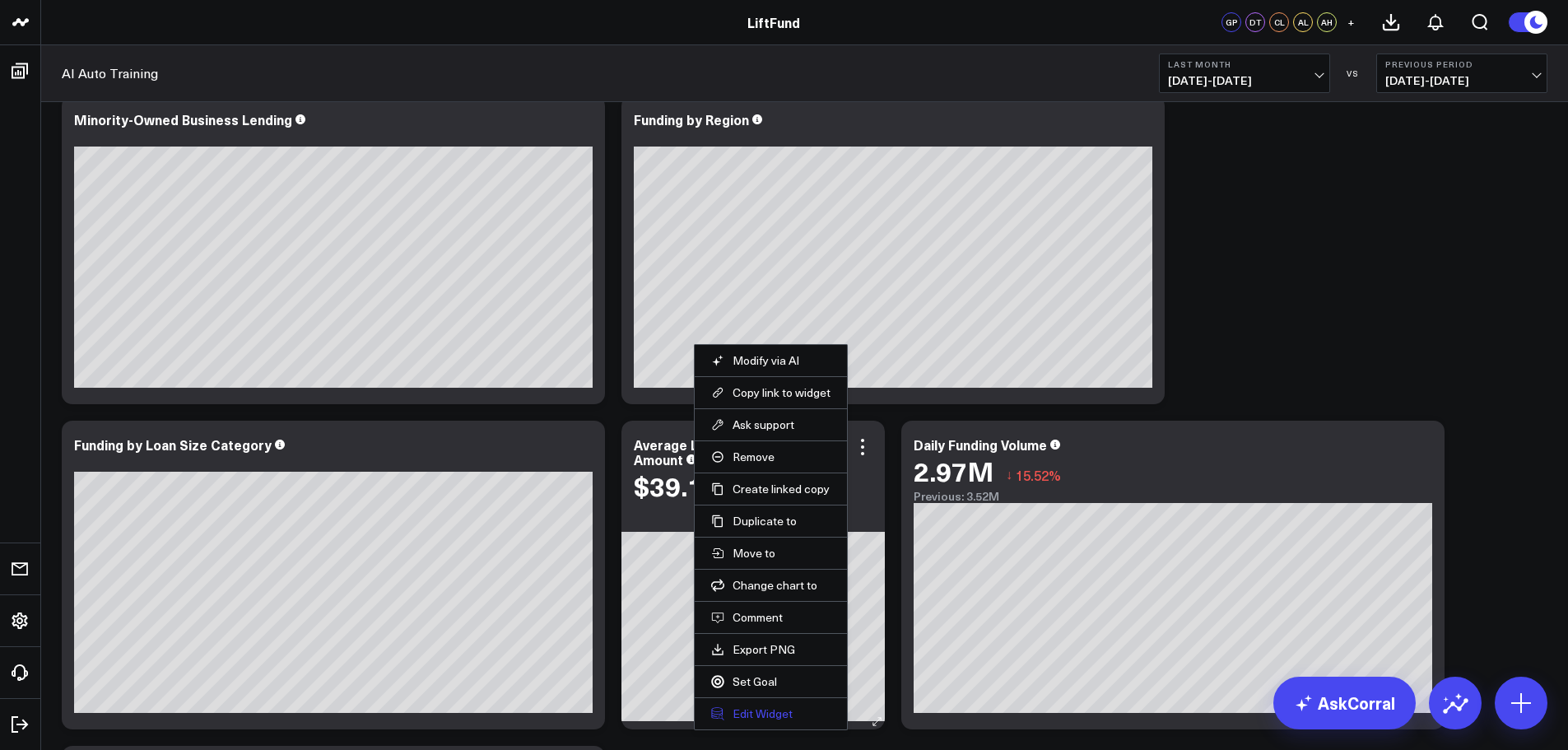
click at [765, 716] on button "Edit Widget" at bounding box center [771, 714] width 119 height 15
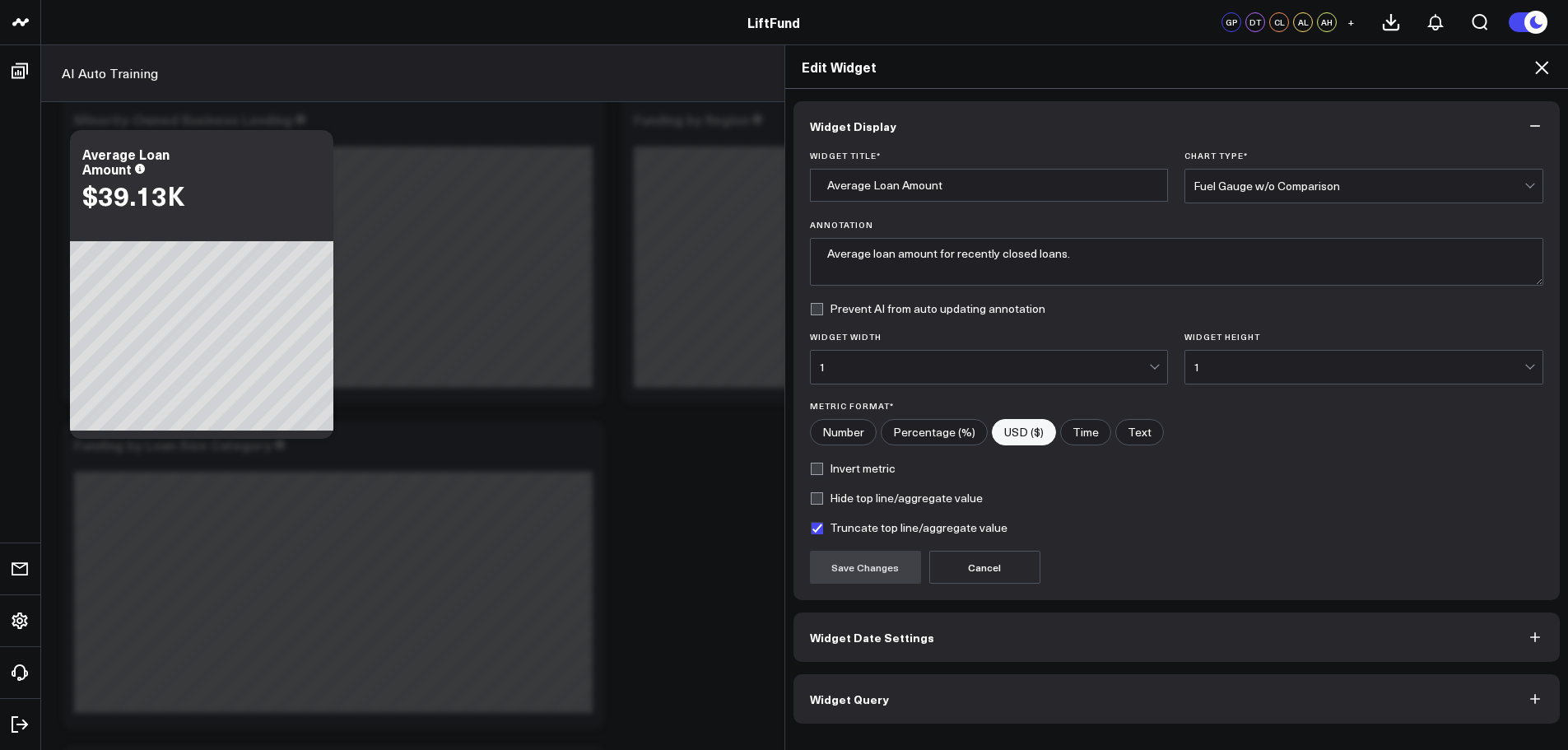
click at [936, 703] on button "Widget Query" at bounding box center [1176, 698] width 767 height 49
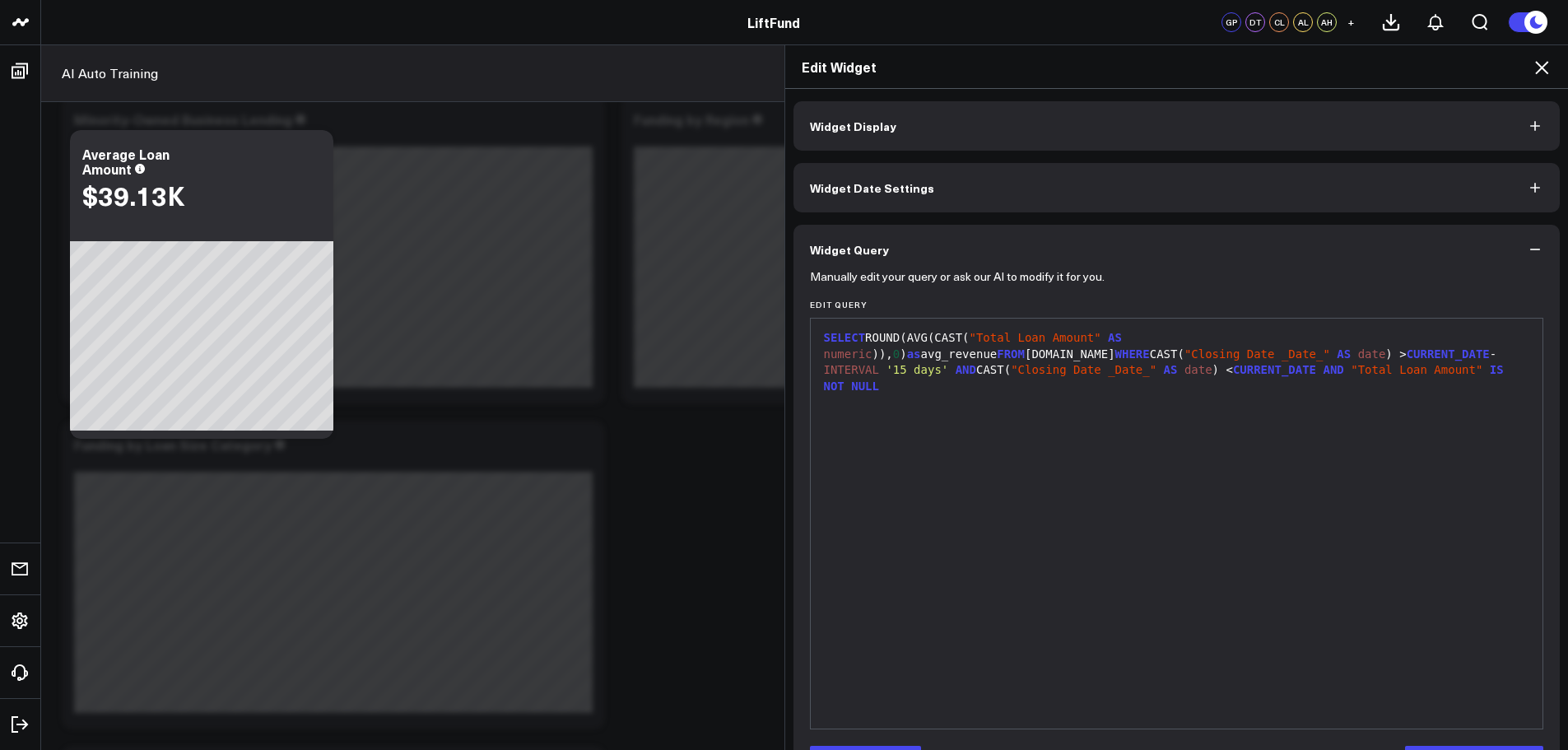
click at [1542, 59] on icon at bounding box center [1542, 68] width 20 height 20
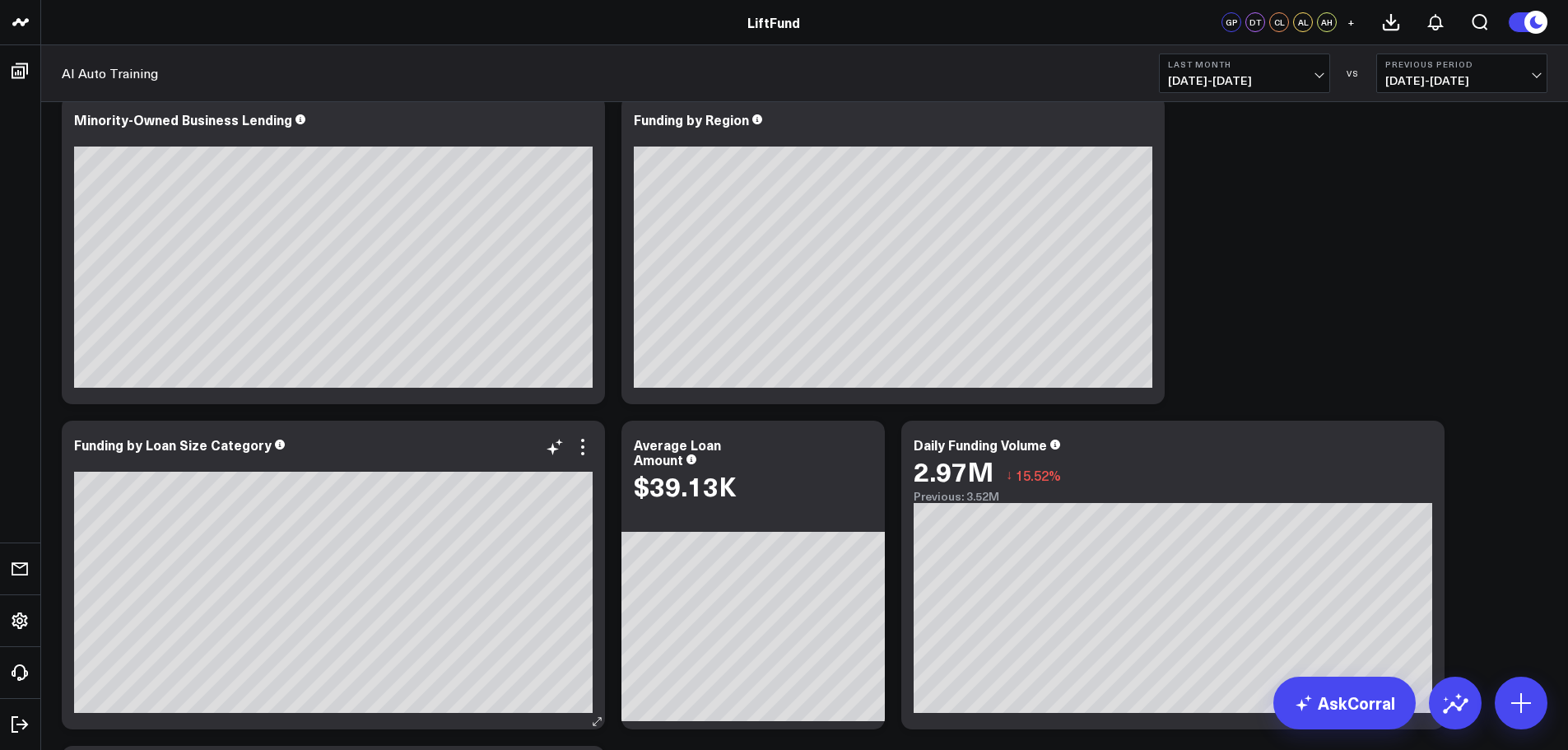
scroll to position [1732, 0]
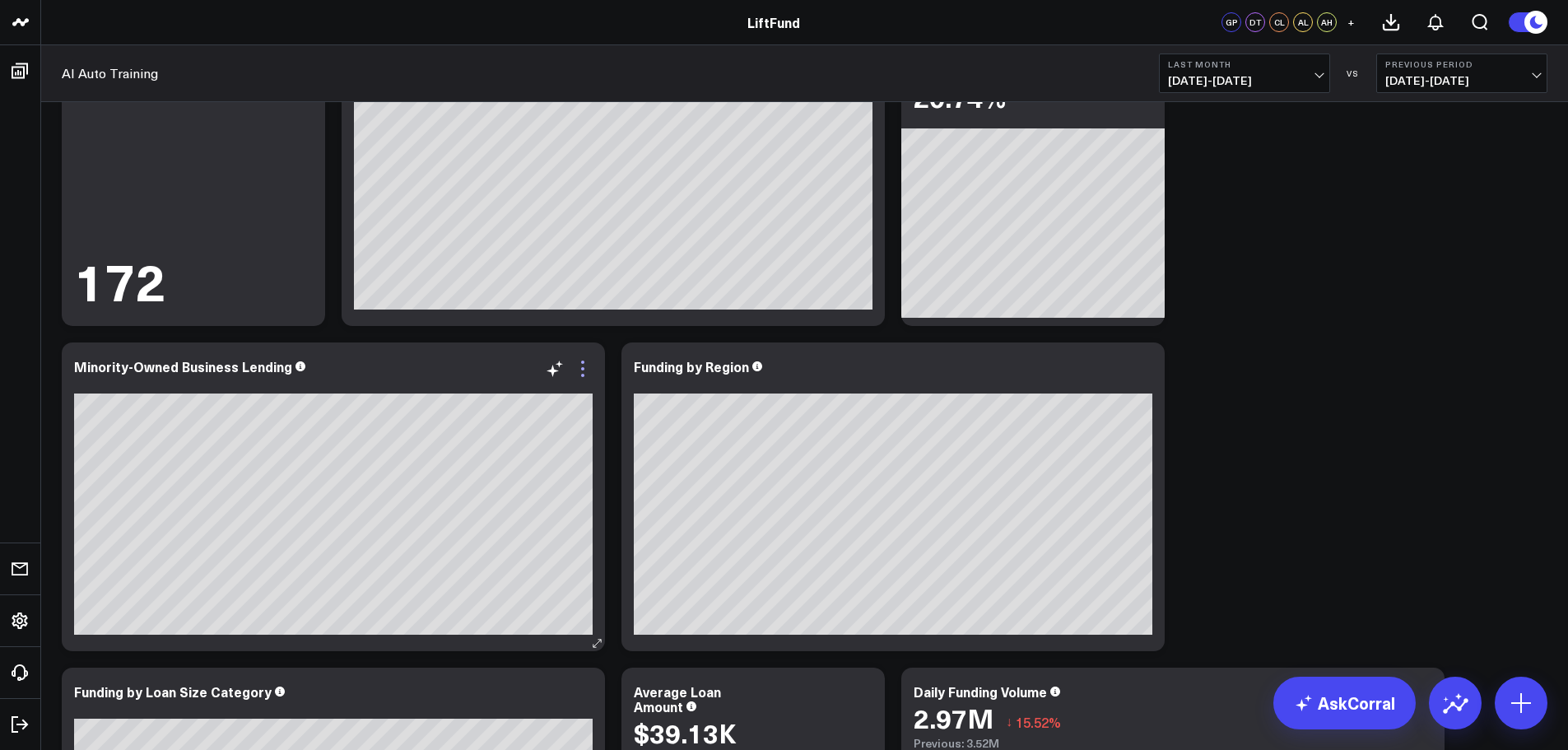
click at [587, 367] on icon at bounding box center [583, 369] width 20 height 20
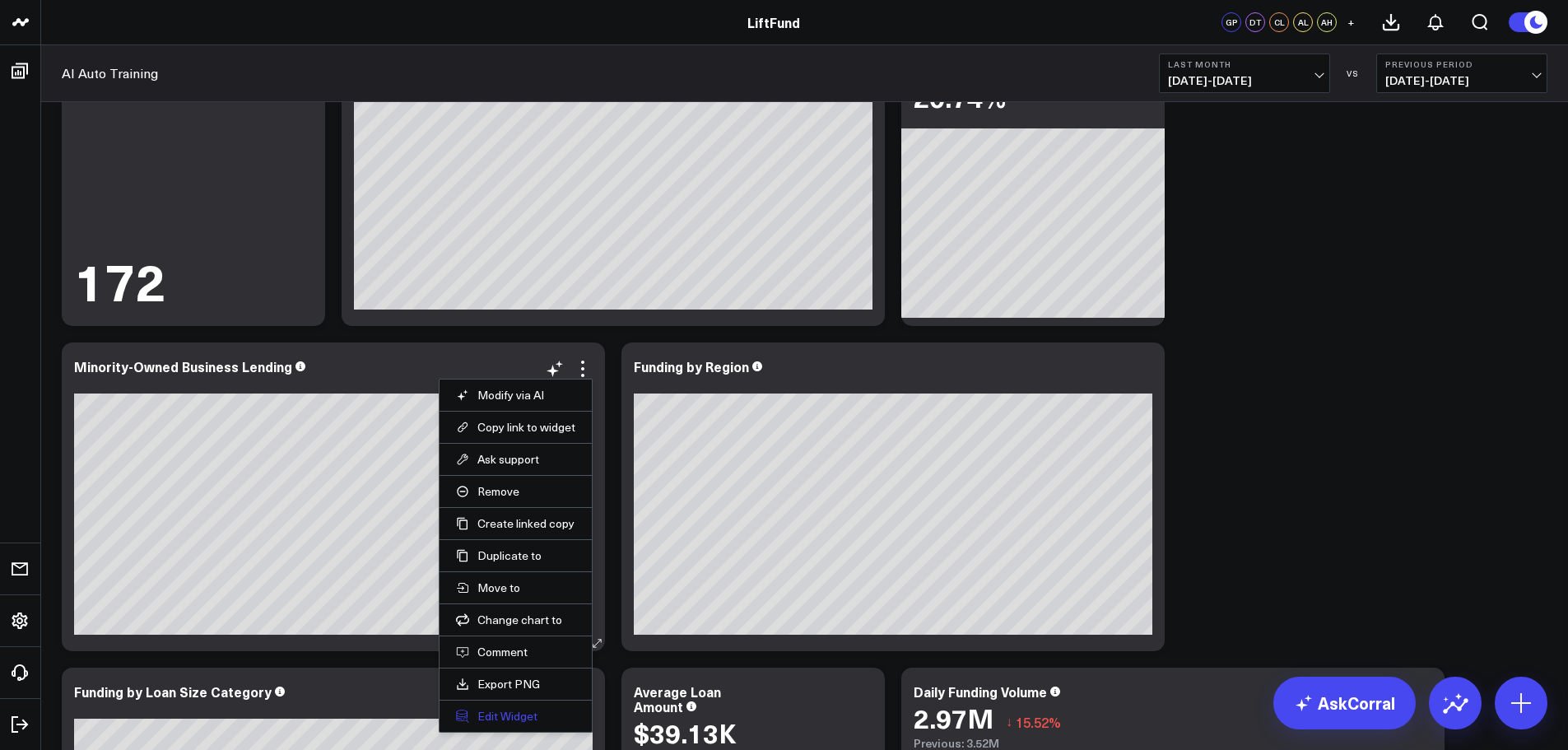
click at [511, 720] on button "Edit Widget" at bounding box center [515, 717] width 119 height 15
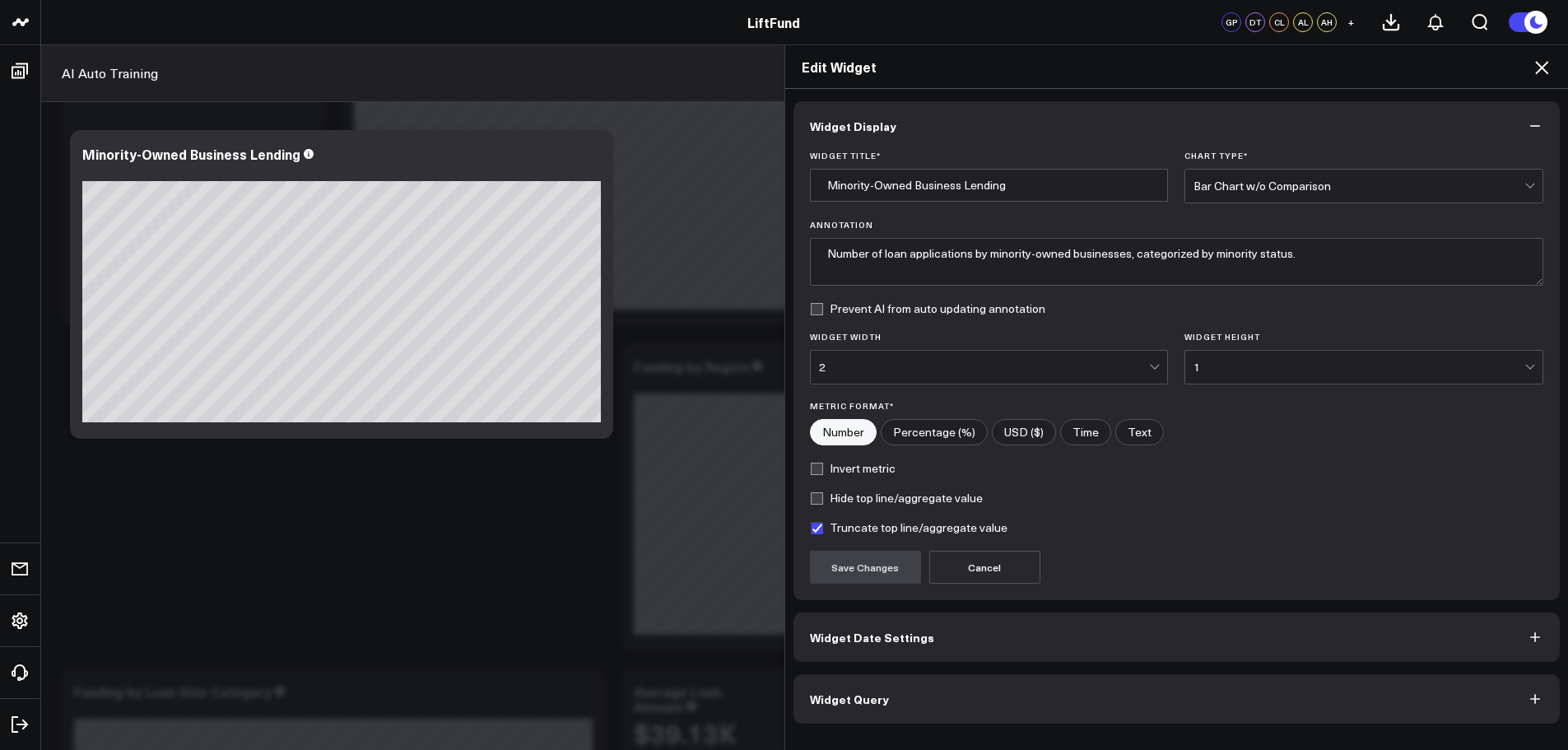
click at [886, 695] on button "Widget Query" at bounding box center [1176, 698] width 767 height 49
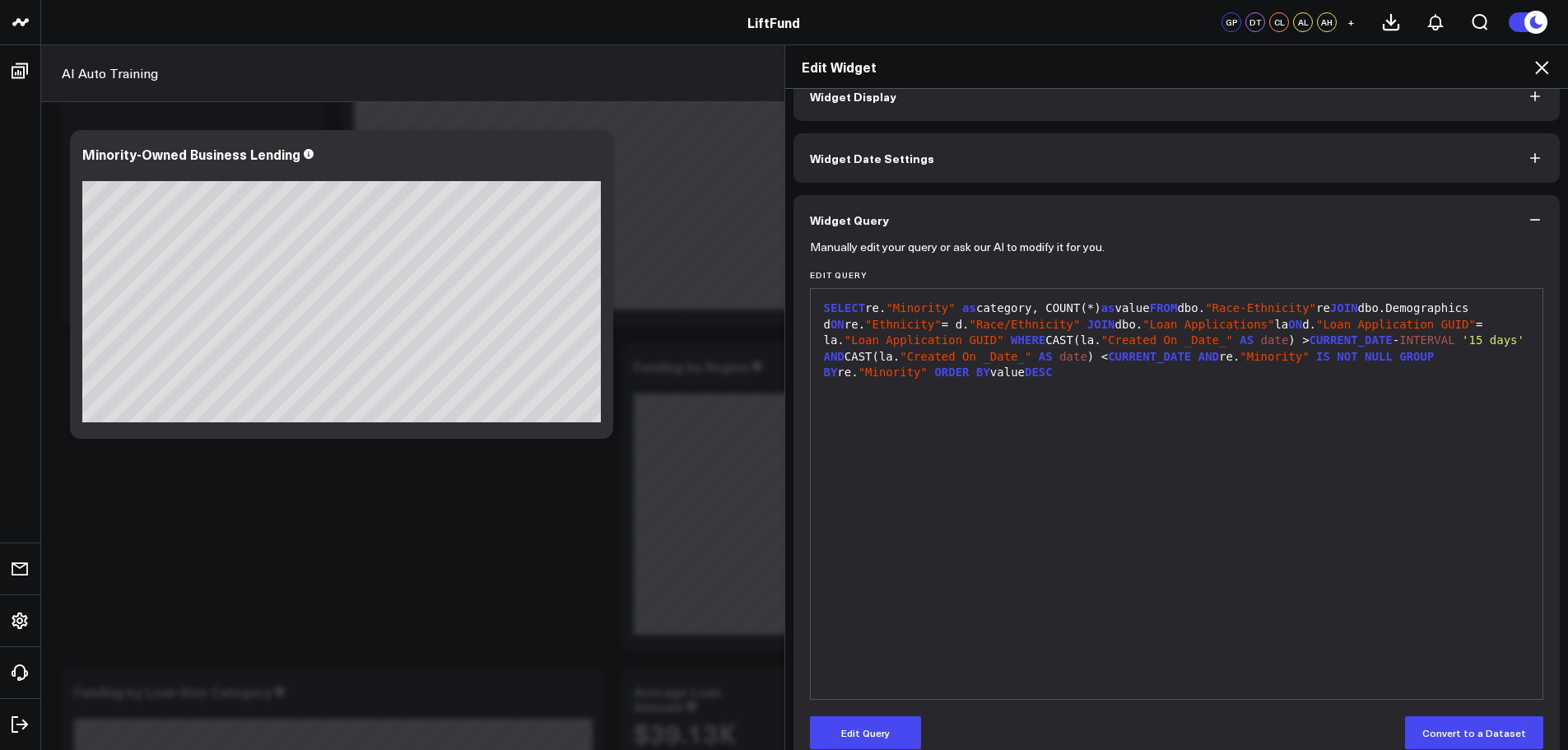
scroll to position [57, 0]
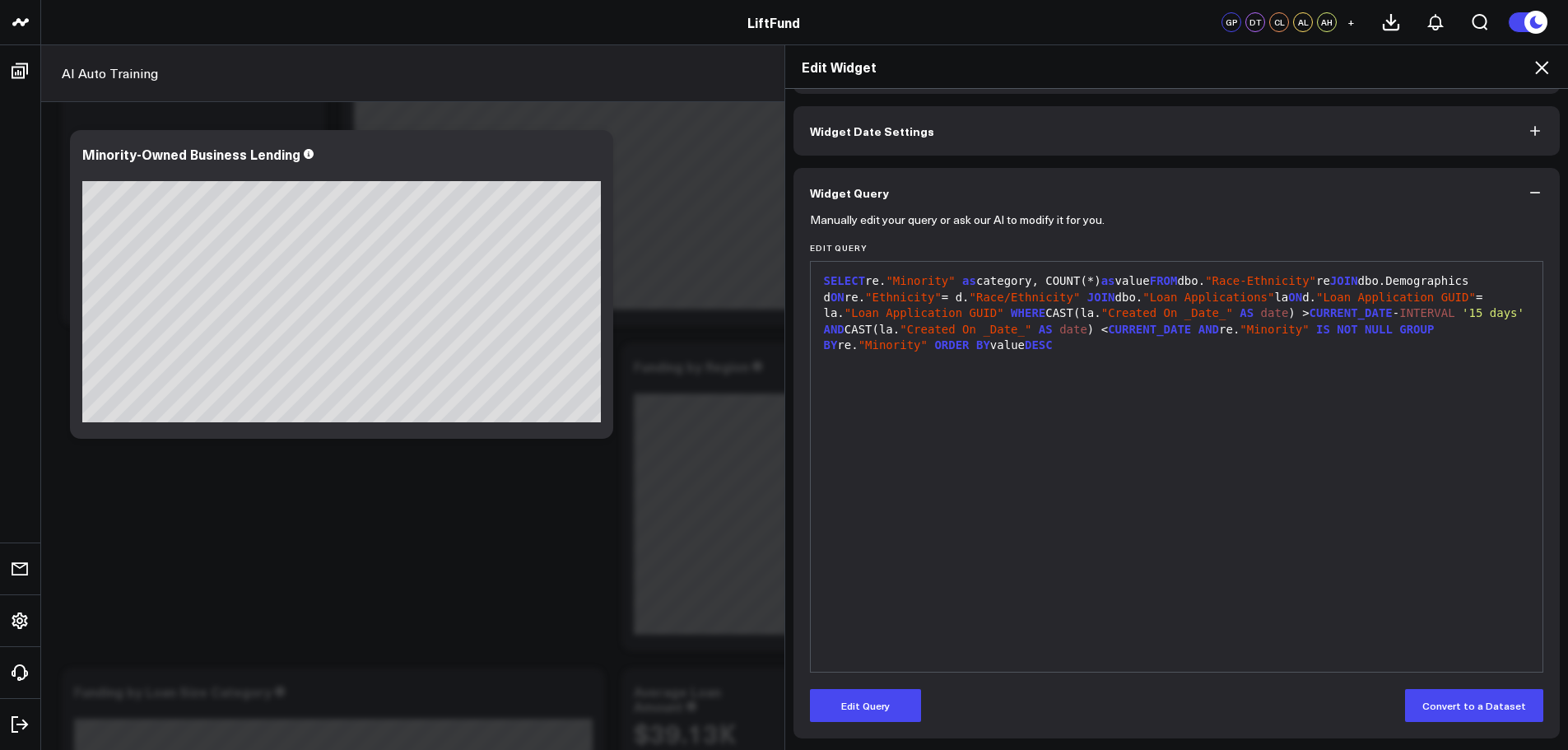
click at [1546, 69] on icon at bounding box center [1542, 68] width 20 height 20
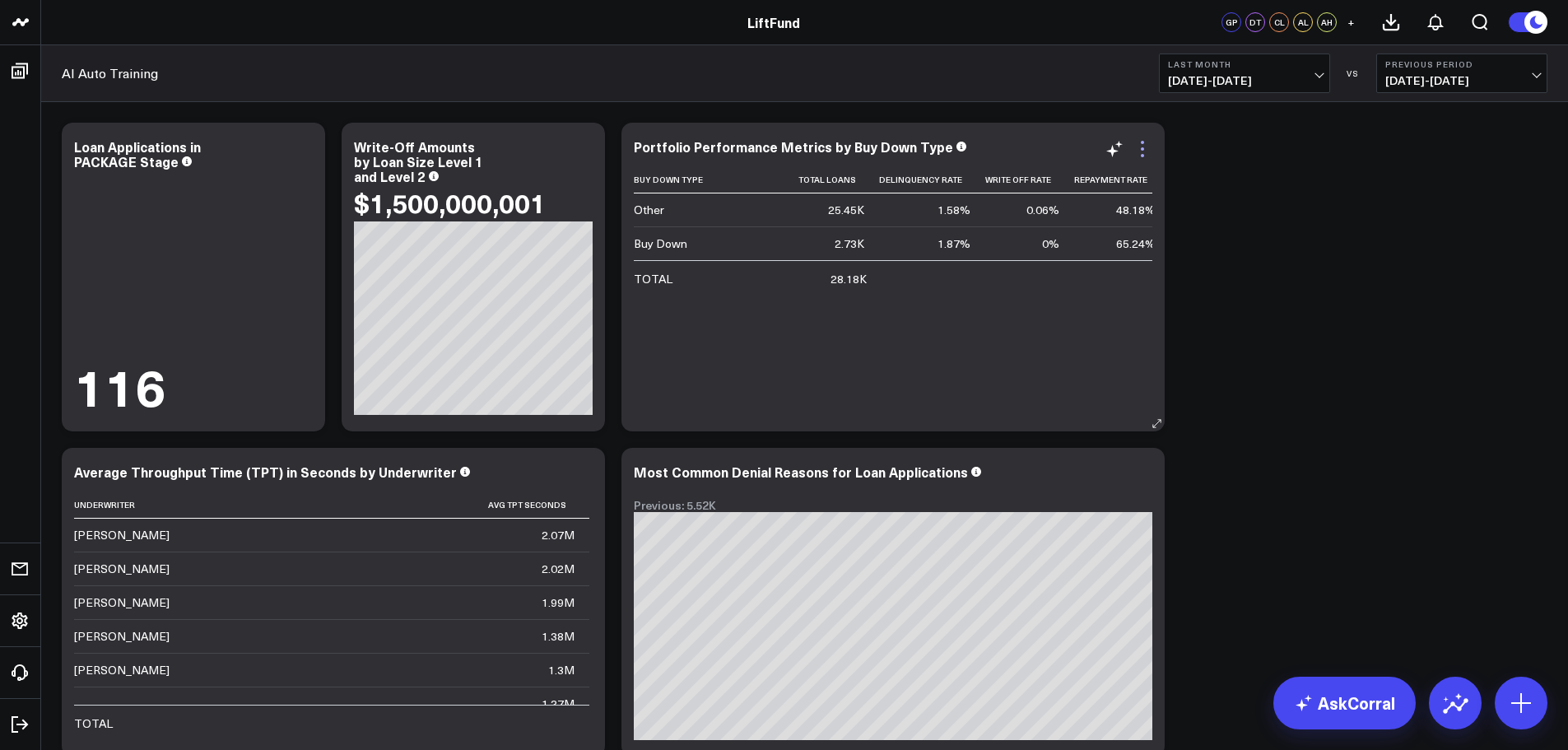
click at [1145, 149] on icon at bounding box center [1142, 149] width 20 height 20
click at [582, 483] on icon at bounding box center [583, 474] width 20 height 20
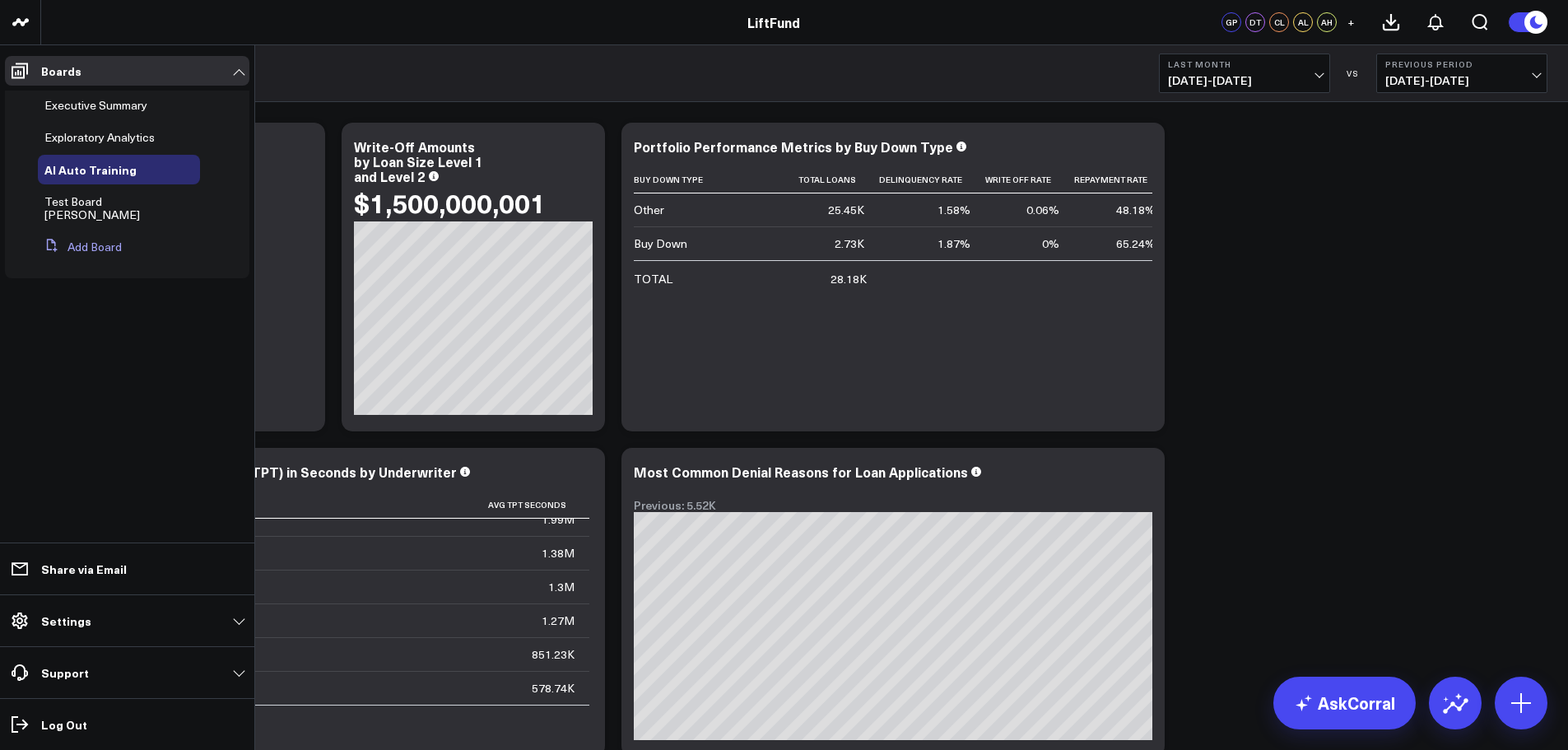
click at [85, 232] on button "Add Board" at bounding box center [79, 248] width 84 height 30
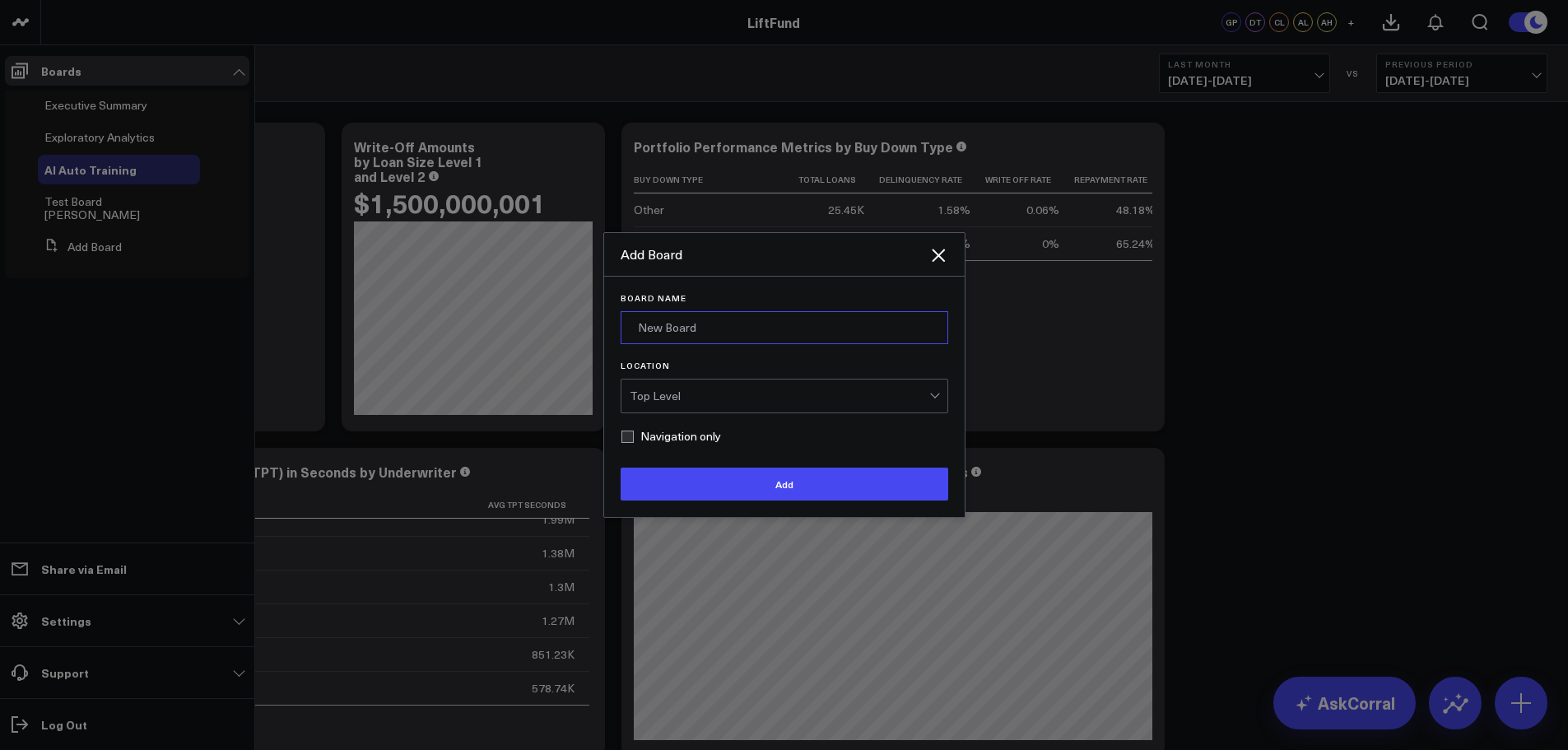
click at [748, 327] on input "Board Name" at bounding box center [784, 328] width 327 height 33
type input "Review Board"
click at [758, 391] on div "Top Level" at bounding box center [780, 396] width 300 height 13
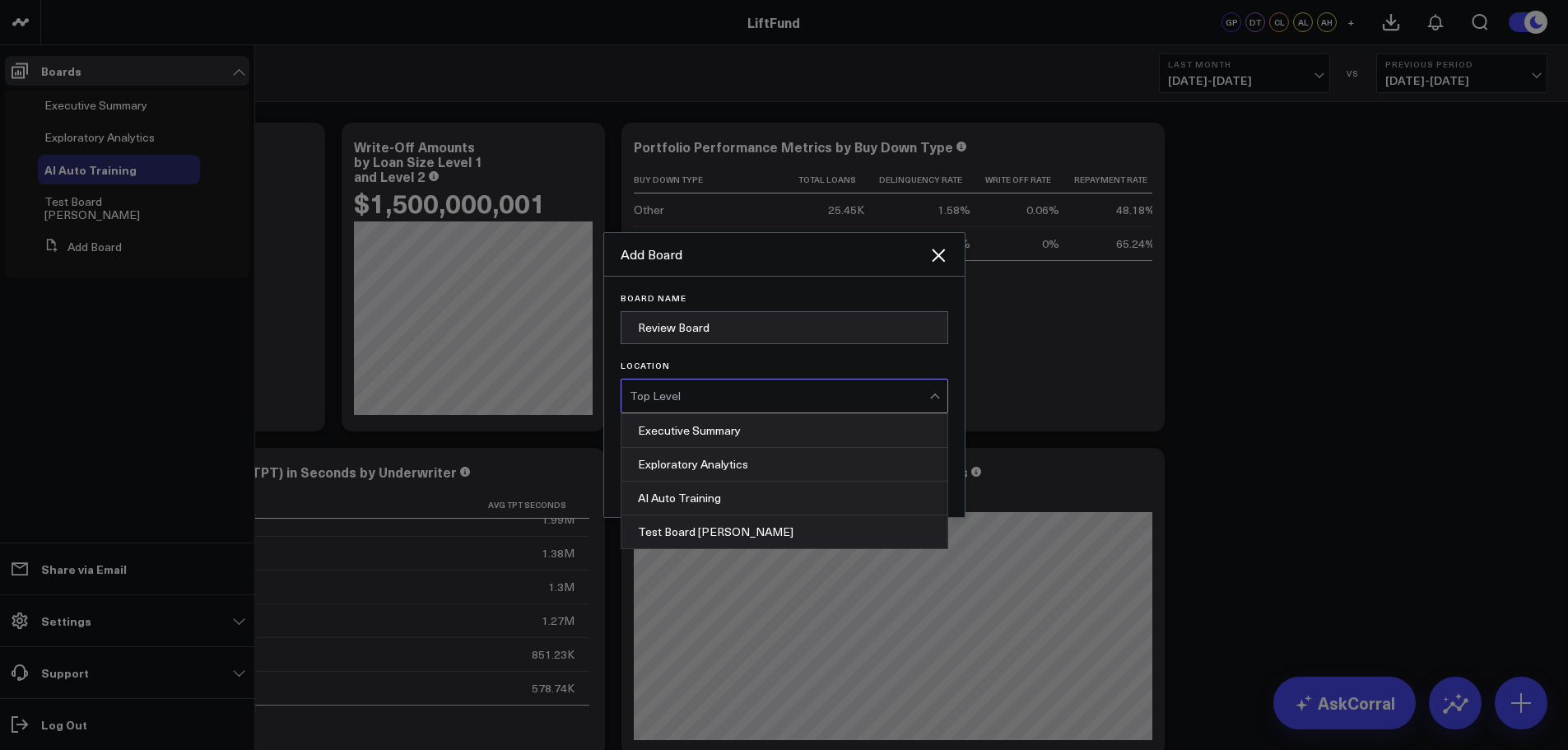
click at [625, 438] on div "Executive Summary" at bounding box center [784, 431] width 326 height 34
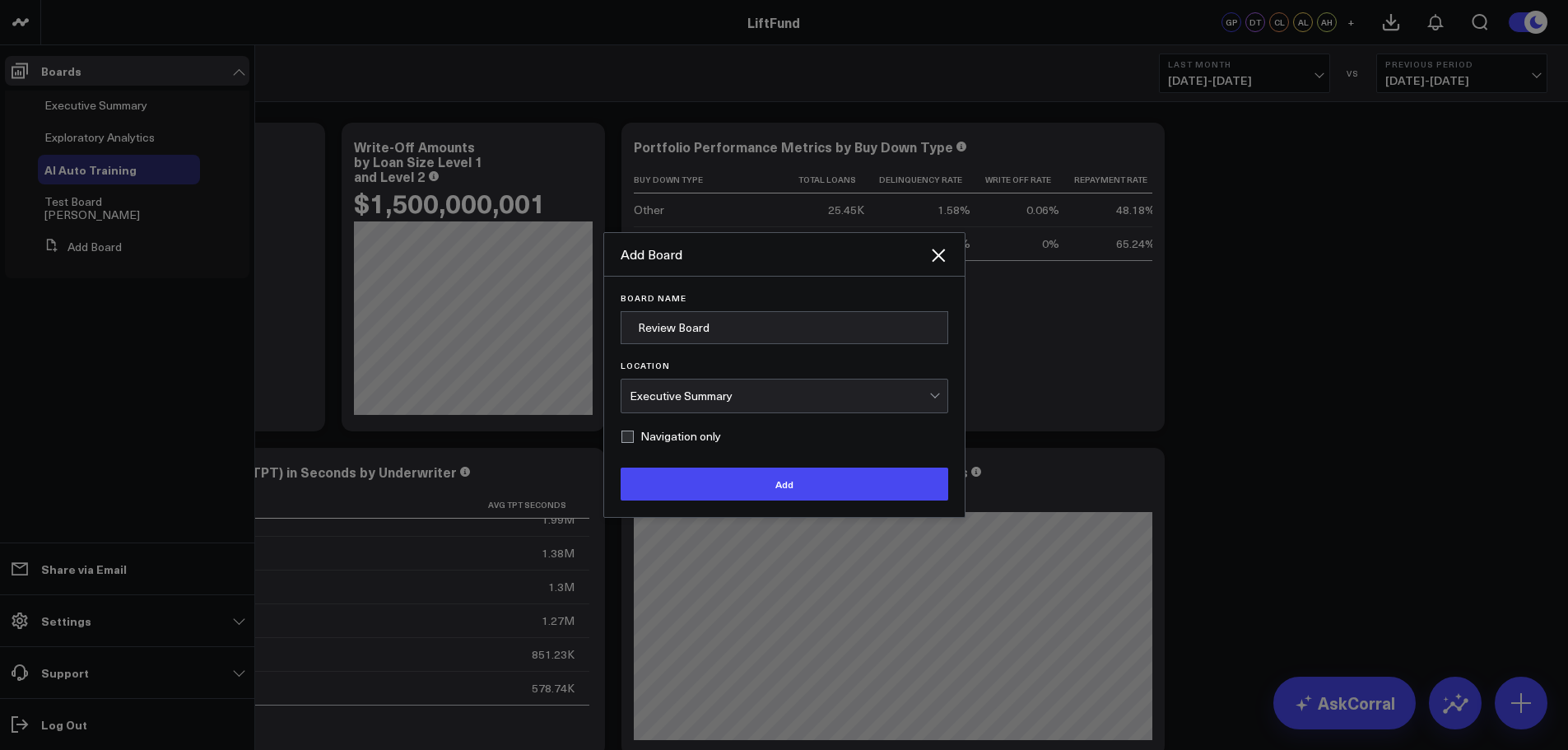
click at [625, 438] on label "Navigation only" at bounding box center [671, 437] width 101 height 13
click at [625, 438] on input "Navigation only" at bounding box center [627, 437] width 13 height 13
checkbox input "true"
click at [750, 393] on div "Executive Summary" at bounding box center [780, 396] width 300 height 13
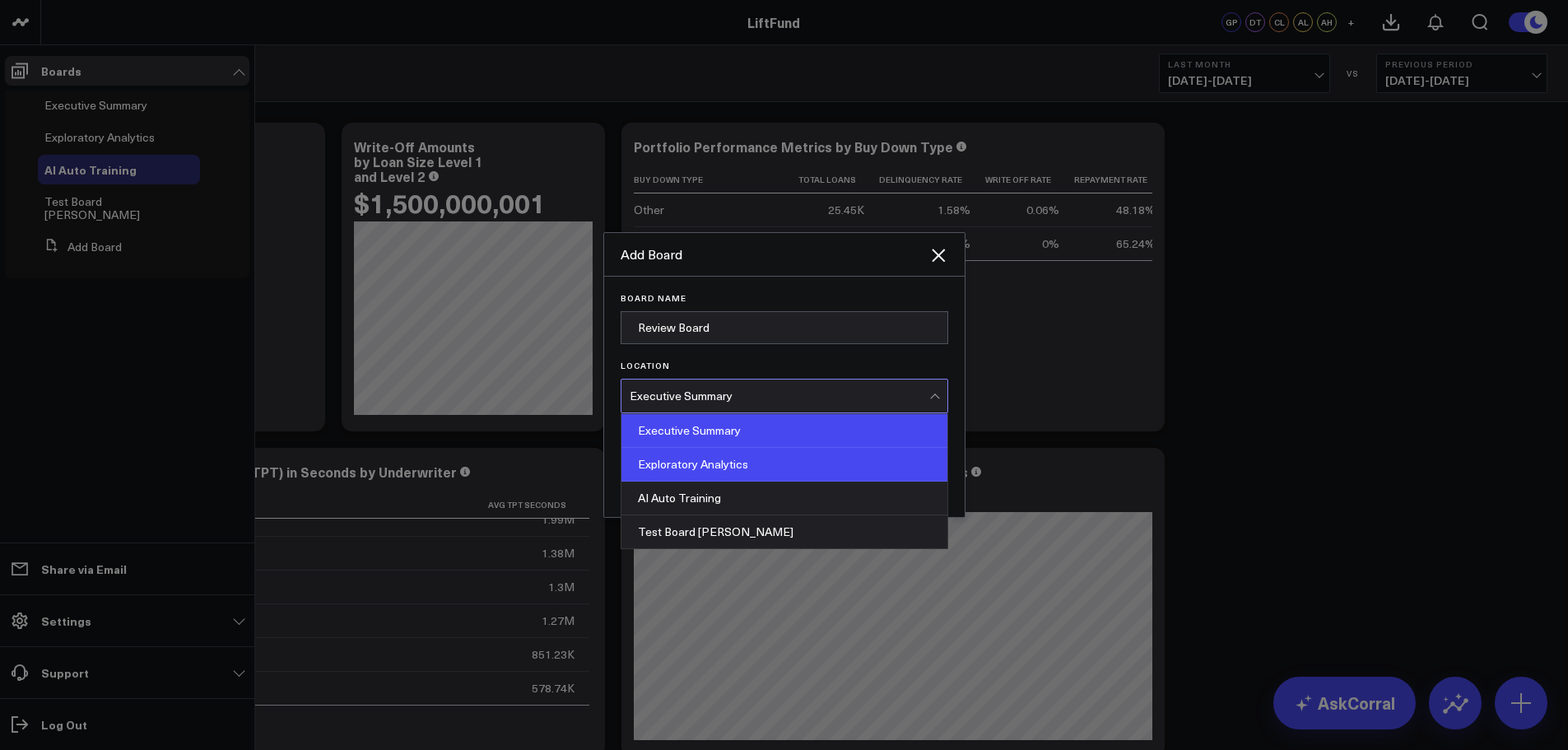
click at [746, 463] on div "Exploratory Analytics" at bounding box center [784, 464] width 326 height 34
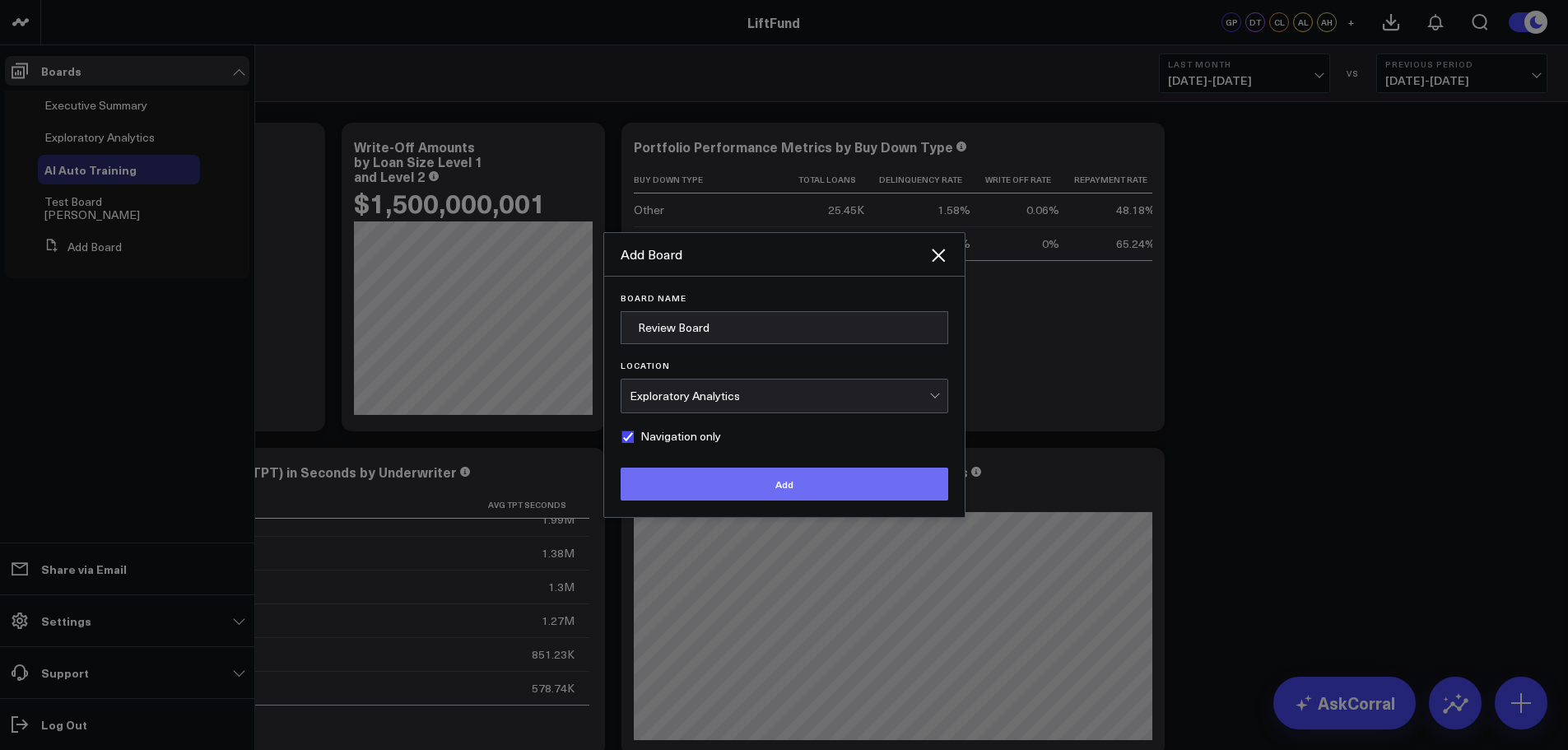
click at [788, 492] on button "Add" at bounding box center [784, 484] width 327 height 33
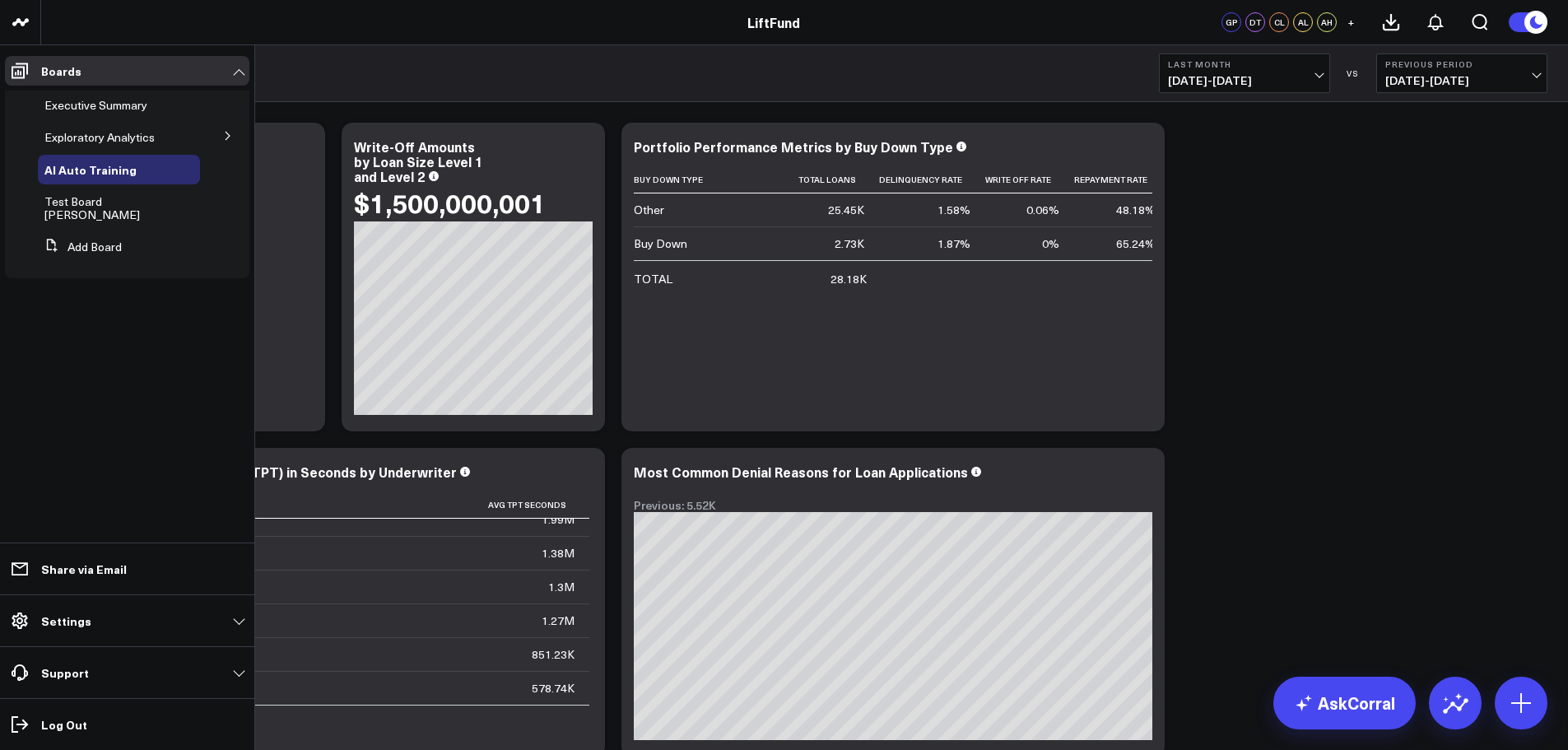
click at [226, 135] on icon at bounding box center [228, 136] width 10 height 10
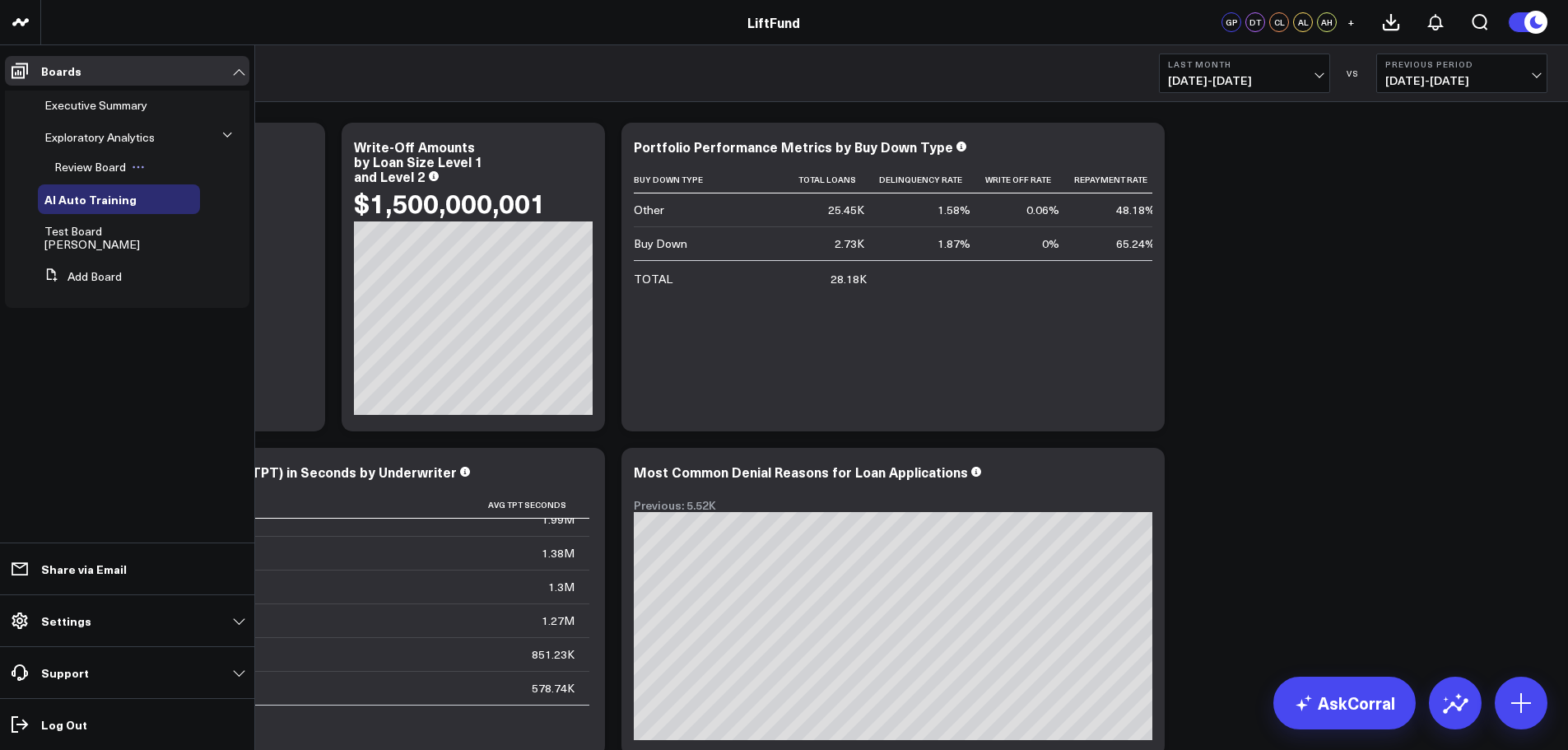
click at [102, 163] on span "Review Board" at bounding box center [90, 167] width 72 height 16
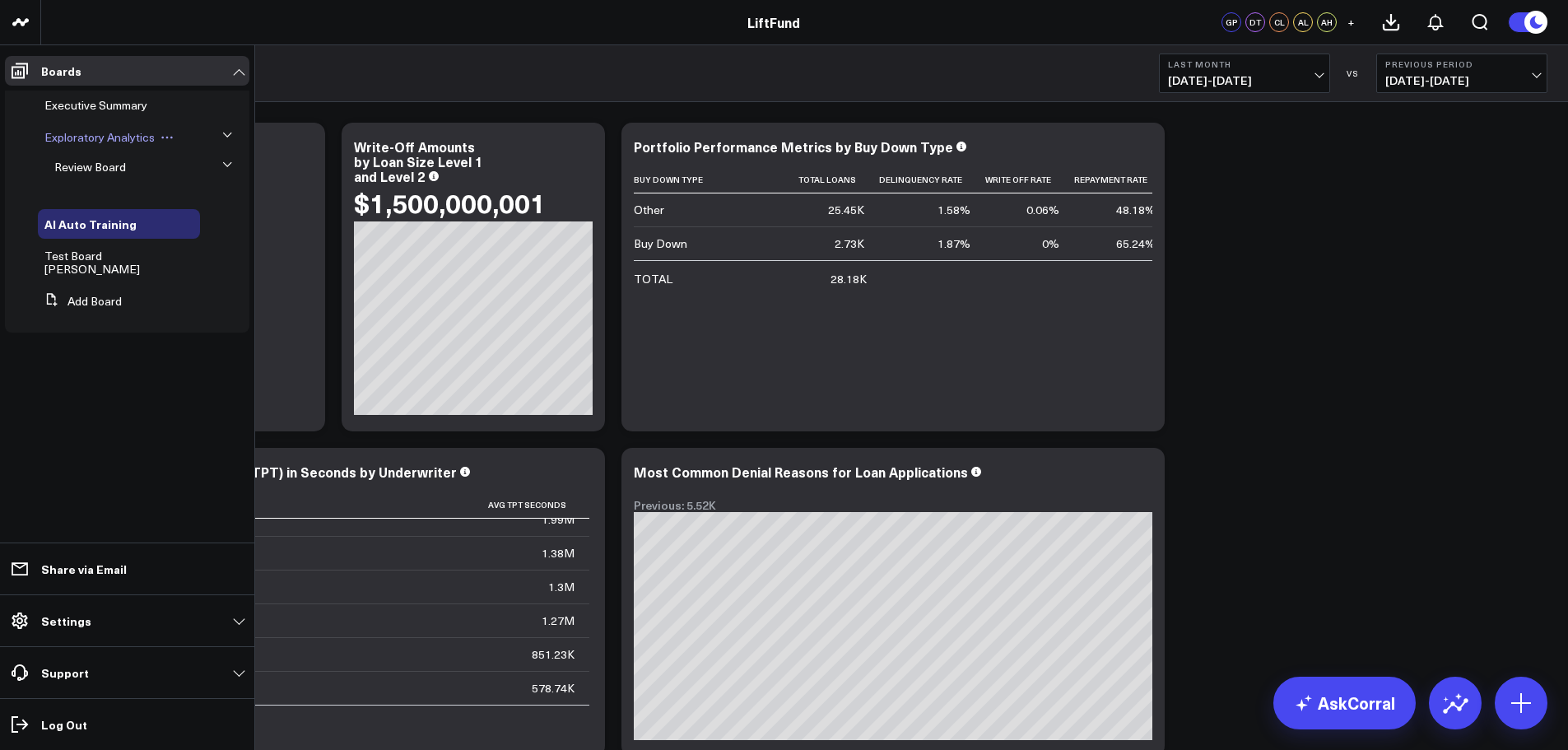
click at [101, 137] on span "Exploratory Analytics" at bounding box center [99, 137] width 110 height 16
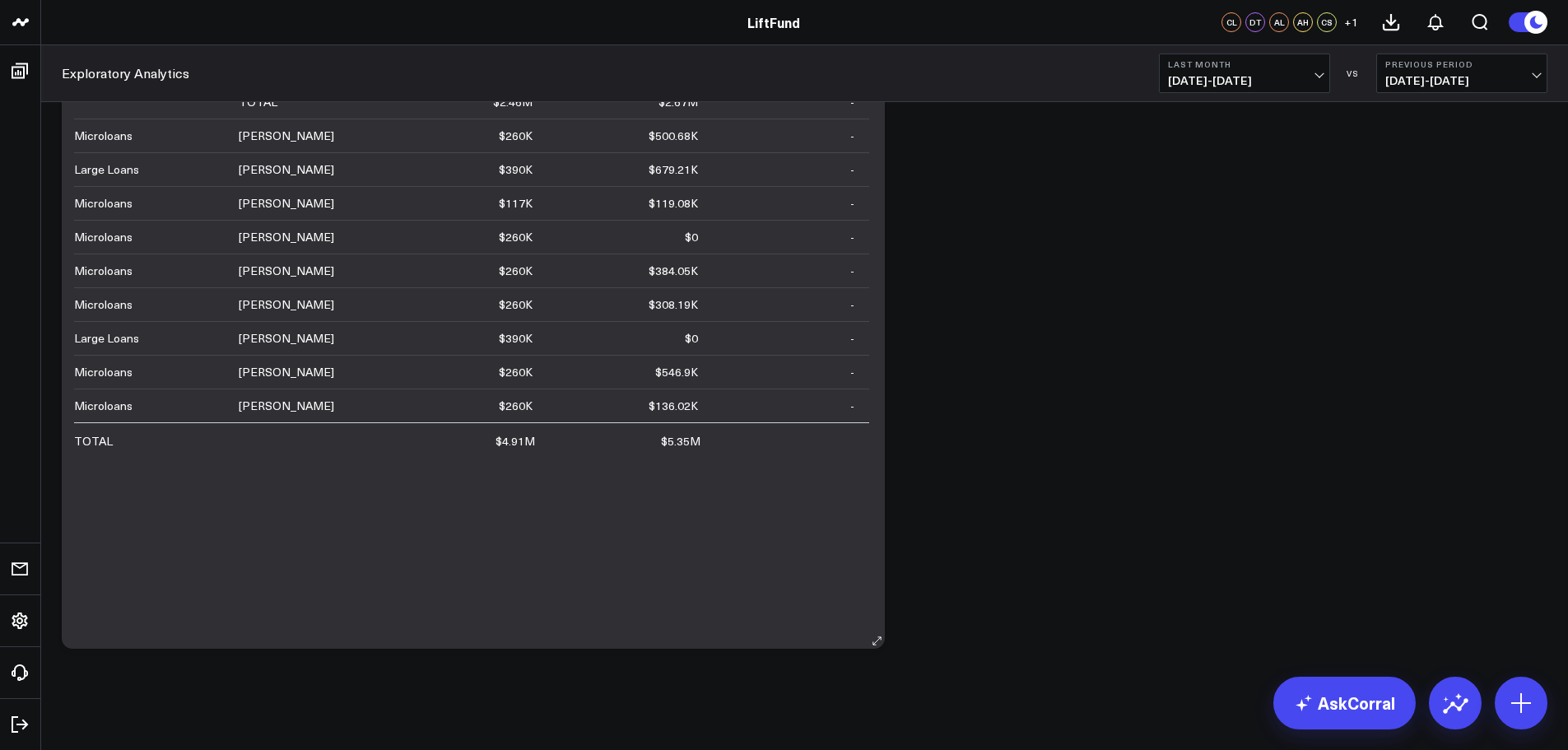
scroll to position [518, 0]
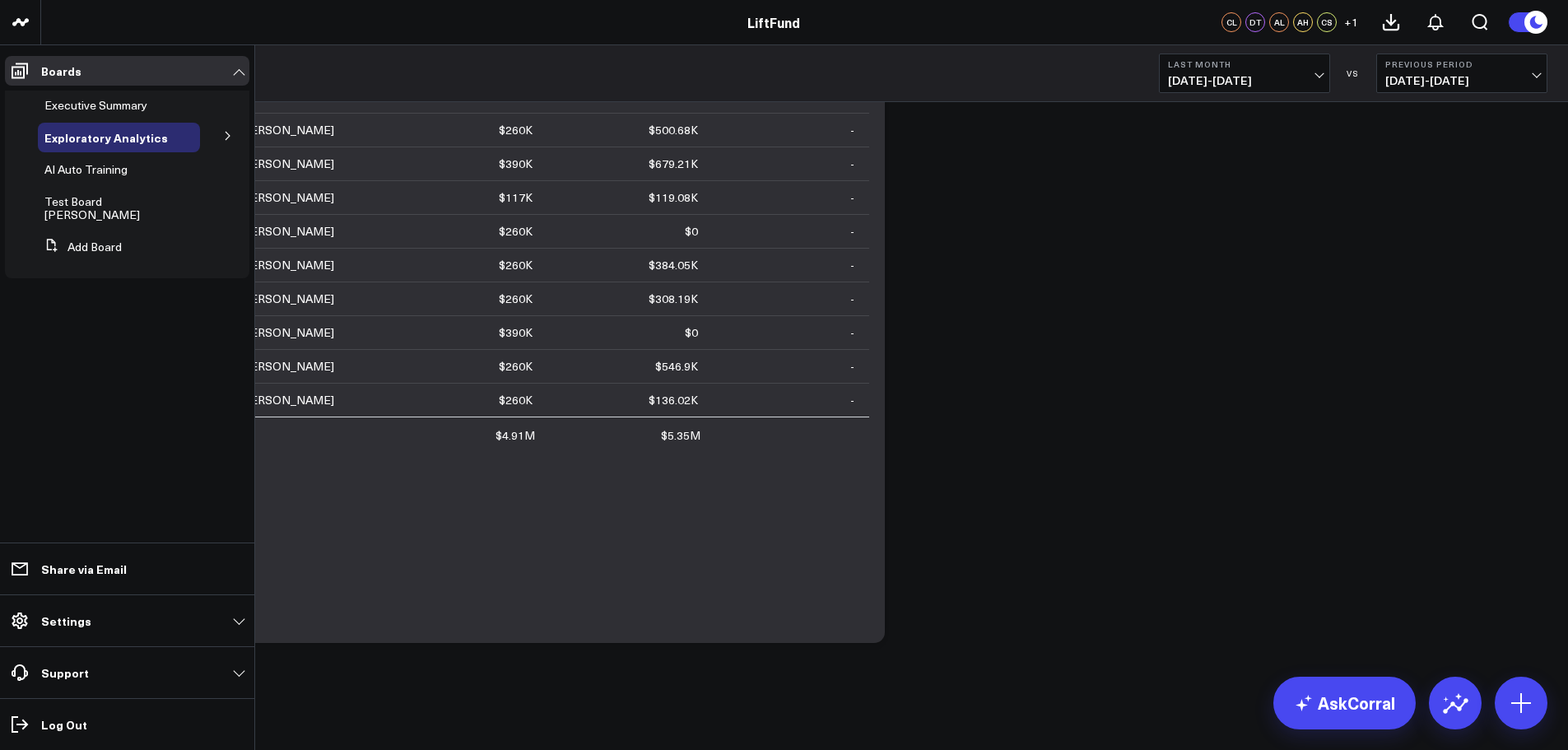
click at [224, 132] on icon at bounding box center [228, 136] width 10 height 10
click at [88, 163] on span "Review Board" at bounding box center [90, 167] width 72 height 16
click at [135, 163] on icon at bounding box center [138, 168] width 13 height 13
click at [72, 161] on span "Review Board" at bounding box center [90, 167] width 72 height 16
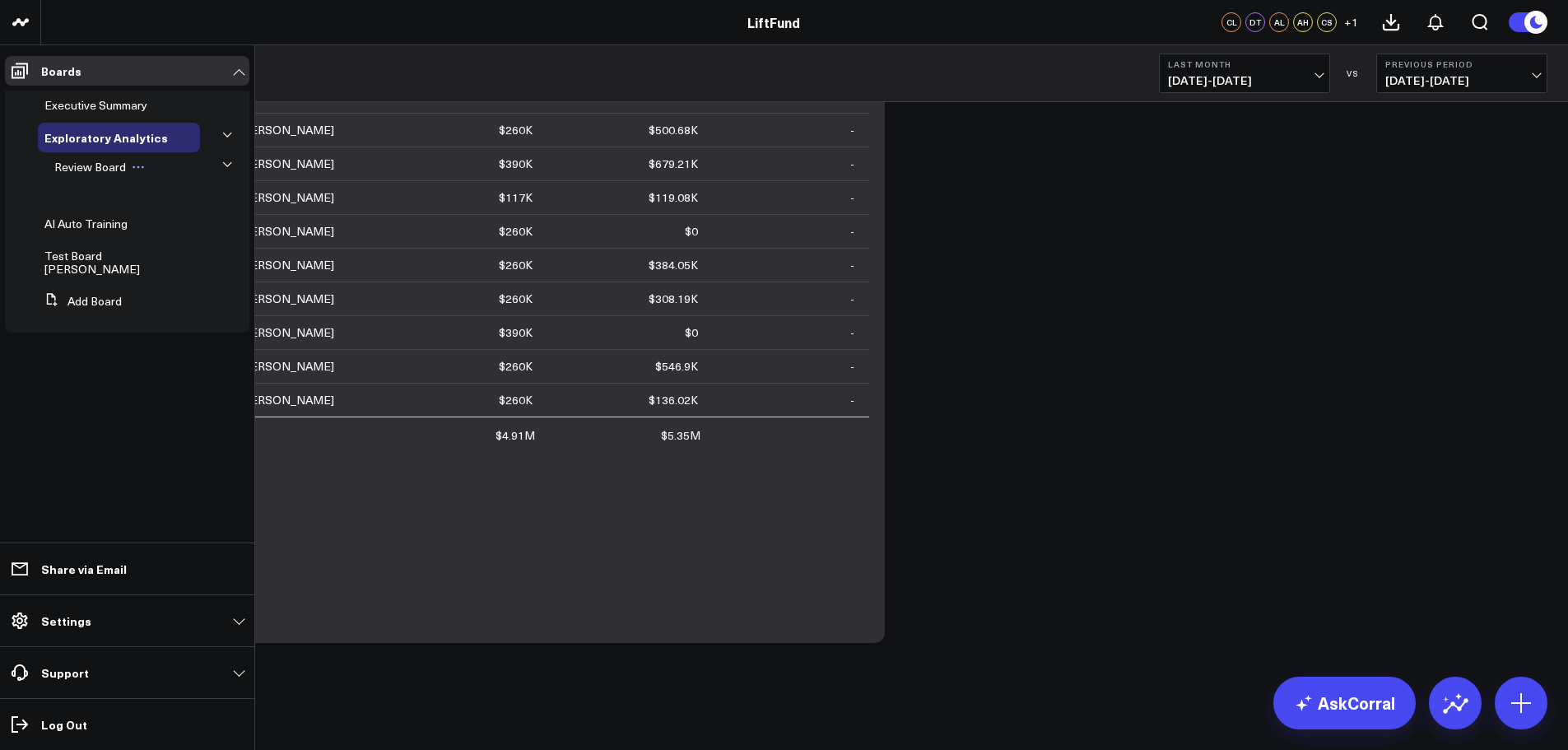
click at [72, 161] on span "Review Board" at bounding box center [90, 167] width 72 height 16
click at [132, 168] on icon at bounding box center [133, 168] width 2 height 2
click at [93, 168] on span "Review Board" at bounding box center [90, 167] width 72 height 16
click at [122, 395] on ul "Boards Executive Summary Exploratory Analytics Review Board Edit Name Delete Bo…" at bounding box center [127, 398] width 254 height 705
click at [214, 190] on button "Edit Name" at bounding box center [204, 189] width 115 height 32
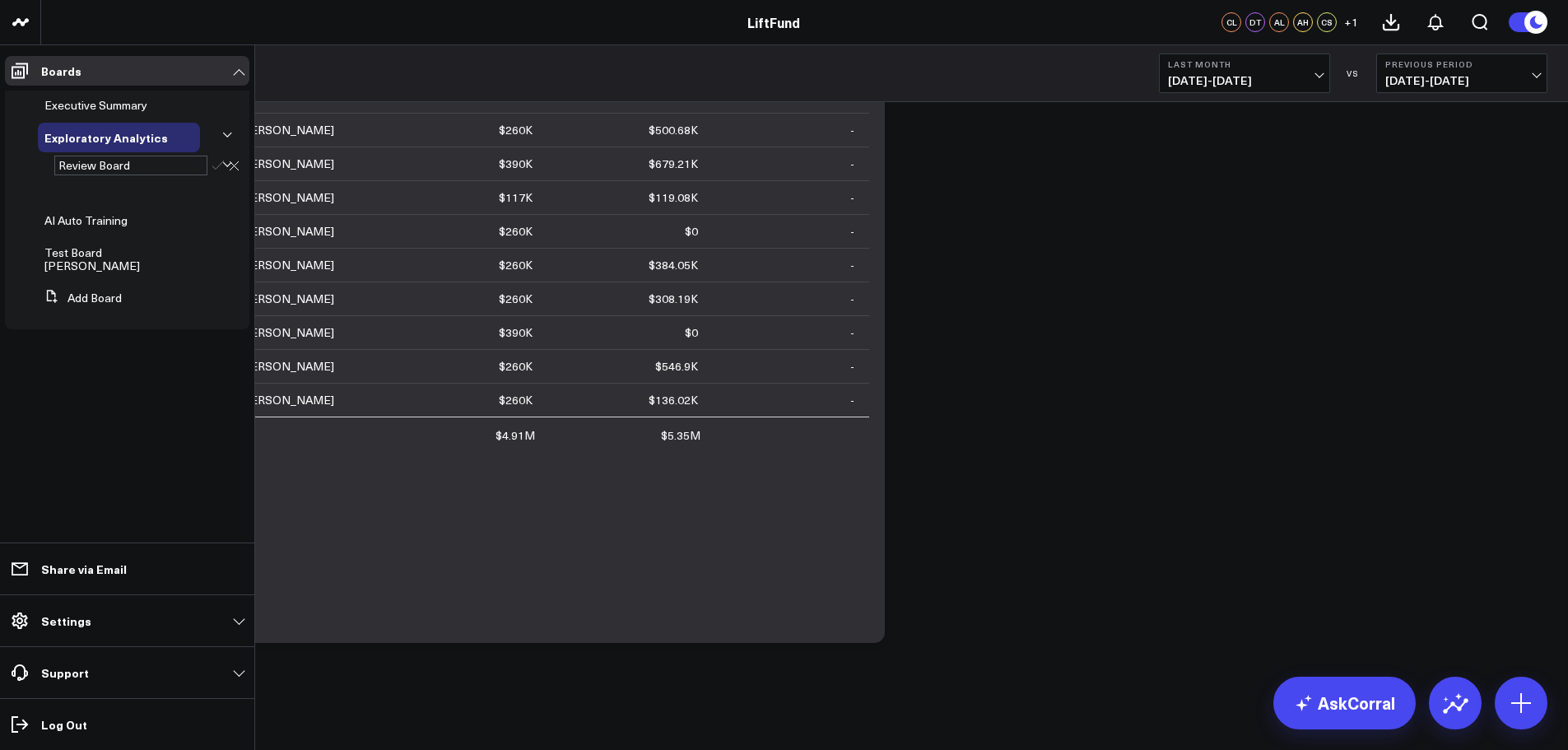
click at [230, 161] on icon at bounding box center [227, 165] width 10 height 10
click at [147, 157] on div "Review Board" at bounding box center [131, 166] width 153 height 20
click at [236, 169] on icon at bounding box center [234, 166] width 11 height 11
click at [229, 138] on icon at bounding box center [227, 135] width 10 height 10
click at [229, 137] on icon at bounding box center [227, 136] width 4 height 8
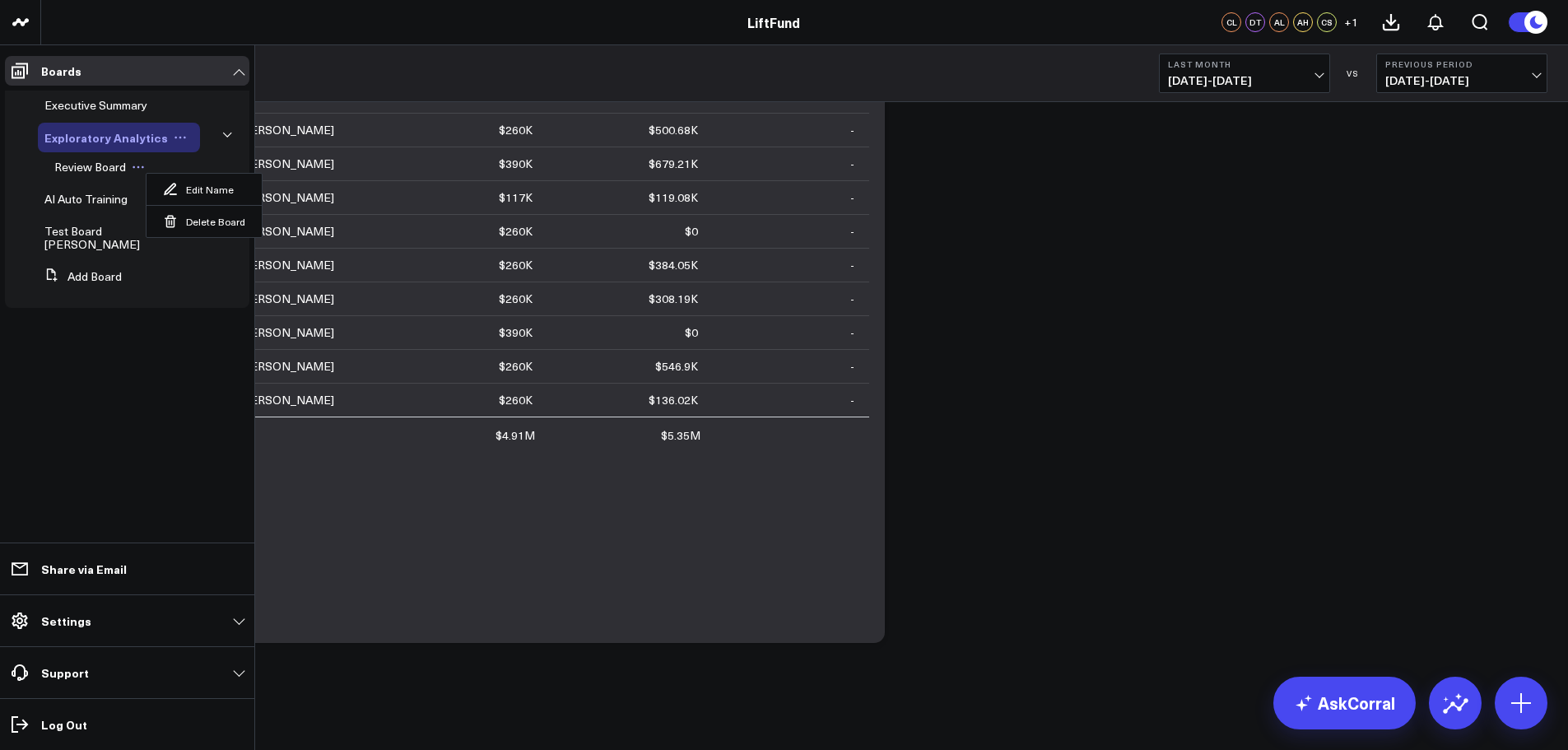
click at [170, 129] on div "Exploratory Analytics" at bounding box center [118, 138] width 162 height 30
click at [173, 133] on icon at bounding box center [180, 138] width 13 height 13
click at [122, 163] on span "Review Board" at bounding box center [90, 167] width 72 height 16
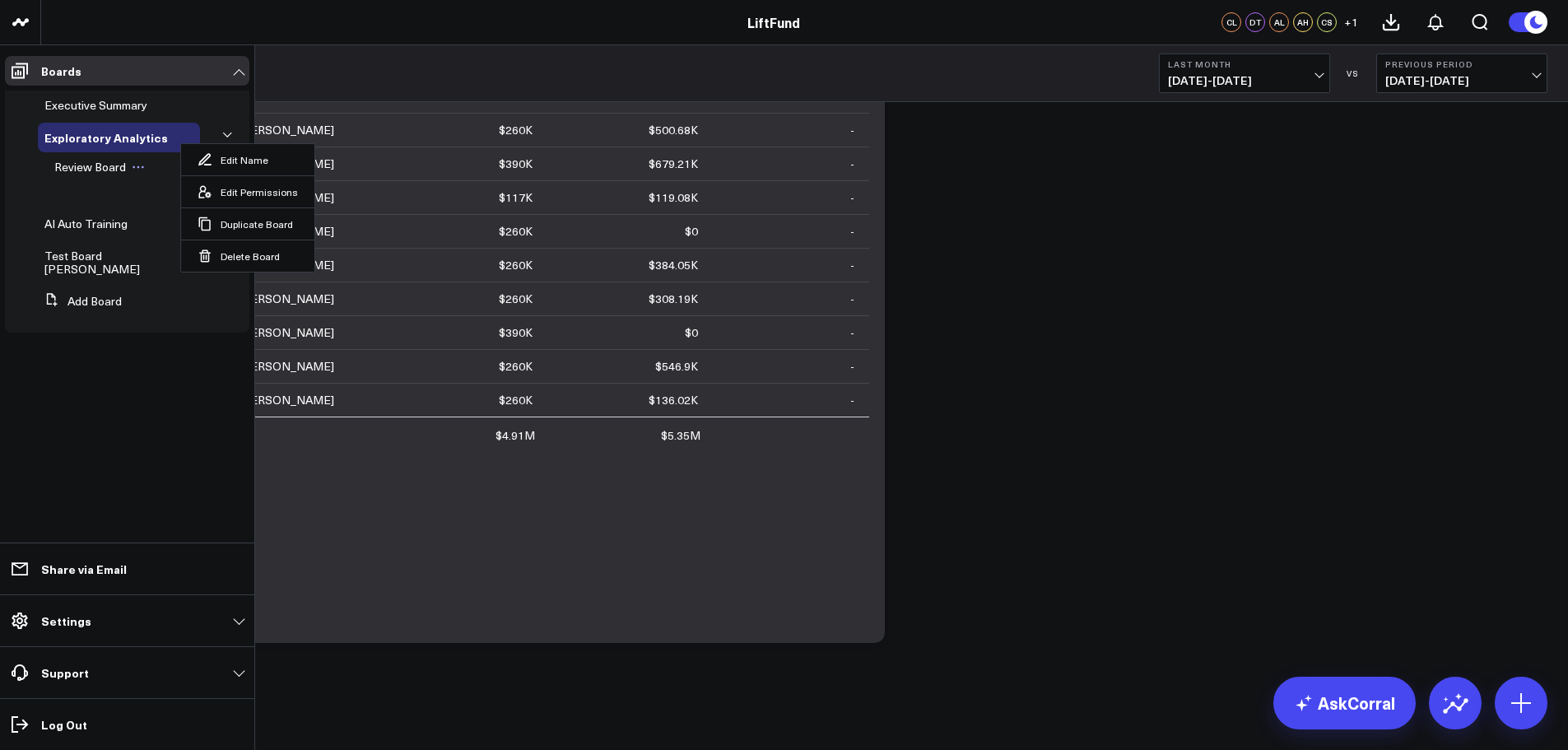
click at [132, 166] on icon at bounding box center [138, 168] width 13 height 13
click at [193, 227] on button "Delete Board" at bounding box center [204, 221] width 115 height 32
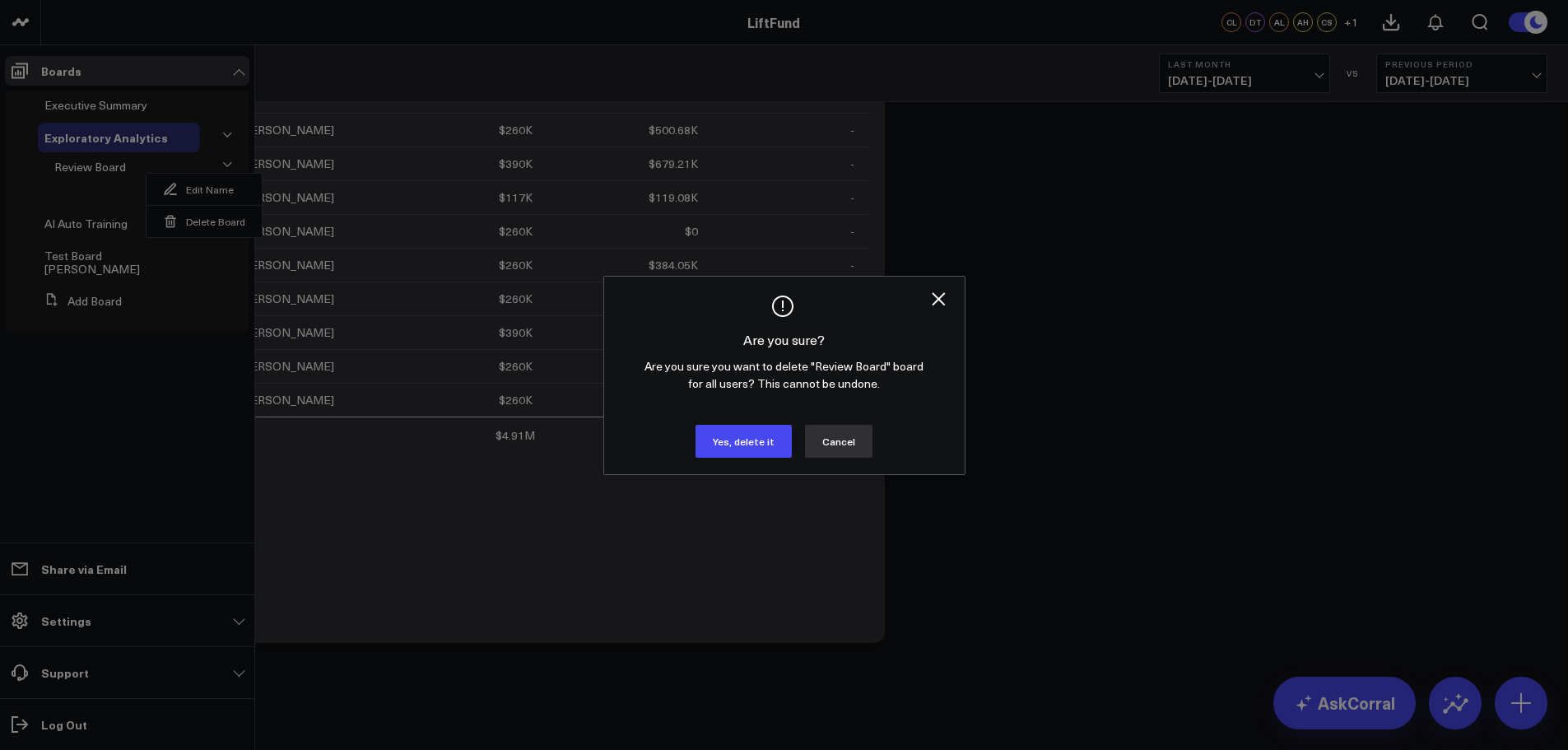
click at [851, 444] on button "Cancel" at bounding box center [838, 442] width 67 height 33
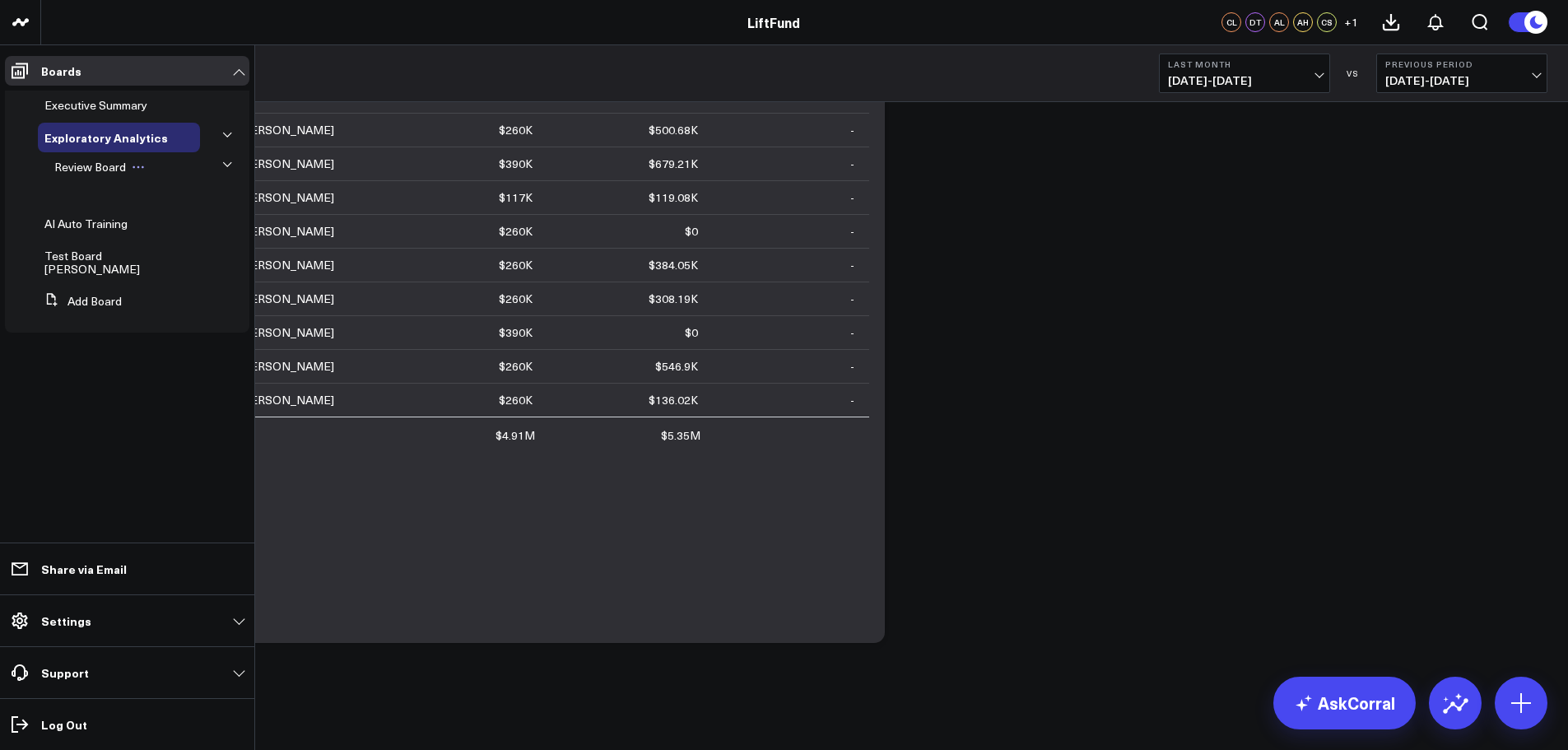
click at [138, 162] on icon at bounding box center [138, 168] width 13 height 13
click at [176, 131] on icon at bounding box center [180, 138] width 13 height 13
click at [95, 222] on span "AI Auto Training" at bounding box center [86, 223] width 83 height 16
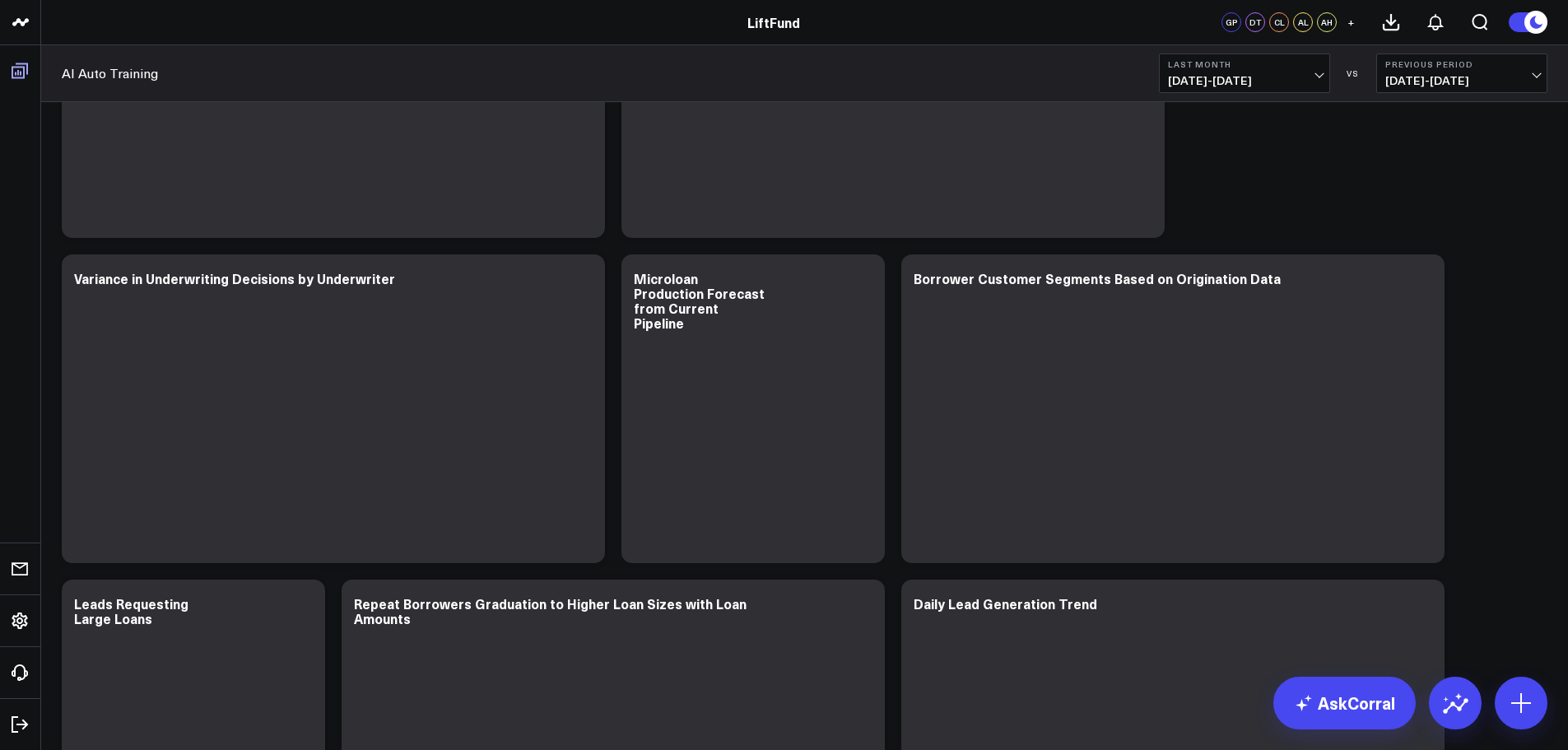
click at [20, 77] on icon at bounding box center [20, 71] width 20 height 20
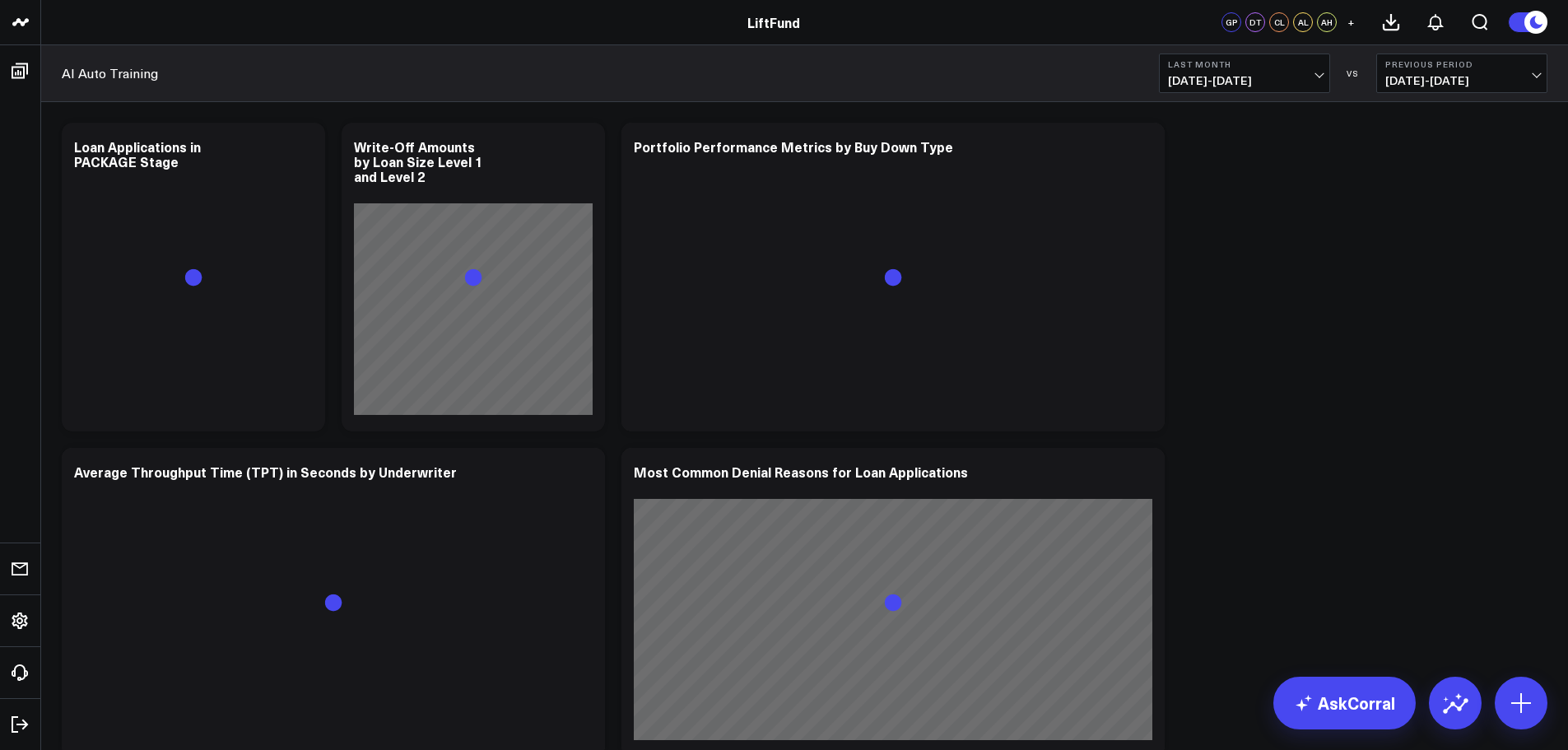
click at [543, 78] on div "AI Auto Training Last Month 08/01/25 - 08/31/25 VS Previous Period 07/01/25 - 0…" at bounding box center [804, 73] width 1527 height 57
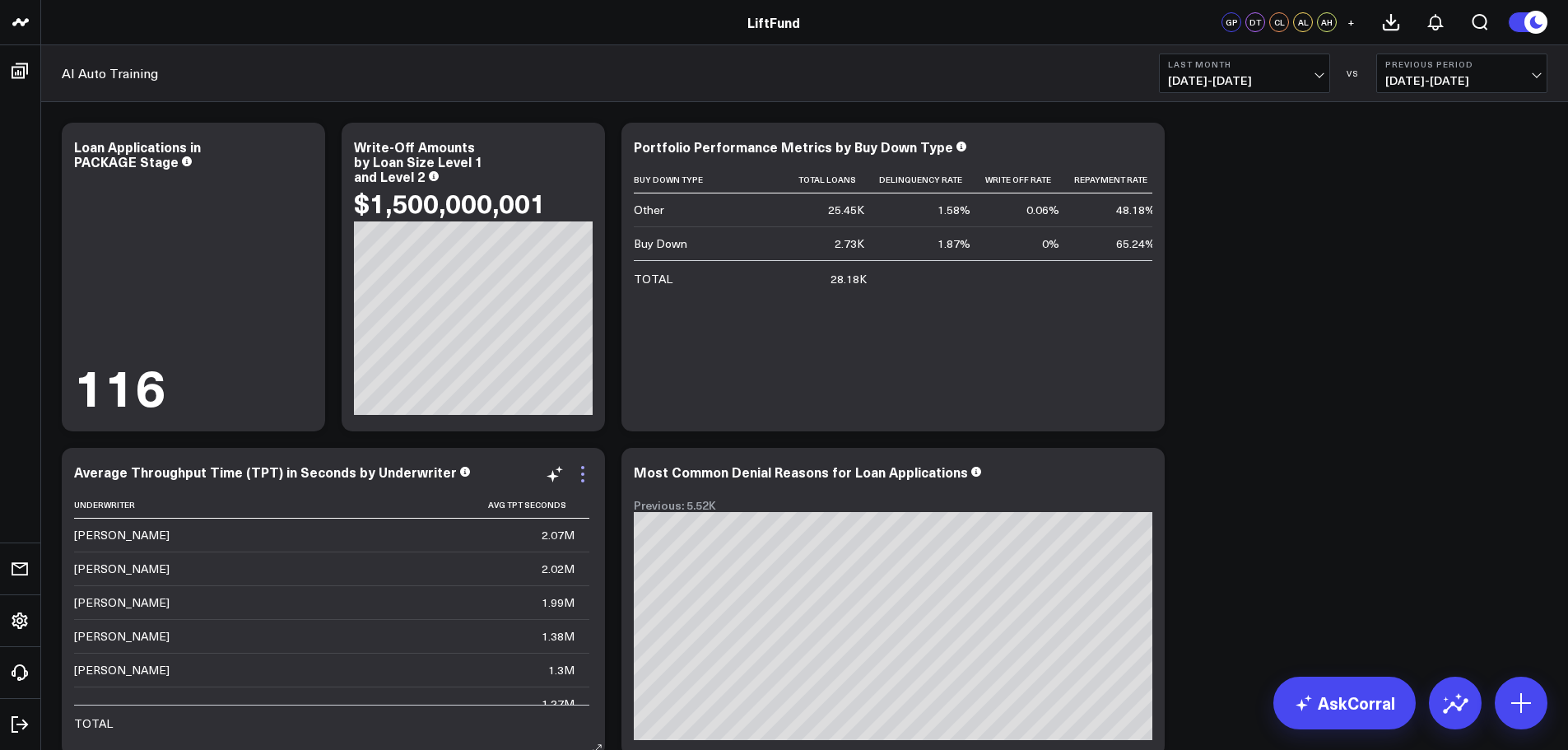
click at [582, 482] on icon at bounding box center [583, 474] width 20 height 20
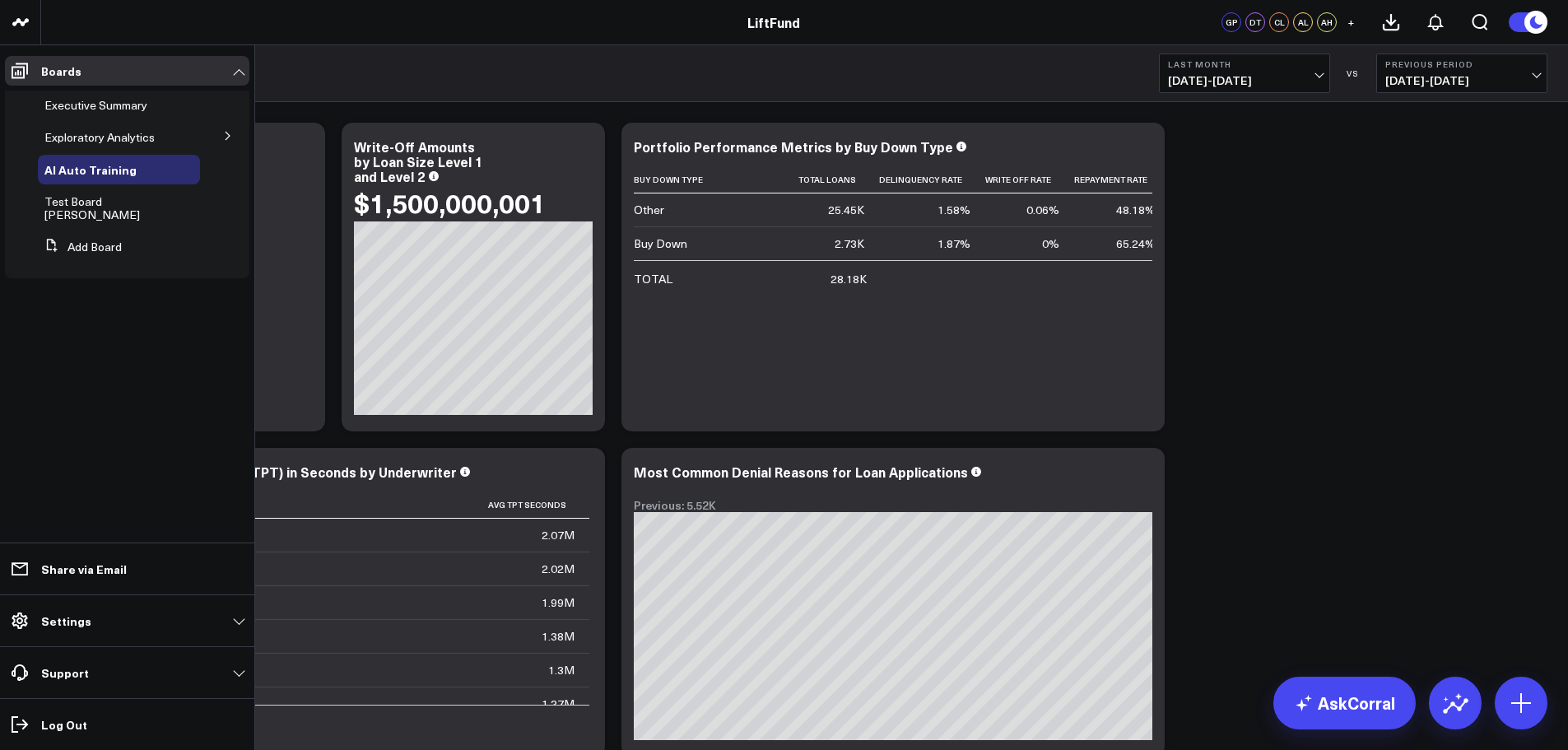
click at [226, 138] on icon at bounding box center [228, 136] width 10 height 10
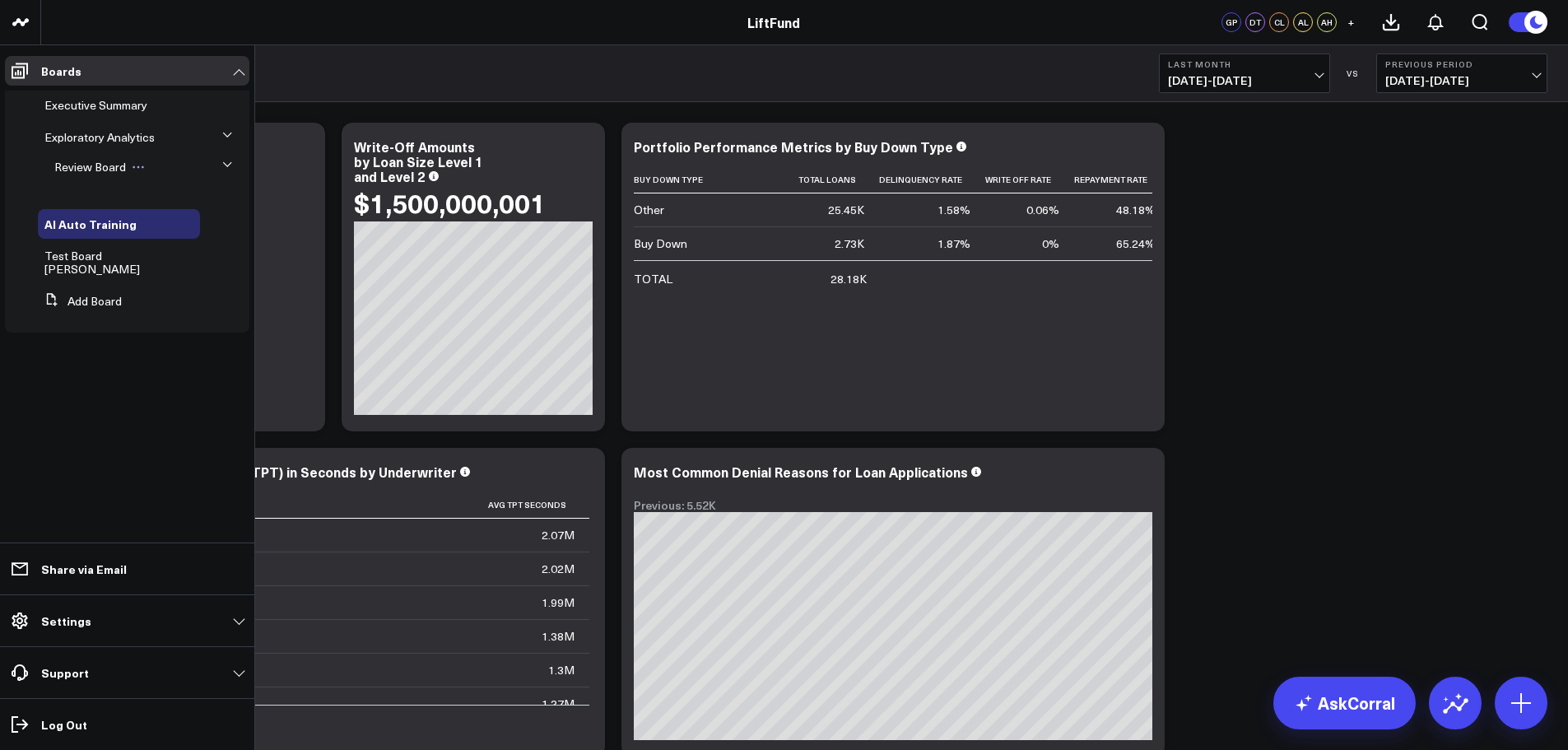
click at [135, 164] on icon at bounding box center [138, 168] width 13 height 13
click at [194, 228] on button "Delete Board" at bounding box center [204, 221] width 115 height 32
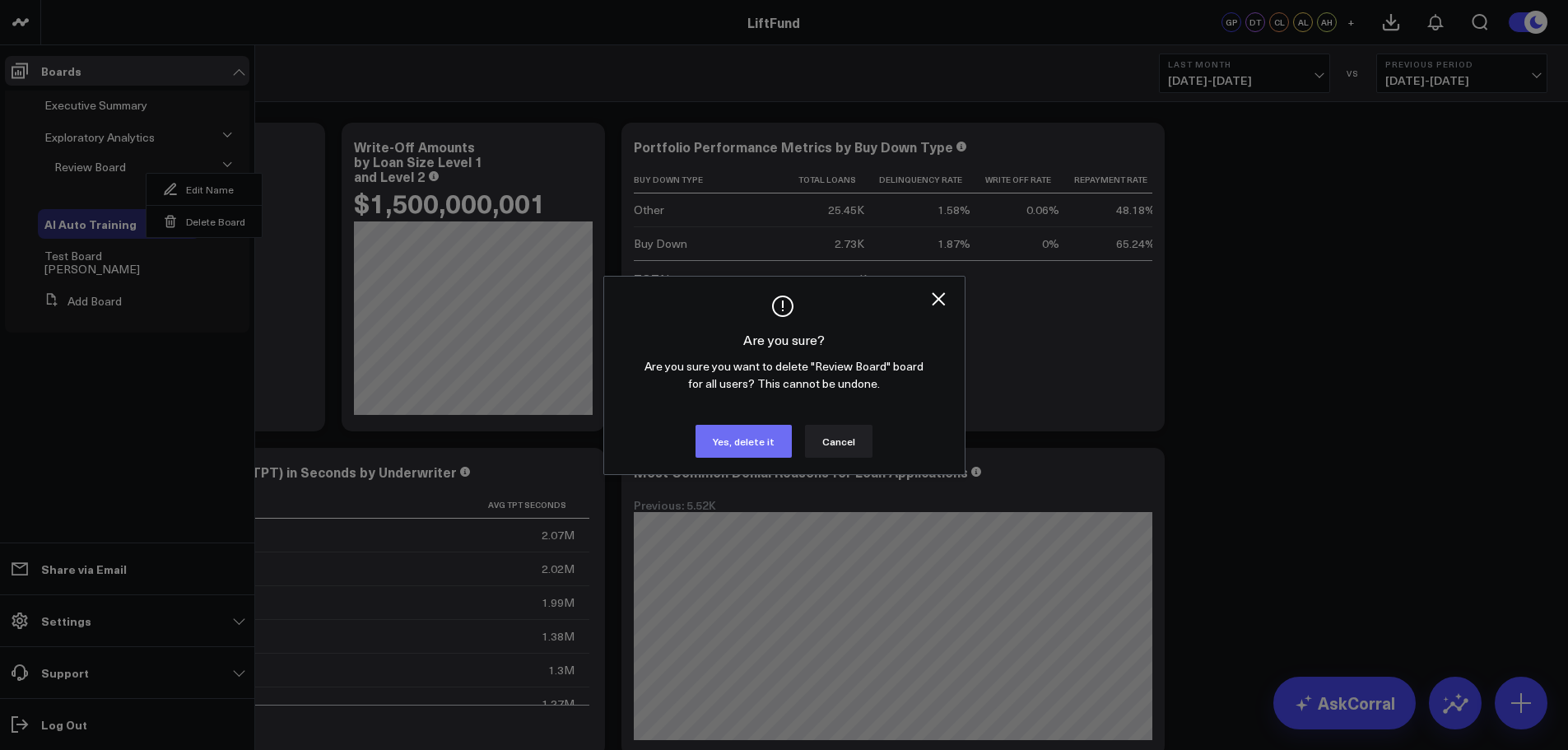
click at [761, 454] on button "Yes, delete it" at bounding box center [744, 442] width 97 height 33
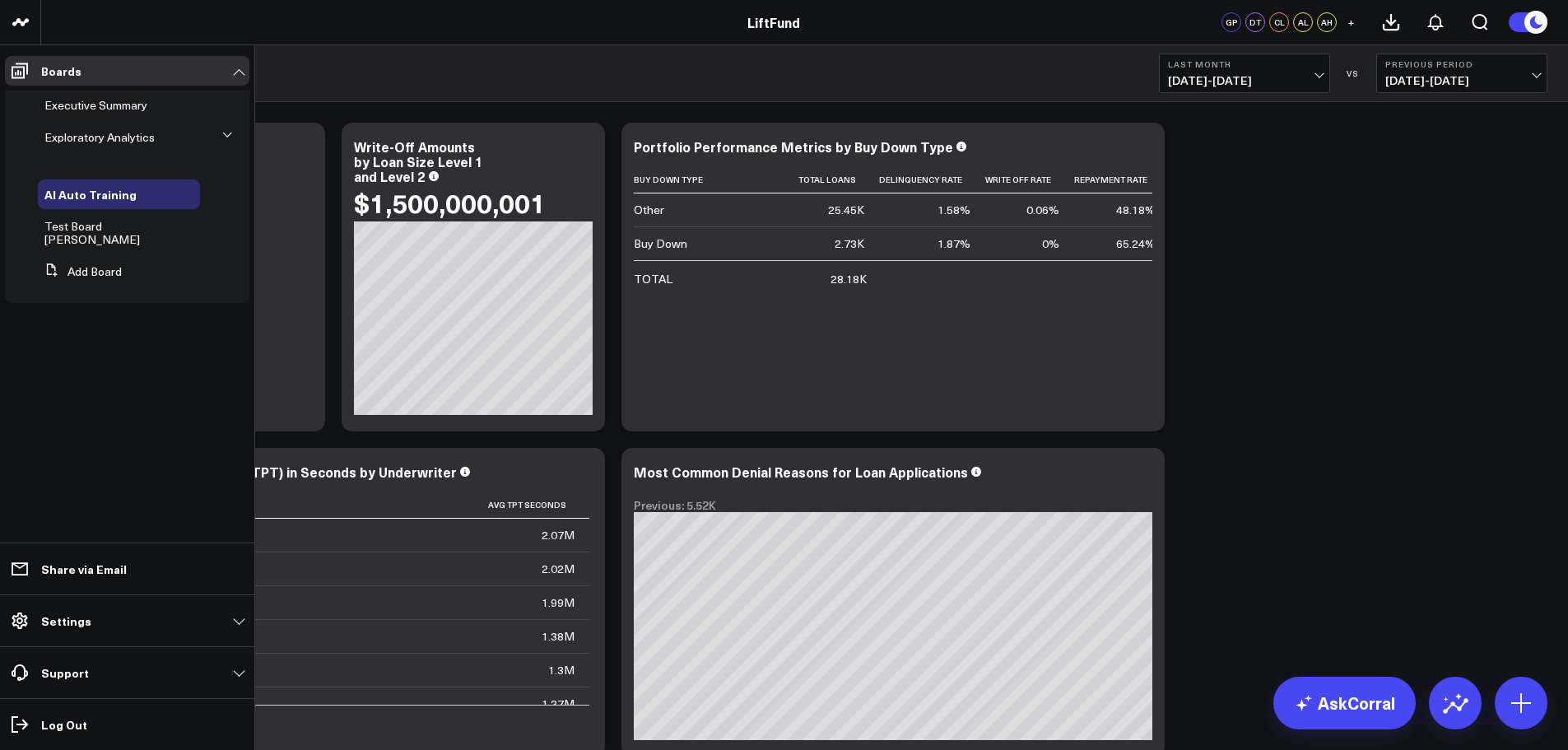
click at [111, 154] on ul at bounding box center [127, 165] width 244 height 25
click at [230, 131] on icon at bounding box center [227, 135] width 10 height 10
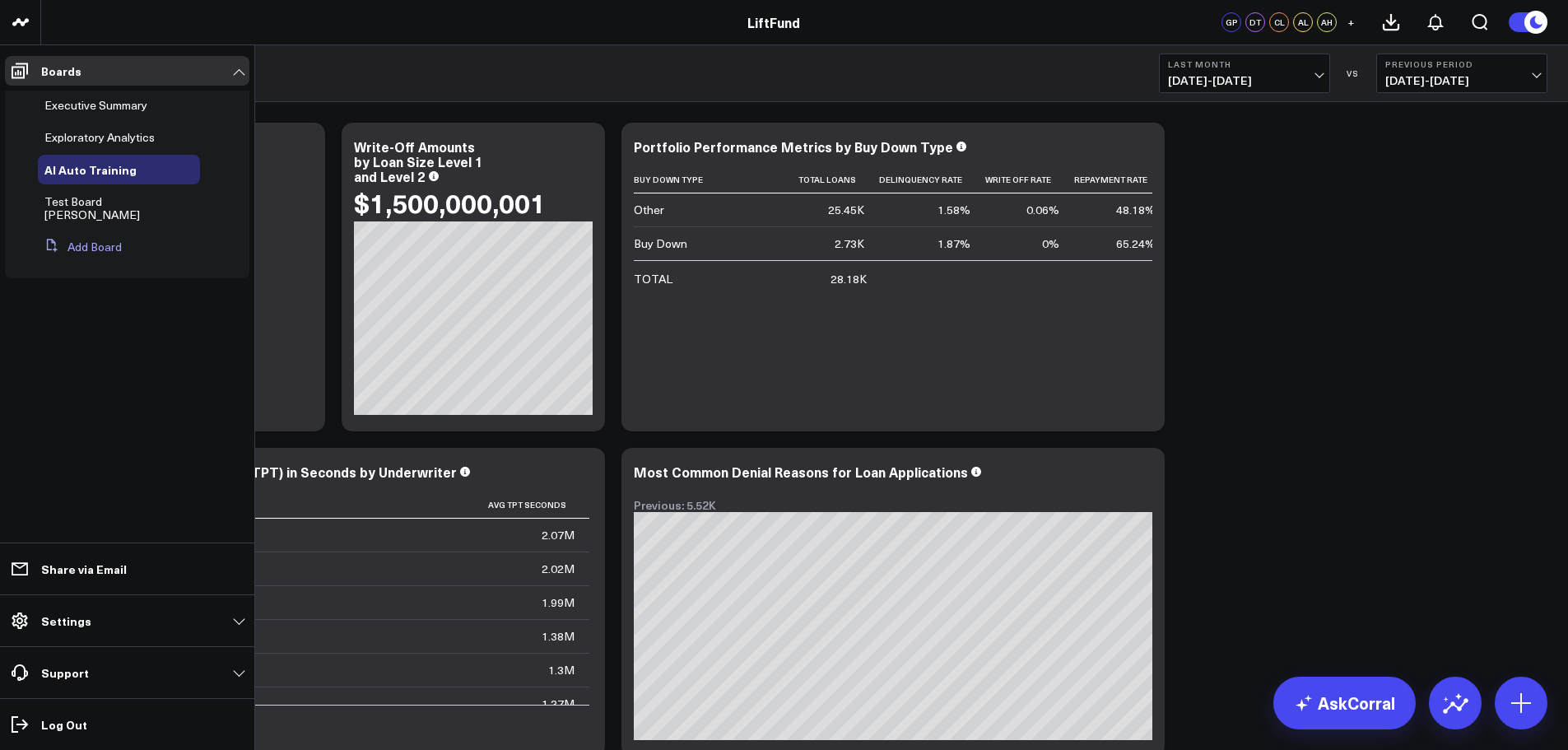
click at [112, 232] on button "Add Board" at bounding box center [79, 248] width 84 height 30
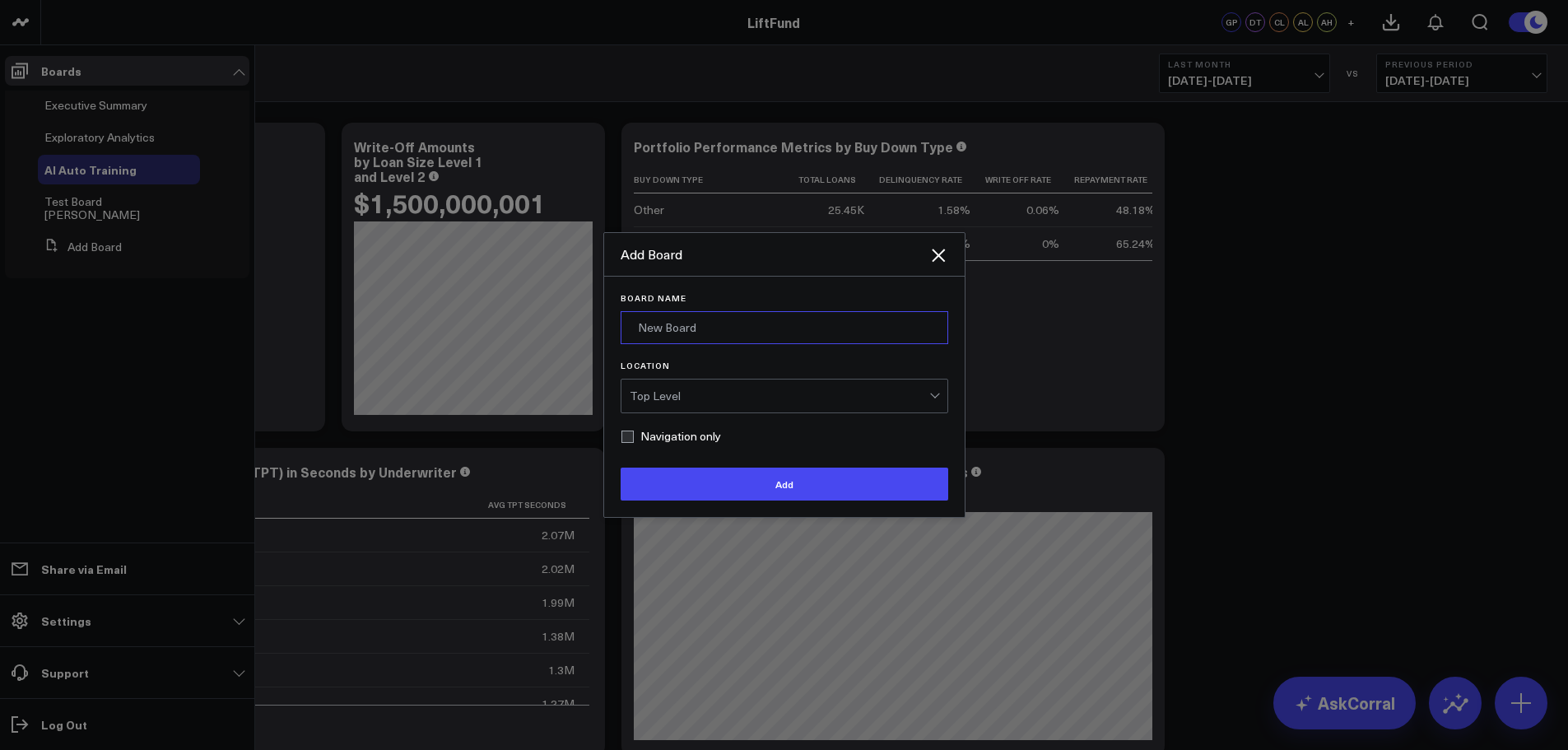
click at [714, 316] on input "Board Name" at bounding box center [784, 328] width 327 height 33
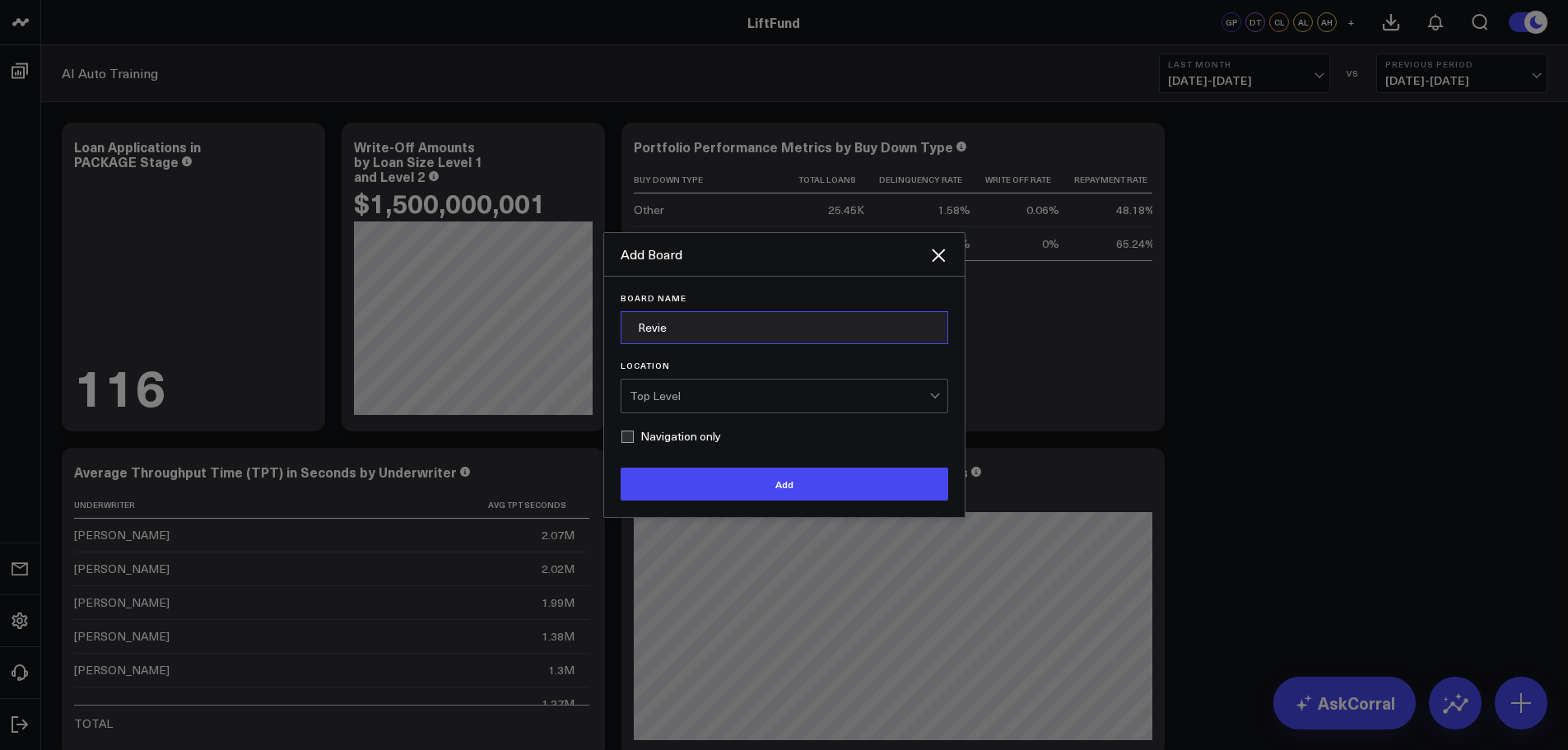
type input "Review Board"
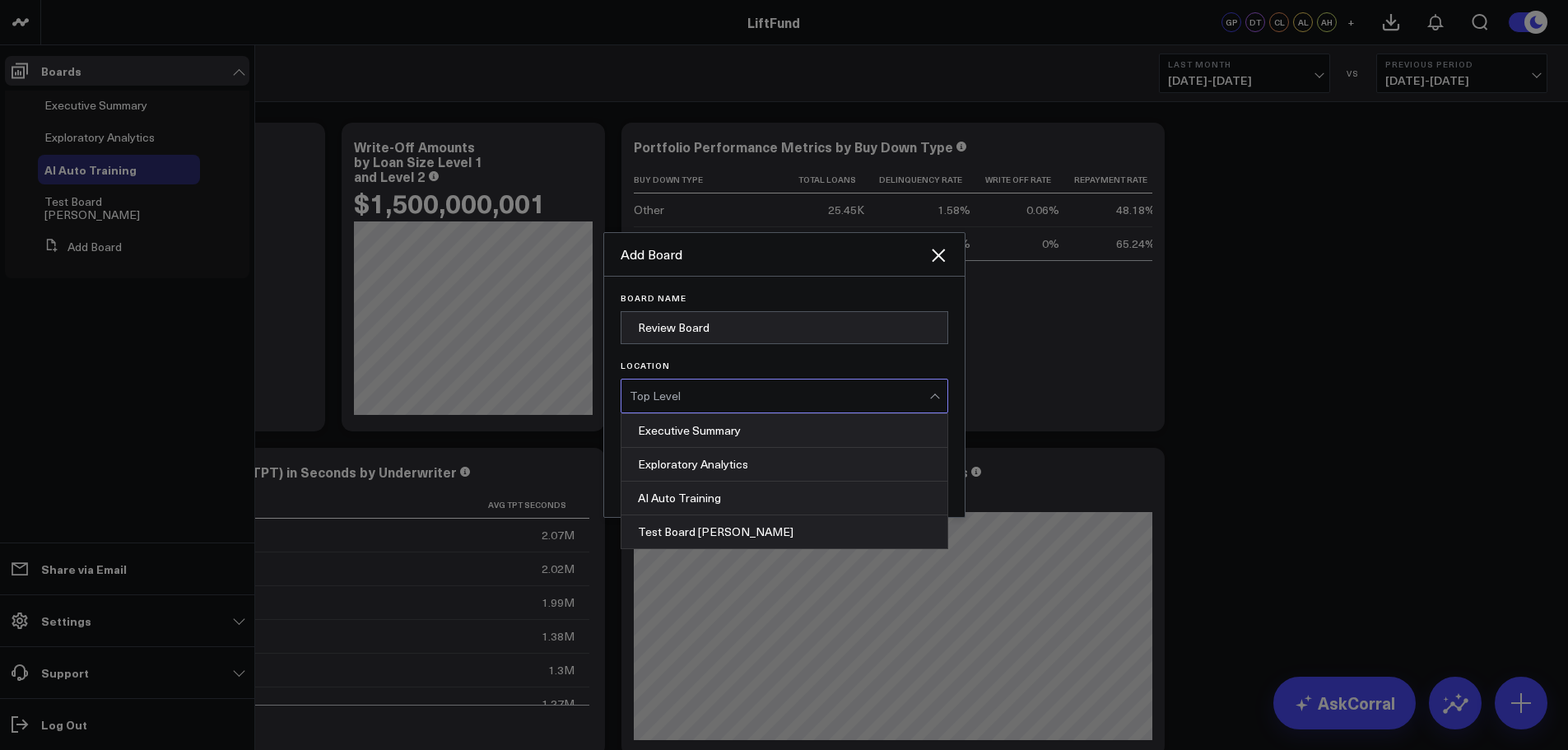
click at [792, 409] on div "Top Level" at bounding box center [780, 396] width 300 height 33
click at [792, 404] on div "Top Level" at bounding box center [780, 396] width 300 height 33
click at [791, 404] on div "Top Level" at bounding box center [780, 396] width 300 height 33
click at [772, 465] on div "Exploratory Analytics" at bounding box center [784, 464] width 326 height 34
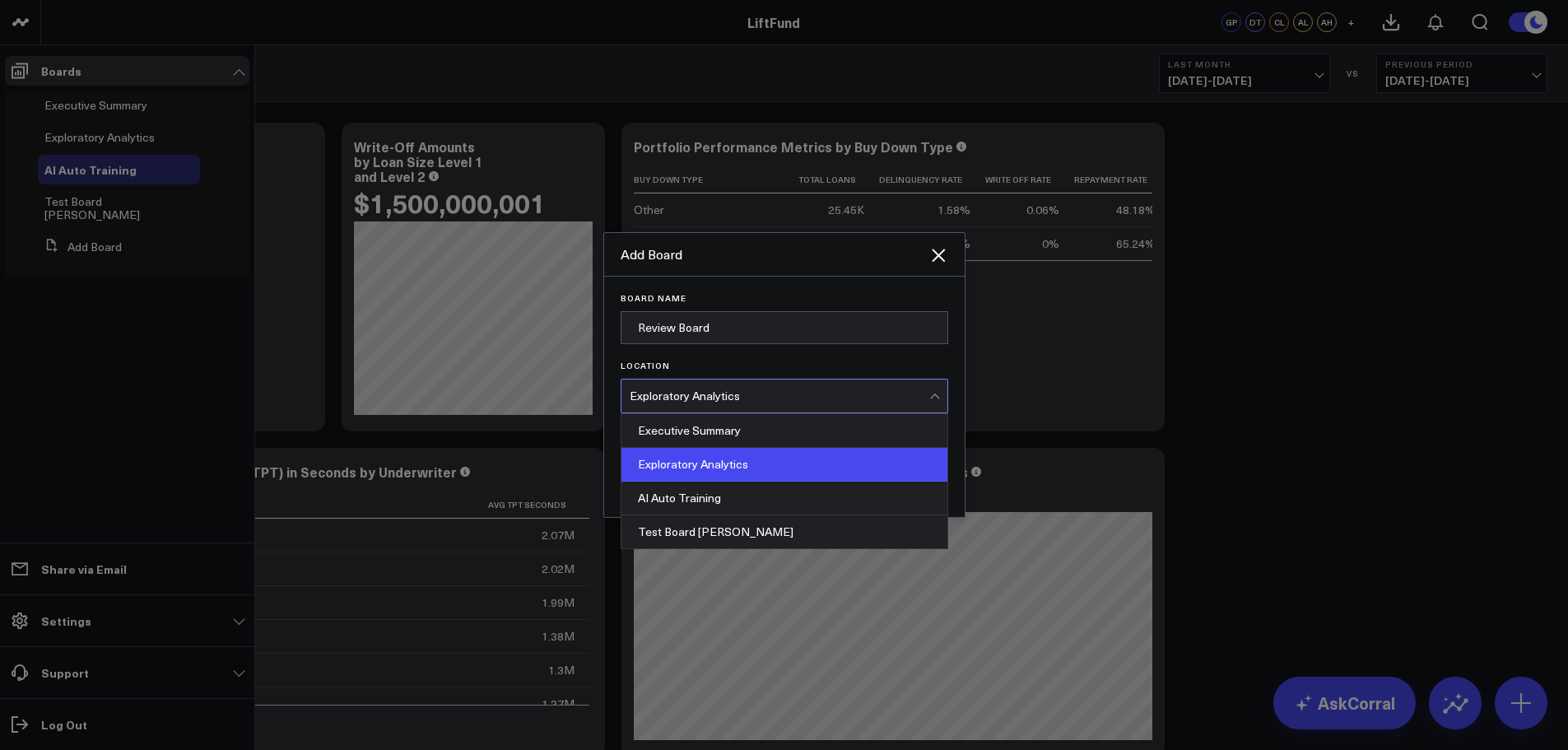
click at [799, 385] on div "Exploratory Analytics" at bounding box center [780, 396] width 300 height 33
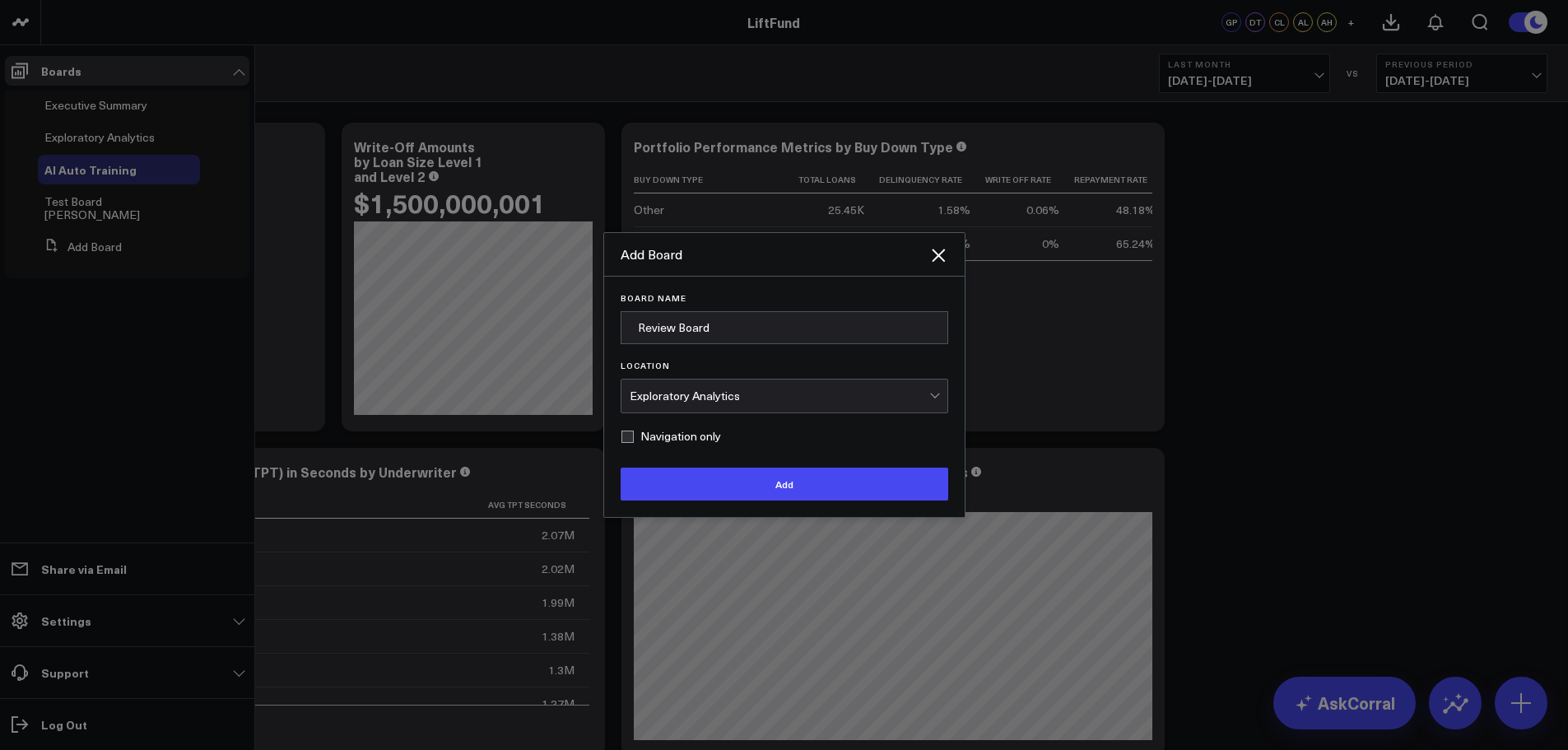
click at [748, 364] on label "Location" at bounding box center [784, 366] width 327 height 10
click at [699, 396] on input "Location" at bounding box center [697, 396] width 3 height 0
click at [725, 408] on div "Exploratory Analytics" at bounding box center [780, 396] width 300 height 33
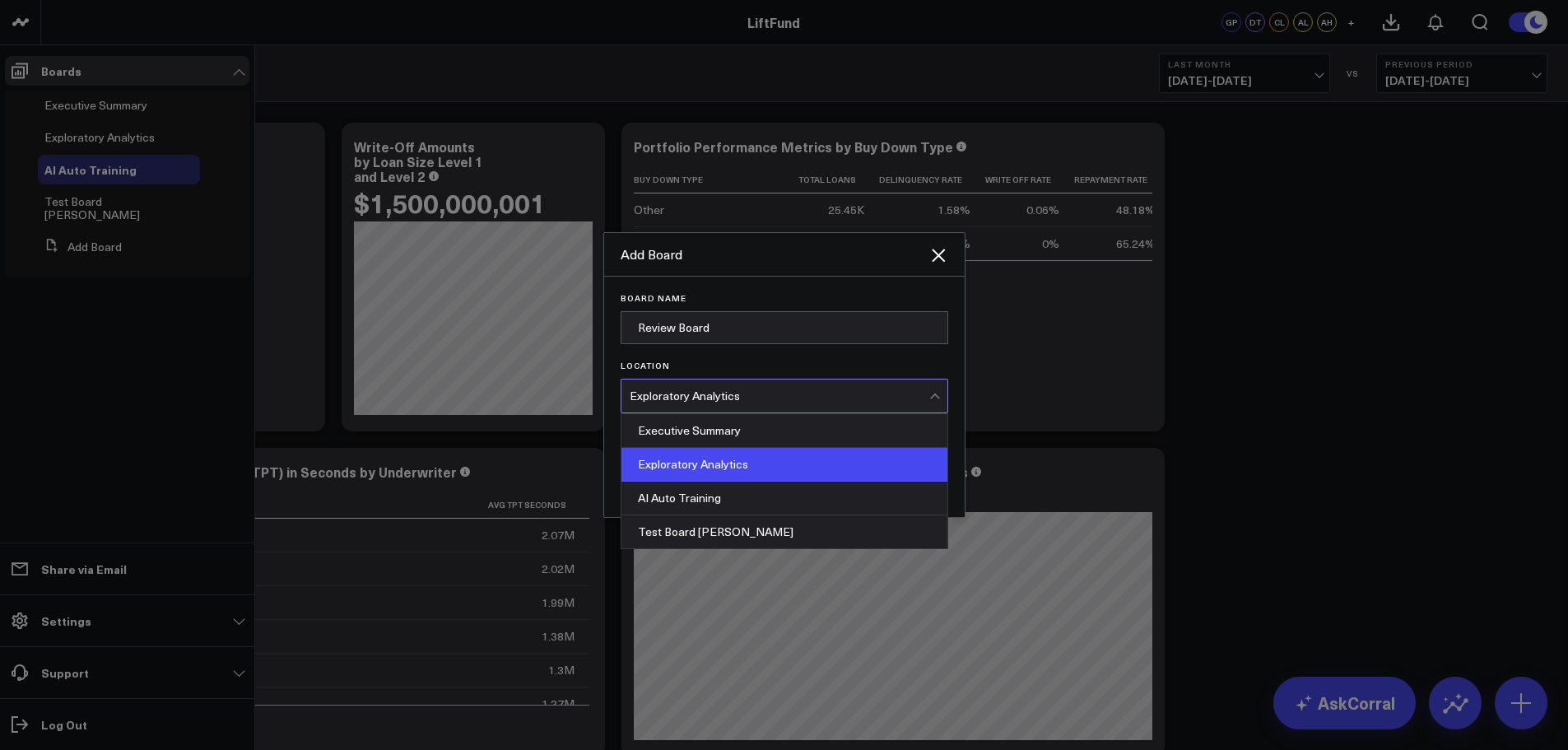
click at [847, 392] on div "Exploratory Analytics" at bounding box center [780, 396] width 300 height 13
click at [747, 392] on div "Exploratory Analytics" at bounding box center [780, 396] width 300 height 13
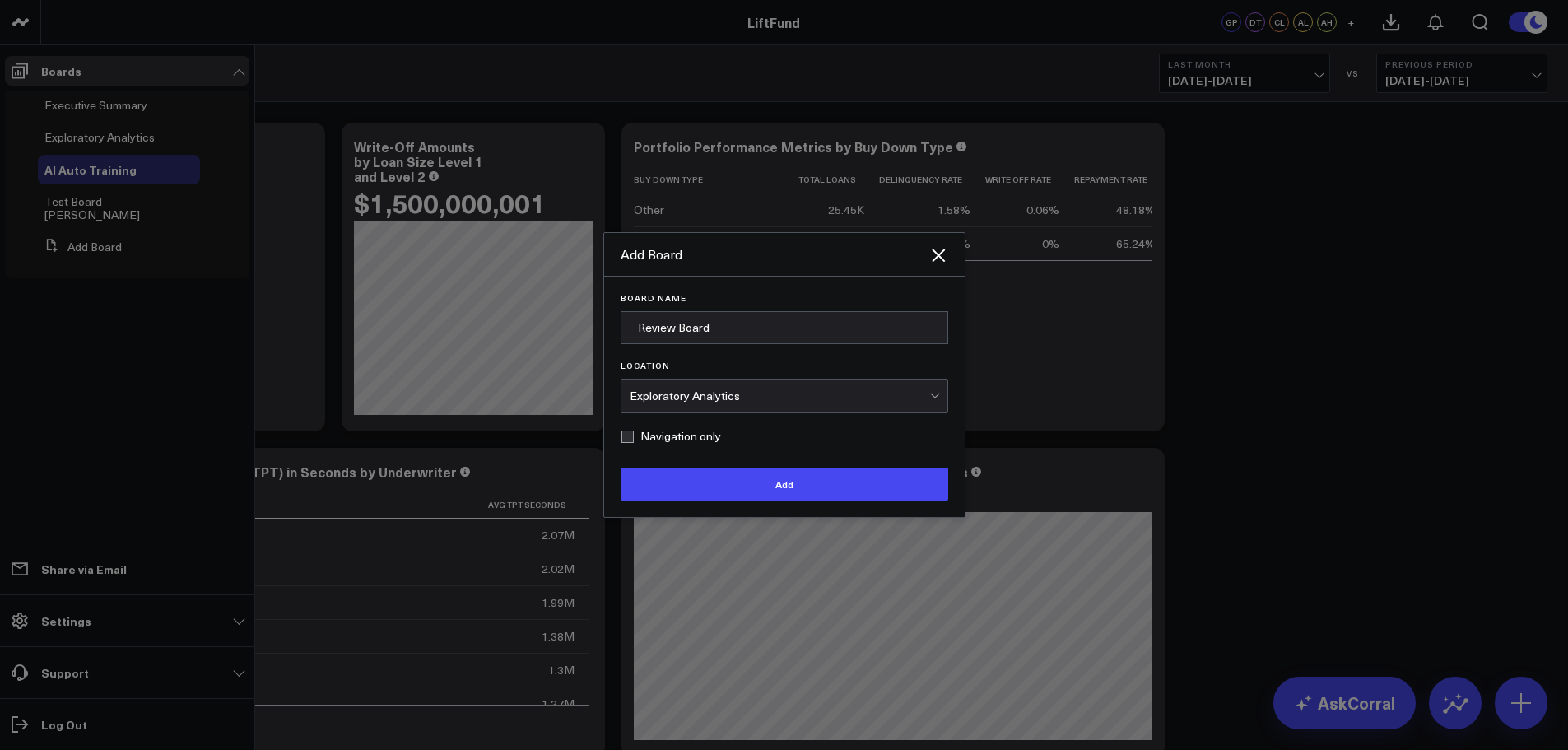
click at [747, 385] on div "Exploratory Analytics" at bounding box center [780, 396] width 300 height 33
click at [762, 482] on button "Add" at bounding box center [784, 484] width 327 height 33
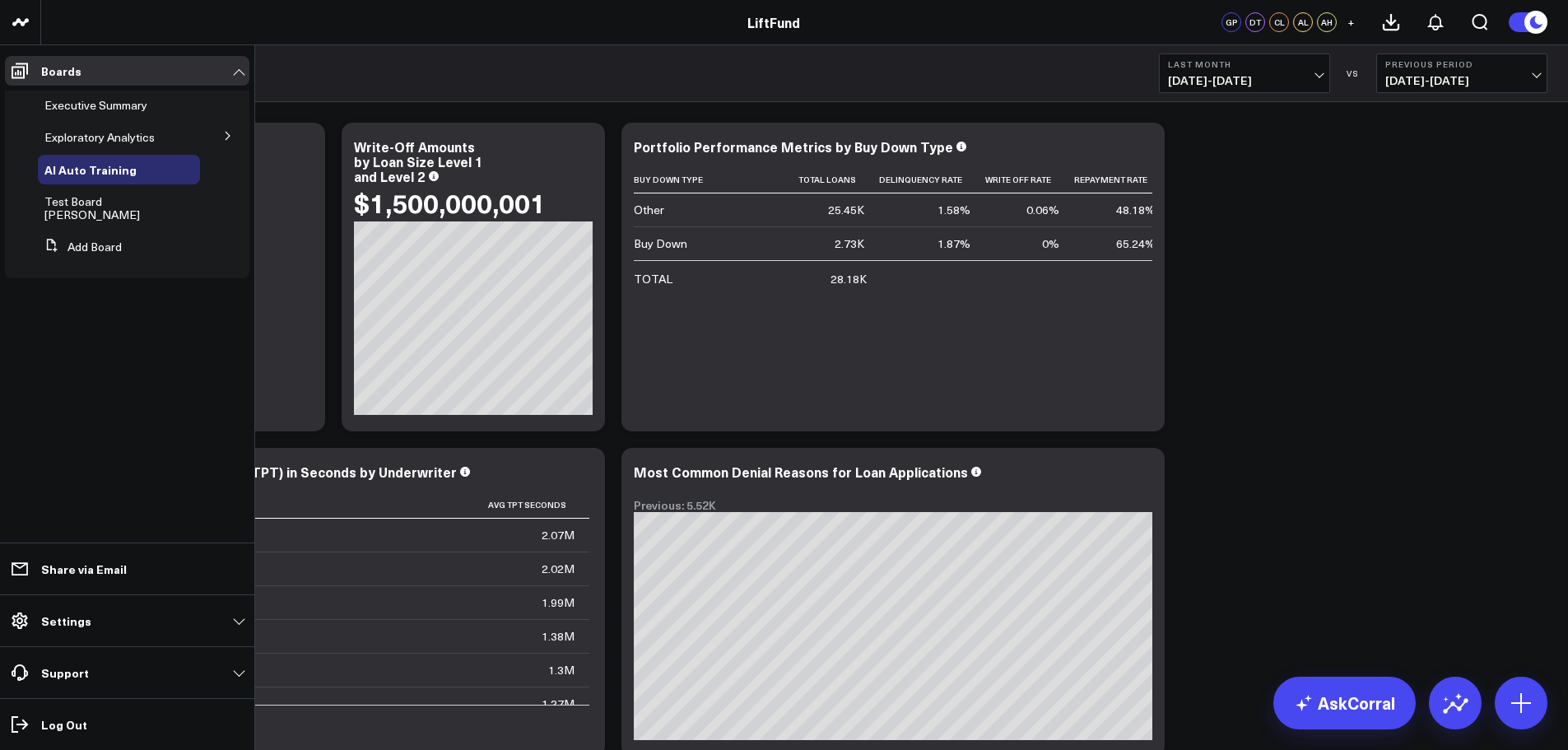
click at [231, 133] on icon at bounding box center [228, 136] width 10 height 10
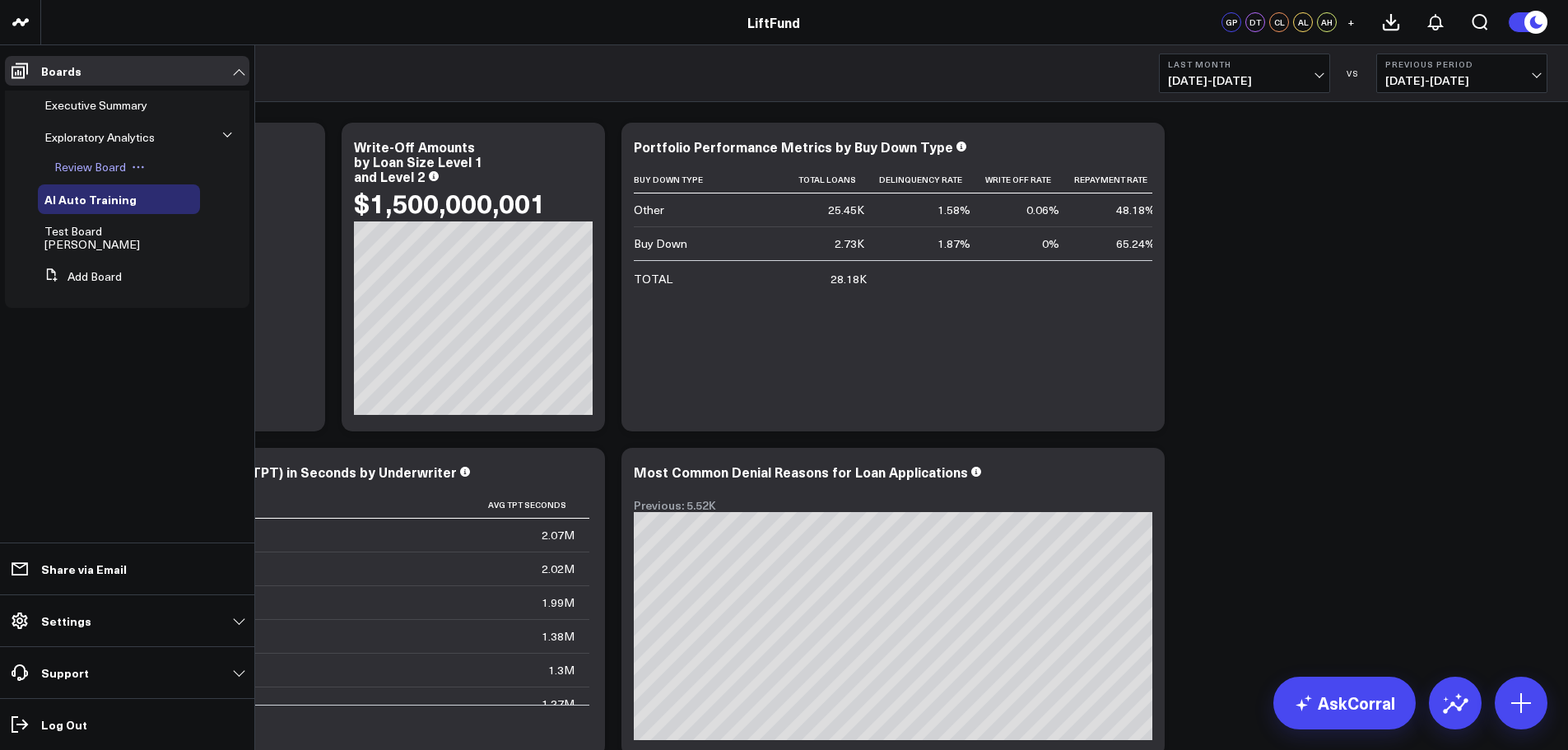
click at [137, 169] on icon at bounding box center [138, 168] width 13 height 13
click at [115, 414] on ul "Boards Executive Summary Exploratory Analytics Review Board Edit Name Edit Perm…" at bounding box center [127, 398] width 254 height 705
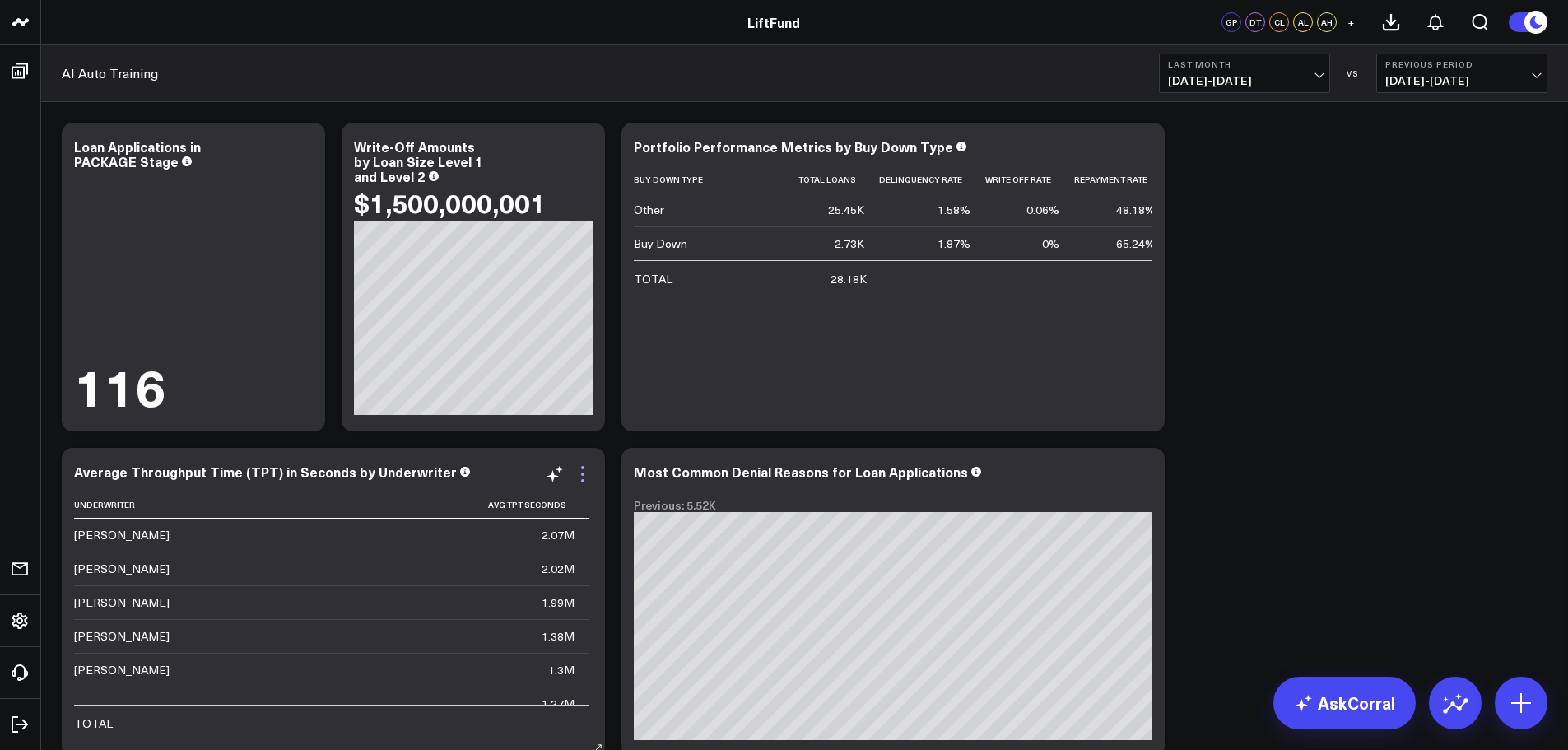
click at [586, 479] on icon at bounding box center [583, 474] width 20 height 20
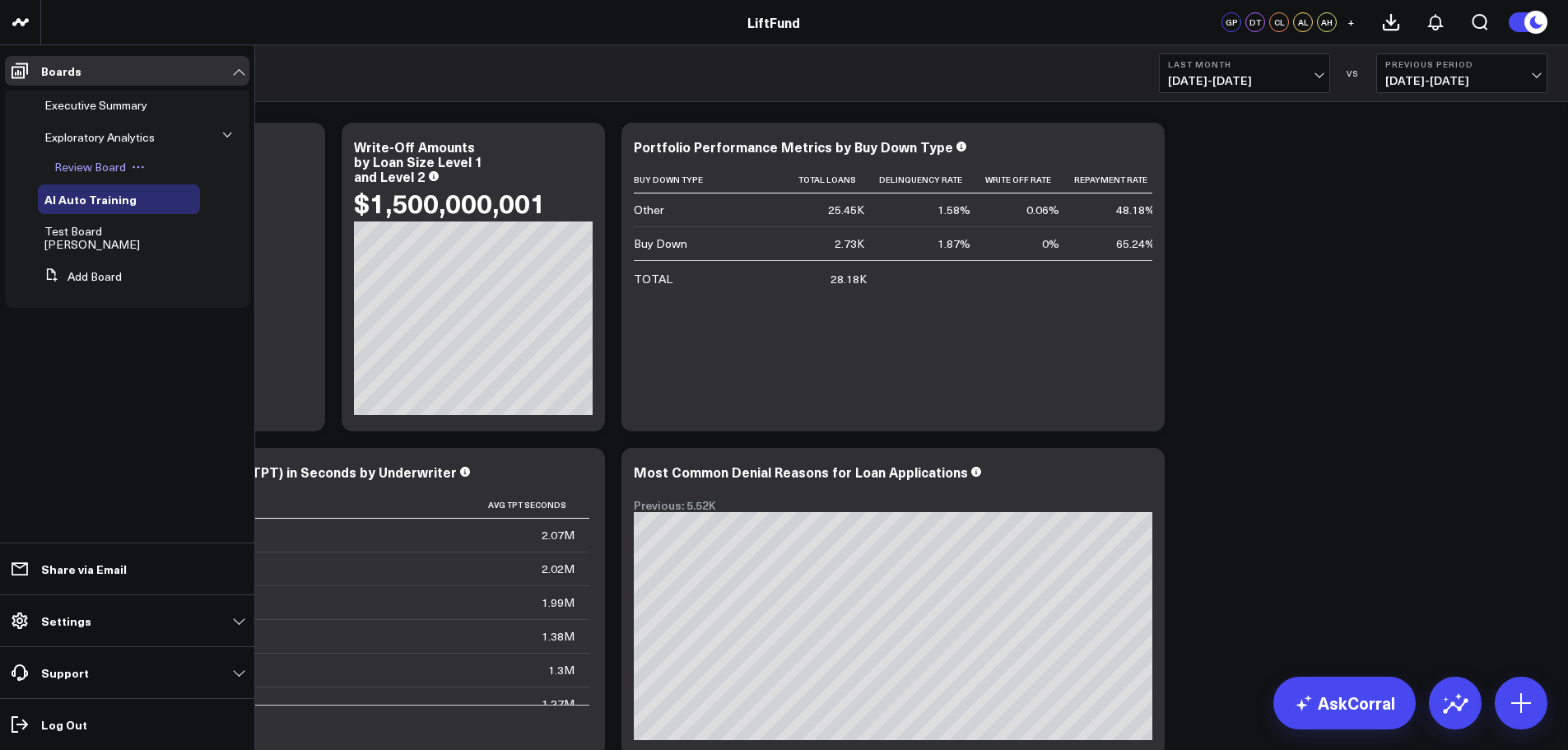
click at [136, 163] on icon at bounding box center [138, 168] width 13 height 13
click at [220, 286] on button "Delete Board" at bounding box center [213, 285] width 133 height 32
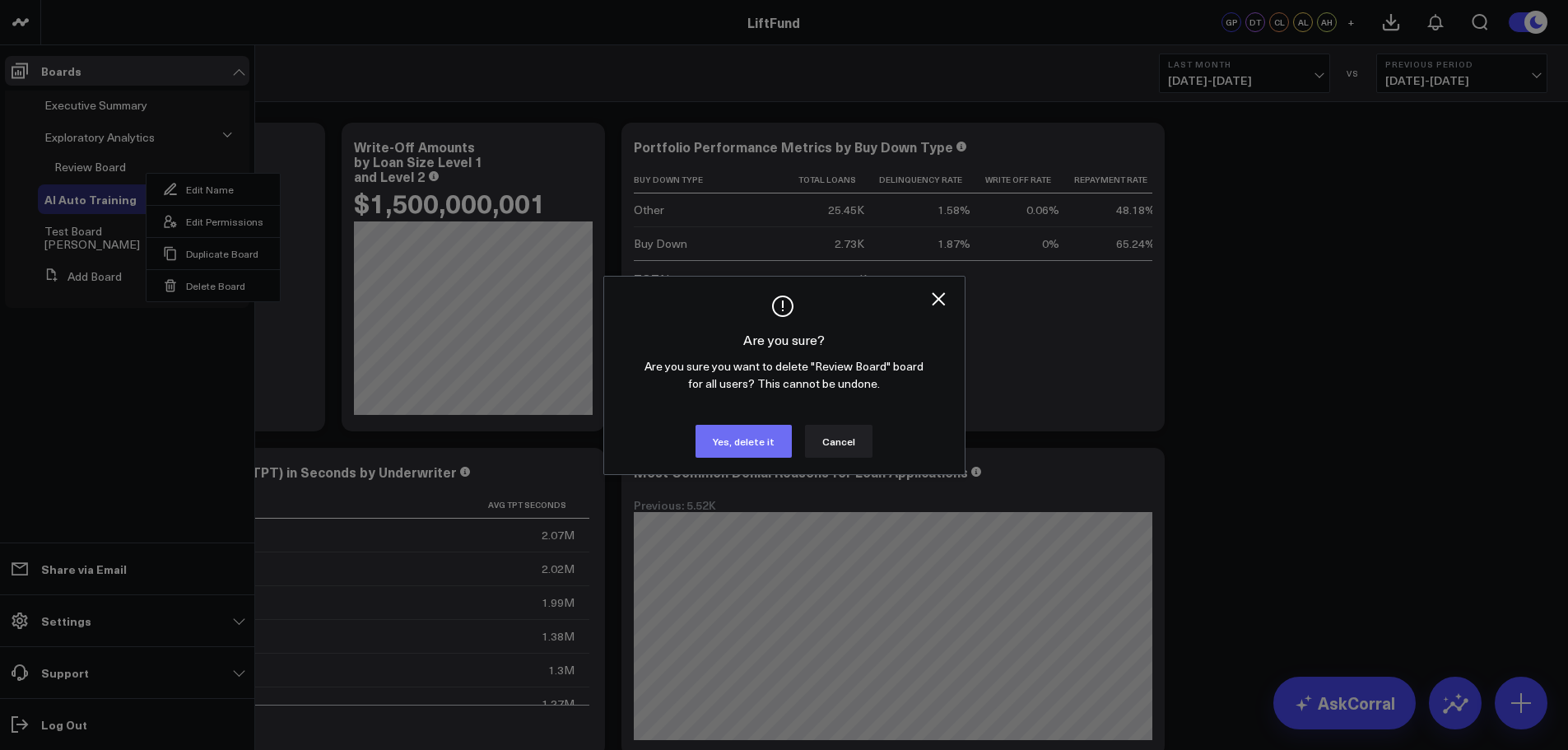
click at [758, 450] on button "Yes, delete it" at bounding box center [744, 442] width 97 height 33
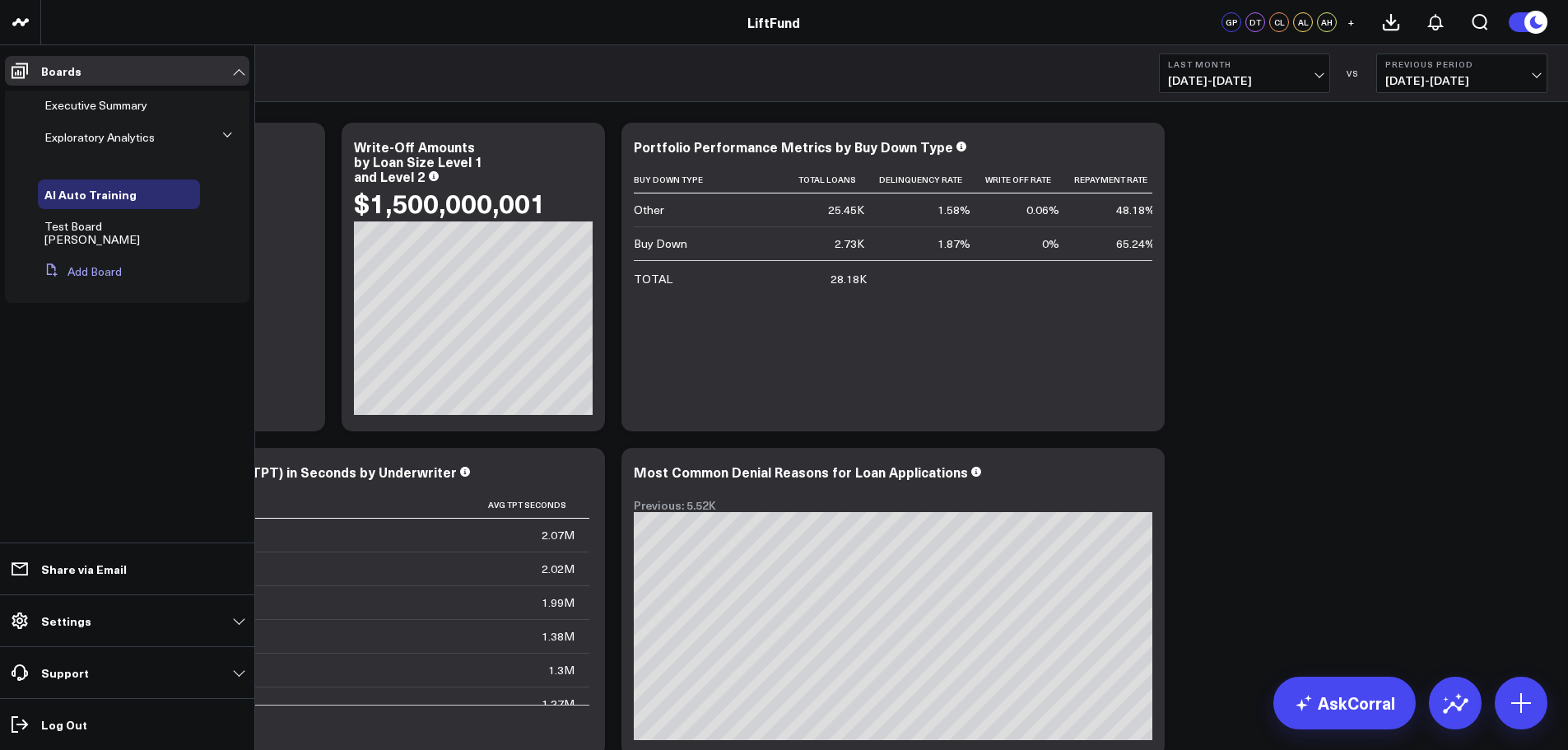
click at [76, 257] on button "Add Board" at bounding box center [79, 272] width 84 height 30
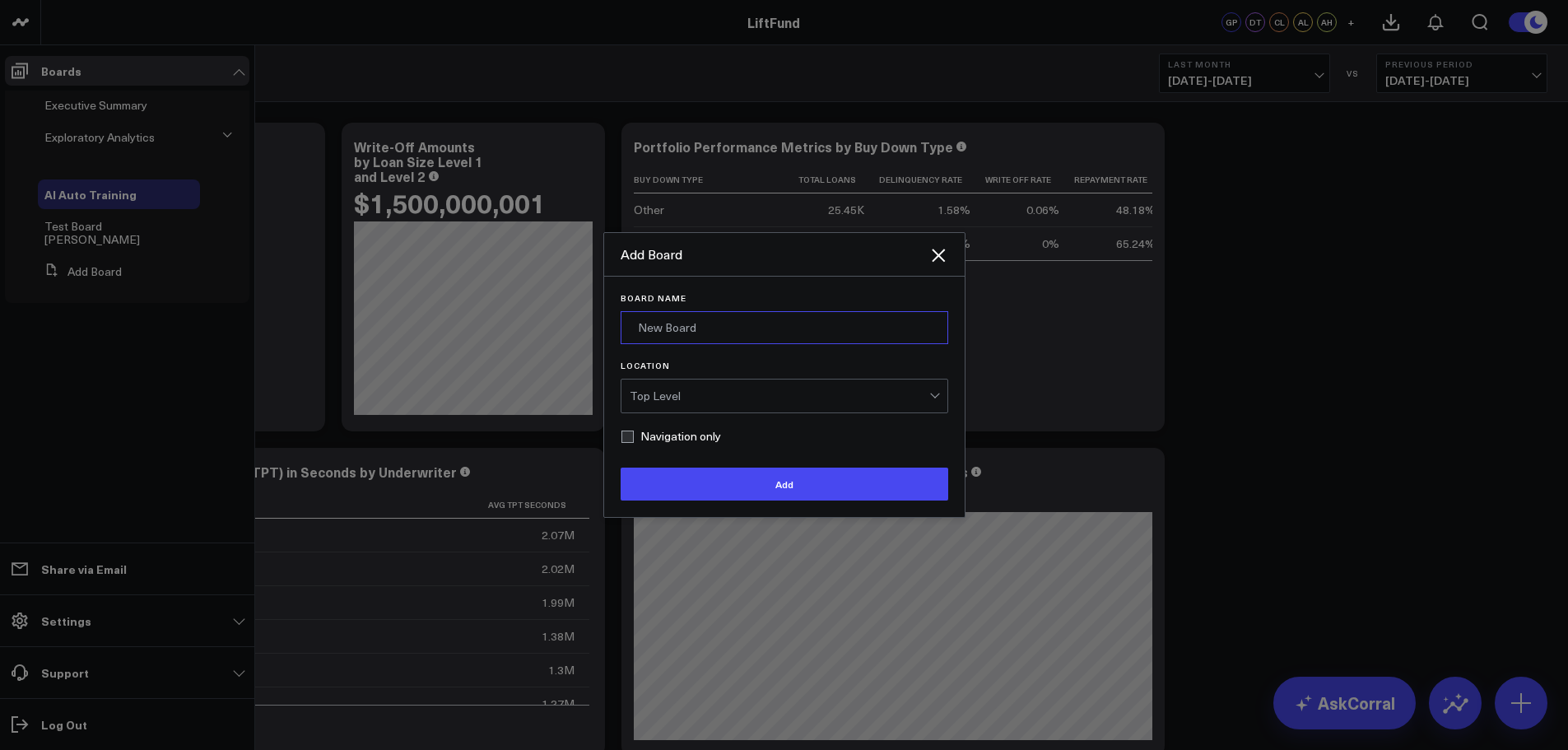
click at [811, 328] on input "Board Name" at bounding box center [784, 328] width 327 height 33
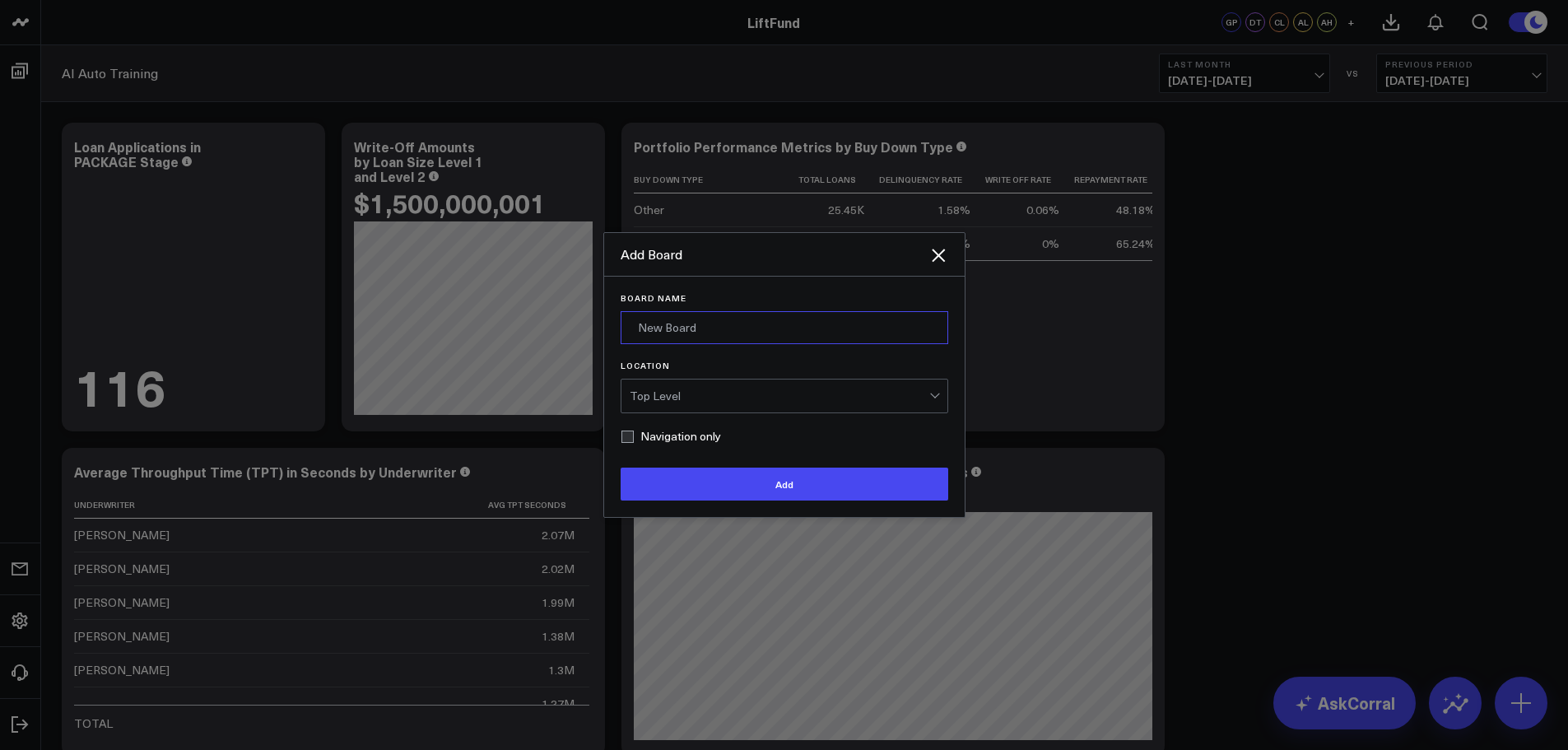
type input "Review Board"
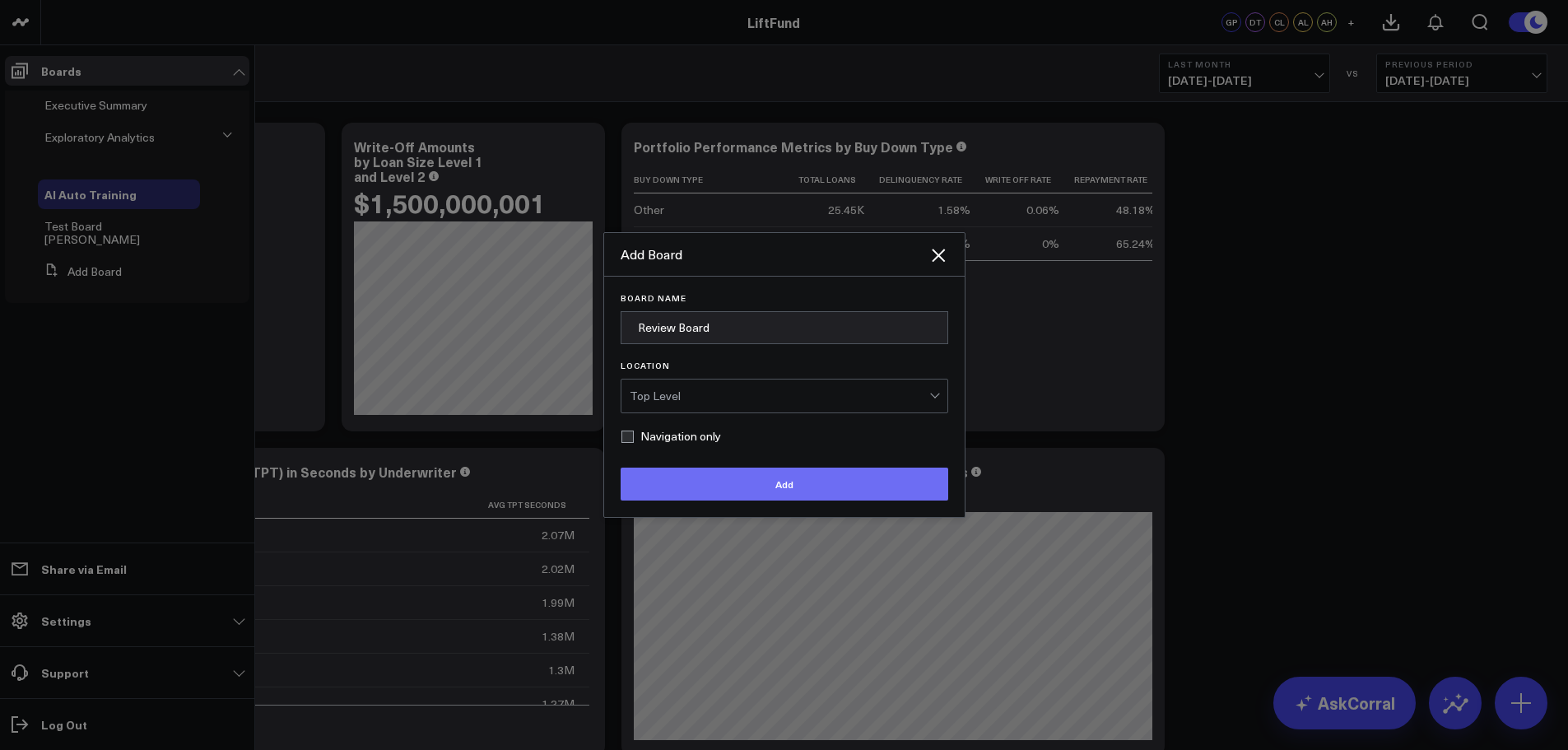
click at [820, 478] on button "Add" at bounding box center [784, 484] width 327 height 33
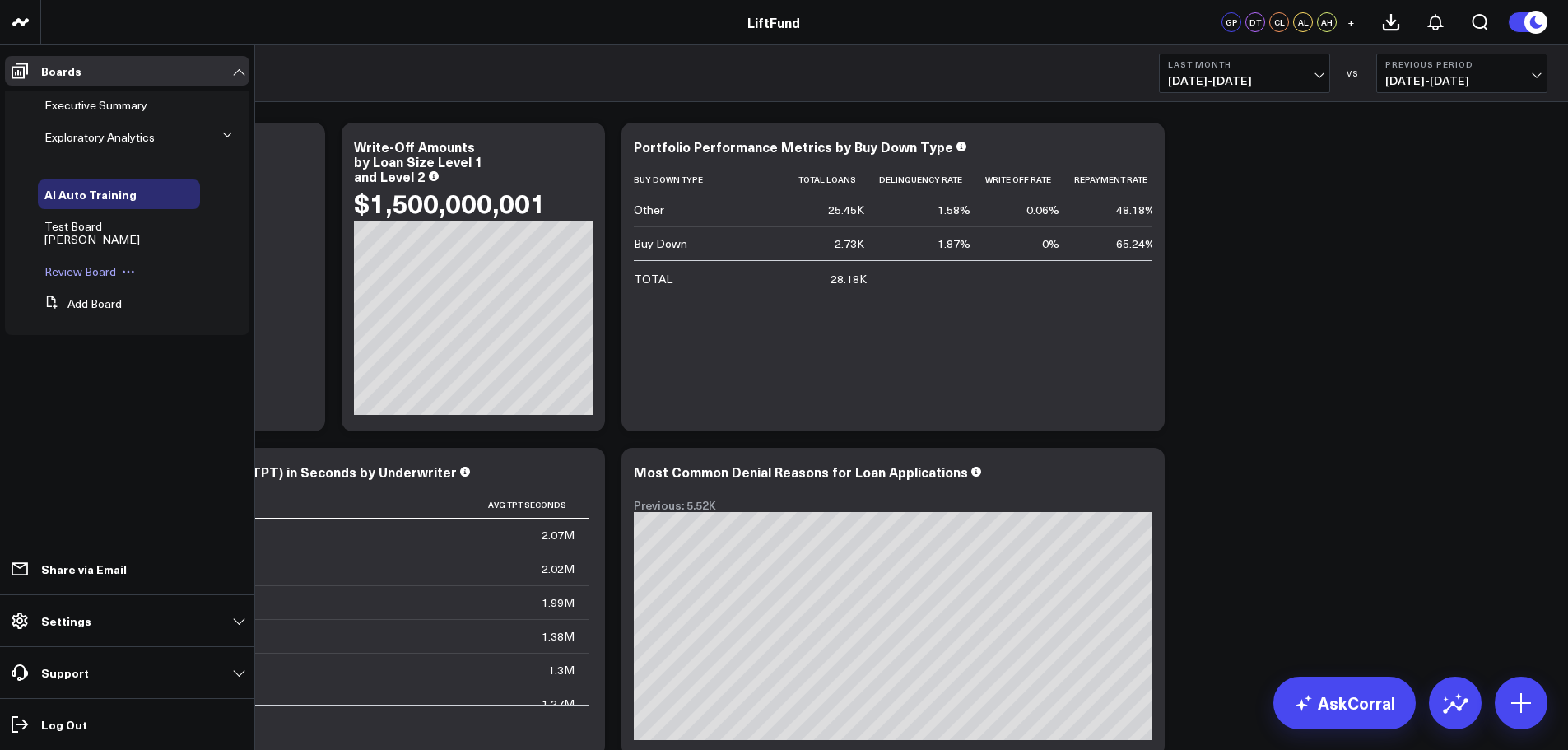
click at [128, 265] on icon at bounding box center [128, 272] width 13 height 13
click at [182, 308] on button "Edit Permissions" at bounding box center [203, 312] width 133 height 32
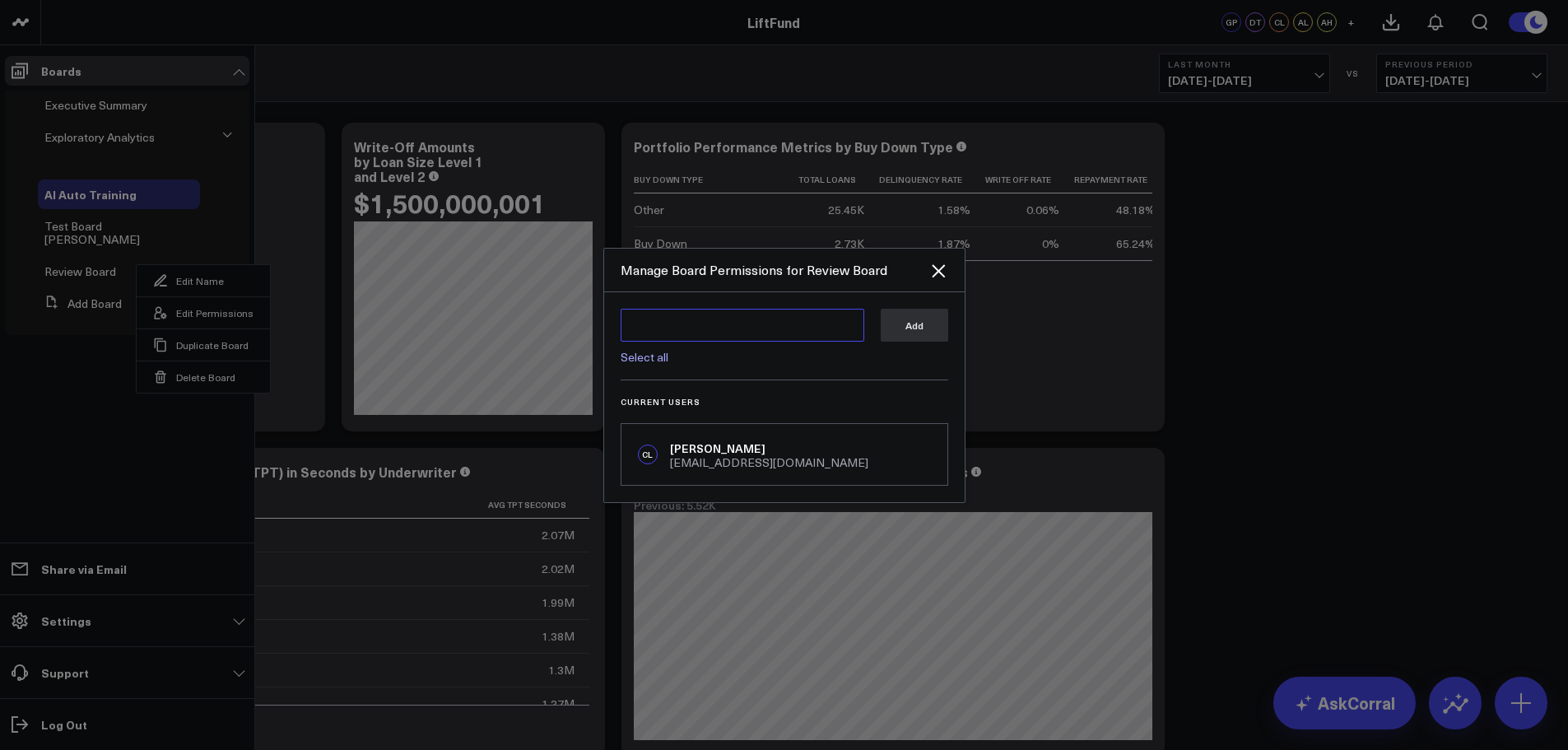
click at [769, 327] on textarea at bounding box center [742, 325] width 243 height 33
click at [898, 366] on div "Select all Add" at bounding box center [784, 344] width 327 height 72
click at [640, 354] on link "Select all" at bounding box center [644, 357] width 47 height 16
type textarea "@Corral Support @Vera Khodasevich @DK Thepuatrakul @Alexandria Labatte @Adam He…"
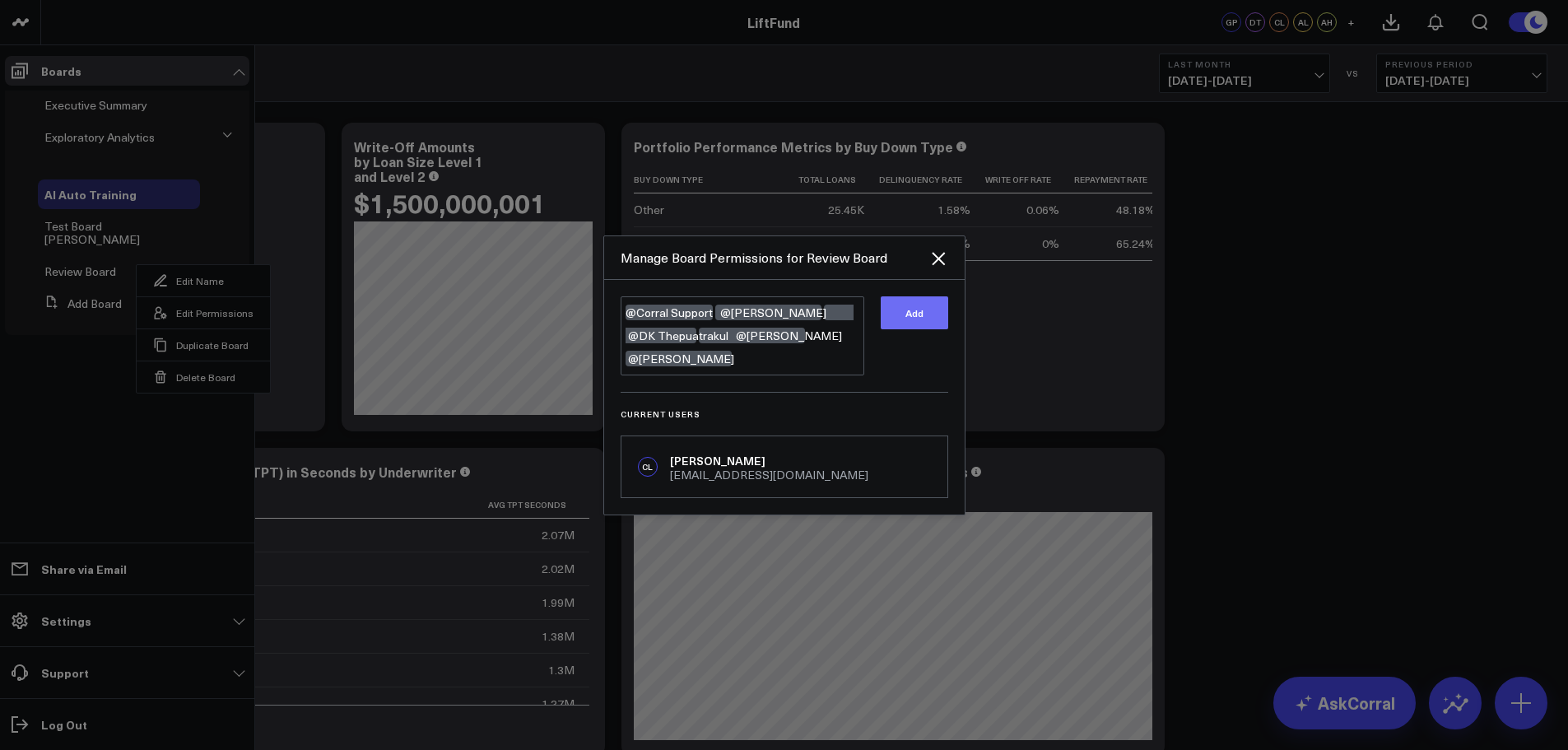
click at [919, 318] on button "Add" at bounding box center [914, 313] width 67 height 33
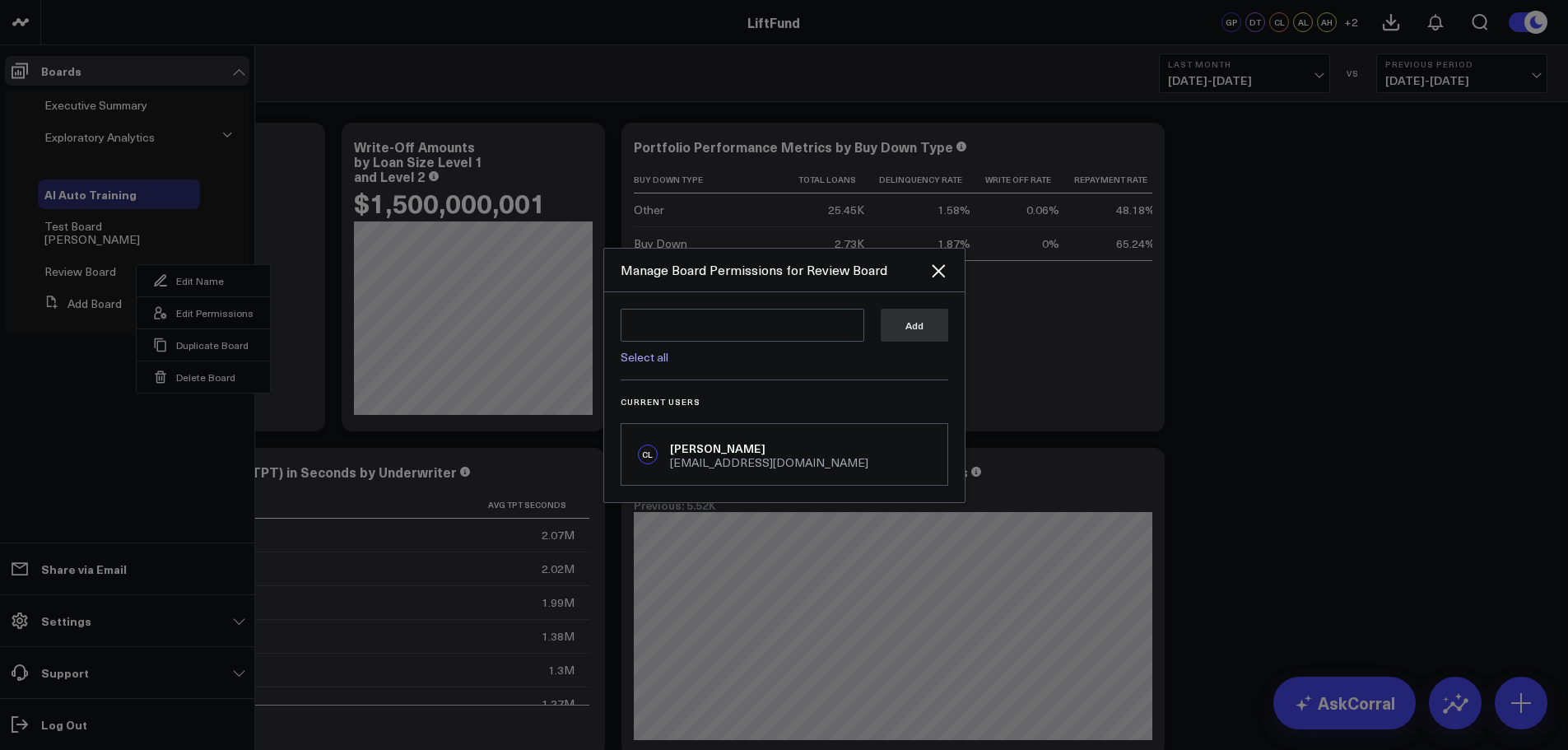
scroll to position [165, 0]
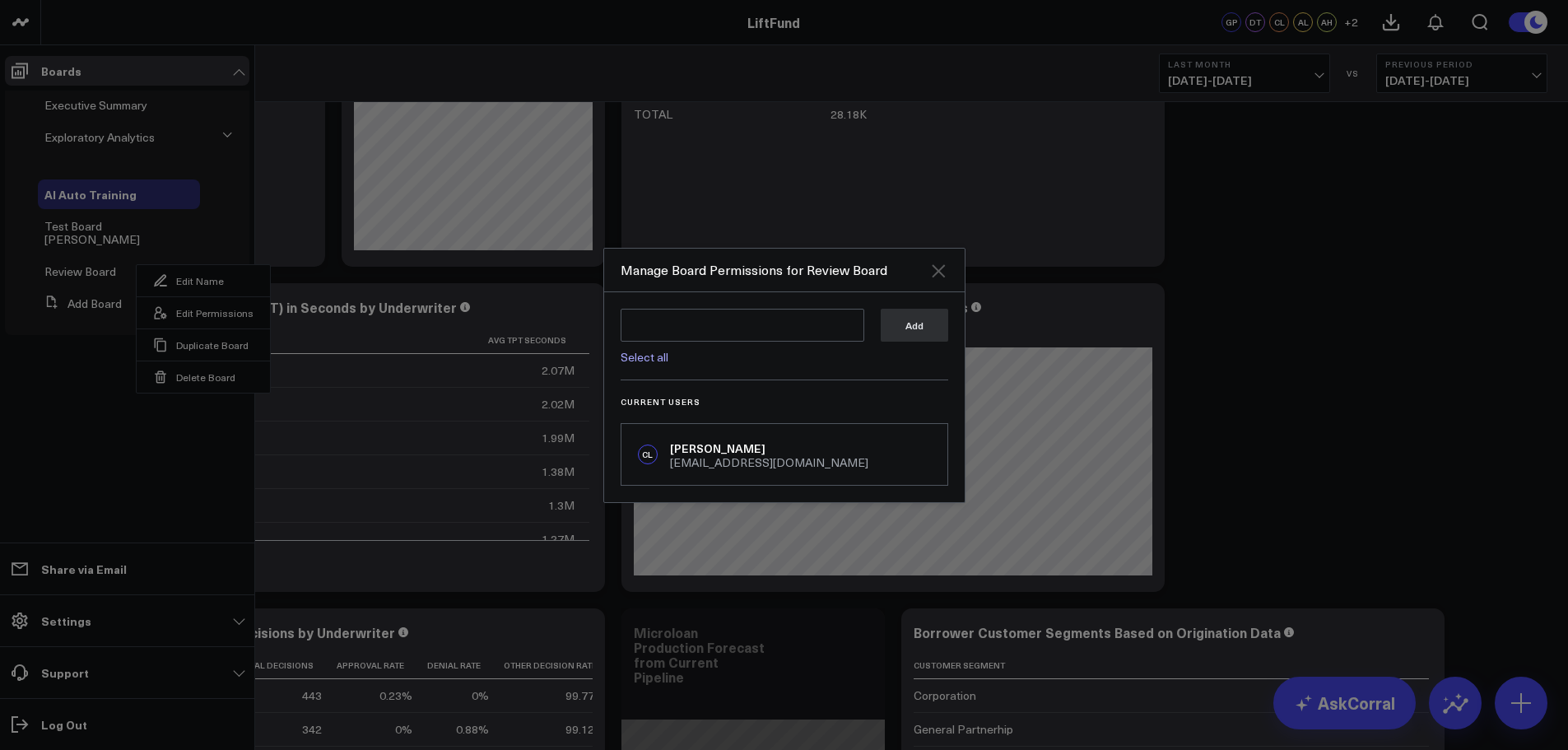
click at [942, 268] on icon "Close" at bounding box center [938, 271] width 13 height 13
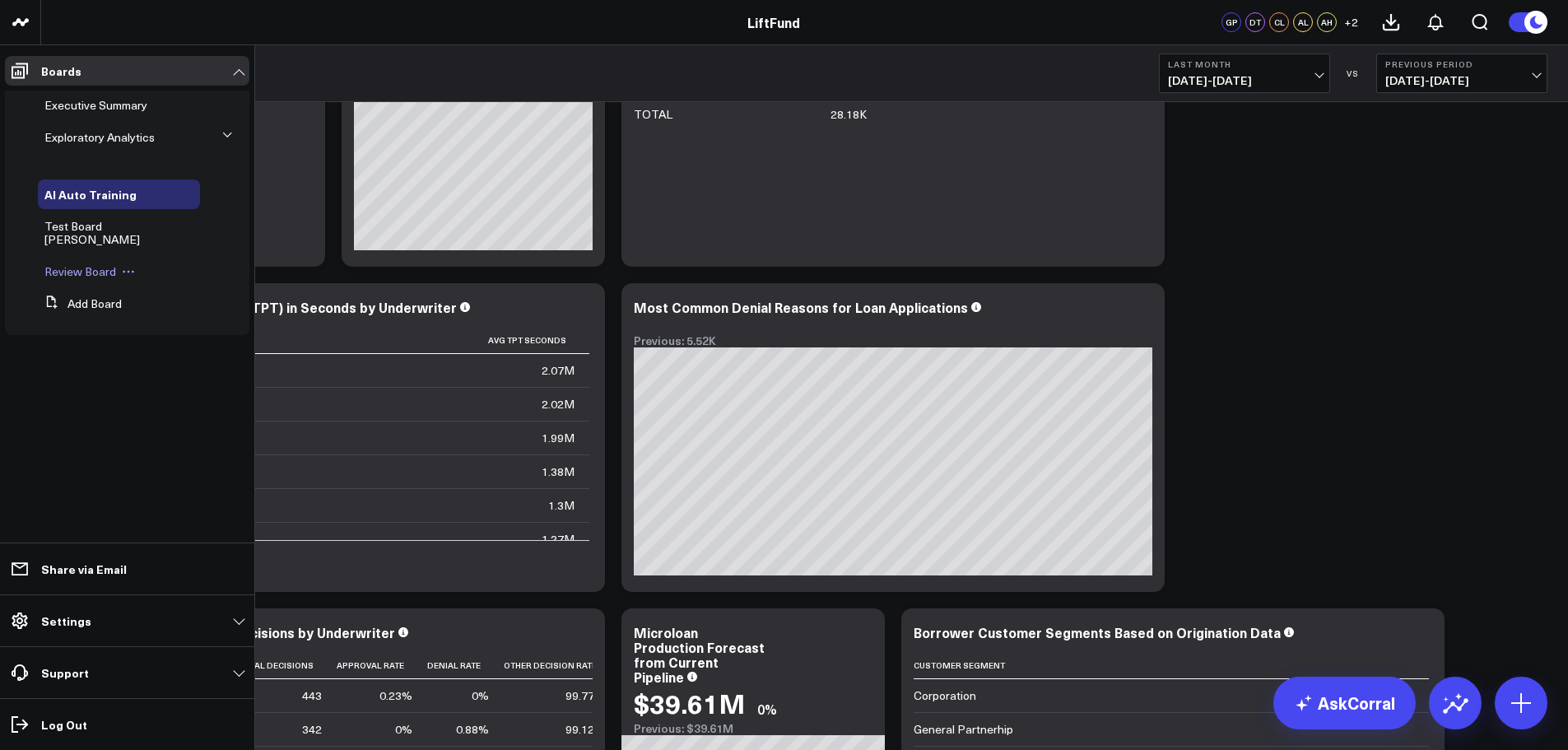
click at [135, 265] on button at bounding box center [128, 272] width 25 height 13
click at [182, 318] on button "Edit Permissions" at bounding box center [203, 312] width 133 height 32
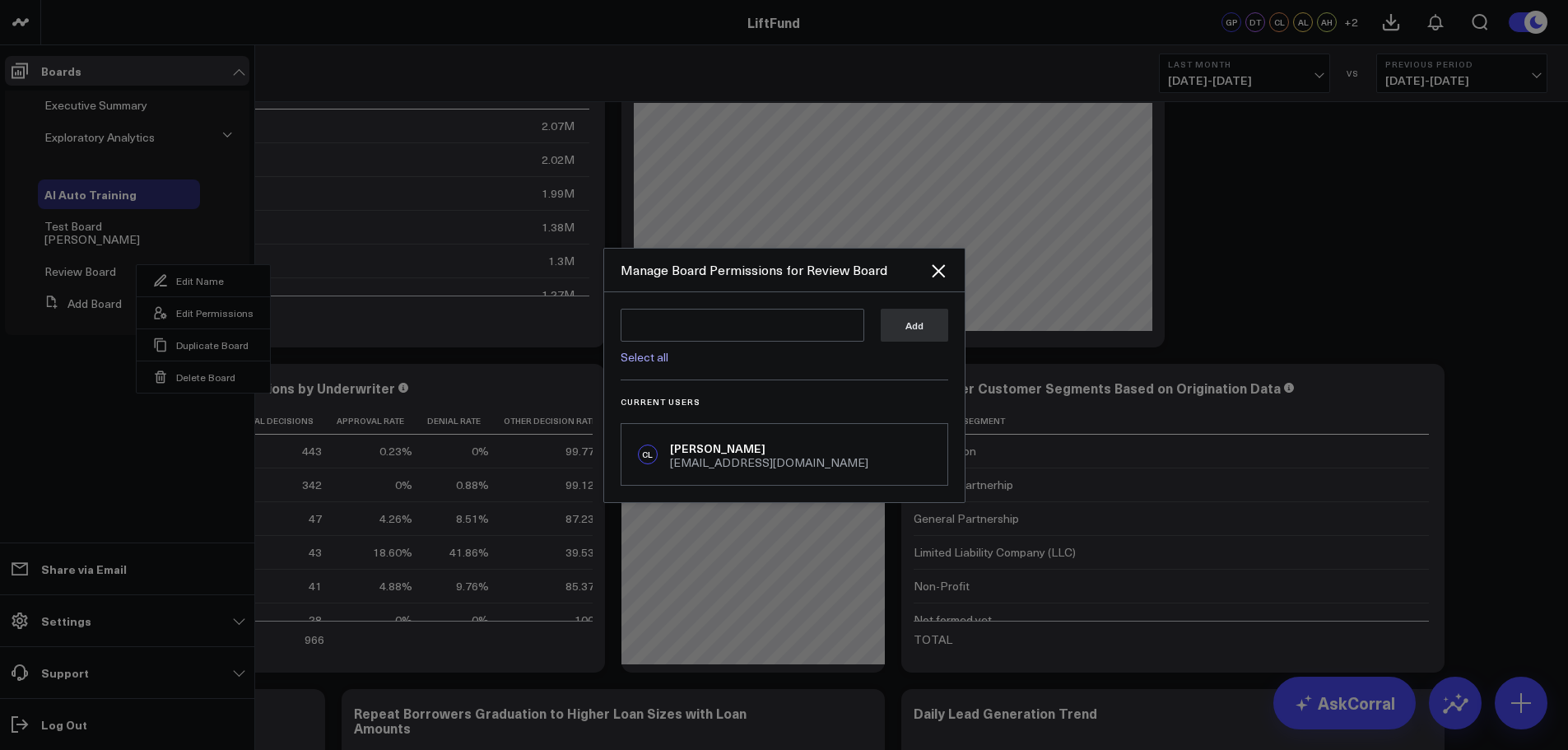
scroll to position [412, 0]
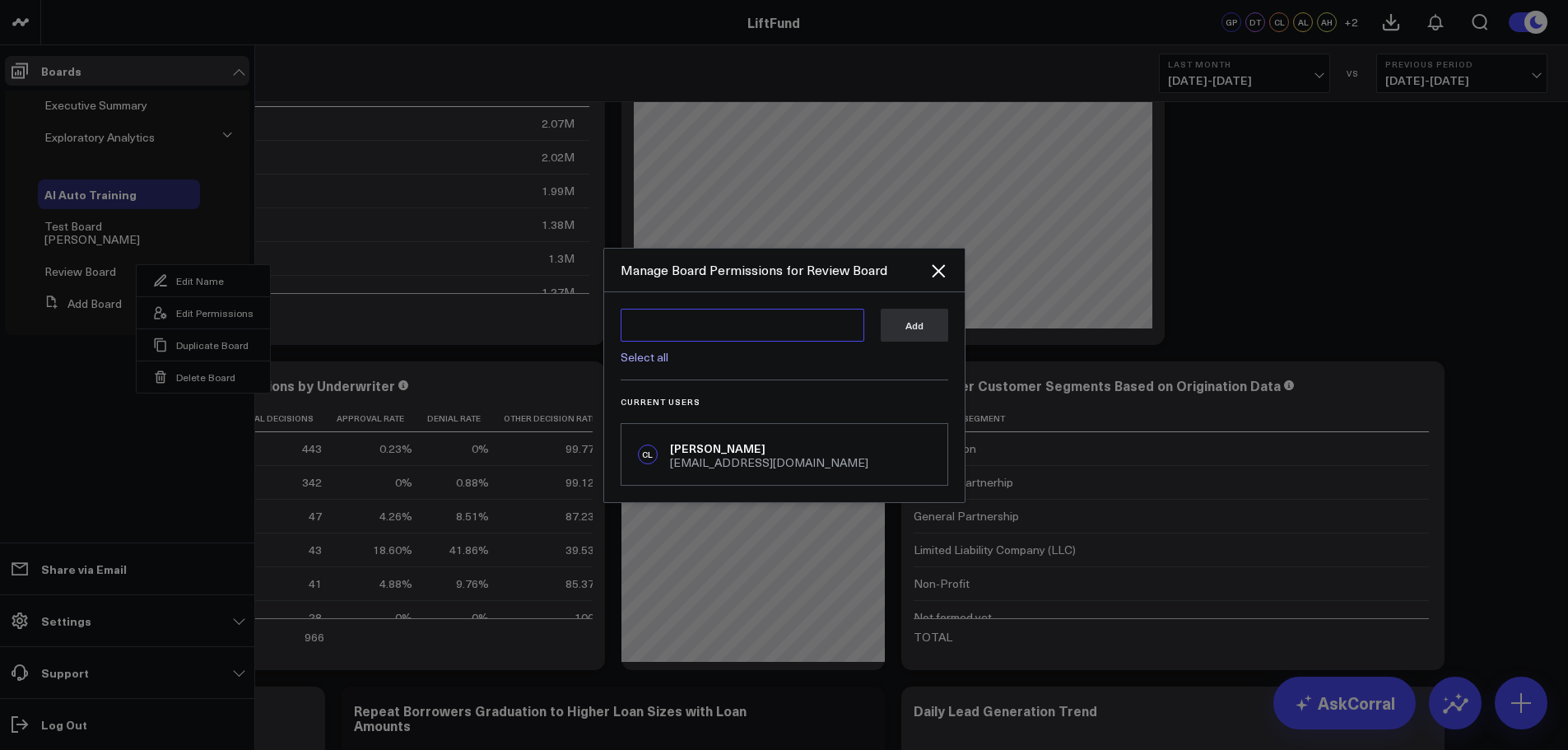
click at [757, 326] on textarea at bounding box center [742, 325] width 243 height 33
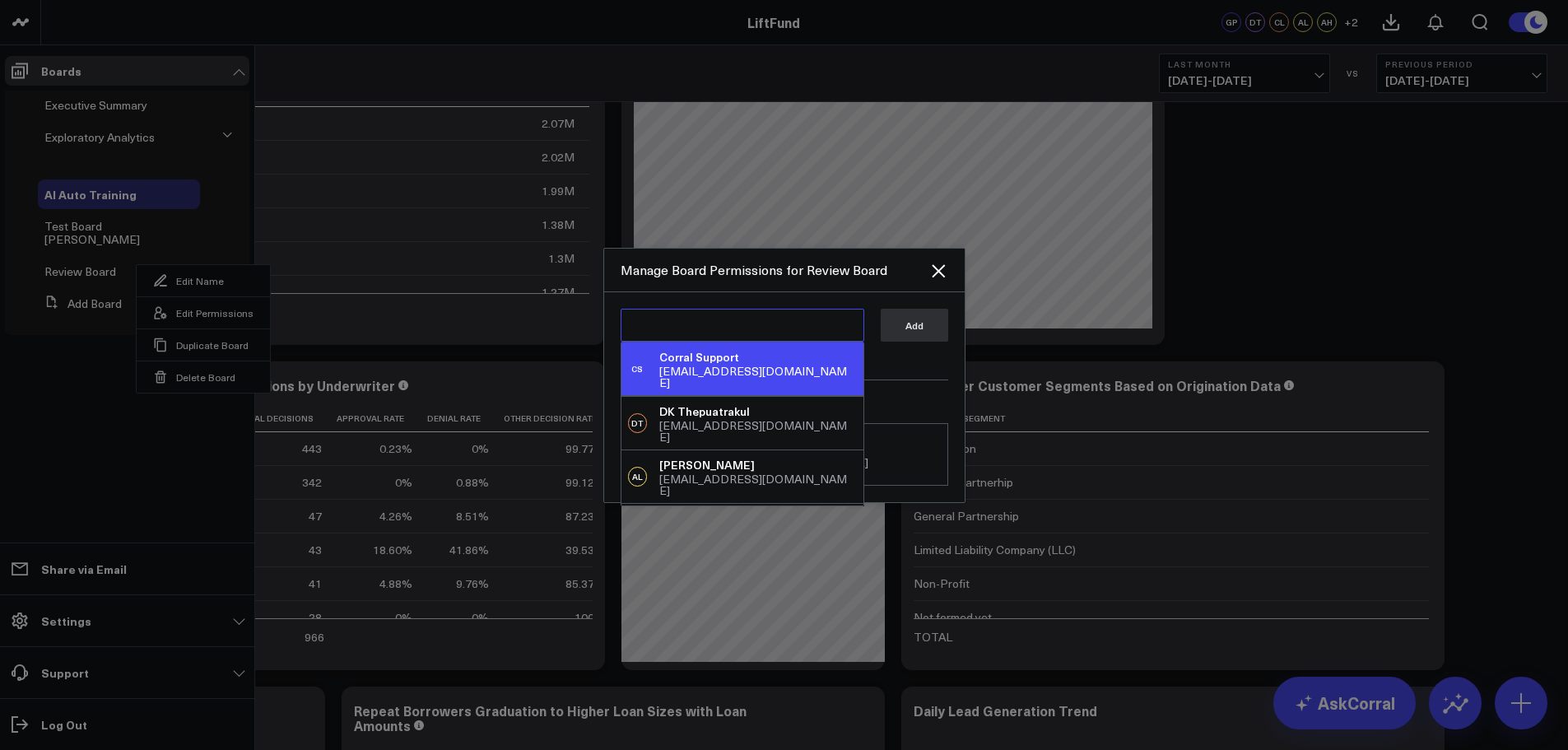
scroll to position [6, 0]
click at [788, 362] on div "CS Corral Support support@corraldata.com" at bounding box center [742, 362] width 242 height 52
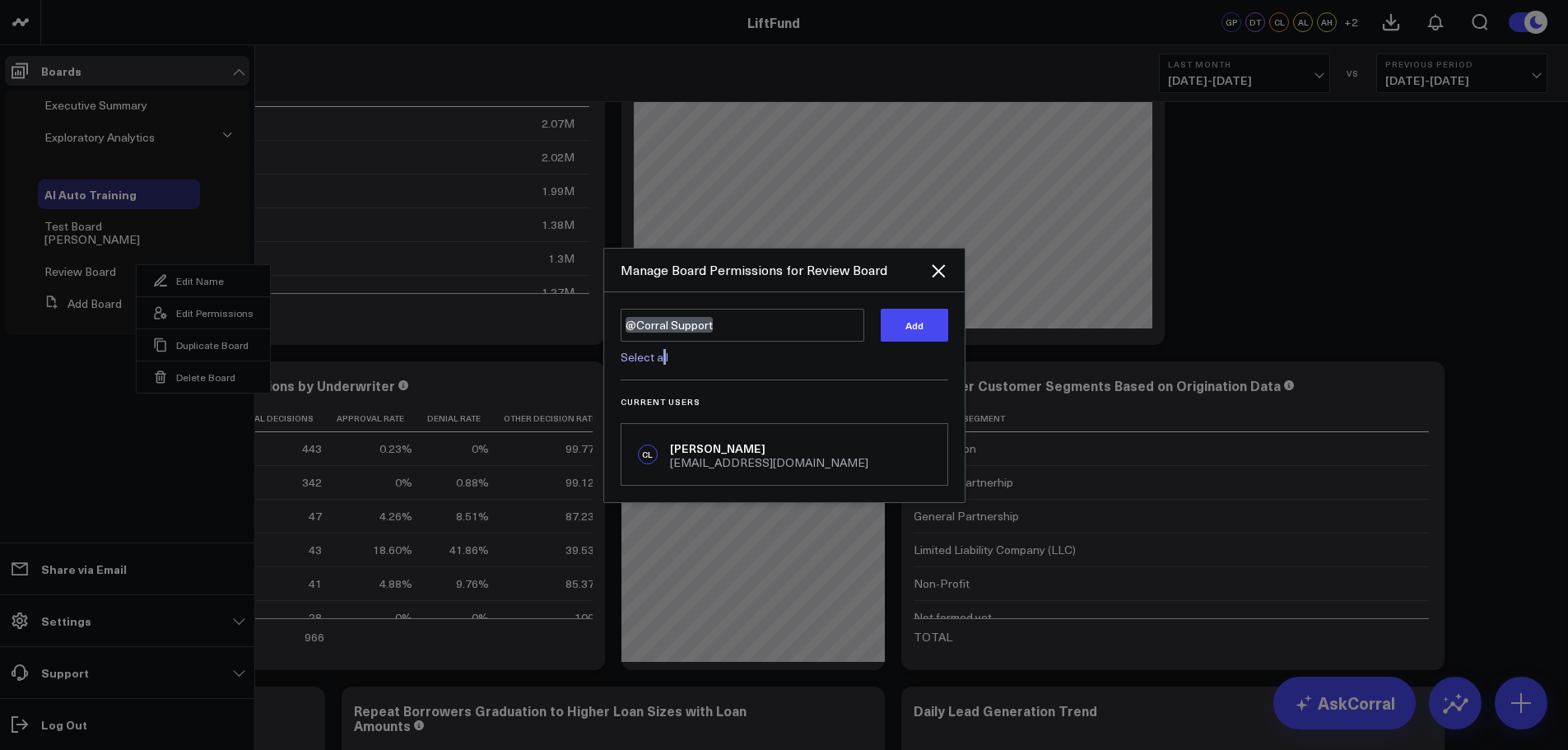
click at [662, 358] on link "Select all" at bounding box center [644, 357] width 47 height 16
type textarea "@Corral Support @Vera Khodasevich @DK Thepuatrakul @Alexandria Labatte @Adam He…"
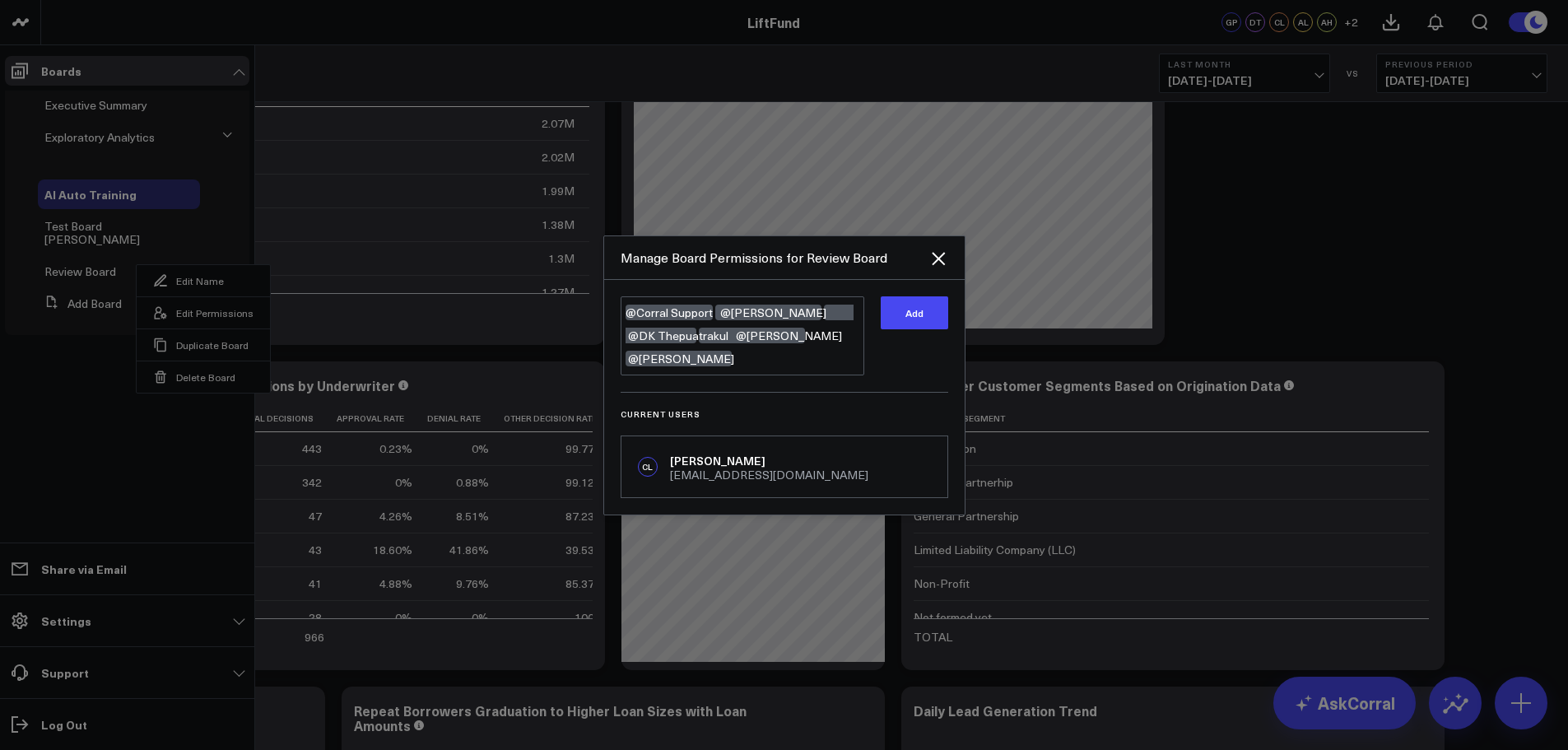
click at [898, 365] on div "Add" at bounding box center [914, 336] width 67 height 79
click at [809, 356] on textarea "@Corral Support @Vera Khodasevich @DK Thepuatrakul @Alexandria Labatte @Adam He…" at bounding box center [742, 336] width 243 height 79
click at [910, 322] on button "Add" at bounding box center [914, 313] width 67 height 33
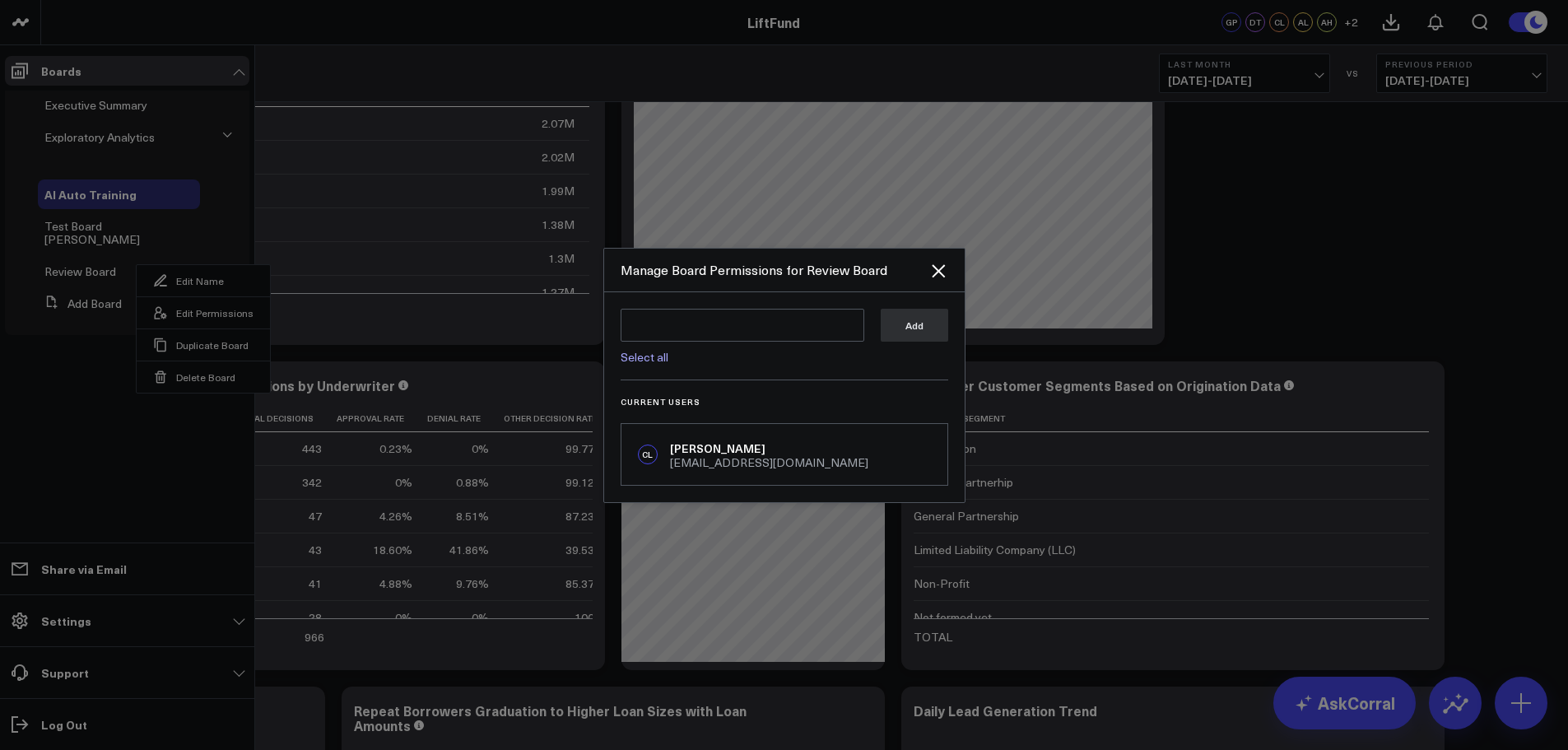
drag, startPoint x: 940, startPoint y: 278, endPoint x: 553, endPoint y: 74, distance: 437.5
click at [936, 275] on icon "Close" at bounding box center [938, 271] width 20 height 20
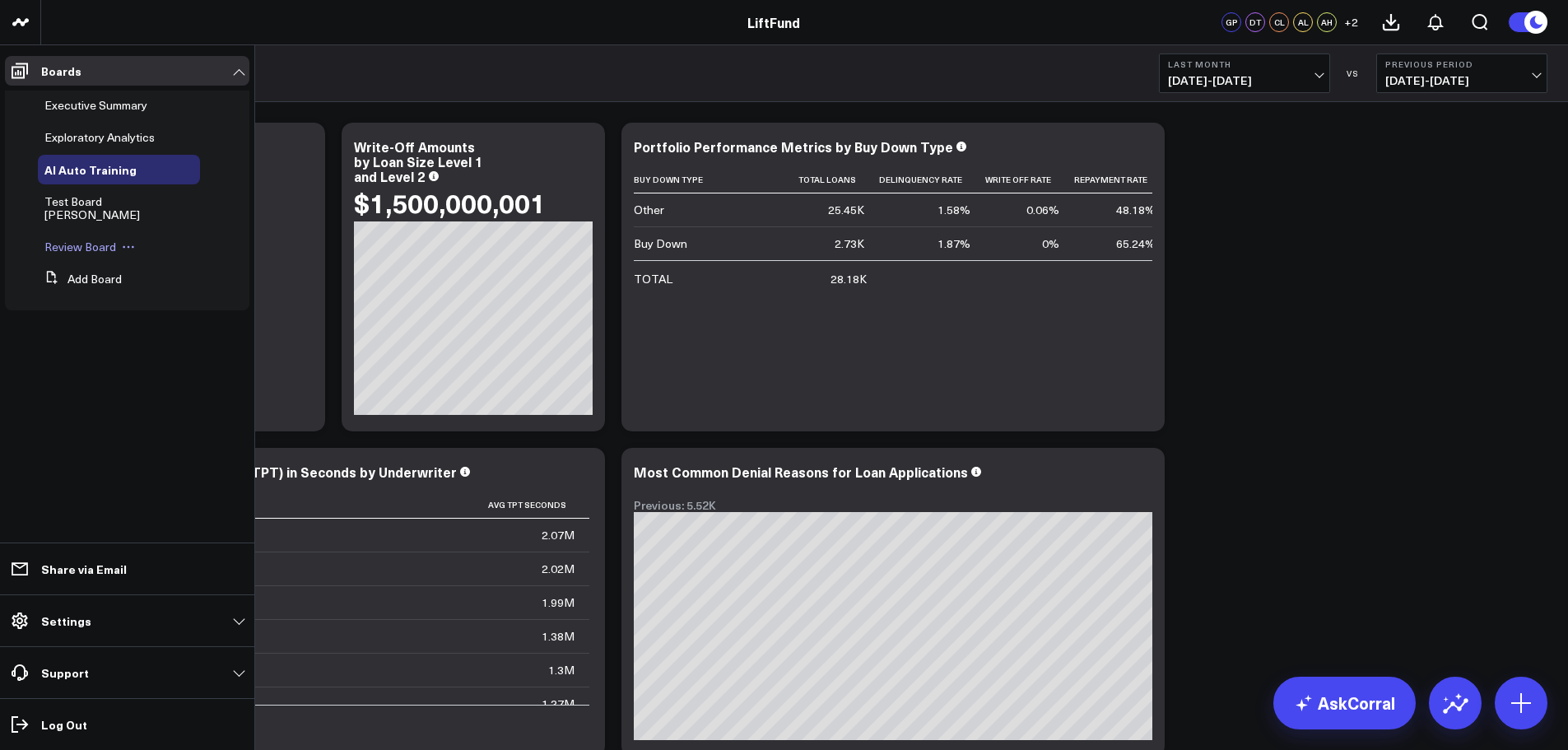
click at [134, 240] on button at bounding box center [128, 247] width 25 height 13
click at [164, 294] on icon at bounding box center [161, 288] width 12 height 12
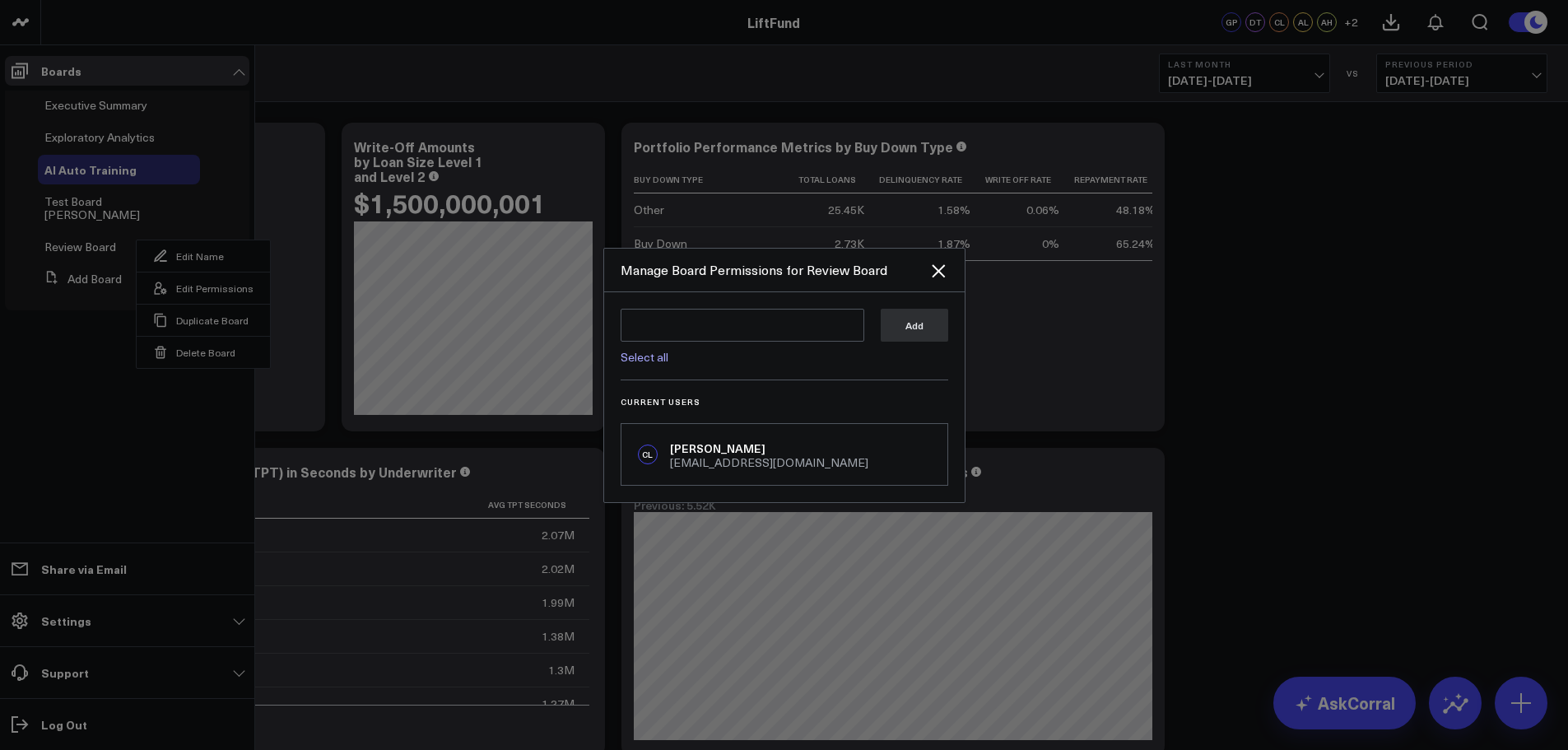
scroll to position [247, 0]
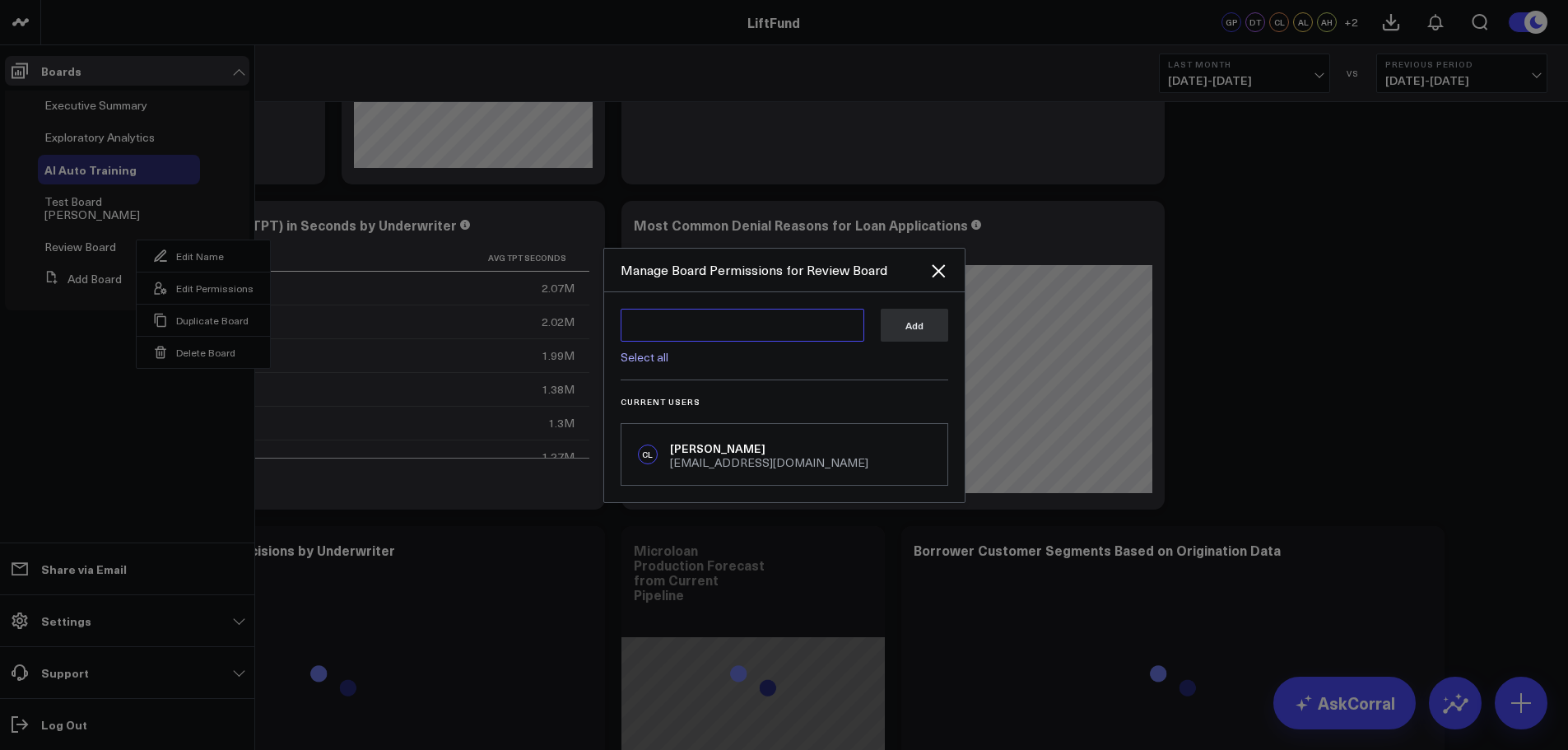
click at [671, 328] on textarea at bounding box center [742, 325] width 243 height 33
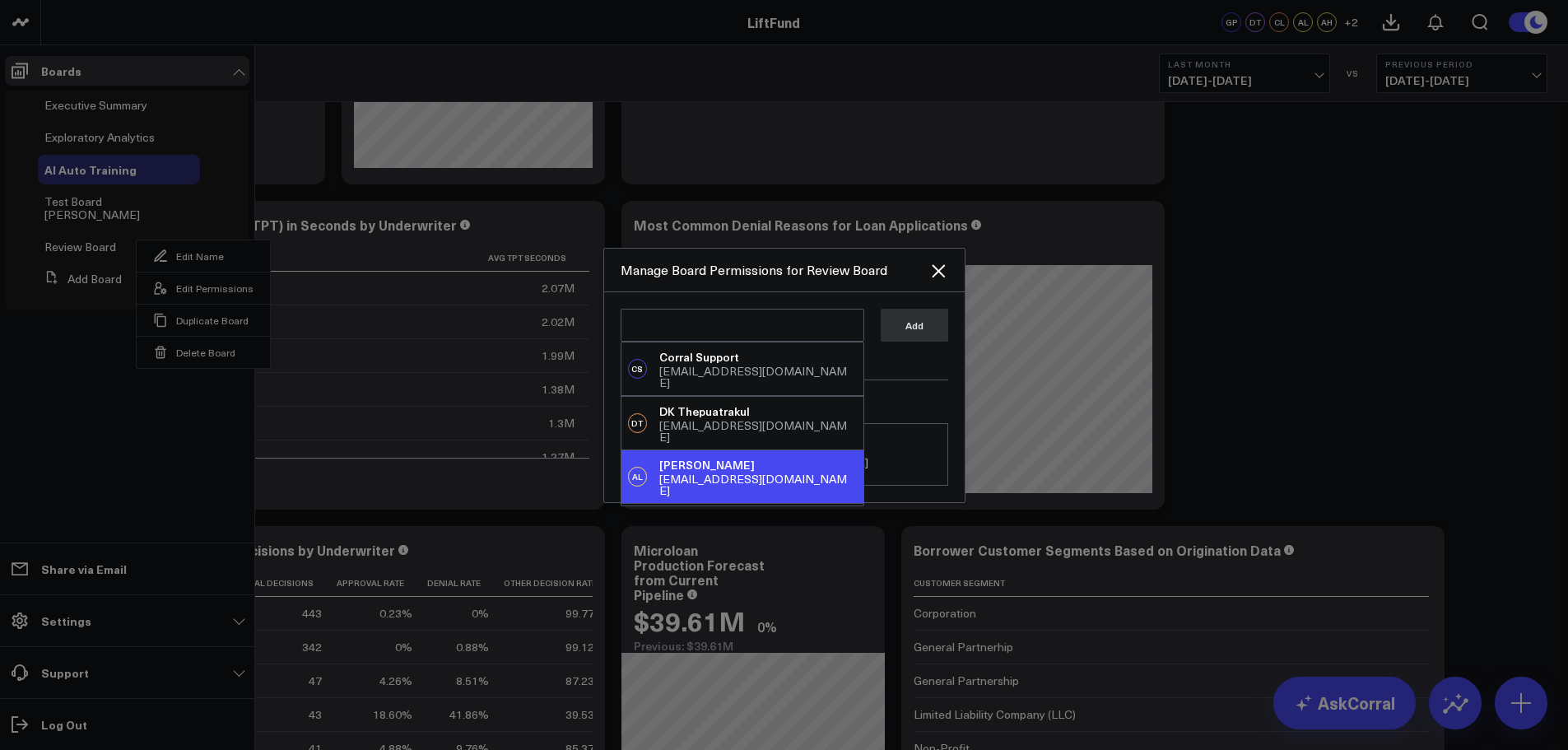
click at [673, 473] on div "[EMAIL_ADDRESS][DOMAIN_NAME]" at bounding box center [757, 485] width 197 height 23
type textarea "@[PERSON_NAME]"
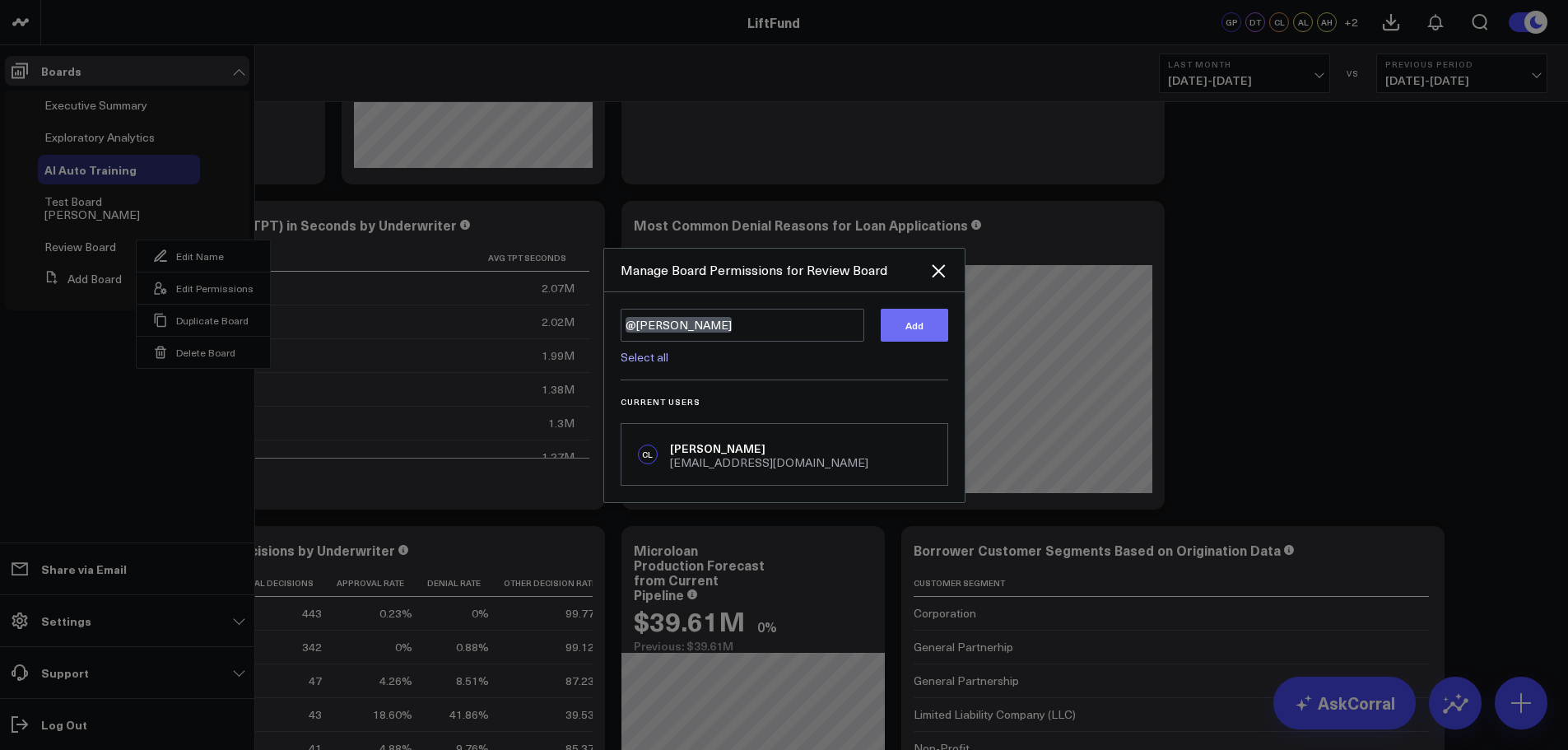
click at [891, 324] on button "Add" at bounding box center [914, 325] width 67 height 33
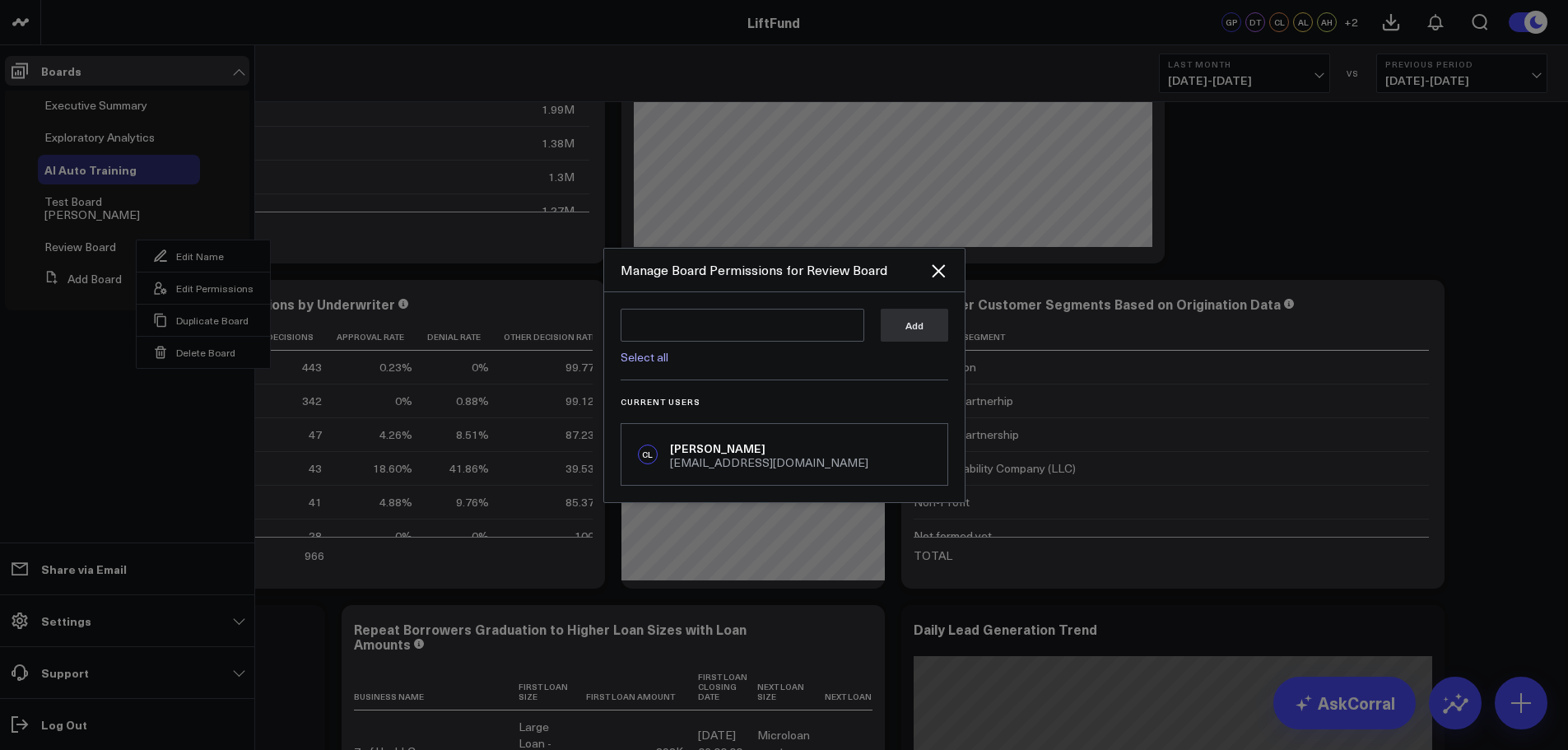
scroll to position [494, 0]
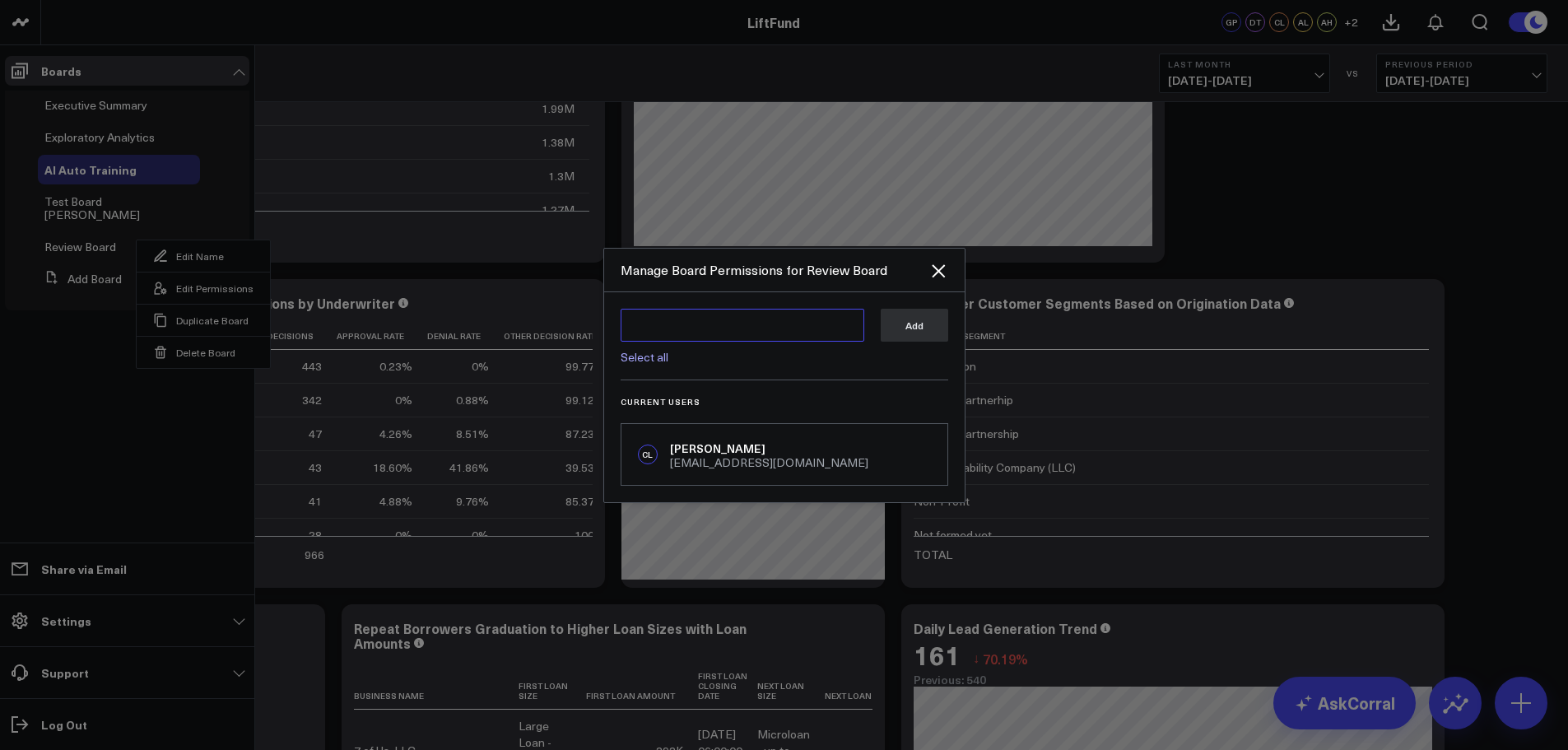
click at [786, 324] on textarea at bounding box center [742, 325] width 243 height 33
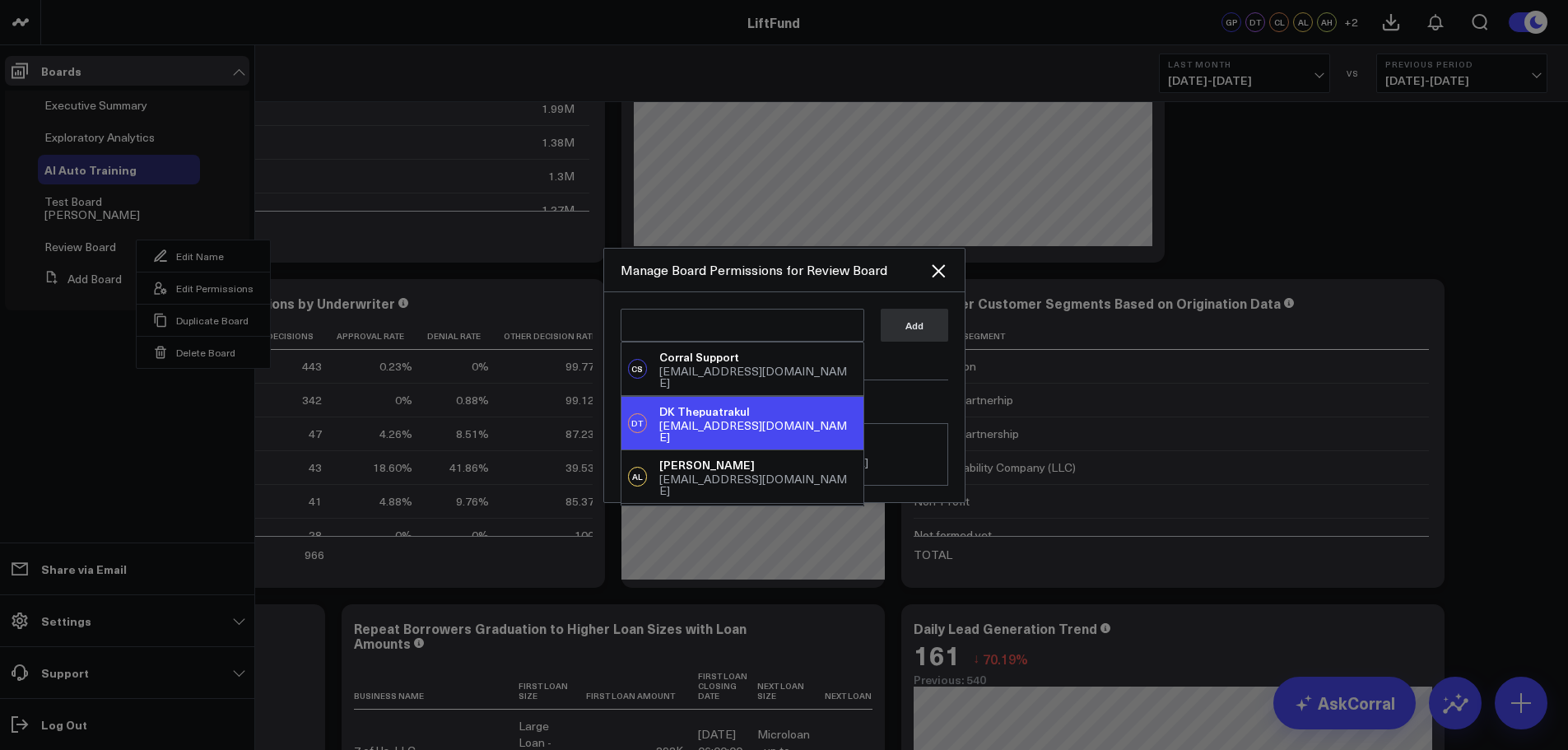
click at [720, 420] on div "[EMAIL_ADDRESS][DOMAIN_NAME]" at bounding box center [757, 432] width 197 height 23
type textarea "@DK Thepuatrakul"
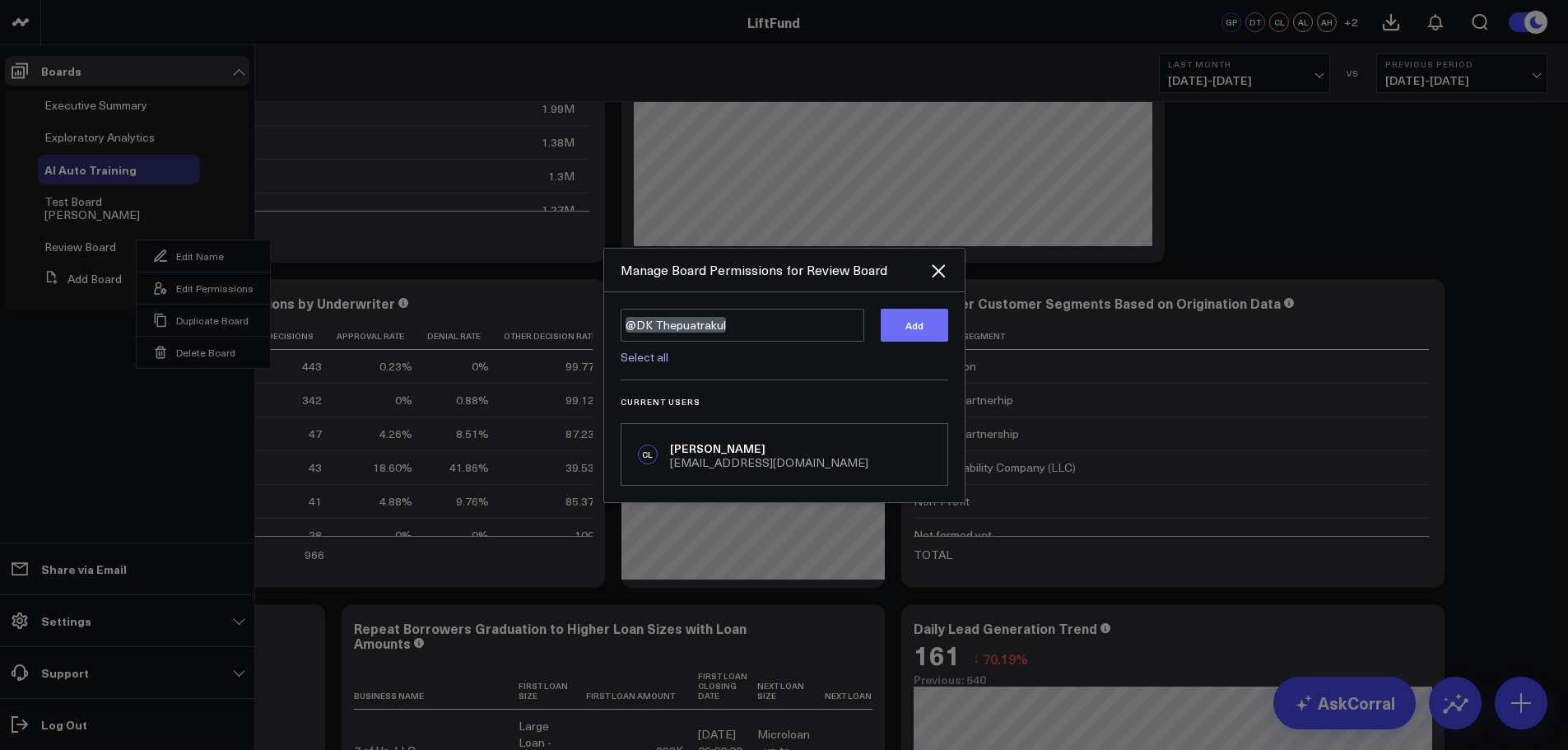
click at [936, 330] on button "Add" at bounding box center [914, 325] width 67 height 33
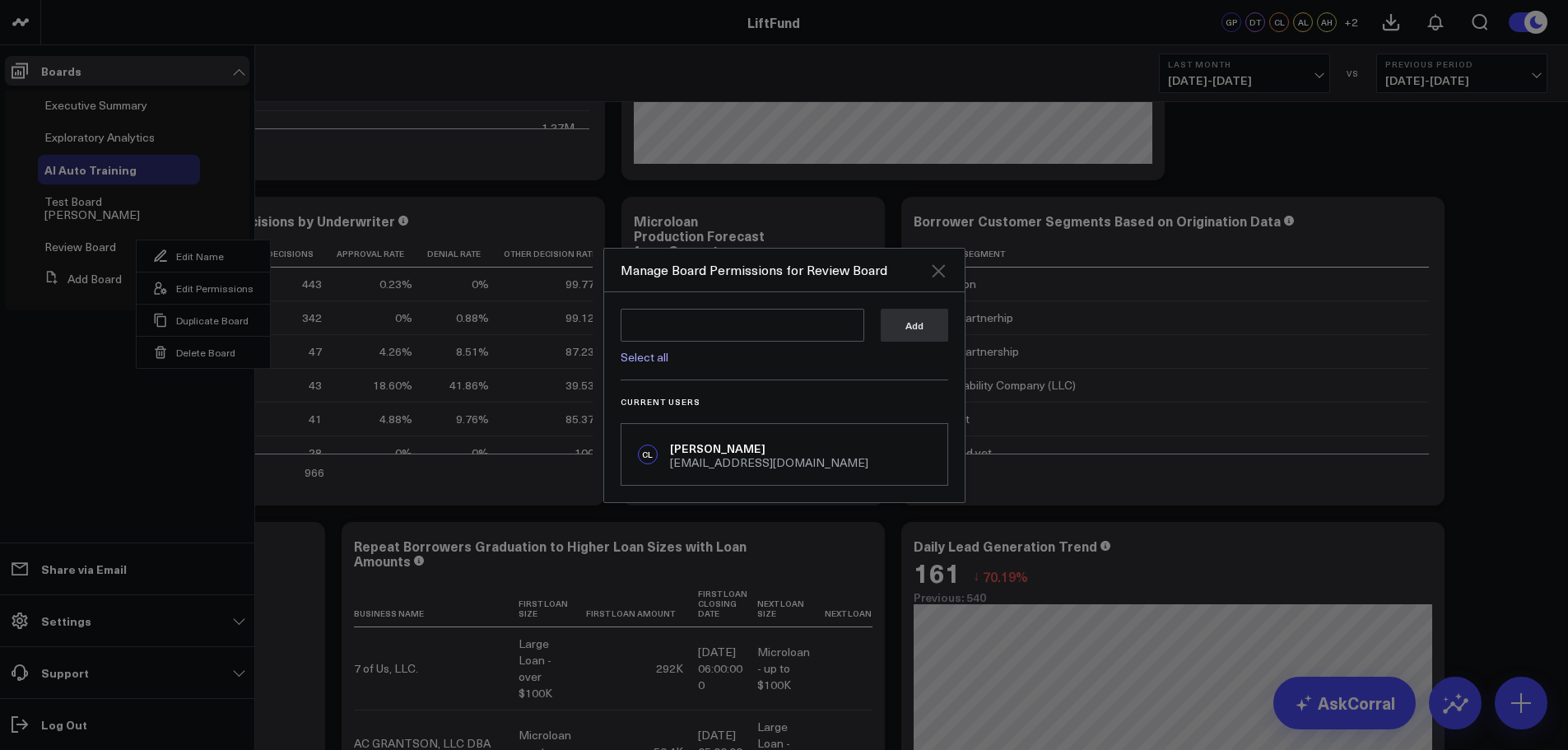
click at [946, 270] on icon "Close" at bounding box center [938, 271] width 20 height 20
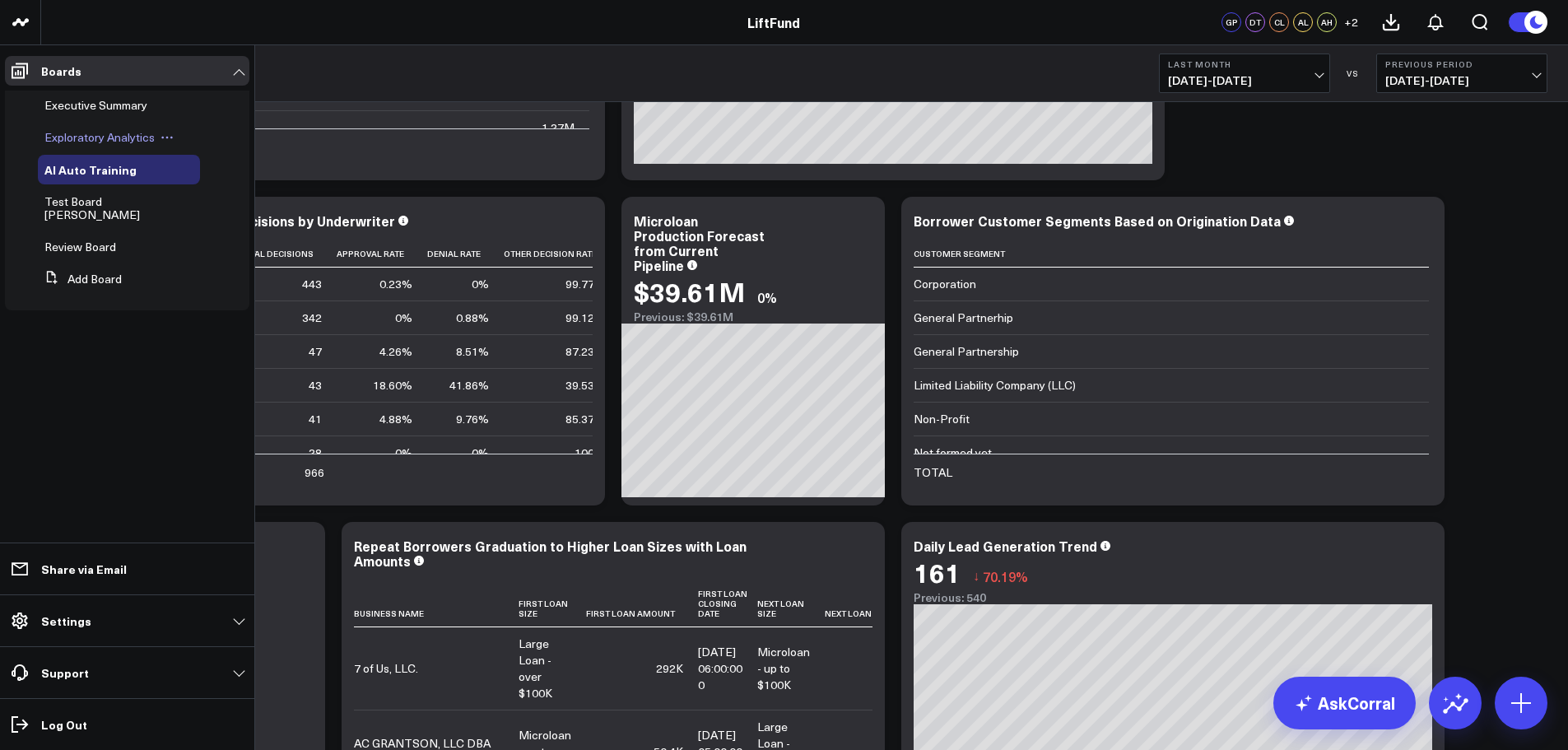
click at [169, 134] on icon at bounding box center [167, 138] width 13 height 13
click at [244, 195] on button "Edit Permissions" at bounding box center [241, 191] width 133 height 32
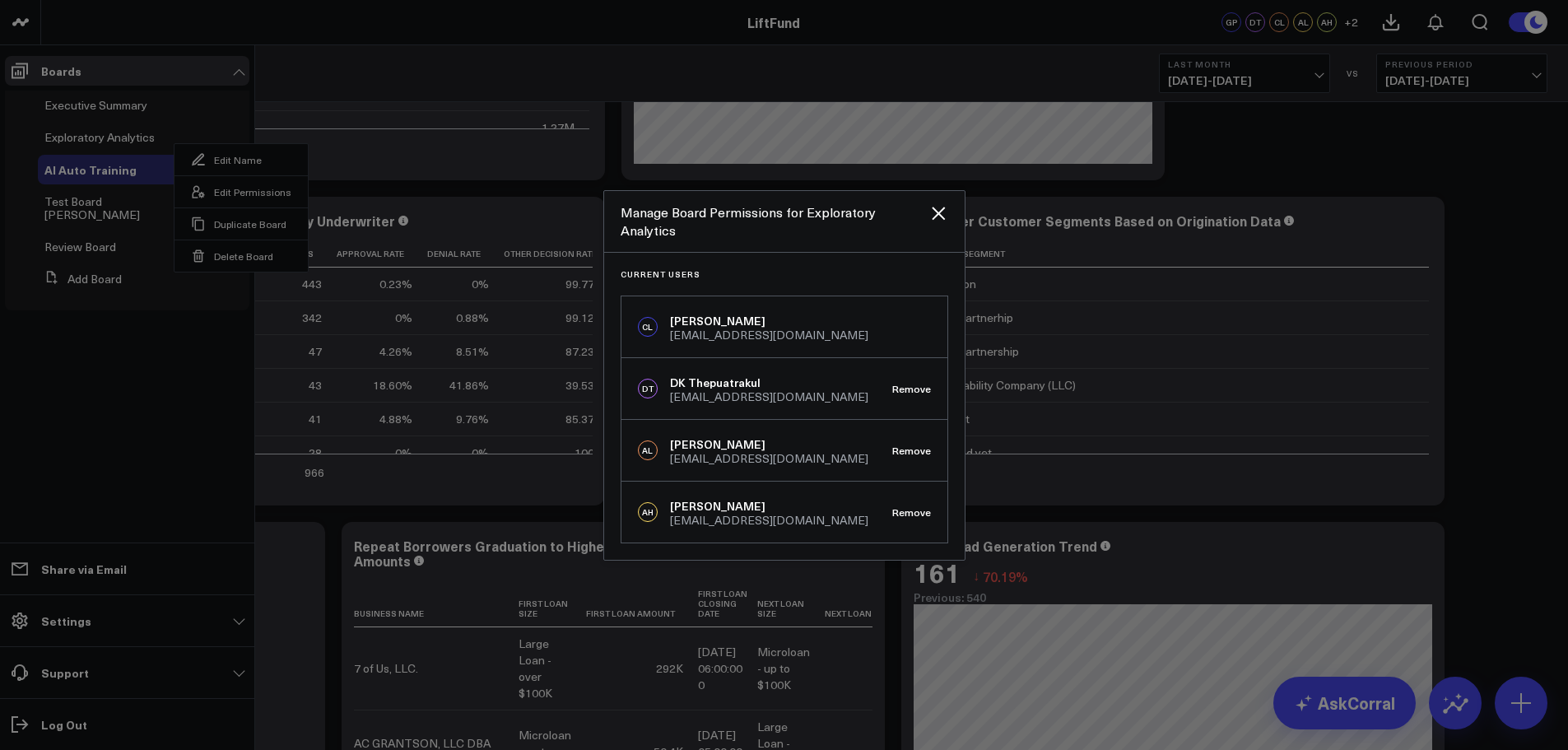
drag, startPoint x: 940, startPoint y: 212, endPoint x: 617, endPoint y: 208, distance: 323.0
click at [938, 211] on div "Manage Board Permissions for Exploratory Analytics Current Users [PERSON_NAME] …" at bounding box center [784, 375] width 362 height 371
click at [157, 367] on div at bounding box center [784, 375] width 1568 height 750
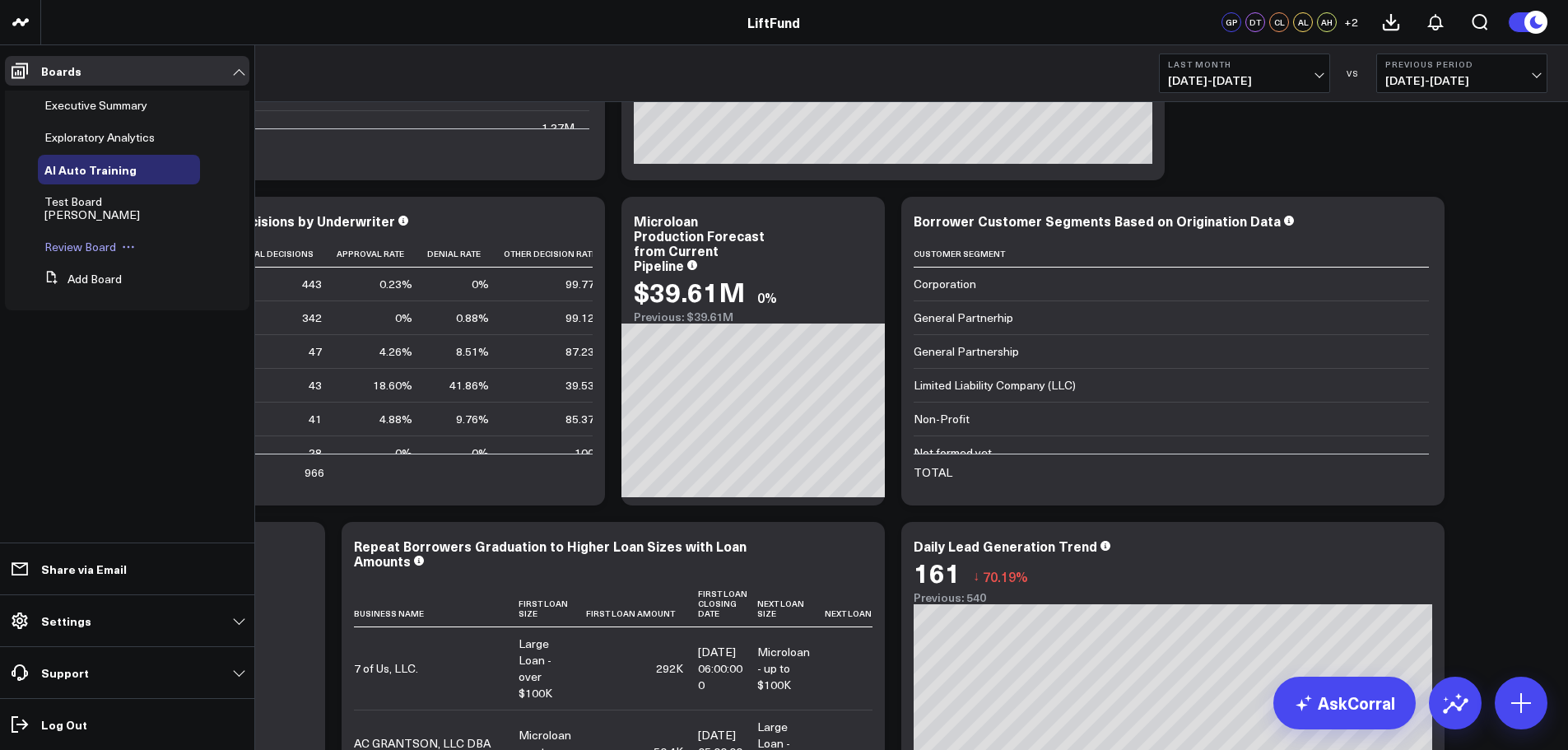
click at [134, 240] on button at bounding box center [128, 247] width 25 height 13
click at [177, 288] on button "Edit Permissions" at bounding box center [203, 288] width 133 height 32
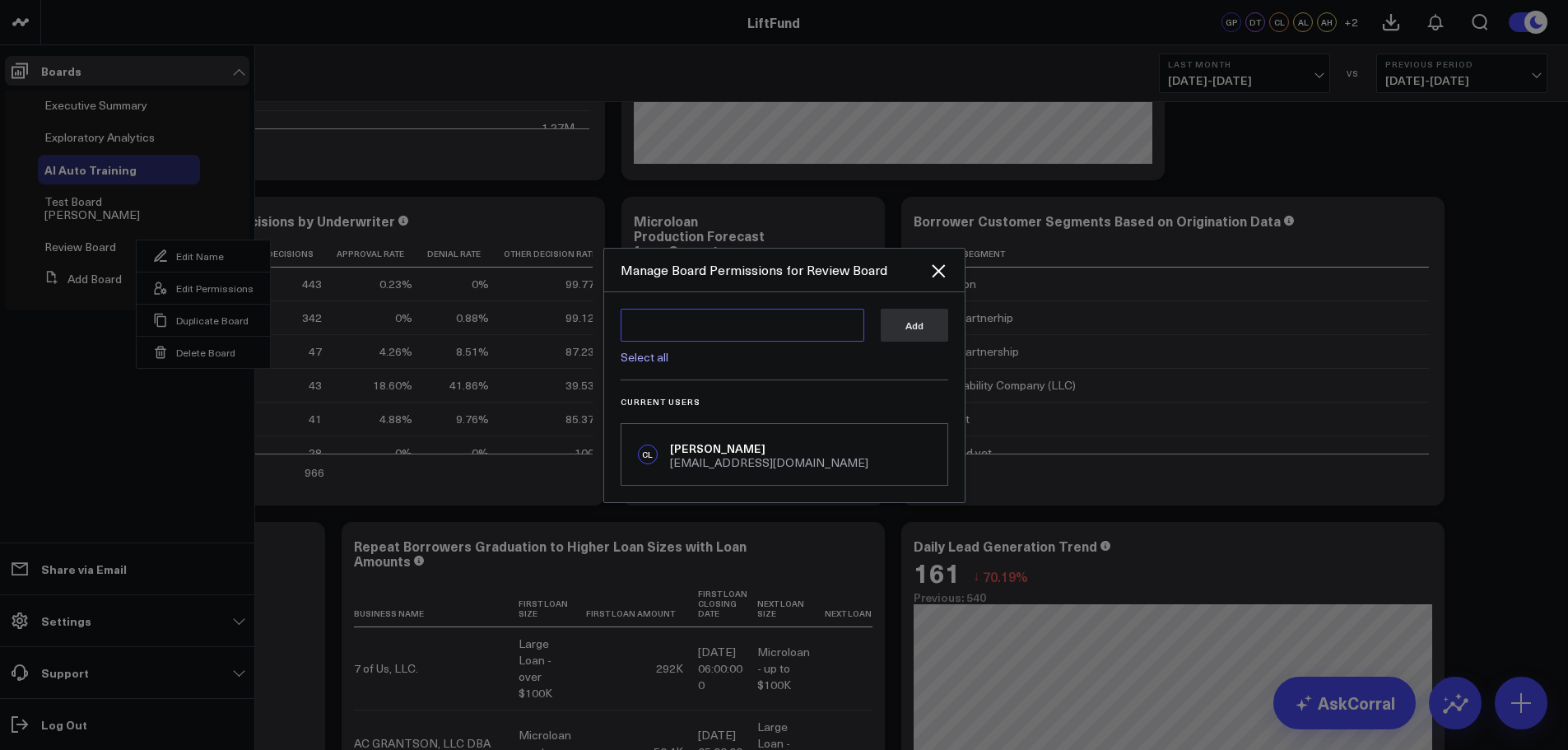
click at [686, 329] on textarea at bounding box center [742, 325] width 243 height 33
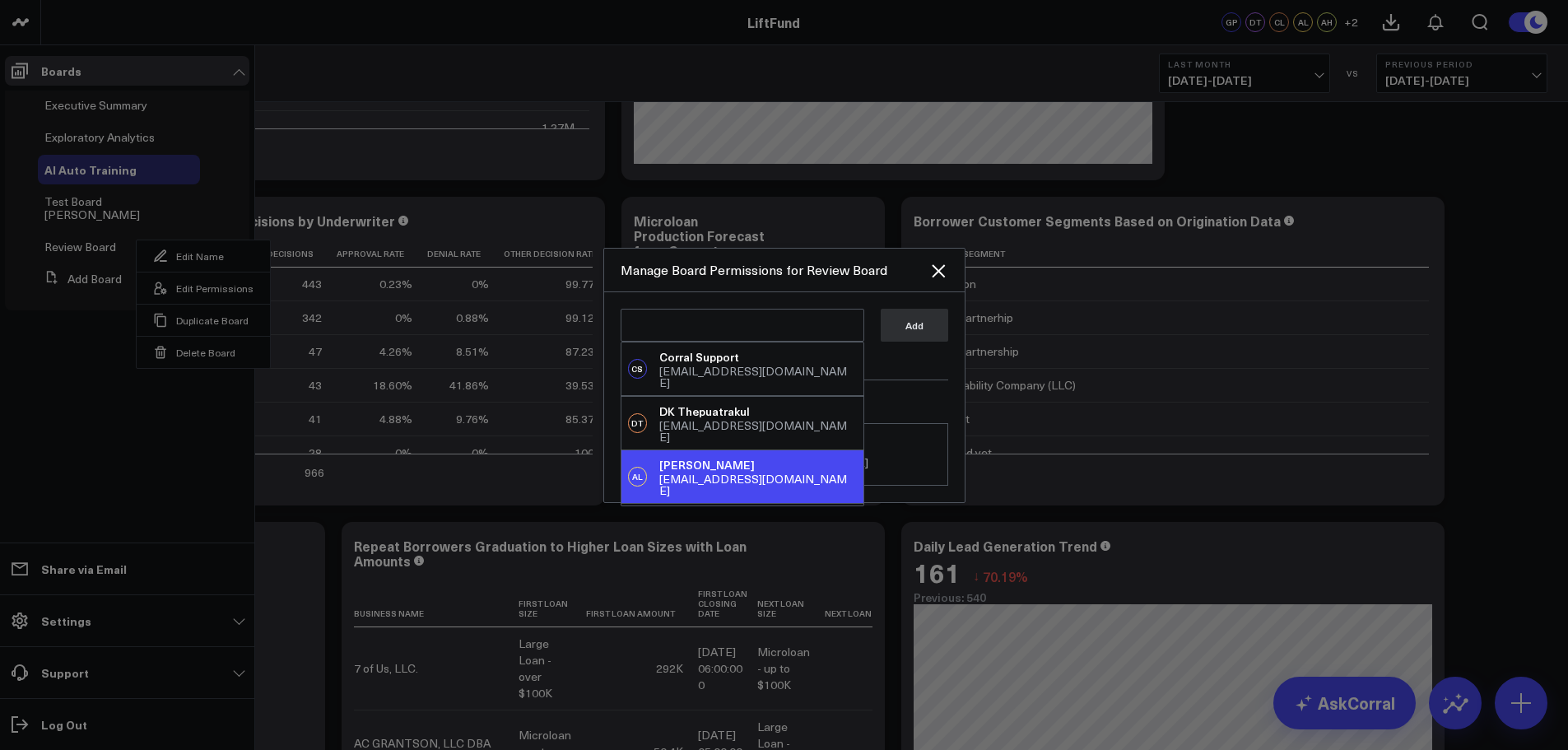
click at [697, 457] on div "[PERSON_NAME]" at bounding box center [757, 465] width 197 height 17
type textarea "@[PERSON_NAME]"
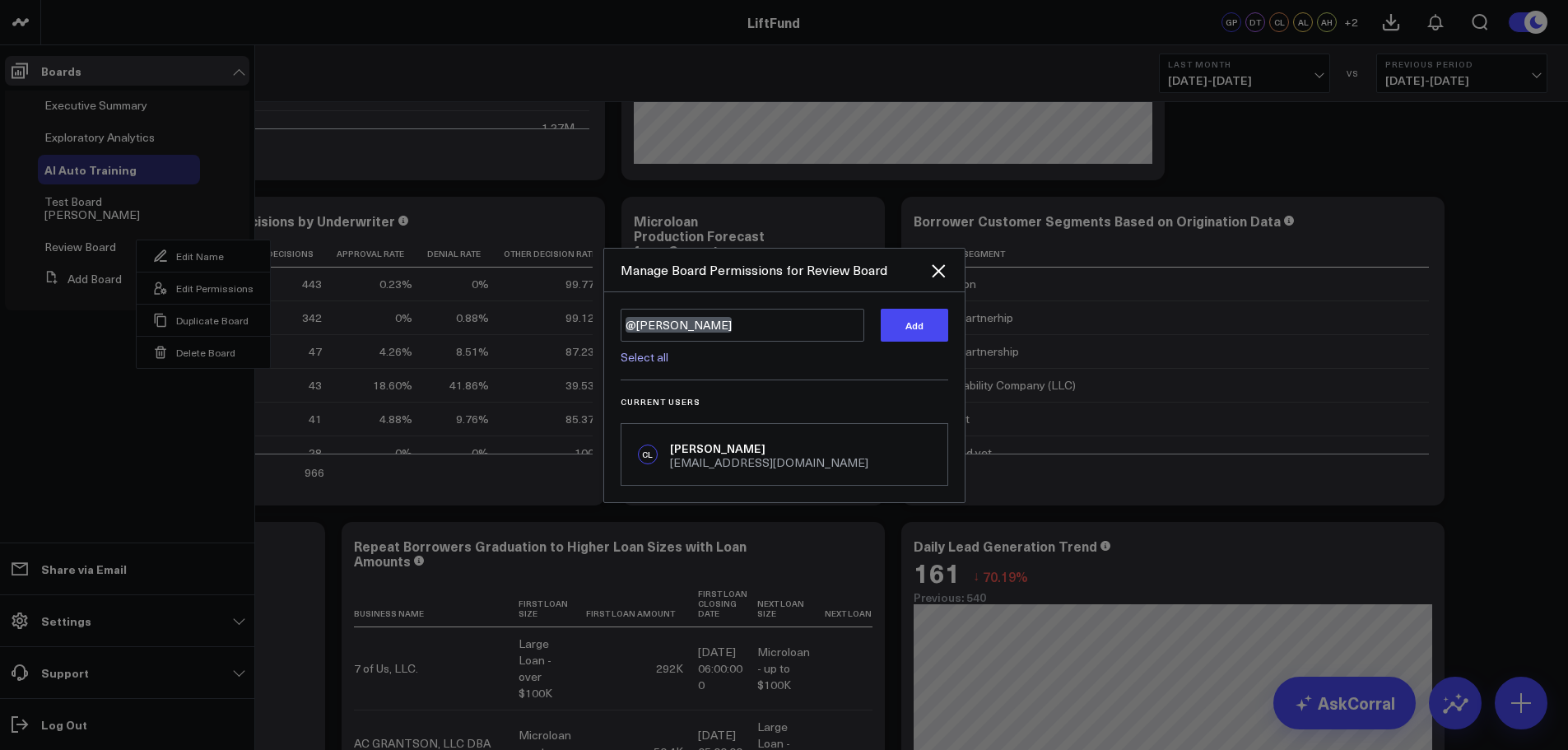
click at [773, 355] on div "Select all" at bounding box center [742, 352] width 243 height 22
click at [894, 324] on button "Add" at bounding box center [914, 325] width 67 height 33
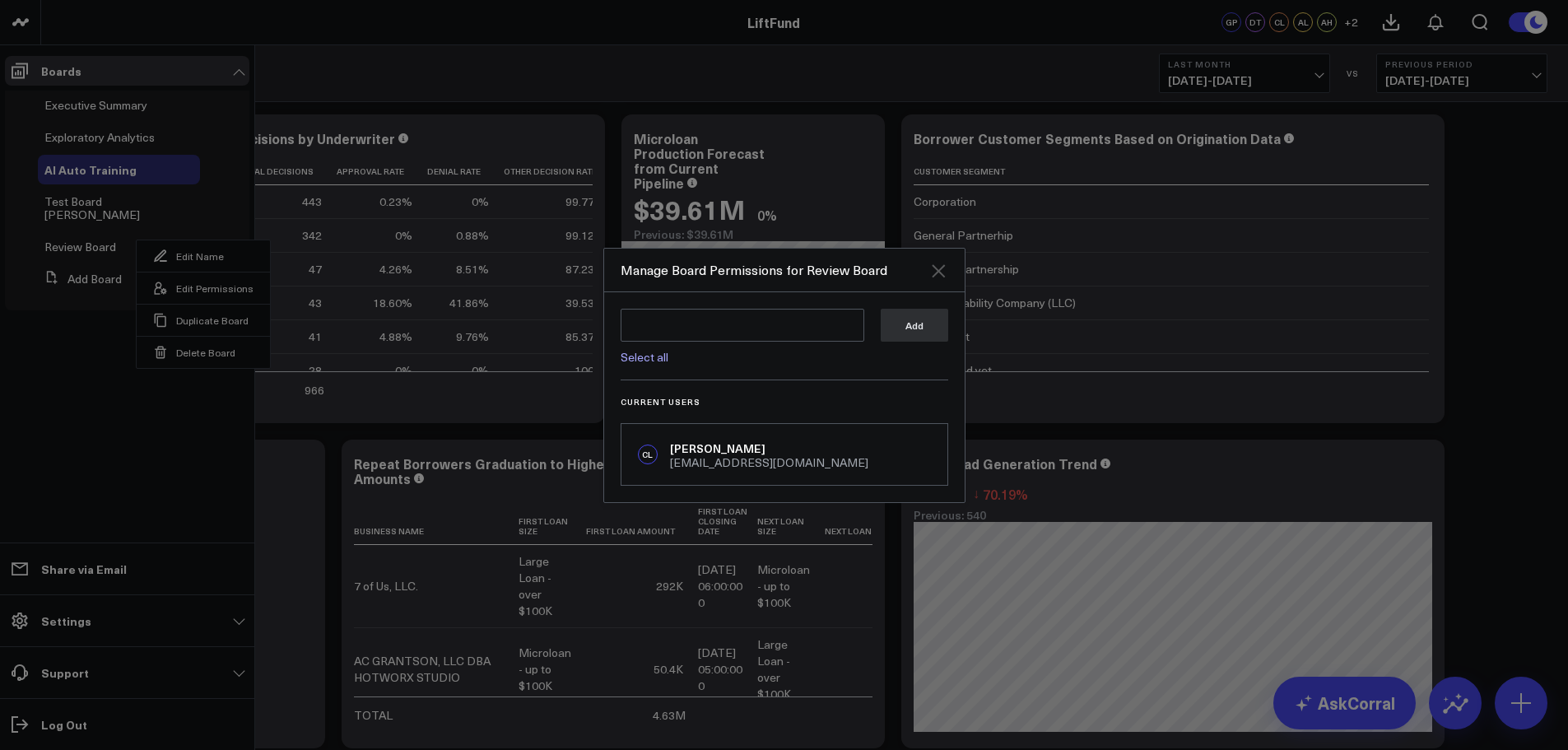
click at [938, 268] on icon "Close" at bounding box center [938, 271] width 20 height 20
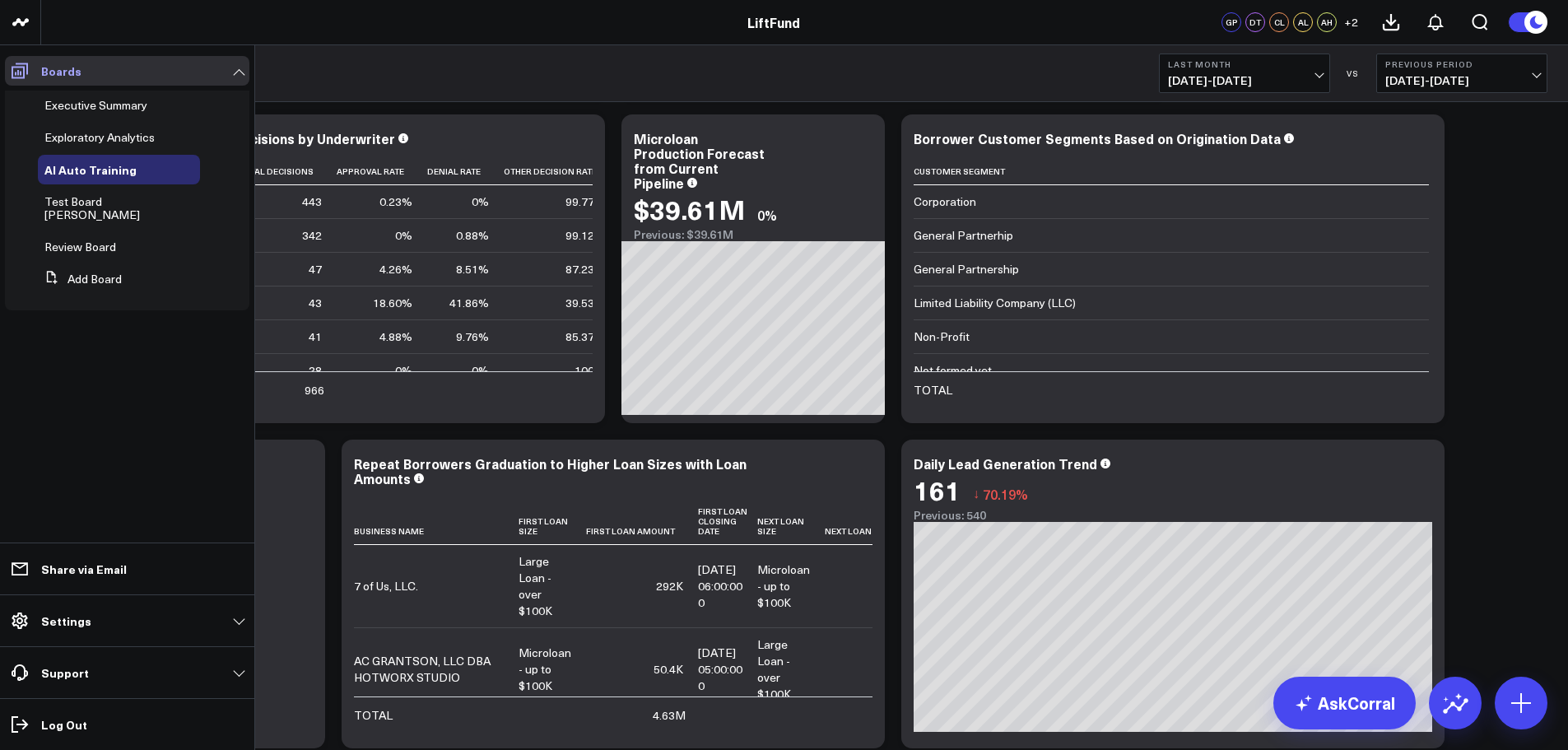
click at [29, 65] on icon at bounding box center [20, 71] width 20 height 20
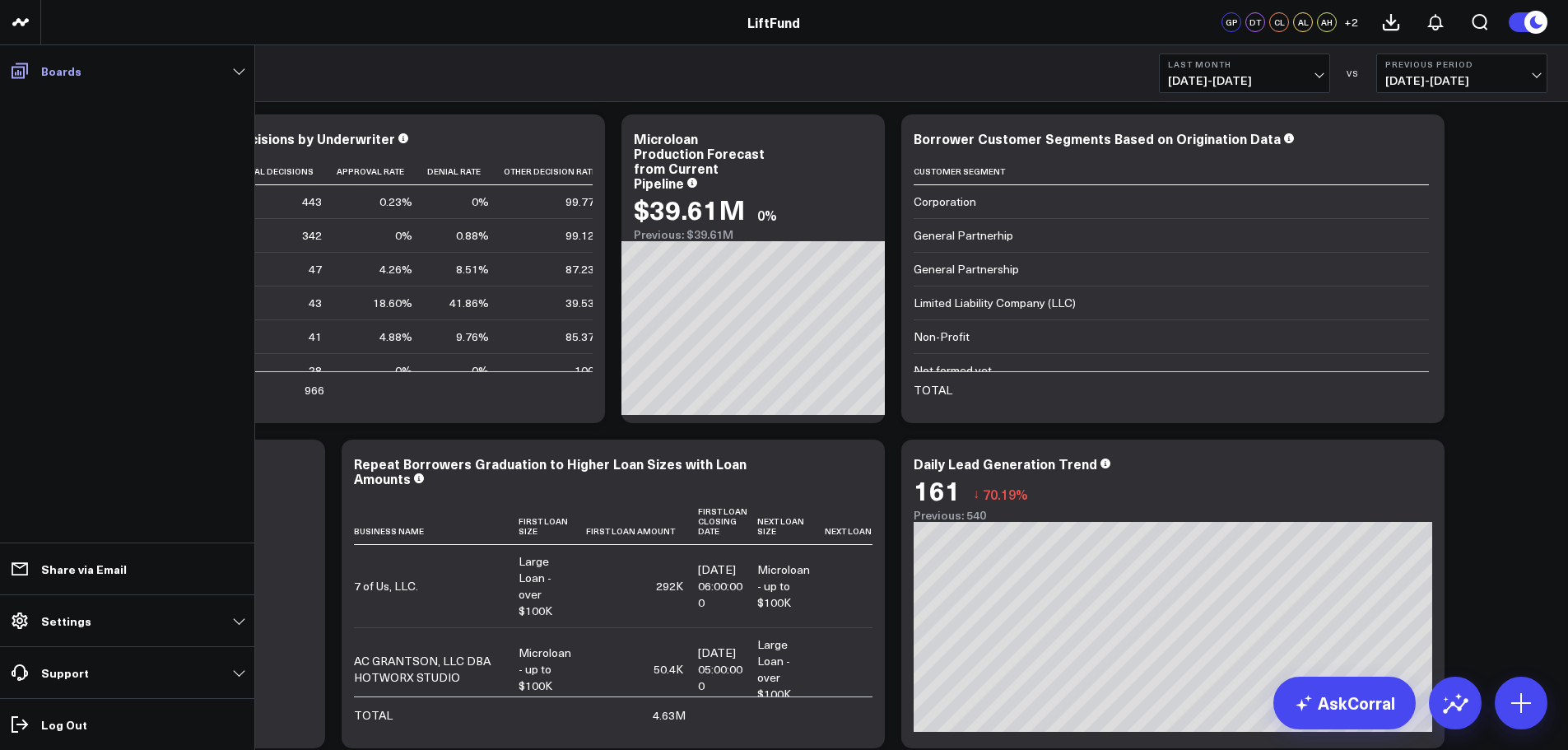
click at [237, 69] on link "Boards" at bounding box center [127, 71] width 244 height 30
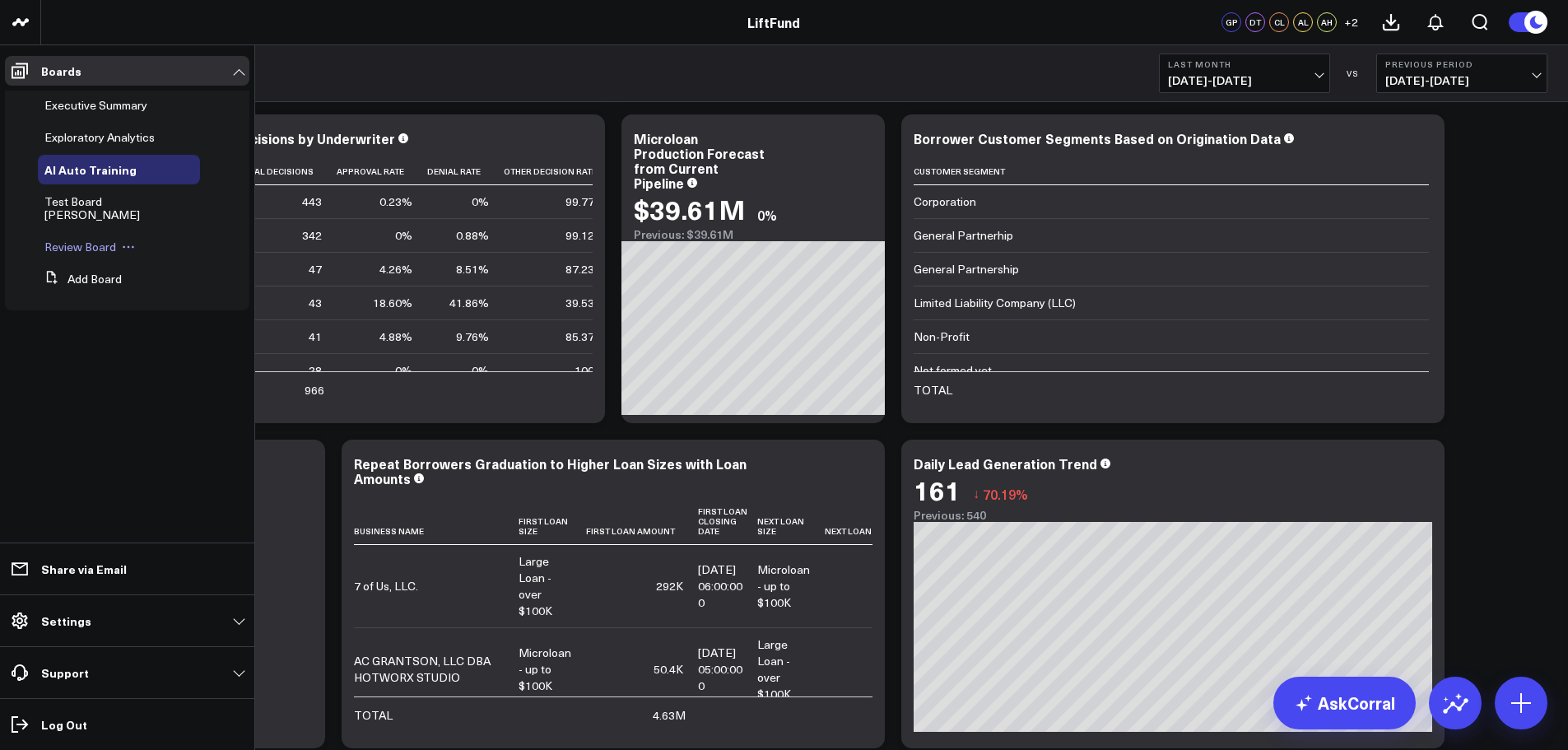
click at [123, 240] on icon at bounding box center [128, 247] width 13 height 13
click at [191, 303] on button "Edit Permissions" at bounding box center [203, 288] width 133 height 32
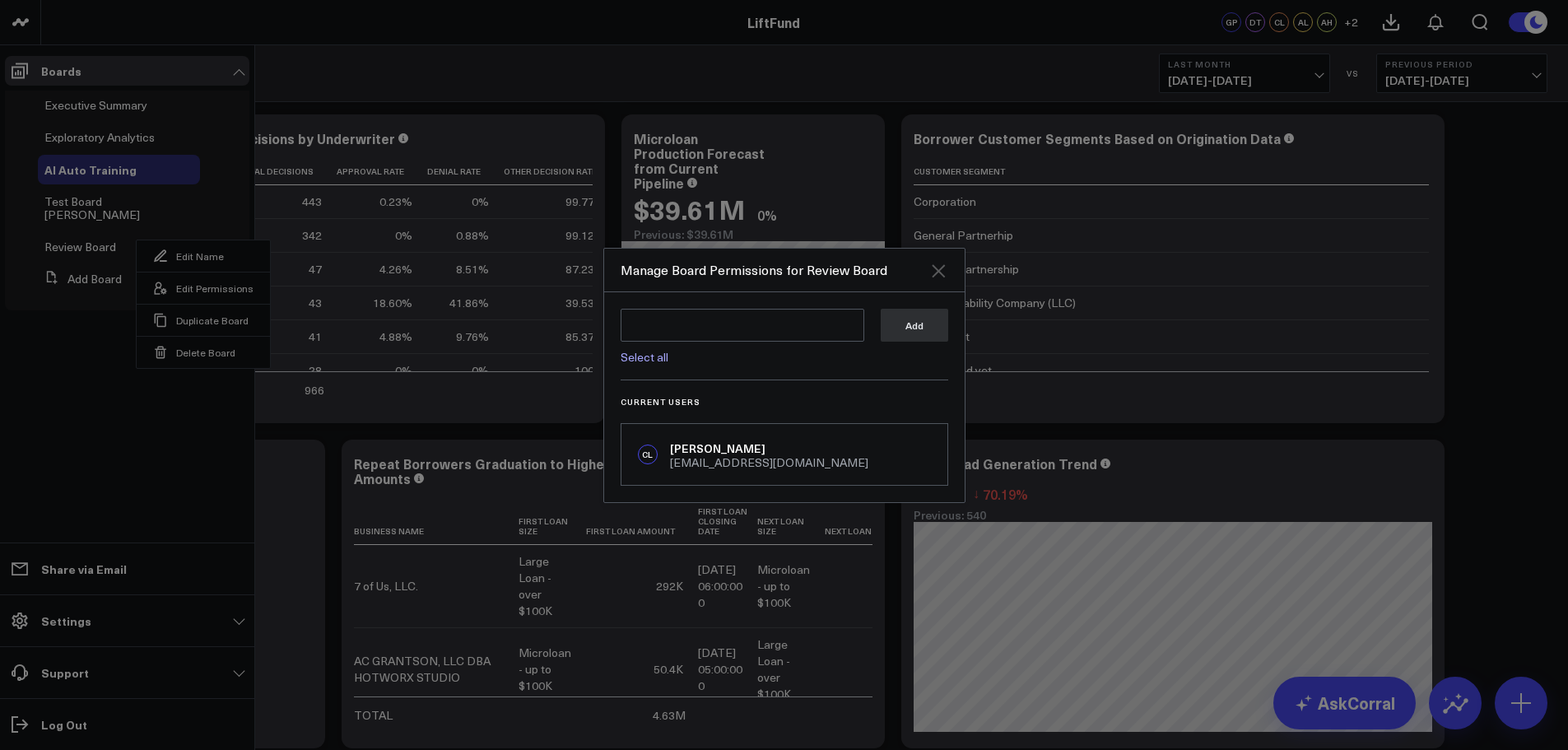
click at [946, 272] on icon "Close" at bounding box center [938, 271] width 20 height 20
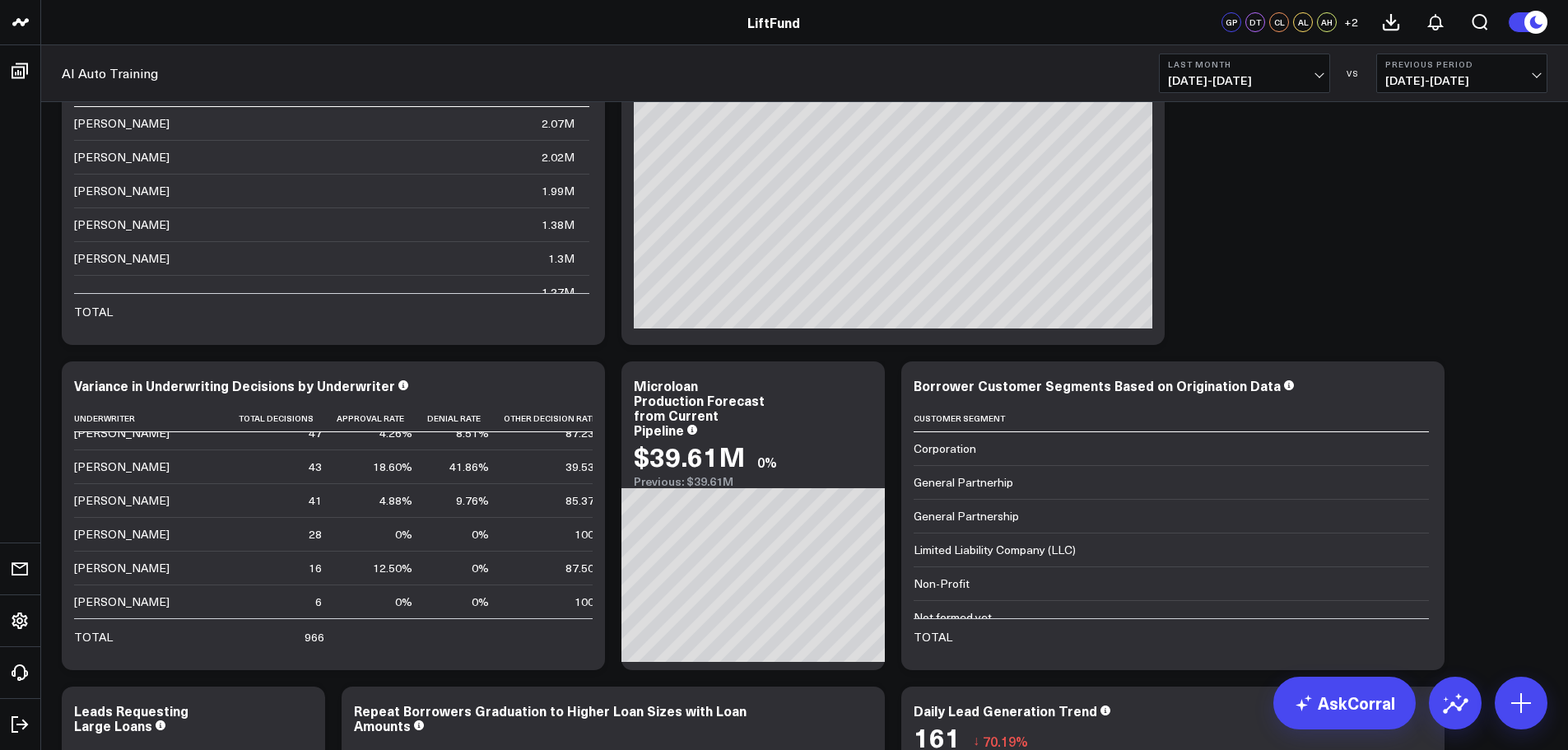
scroll to position [0, 0]
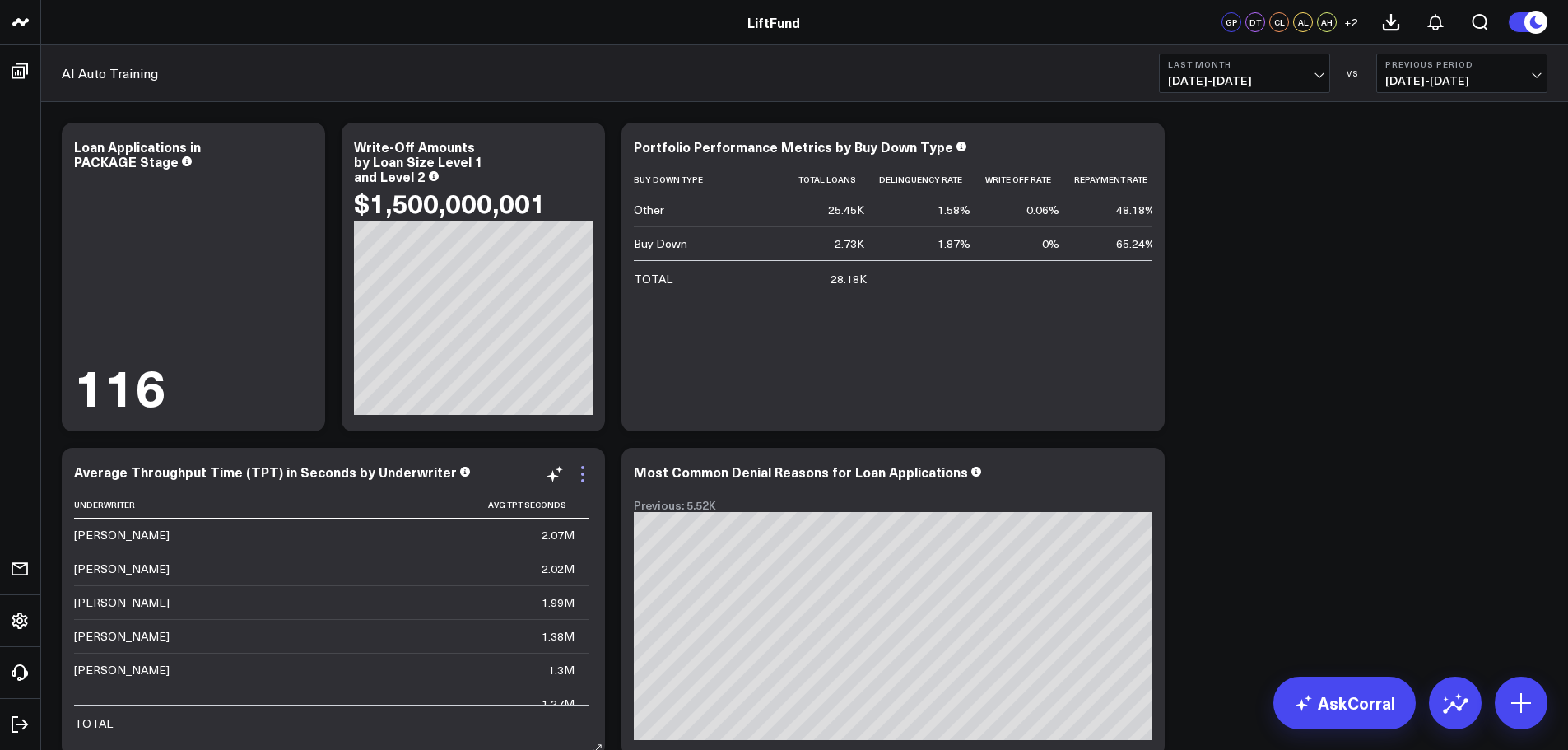
click at [583, 480] on icon at bounding box center [583, 481] width 3 height 3
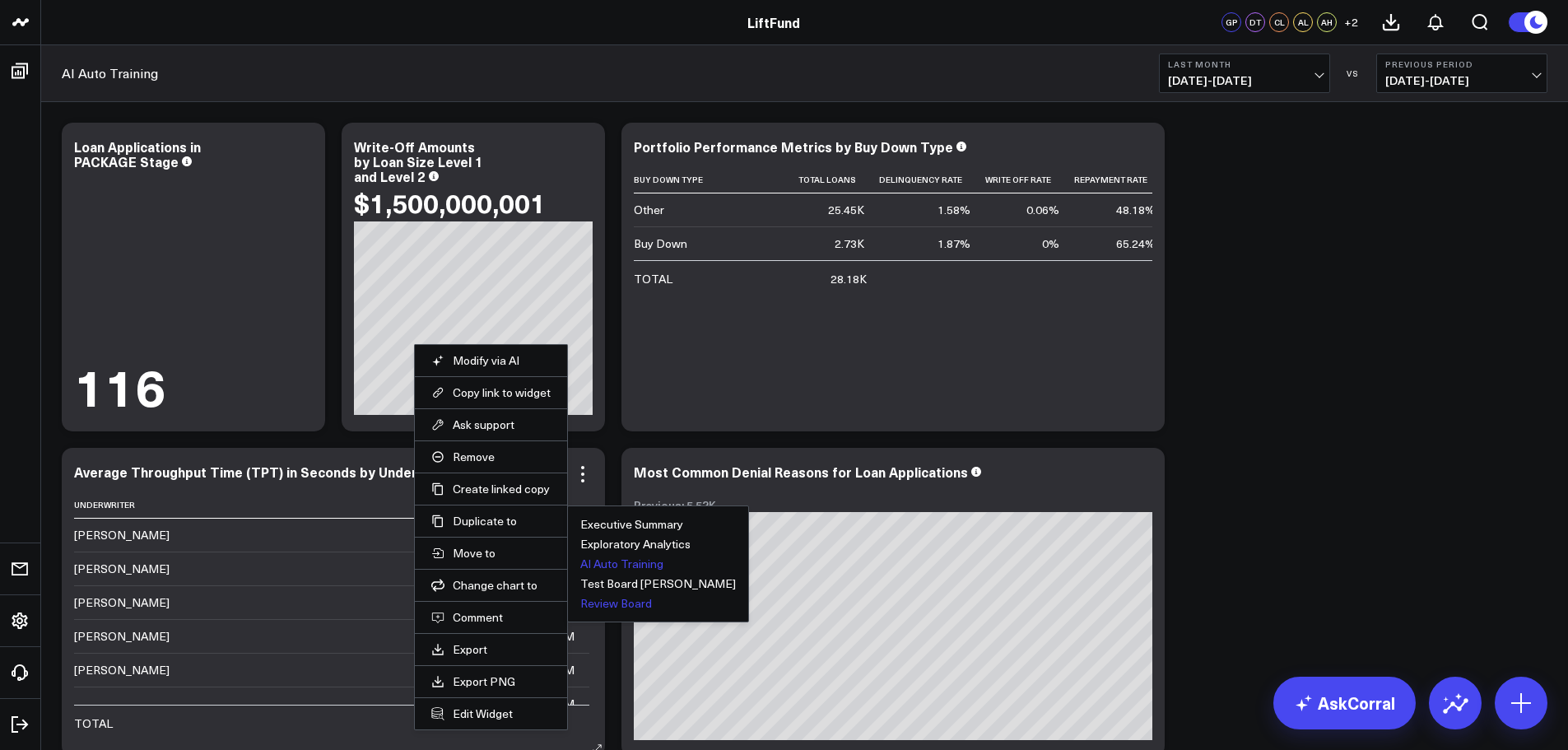
click at [612, 601] on button "Review Board" at bounding box center [617, 603] width 72 height 12
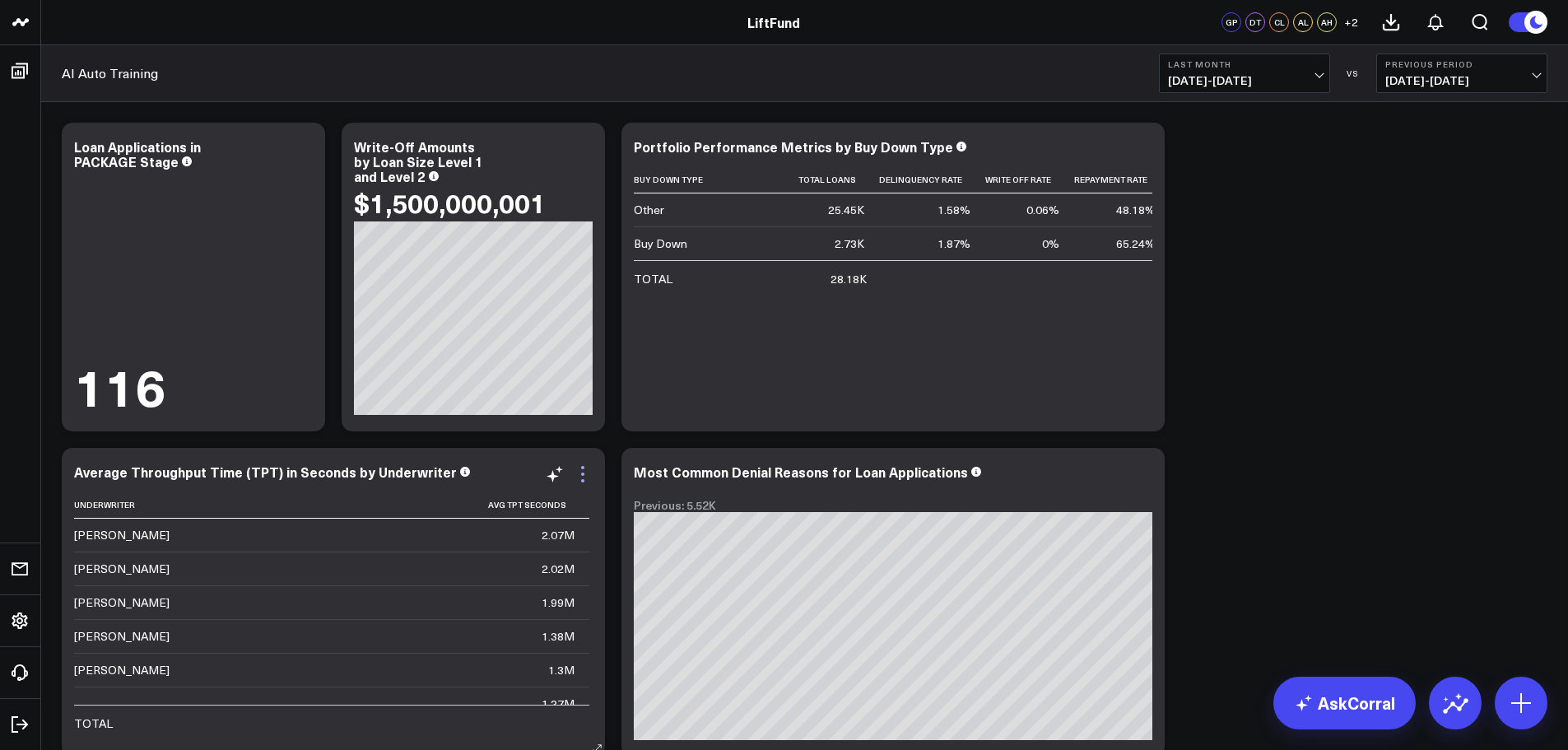
click at [583, 479] on icon at bounding box center [583, 474] width 20 height 20
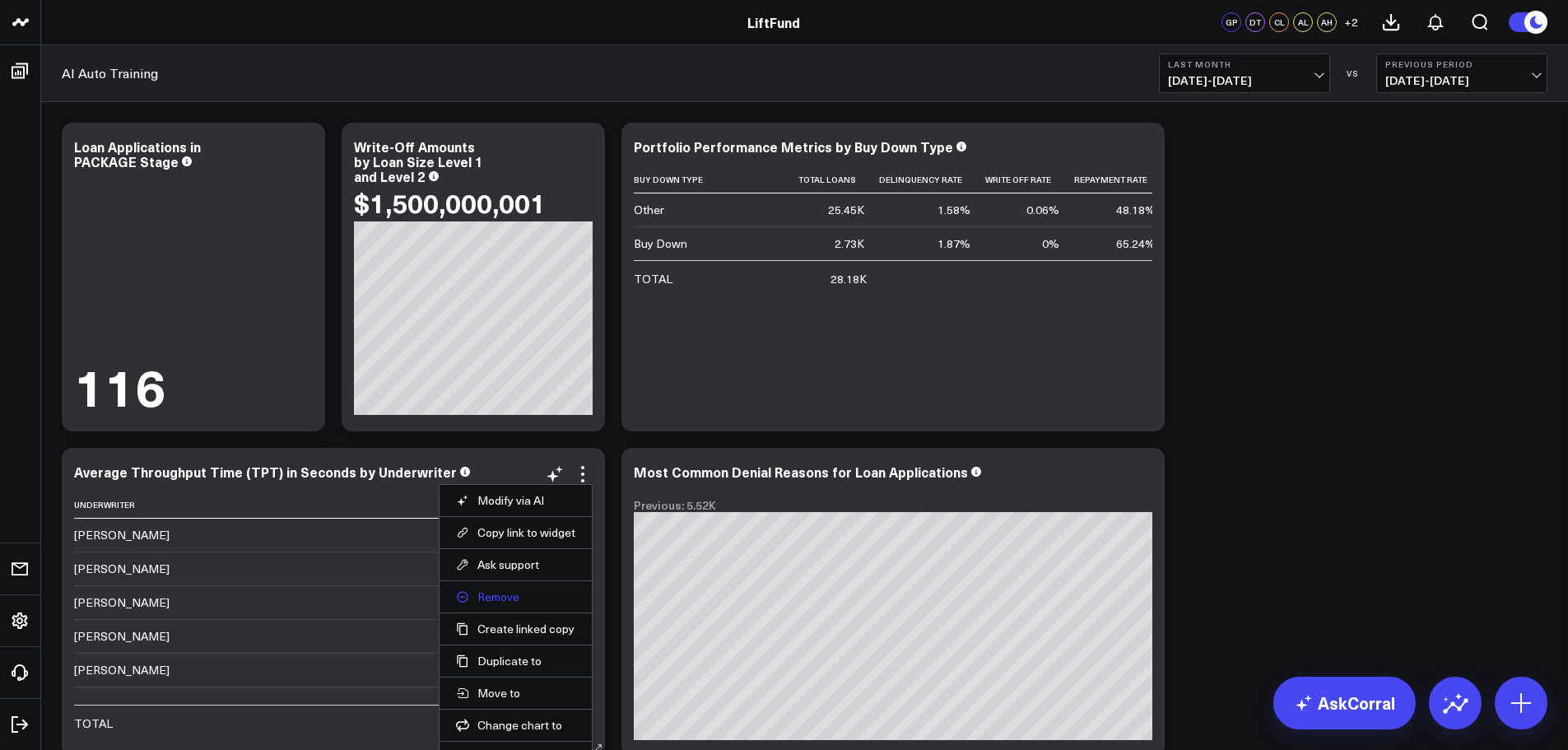
click at [504, 602] on button "Remove" at bounding box center [515, 597] width 119 height 15
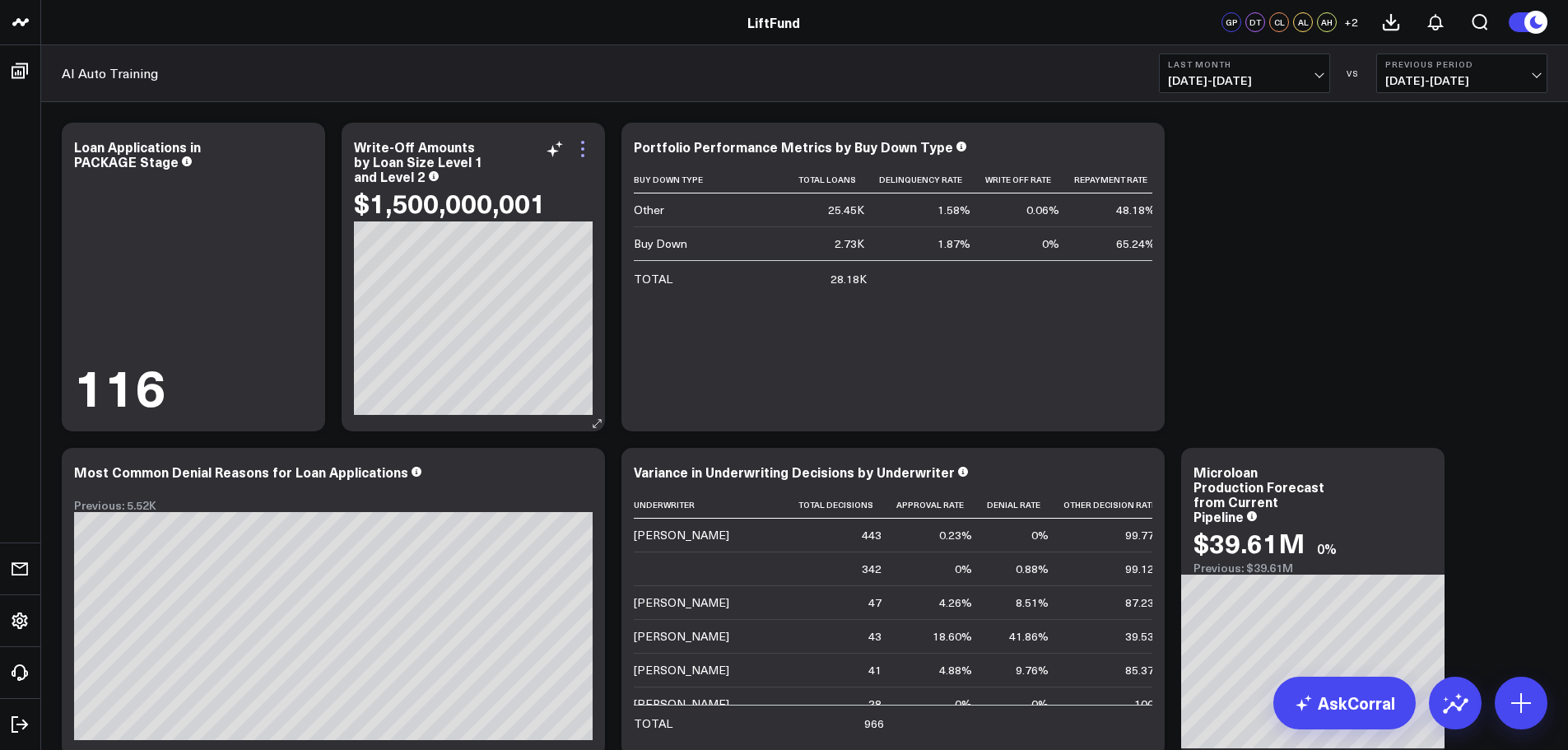
click at [579, 146] on icon at bounding box center [583, 149] width 20 height 20
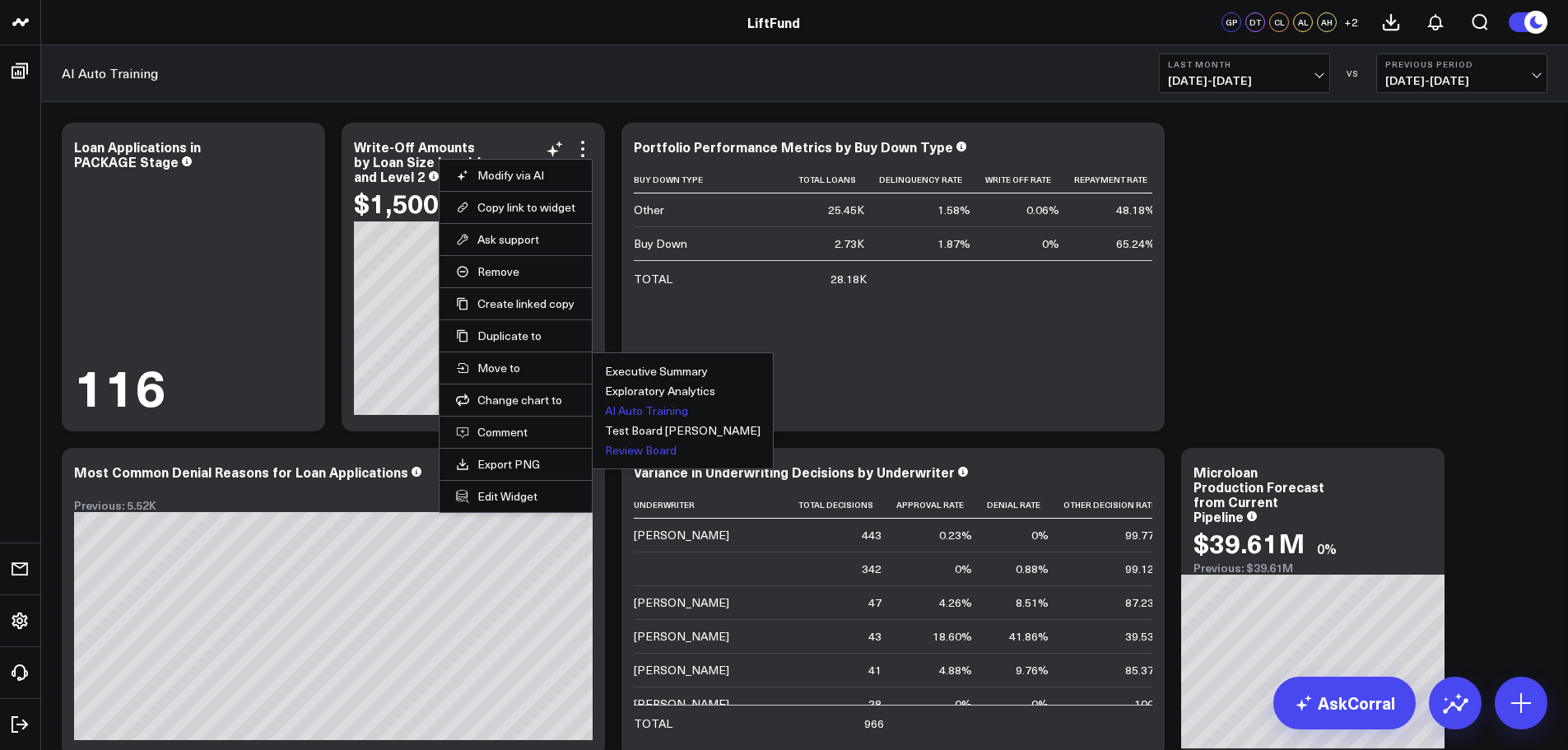
click at [622, 450] on button "Review Board" at bounding box center [641, 451] width 72 height 12
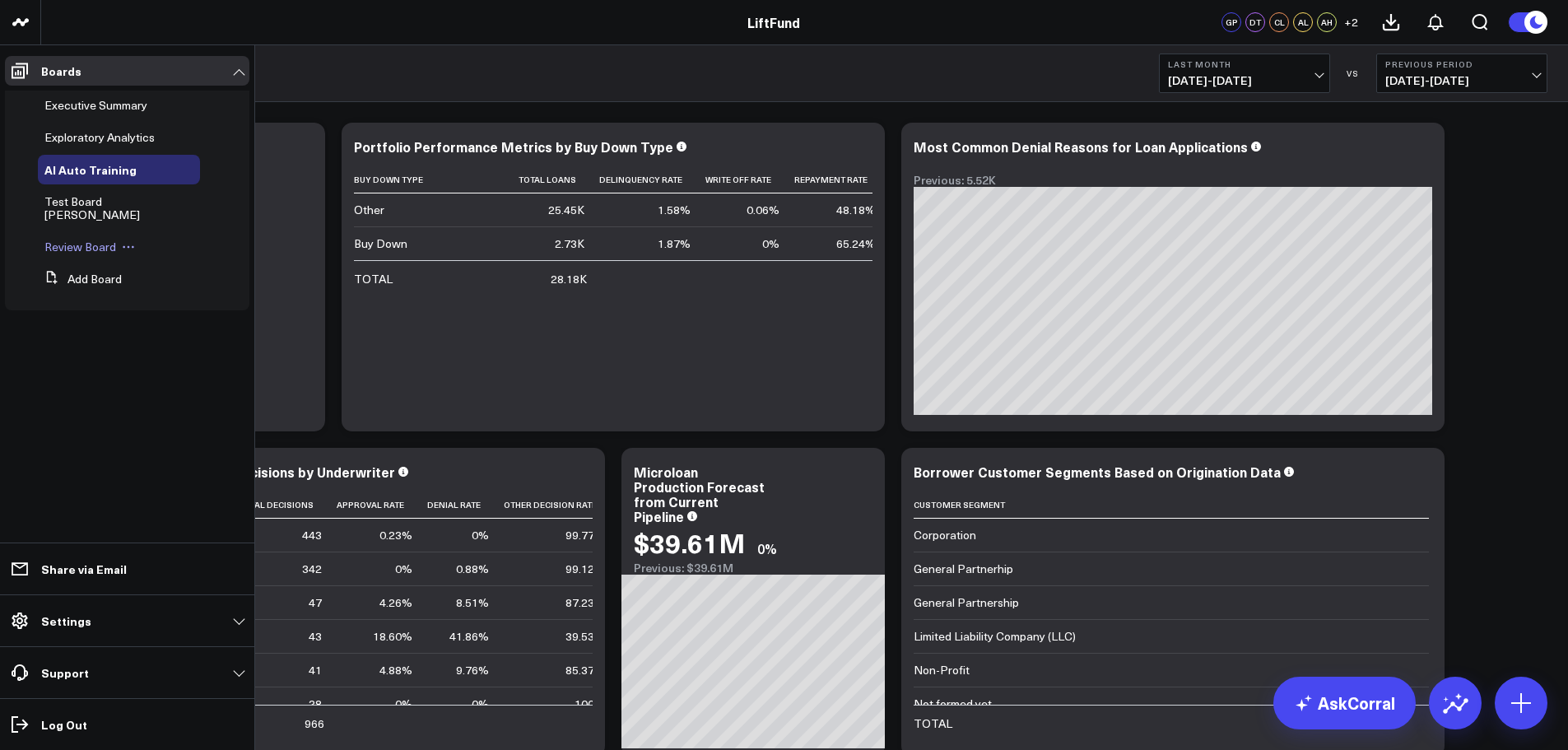
click at [101, 239] on span "Review Board" at bounding box center [80, 247] width 72 height 16
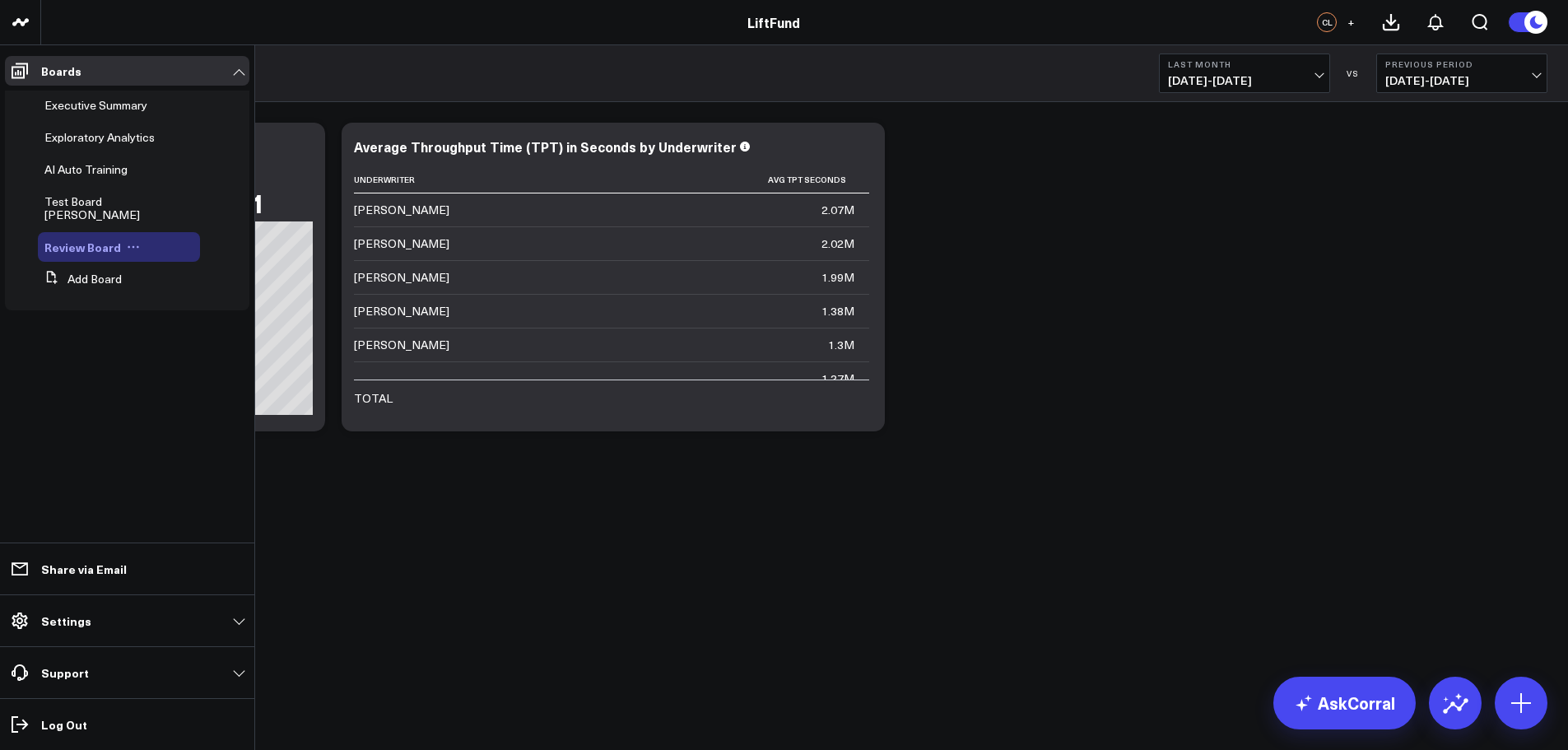
click at [131, 240] on icon at bounding box center [133, 247] width 13 height 13
click at [185, 294] on button "Edit Permissions" at bounding box center [207, 288] width 133 height 32
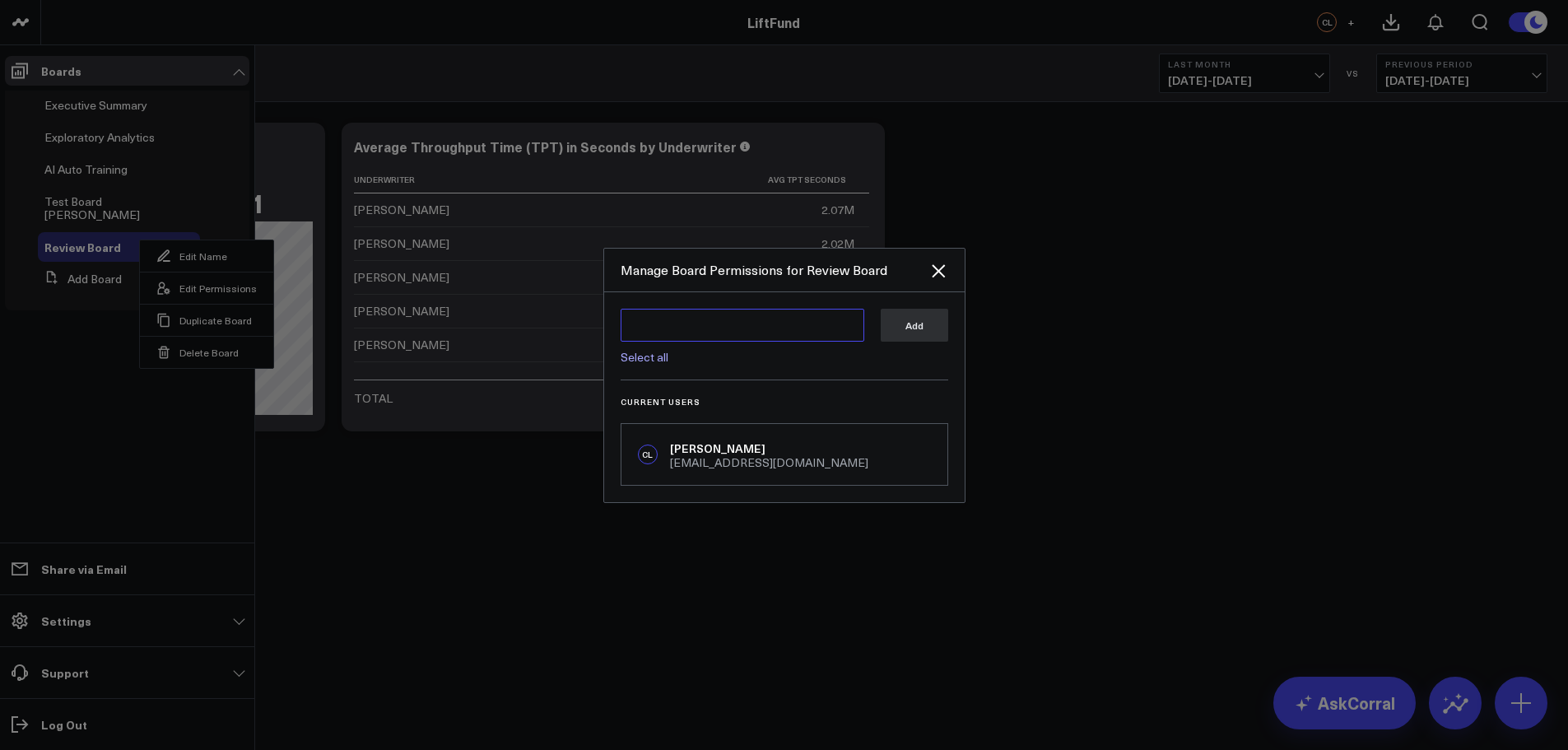
click at [801, 313] on textarea at bounding box center [742, 325] width 243 height 33
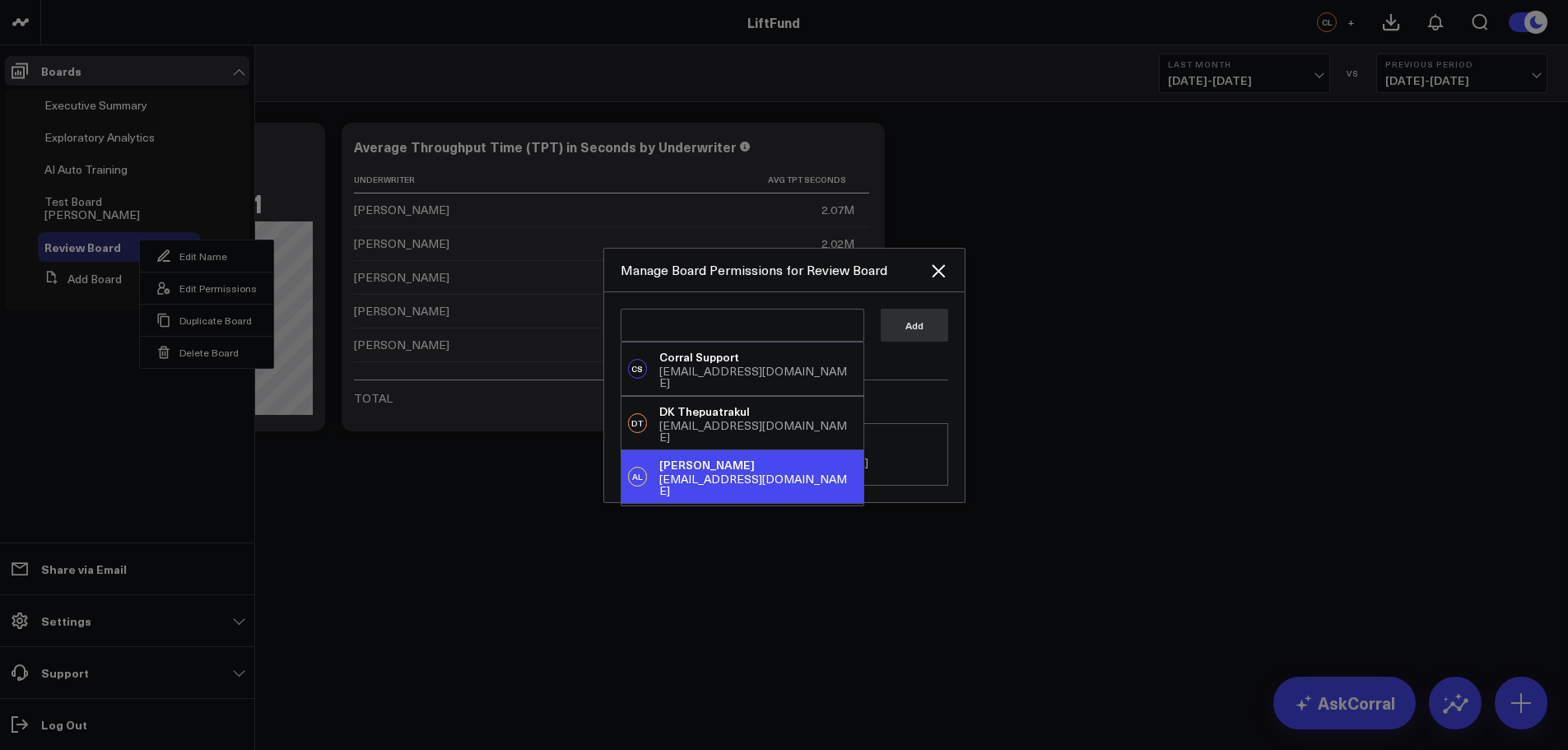
click at [725, 473] on div "[EMAIL_ADDRESS][DOMAIN_NAME]" at bounding box center [757, 485] width 197 height 23
type textarea "@[PERSON_NAME]"
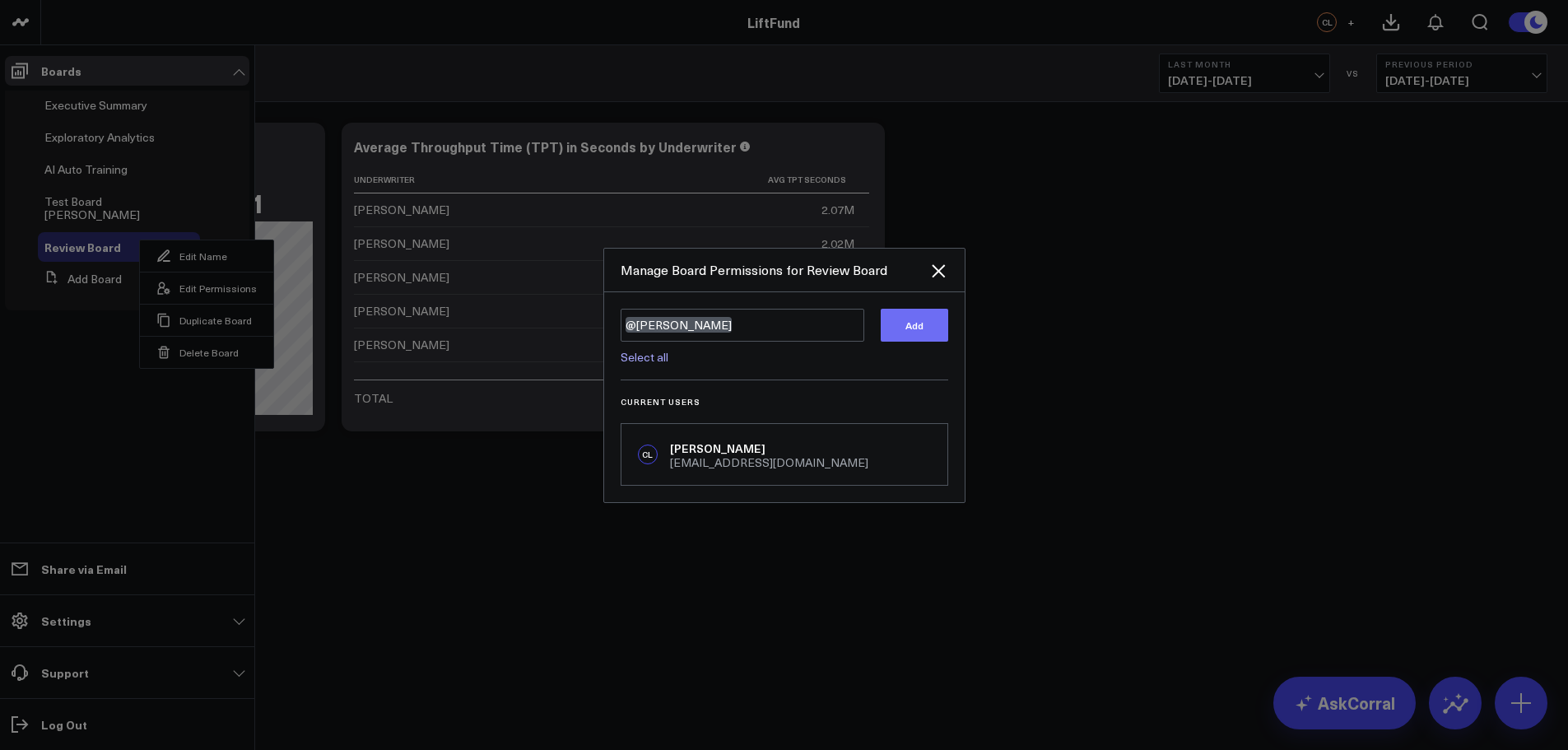
click at [916, 321] on button "Add" at bounding box center [914, 325] width 67 height 33
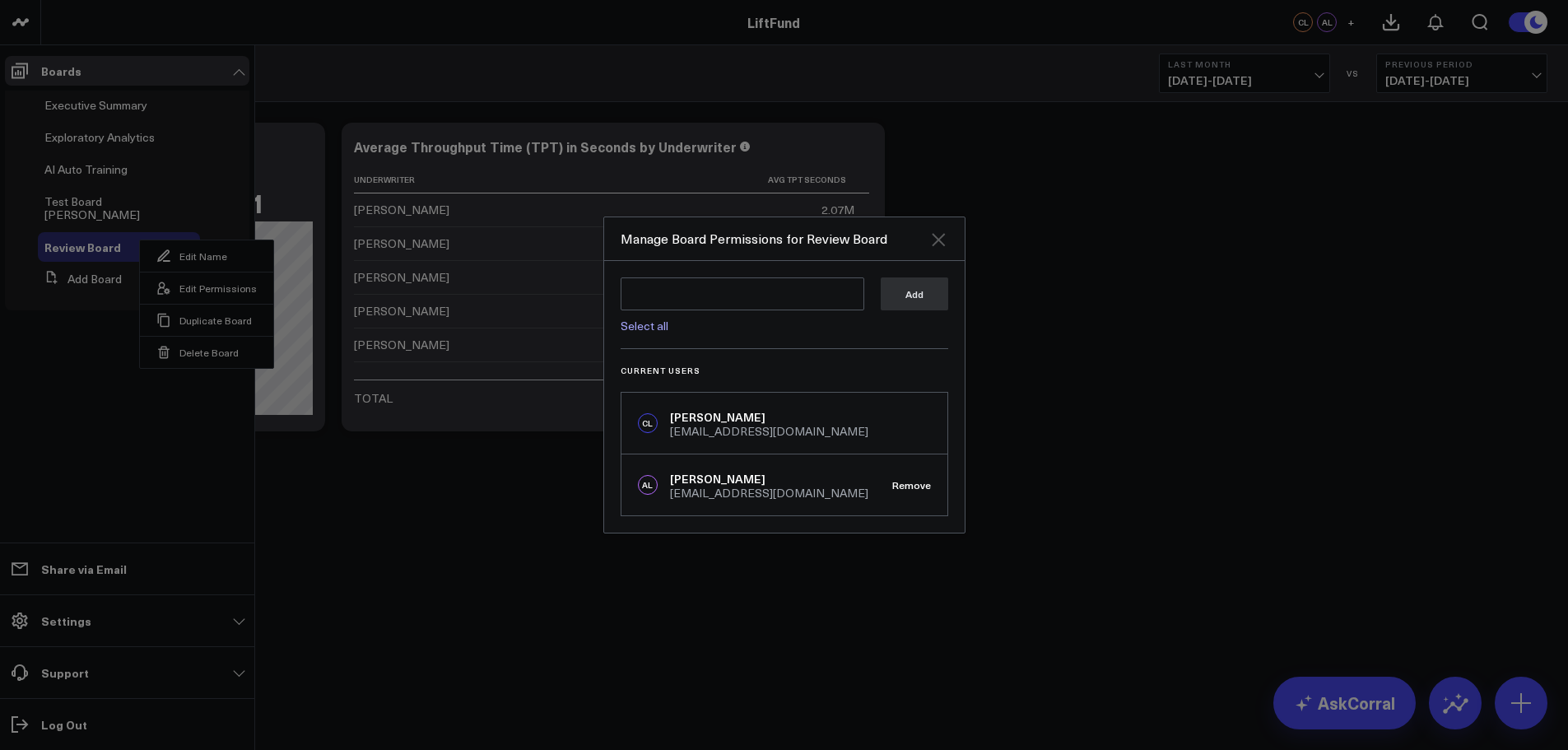
click at [939, 239] on icon "Close" at bounding box center [938, 240] width 13 height 13
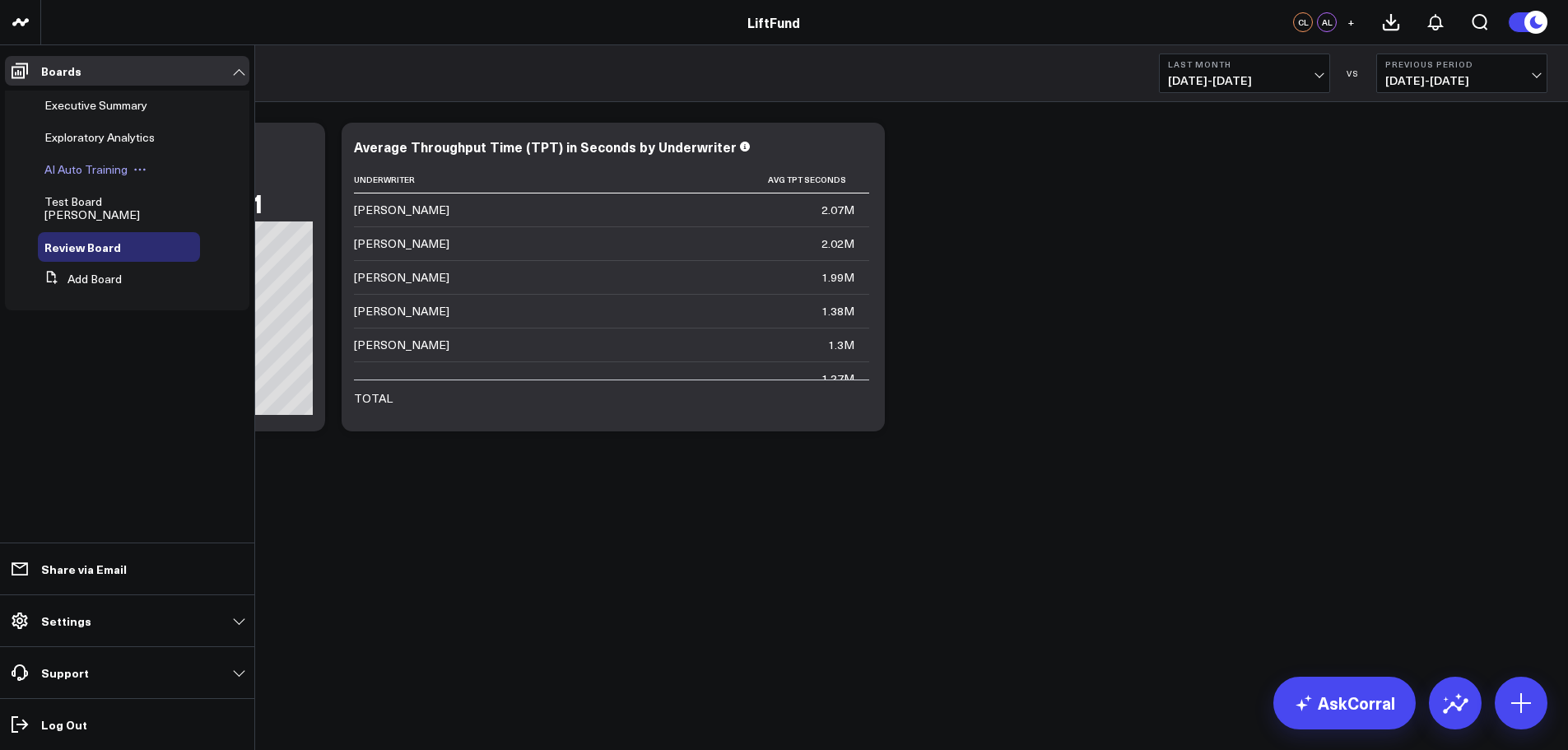
click at [66, 169] on span "AI Auto Training" at bounding box center [86, 169] width 83 height 16
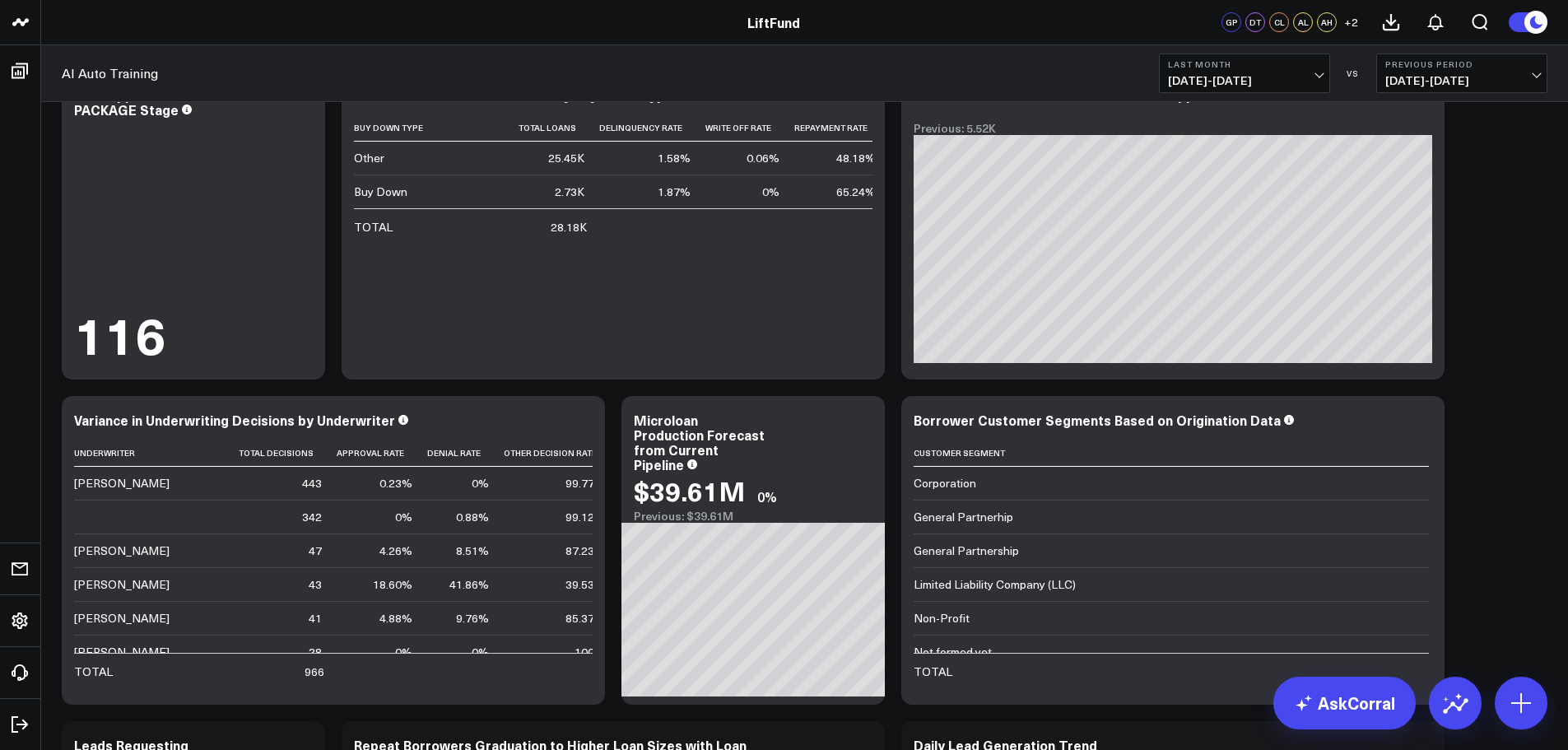
scroll to position [247, 0]
